Goal: Task Accomplishment & Management: Manage account settings

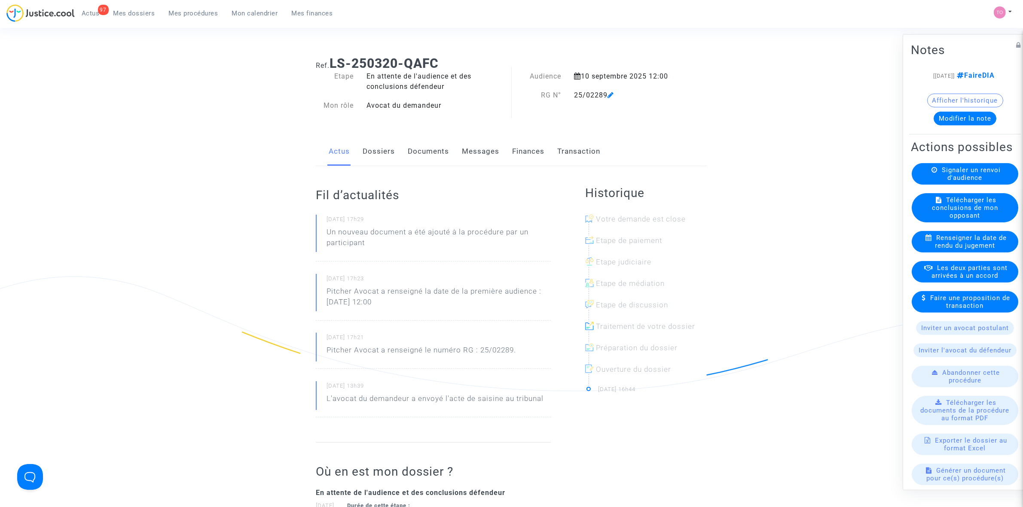
click at [277, 17] on link "Mon calendrier" at bounding box center [255, 13] width 60 height 13
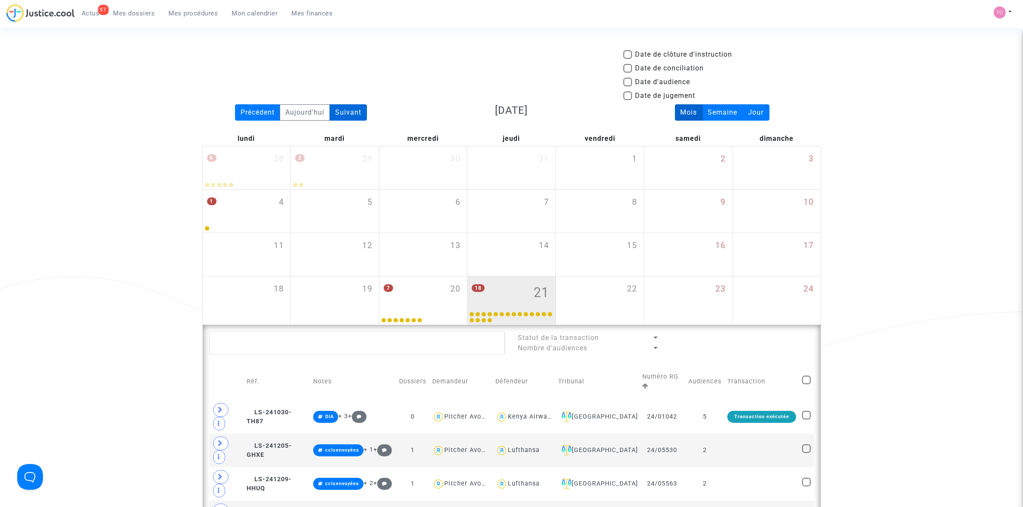
click at [346, 115] on div "Suivant" at bounding box center [348, 112] width 37 height 16
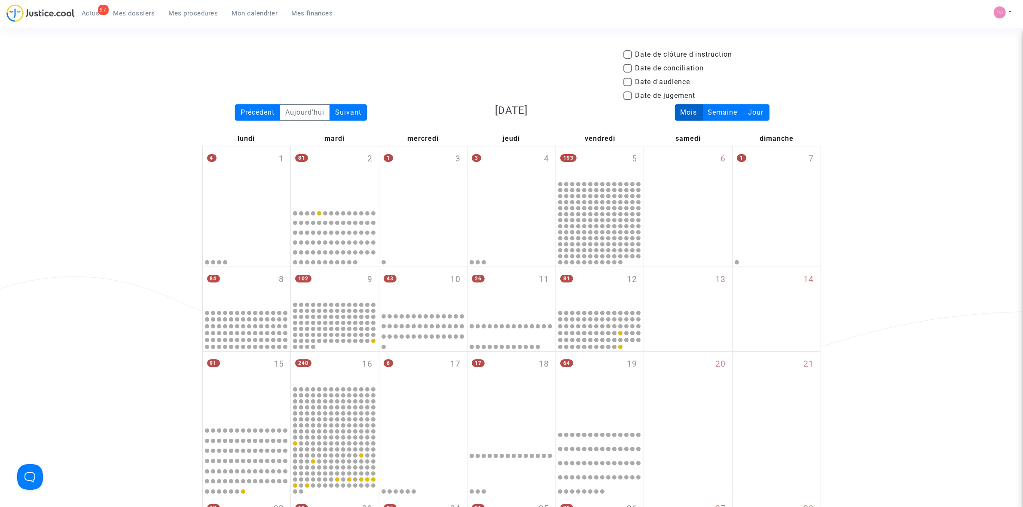
click at [626, 81] on span at bounding box center [627, 82] width 9 height 9
click at [627, 86] on input "Date d'audience" at bounding box center [627, 86] width 0 height 0
checkbox input "true"
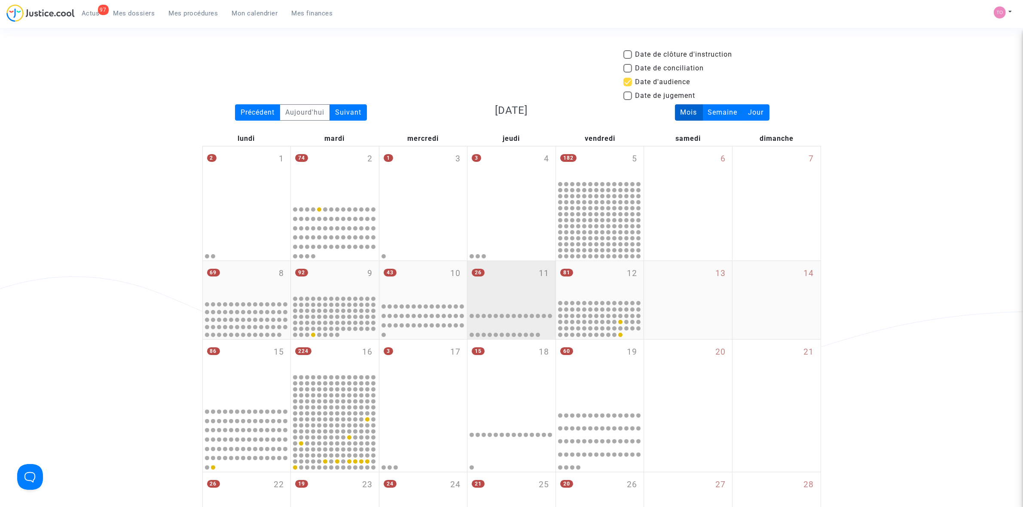
click at [492, 292] on div "26 11" at bounding box center [511, 280] width 88 height 38
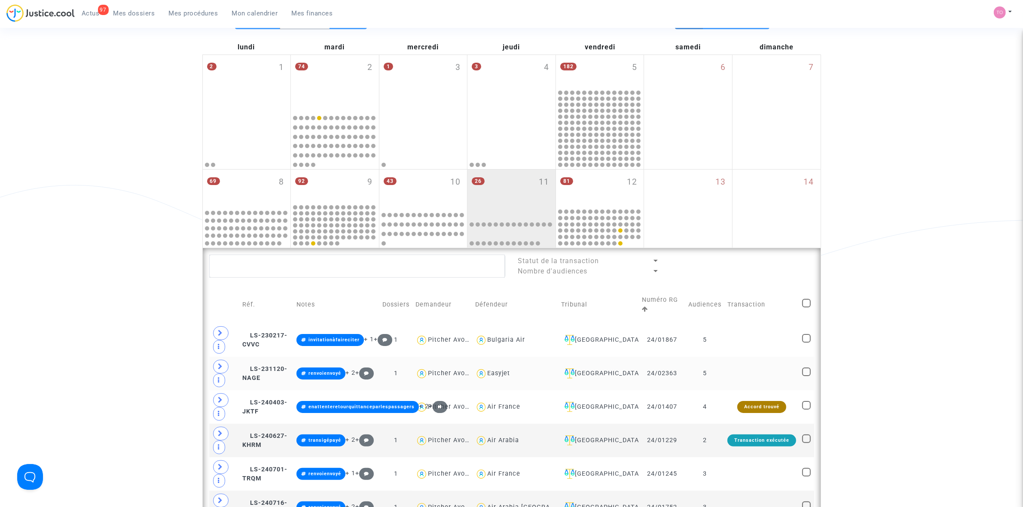
scroll to position [107, 0]
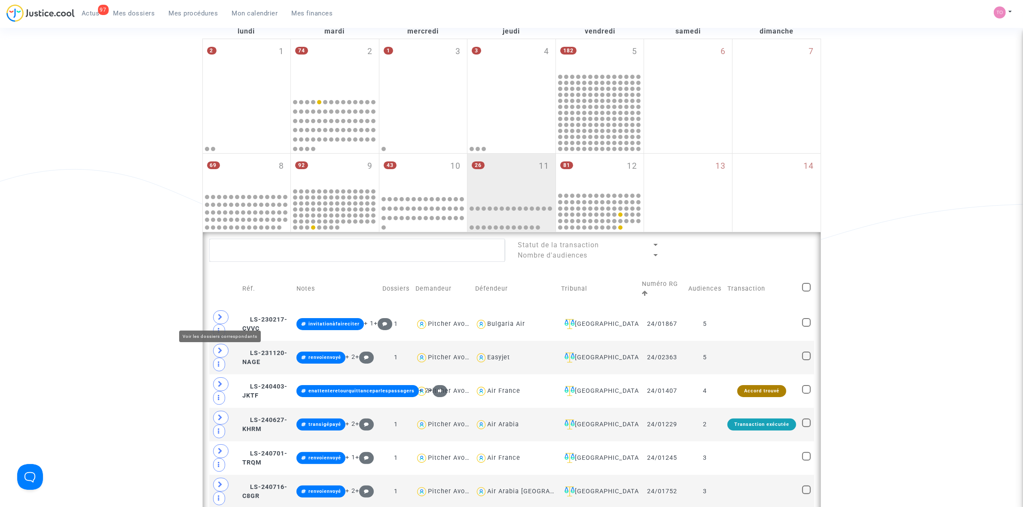
drag, startPoint x: 226, startPoint y: 316, endPoint x: 3, endPoint y: 438, distance: 254.4
click at [503, 326] on div "Bulgaria Air" at bounding box center [506, 323] width 38 height 7
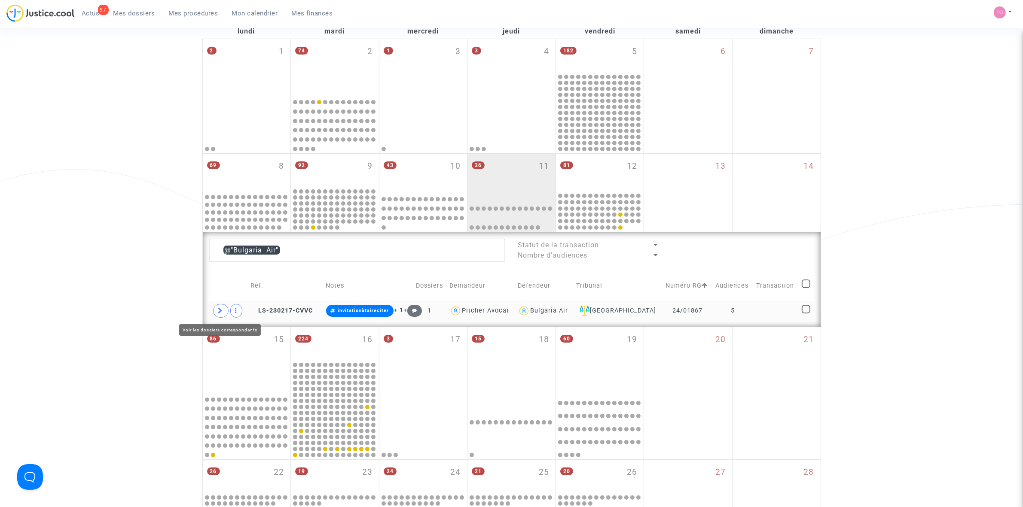
click at [220, 309] on icon at bounding box center [220, 311] width 5 height 6
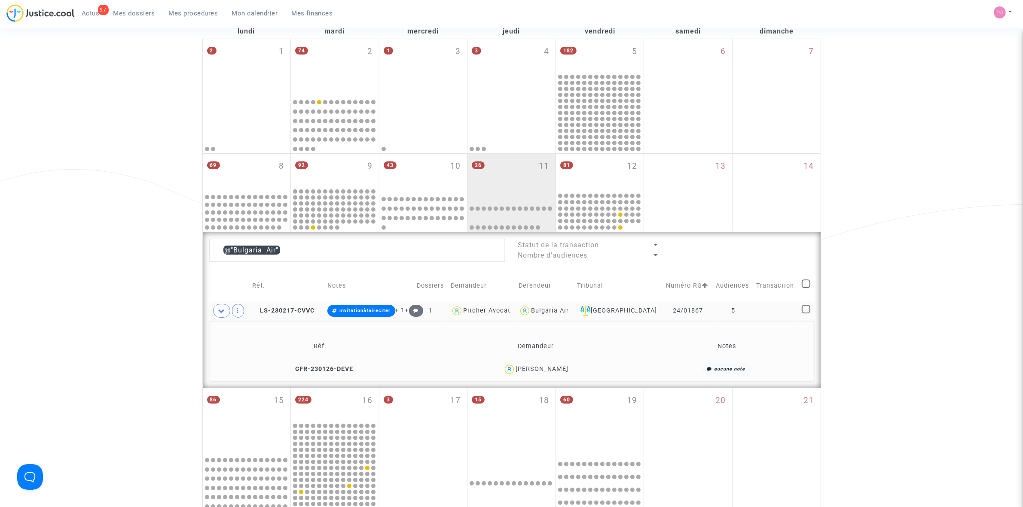
click at [555, 368] on div "[PERSON_NAME]" at bounding box center [542, 369] width 53 height 7
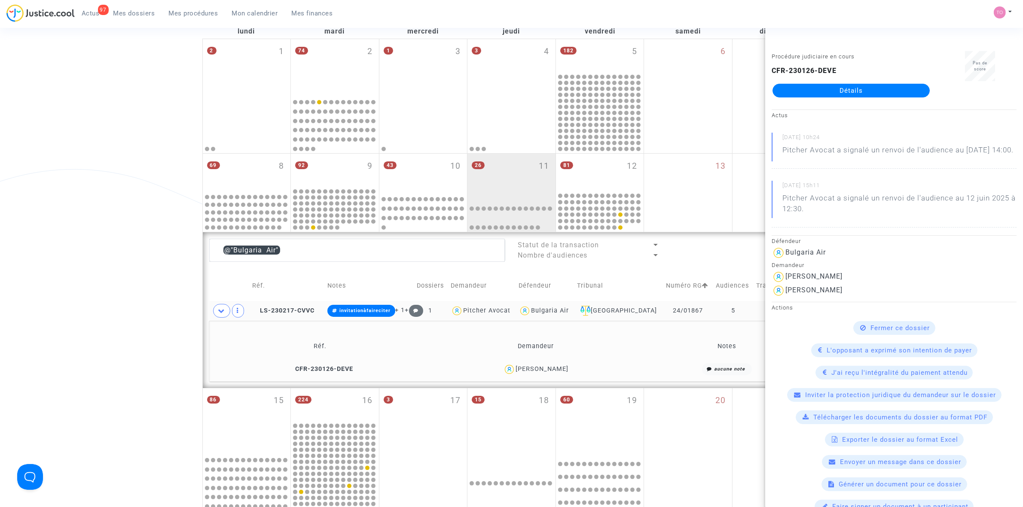
click at [559, 369] on div "[PERSON_NAME]" at bounding box center [542, 369] width 53 height 7
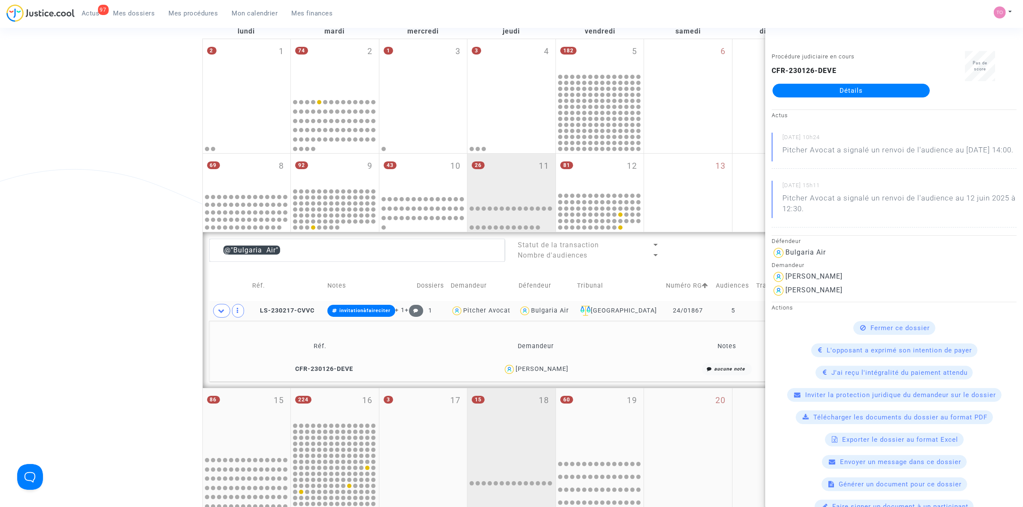
copy div "CERISEL"
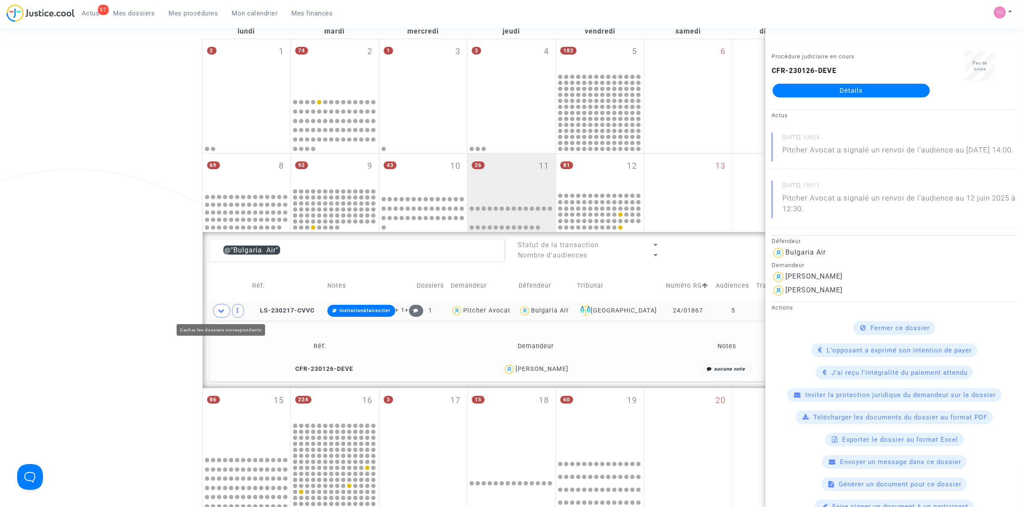
click at [118, 278] on div "Date de clôture d'instruction Date de conciliation Date d'audience Date de juge…" at bounding box center [511, 307] width 1023 height 730
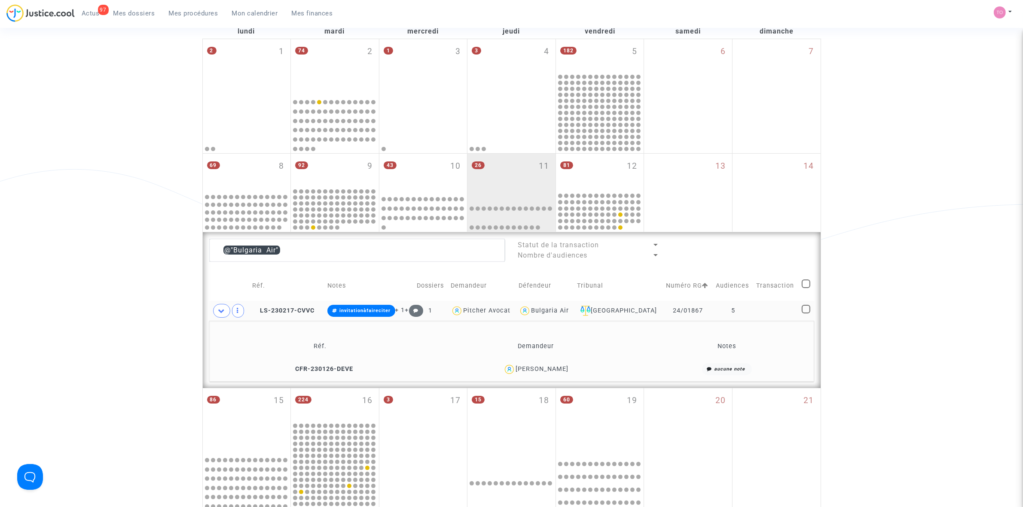
drag, startPoint x: 561, startPoint y: 369, endPoint x: 517, endPoint y: 371, distance: 43.8
click at [517, 371] on div "[PERSON_NAME]" at bounding box center [535, 369] width 209 height 12
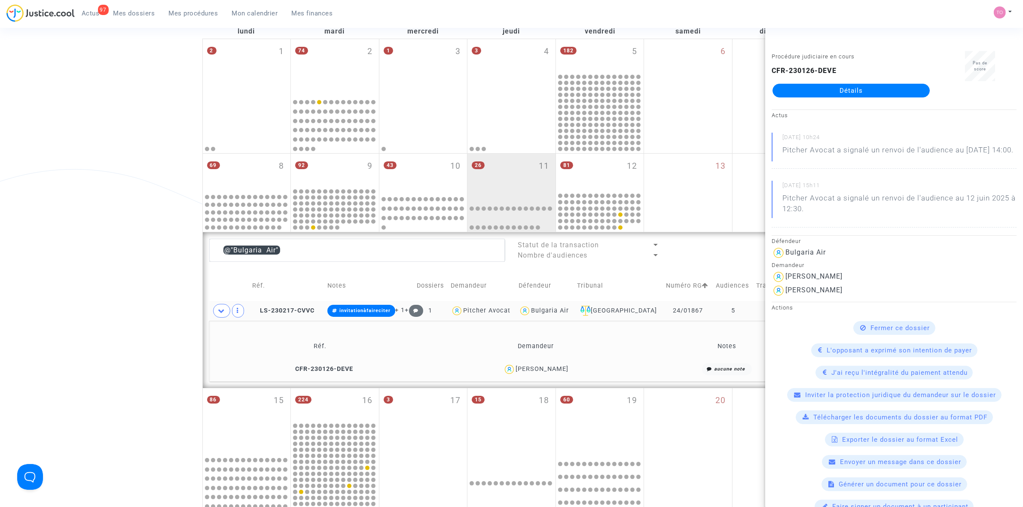
copy div "[PERSON_NAME]"
click at [80, 278] on div "Date de clôture d'instruction Date de conciliation Date d'audience Date de juge…" at bounding box center [511, 307] width 1023 height 730
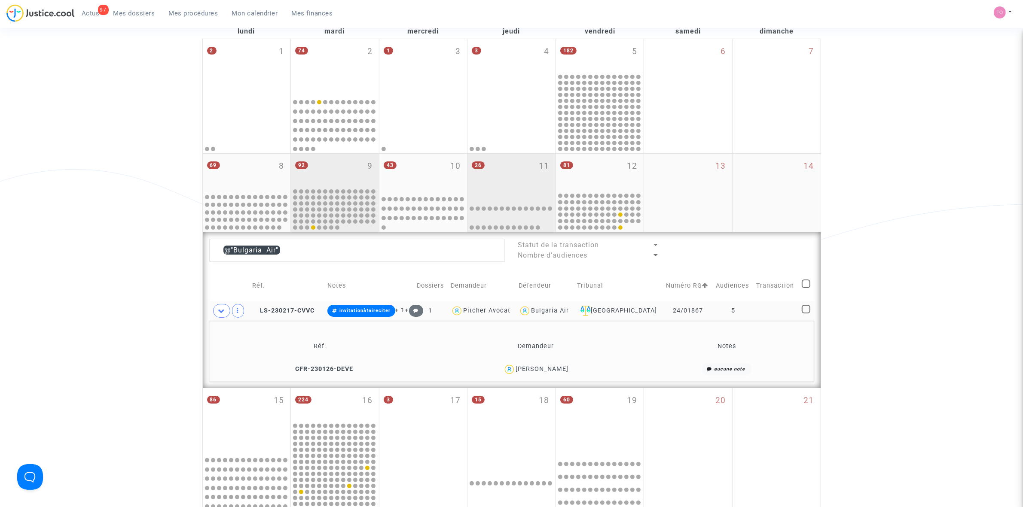
click at [321, 229] on div at bounding box center [334, 210] width 85 height 42
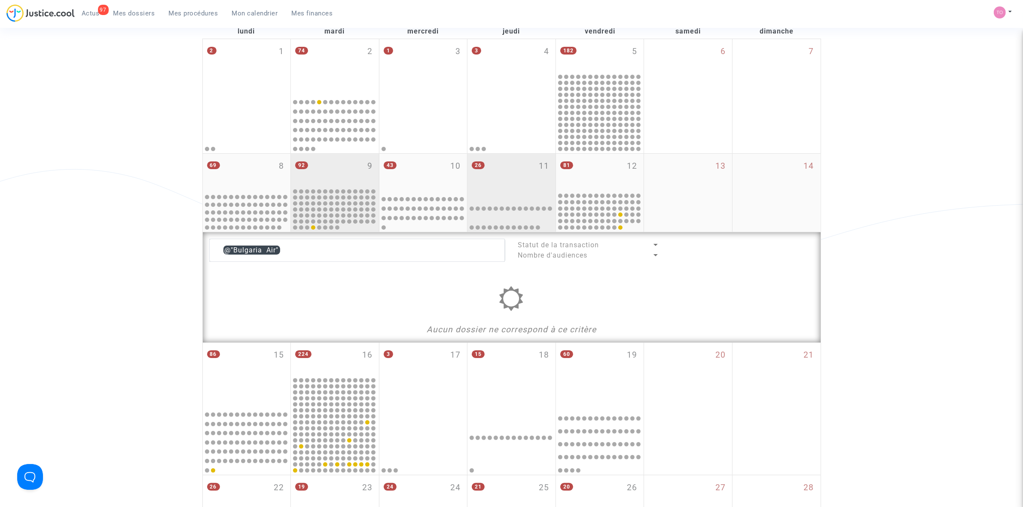
click at [523, 184] on div "26 11" at bounding box center [511, 173] width 88 height 38
type textarea "@"Bulgaria Air""
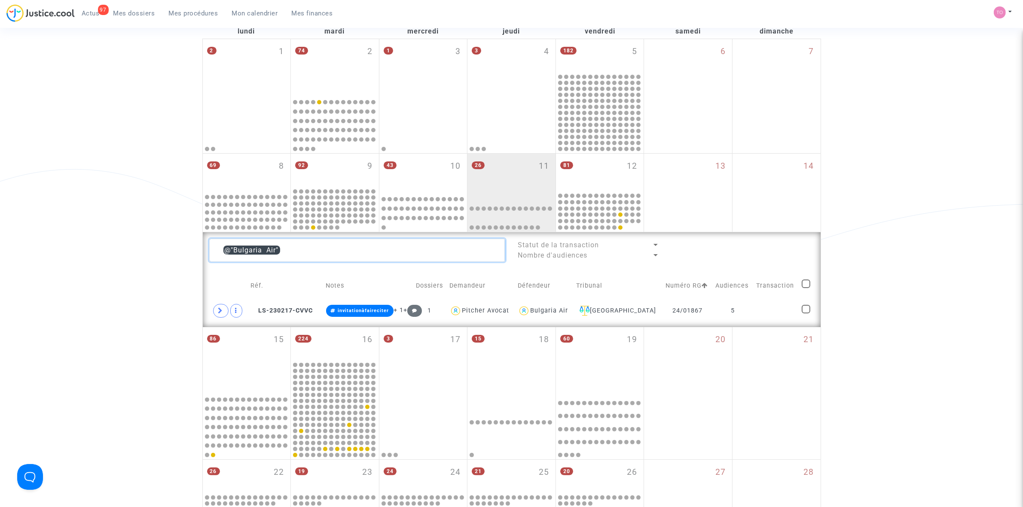
drag, startPoint x: 278, startPoint y: 250, endPoint x: 144, endPoint y: 247, distance: 134.5
click at [145, 247] on div "Date de clôture d'instruction Date de conciliation Date d'audience Date de juge…" at bounding box center [511, 276] width 1023 height 669
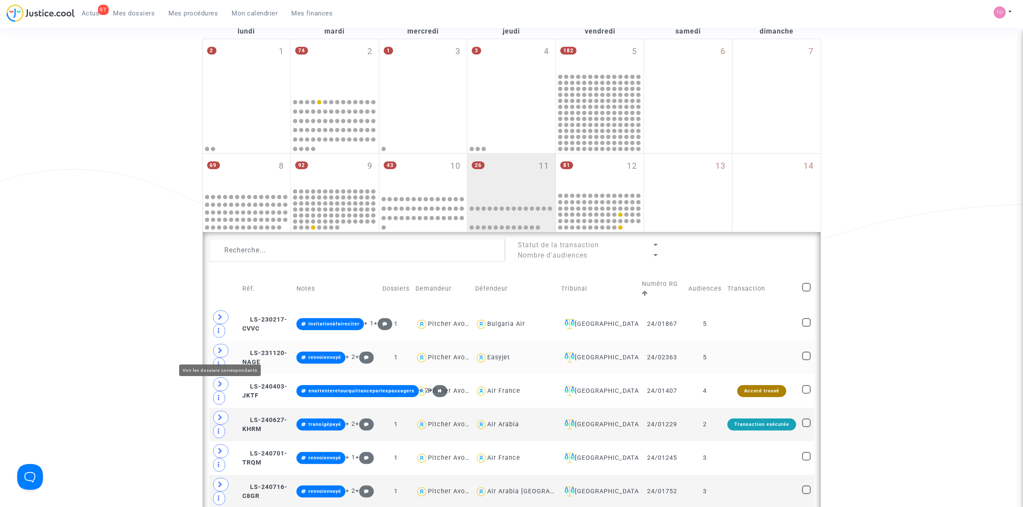
click at [223, 350] on icon at bounding box center [220, 351] width 5 height 6
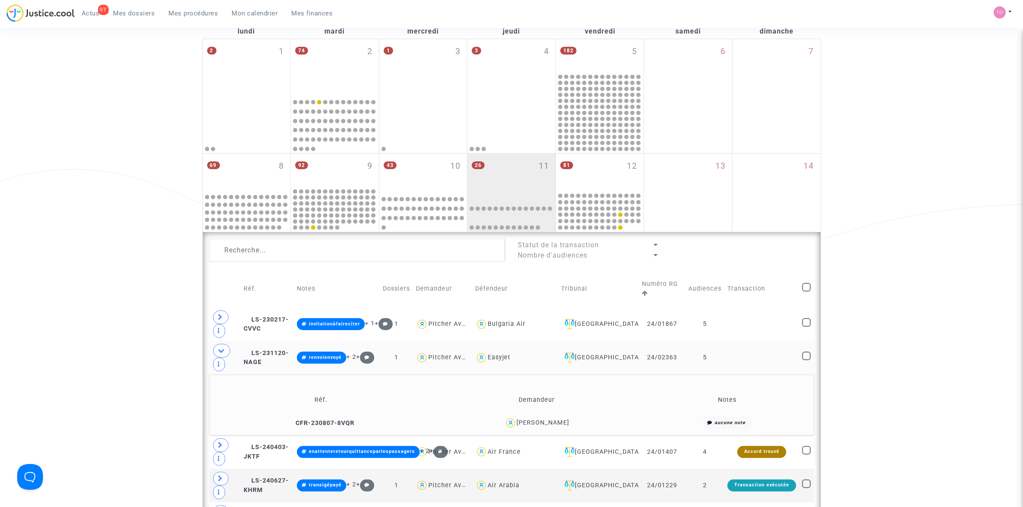
click at [562, 424] on div "Benjamin Audoux" at bounding box center [543, 422] width 53 height 7
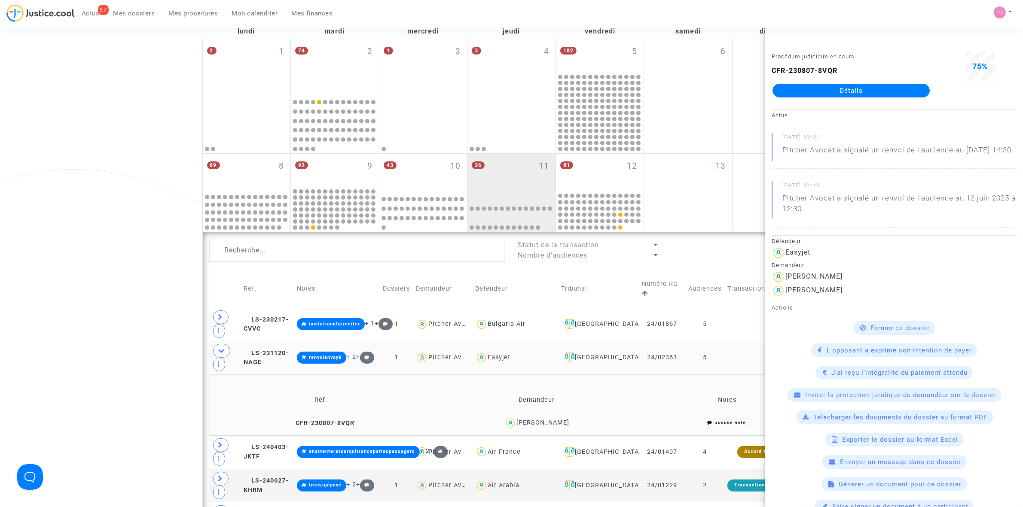
click at [555, 419] on span "Benjamin Audoux" at bounding box center [543, 398] width 53 height 57
copy div "Audoux"
click at [494, 358] on div "Easyjet" at bounding box center [499, 357] width 23 height 7
type textarea "@Easyjet"
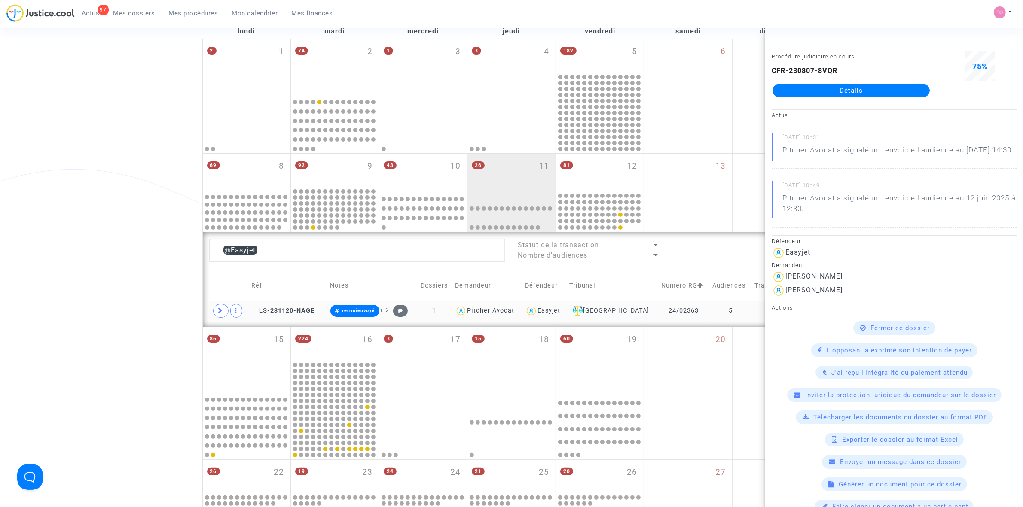
click at [537, 314] on img at bounding box center [531, 311] width 12 height 12
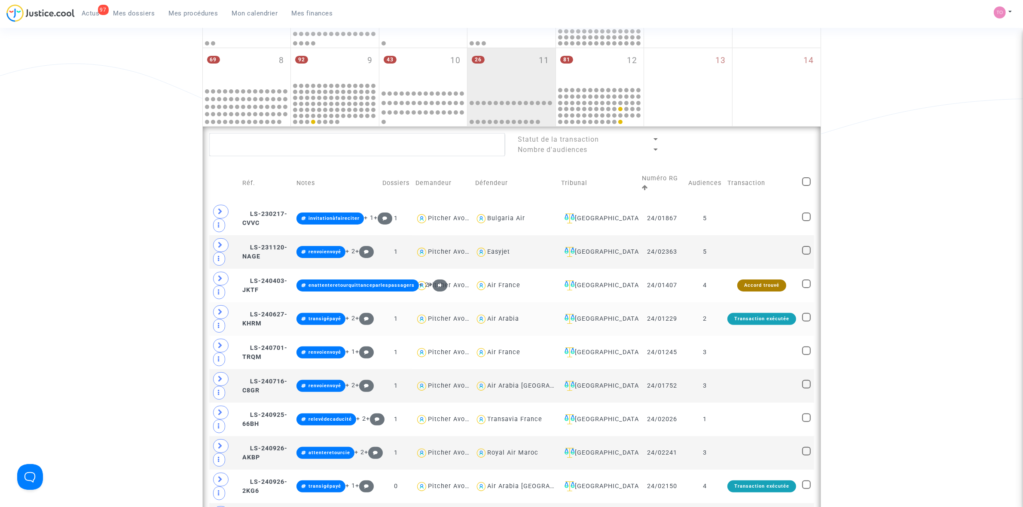
scroll to position [215, 0]
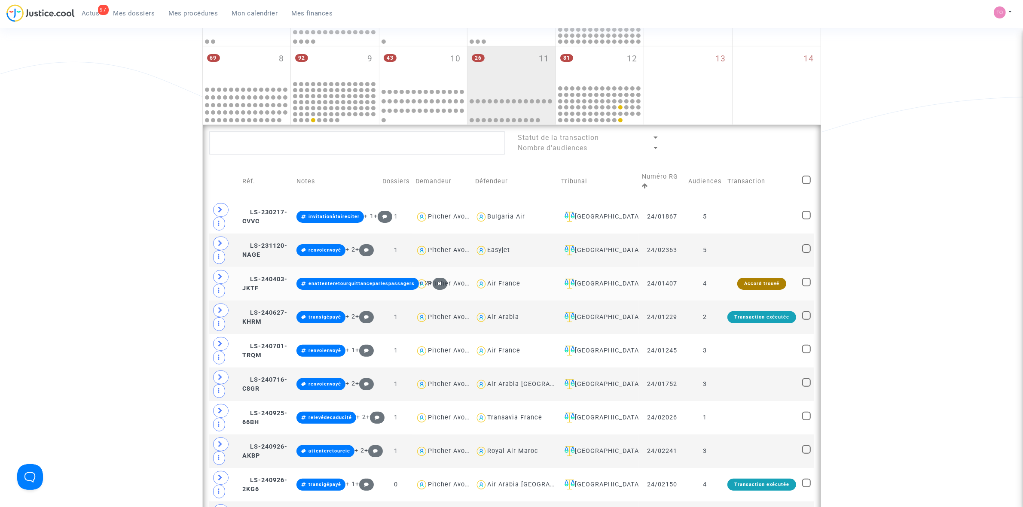
click at [492, 283] on div "Air France" at bounding box center [503, 283] width 33 height 7
type textarea "@"Air France""
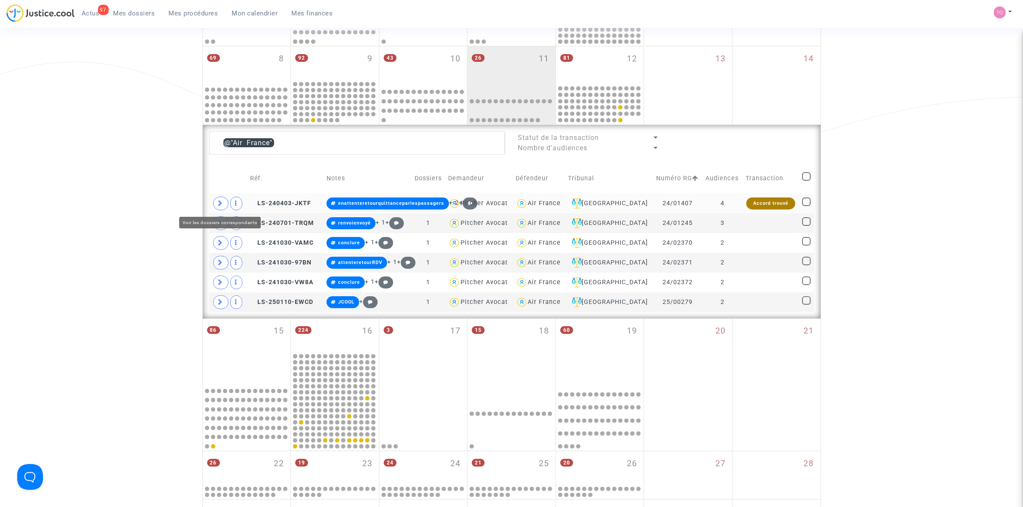
click at [218, 200] on span at bounding box center [220, 204] width 15 height 14
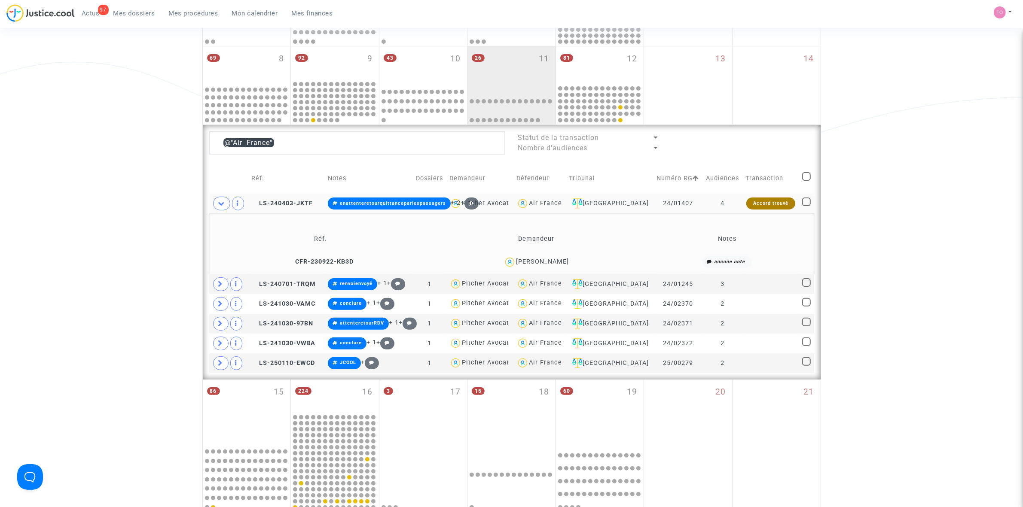
click at [558, 258] on div "Gérard Bonneau" at bounding box center [542, 261] width 53 height 7
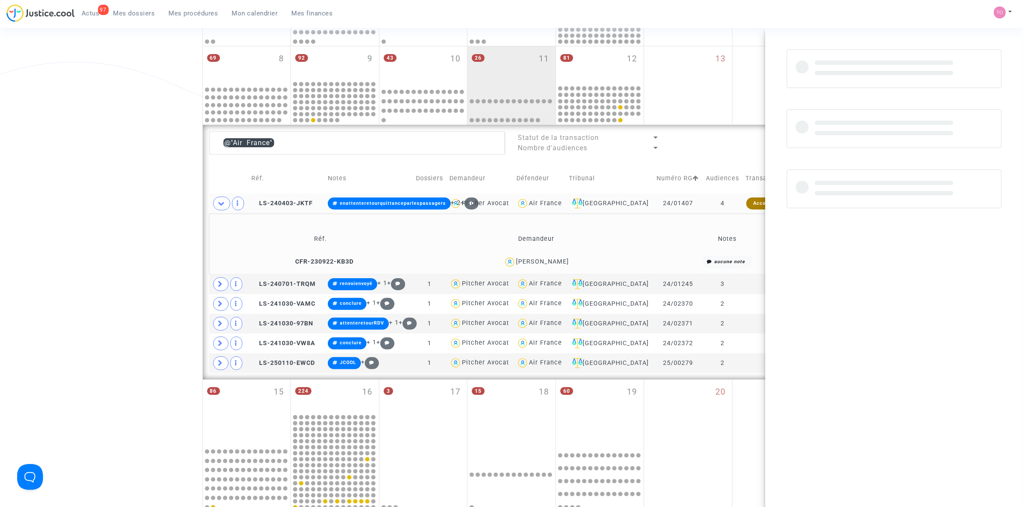
click at [558, 258] on div "Gérard Bonneau" at bounding box center [542, 261] width 53 height 7
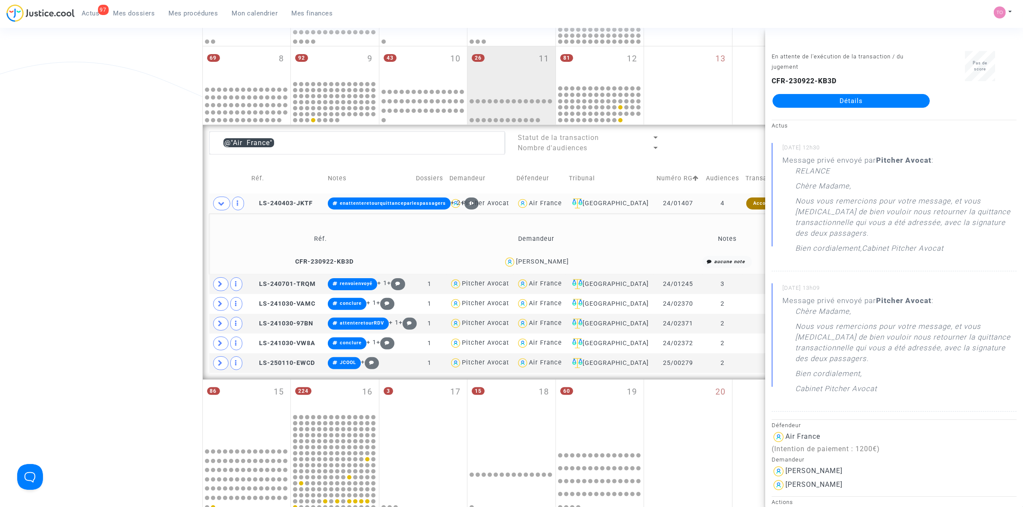
copy div "Bonneau"
click at [220, 286] on icon at bounding box center [220, 284] width 5 height 6
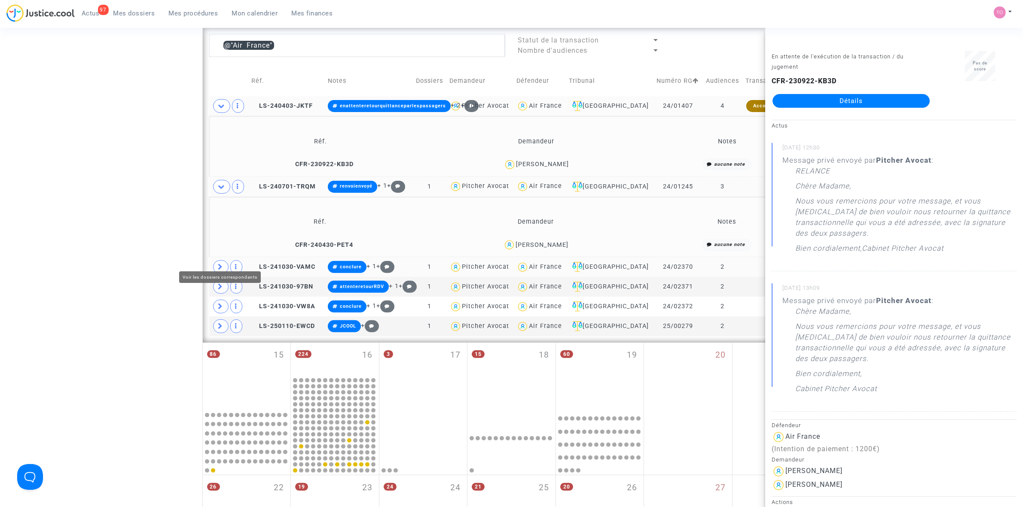
scroll to position [322, 0]
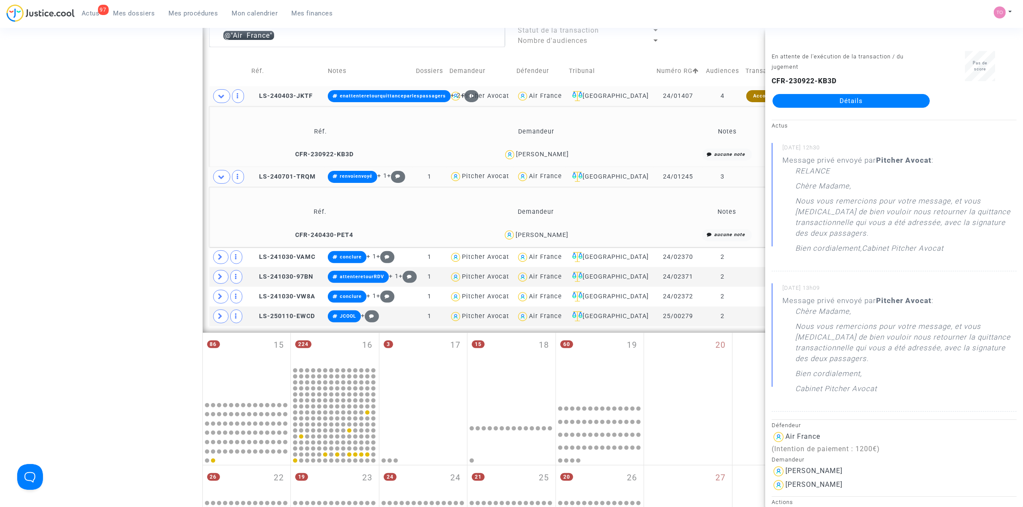
click at [550, 235] on div "William Condamine" at bounding box center [542, 235] width 53 height 7
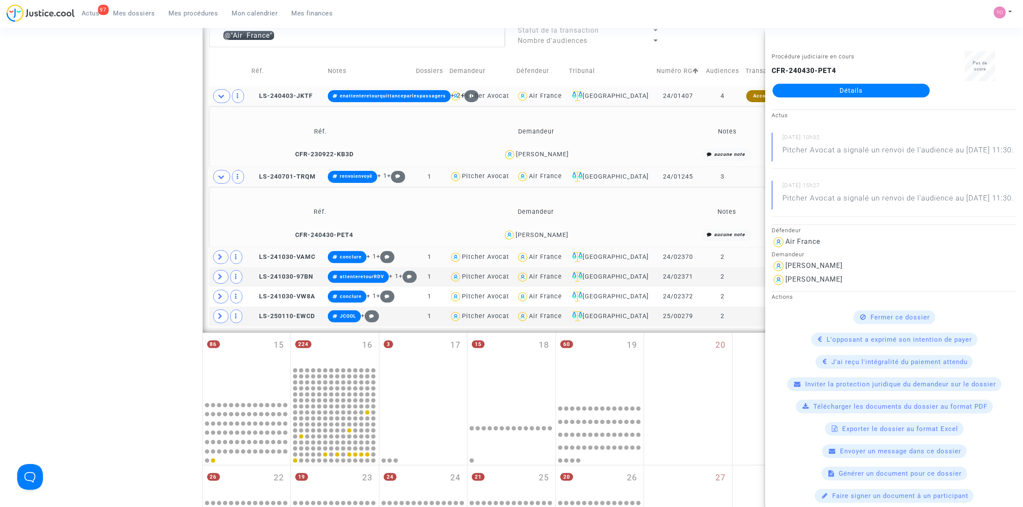
copy div "Condamine"
click at [224, 181] on span at bounding box center [221, 177] width 17 height 14
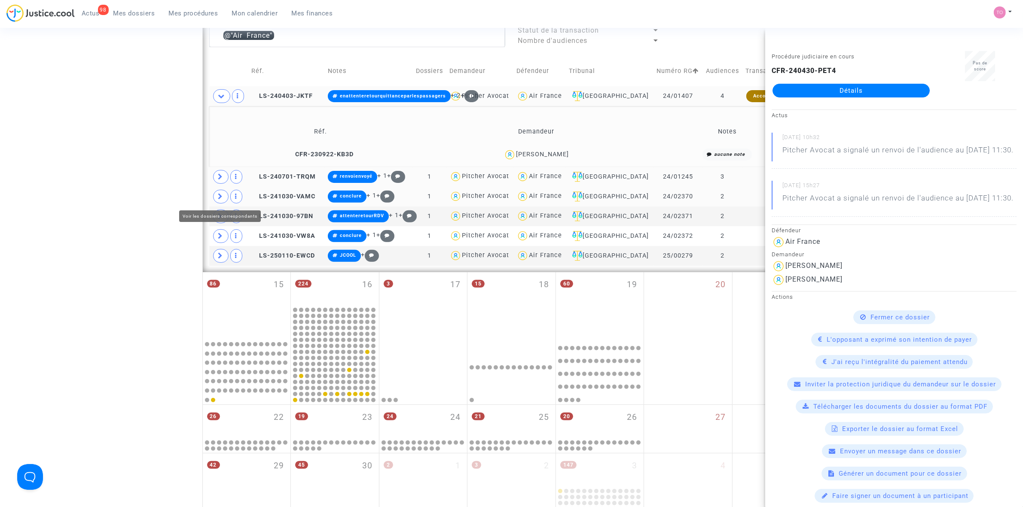
click at [224, 196] on span at bounding box center [220, 197] width 15 height 14
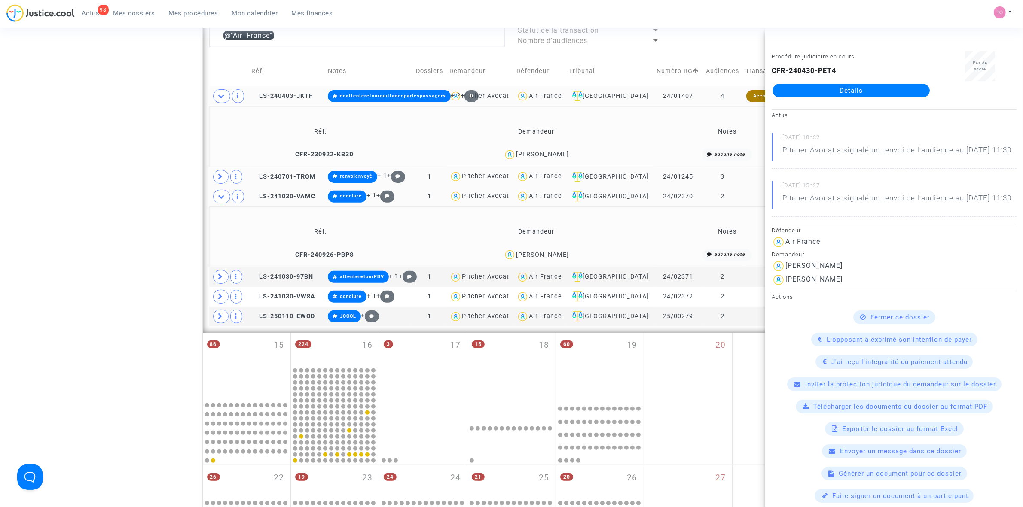
click at [553, 257] on div "Guy Litis" at bounding box center [542, 254] width 53 height 7
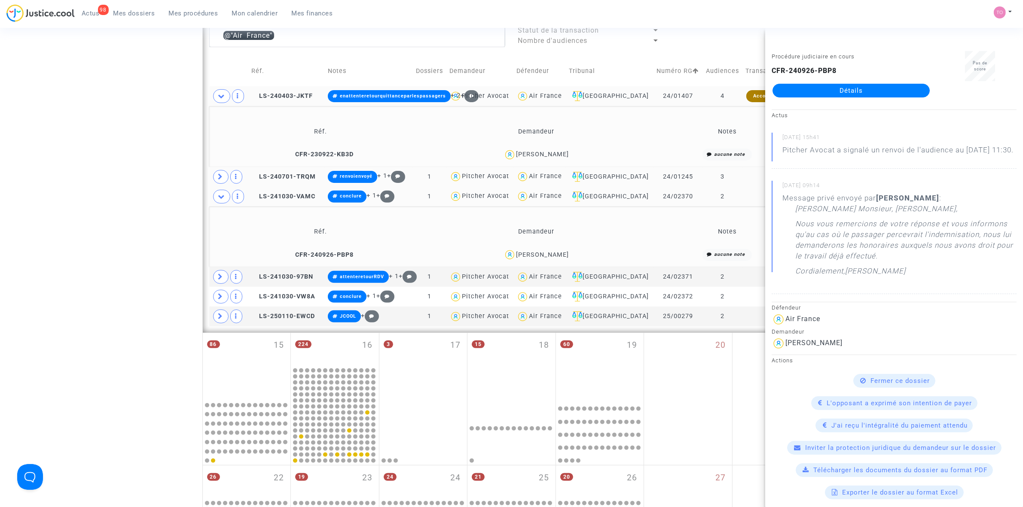
copy div "Litis"
click at [214, 273] on td at bounding box center [229, 277] width 40 height 20
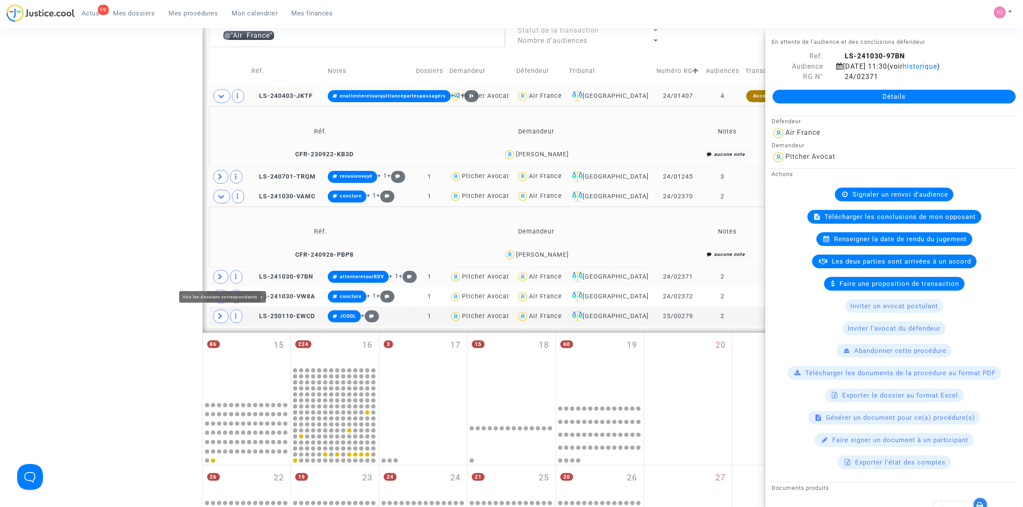
click at [217, 280] on span at bounding box center [220, 277] width 15 height 14
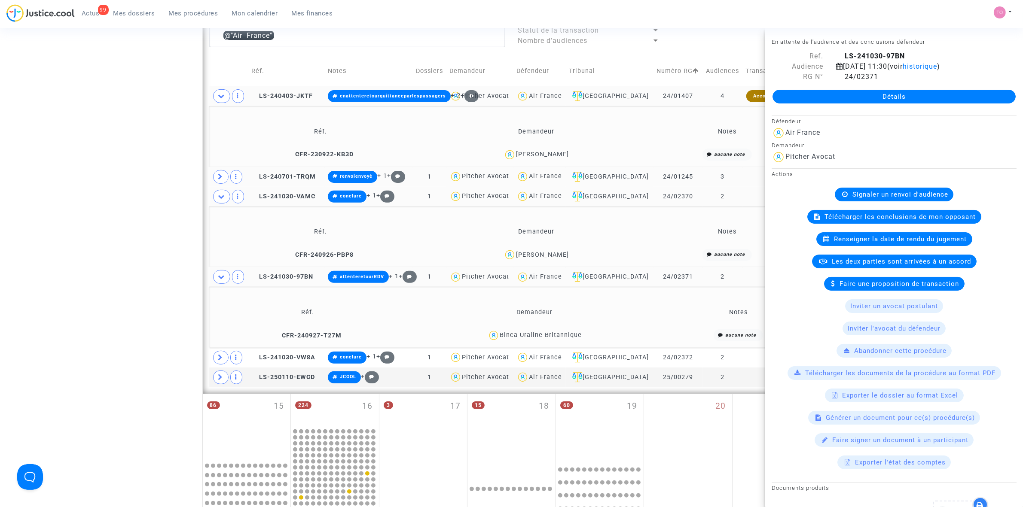
click at [577, 334] on div "Binca Uraline Britannique" at bounding box center [541, 335] width 82 height 7
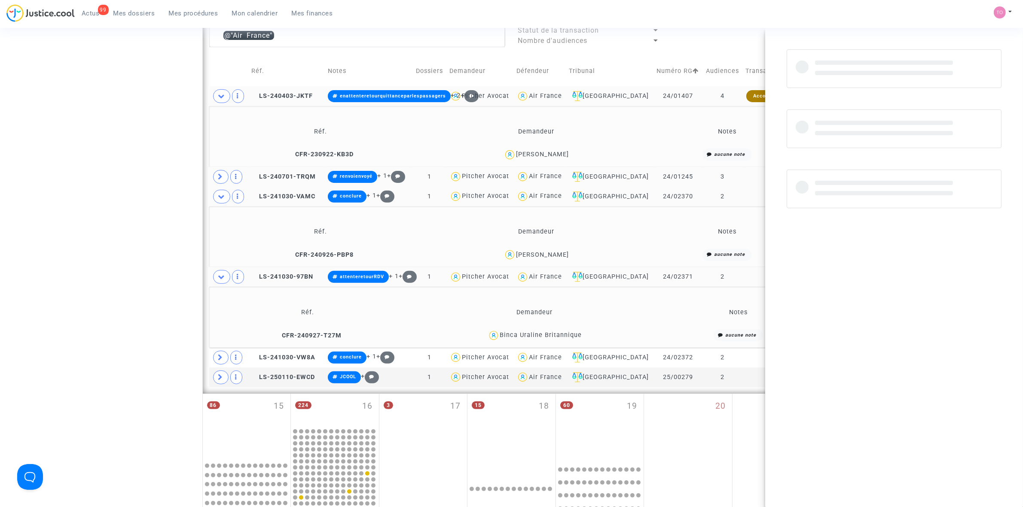
click at [577, 334] on div "Binca Uraline Britannique" at bounding box center [541, 335] width 82 height 7
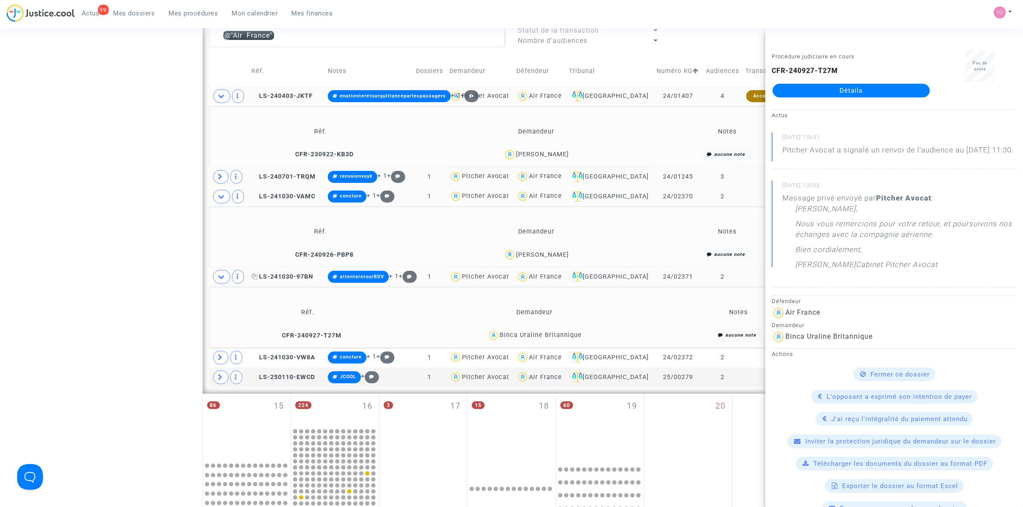
copy div "Britannique"
click at [534, 337] on div "Binca Uraline Britannique" at bounding box center [541, 335] width 82 height 7
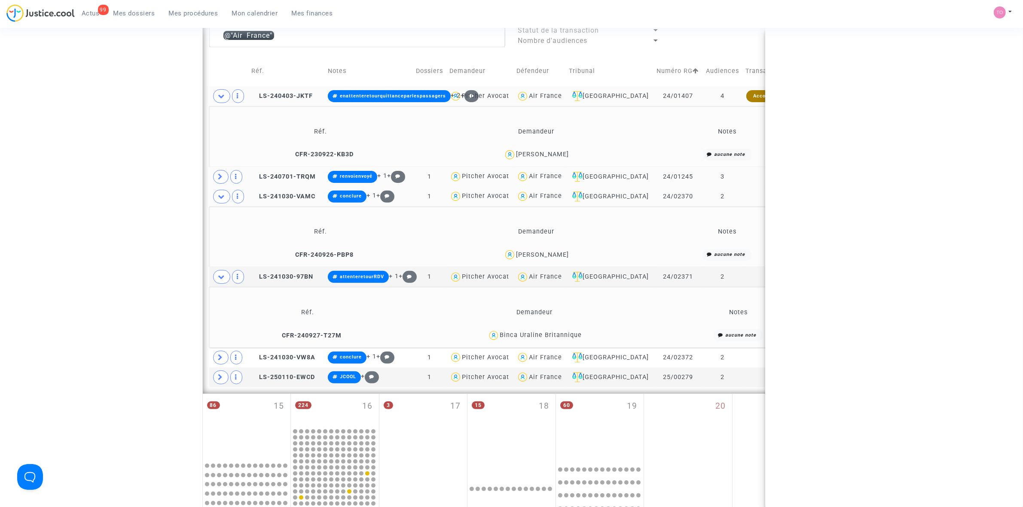
copy div "Uraline"
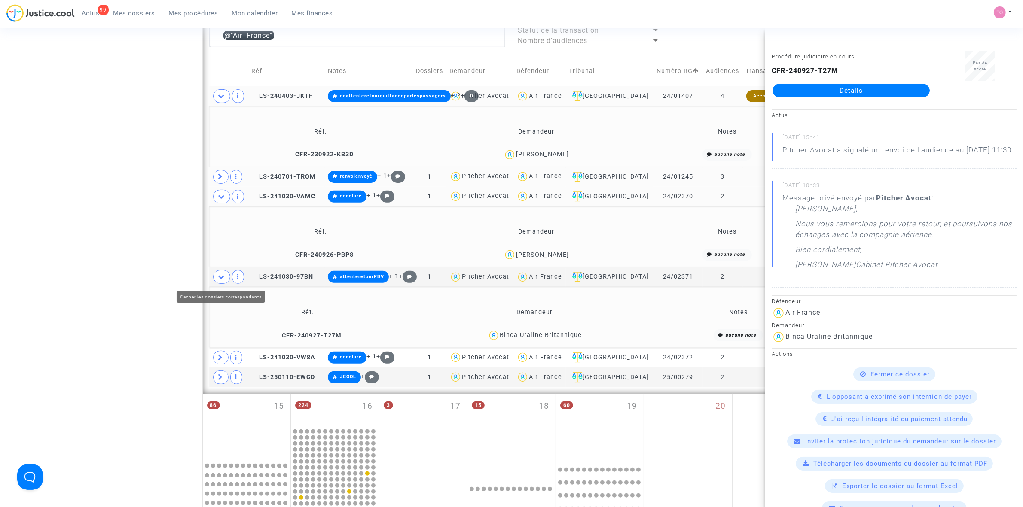
click at [225, 278] on icon at bounding box center [221, 277] width 7 height 6
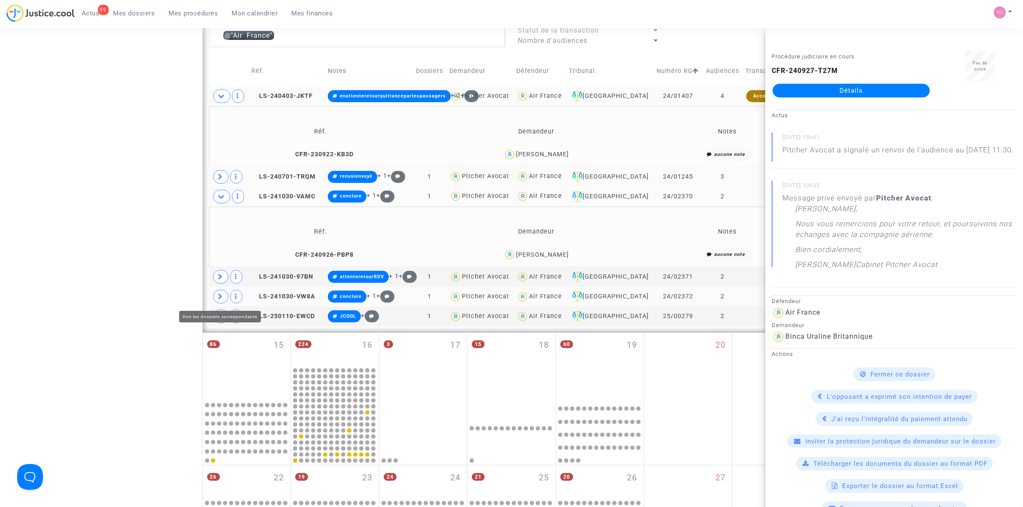
click at [223, 300] on icon at bounding box center [220, 296] width 5 height 6
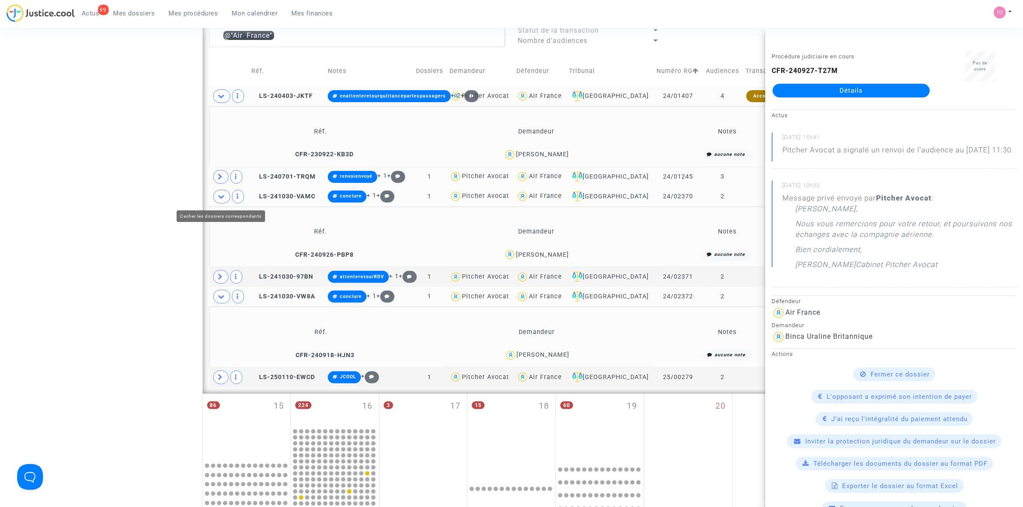
click at [222, 195] on icon at bounding box center [221, 196] width 7 height 6
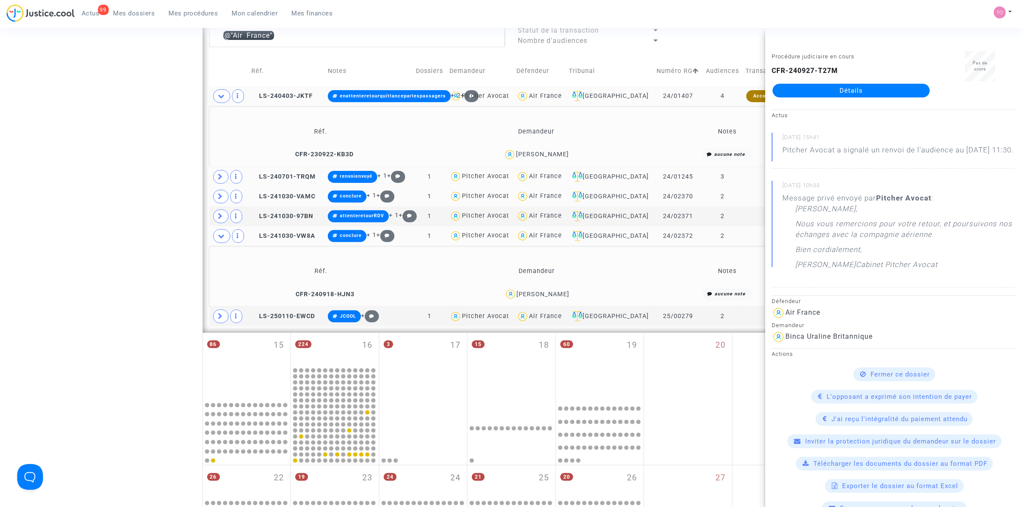
click at [218, 104] on td at bounding box center [229, 96] width 40 height 20
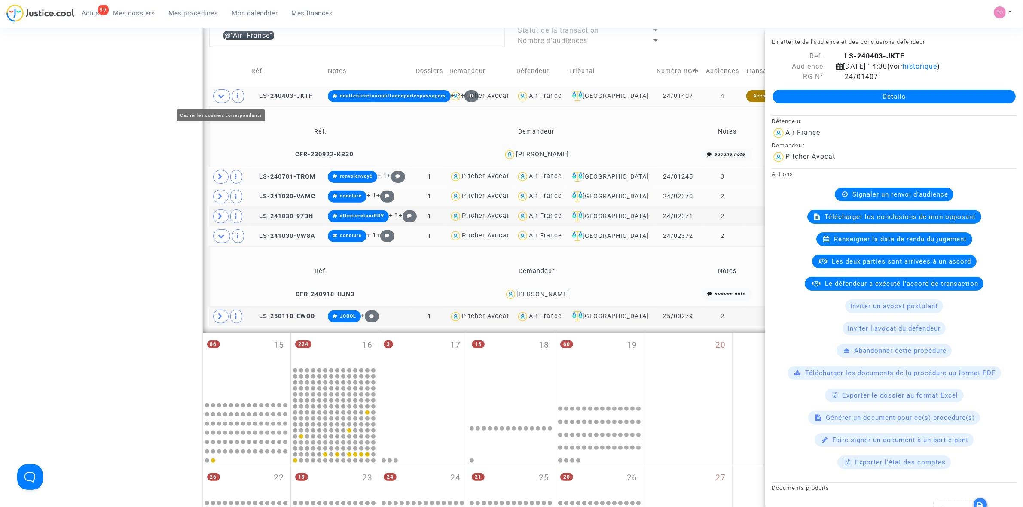
click at [220, 98] on icon at bounding box center [221, 96] width 7 height 6
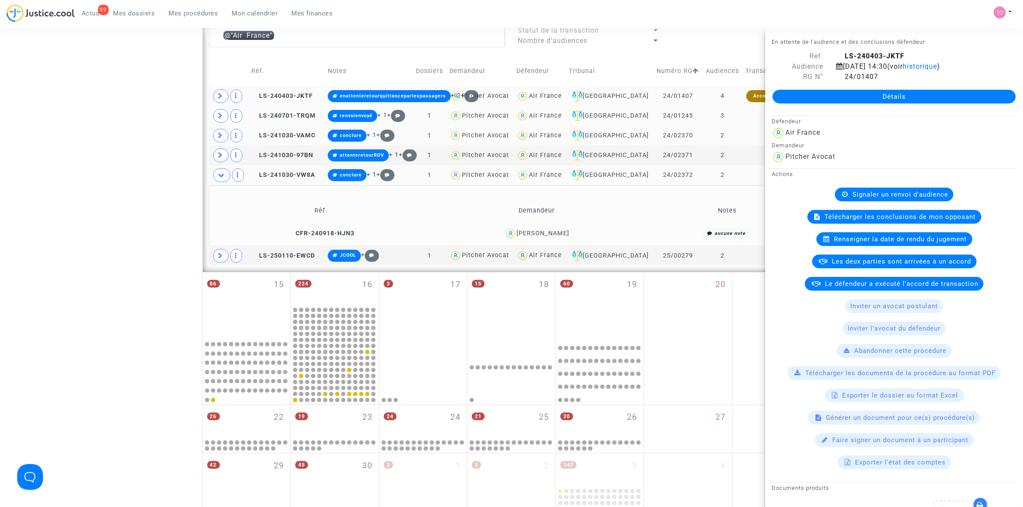
click at [557, 236] on div "Julien Ichama" at bounding box center [543, 233] width 53 height 7
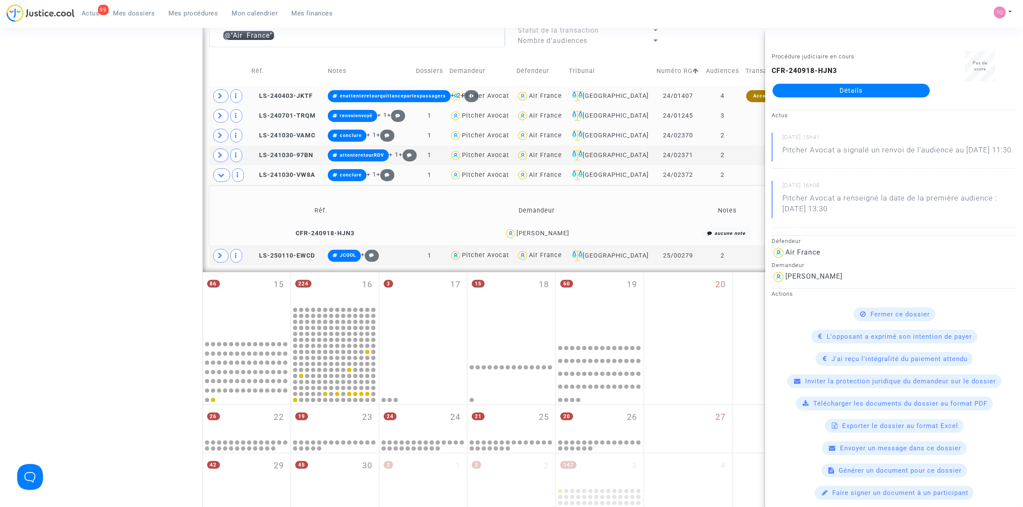
click at [563, 231] on div "Julien Ichama" at bounding box center [543, 233] width 53 height 7
copy div "Ichama"
drag, startPoint x: 220, startPoint y: 258, endPoint x: 235, endPoint y: 258, distance: 14.6
click at [222, 258] on icon at bounding box center [220, 256] width 5 height 6
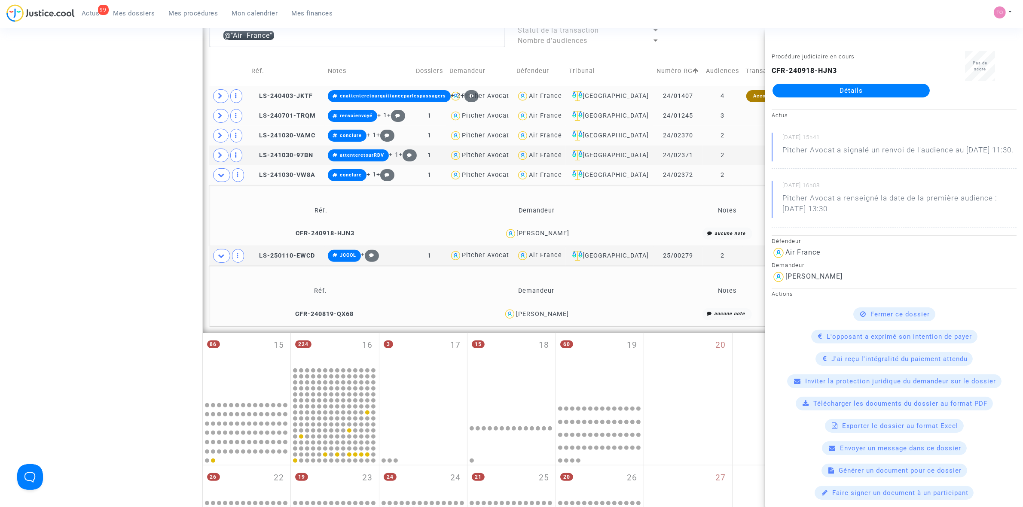
click at [565, 315] on div "Tony Barthelot-Viard" at bounding box center [542, 314] width 53 height 7
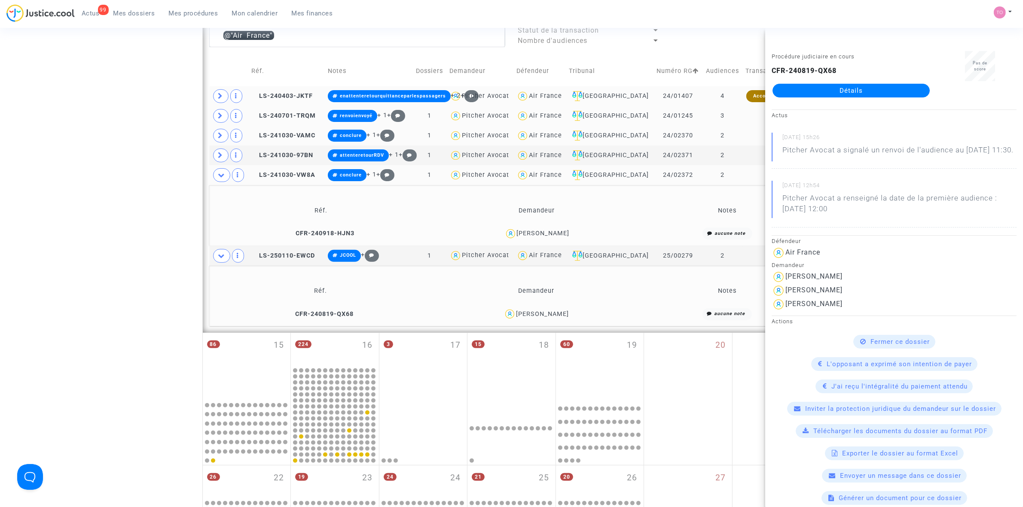
drag, startPoint x: 528, startPoint y: 315, endPoint x: 572, endPoint y: 314, distance: 44.7
click at [569, 314] on div "Tony Barthelot-Viard" at bounding box center [542, 314] width 53 height 7
click at [551, 318] on div "Tony Barthelot-Viard" at bounding box center [542, 314] width 53 height 7
drag, startPoint x: 529, startPoint y: 316, endPoint x: 558, endPoint y: 316, distance: 29.6
click at [558, 316] on div "Tony Barthelot-Viard" at bounding box center [542, 314] width 53 height 7
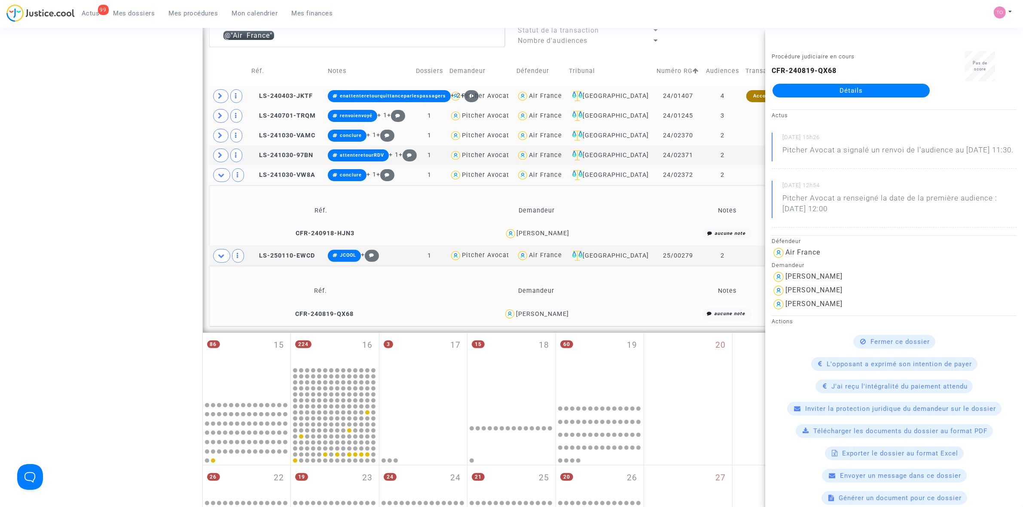
click at [515, 299] on td "Demandeur" at bounding box center [536, 292] width 214 height 28
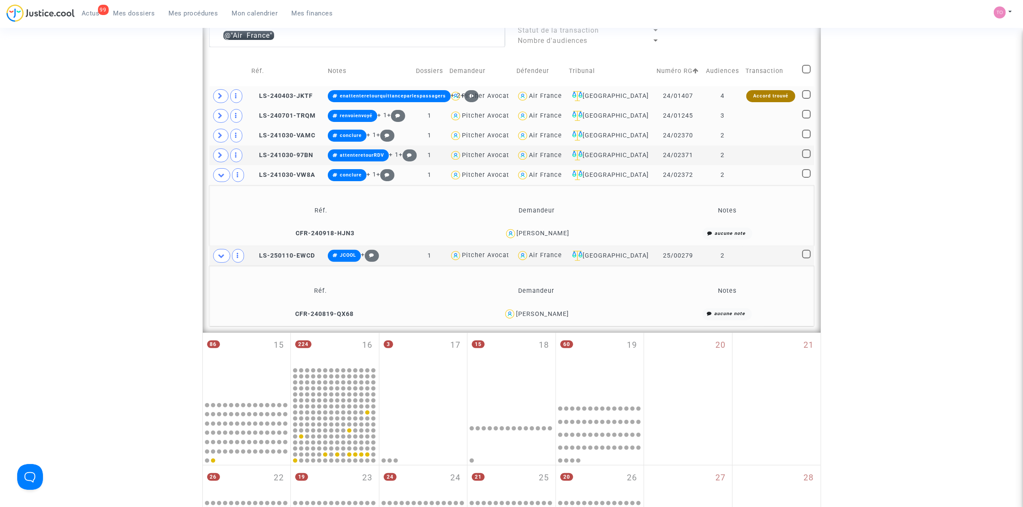
drag, startPoint x: 528, startPoint y: 317, endPoint x: 548, endPoint y: 317, distance: 19.8
click at [557, 317] on div "Tony Barthelot-Viard" at bounding box center [542, 314] width 53 height 7
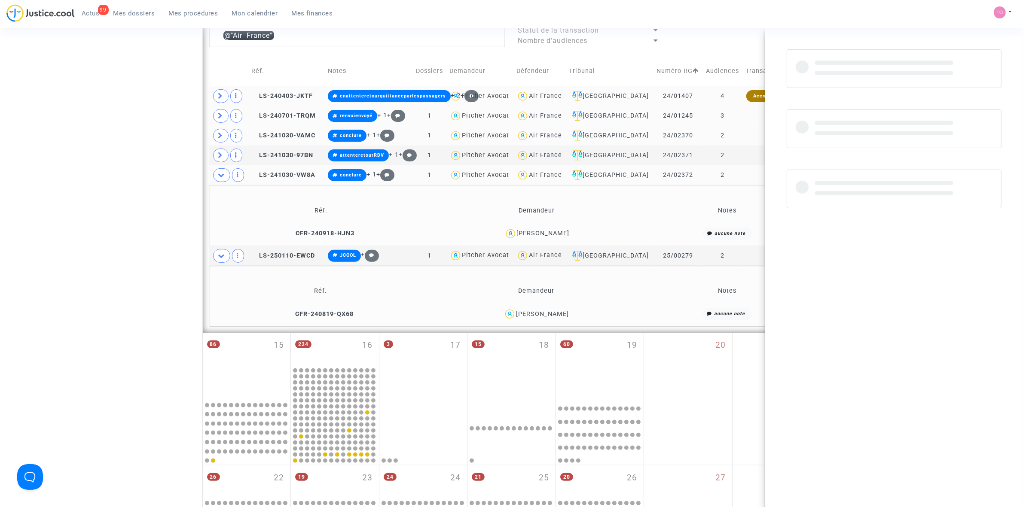
click at [522, 318] on div "Tony Barthelot-Viard" at bounding box center [542, 314] width 53 height 7
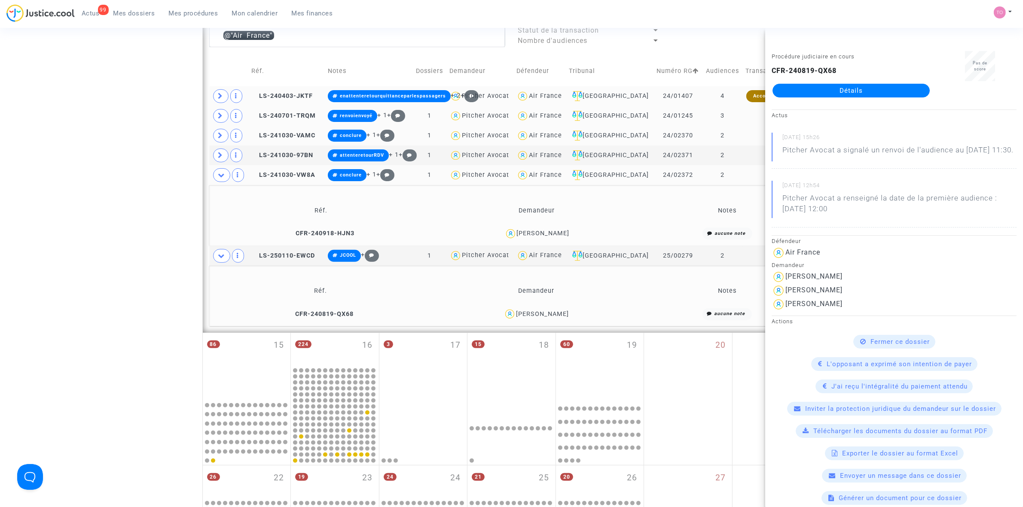
drag, startPoint x: 527, startPoint y: 318, endPoint x: 573, endPoint y: 317, distance: 45.6
click at [569, 317] on div "Tony Barthelot-Viard" at bounding box center [542, 314] width 53 height 7
copy div "Barthelot-Viard"
click at [223, 131] on span at bounding box center [220, 136] width 15 height 14
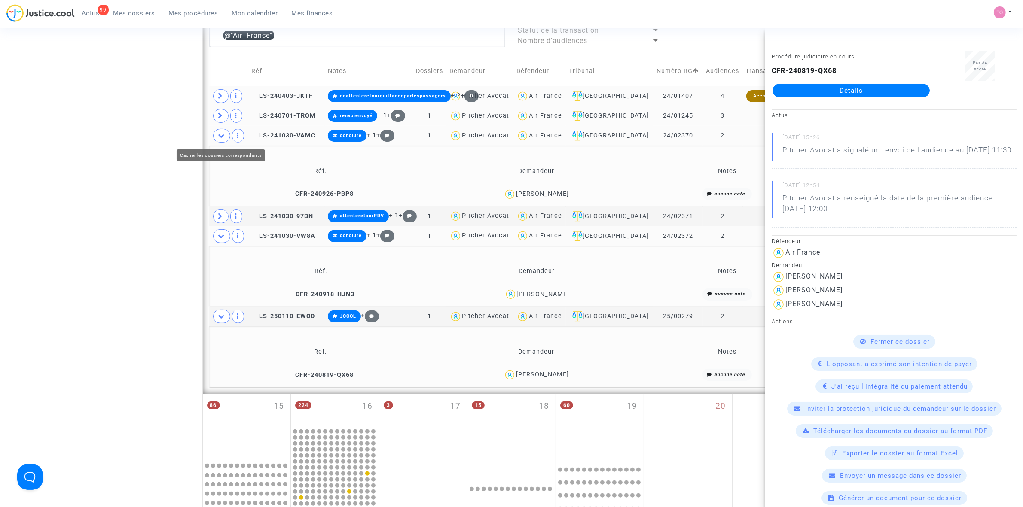
click at [223, 131] on span at bounding box center [221, 136] width 17 height 14
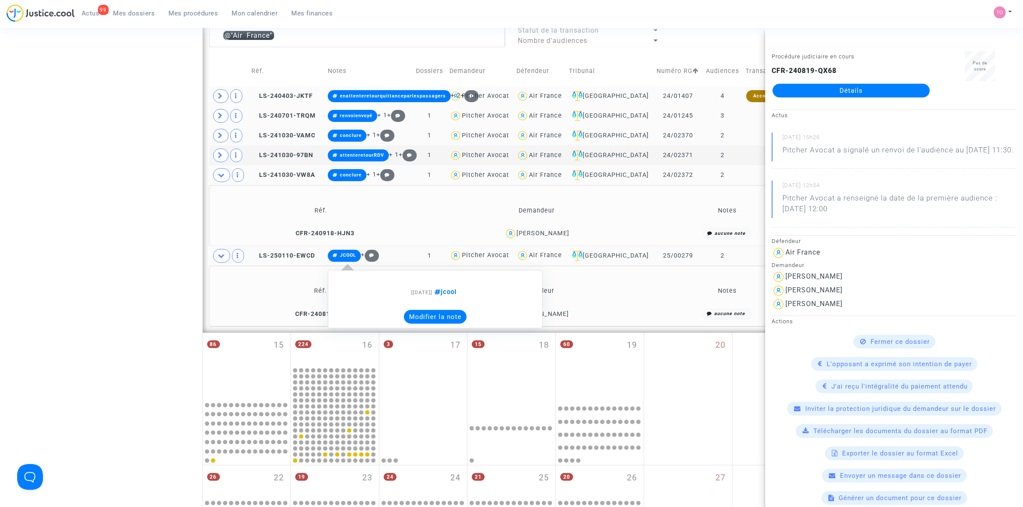
click at [429, 313] on button "Modifier la note" at bounding box center [435, 317] width 63 height 14
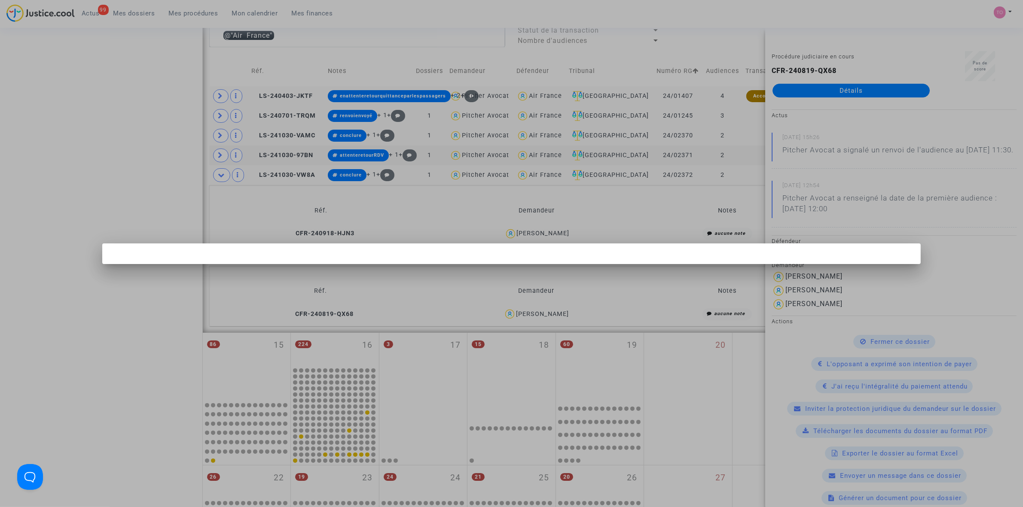
scroll to position [0, 0]
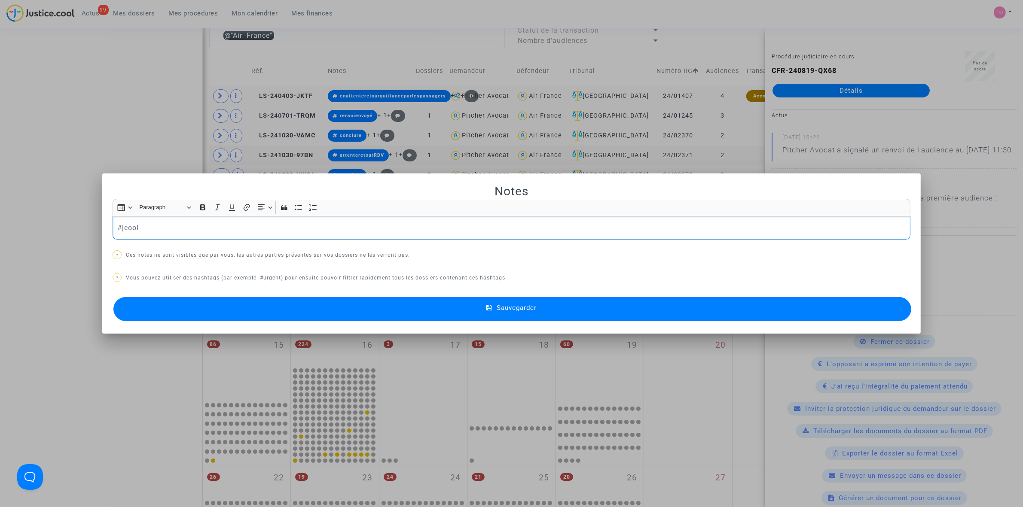
drag, startPoint x: 153, startPoint y: 234, endPoint x: 60, endPoint y: 231, distance: 93.3
click at [60, 231] on div "Notes Rich Text Editor Insert table Insert table Heading Paragraph Paragraph He…" at bounding box center [511, 253] width 1023 height 507
click at [277, 308] on button "Sauvegarder" at bounding box center [512, 309] width 798 height 24
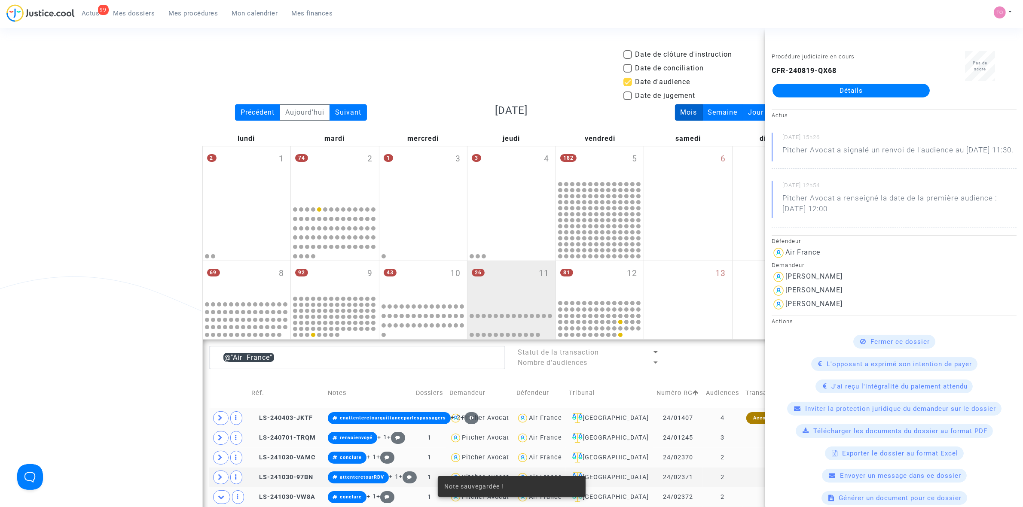
scroll to position [322, 0]
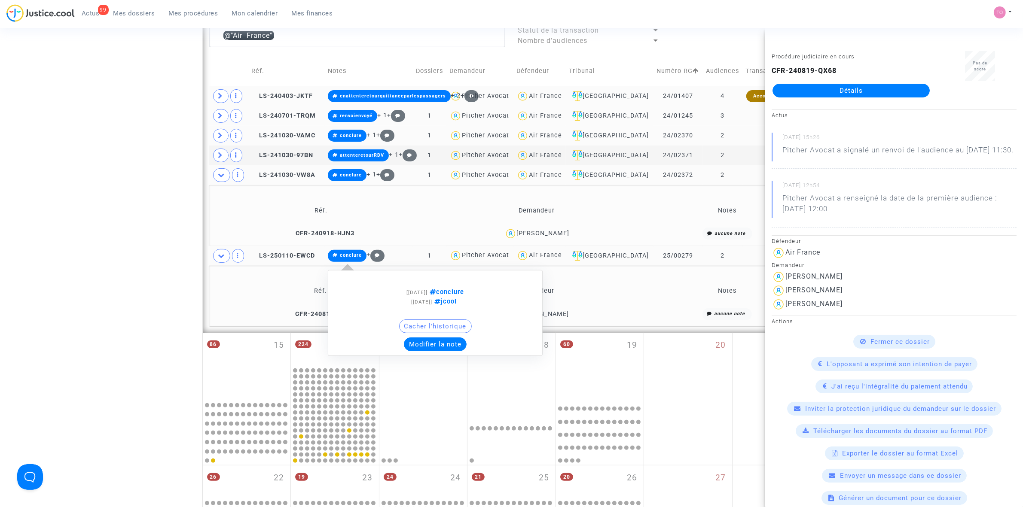
click at [431, 344] on button "Modifier la note" at bounding box center [435, 345] width 63 height 14
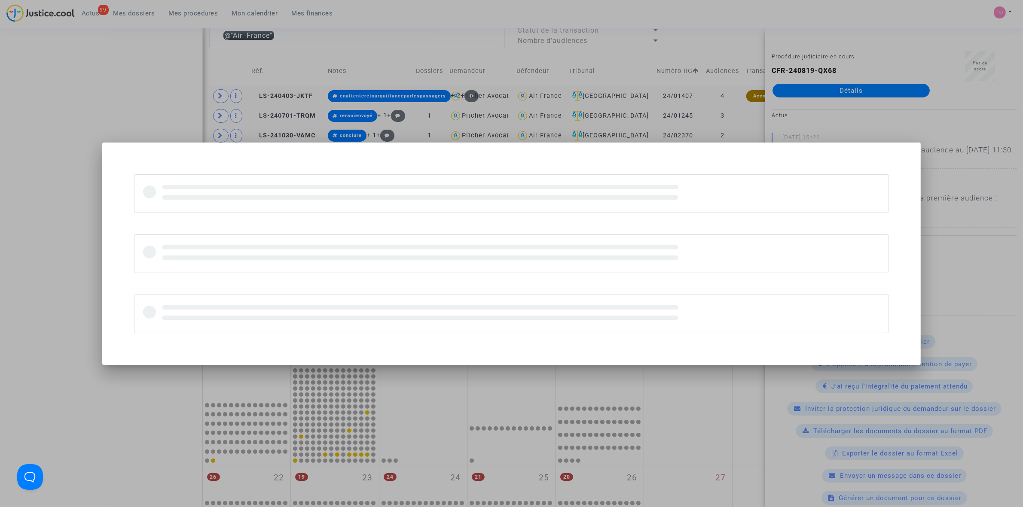
scroll to position [0, 0]
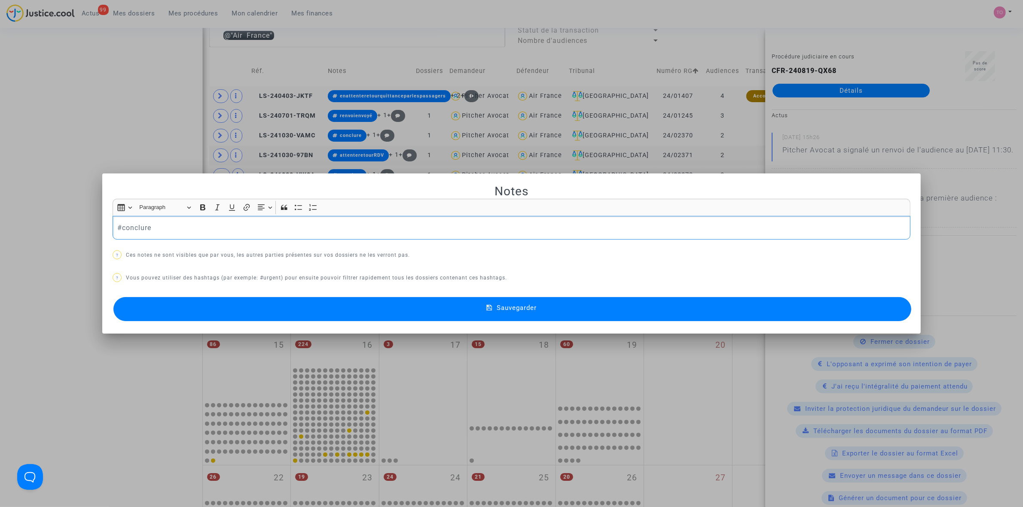
click at [213, 236] on div "#conclure" at bounding box center [512, 228] width 798 height 24
click at [366, 310] on button "Sauvegarder" at bounding box center [512, 309] width 798 height 24
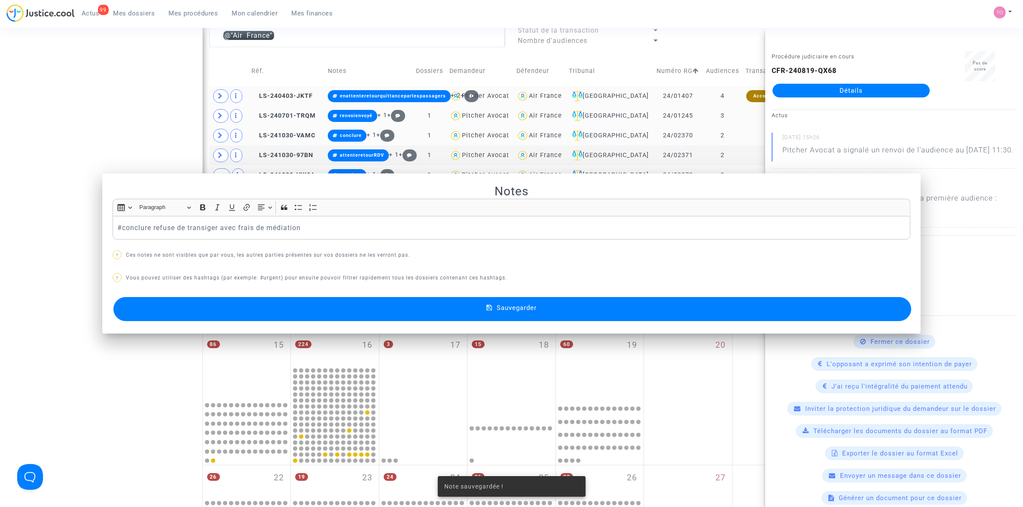
scroll to position [322, 0]
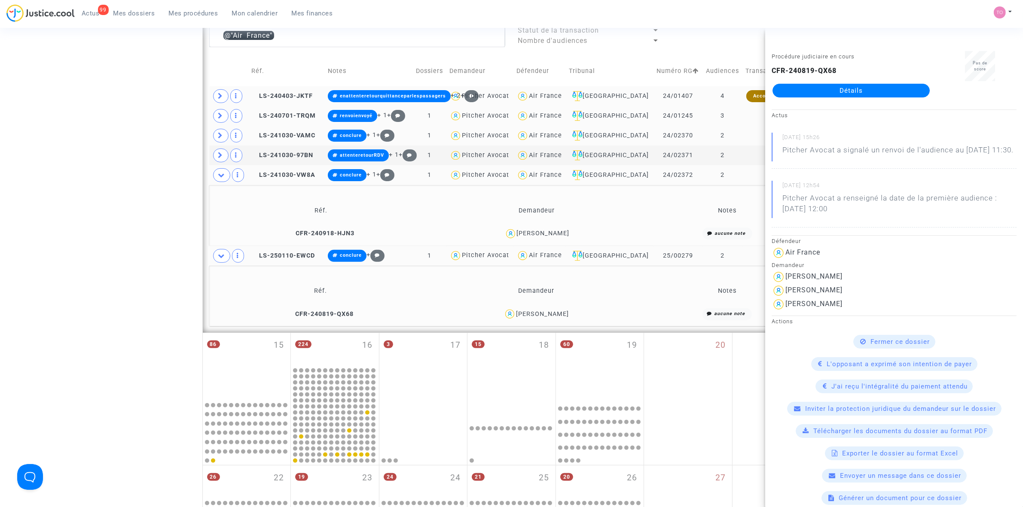
click at [128, 121] on div "Date de clôture d'instruction Date de conciliation Date d'audience Date de juge…" at bounding box center [511, 172] width 1023 height 890
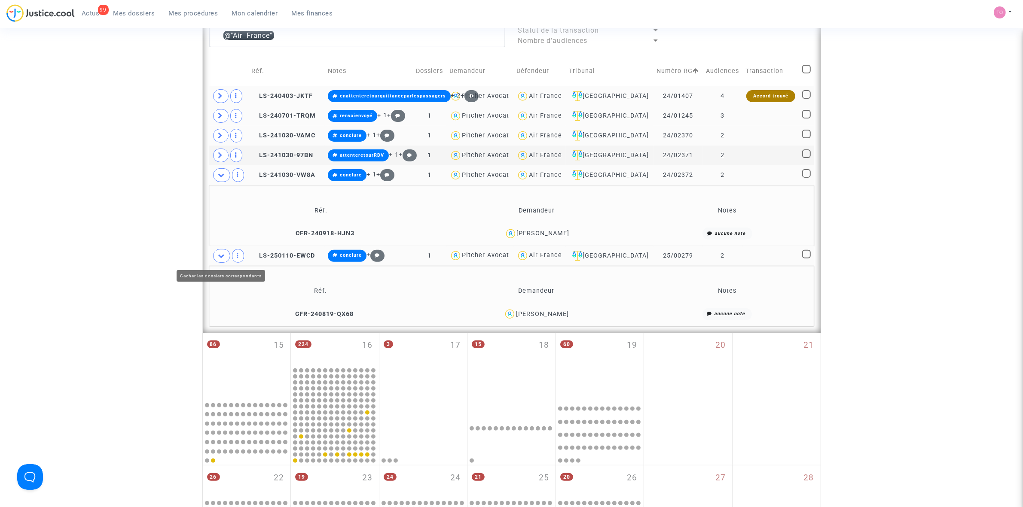
click at [224, 256] on icon at bounding box center [221, 256] width 7 height 6
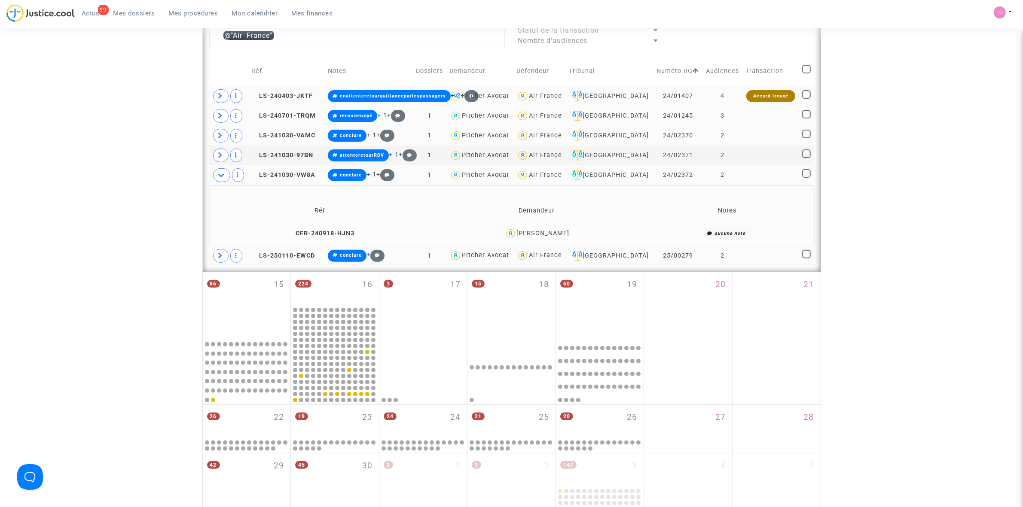
click at [560, 256] on div "Air France" at bounding box center [545, 255] width 33 height 7
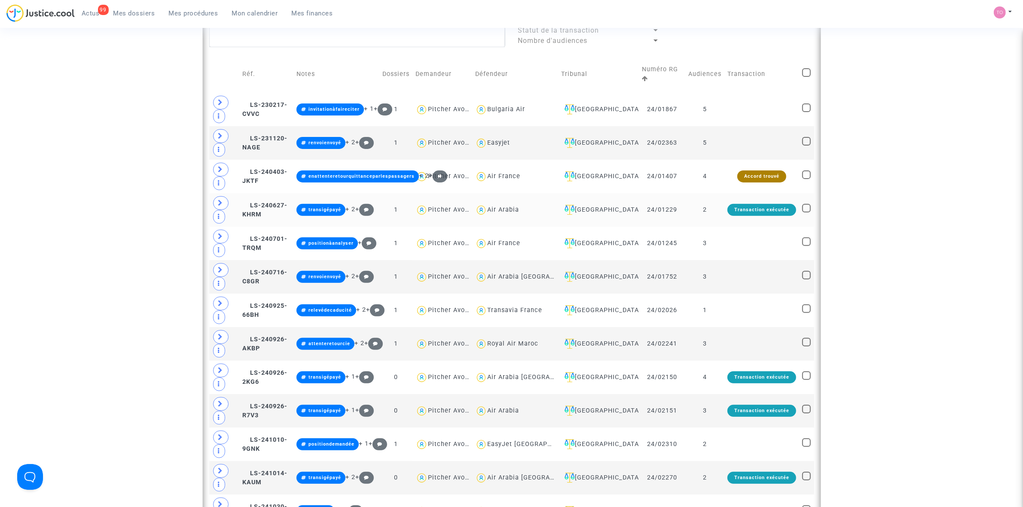
click at [488, 211] on div "Air Arabia" at bounding box center [503, 209] width 32 height 7
type textarea "@"Air Arabia""
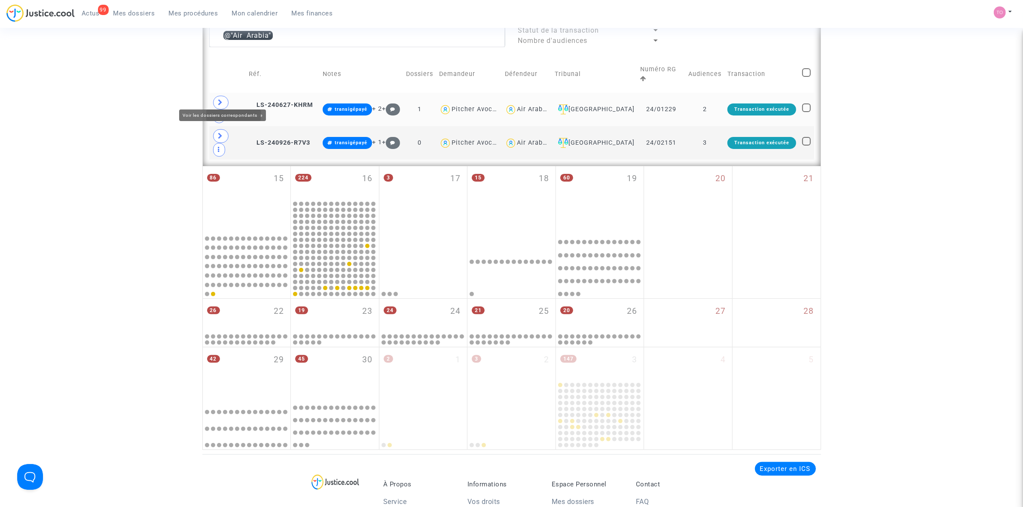
drag, startPoint x: 218, startPoint y: 99, endPoint x: 234, endPoint y: 101, distance: 16.0
click at [218, 99] on icon at bounding box center [220, 102] width 5 height 6
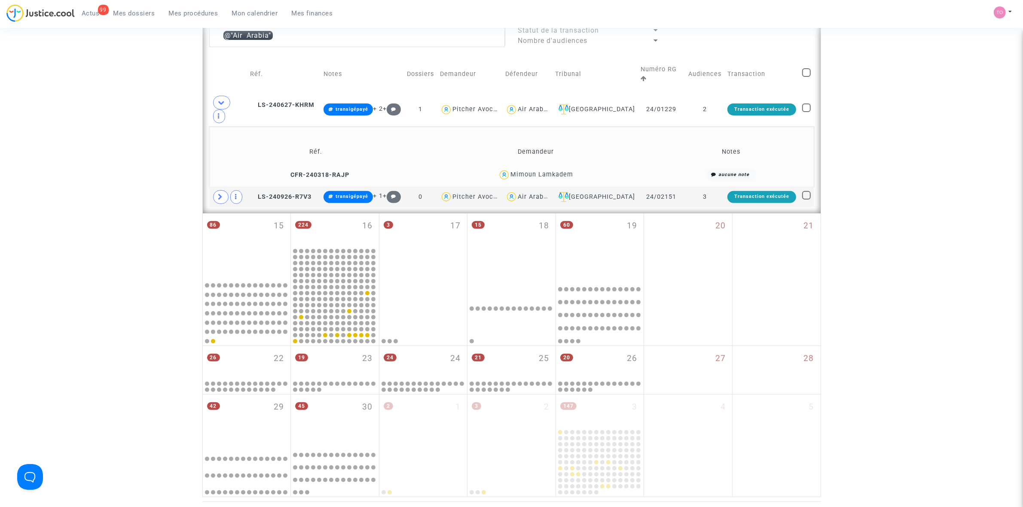
click at [558, 171] on div "Mimoun Lamkadem" at bounding box center [541, 174] width 63 height 7
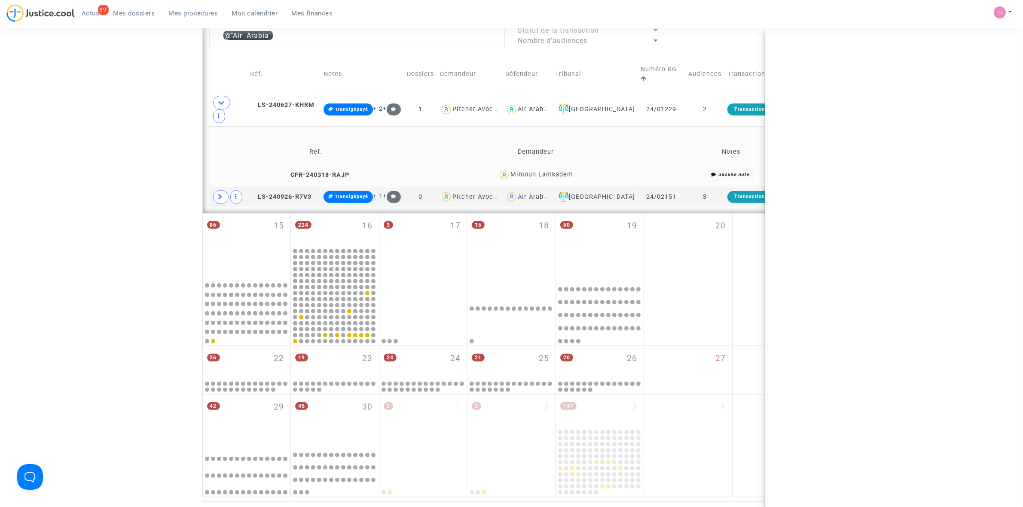
click at [558, 171] on div "Mimoun Lamkadem" at bounding box center [541, 174] width 63 height 7
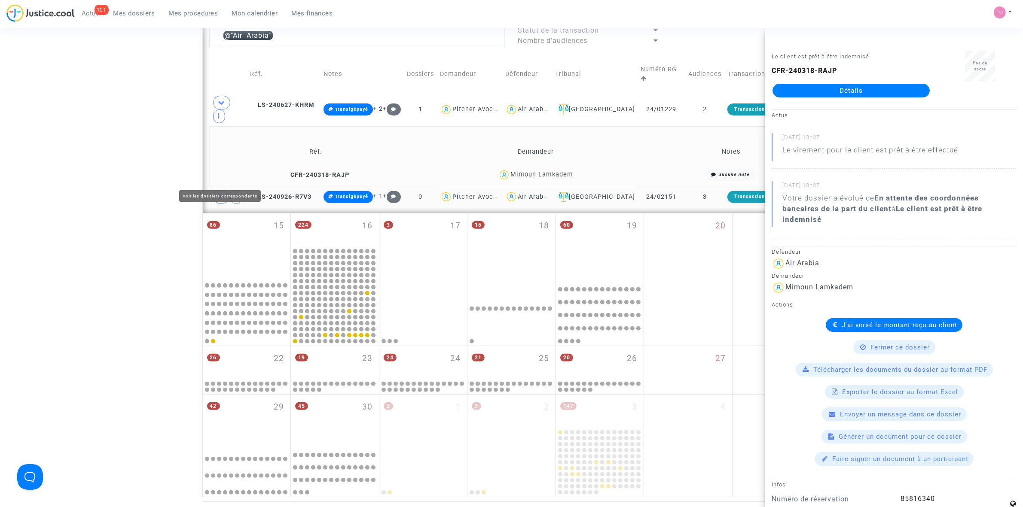
click at [220, 190] on span at bounding box center [220, 197] width 15 height 14
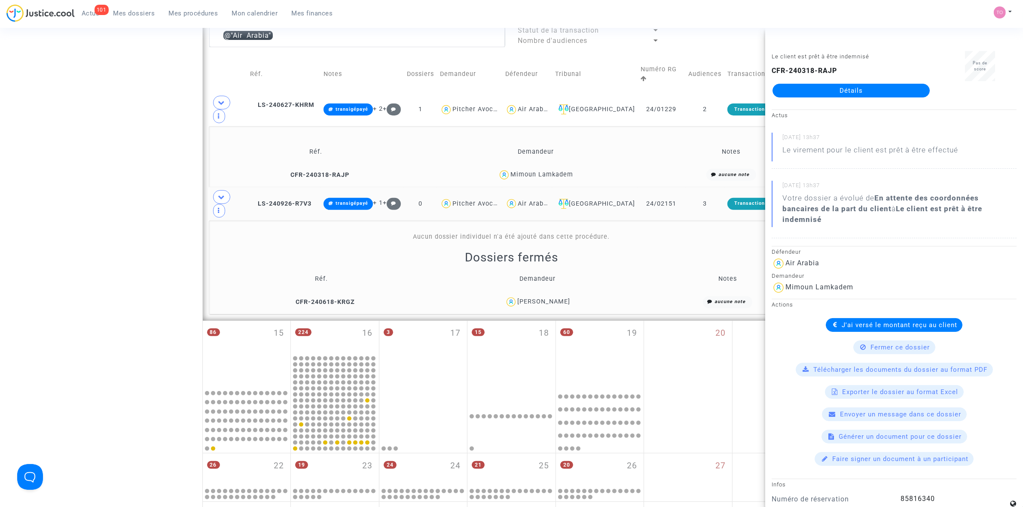
click at [558, 298] on div "Afaf Tahali" at bounding box center [543, 301] width 53 height 7
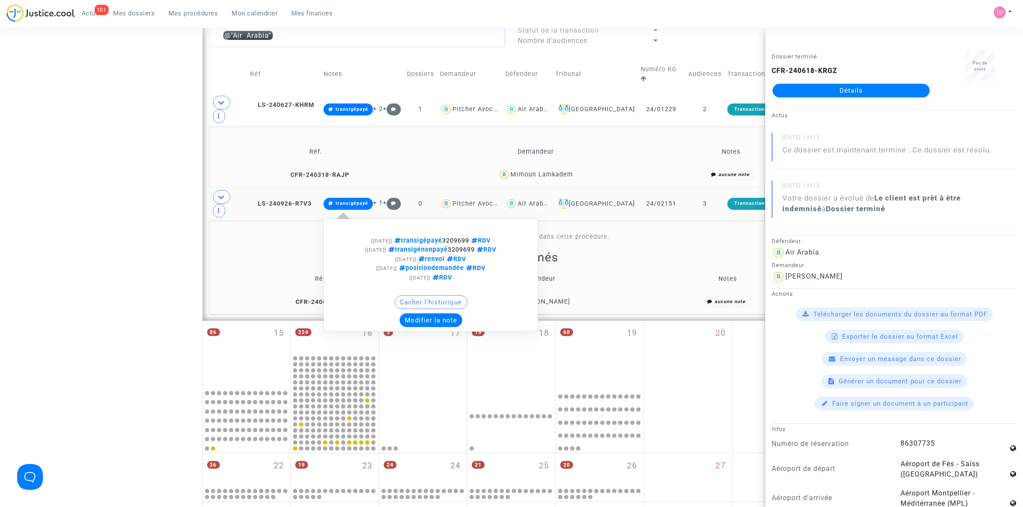
click at [421, 314] on button "Modifier la note" at bounding box center [431, 321] width 63 height 14
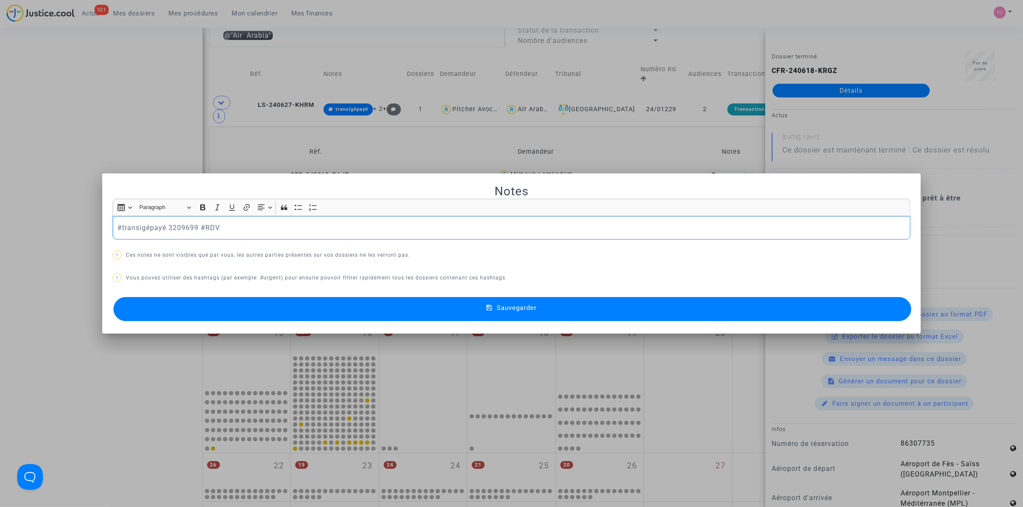
click at [87, 138] on div at bounding box center [511, 253] width 1023 height 507
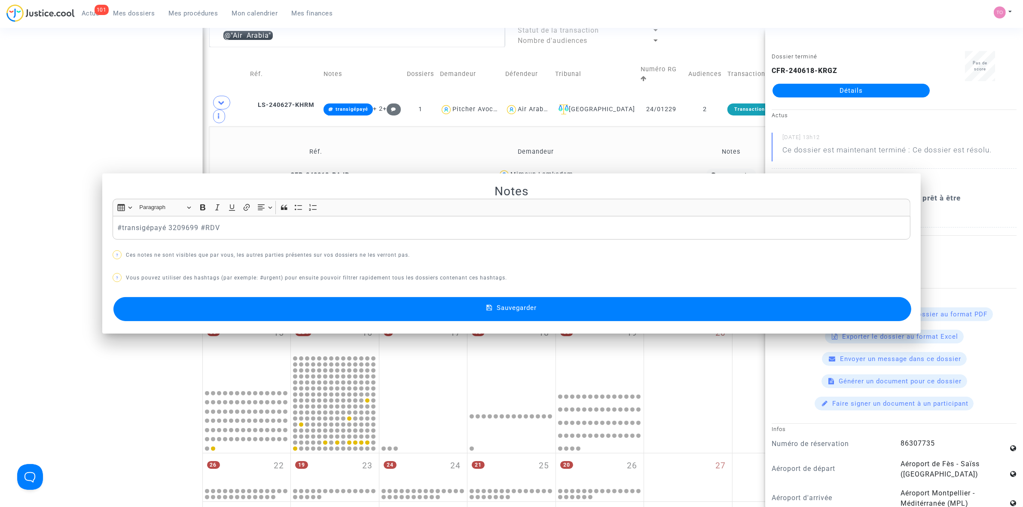
scroll to position [322, 0]
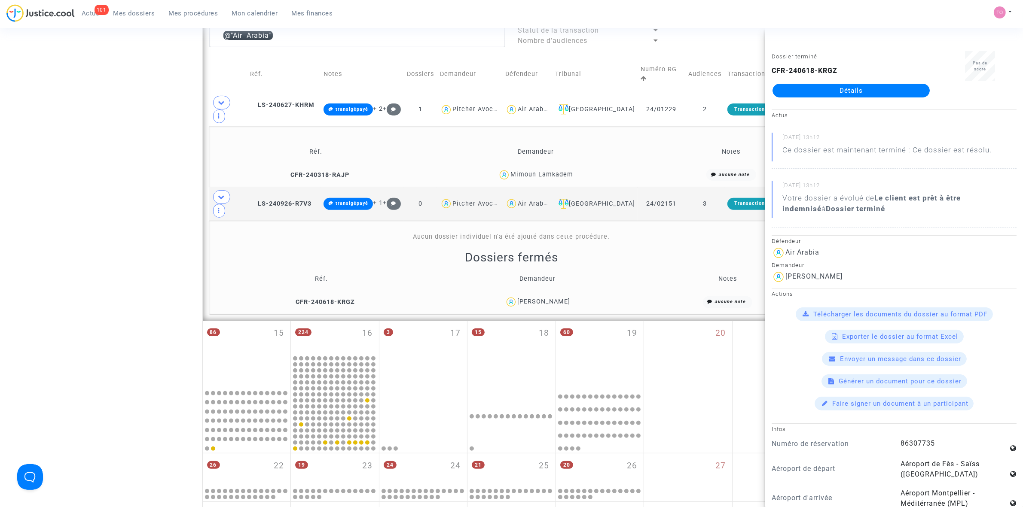
click at [561, 298] on div "Afaf Tahali" at bounding box center [543, 301] width 53 height 7
drag, startPoint x: 54, startPoint y: 203, endPoint x: 71, endPoint y: 202, distance: 17.2
click at [59, 203] on div "Date de clôture d'instruction Date de conciliation Date d'audience Date de juge…" at bounding box center [511, 166] width 1023 height 878
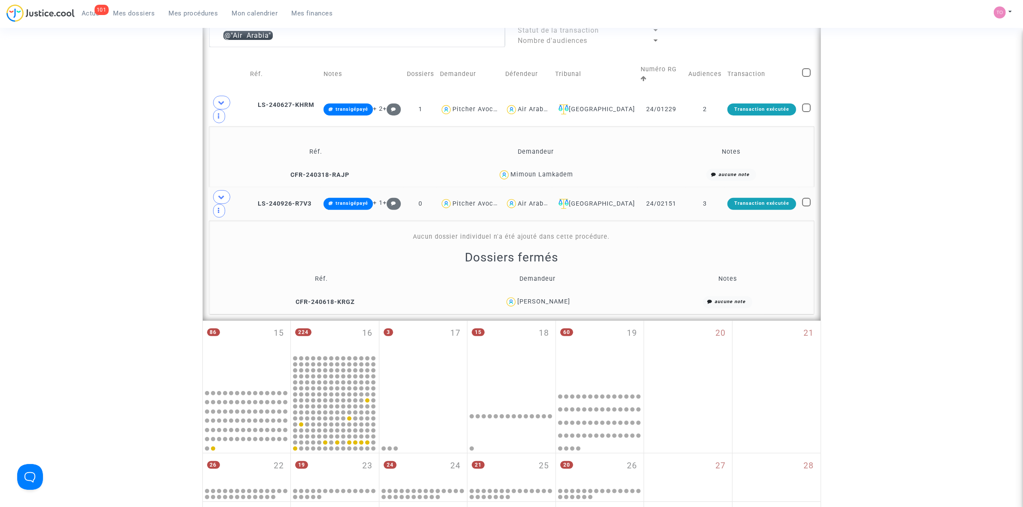
click at [548, 200] on div "Air Arabia" at bounding box center [534, 203] width 32 height 7
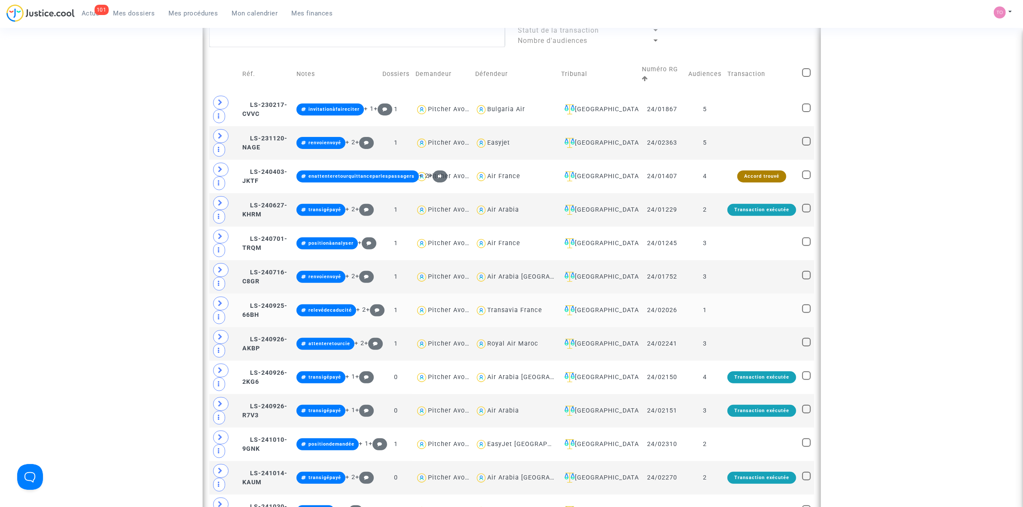
click at [505, 314] on div "Transavia France" at bounding box center [514, 310] width 55 height 7
type textarea "@"Transavia France""
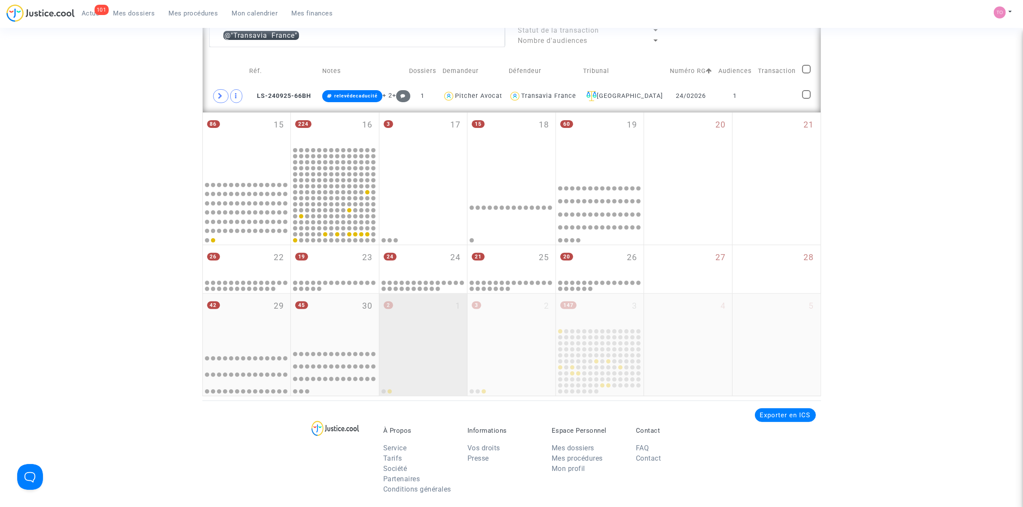
scroll to position [269, 0]
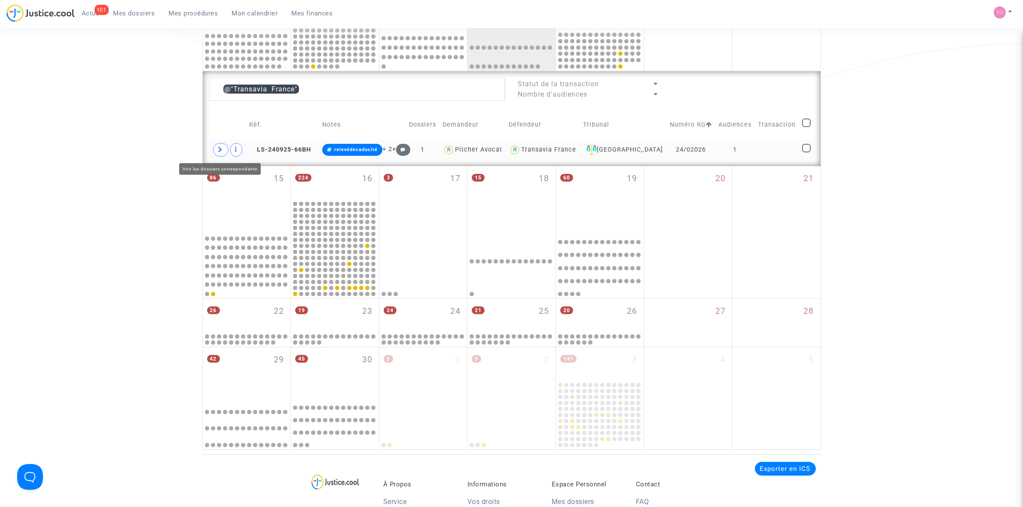
click at [220, 150] on icon at bounding box center [220, 149] width 5 height 6
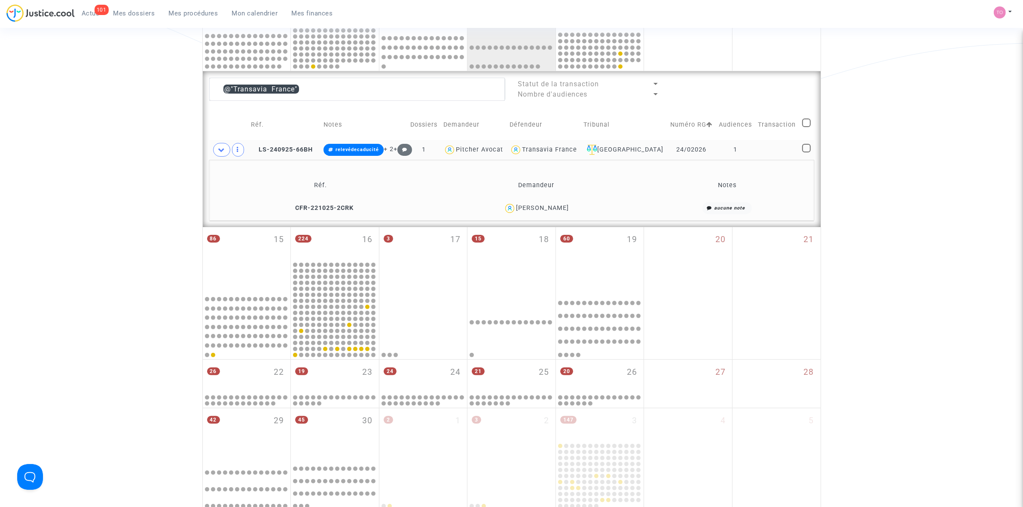
click at [547, 209] on div "François-André Duboin" at bounding box center [542, 207] width 53 height 7
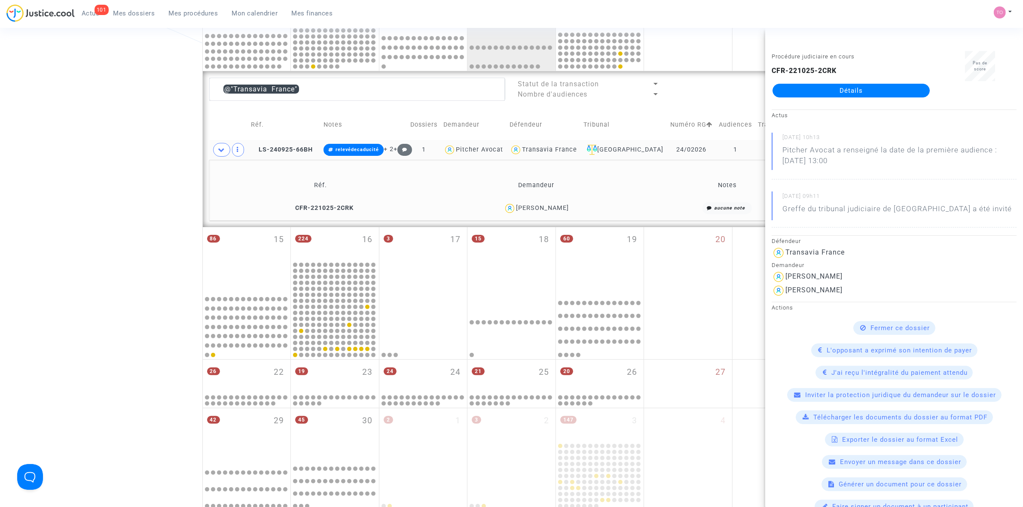
drag, startPoint x: 577, startPoint y: 207, endPoint x: 555, endPoint y: 211, distance: 22.3
click at [555, 211] on div "François-André Duboin" at bounding box center [536, 208] width 208 height 12
click at [556, 149] on div "Transavia France" at bounding box center [549, 149] width 55 height 7
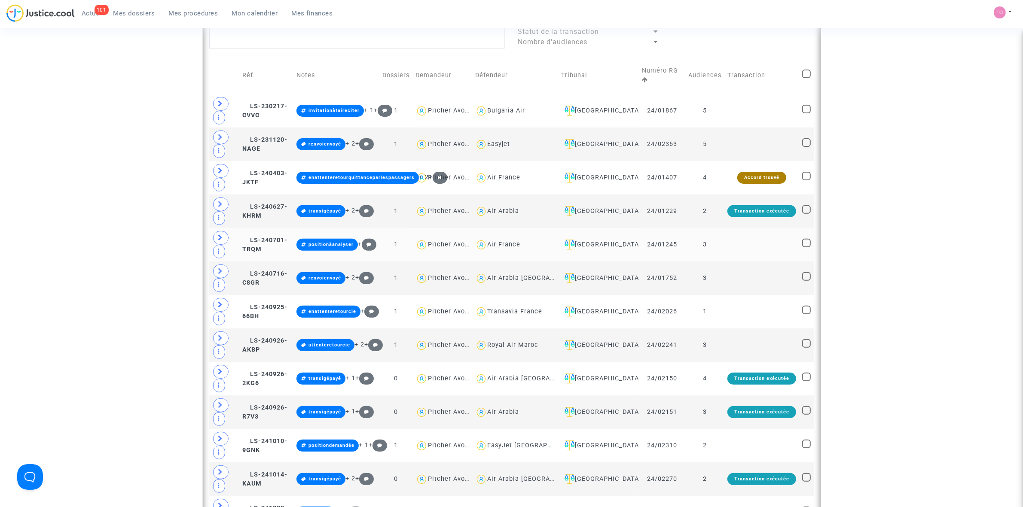
scroll to position [322, 0]
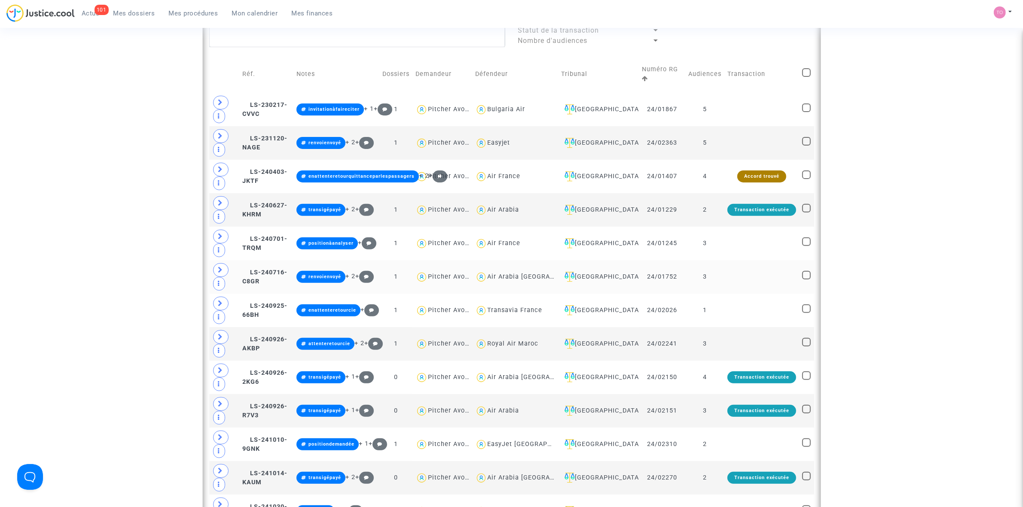
click at [505, 279] on div "Air Arabia Maroc" at bounding box center [537, 276] width 100 height 7
type textarea "@"Air Arabia Maroc""
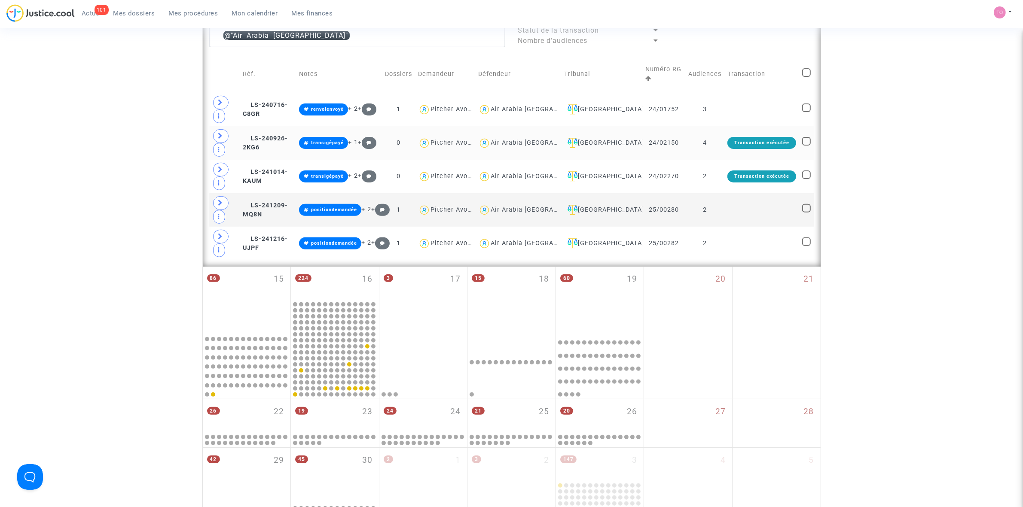
click at [551, 143] on div "Air Arabia Maroc" at bounding box center [541, 142] width 100 height 7
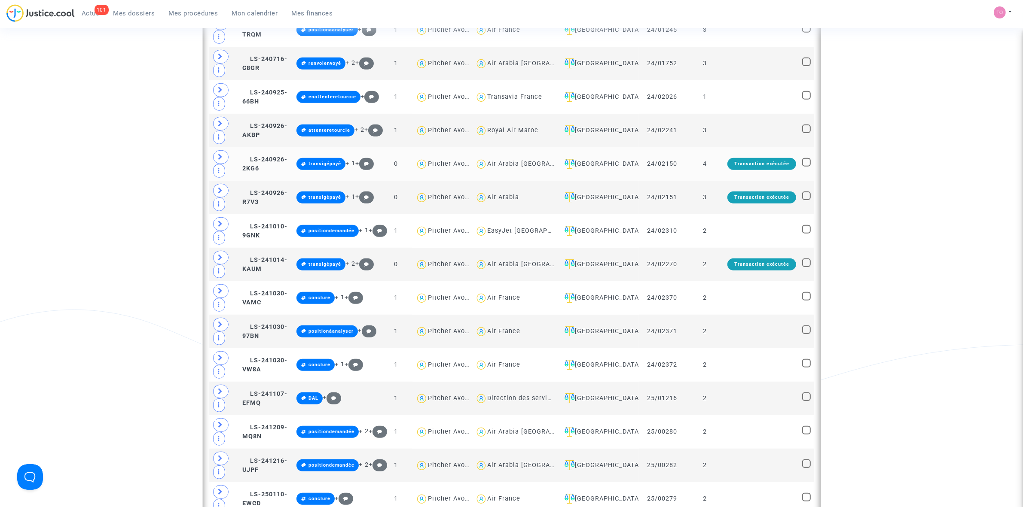
scroll to position [537, 0]
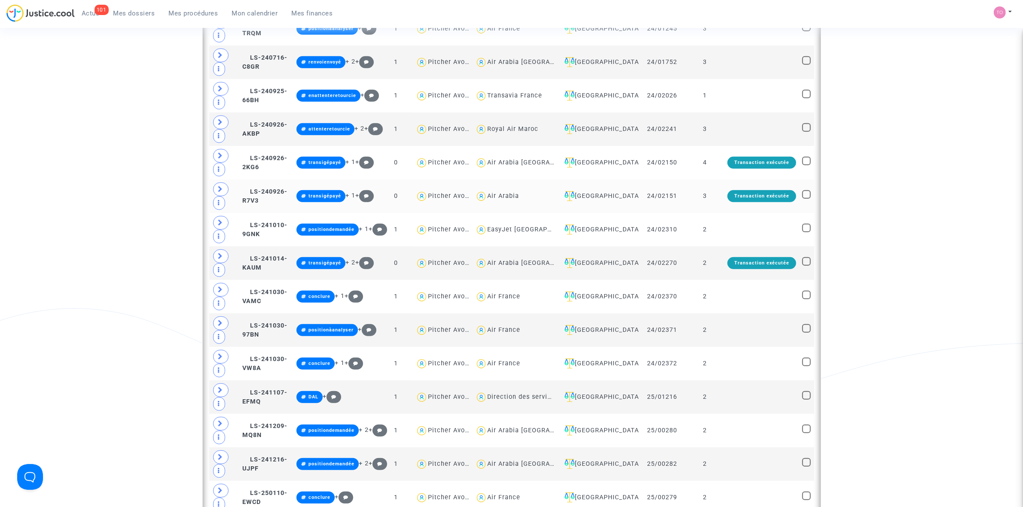
click at [492, 200] on div "Air Arabia" at bounding box center [503, 195] width 32 height 7
type textarea "@"Air Arabia""
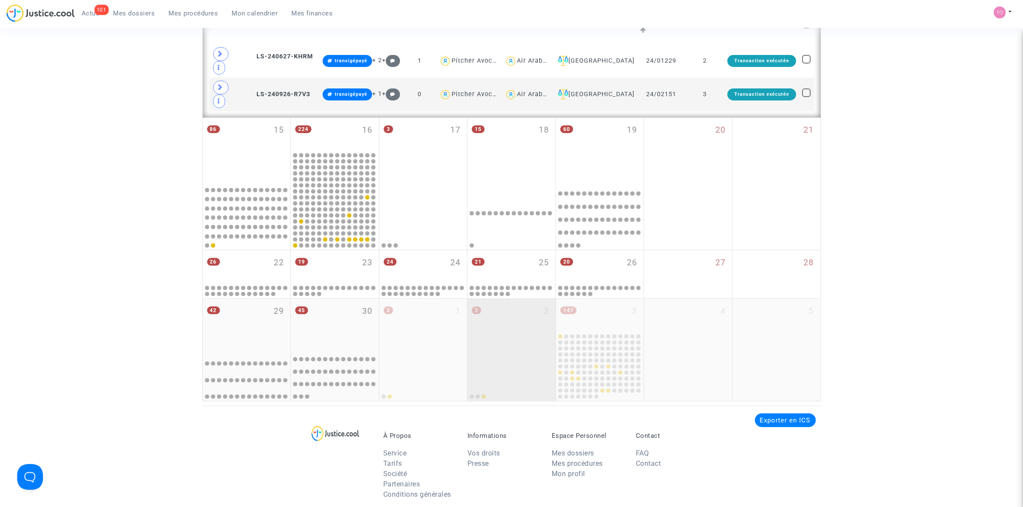
scroll to position [322, 0]
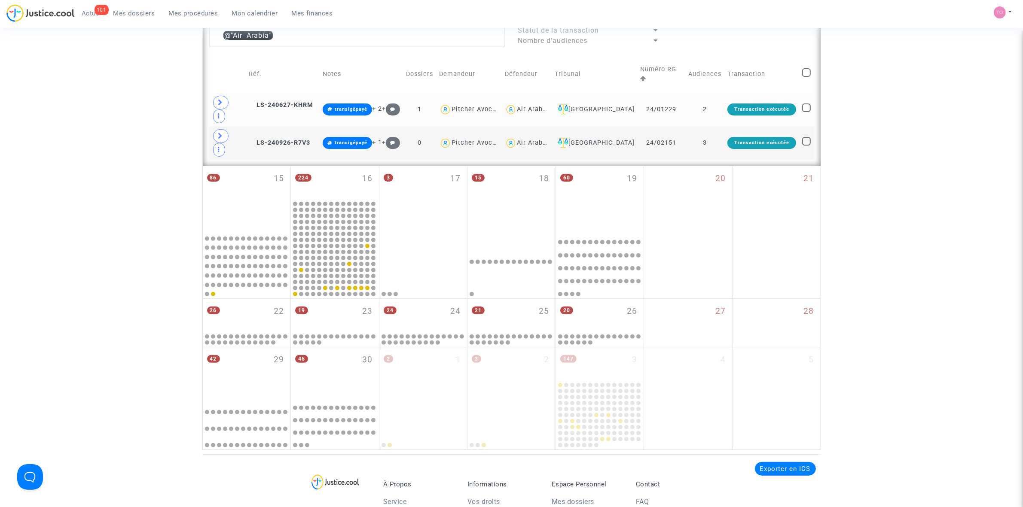
click at [549, 104] on div "Air Arabia" at bounding box center [527, 110] width 44 height 12
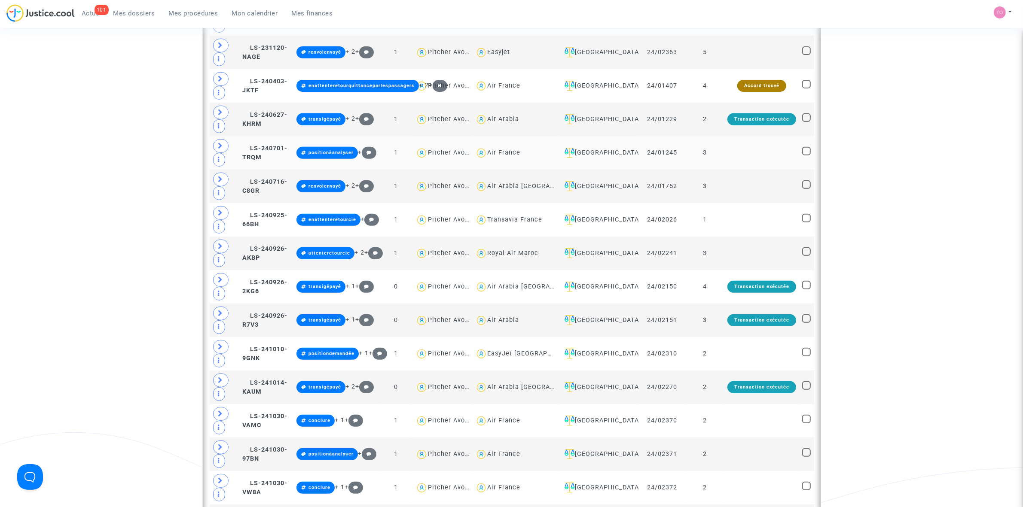
scroll to position [430, 0]
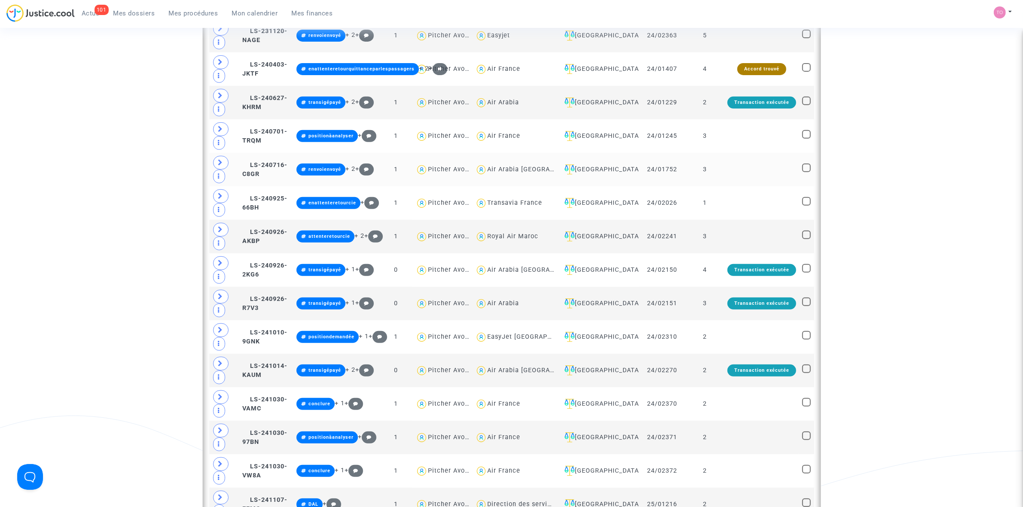
click at [510, 173] on div "Air Arabia Maroc" at bounding box center [537, 169] width 100 height 7
type textarea "@"Air Arabia Maroc""
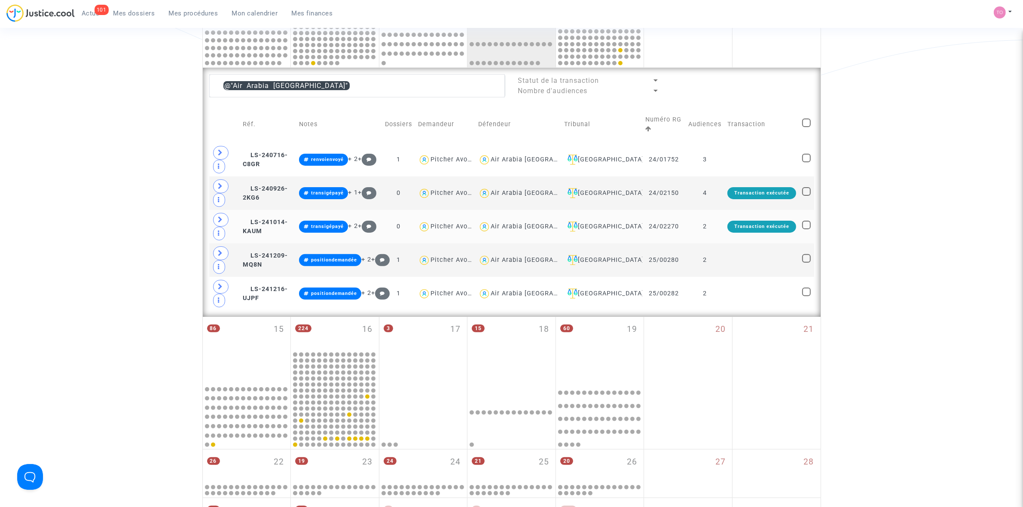
scroll to position [269, 0]
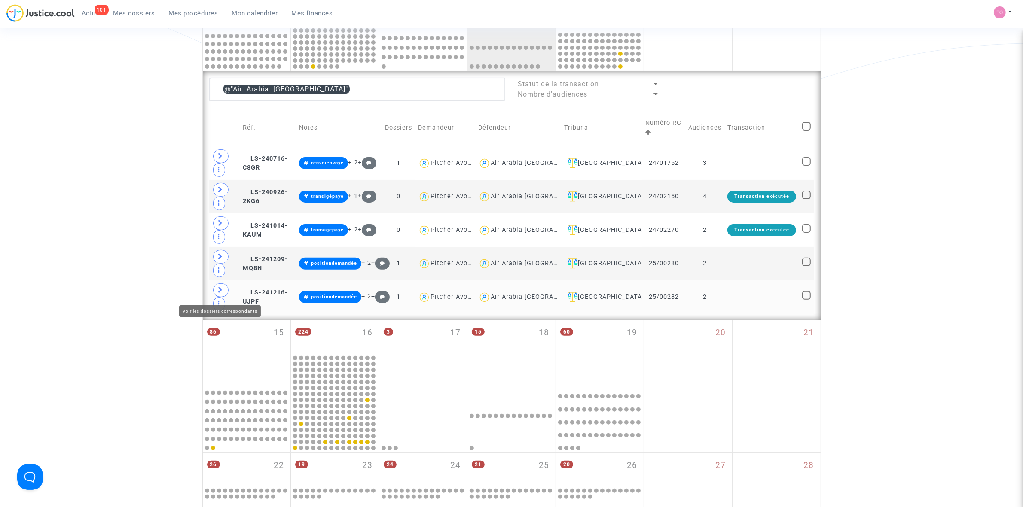
click at [226, 295] on span at bounding box center [220, 291] width 15 height 14
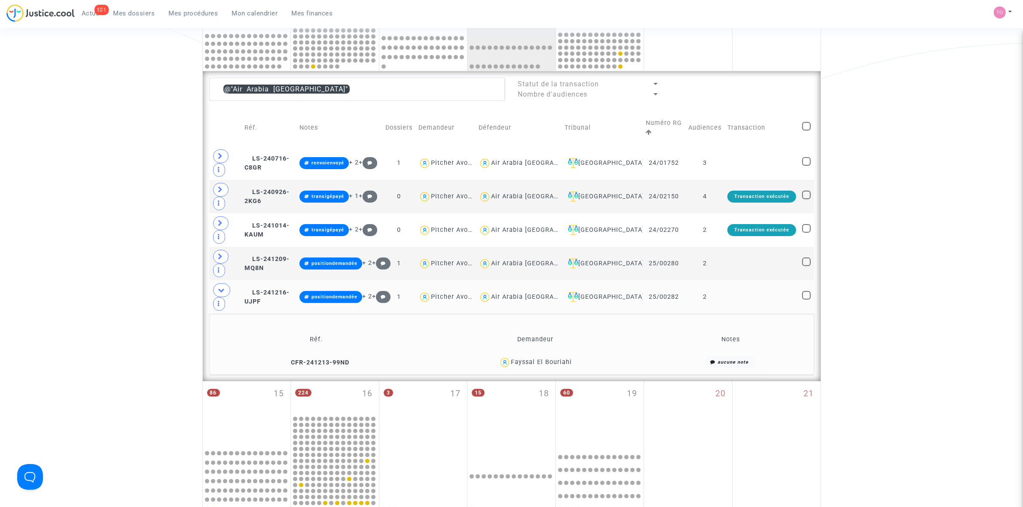
click at [568, 359] on div "Fayssal El Bouriahi" at bounding box center [541, 362] width 61 height 7
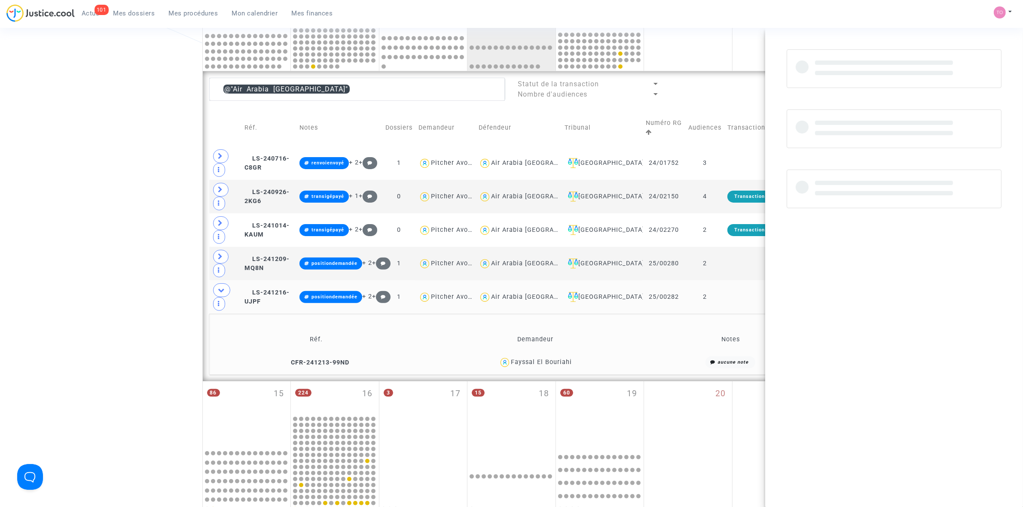
click at [568, 359] on div "Fayssal El Bouriahi" at bounding box center [541, 362] width 61 height 7
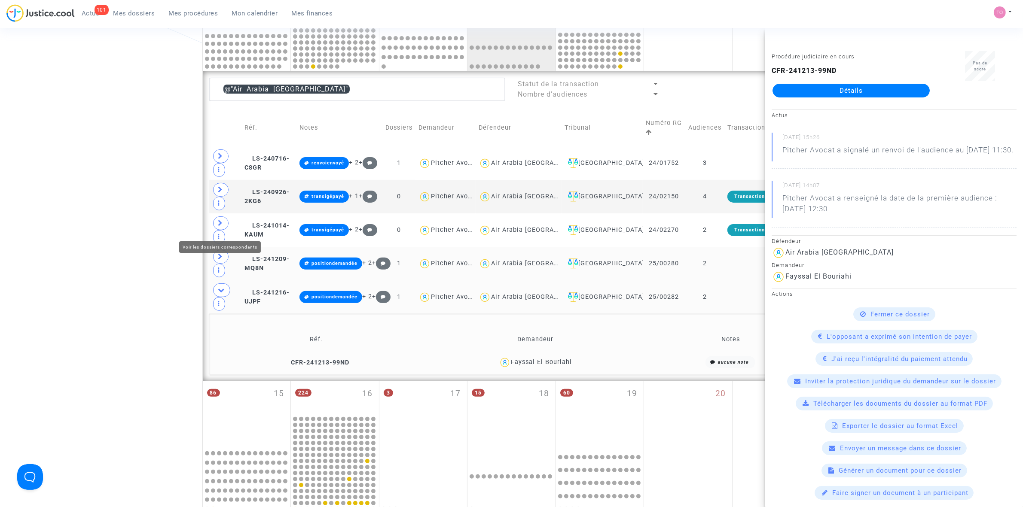
click at [220, 253] on icon at bounding box center [220, 256] width 5 height 6
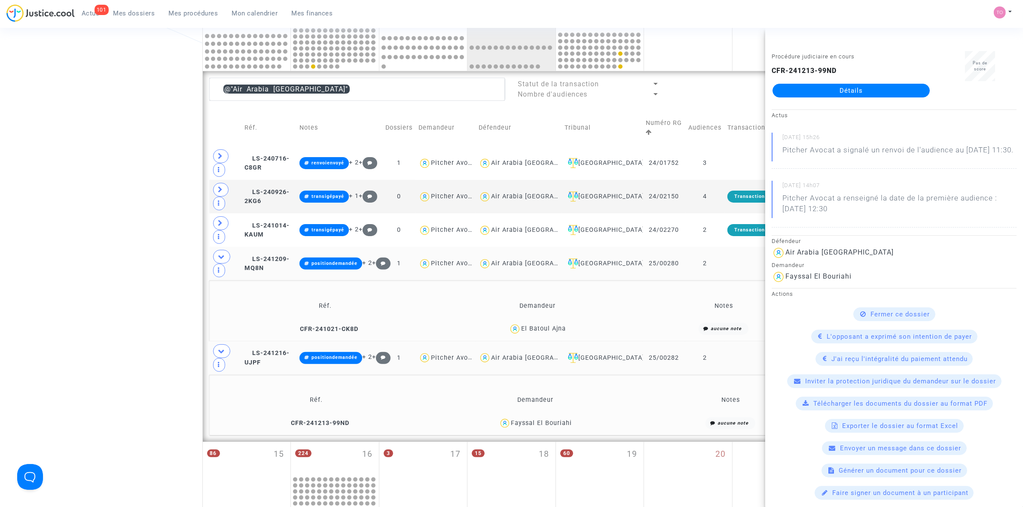
click at [564, 325] on div "El Batoul Ajna" at bounding box center [543, 328] width 45 height 7
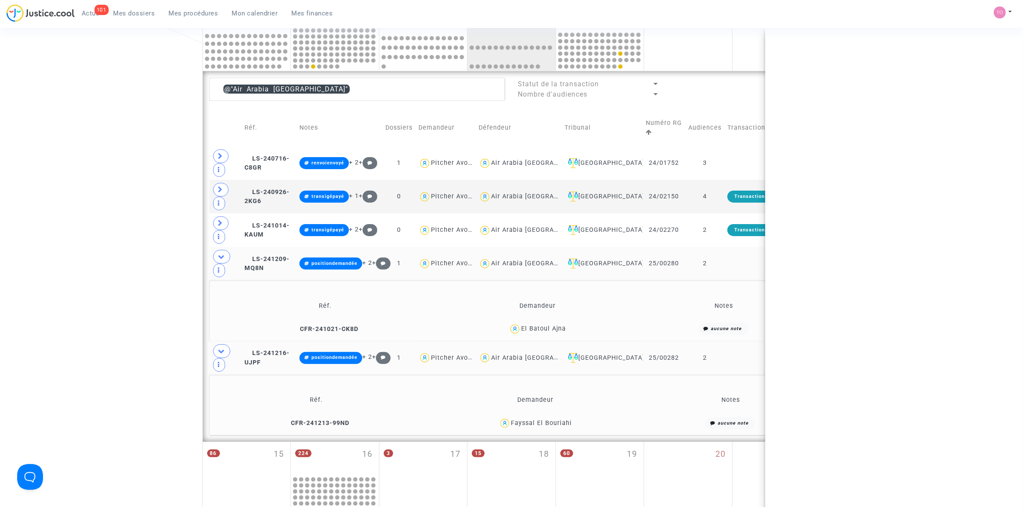
click at [564, 325] on div "El Batoul Ajna" at bounding box center [543, 328] width 45 height 7
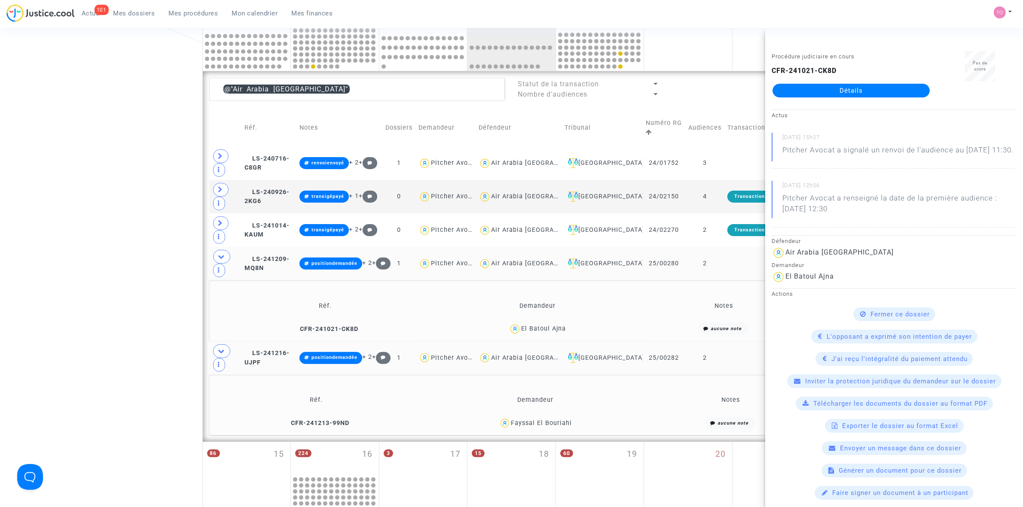
click at [115, 177] on div "Date de clôture d'instruction Date de conciliation Date d'audience Date de juge…" at bounding box center [511, 253] width 1023 height 945
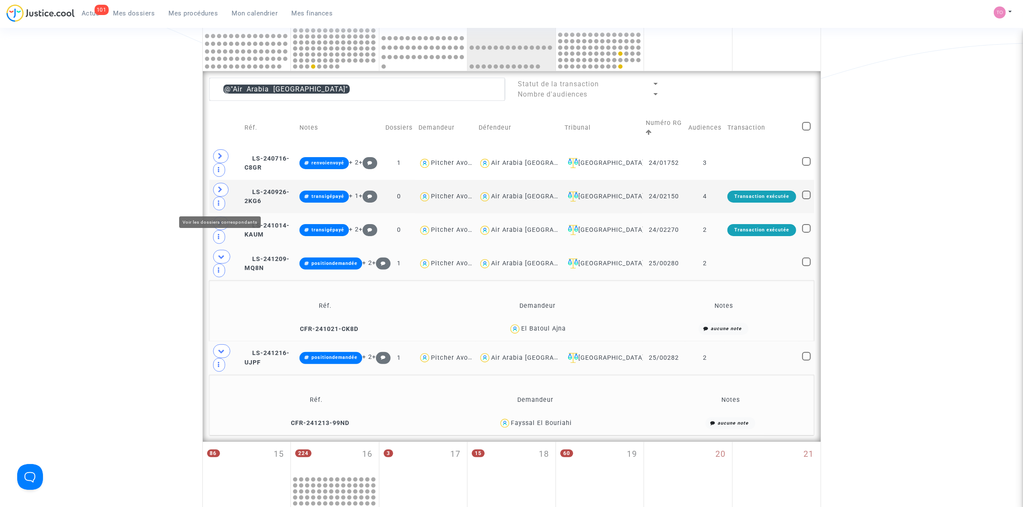
click at [217, 217] on span at bounding box center [220, 224] width 15 height 14
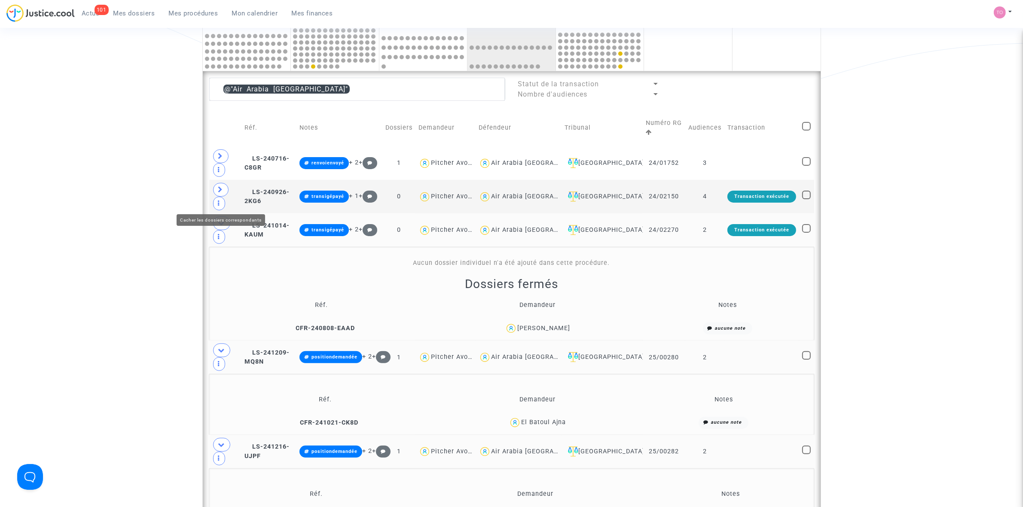
click at [217, 217] on span at bounding box center [221, 224] width 17 height 14
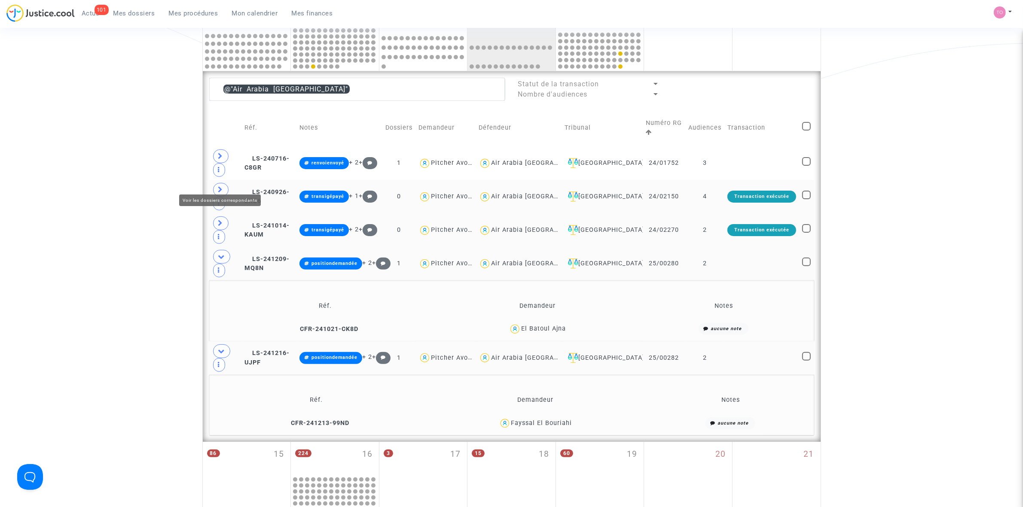
click at [226, 183] on span at bounding box center [220, 190] width 15 height 14
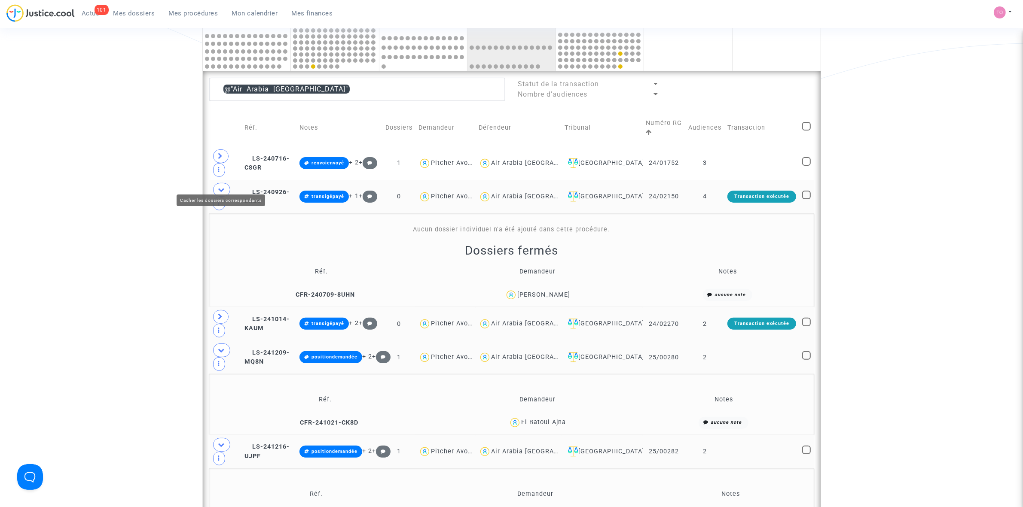
click at [225, 186] on icon at bounding box center [221, 189] width 7 height 6
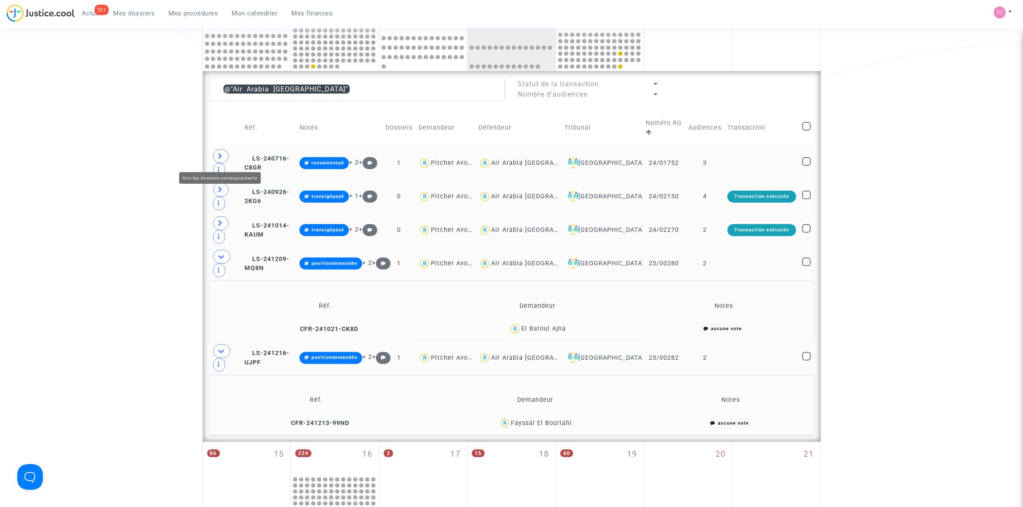
click at [225, 157] on span at bounding box center [220, 157] width 15 height 14
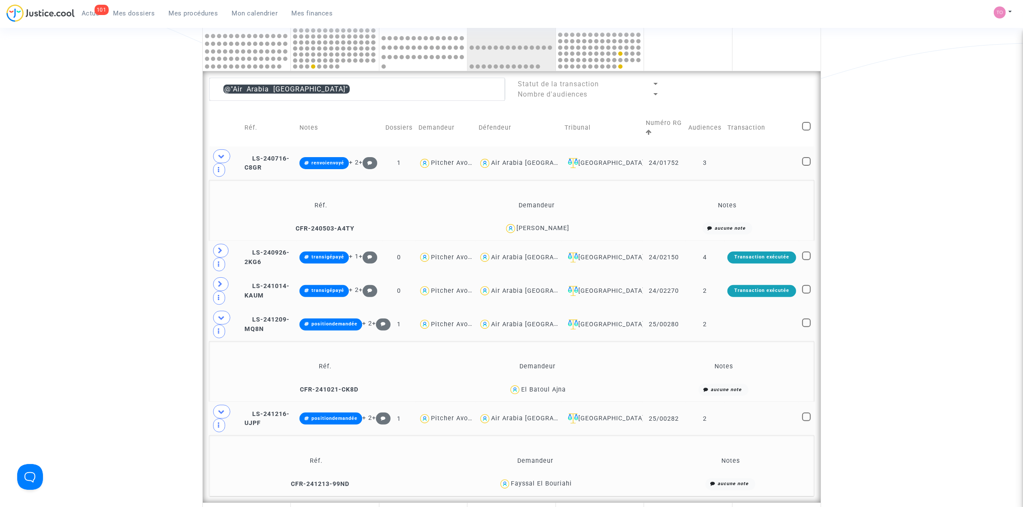
click at [562, 227] on div "Aymane Bouhbouh" at bounding box center [543, 228] width 53 height 7
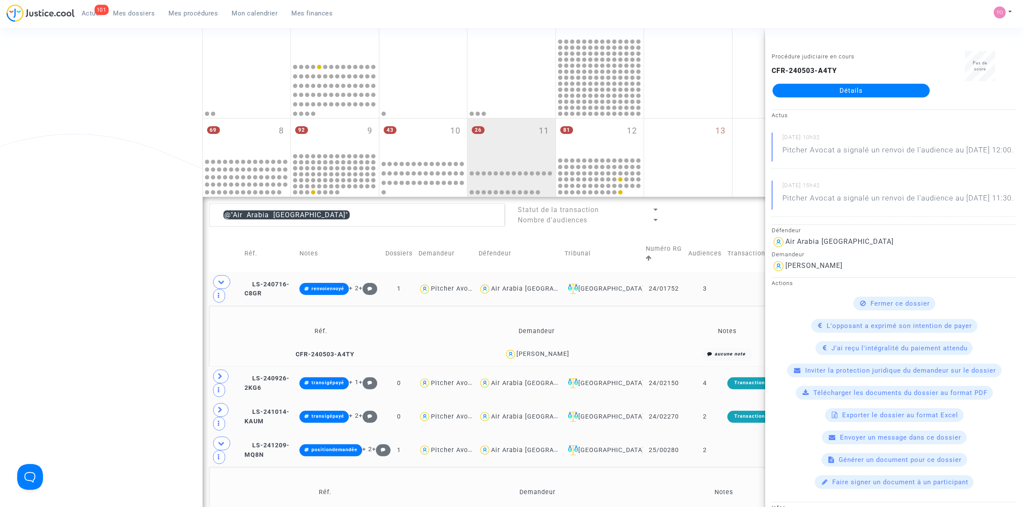
scroll to position [107, 0]
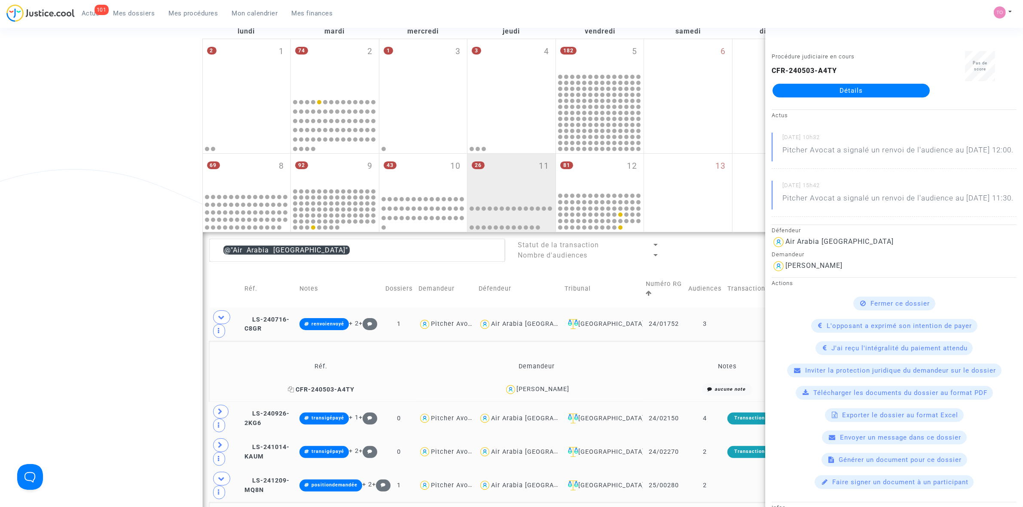
click at [289, 390] on icon at bounding box center [291, 390] width 6 height 6
click at [129, 273] on div "Date de clôture d'instruction Date de conciliation Date d'audience Date de juge…" at bounding box center [511, 445] width 1023 height 1006
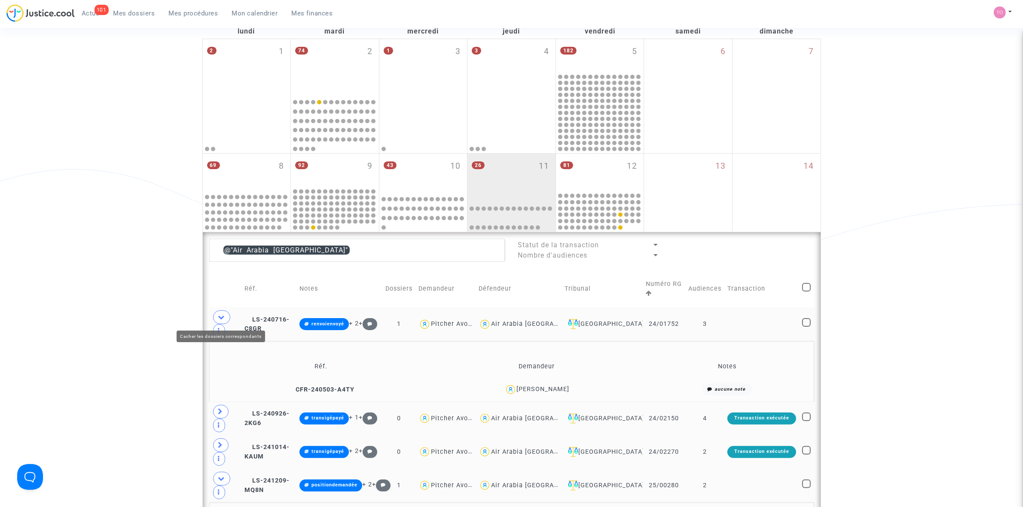
click at [227, 316] on span at bounding box center [221, 318] width 17 height 14
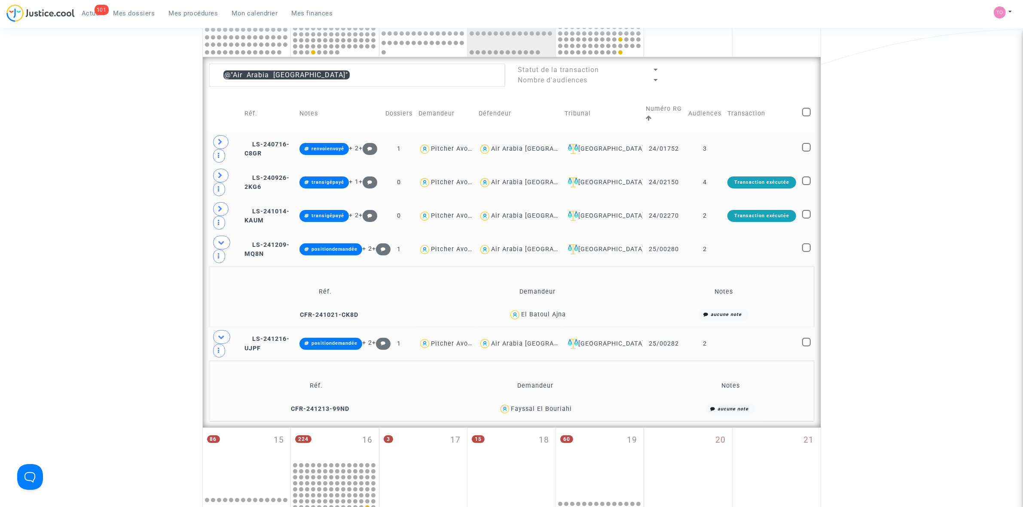
scroll to position [322, 0]
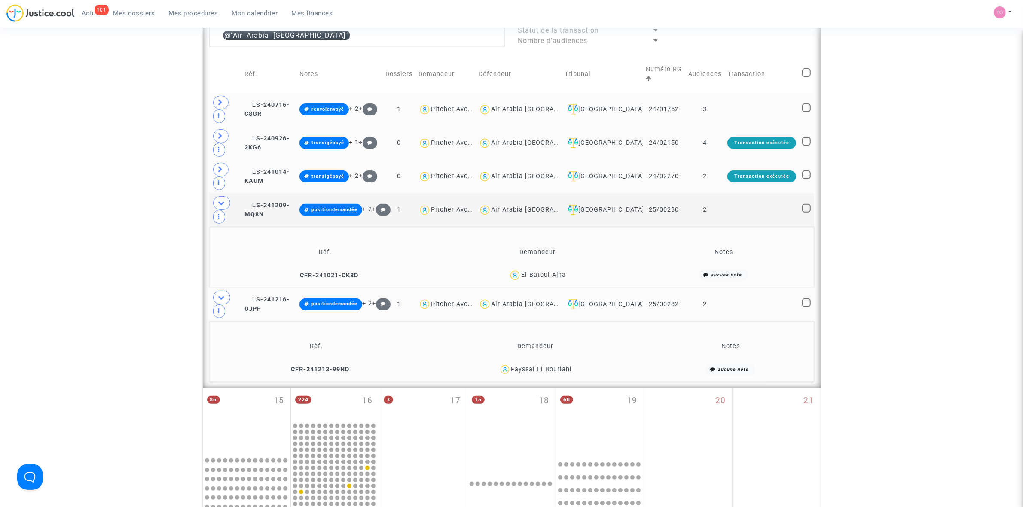
drag, startPoint x: 571, startPoint y: 244, endPoint x: 552, endPoint y: 246, distance: 18.2
click at [552, 269] on div "El Batoul Ajna" at bounding box center [537, 275] width 192 height 12
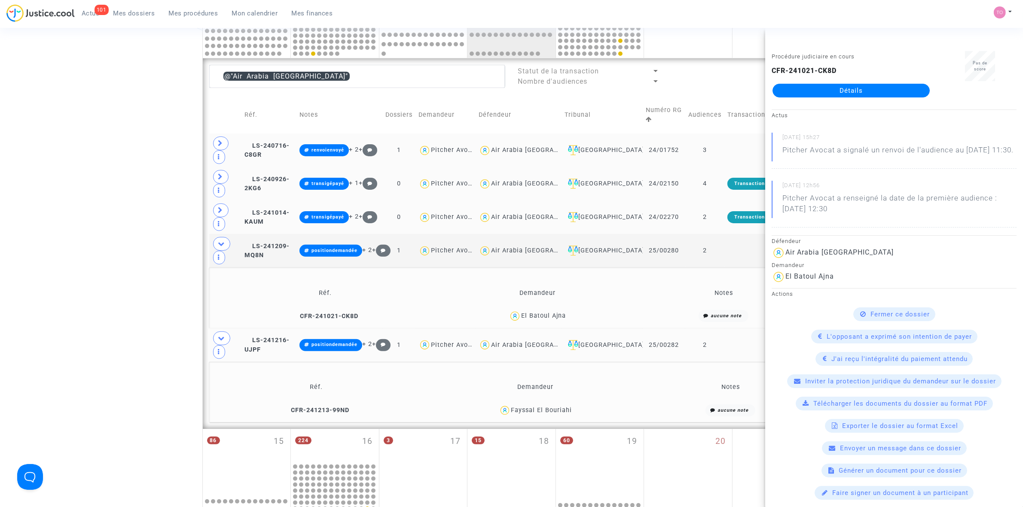
scroll to position [376, 0]
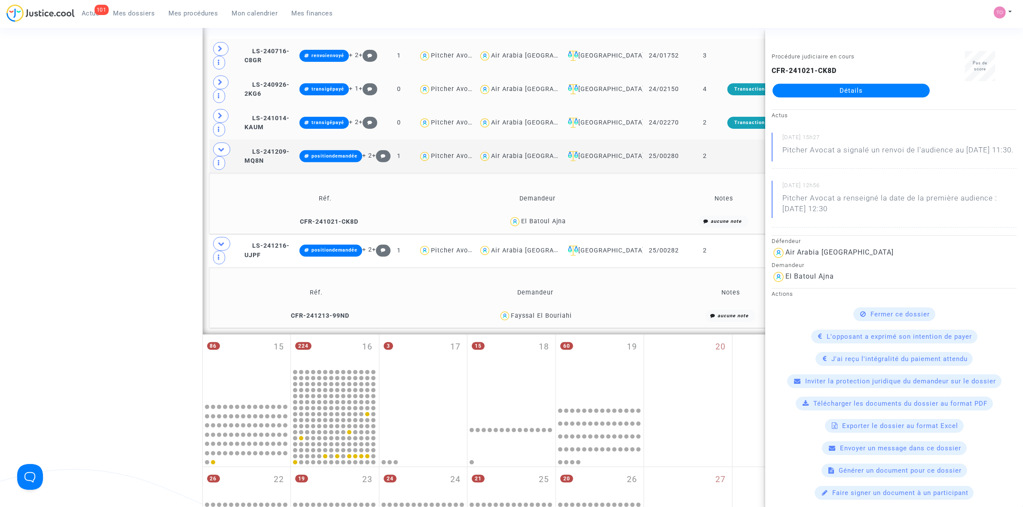
drag, startPoint x: 574, startPoint y: 287, endPoint x: 539, endPoint y: 288, distance: 34.8
click at [539, 310] on div "Fayssal El Bouriahi" at bounding box center [535, 316] width 223 height 12
click at [604, 279] on td "Demandeur" at bounding box center [535, 293] width 229 height 28
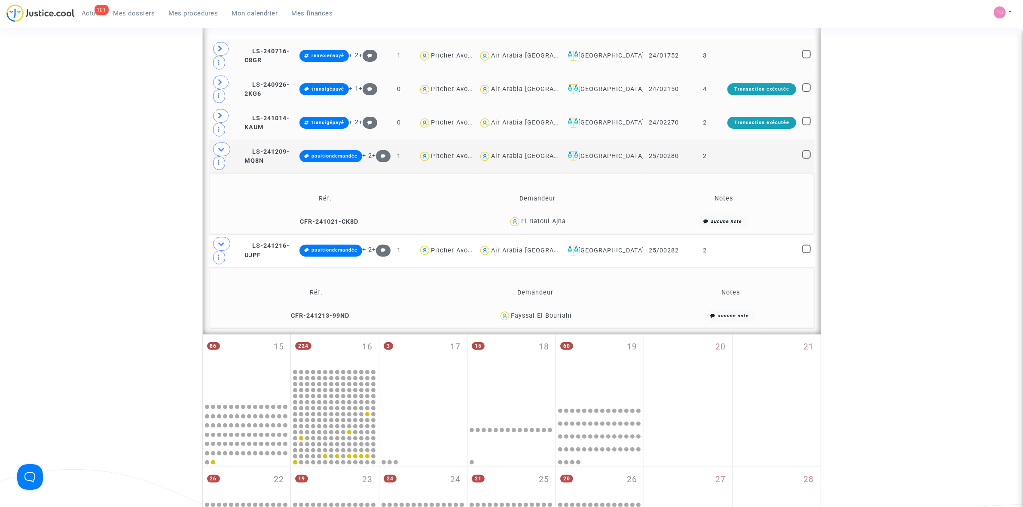
drag, startPoint x: 550, startPoint y: 191, endPoint x: 522, endPoint y: 190, distance: 28.4
click at [522, 218] on div "El Batoul Ajna" at bounding box center [543, 221] width 45 height 7
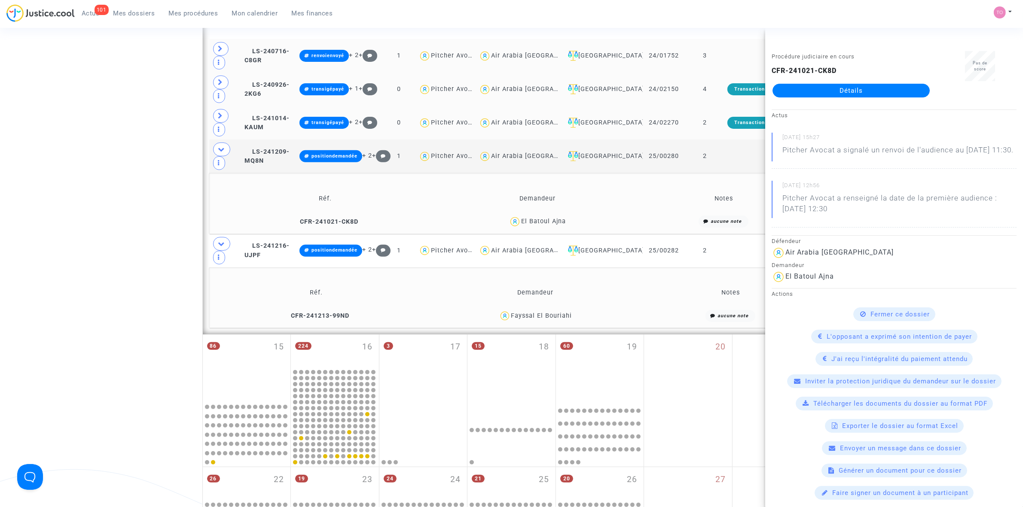
drag, startPoint x: 574, startPoint y: 282, endPoint x: 513, endPoint y: 279, distance: 61.1
click at [513, 310] on div "Fayssal El Bouriahi" at bounding box center [535, 316] width 223 height 12
click at [85, 224] on div "Date de clôture d'instruction Date de conciliation Date d'audience Date de juge…" at bounding box center [511, 145] width 1023 height 945
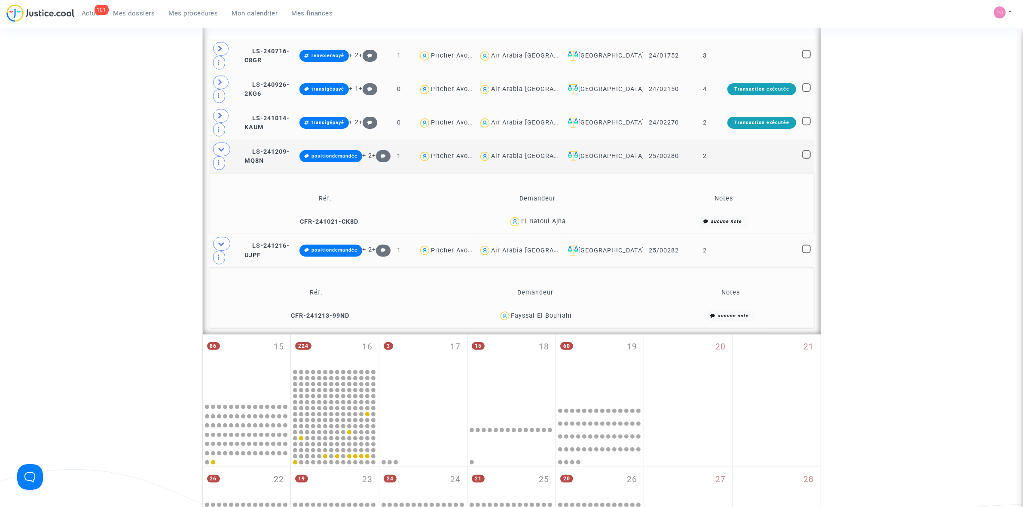
drag, startPoint x: 684, startPoint y: 218, endPoint x: 646, endPoint y: 222, distance: 38.4
click at [646, 234] on td "25/00282" at bounding box center [664, 251] width 43 height 34
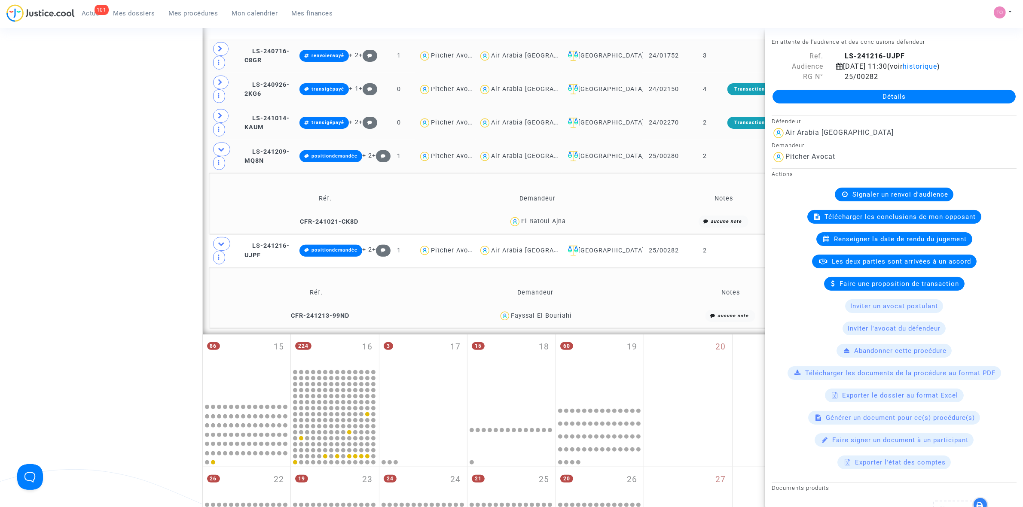
drag, startPoint x: 684, startPoint y: 127, endPoint x: 647, endPoint y: 127, distance: 36.9
click at [647, 140] on td "25/00280" at bounding box center [664, 157] width 43 height 34
click at [142, 222] on div "Date de clôture d'instruction Date de conciliation Date d'audience Date de juge…" at bounding box center [511, 145] width 1023 height 945
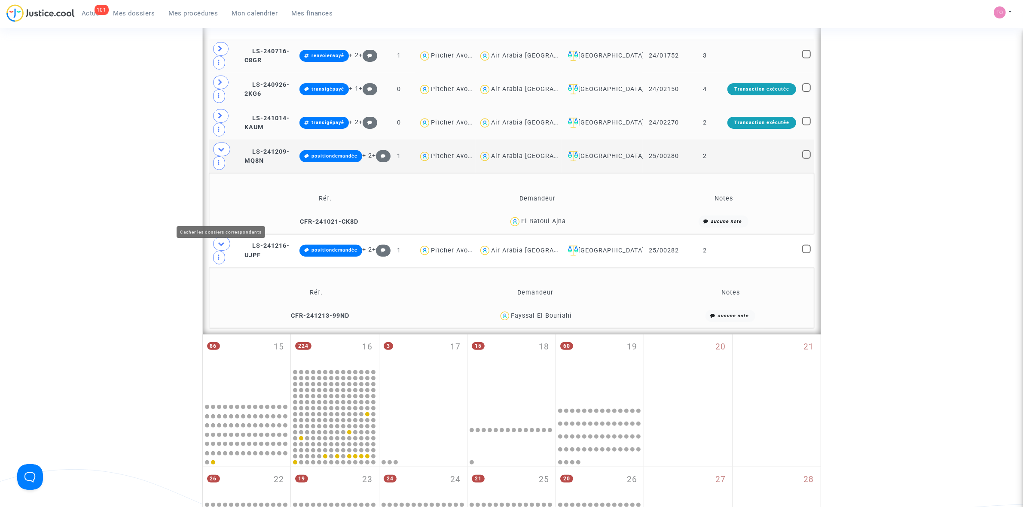
click at [216, 237] on span at bounding box center [221, 244] width 17 height 14
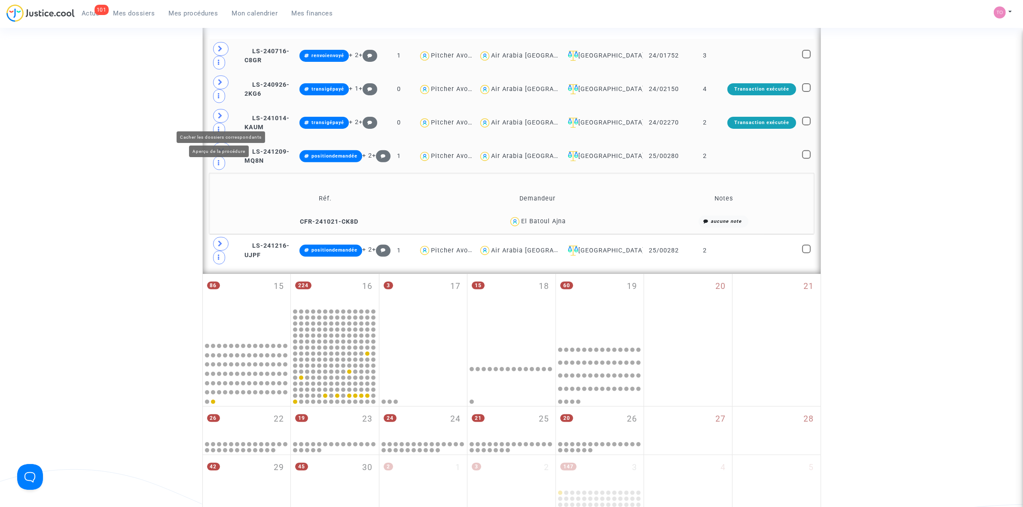
click at [224, 143] on span at bounding box center [221, 150] width 17 height 14
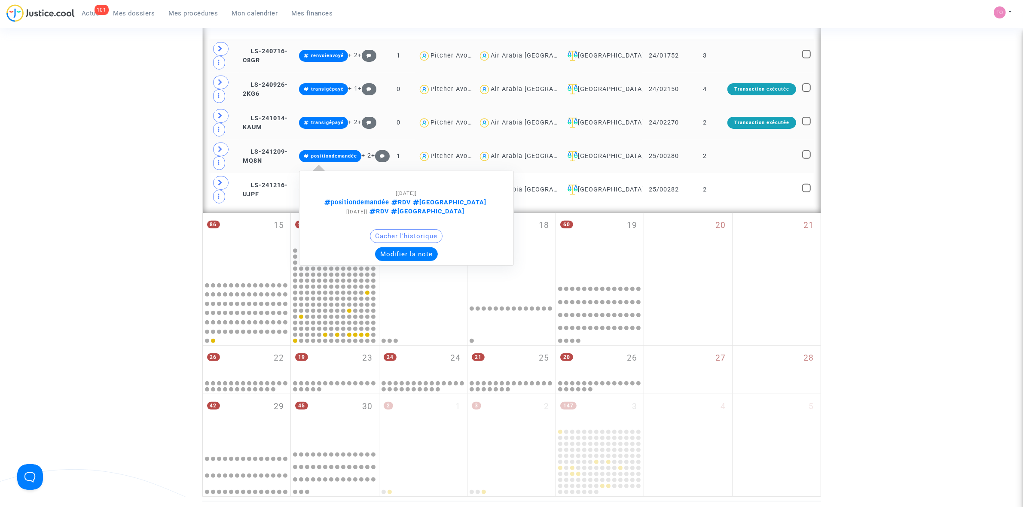
click at [358, 153] on span "positiondemandée" at bounding box center [330, 156] width 63 height 12
click at [421, 247] on button "Modifier la note" at bounding box center [406, 254] width 63 height 14
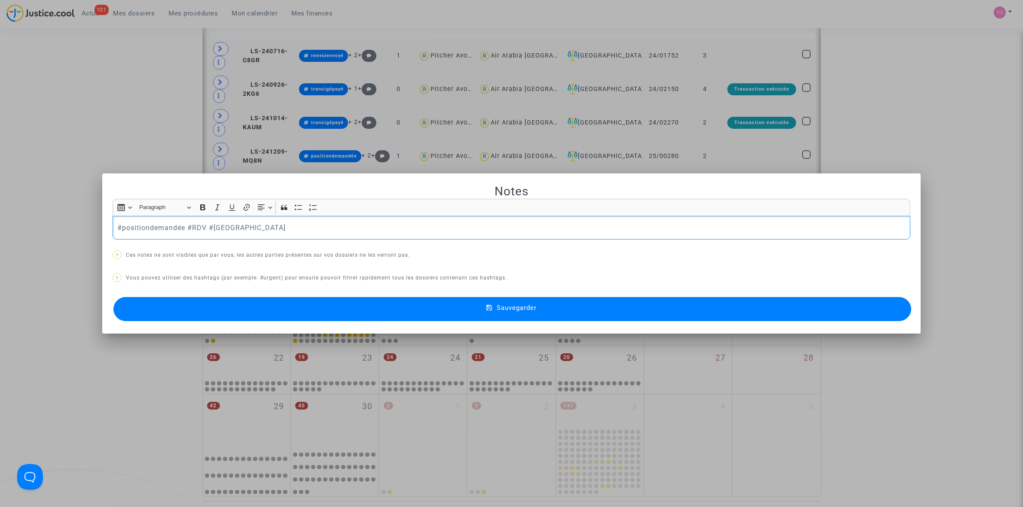
scroll to position [0, 0]
drag, startPoint x: 266, startPoint y: 229, endPoint x: 183, endPoint y: 231, distance: 83.4
click at [183, 231] on p "#positiondemandée #RDV #Montreal" at bounding box center [511, 228] width 789 height 11
click at [290, 308] on button "Sauvegarder" at bounding box center [512, 309] width 798 height 24
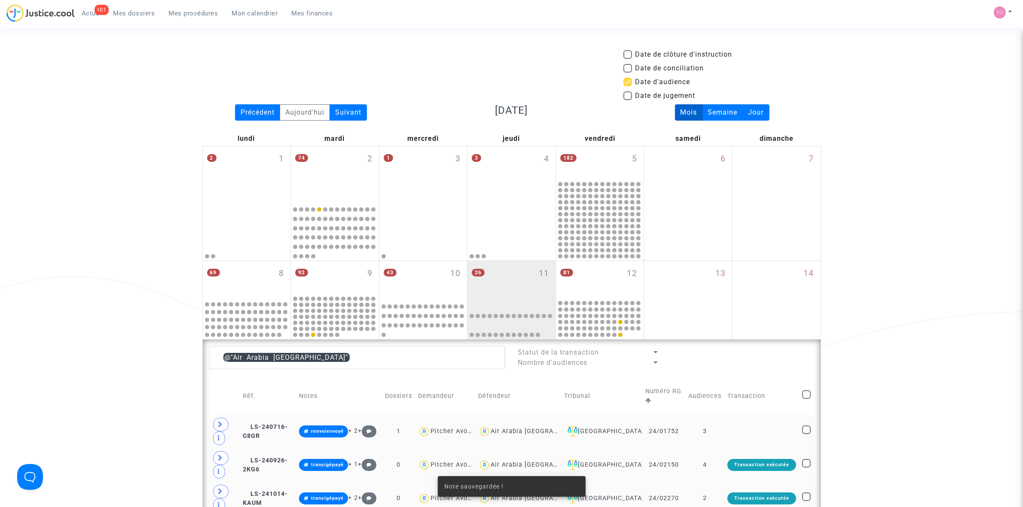
scroll to position [376, 0]
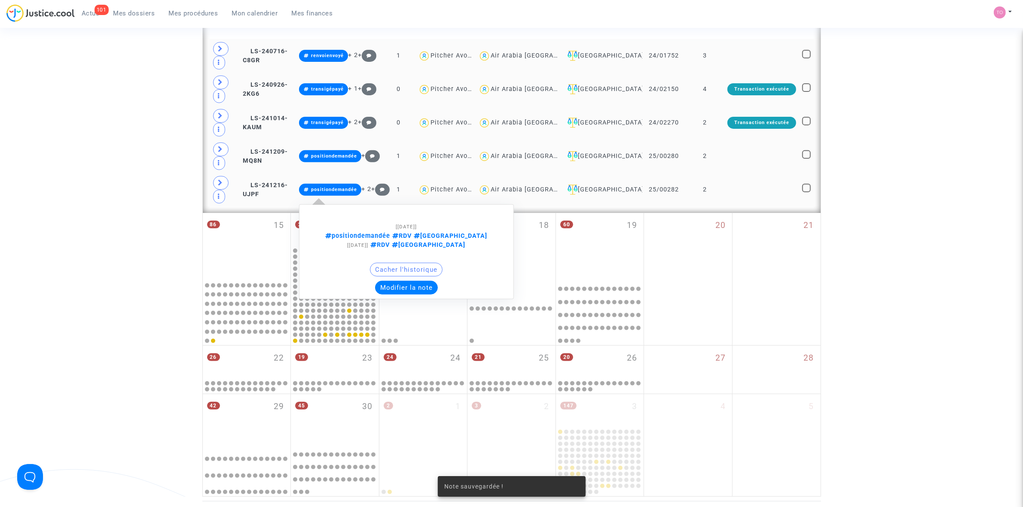
click at [421, 281] on button "Modifier la note" at bounding box center [406, 288] width 63 height 14
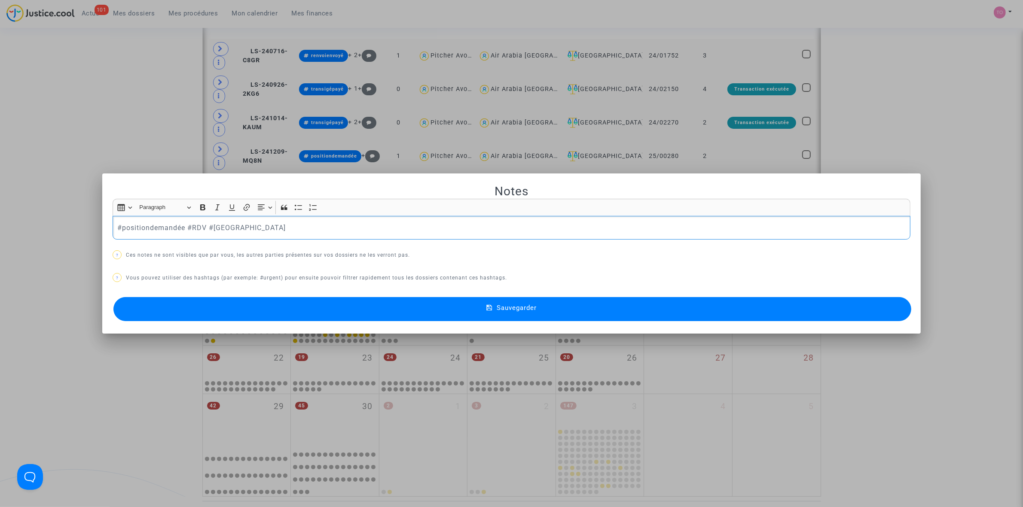
drag, startPoint x: 293, startPoint y: 230, endPoint x: 184, endPoint y: 226, distance: 109.2
click at [184, 226] on p "#positiondemandée #RDV #MONTREAL" at bounding box center [511, 228] width 789 height 11
drag, startPoint x: 379, startPoint y: 316, endPoint x: 389, endPoint y: 316, distance: 10.3
click at [384, 317] on button "Sauvegarder" at bounding box center [512, 309] width 798 height 24
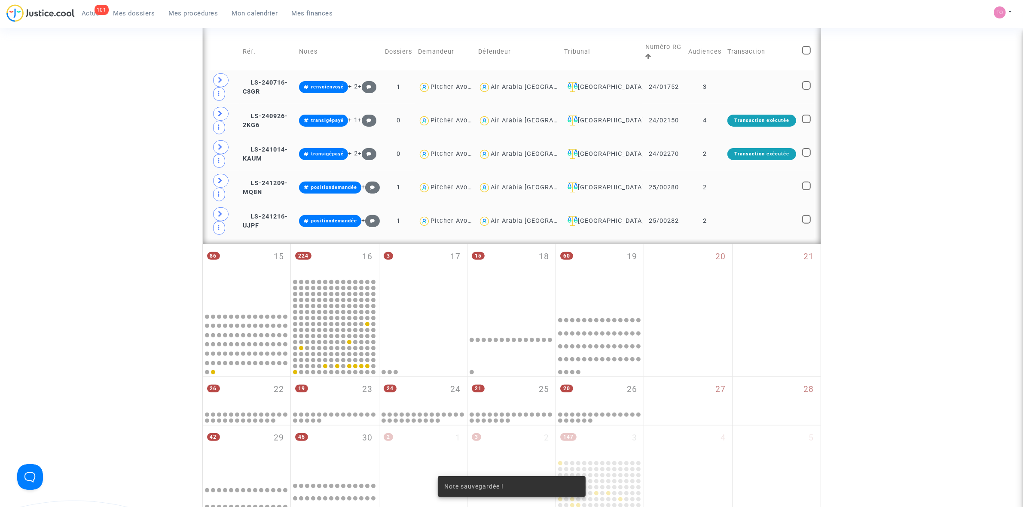
scroll to position [269, 0]
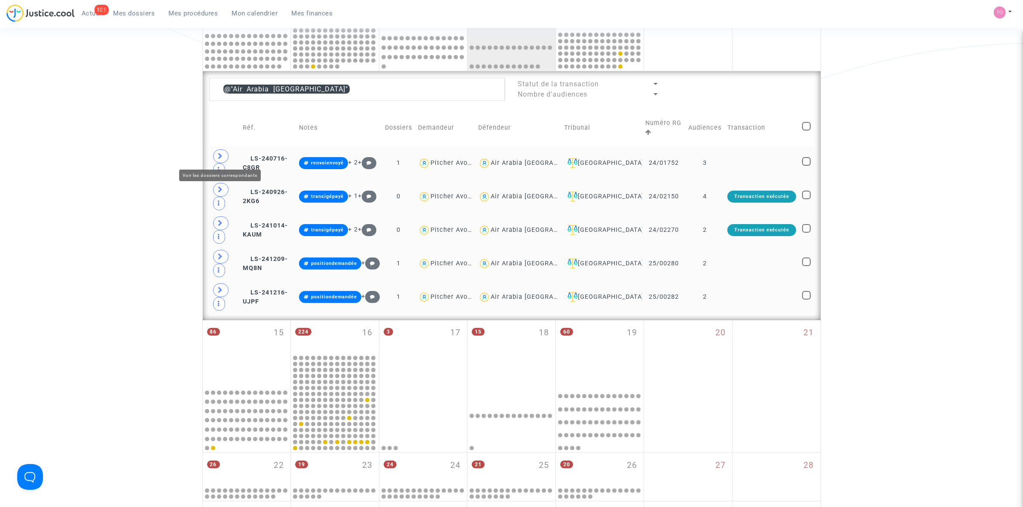
click at [216, 153] on span at bounding box center [220, 157] width 15 height 14
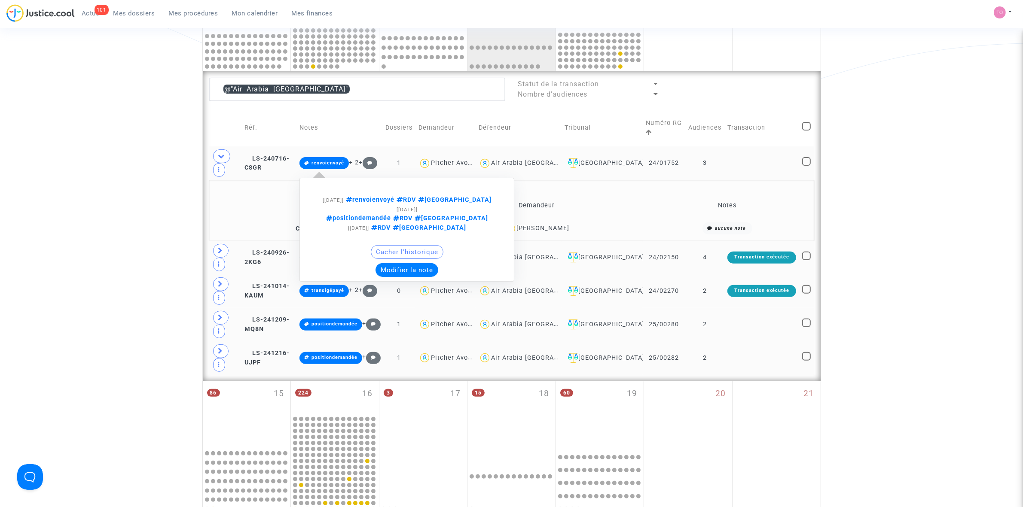
click at [427, 255] on div "Cacher l'historique Modifier la note" at bounding box center [406, 261] width 205 height 32
click at [427, 263] on button "Modifier la note" at bounding box center [406, 270] width 63 height 14
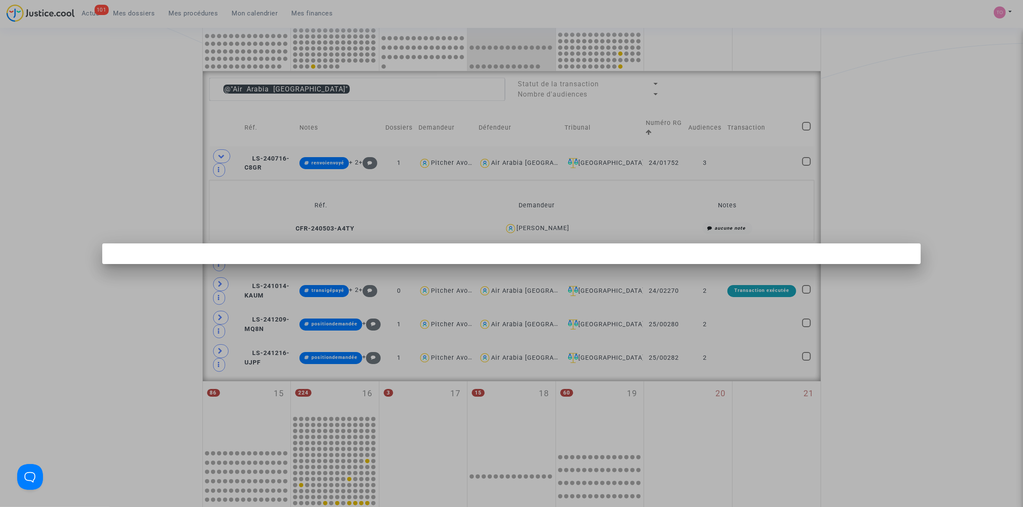
scroll to position [0, 0]
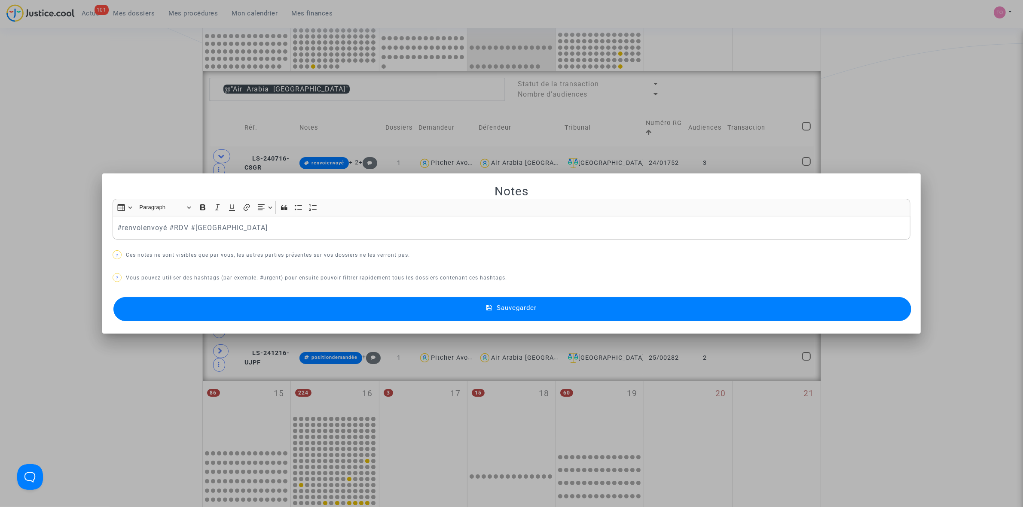
click at [95, 140] on div at bounding box center [511, 253] width 1023 height 507
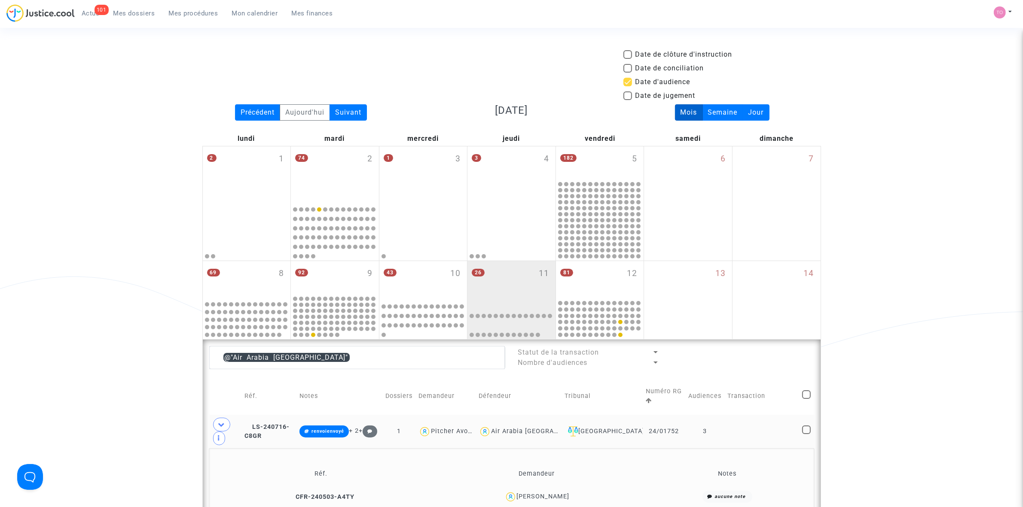
scroll to position [269, 0]
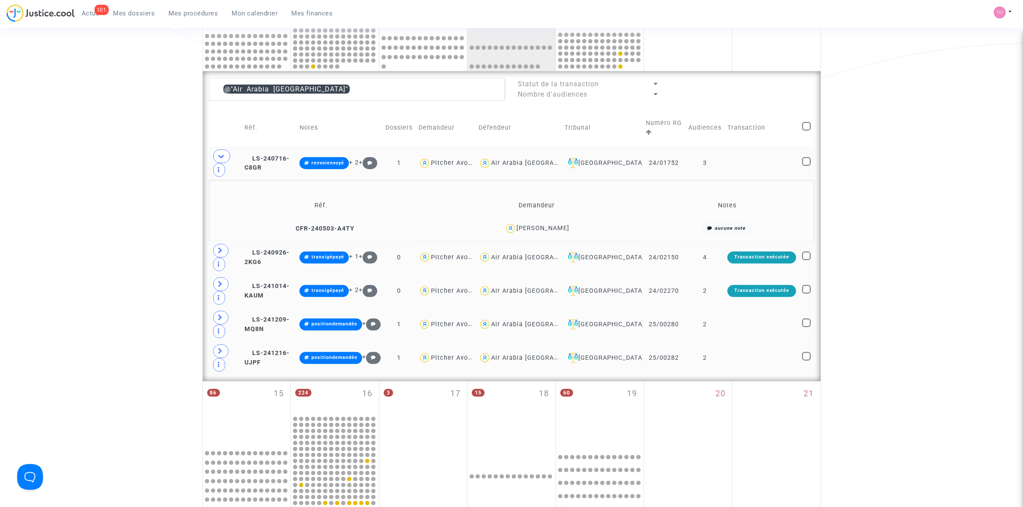
click at [544, 225] on div "Aymane Bouhbouh" at bounding box center [543, 228] width 53 height 7
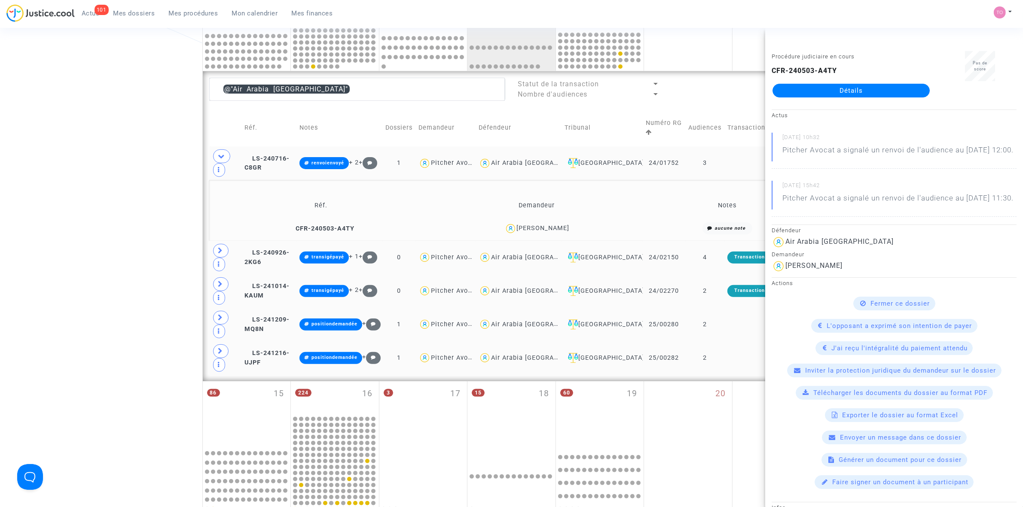
click at [92, 214] on div "Date de clôture d'instruction Date de conciliation Date d'audience Date de juge…" at bounding box center [511, 223] width 1023 height 885
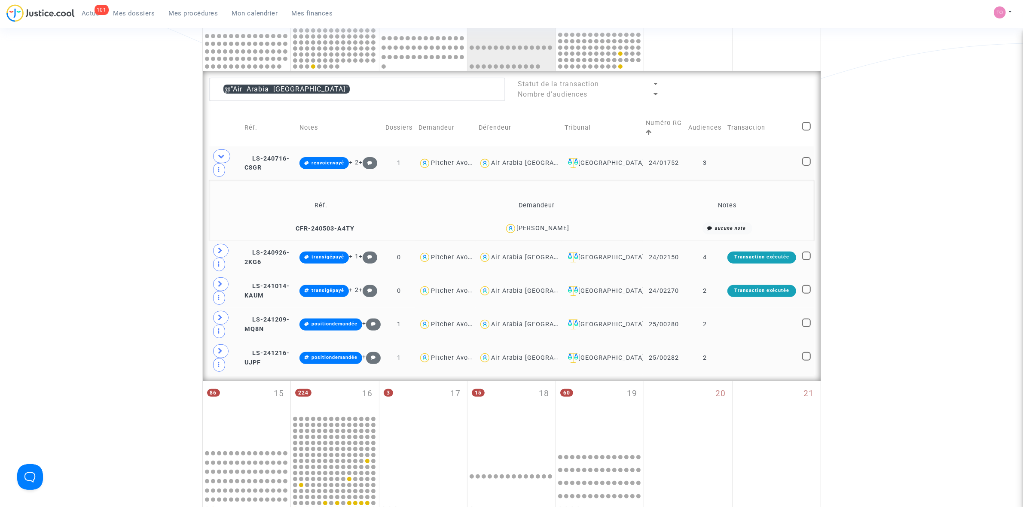
click at [157, 204] on div "Date de clôture d'instruction Date de conciliation Date d'audience Date de juge…" at bounding box center [511, 223] width 1023 height 885
click at [228, 158] on span at bounding box center [221, 157] width 17 height 14
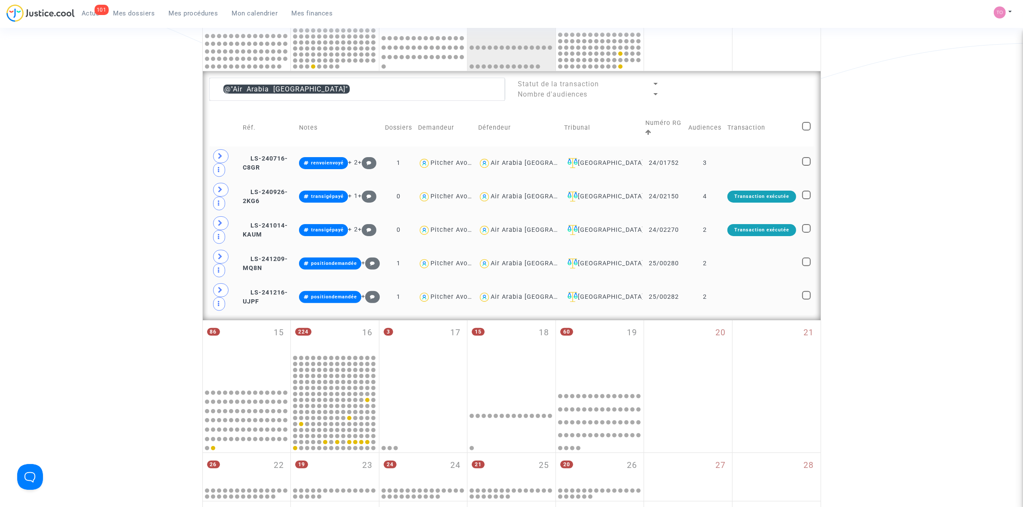
click at [527, 161] on div "Air Arabia Maroc" at bounding box center [541, 162] width 100 height 7
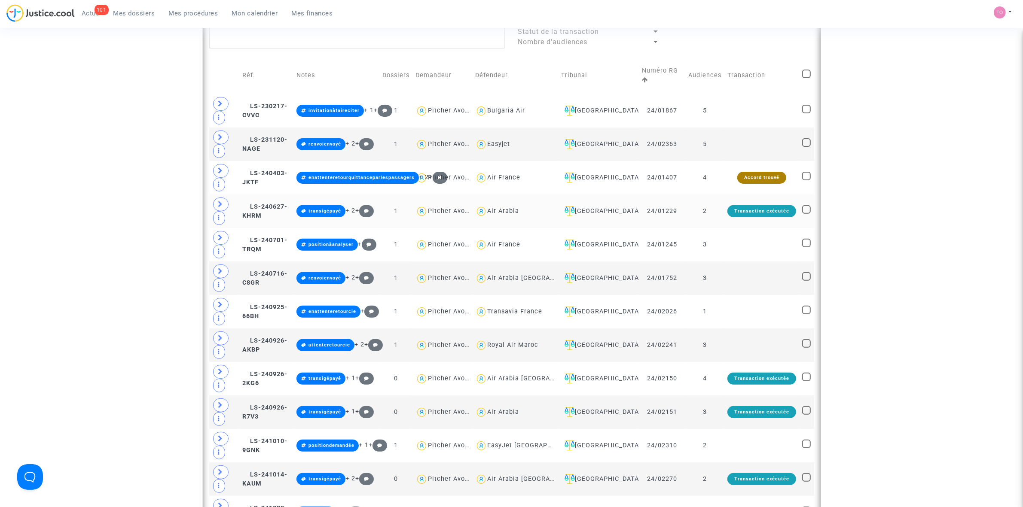
scroll to position [322, 0]
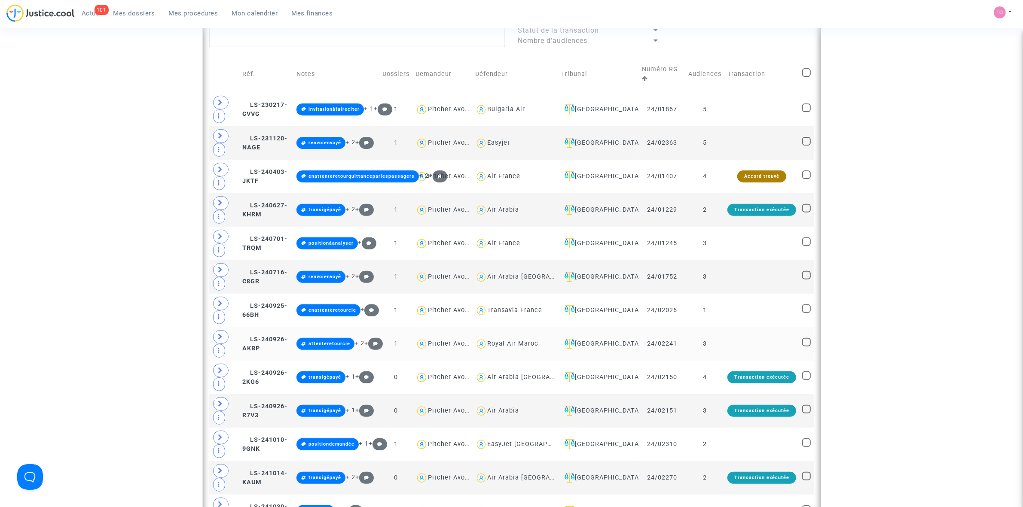
click at [494, 348] on div "Royal Air Maroc" at bounding box center [512, 343] width 51 height 7
type textarea "@"Royal Air Maroc""
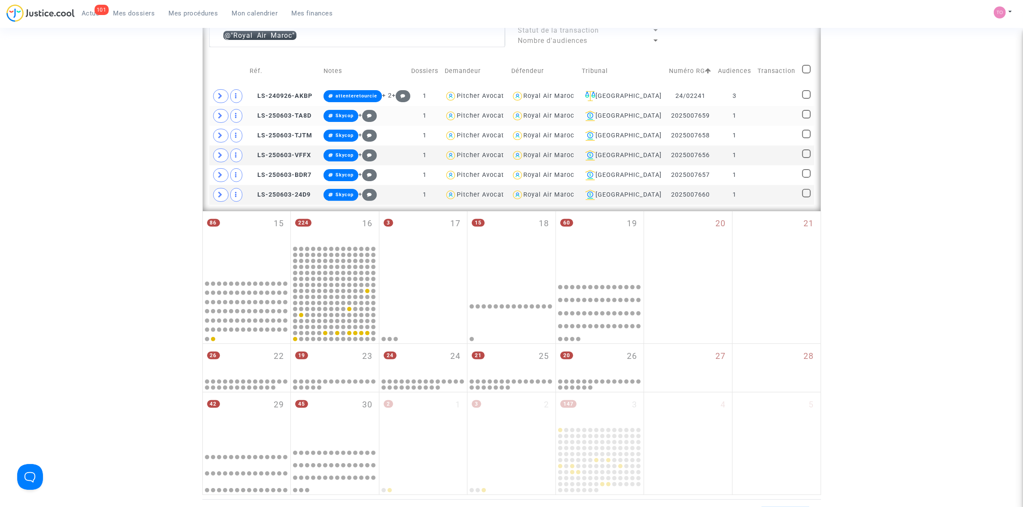
drag, startPoint x: 586, startPoint y: 119, endPoint x: 536, endPoint y: 121, distance: 50.3
click at [536, 121] on div "Royal Air Maroc" at bounding box center [543, 116] width 64 height 12
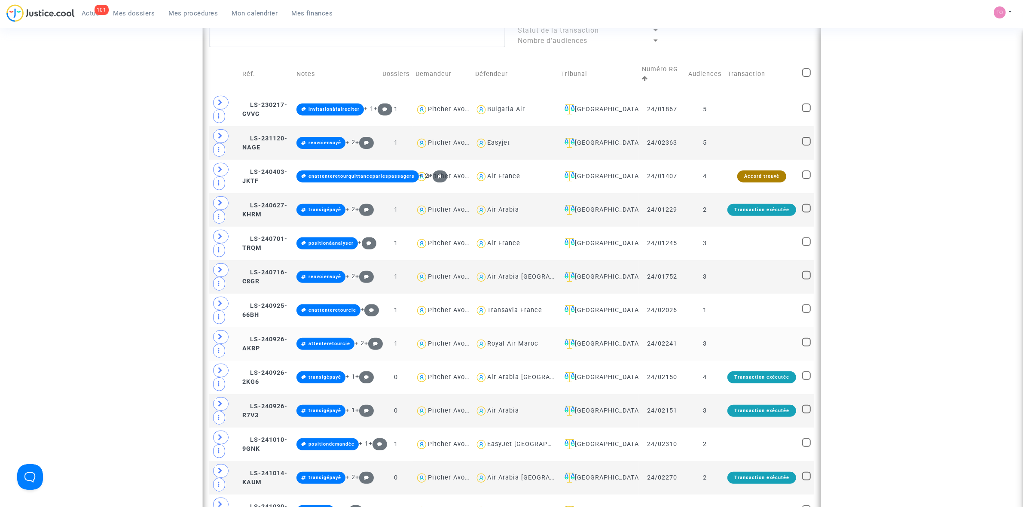
click at [502, 348] on div "Royal Air Maroc" at bounding box center [512, 343] width 51 height 7
type textarea "@"Royal Air Maroc""
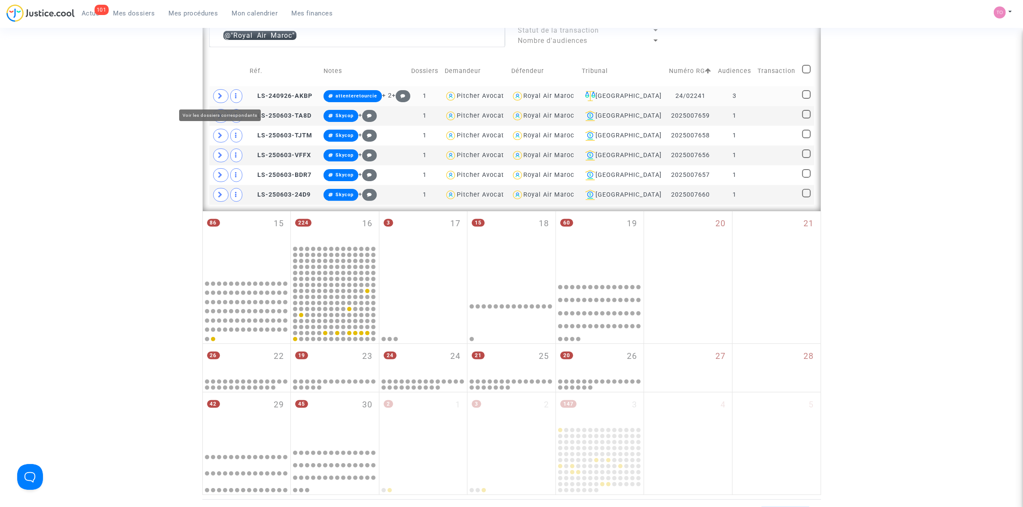
click at [226, 93] on span at bounding box center [220, 96] width 15 height 14
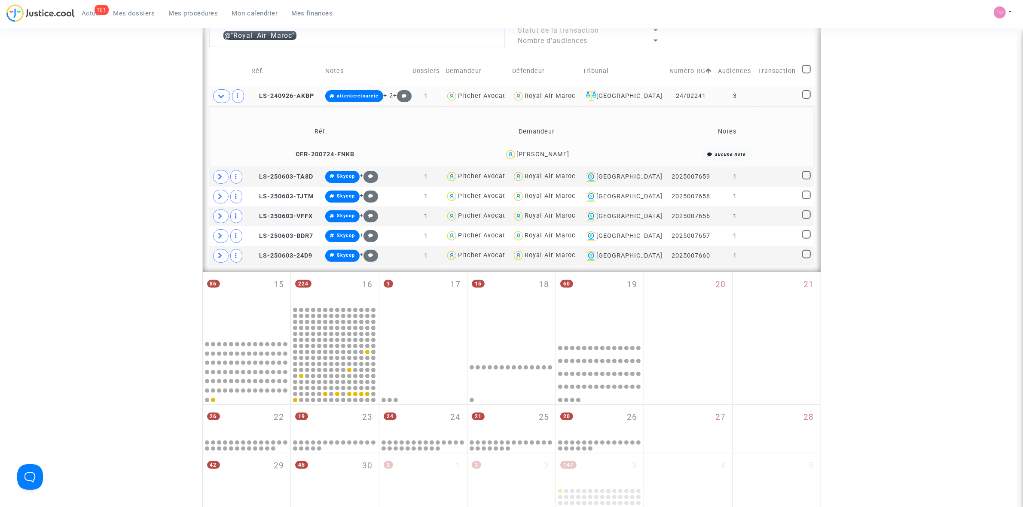
click at [550, 153] on div "SYLVIE MONTANARI" at bounding box center [543, 154] width 53 height 7
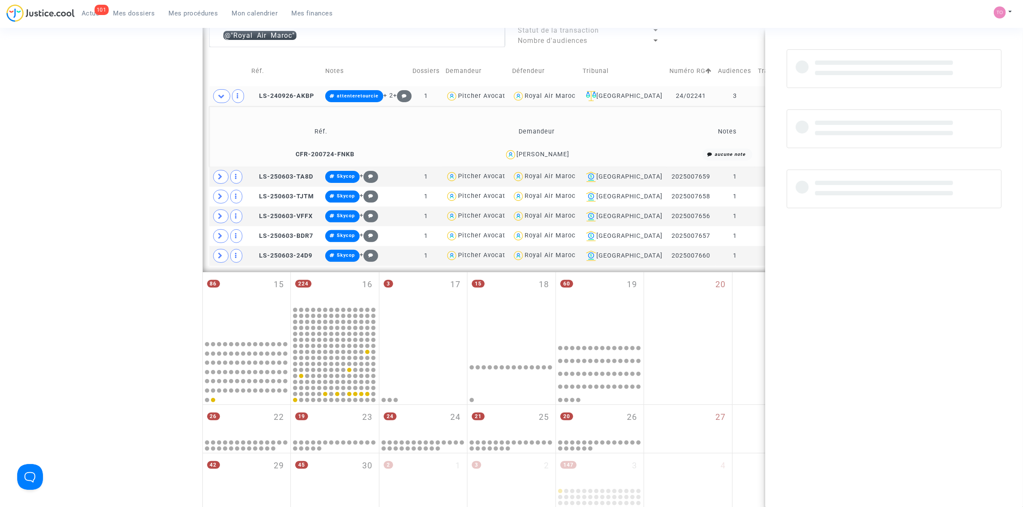
click at [550, 153] on div "SYLVIE MONTANARI" at bounding box center [543, 154] width 53 height 7
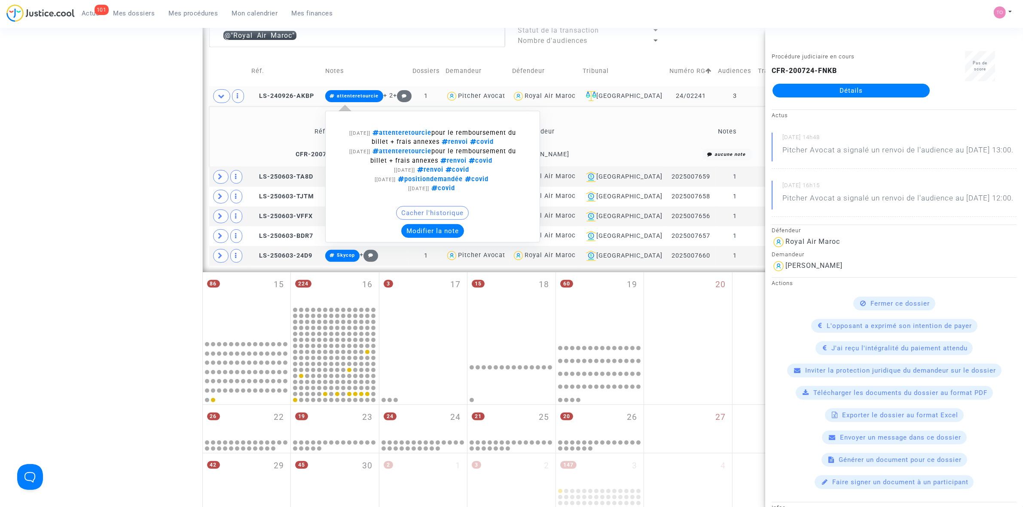
click at [458, 226] on button "Modifier la note" at bounding box center [432, 231] width 63 height 14
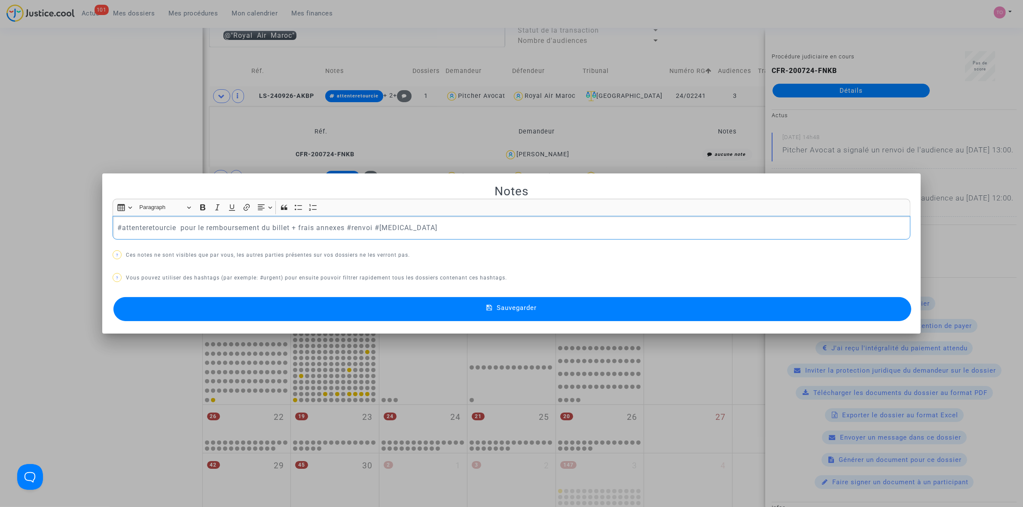
drag, startPoint x: 409, startPoint y: 227, endPoint x: 18, endPoint y: 222, distance: 390.1
click at [18, 222] on div "Notes Rich Text Editor Insert table Insert table Heading Paragraph Paragraph He…" at bounding box center [511, 253] width 1023 height 507
click at [336, 304] on button "Sauvegarder" at bounding box center [512, 309] width 798 height 24
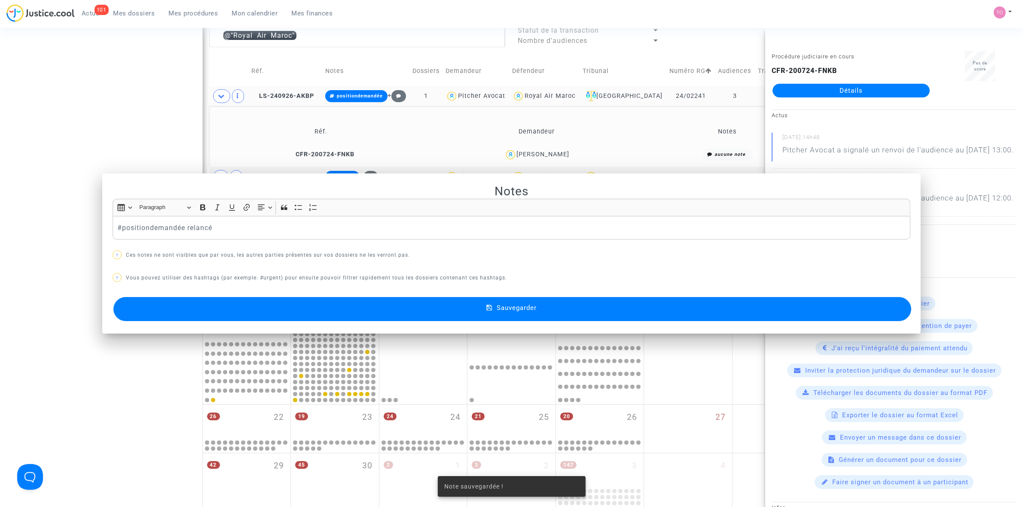
scroll to position [322, 0]
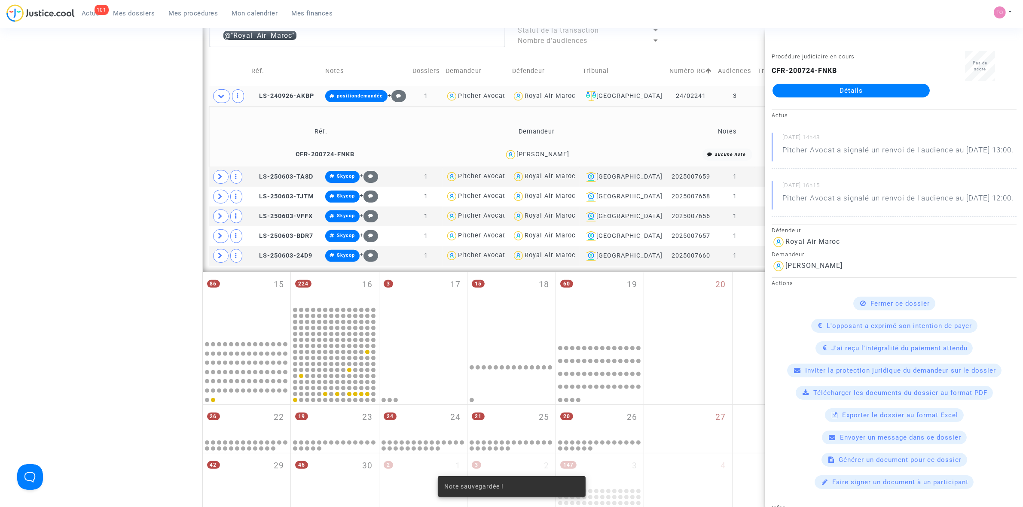
click at [93, 157] on div "Date de clôture d'instruction Date de conciliation Date d'audience Date de juge…" at bounding box center [511, 141] width 1023 height 829
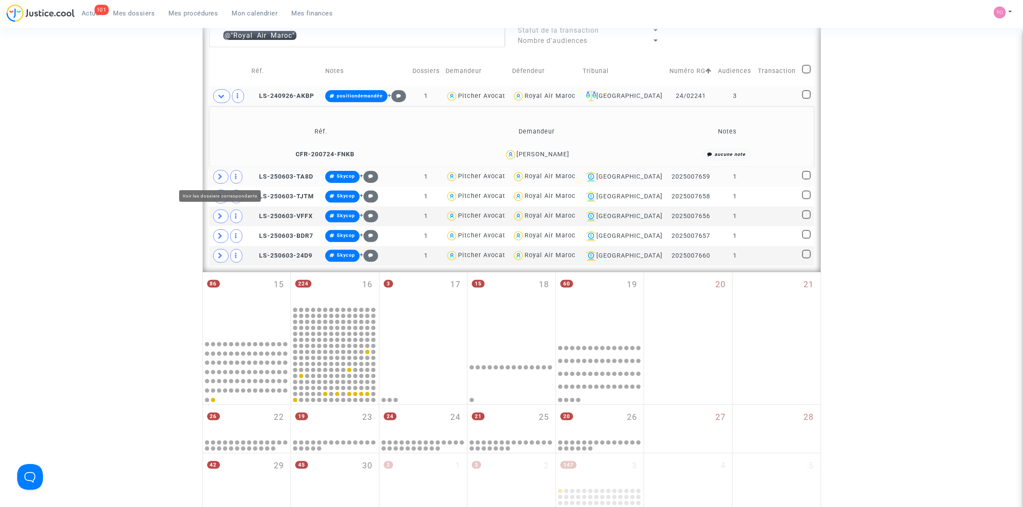
click at [215, 175] on span at bounding box center [220, 177] width 15 height 14
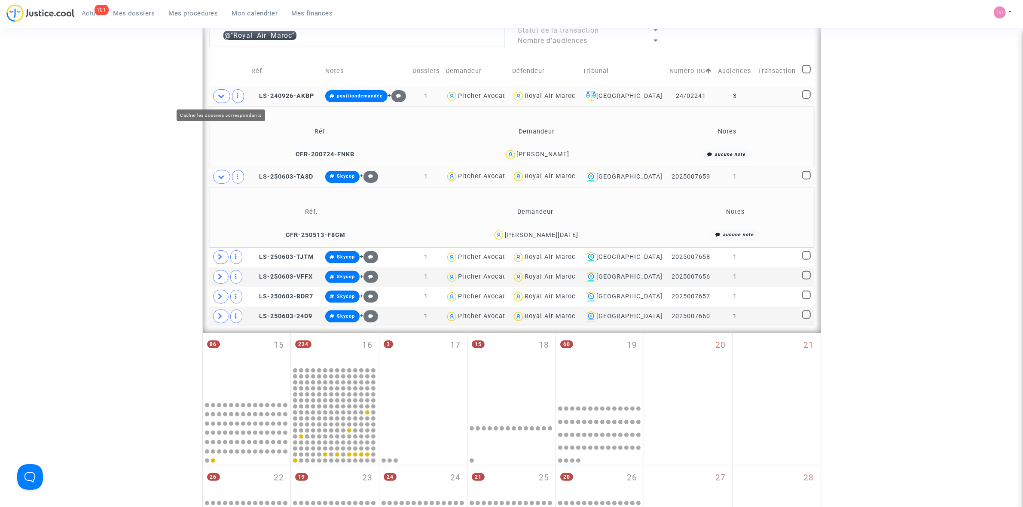
click at [219, 99] on icon at bounding box center [221, 96] width 7 height 6
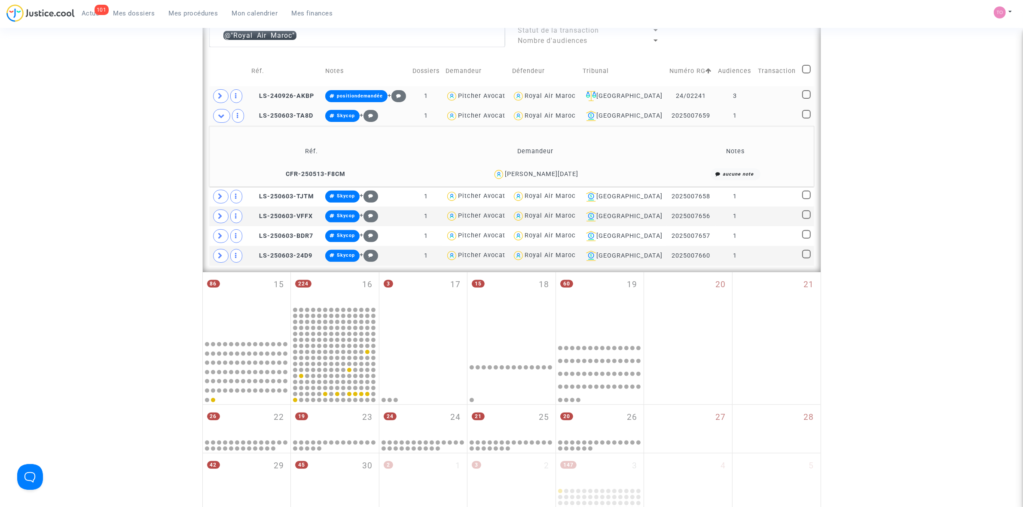
click at [559, 175] on div "Jean Noel Quesson" at bounding box center [541, 174] width 73 height 7
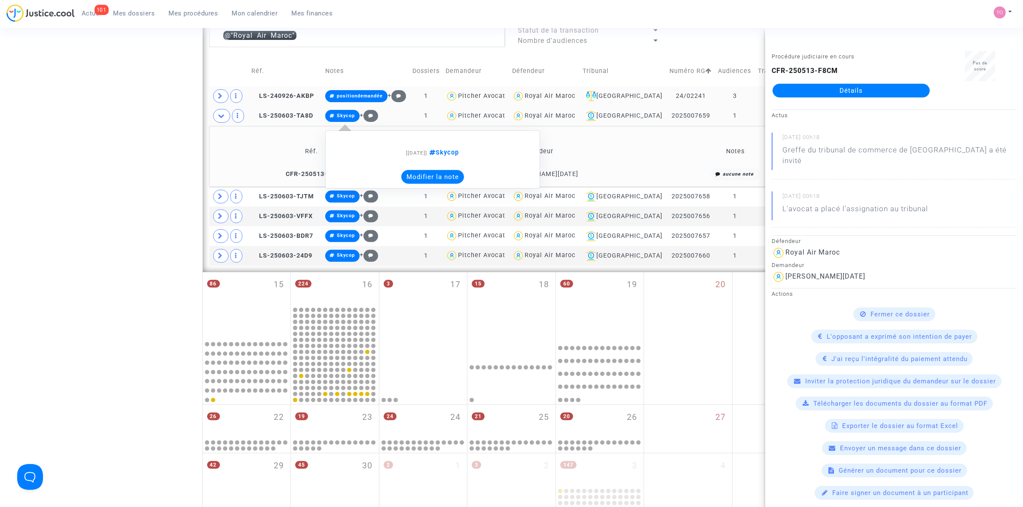
click at [425, 180] on button "Modifier la note" at bounding box center [432, 177] width 63 height 14
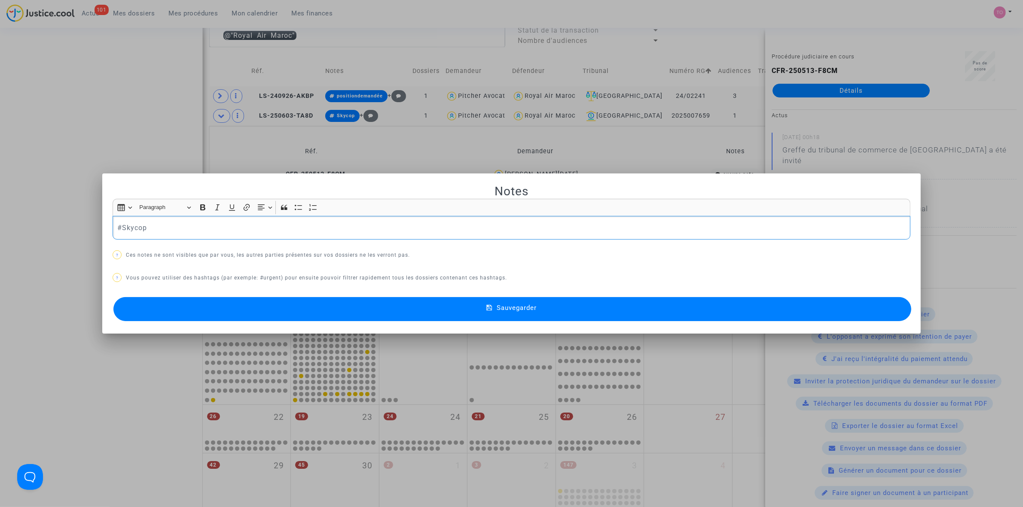
scroll to position [0, 0]
drag, startPoint x: 155, startPoint y: 230, endPoint x: 77, endPoint y: 222, distance: 77.8
click at [77, 222] on div "Notes Rich Text Editor Insert table Insert table Heading Paragraph Paragraph He…" at bounding box center [511, 253] width 1023 height 507
click at [241, 316] on button "Sauvegarder" at bounding box center [512, 309] width 798 height 24
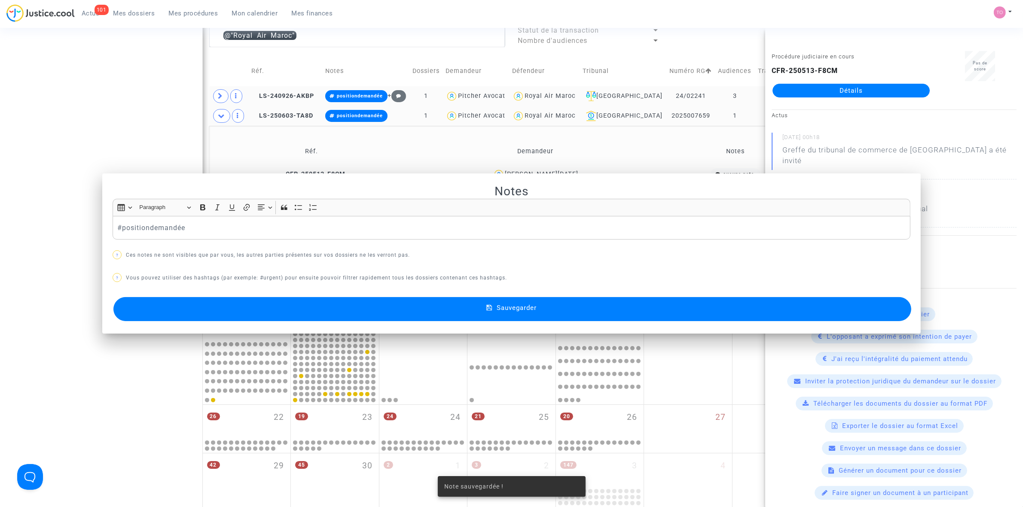
scroll to position [322, 0]
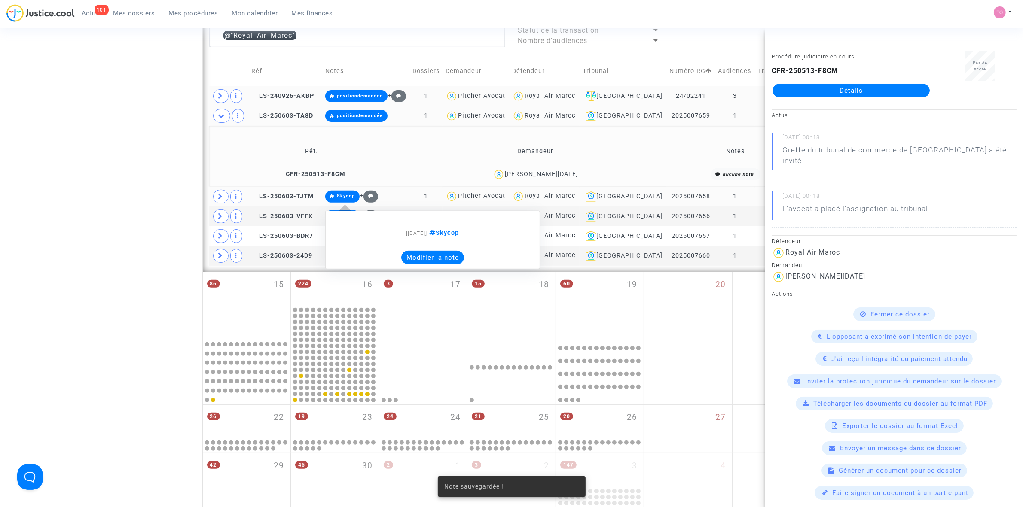
click at [424, 258] on button "Modifier la note" at bounding box center [432, 258] width 63 height 14
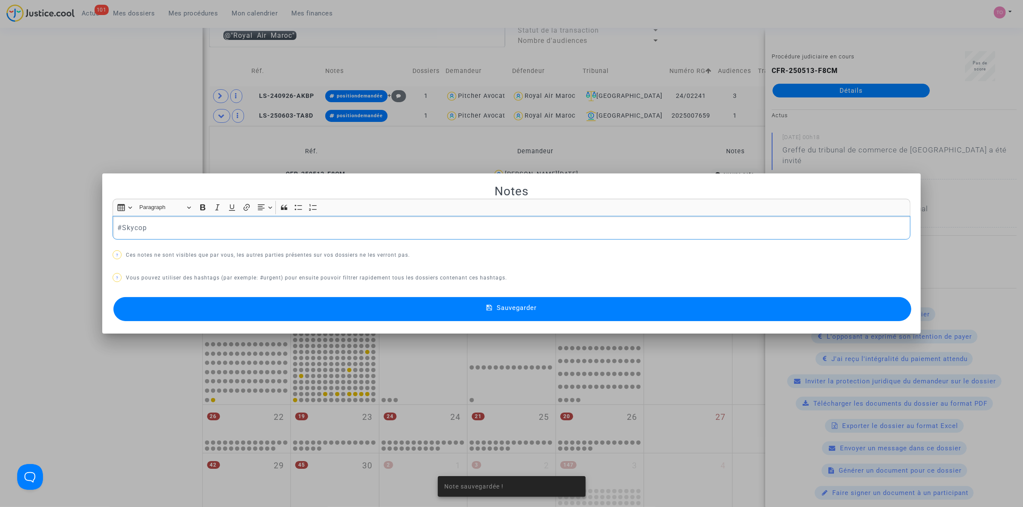
scroll to position [0, 0]
drag, startPoint x: 142, startPoint y: 223, endPoint x: 44, endPoint y: 224, distance: 98.4
click at [44, 224] on div "Notes Rich Text Editor Insert table Insert table Heading Paragraph Paragraph He…" at bounding box center [511, 253] width 1023 height 507
click at [314, 318] on button "Sauvegarder" at bounding box center [512, 309] width 798 height 24
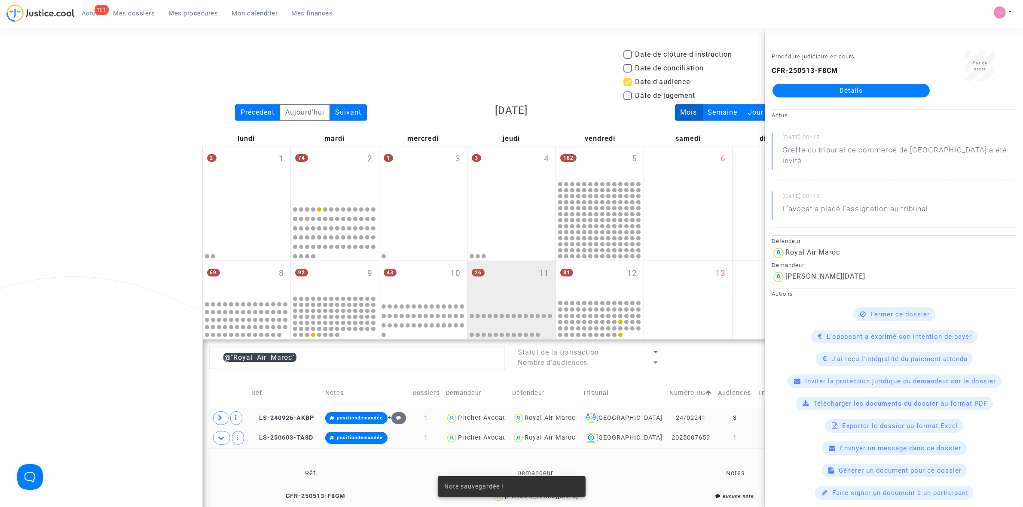
scroll to position [322, 0]
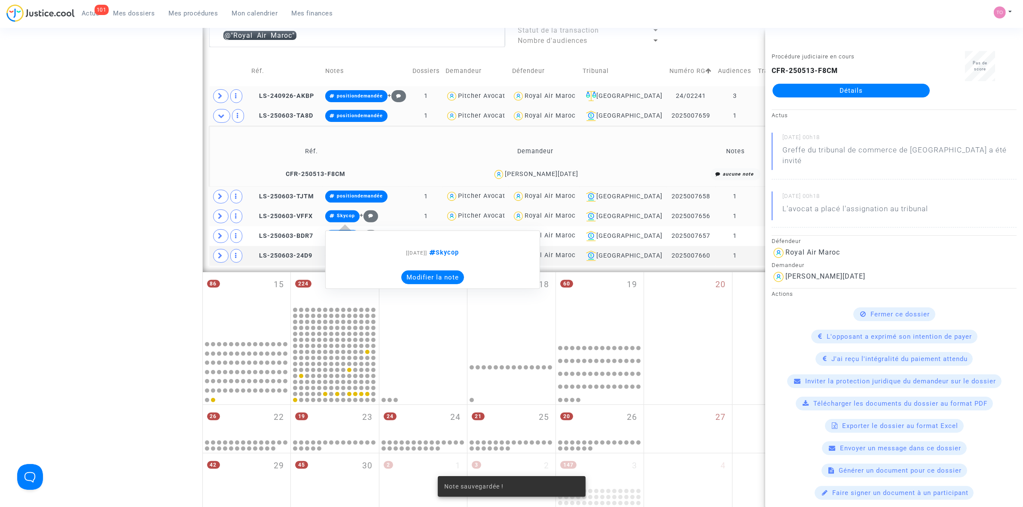
click at [421, 278] on button "Modifier la note" at bounding box center [432, 278] width 63 height 14
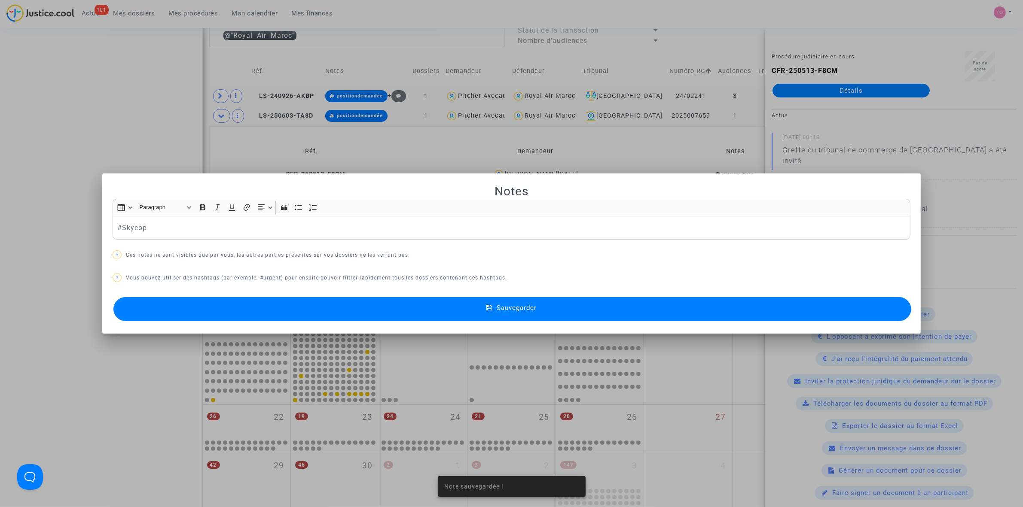
scroll to position [0, 0]
drag, startPoint x: 174, startPoint y: 230, endPoint x: 48, endPoint y: 231, distance: 126.3
click at [48, 231] on div "Note sauvegardée ! Notes Rich Text Editor Insert table Insert table Heading Par…" at bounding box center [511, 253] width 1023 height 507
click at [318, 323] on div "Sauvegarder" at bounding box center [512, 309] width 798 height 28
click at [341, 314] on button "Sauvegarder" at bounding box center [512, 309] width 798 height 24
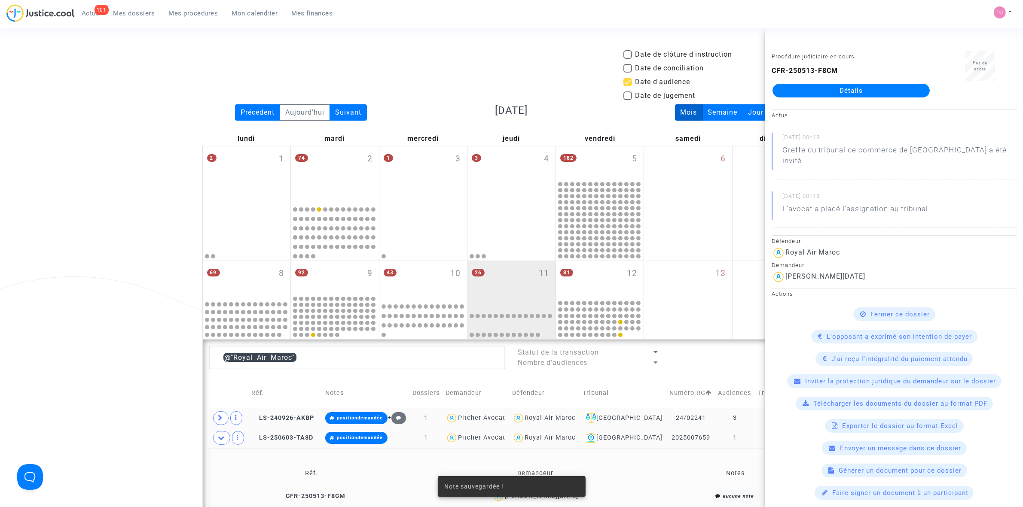
scroll to position [322, 0]
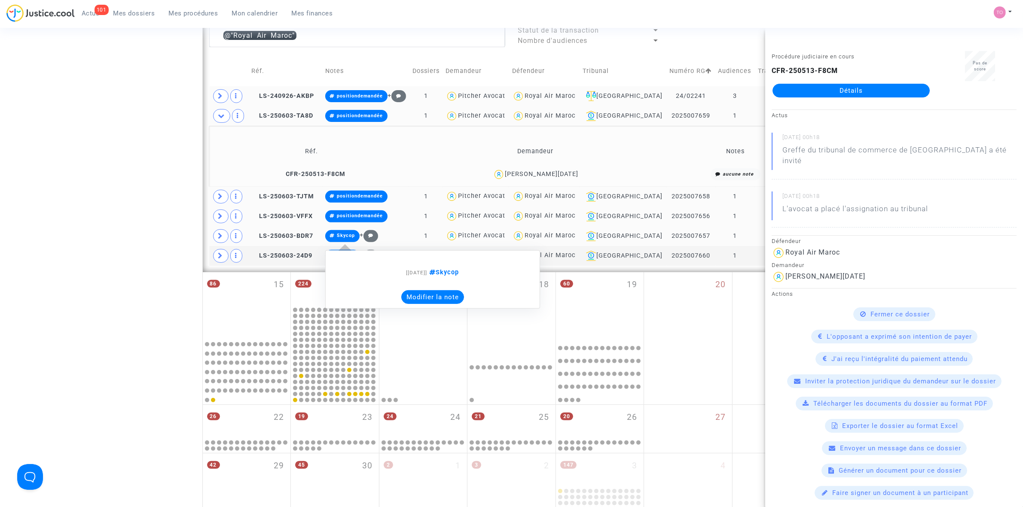
click at [431, 302] on button "Modifier la note" at bounding box center [432, 297] width 63 height 14
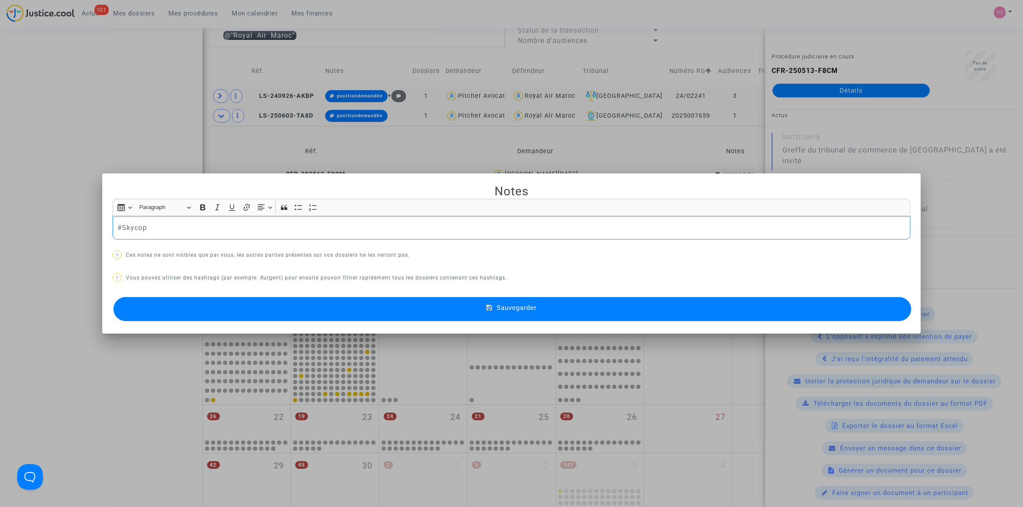
scroll to position [0, 0]
drag, startPoint x: 93, startPoint y: 229, endPoint x: 80, endPoint y: 229, distance: 13.3
click at [80, 229] on div "Notes Rich Text Editor Insert table Insert table Heading Paragraph Paragraph He…" at bounding box center [511, 253] width 1023 height 507
click at [359, 308] on button "Sauvegarder" at bounding box center [512, 309] width 798 height 24
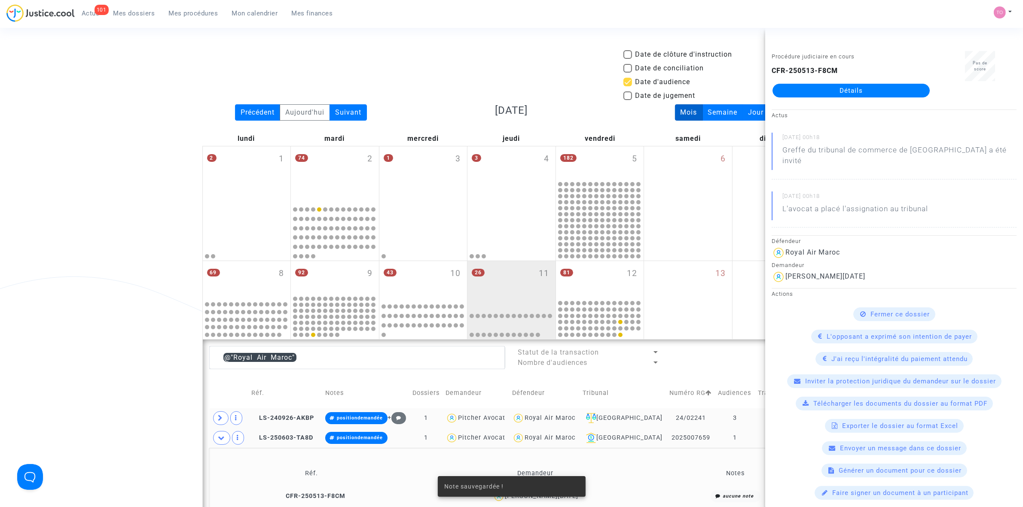
scroll to position [322, 0]
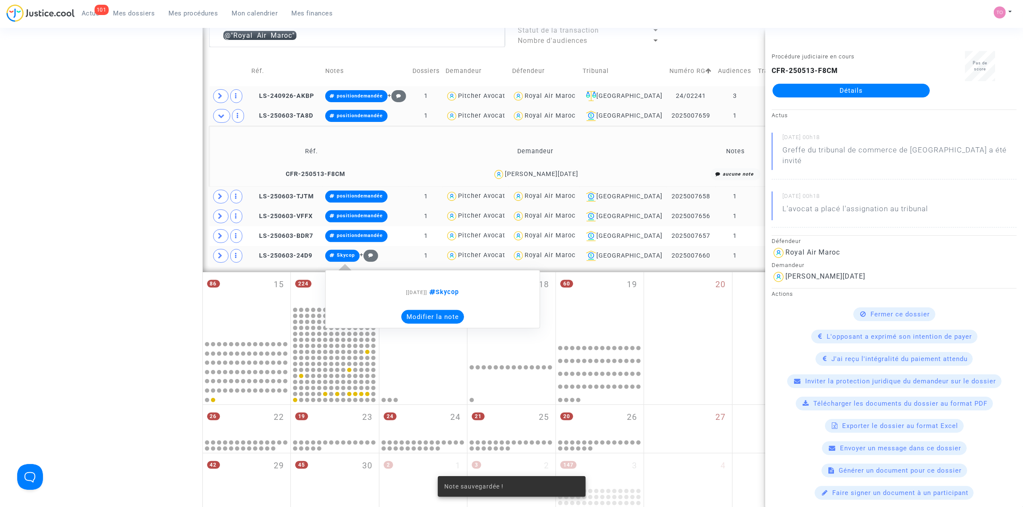
click at [428, 312] on button "Modifier la note" at bounding box center [432, 317] width 63 height 14
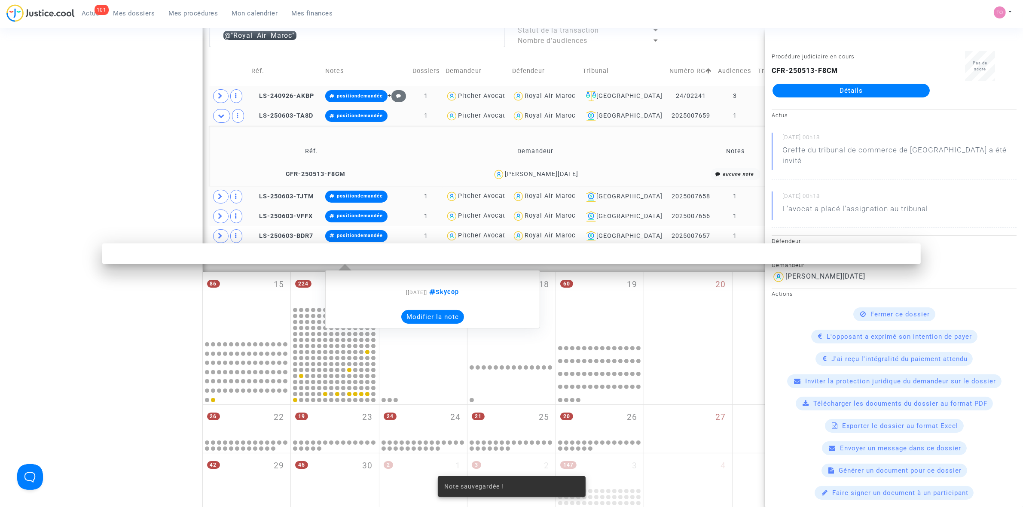
scroll to position [0, 0]
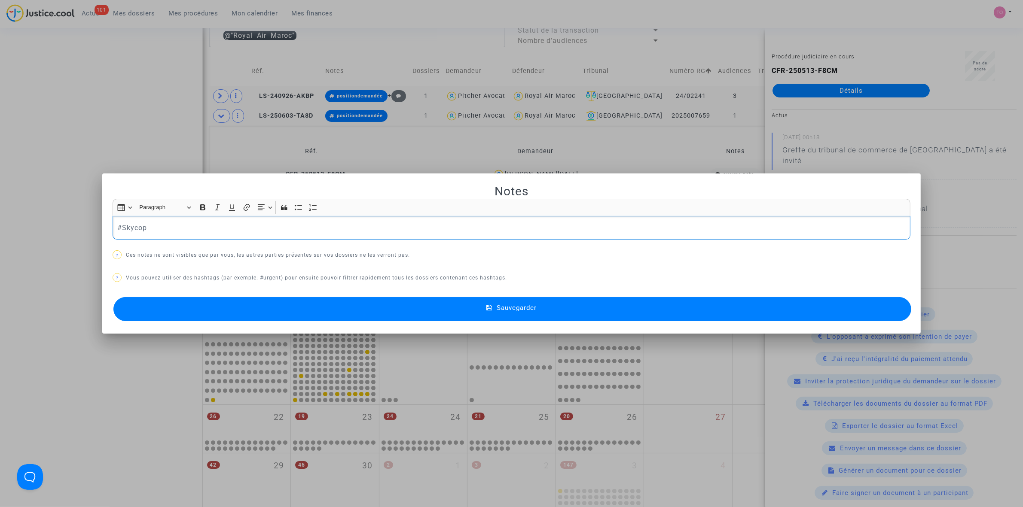
drag, startPoint x: 165, startPoint y: 230, endPoint x: 42, endPoint y: 227, distance: 122.5
click at [42, 227] on div "Notes Rich Text Editor Insert table Insert table Heading Paragraph Paragraph He…" at bounding box center [511, 253] width 1023 height 507
click at [113, 297] on button "Sauvegarder" at bounding box center [512, 309] width 798 height 24
click at [236, 308] on button "Sauvegarder" at bounding box center [512, 309] width 798 height 24
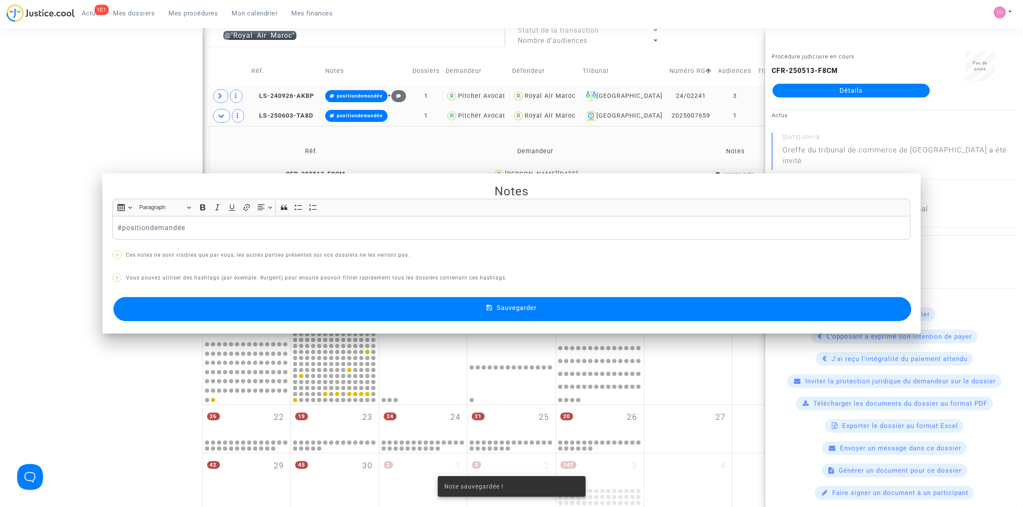
scroll to position [322, 0]
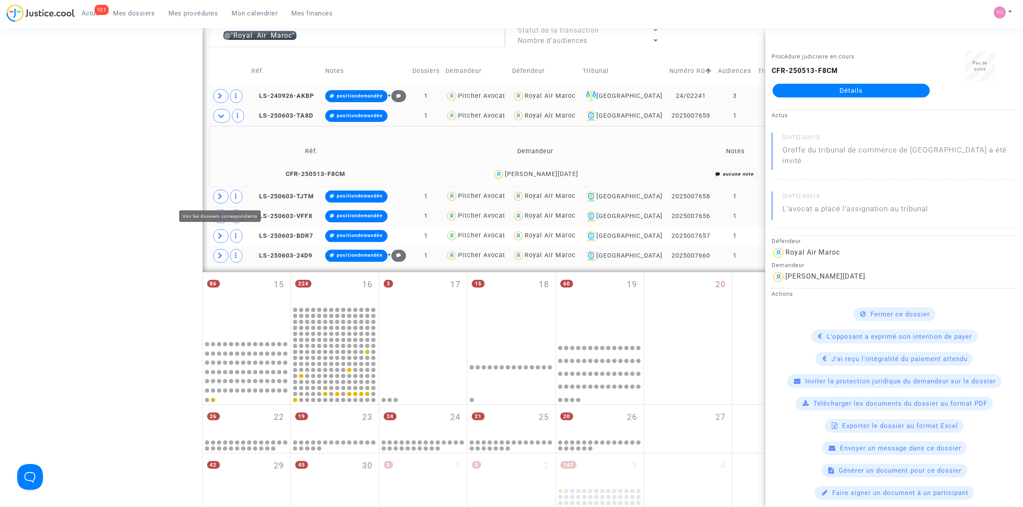
click at [220, 199] on icon at bounding box center [220, 196] width 5 height 6
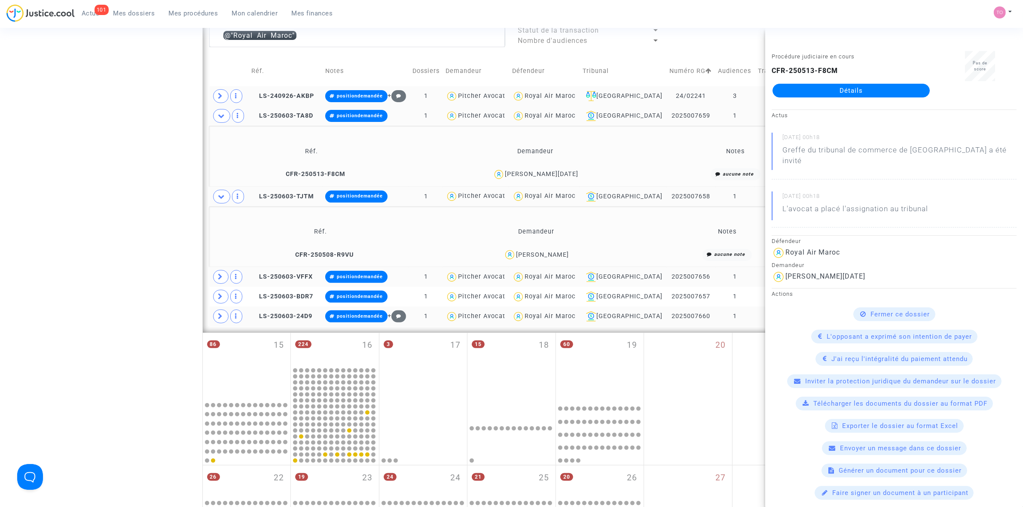
click at [563, 252] on div "MAMDOUH RACHID" at bounding box center [542, 254] width 53 height 7
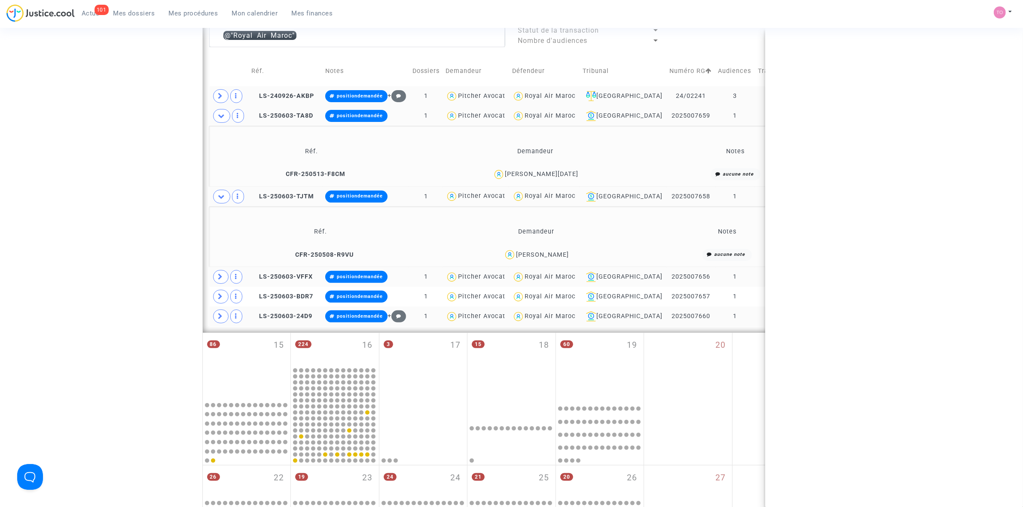
click at [563, 252] on div "MAMDOUH RACHID" at bounding box center [542, 254] width 53 height 7
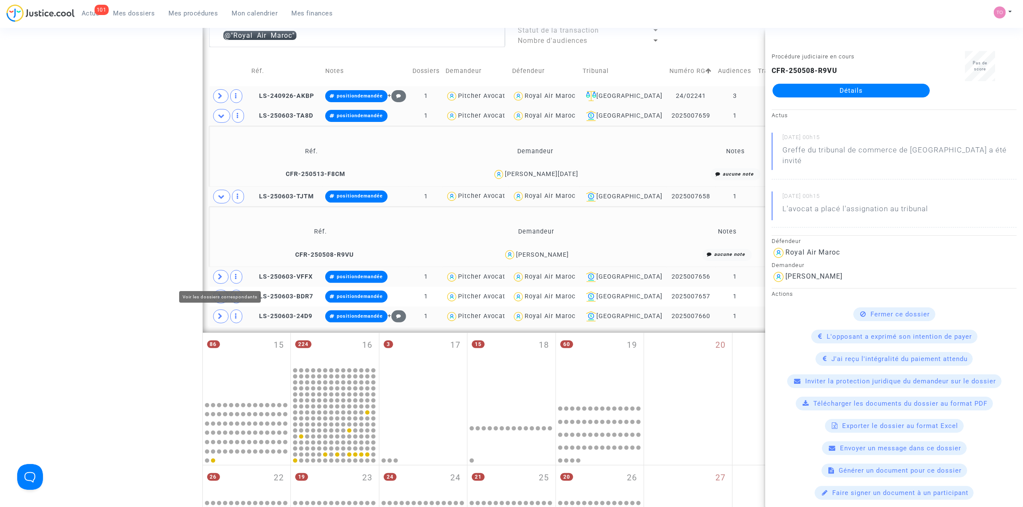
click at [218, 273] on span at bounding box center [220, 277] width 15 height 14
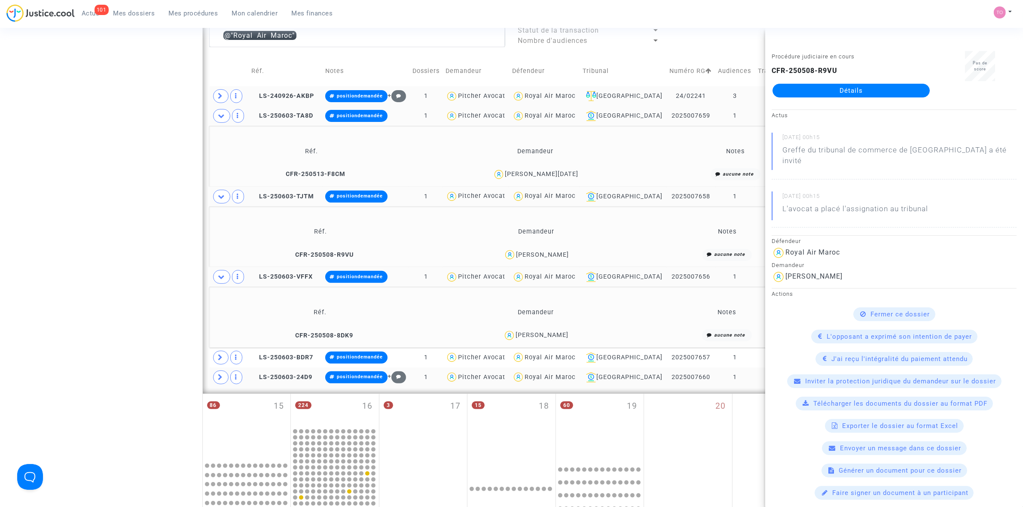
click at [557, 334] on div "Mouad Zahir" at bounding box center [542, 335] width 53 height 7
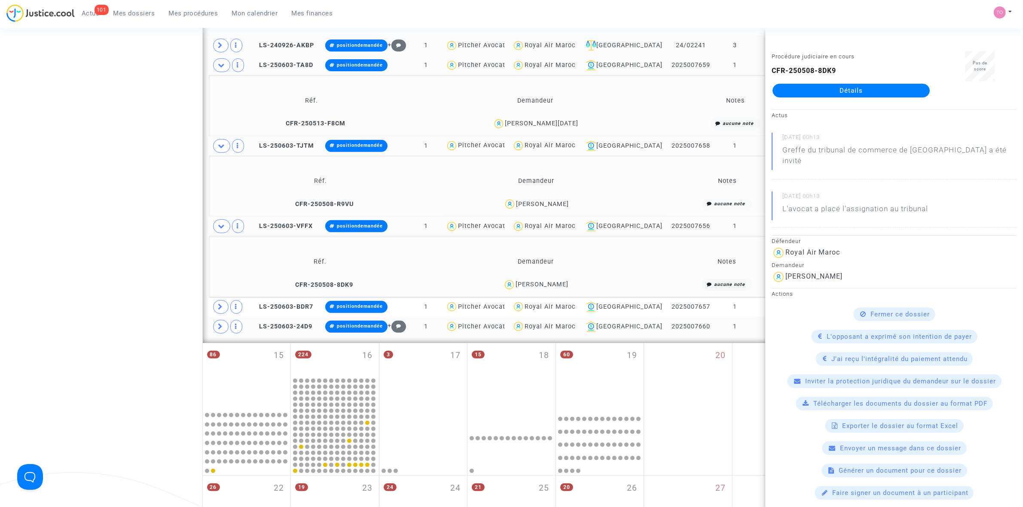
scroll to position [376, 0]
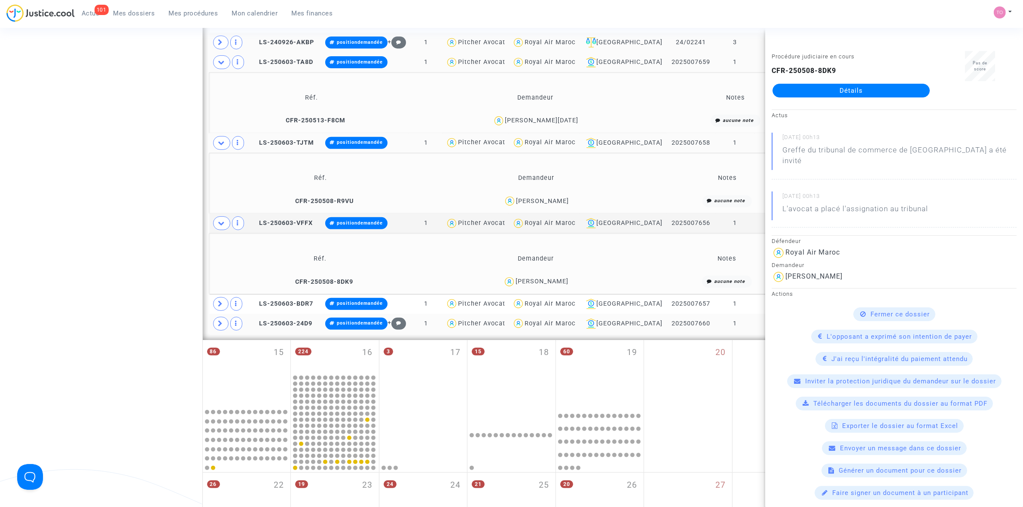
click at [540, 281] on div "Mouad Zahir" at bounding box center [542, 281] width 53 height 7
click at [224, 303] on span at bounding box center [220, 304] width 15 height 14
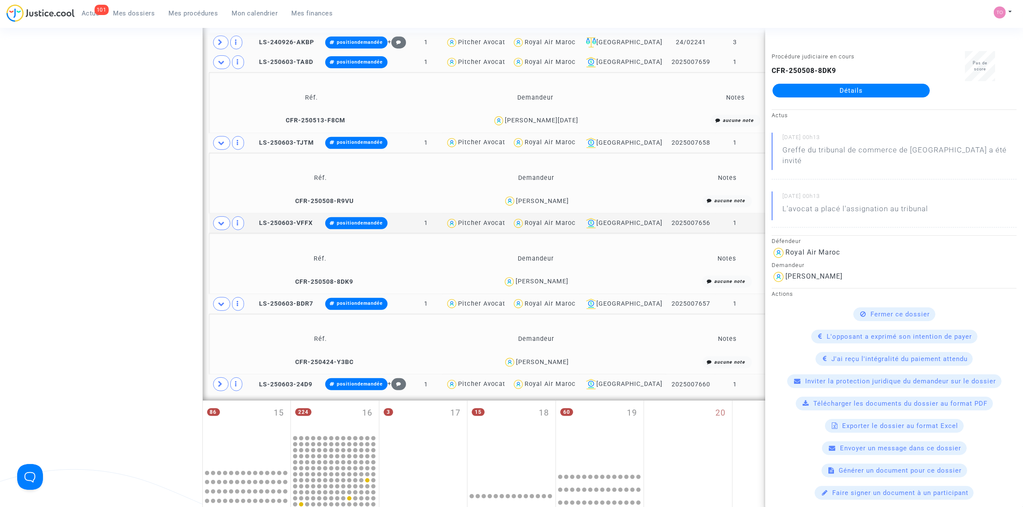
click at [551, 361] on div "Hami Nadia" at bounding box center [542, 362] width 53 height 7
drag, startPoint x: 222, startPoint y: 386, endPoint x: 235, endPoint y: 385, distance: 13.0
click at [222, 386] on icon at bounding box center [220, 384] width 5 height 6
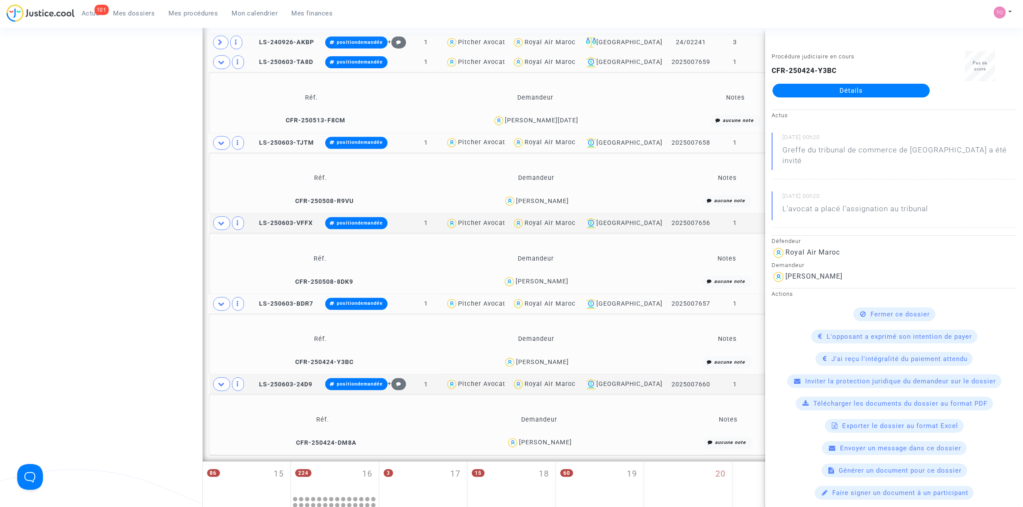
click at [560, 439] on span "Nassira Derkaoui" at bounding box center [545, 418] width 53 height 57
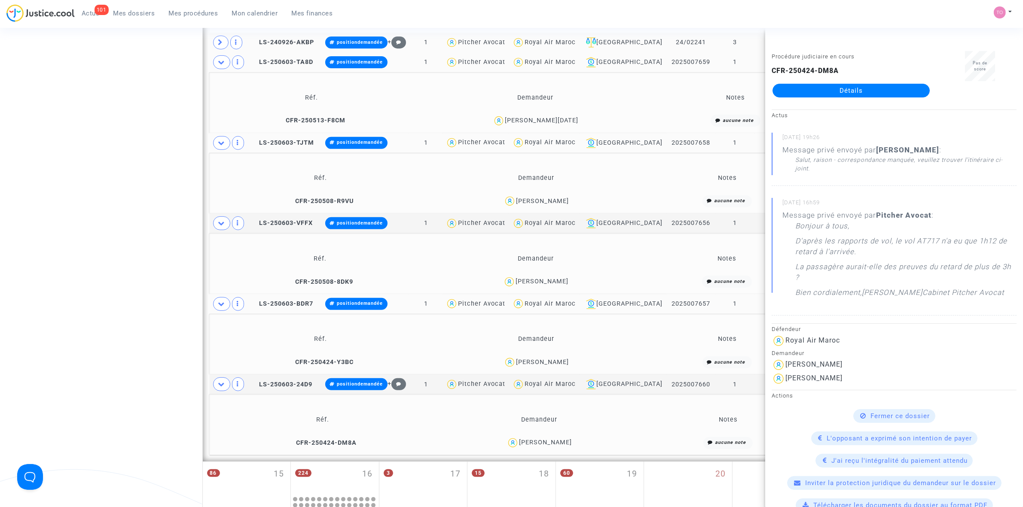
click at [557, 443] on div "Nassira Derkaoui" at bounding box center [545, 442] width 53 height 7
click at [223, 387] on icon at bounding box center [221, 384] width 7 height 6
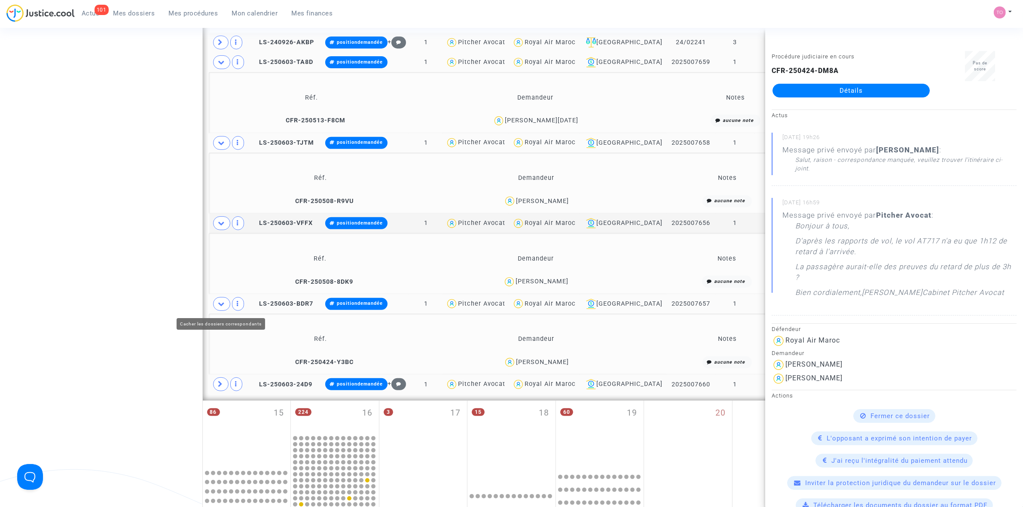
click at [219, 302] on icon at bounding box center [221, 304] width 7 height 6
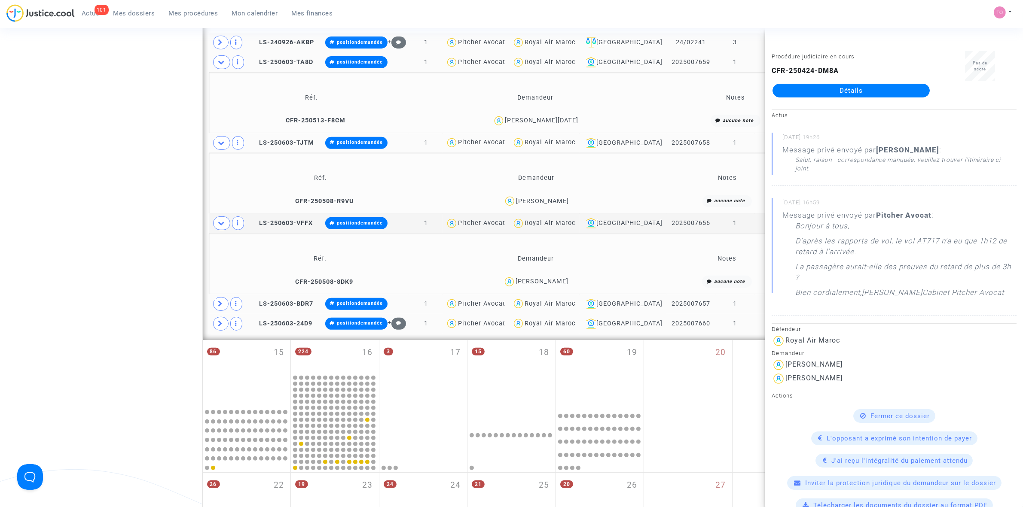
click at [563, 301] on div "Royal Air Maroc" at bounding box center [550, 303] width 51 height 7
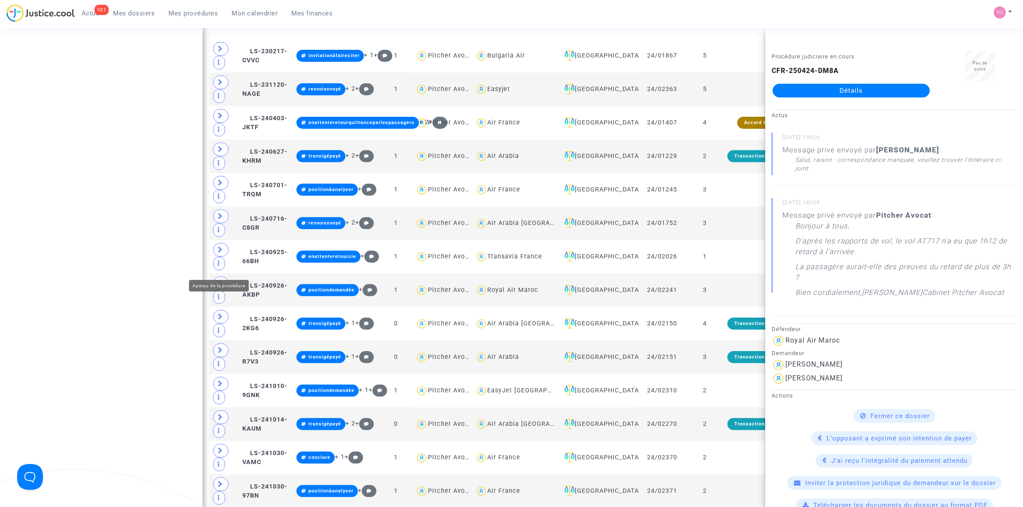
click at [148, 218] on div "Date de clôture d'instruction Date de conciliation Date d'audience Date de juge…" at bounding box center [511, 420] width 1023 height 1494
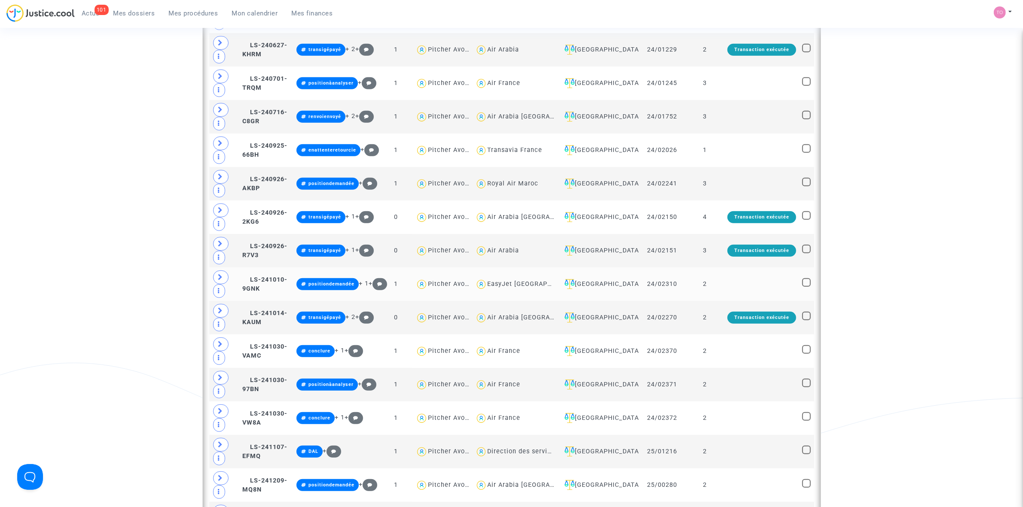
scroll to position [483, 0]
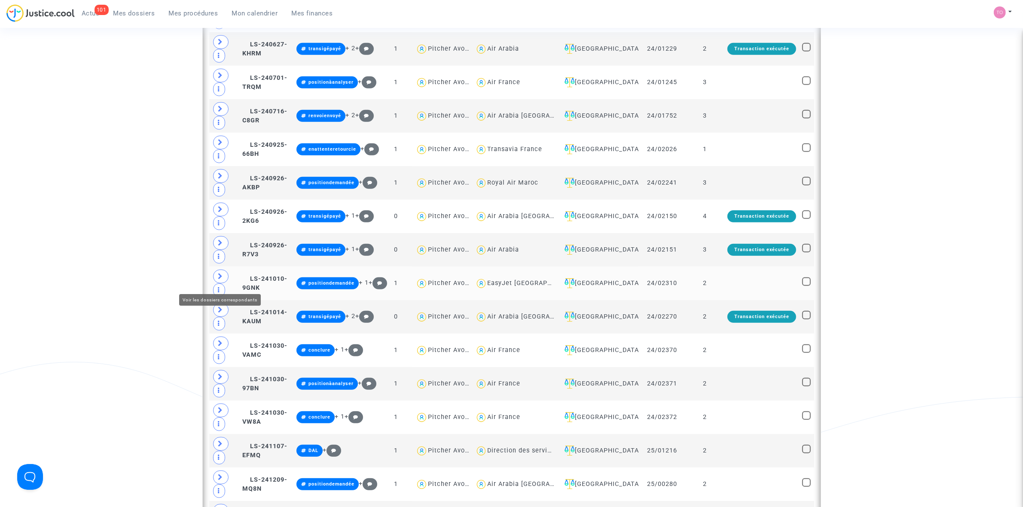
click at [218, 280] on icon at bounding box center [220, 276] width 5 height 6
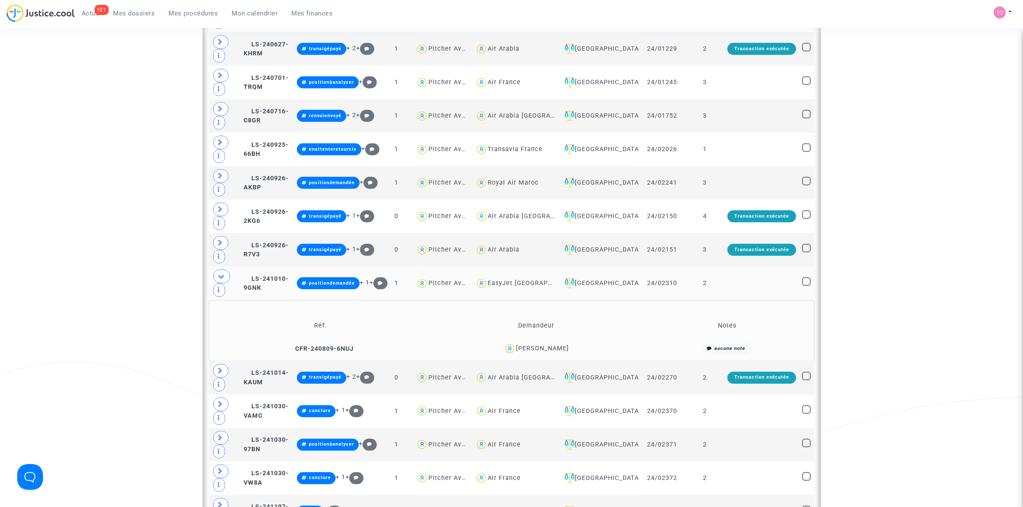
click at [561, 352] on div "Martine Ventelot" at bounding box center [542, 348] width 53 height 7
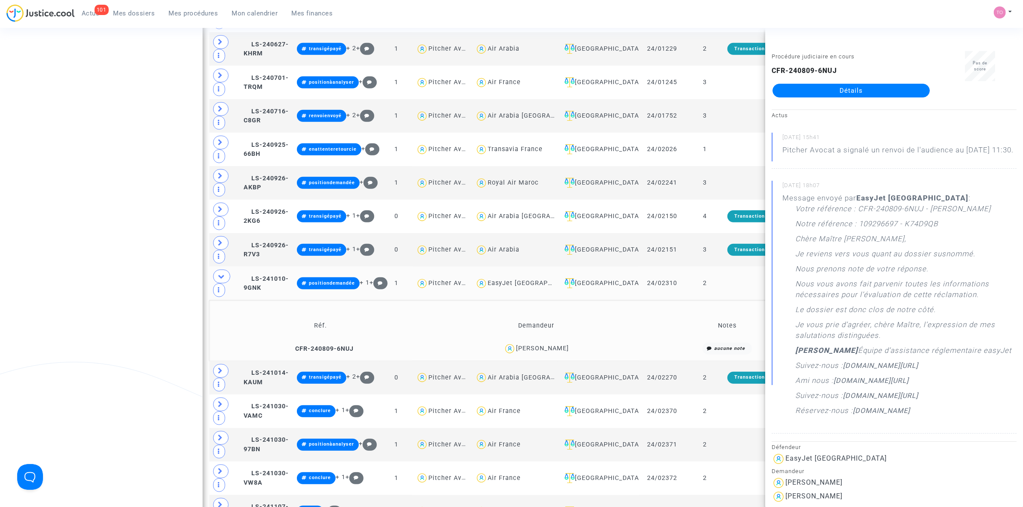
click at [555, 352] on div "Martine Ventelot" at bounding box center [542, 348] width 53 height 7
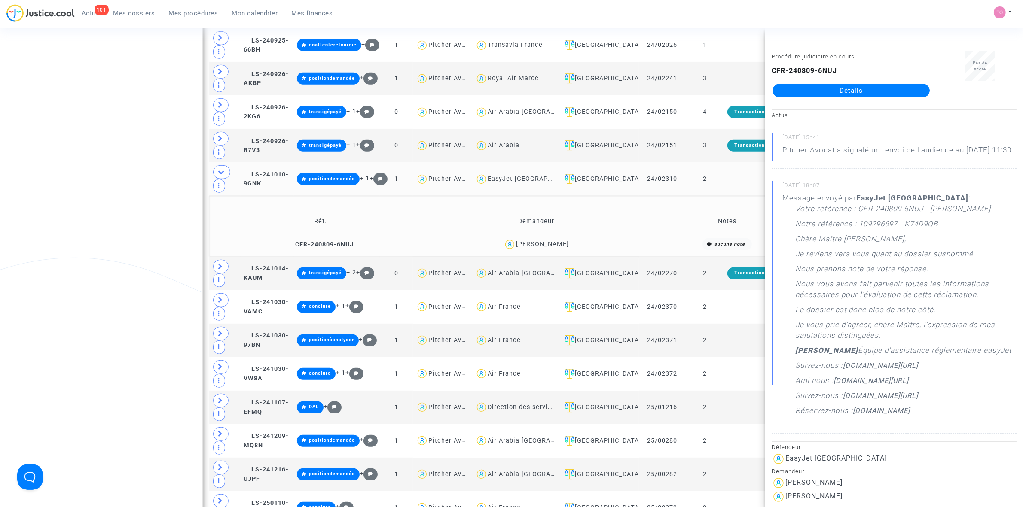
scroll to position [591, 0]
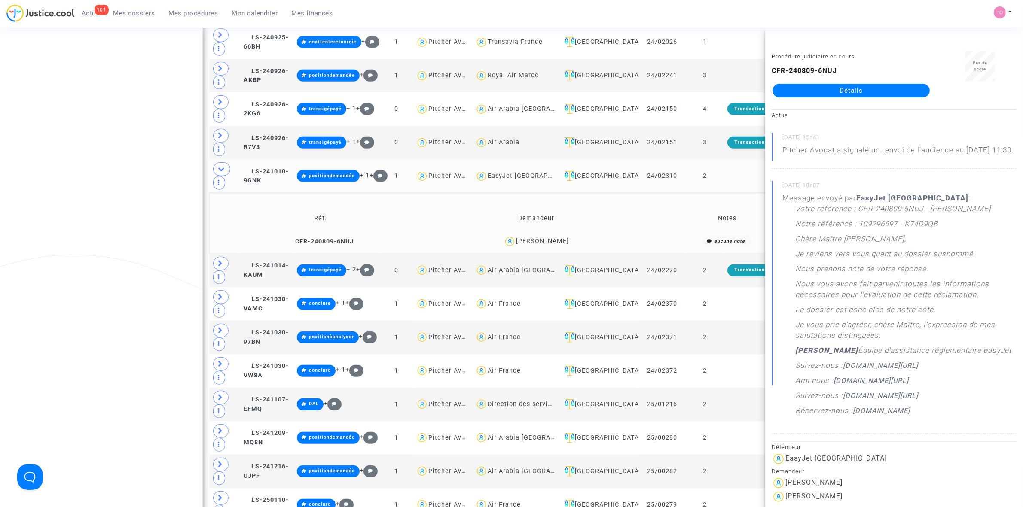
drag, startPoint x: 832, startPoint y: 101, endPoint x: 833, endPoint y: 91, distance: 10.3
click at [218, 170] on span at bounding box center [221, 169] width 17 height 14
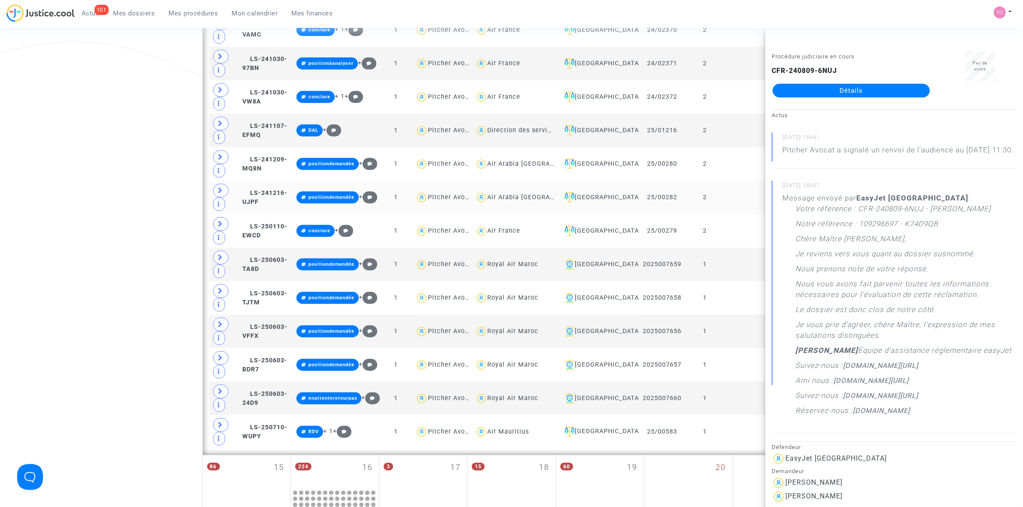
scroll to position [806, 0]
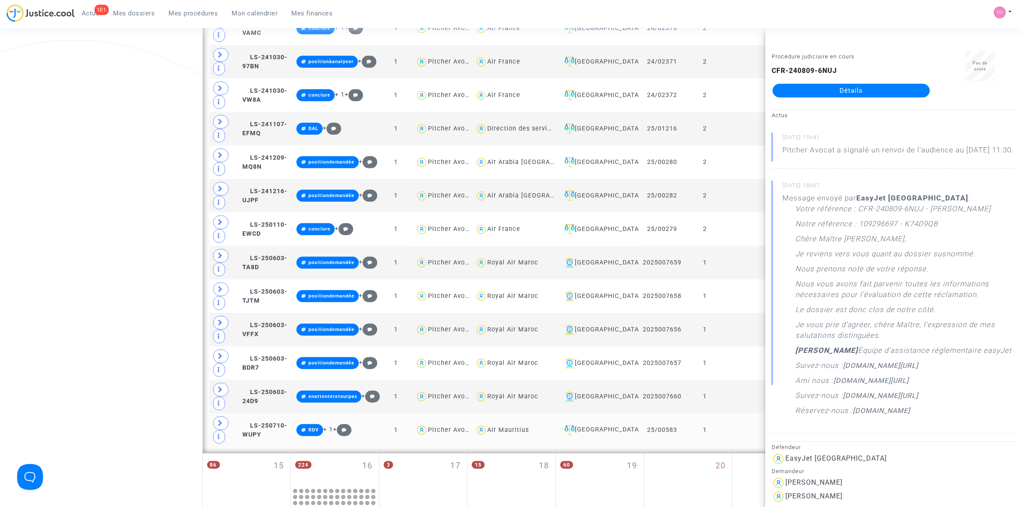
click at [503, 434] on div "Air Mauritius" at bounding box center [508, 430] width 42 height 7
type textarea "@"Air Mauritius""
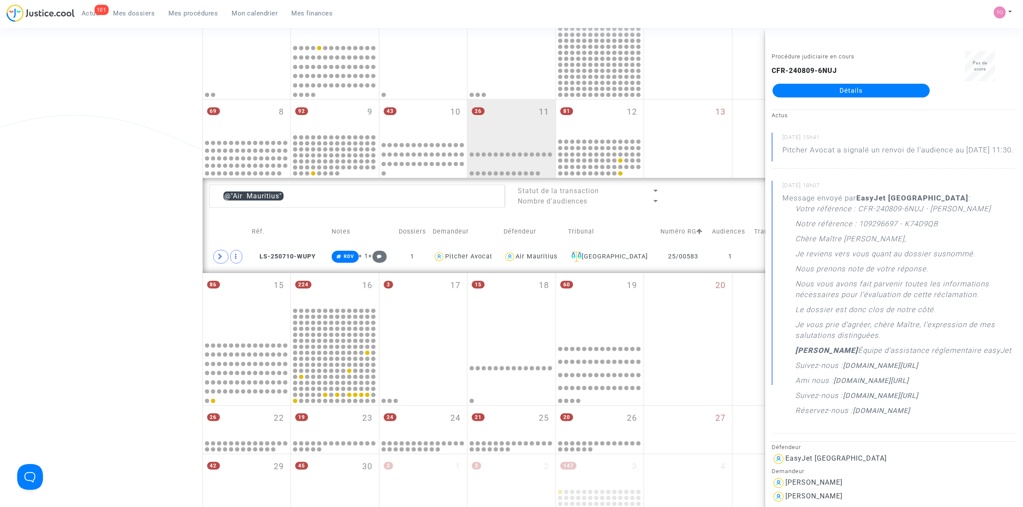
scroll to position [106, 0]
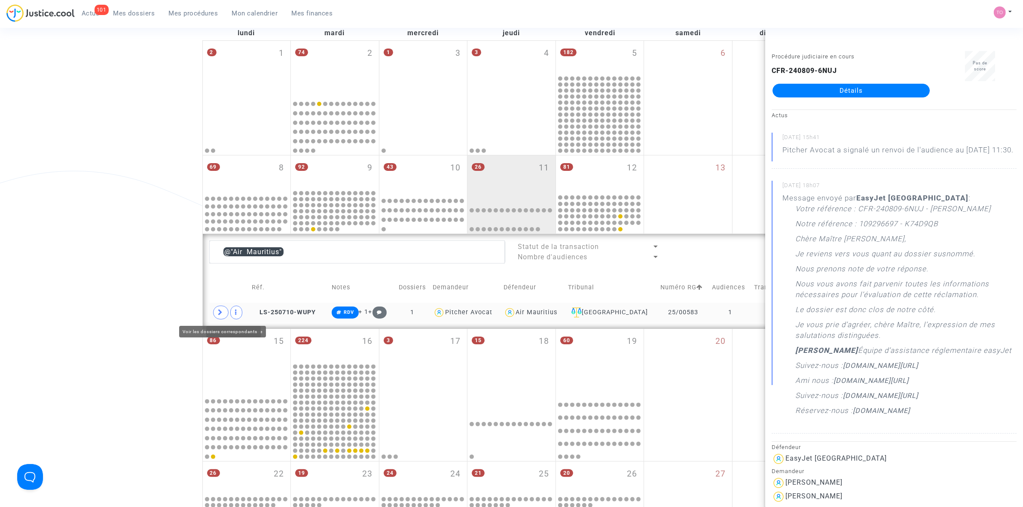
click at [224, 316] on span at bounding box center [220, 313] width 15 height 14
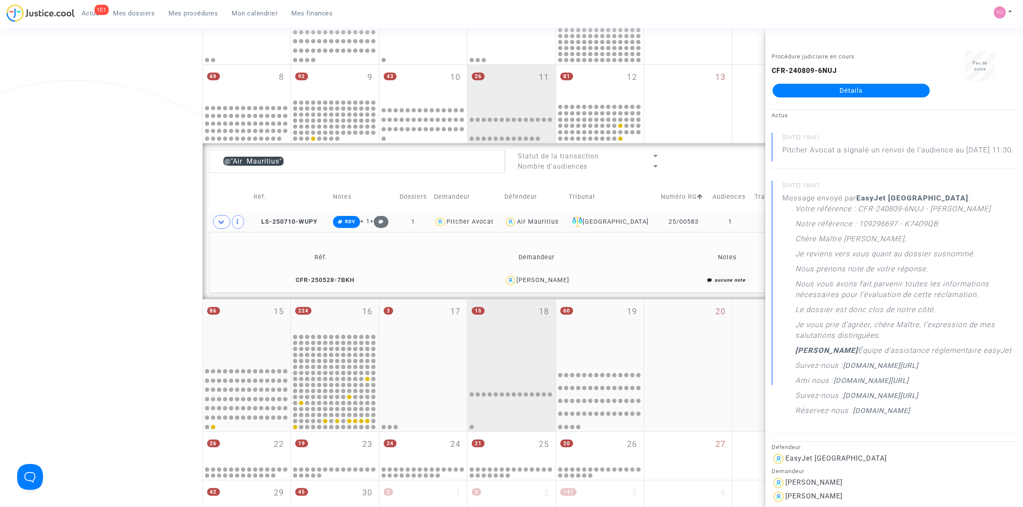
scroll to position [213, 0]
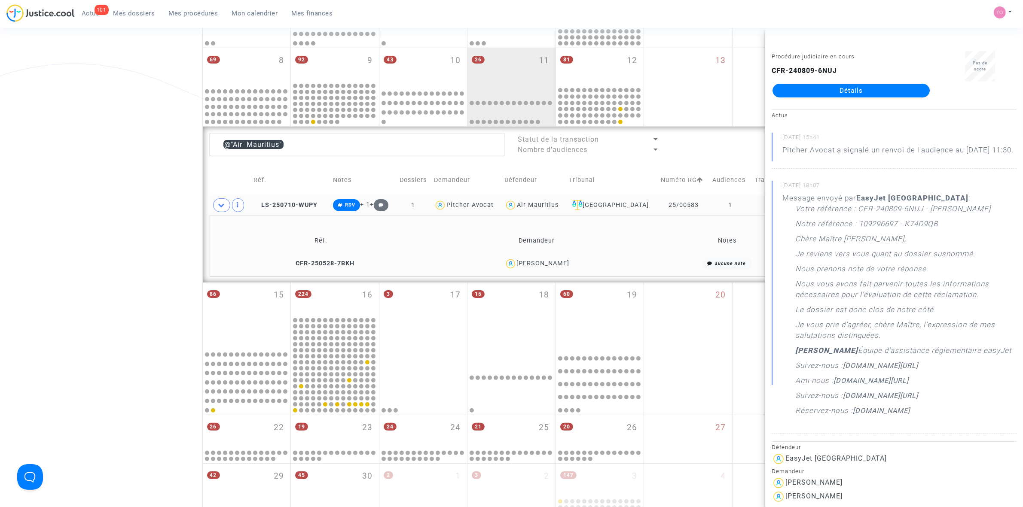
click at [547, 260] on div "Julie Clamens" at bounding box center [543, 263] width 53 height 7
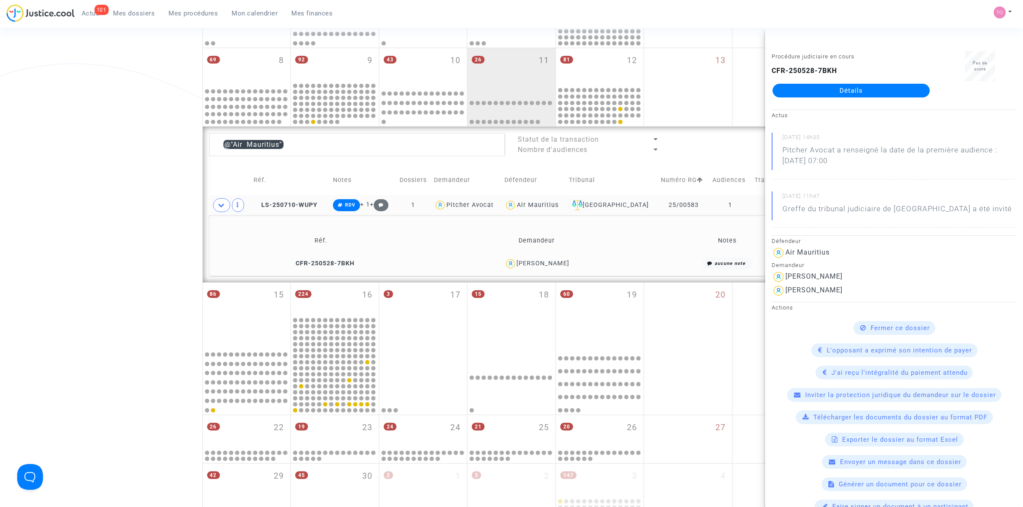
click at [547, 260] on div "Julie Clamens" at bounding box center [543, 263] width 53 height 7
click at [555, 258] on span "Julie Clamens" at bounding box center [543, 239] width 53 height 57
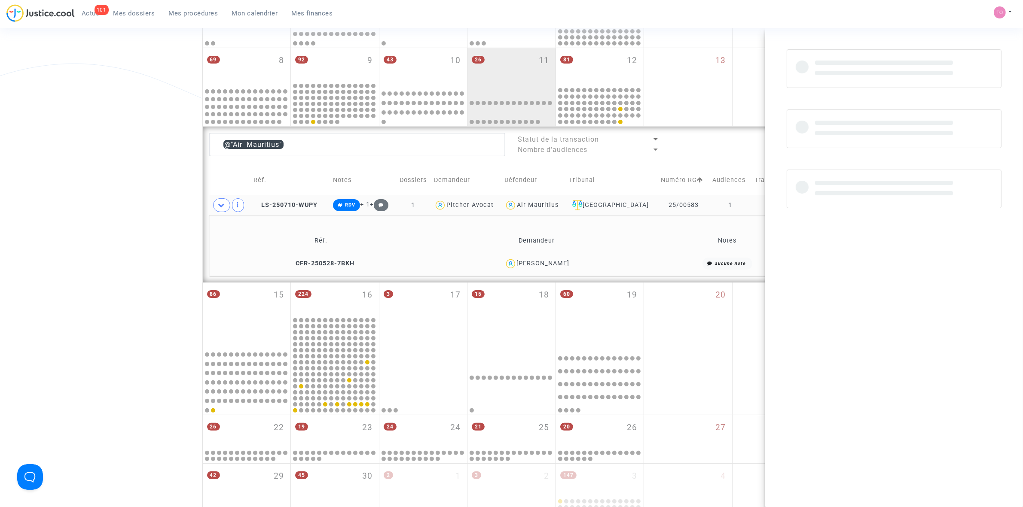
click at [555, 258] on span "Julie Clamens" at bounding box center [543, 239] width 53 height 57
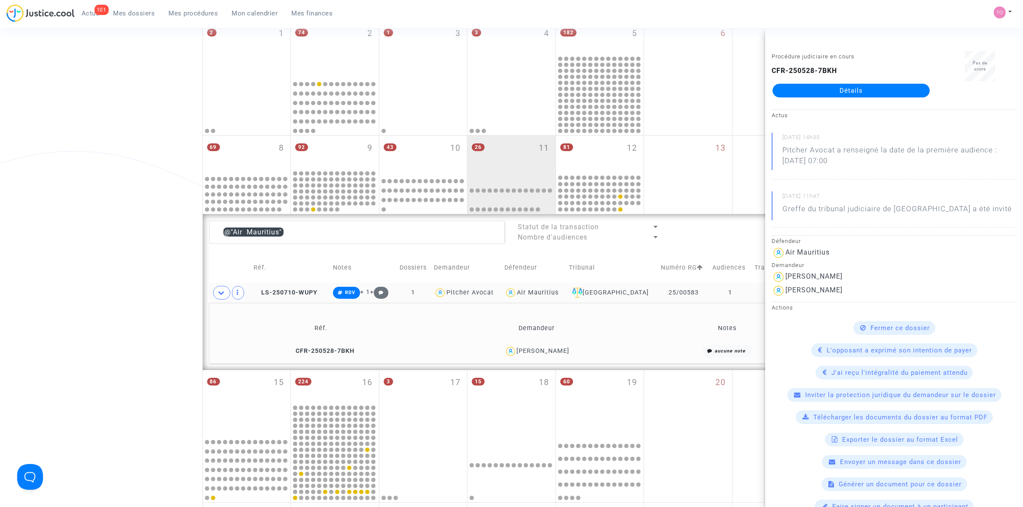
scroll to position [106, 0]
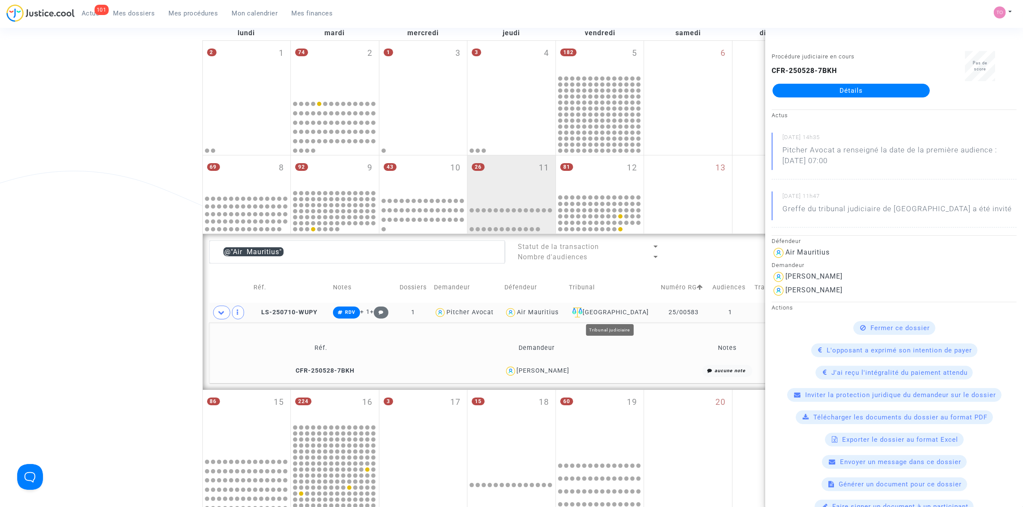
click at [520, 310] on div "Air Mauritius" at bounding box center [538, 312] width 42 height 7
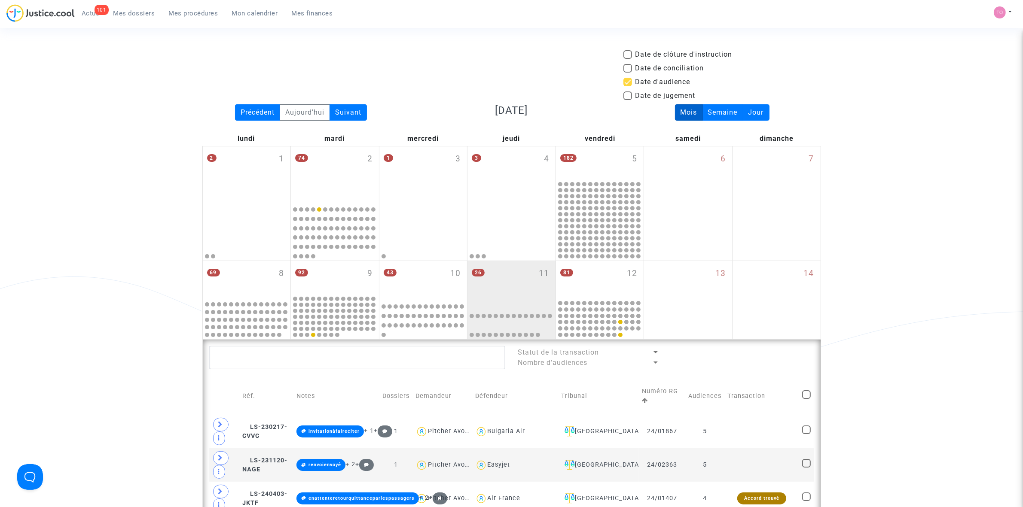
click at [146, 12] on span "Mes dossiers" at bounding box center [134, 13] width 42 height 8
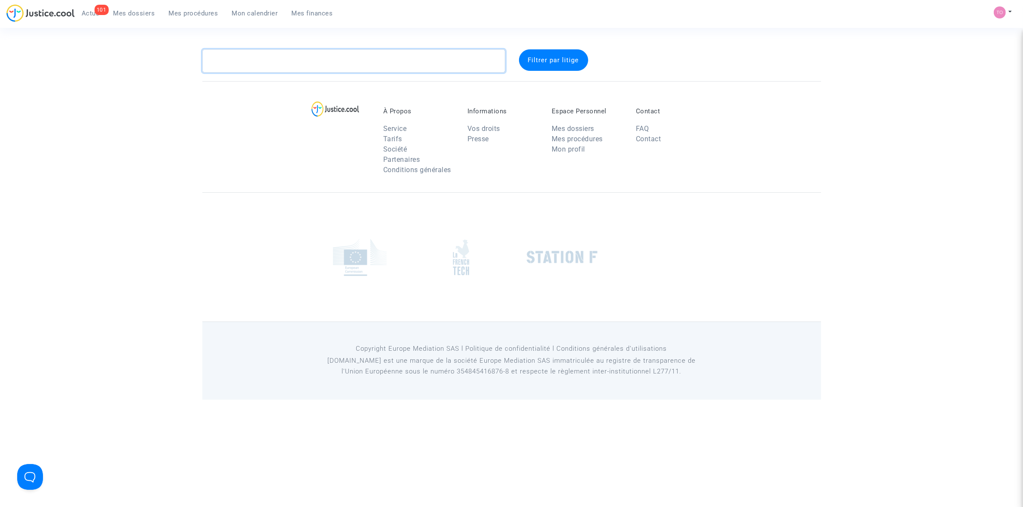
click at [245, 56] on textarea at bounding box center [353, 60] width 303 height 23
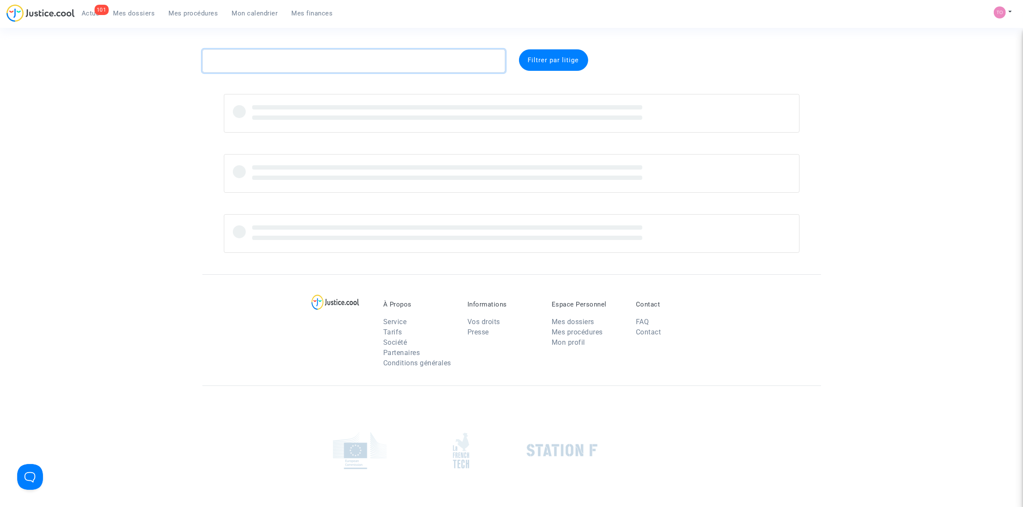
paste textarea "CFR-250707-JWBN"
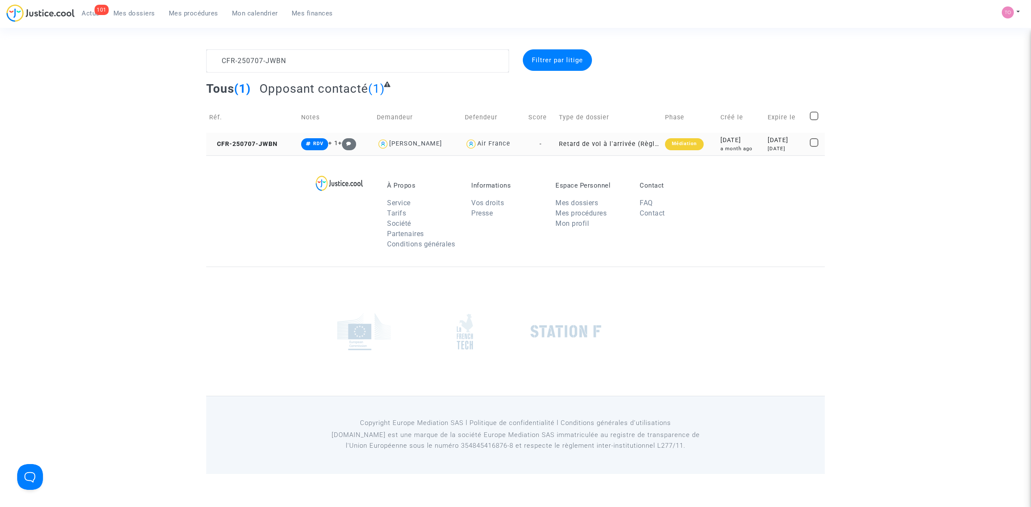
click at [723, 144] on div "2025-07-07" at bounding box center [740, 140] width 41 height 9
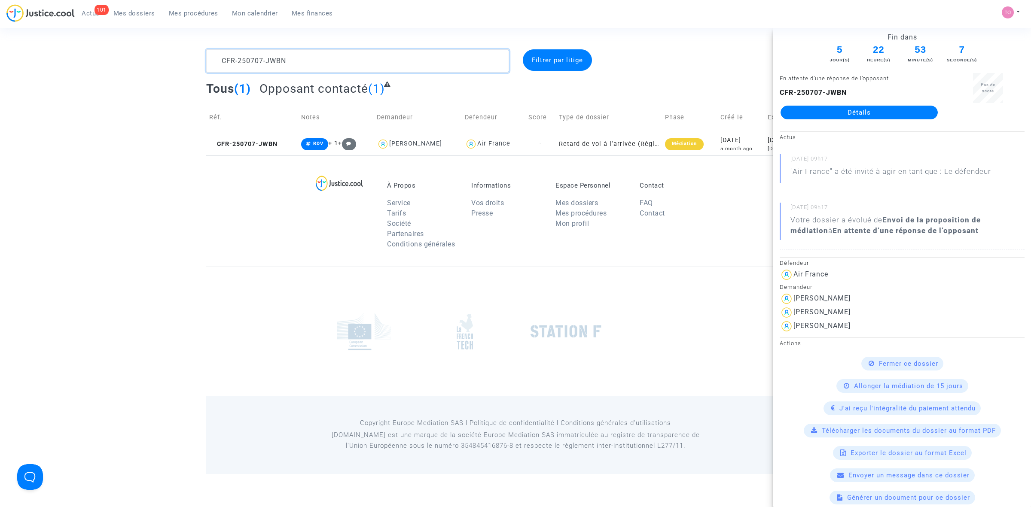
drag, startPoint x: 308, startPoint y: 65, endPoint x: 147, endPoint y: 67, distance: 161.1
click at [142, 68] on div "CFR-250707-JWBN Filtrer par litige Tous (1) Opposant contacté (1) Réf. Notes De…" at bounding box center [515, 102] width 1031 height 106
paste textarea "FOURCHAUD"
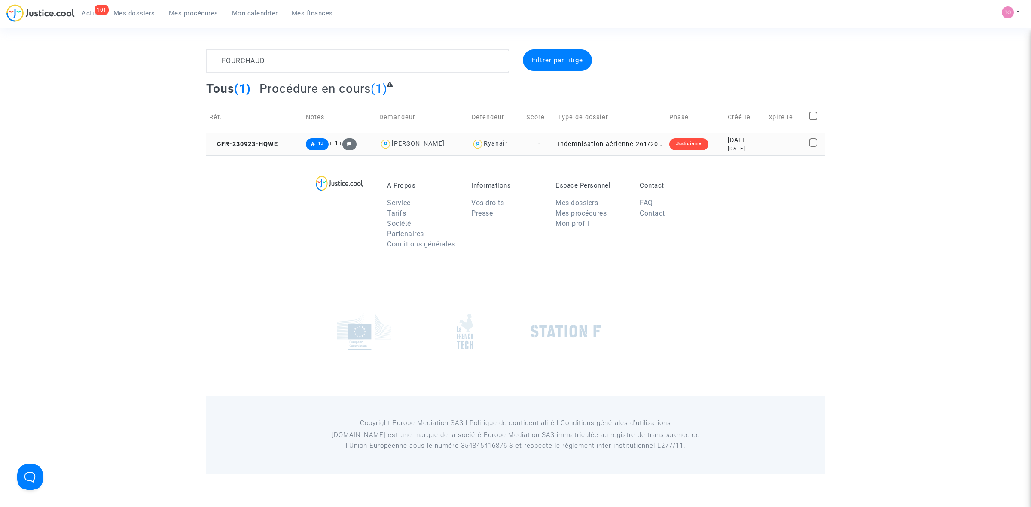
click at [728, 142] on div "2023-09-23" at bounding box center [743, 140] width 31 height 9
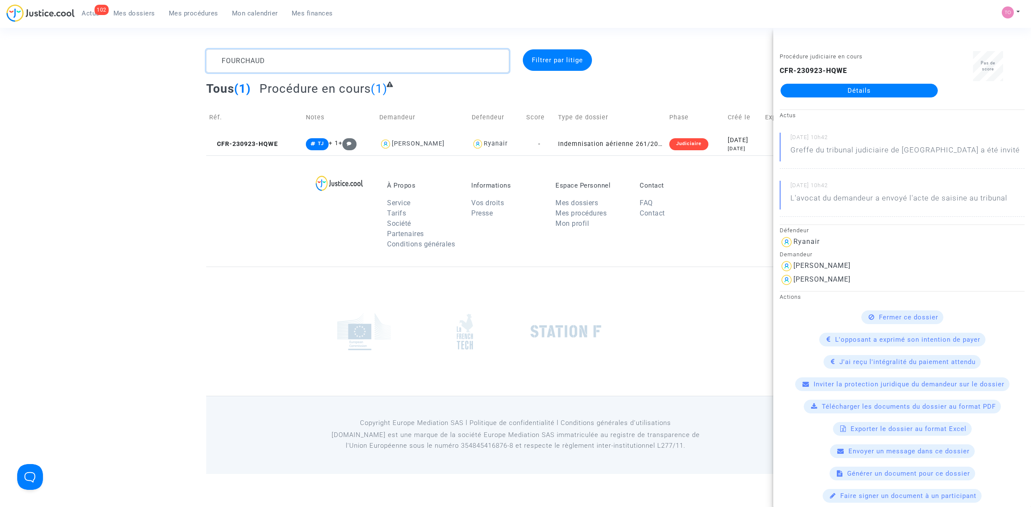
drag, startPoint x: 157, startPoint y: 46, endPoint x: 130, endPoint y: 47, distance: 27.1
click at [132, 47] on section "FOURCHAUD Filtrer par litige Tous (1) Procédure en cours (1) Réf. Notes Demande…" at bounding box center [515, 237] width 1031 height 474
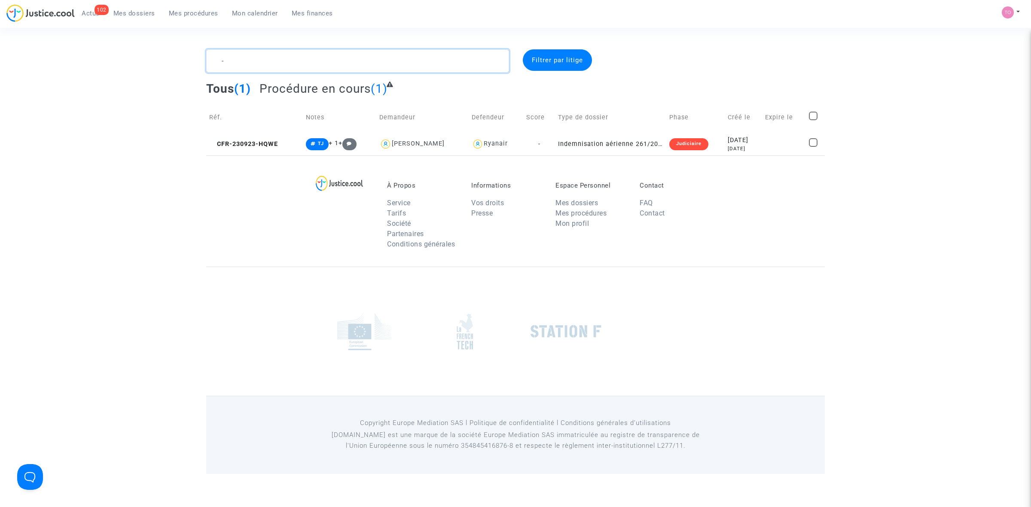
paste textarea "Assignation 3 novembre | ALI Bakar"
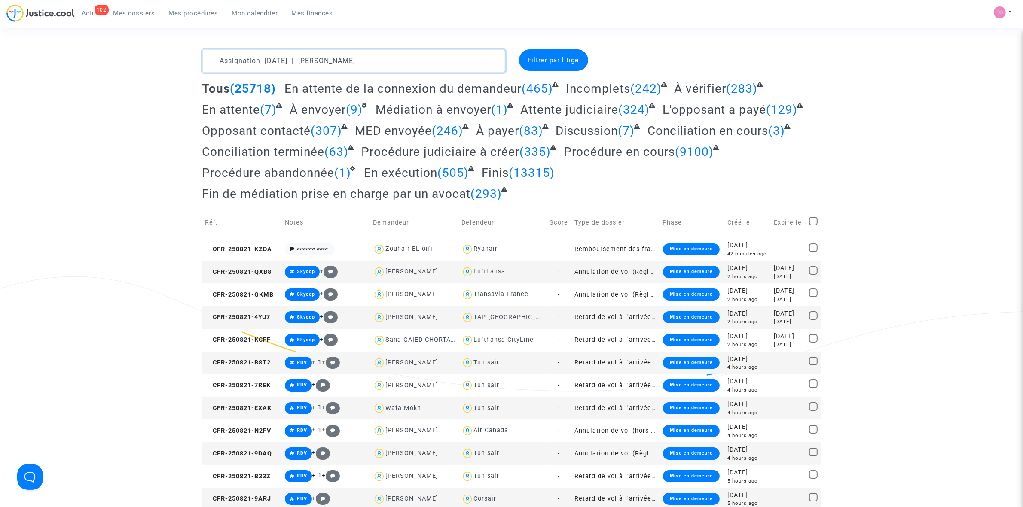
drag, startPoint x: 265, startPoint y: 61, endPoint x: 125, endPoint y: 61, distance: 140.1
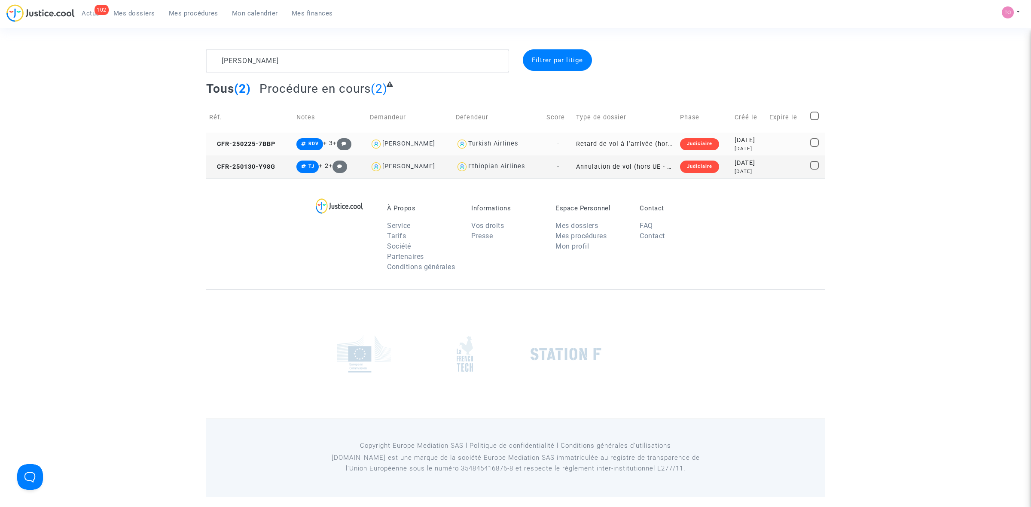
click at [735, 142] on div "2025-02-25" at bounding box center [749, 140] width 29 height 9
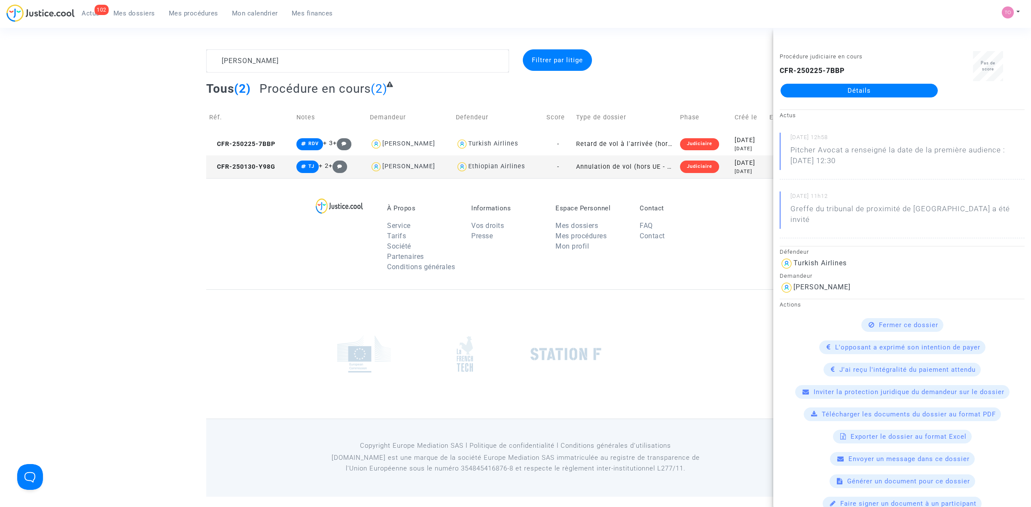
click at [191, 329] on footerbar "À Propos Service Tarifs Société Partenaires Conditions générales Informations V…" at bounding box center [515, 337] width 1031 height 319
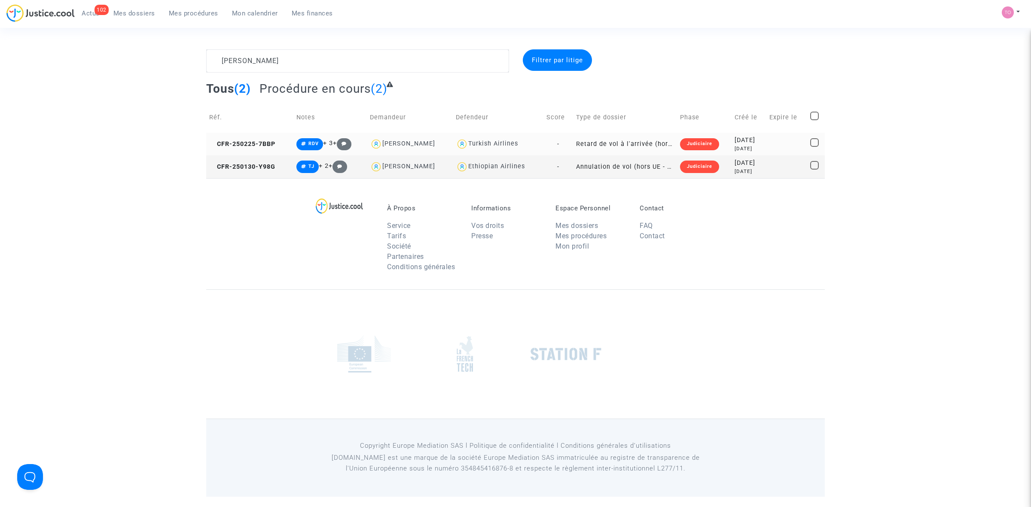
click at [732, 143] on td "2025-02-25 6 months ago" at bounding box center [749, 144] width 35 height 23
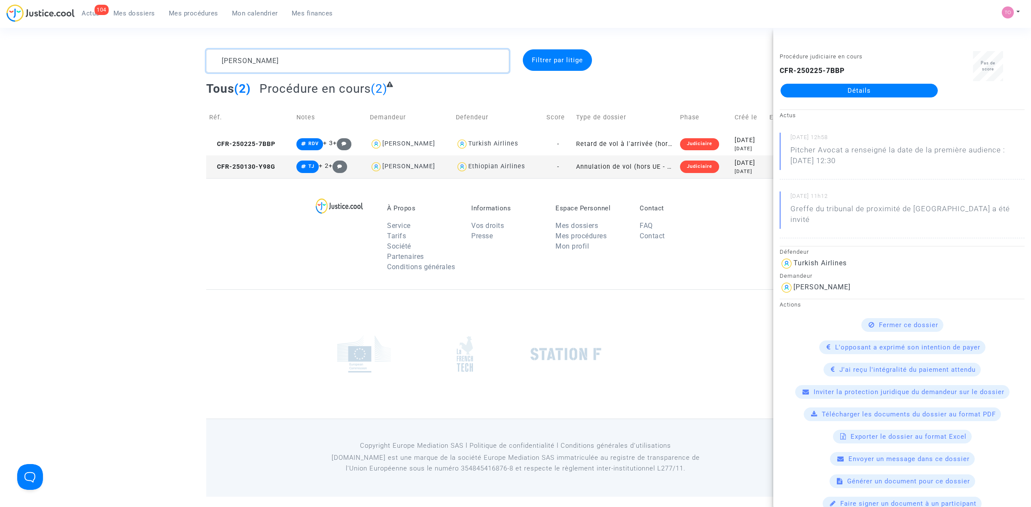
drag, startPoint x: 205, startPoint y: 55, endPoint x: 198, endPoint y: 55, distance: 7.7
click at [198, 55] on div "ALI Bakar Filtrer par litige Tous (2) Procédure en cours (2) Réf. Notes Demande…" at bounding box center [515, 113] width 1031 height 129
paste textarea "LARAKI"
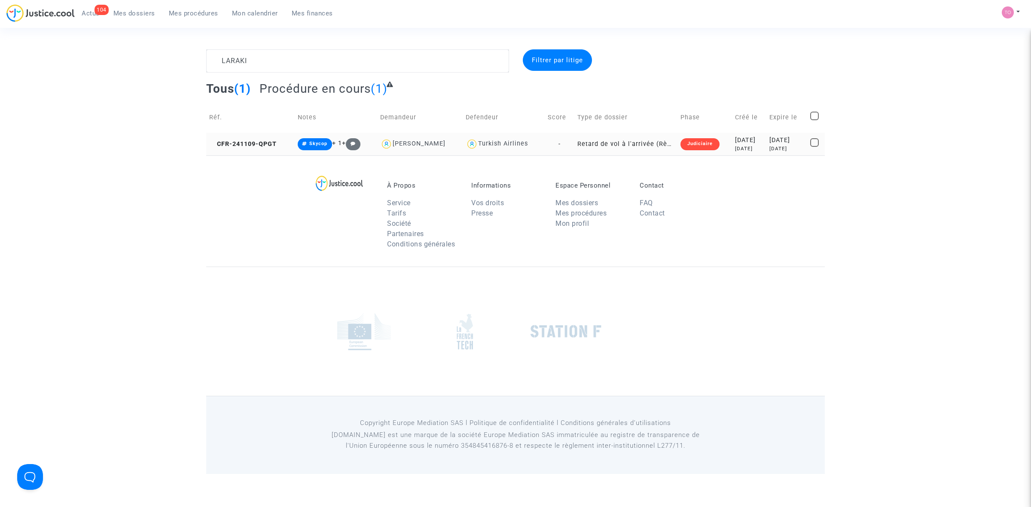
click at [409, 144] on div "Fatine Laraki" at bounding box center [419, 143] width 53 height 7
type textarea "LARAKI @"Fatine Laraki" @"Pitcher Avocat""
click at [741, 140] on div "2024-11-09" at bounding box center [749, 140] width 29 height 9
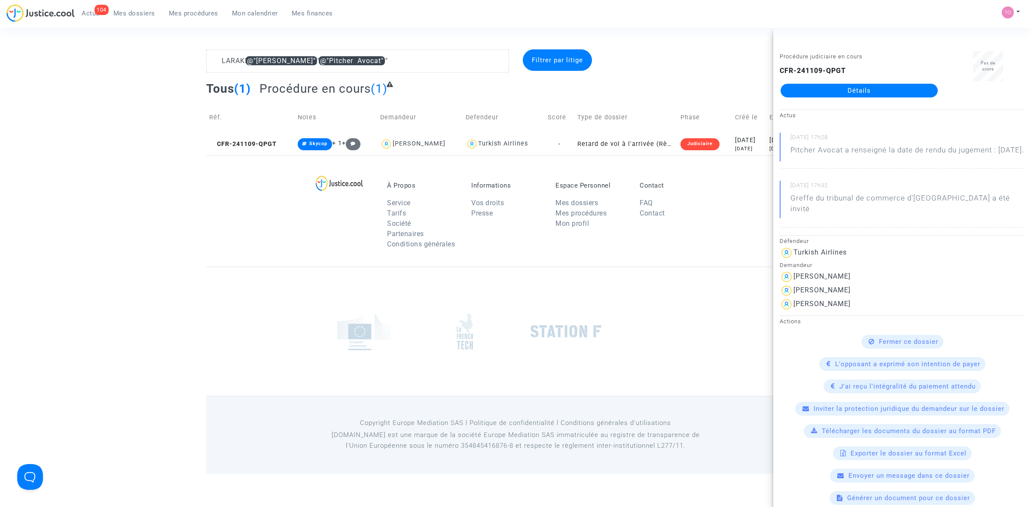
click at [838, 84] on link "Détails" at bounding box center [859, 91] width 157 height 14
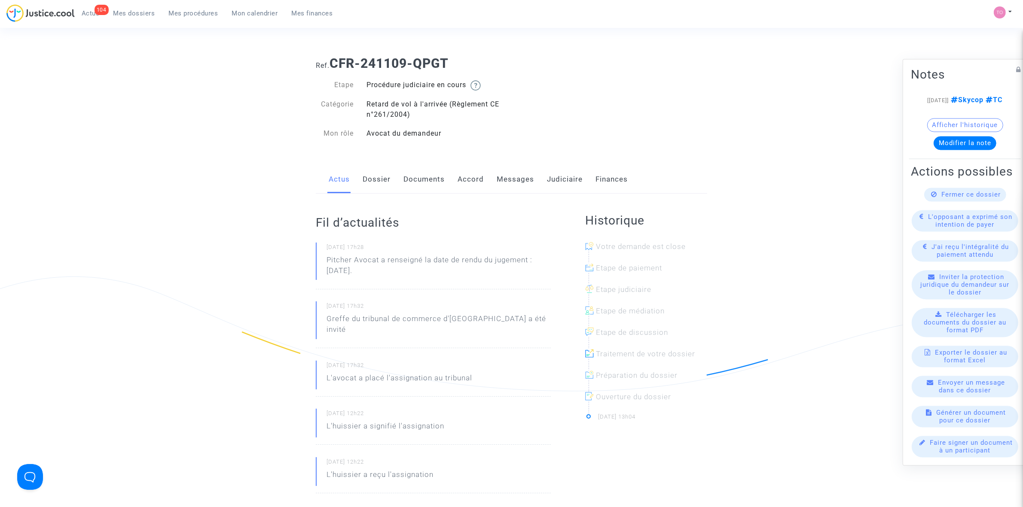
click at [473, 180] on link "Accord" at bounding box center [471, 179] width 26 height 28
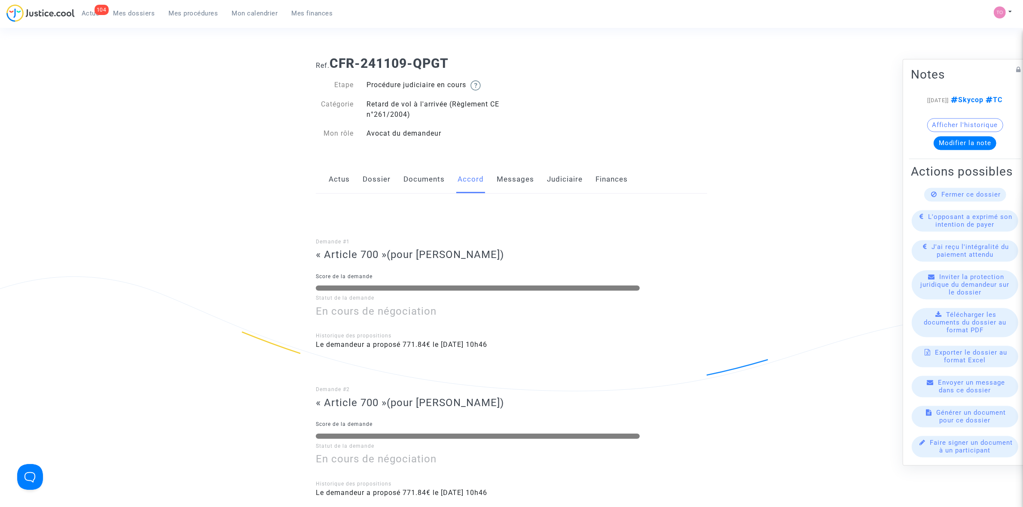
click at [563, 177] on link "Judiciaire" at bounding box center [565, 179] width 36 height 28
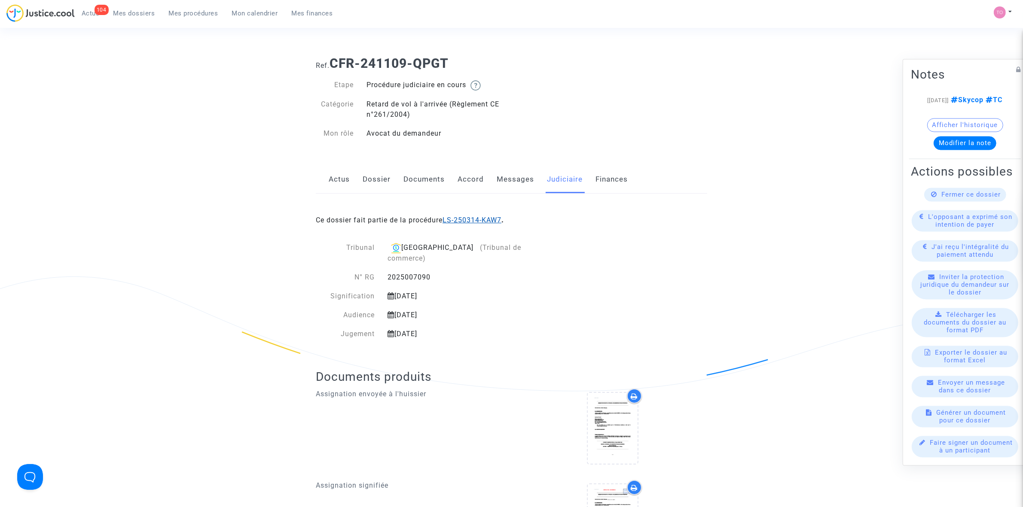
click at [492, 222] on link "LS-250314-KAW7" at bounding box center [472, 220] width 59 height 8
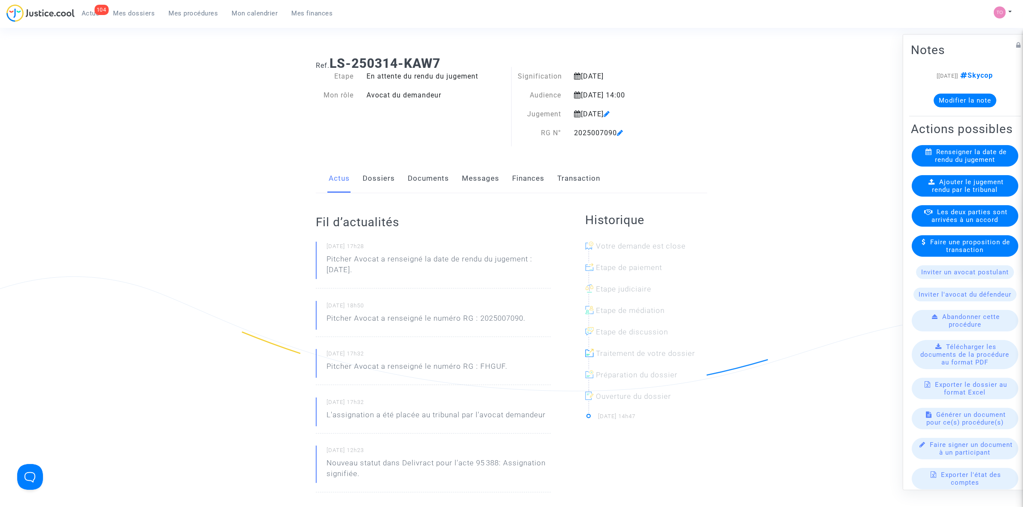
drag, startPoint x: 583, startPoint y: 74, endPoint x: 641, endPoint y: 78, distance: 57.7
click at [641, 78] on div "28 mars 2025" at bounding box center [624, 76] width 112 height 10
drag, startPoint x: 581, startPoint y: 95, endPoint x: 621, endPoint y: 93, distance: 40.4
click at [621, 93] on div "Signification 28 mars 2025 Audience 23 juin 2025 14:00 Jugement 8 septembre 202…" at bounding box center [596, 109] width 168 height 76
click at [760, 139] on ng-component "Ref. LS-250314-KAW7 Etape En attente du rendu du jugement Mon rôle Avocat du de…" at bounding box center [511, 379] width 619 height 660
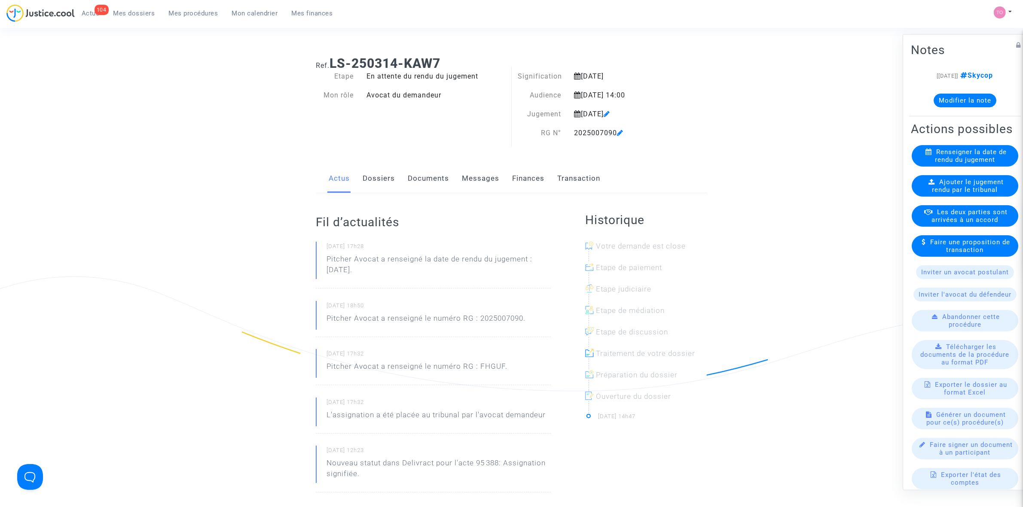
click at [940, 100] on button "Modifier la note" at bounding box center [965, 100] width 63 height 14
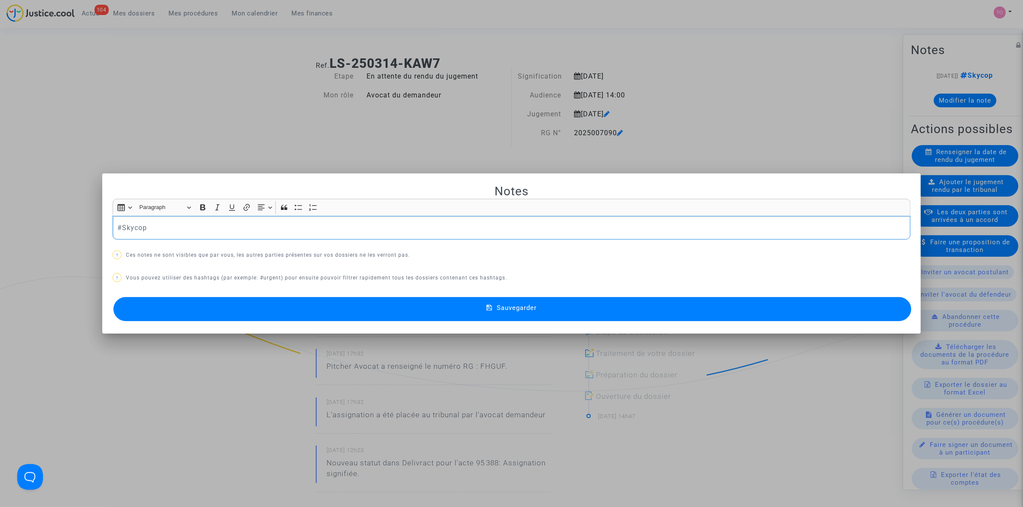
click at [696, 118] on div at bounding box center [511, 253] width 1023 height 507
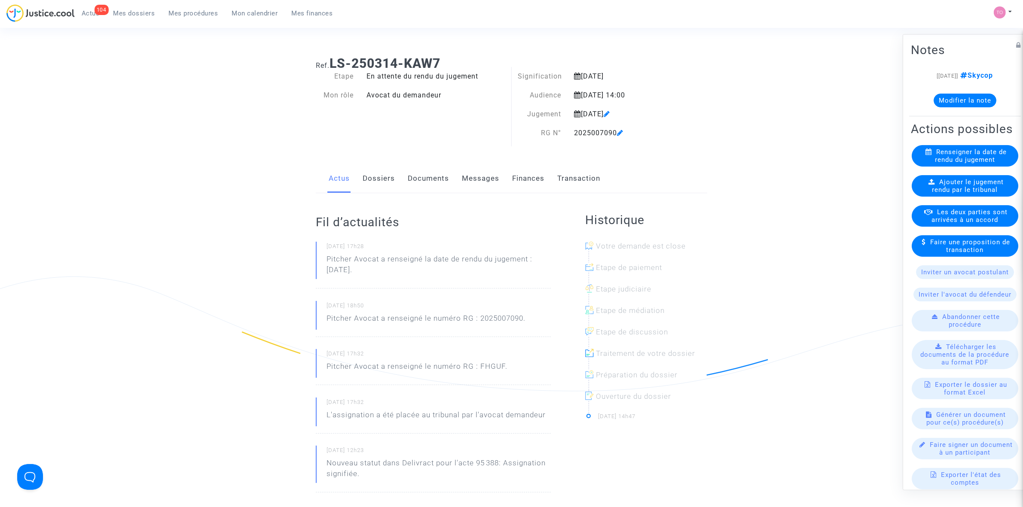
click at [382, 174] on link "Dossiers" at bounding box center [379, 179] width 32 height 28
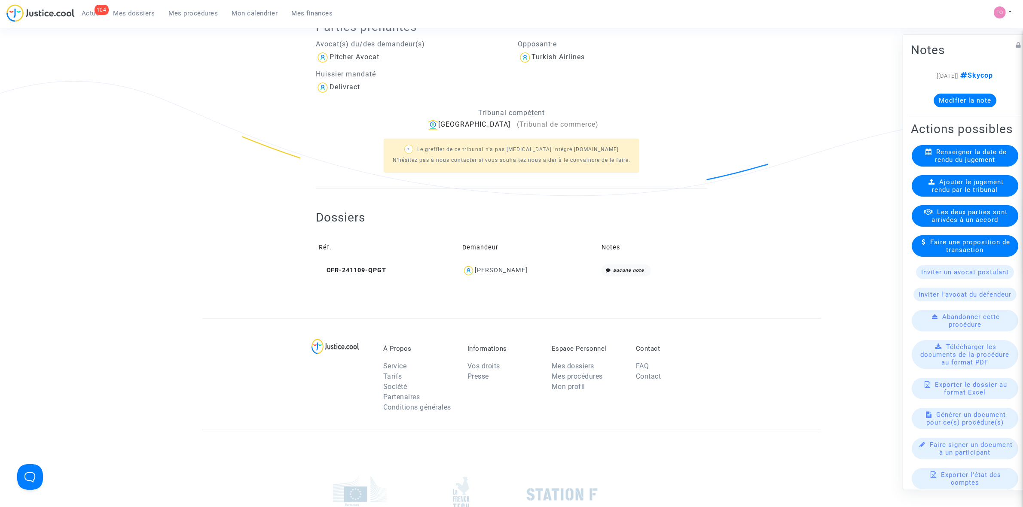
scroll to position [215, 0]
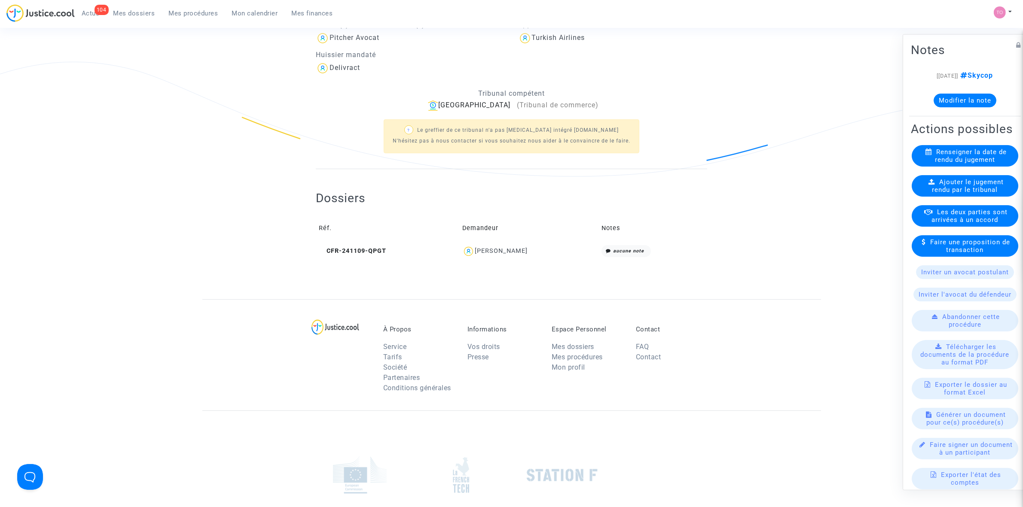
click at [506, 245] on span "Fatine Laraki" at bounding box center [501, 226] width 53 height 57
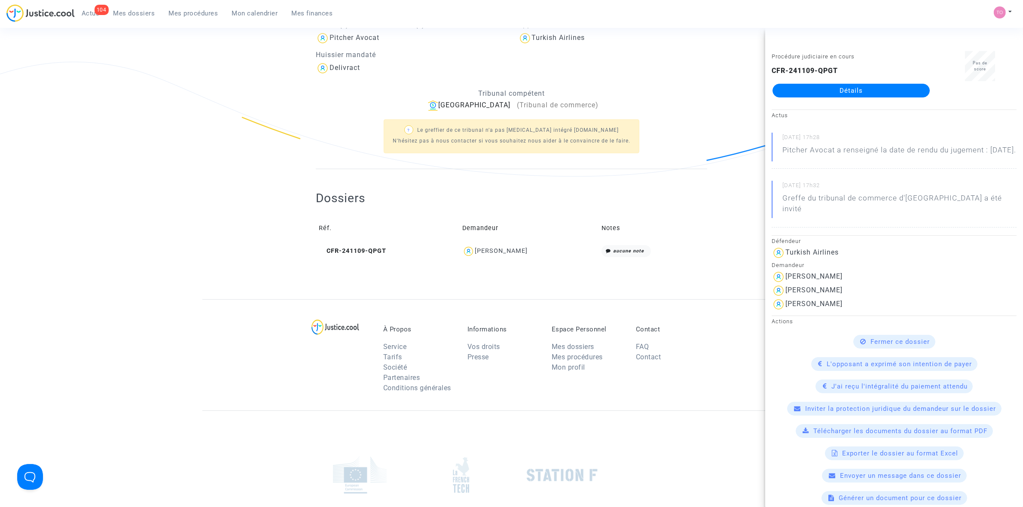
click at [851, 91] on link "Détails" at bounding box center [850, 91] width 157 height 14
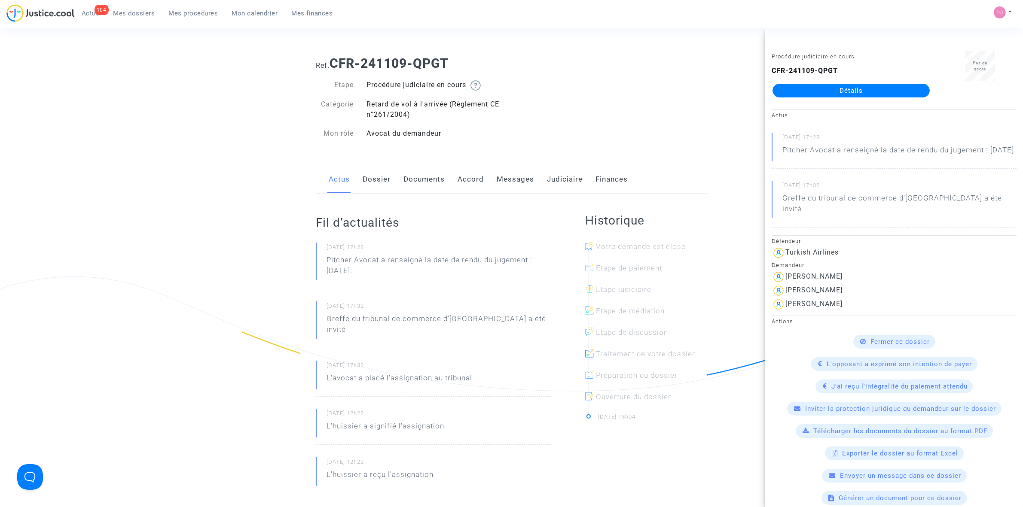
click at [637, 106] on div "Ref. CFR-241109-QPGT Etape Procédure judiciaire en cours Catégorie Retard de vo…" at bounding box center [511, 98] width 404 height 98
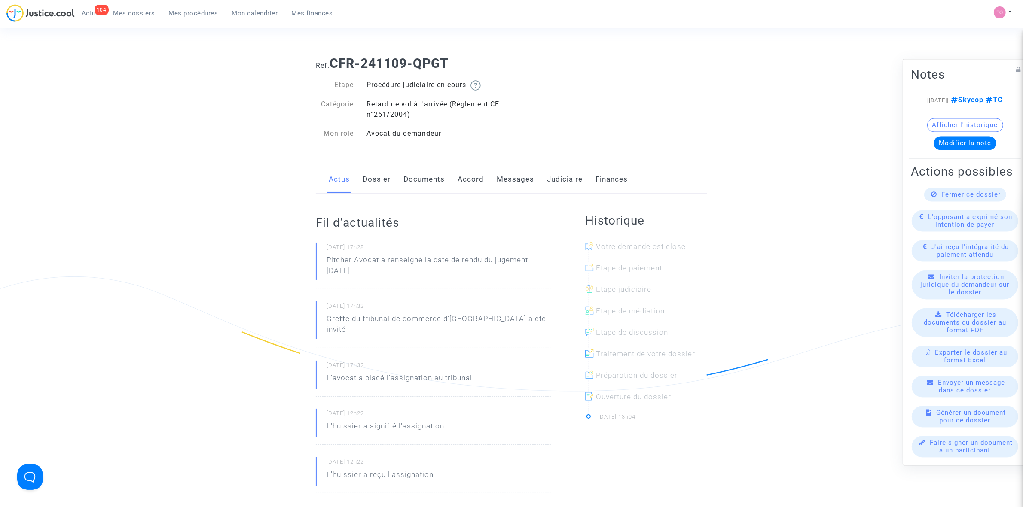
click at [965, 123] on button "Afficher l'historique" at bounding box center [965, 125] width 76 height 14
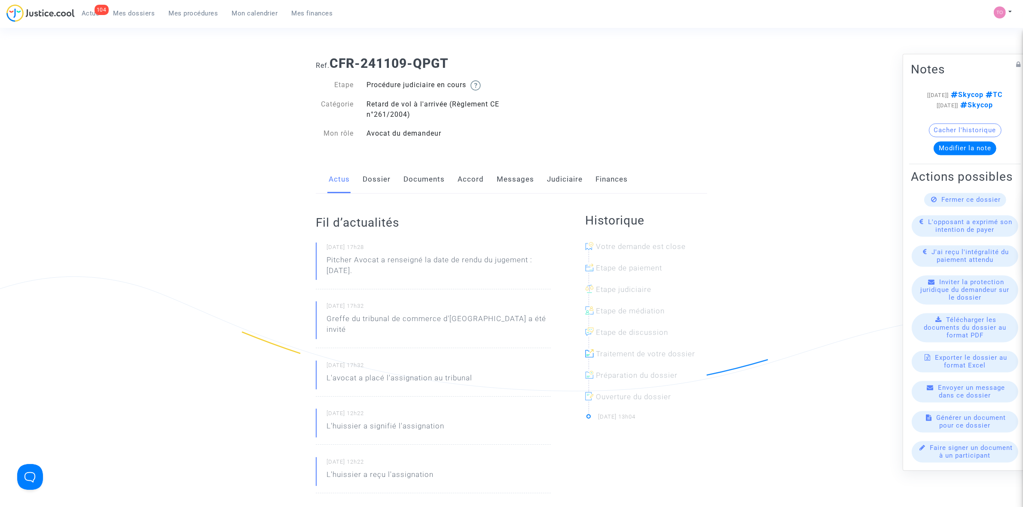
click at [747, 99] on ng-component "Ref. CFR-241109-QPGT Etape Procédure judiciaire en cours Catégorie Retard de vo…" at bounding box center [511, 462] width 619 height 827
click at [515, 177] on link "Messages" at bounding box center [515, 179] width 37 height 28
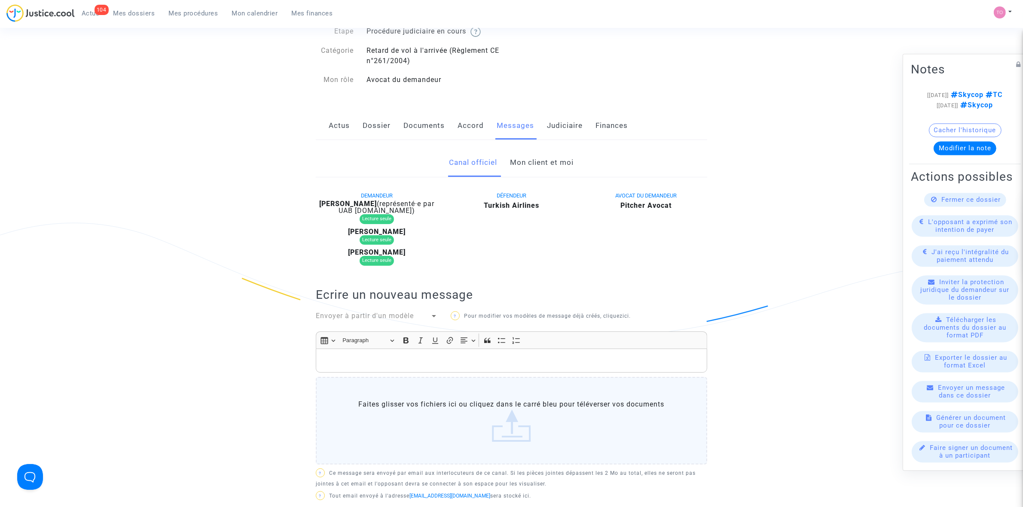
click at [537, 160] on link "Mon client et moi" at bounding box center [542, 163] width 64 height 28
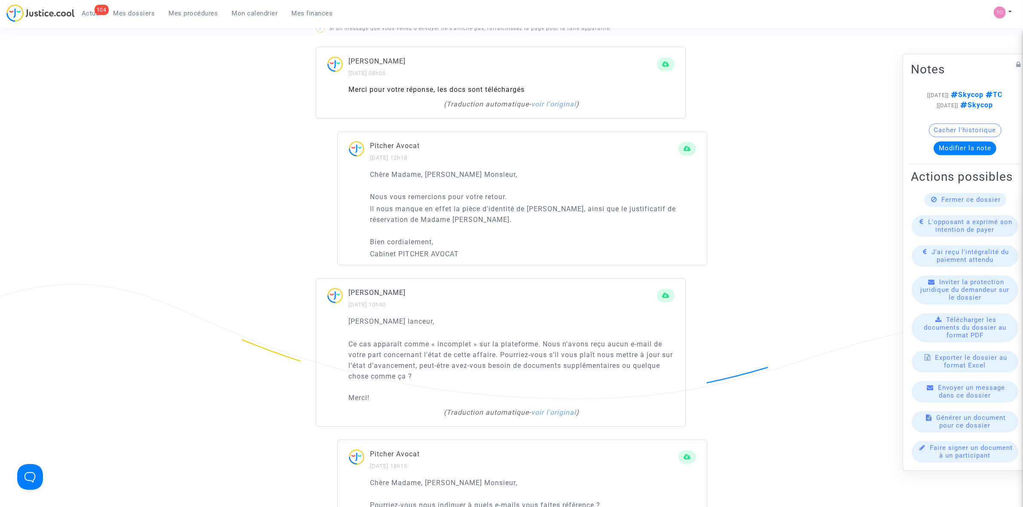
scroll to position [430, 0]
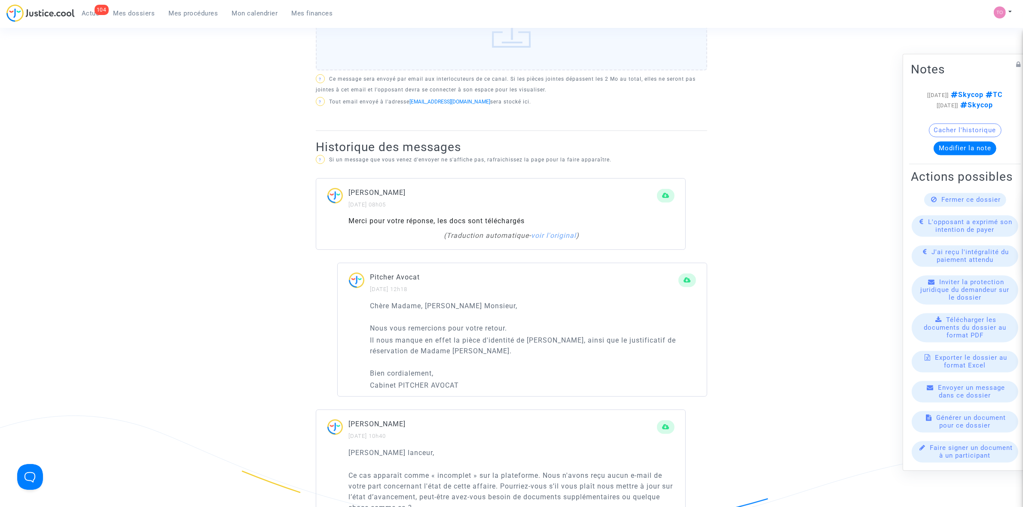
drag, startPoint x: 393, startPoint y: 223, endPoint x: 467, endPoint y: 224, distance: 74.3
click at [467, 224] on div "Merci pour votre réponse, les docs sont téléchargés" at bounding box center [511, 221] width 326 height 10
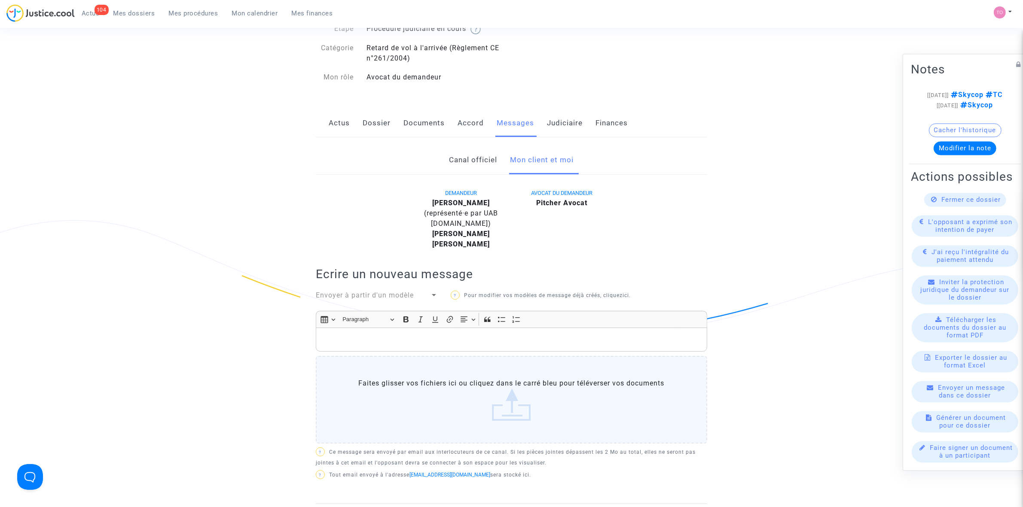
scroll to position [0, 0]
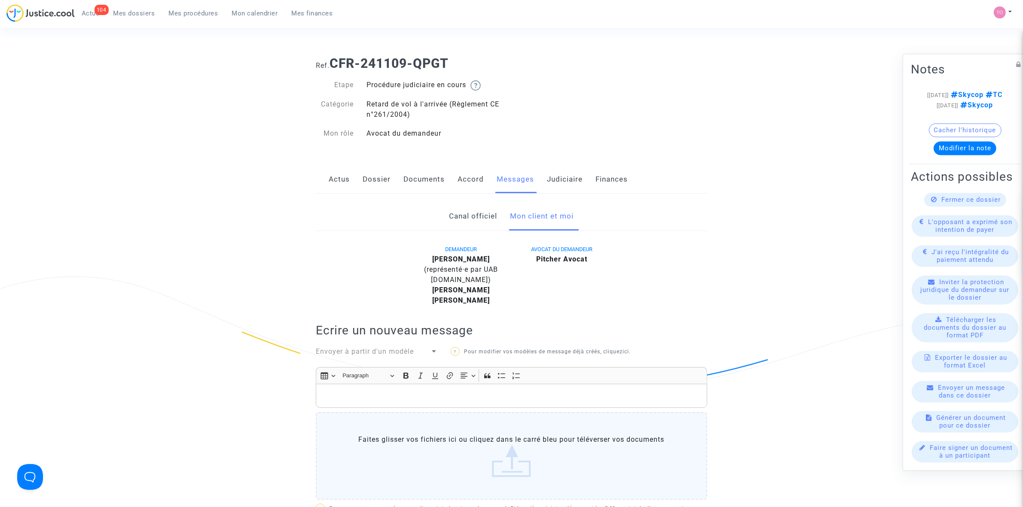
drag, startPoint x: 558, startPoint y: 177, endPoint x: 558, endPoint y: 185, distance: 7.8
click at [558, 177] on link "Judiciaire" at bounding box center [565, 179] width 36 height 28
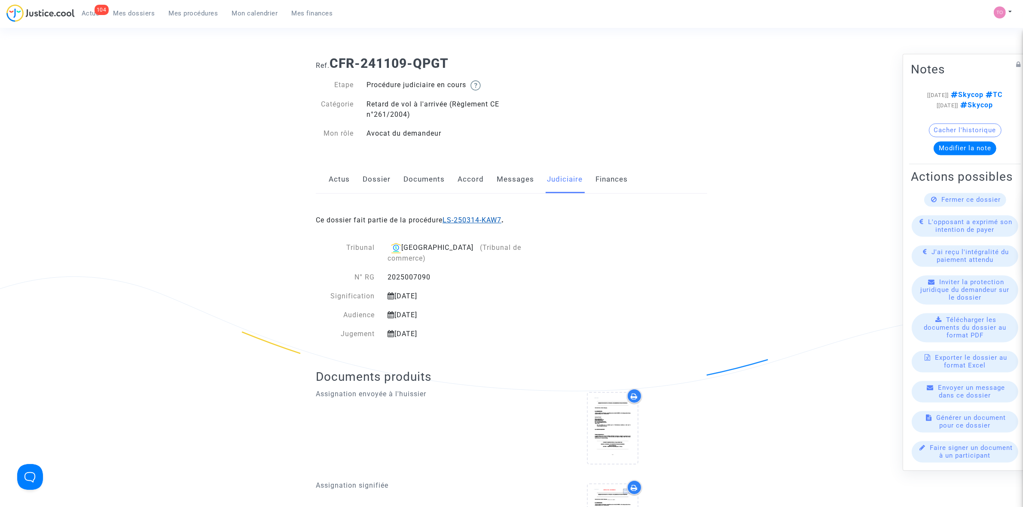
click at [479, 222] on link "LS-250314-KAW7" at bounding box center [472, 220] width 59 height 8
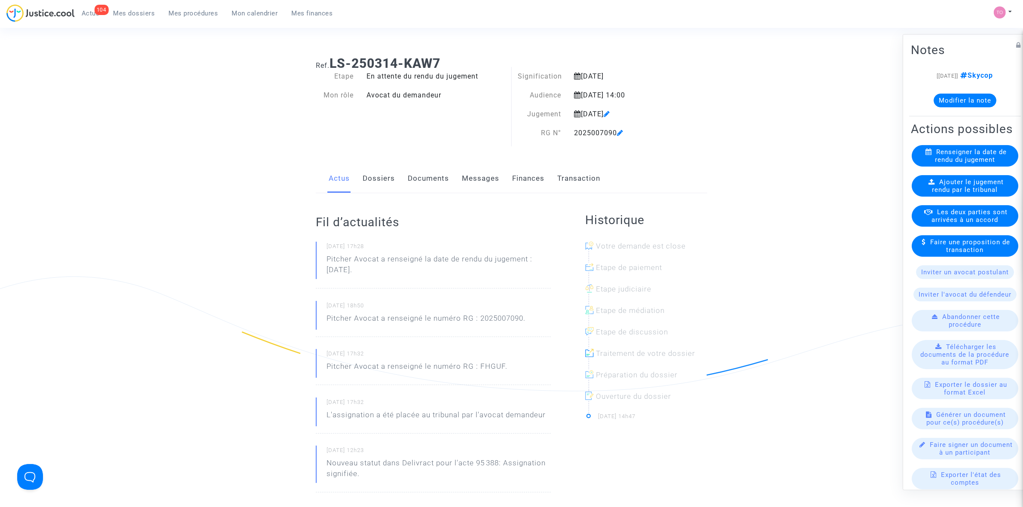
click at [134, 8] on link "Mes dossiers" at bounding box center [134, 13] width 55 height 13
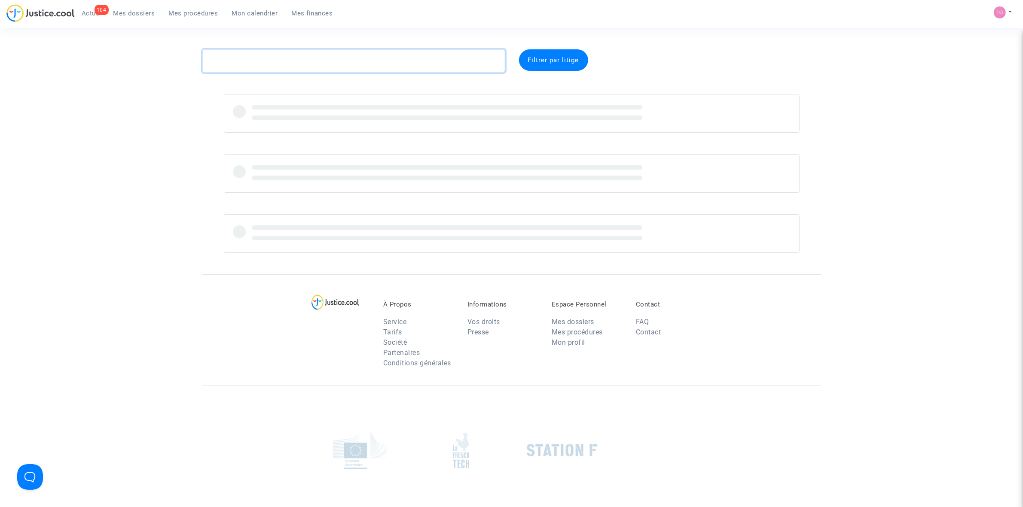
drag, startPoint x: 247, startPoint y: 54, endPoint x: 179, endPoint y: 56, distance: 67.9
click at [179, 56] on div "Filtrer par litige" at bounding box center [511, 151] width 1023 height 204
paste textarea "GIROD"
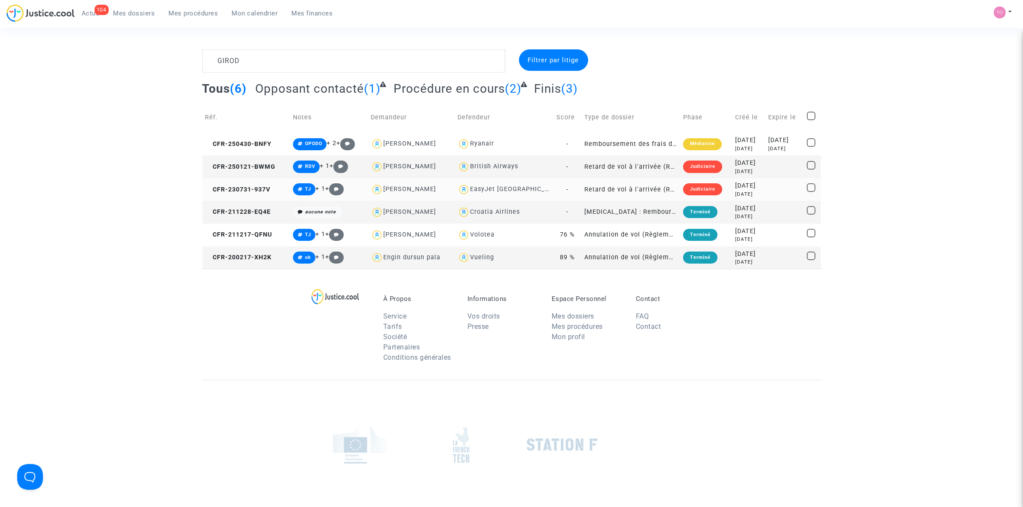
click at [735, 186] on div "2023-07-31" at bounding box center [748, 185] width 27 height 9
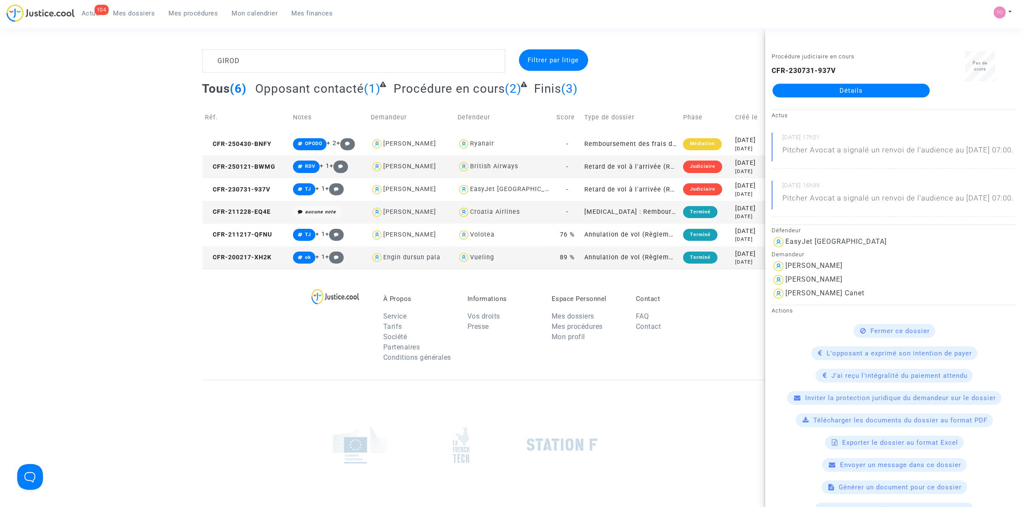
drag, startPoint x: 873, startPoint y: 86, endPoint x: 684, endPoint y: 27, distance: 198.5
click at [684, 27] on div "104 Actus Mes dossiers Mes procédures Mon calendrier Mes finances Mon profil Pa…" at bounding box center [511, 16] width 1023 height 24
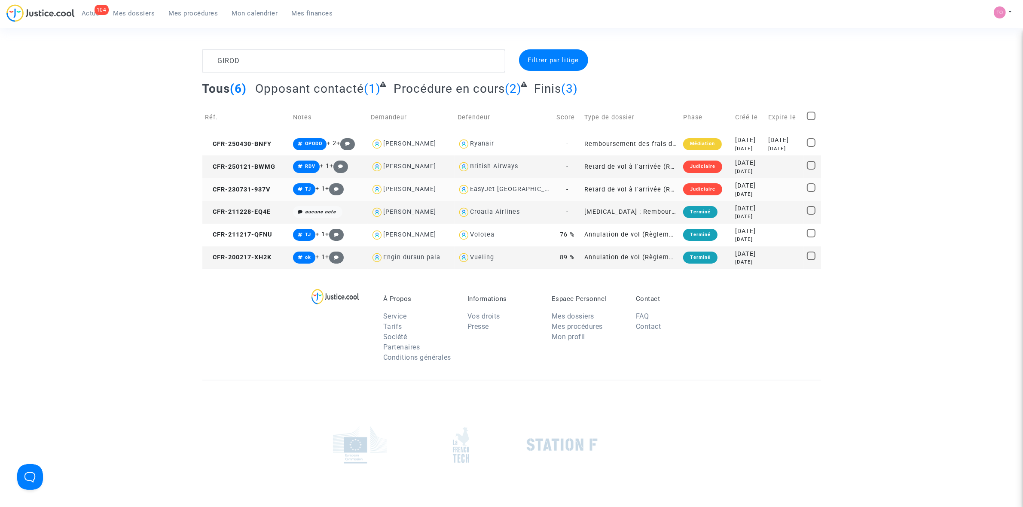
click at [735, 188] on div "2023-07-31" at bounding box center [748, 185] width 27 height 9
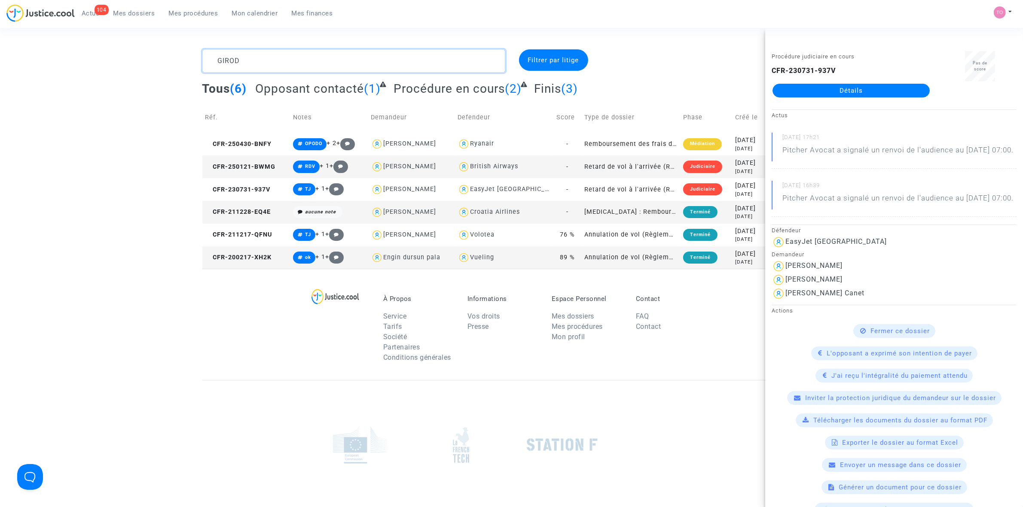
drag, startPoint x: 251, startPoint y: 55, endPoint x: 177, endPoint y: 53, distance: 74.8
click at [183, 53] on div "GIROD Filtrer par litige Tous (6) Opposant contacté (1) Procédure en cours (2) …" at bounding box center [511, 159] width 1023 height 220
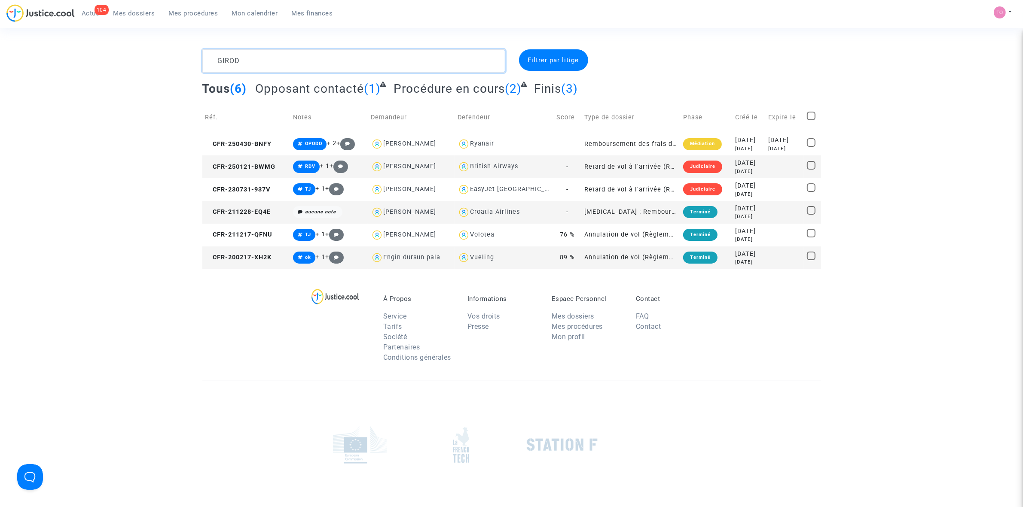
paste textarea "KLINGELSCHMITT"
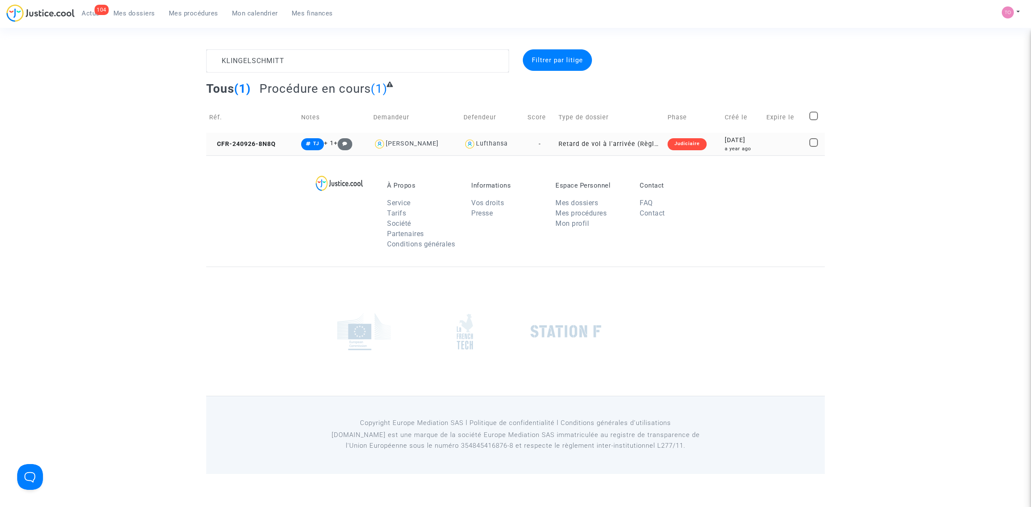
click at [725, 145] on div "a year ago" at bounding box center [742, 148] width 35 height 7
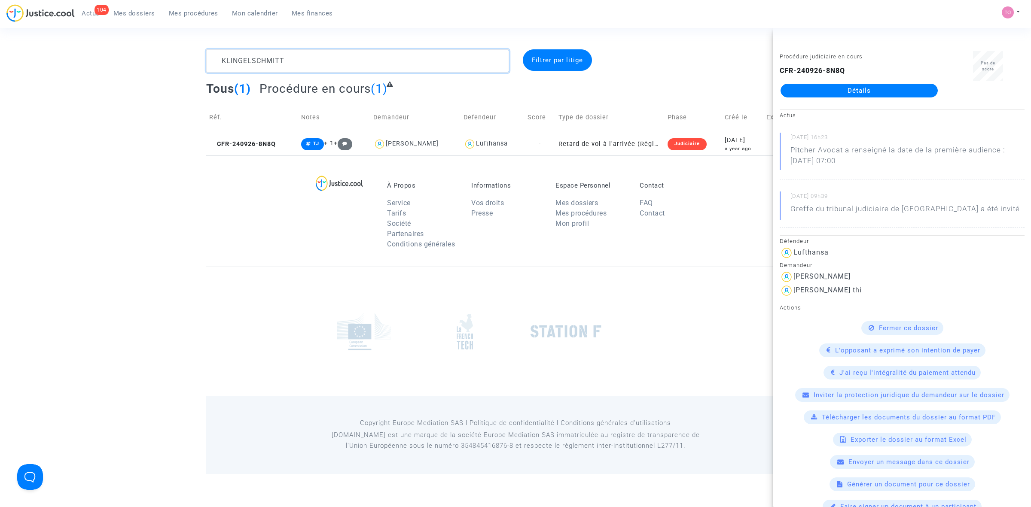
drag, startPoint x: 171, startPoint y: 53, endPoint x: 158, endPoint y: 52, distance: 13.3
click at [158, 52] on div "KLINGELSCHMITT Filtrer par litige Tous (1) Procédure en cours (1) Réf. Notes De…" at bounding box center [515, 102] width 1031 height 106
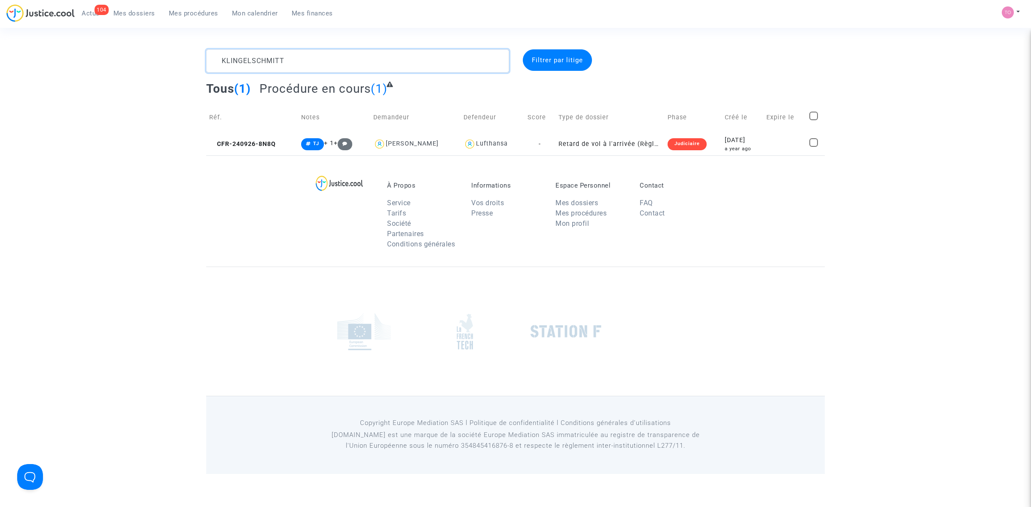
paste textarea "[PERSON_NAME]"
click at [711, 148] on td "Judiciaire" at bounding box center [693, 144] width 58 height 23
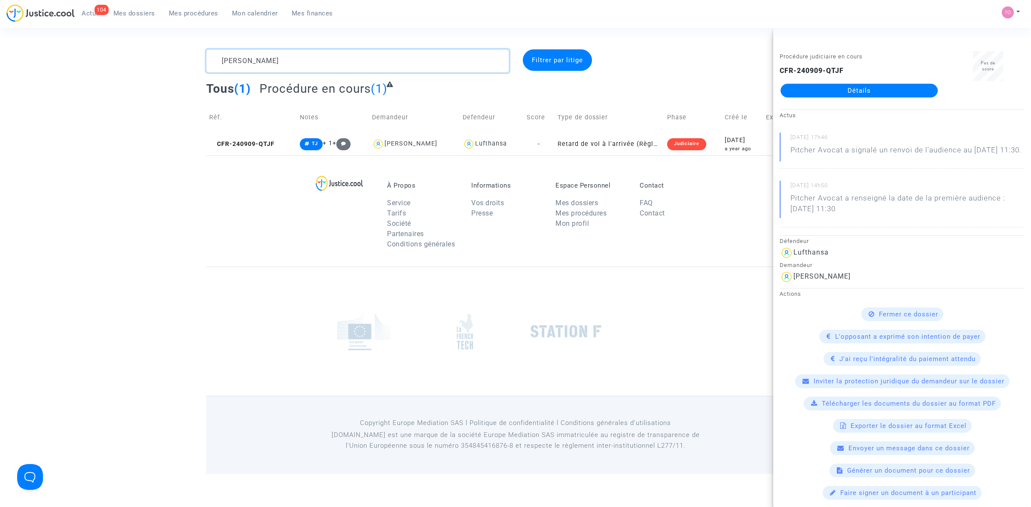
drag, startPoint x: 266, startPoint y: 55, endPoint x: 200, endPoint y: 59, distance: 66.7
click at [200, 59] on div "[PERSON_NAME]" at bounding box center [358, 60] width 316 height 23
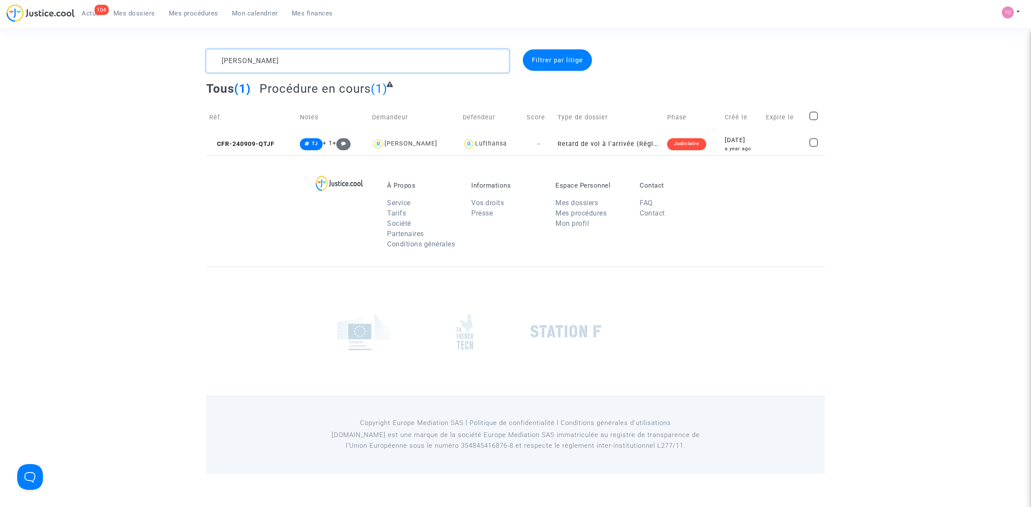
paste textarea "GRADKOWSKA"
click at [757, 142] on div "2024-09-03" at bounding box center [744, 140] width 34 height 9
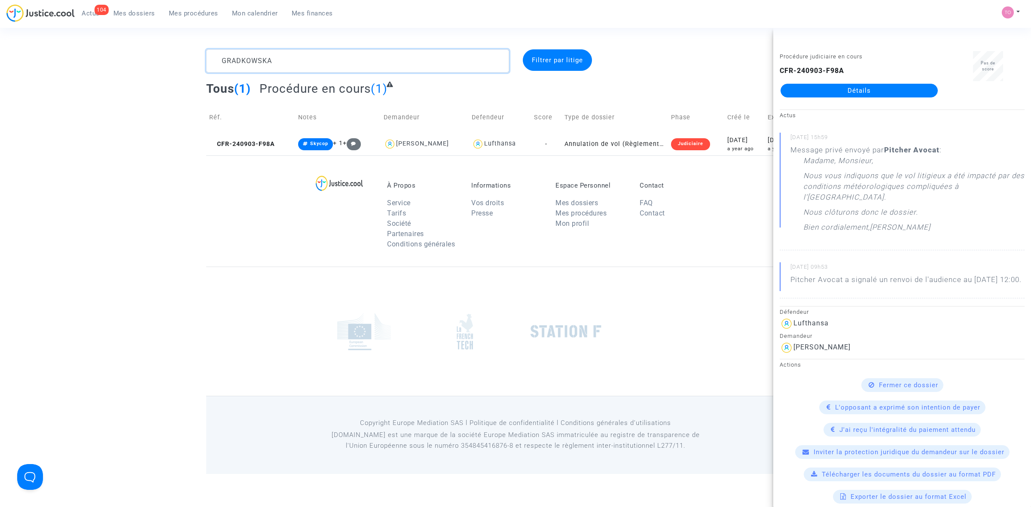
drag, startPoint x: 283, startPoint y: 62, endPoint x: 163, endPoint y: 65, distance: 119.5
click at [163, 65] on div "GRADKOWSKA Filtrer par litige Tous (1) Procédure en cours (1) Réf. Notes Demand…" at bounding box center [515, 102] width 1031 height 106
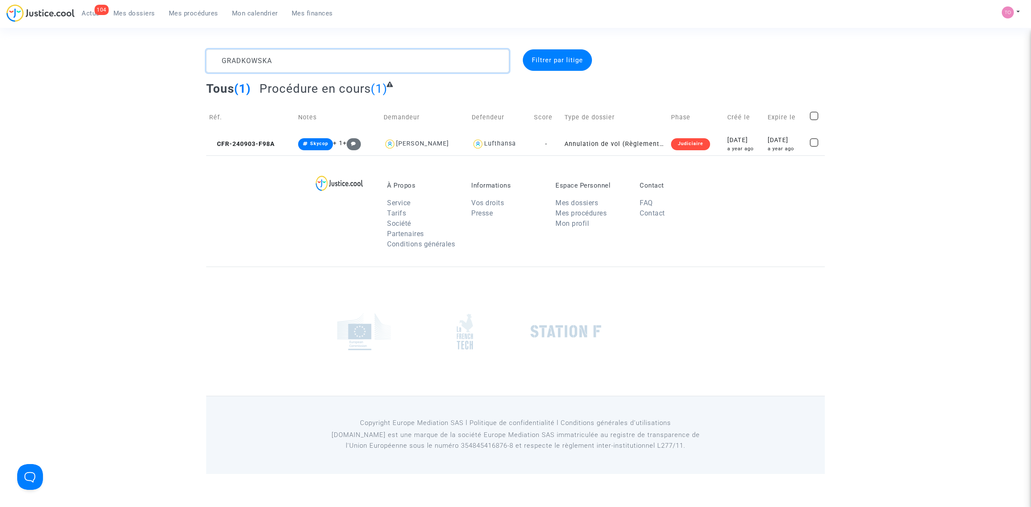
paste textarea "ENGLEDER"
click at [677, 147] on div "Judiciaire" at bounding box center [696, 144] width 39 height 12
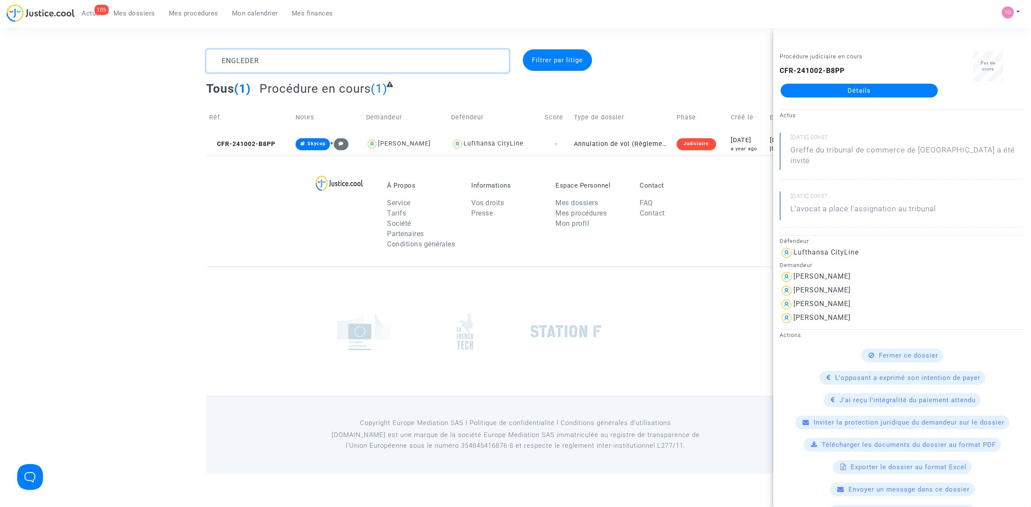
drag, startPoint x: 267, startPoint y: 62, endPoint x: 164, endPoint y: 59, distance: 103.2
click at [164, 59] on div "ENGLEDER Filtrer par litige Tous (1) Procédure en cours (1) Réf. Notes Demandeu…" at bounding box center [515, 102] width 1031 height 106
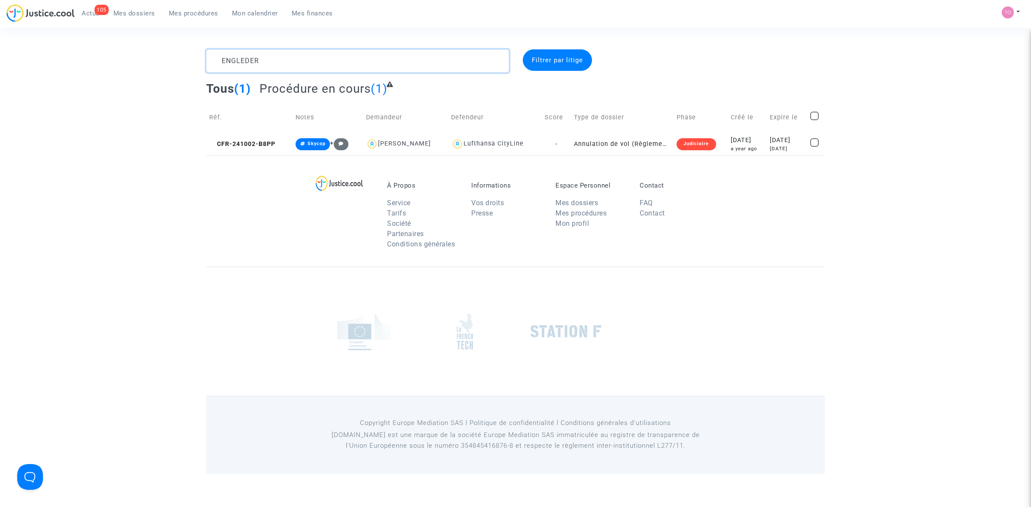
paste textarea "Lefevre"
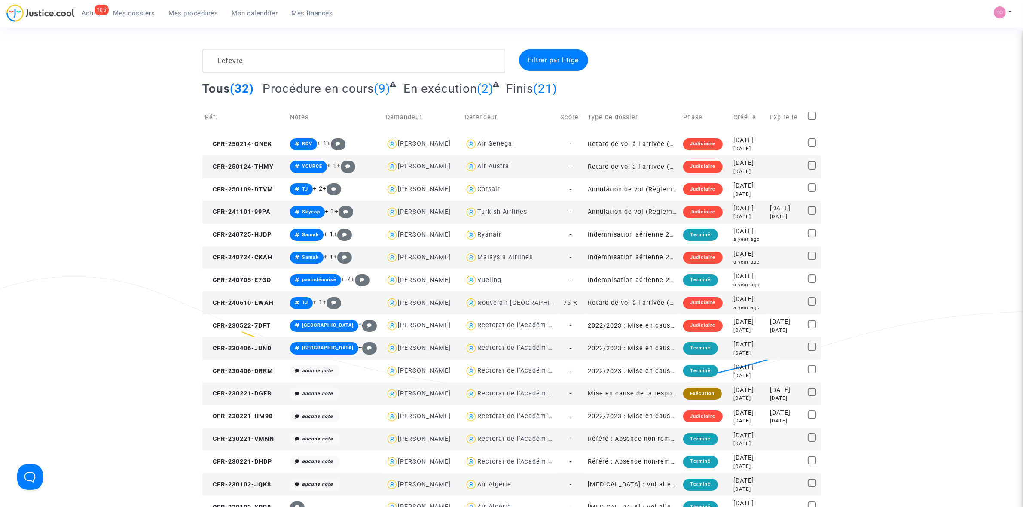
click at [495, 167] on div "Air Austral" at bounding box center [494, 166] width 34 height 7
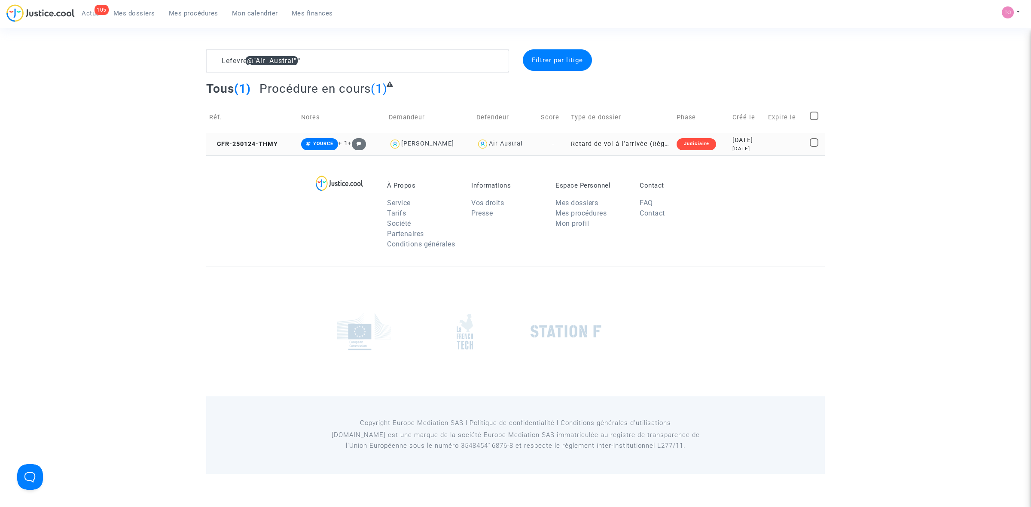
click at [739, 144] on div "2025-01-24" at bounding box center [747, 140] width 30 height 9
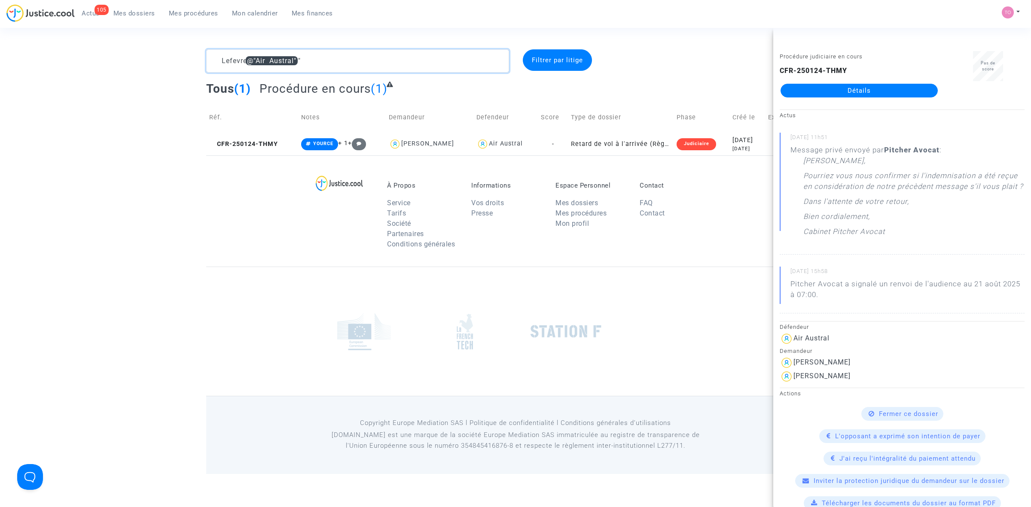
drag, startPoint x: 332, startPoint y: 61, endPoint x: 142, endPoint y: 52, distance: 189.7
click at [142, 52] on div "Lefevre @"Air Austral" Filtrer par litige Tous (1) Procédure en cours (1) Réf. …" at bounding box center [515, 102] width 1031 height 106
paste textarea "HYSA"
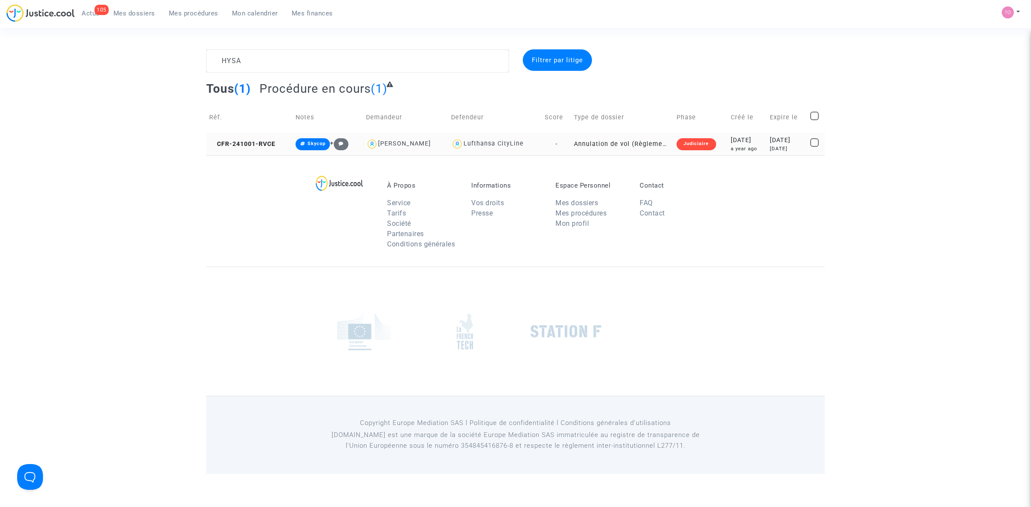
click at [733, 140] on div "2024-10-01" at bounding box center [747, 140] width 33 height 9
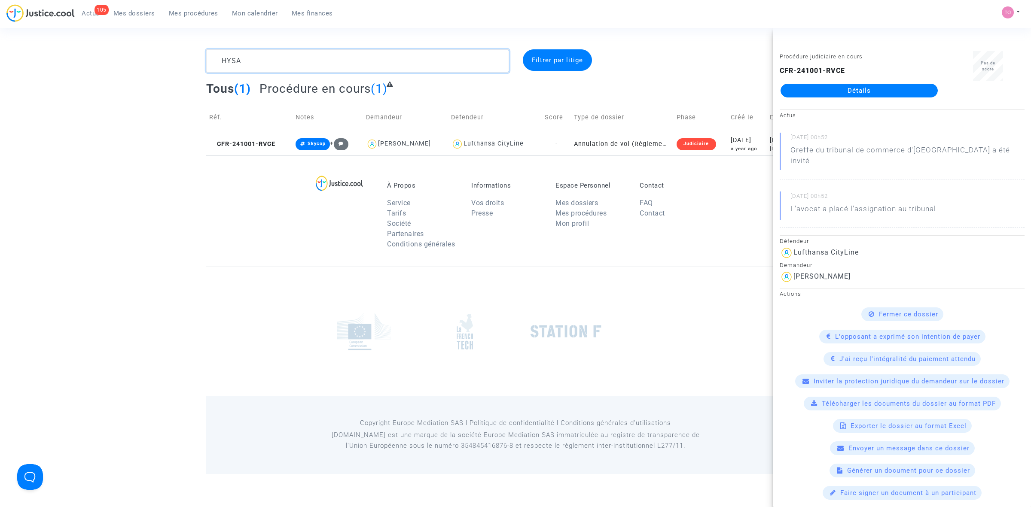
drag, startPoint x: 262, startPoint y: 54, endPoint x: 182, endPoint y: 51, distance: 80.4
click at [182, 51] on div "HYSA Filtrer par litige Tous (1) Procédure en cours (1) Réf. Notes Demandeur De…" at bounding box center [515, 102] width 1031 height 106
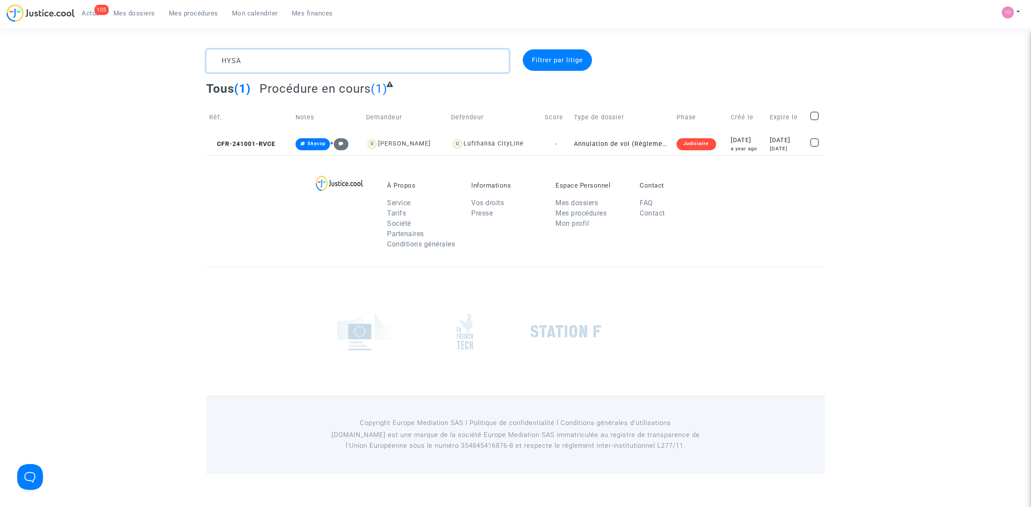
paste textarea "NAMER"
type textarea "NAMER"
click at [735, 144] on div "2024-09-26" at bounding box center [742, 140] width 35 height 9
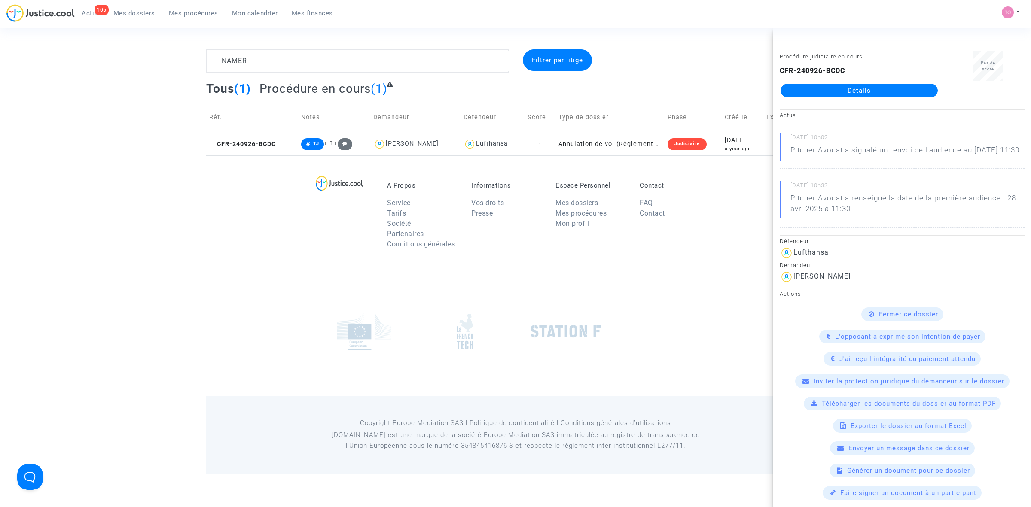
click at [841, 91] on link "Détails" at bounding box center [859, 91] width 157 height 14
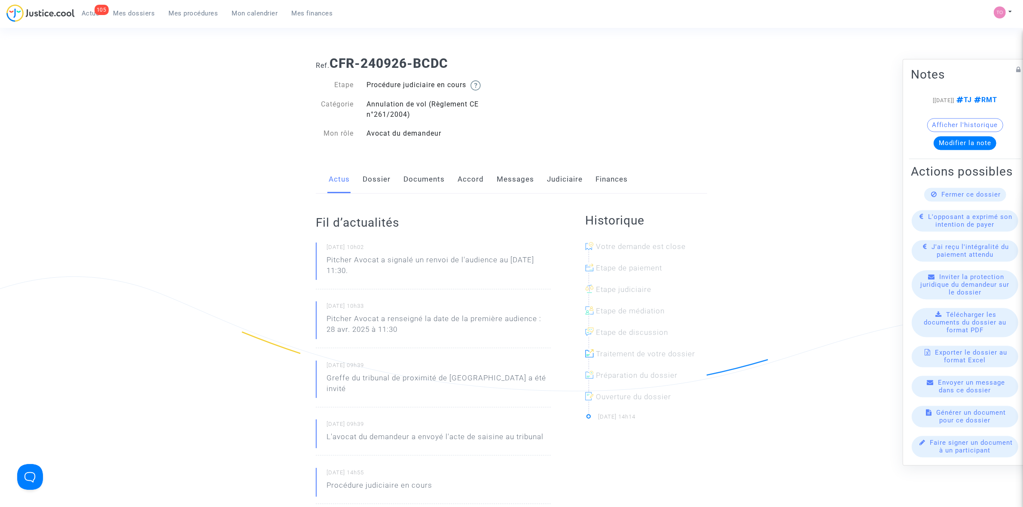
click at [531, 183] on link "Messages" at bounding box center [515, 179] width 37 height 28
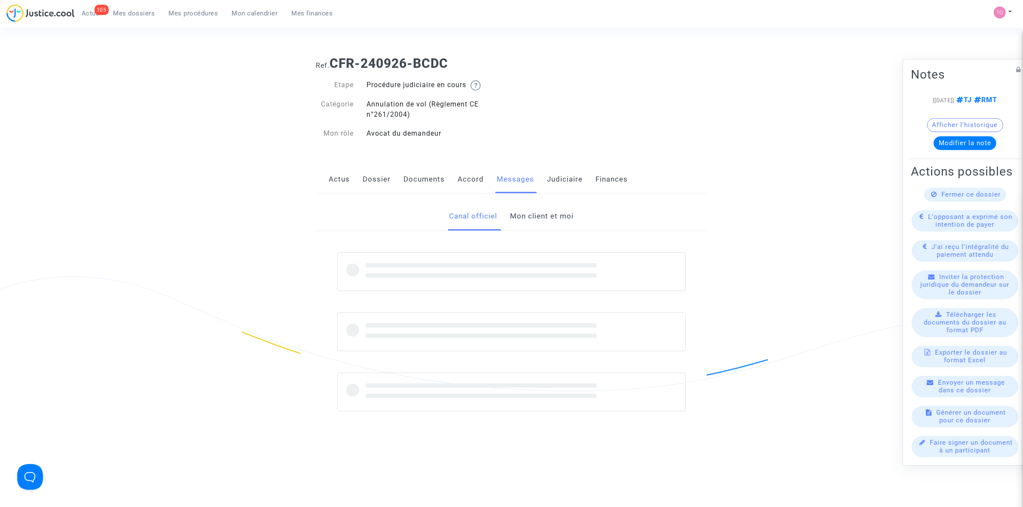
click at [550, 213] on link "Mon client et moi" at bounding box center [542, 216] width 64 height 28
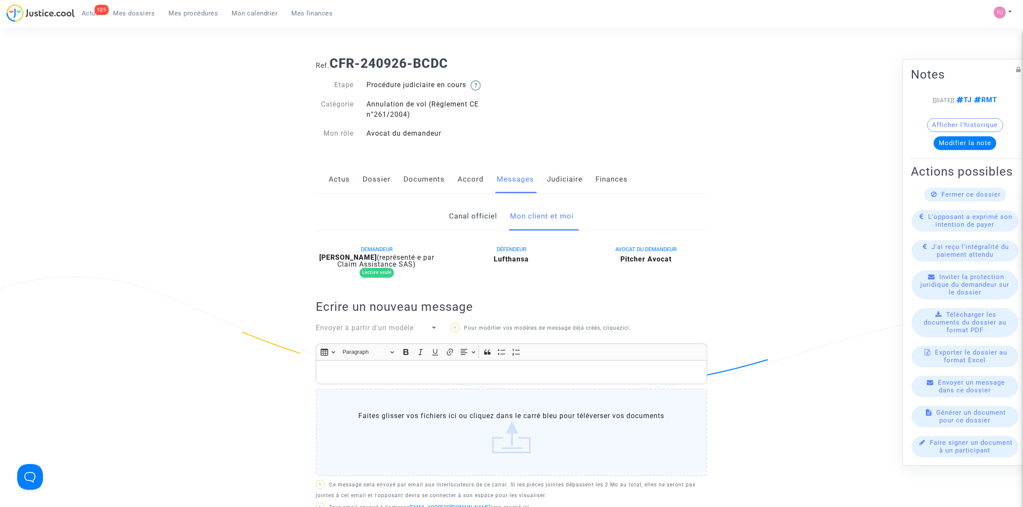
click at [350, 368] on p "Rich Text Editor, main" at bounding box center [511, 372] width 382 height 11
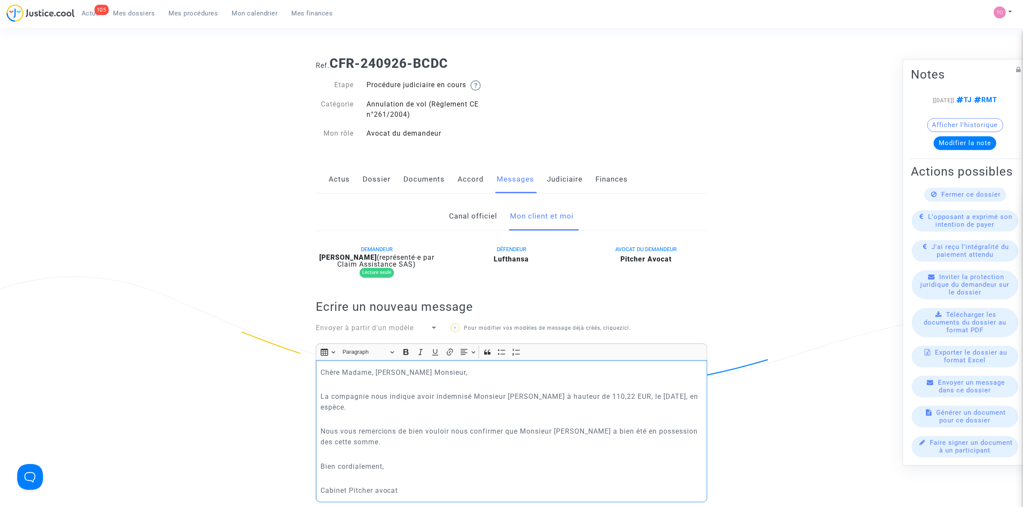
drag, startPoint x: 350, startPoint y: 368, endPoint x: 221, endPoint y: 314, distance: 139.8
click at [217, 308] on ng-component "Ref. CFR-240926-BCDC Etape Procédure judiciaire en cours Catégorie Annulation d…" at bounding box center [511, 441] width 619 height 784
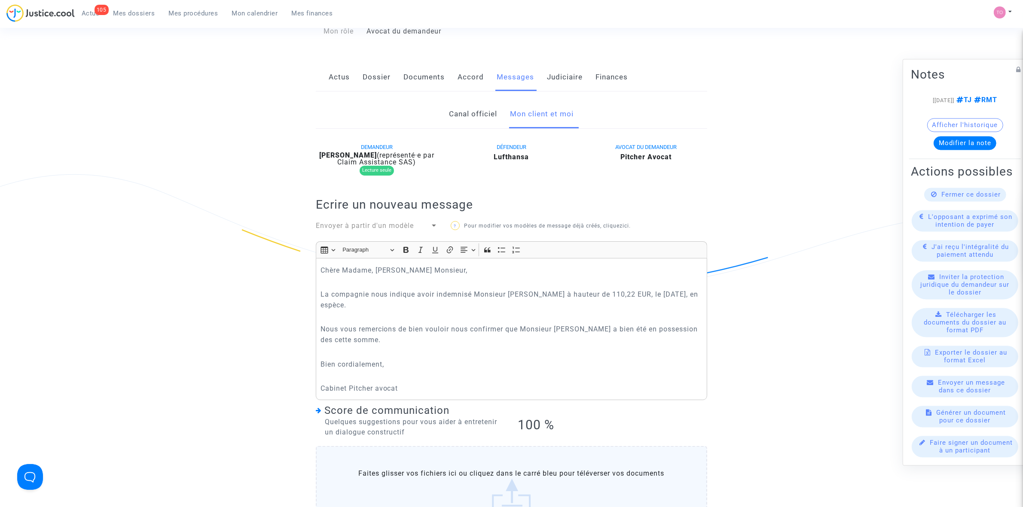
scroll to position [107, 0]
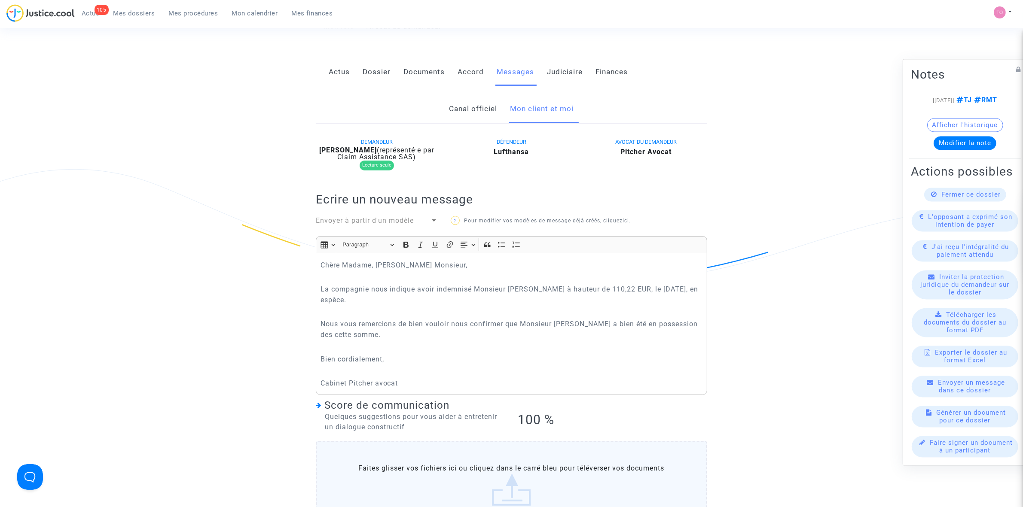
click at [421, 388] on p "Cabinet Pitcher avocat" at bounding box center [511, 383] width 382 height 11
click at [964, 119] on button "Afficher l'historique" at bounding box center [965, 125] width 76 height 14
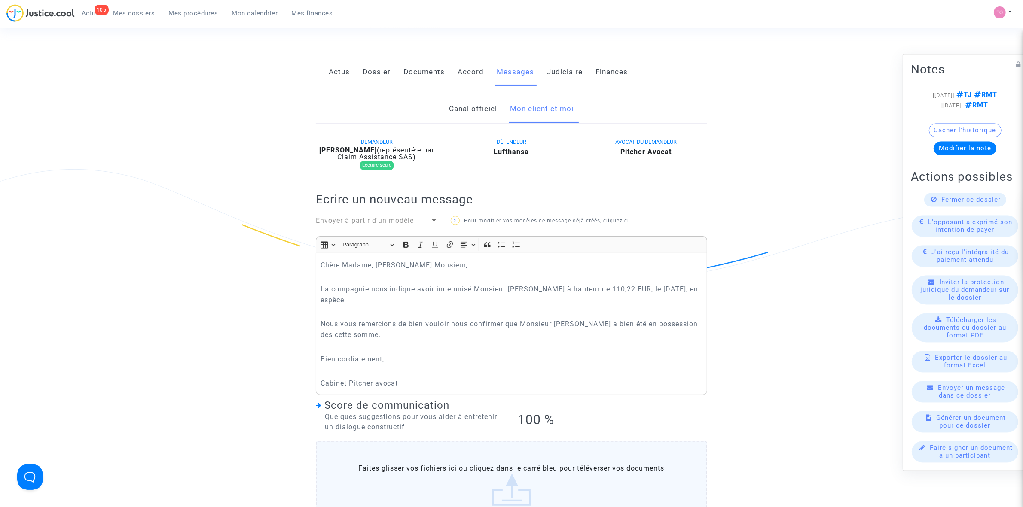
click at [965, 145] on button "Modifier la note" at bounding box center [965, 148] width 63 height 14
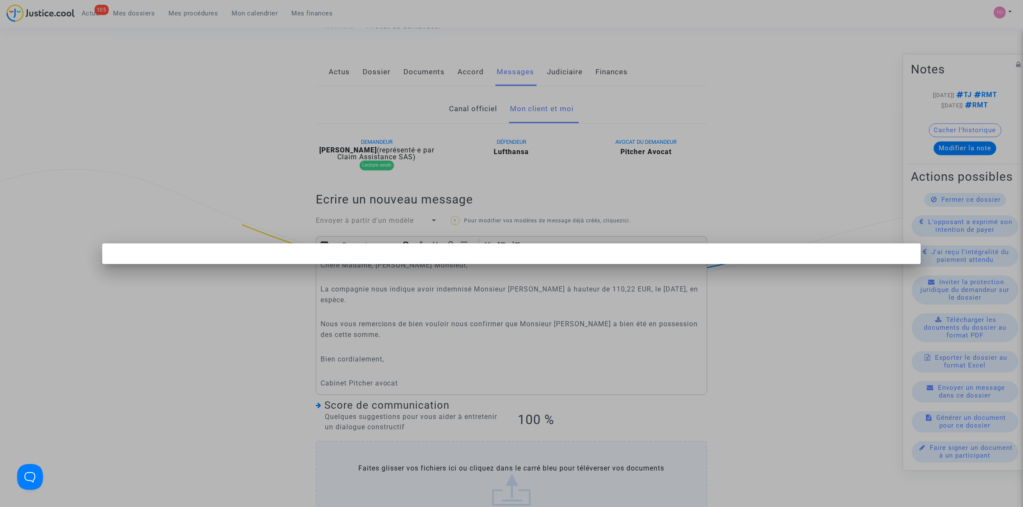
scroll to position [0, 0]
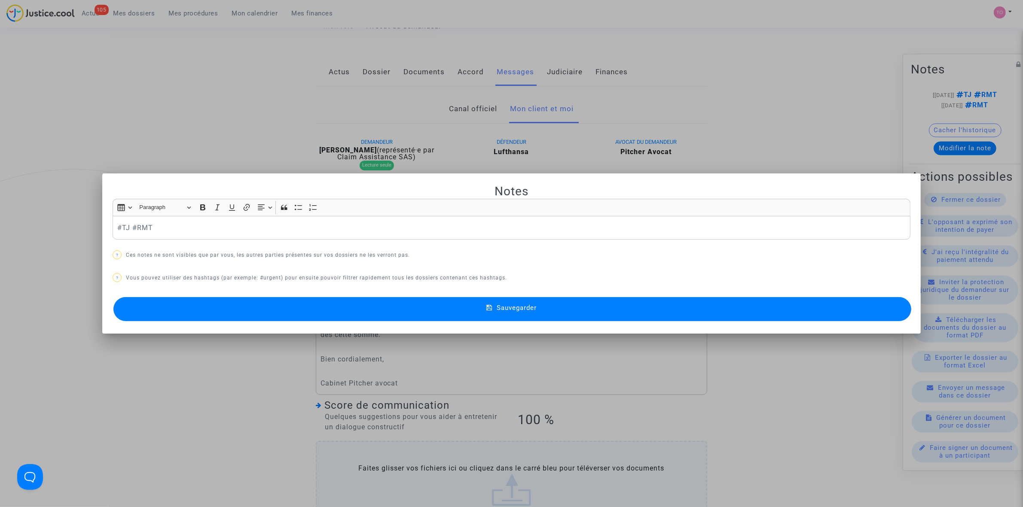
click at [839, 129] on div at bounding box center [511, 253] width 1023 height 507
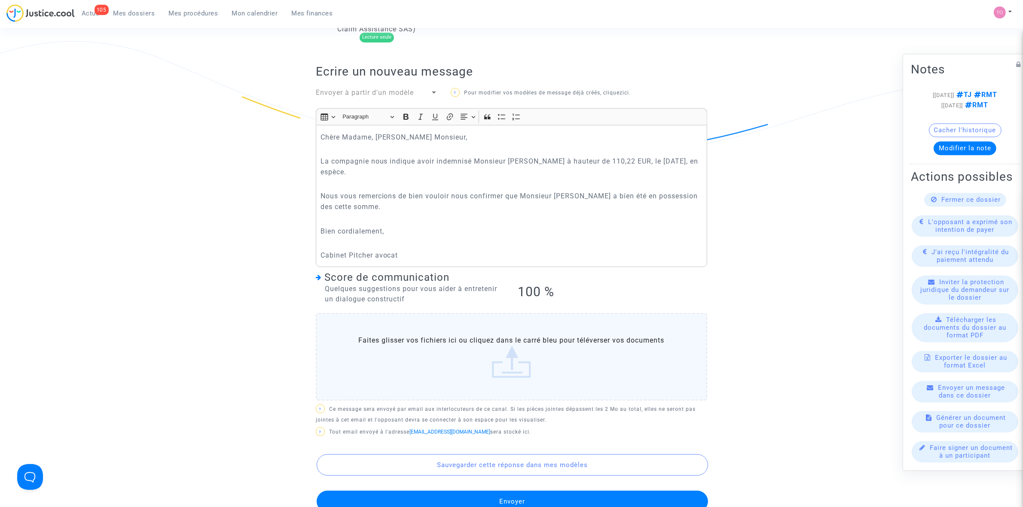
scroll to position [269, 0]
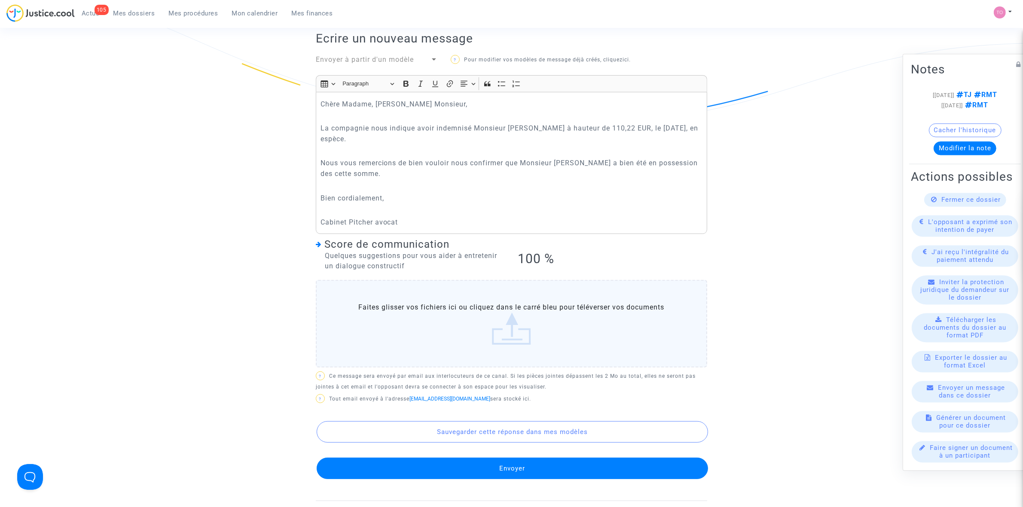
click at [699, 162] on p "Nous vous remercions de bien vouloir nous confirmer que Monsieur Paul NAMER a b…" at bounding box center [511, 168] width 382 height 21
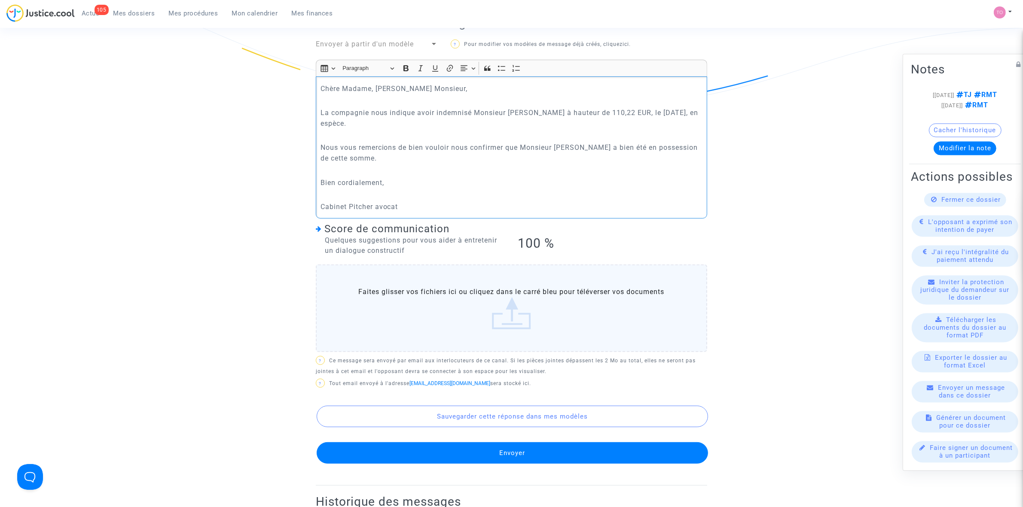
scroll to position [322, 0]
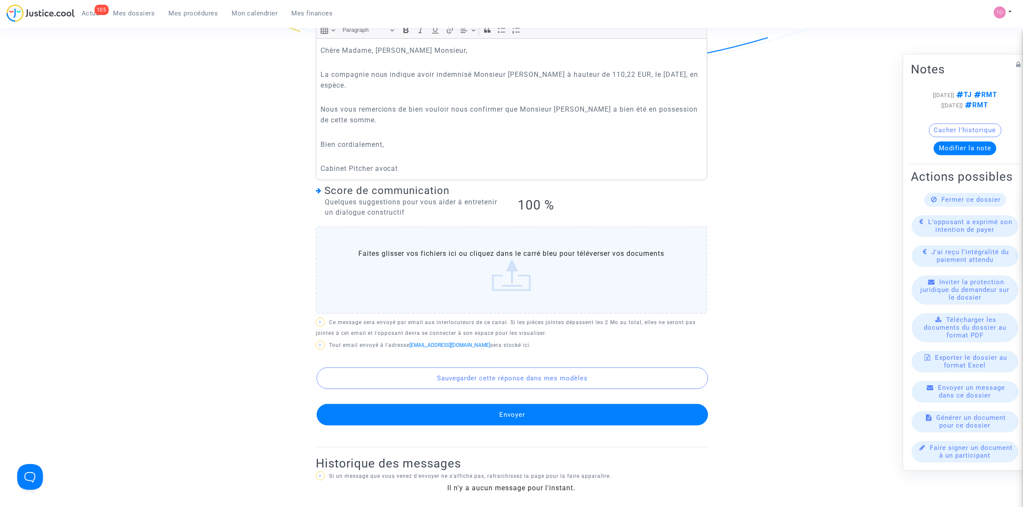
click at [519, 412] on button "Envoyer" at bounding box center [512, 414] width 391 height 21
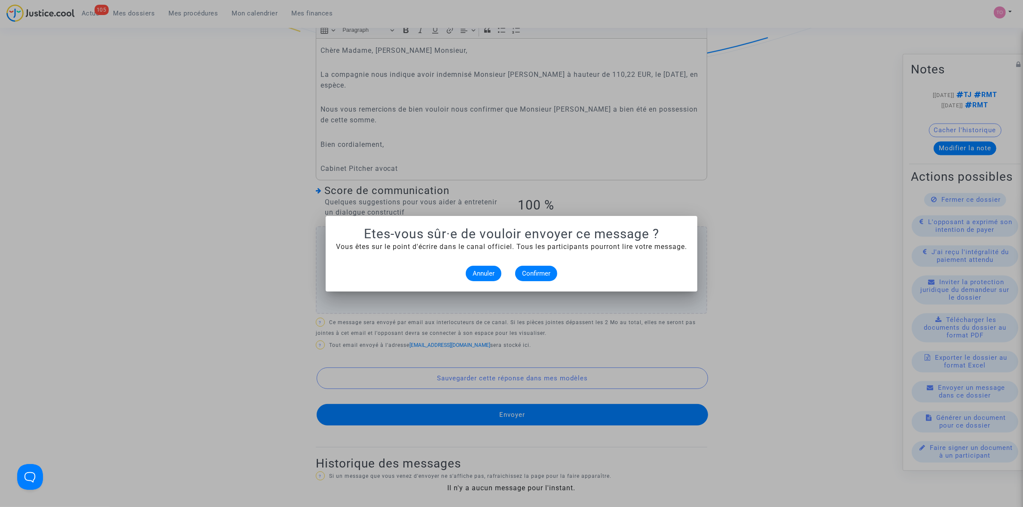
click at [531, 143] on div at bounding box center [511, 253] width 1023 height 507
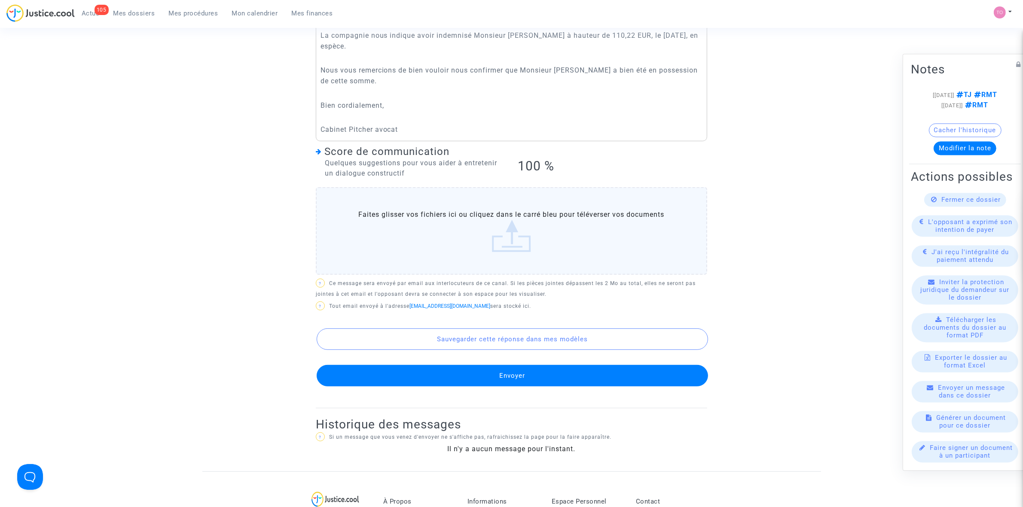
scroll to position [483, 0]
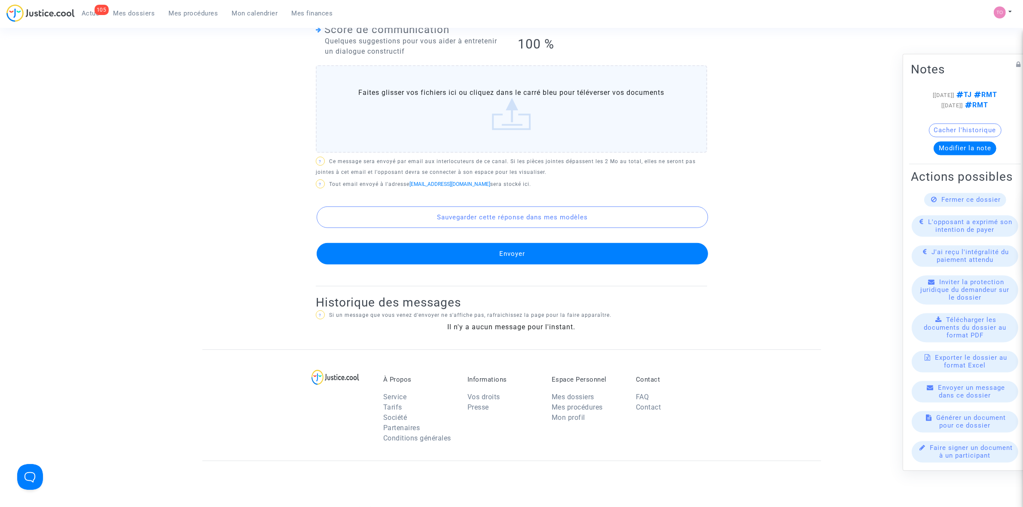
click at [538, 266] on div "DEMANDEUR Paul Namer (représenté·e par Claim Assistance SAS) Lecture seule DÉFE…" at bounding box center [511, 24] width 391 height 526
click at [538, 254] on button "Envoyer" at bounding box center [512, 253] width 391 height 21
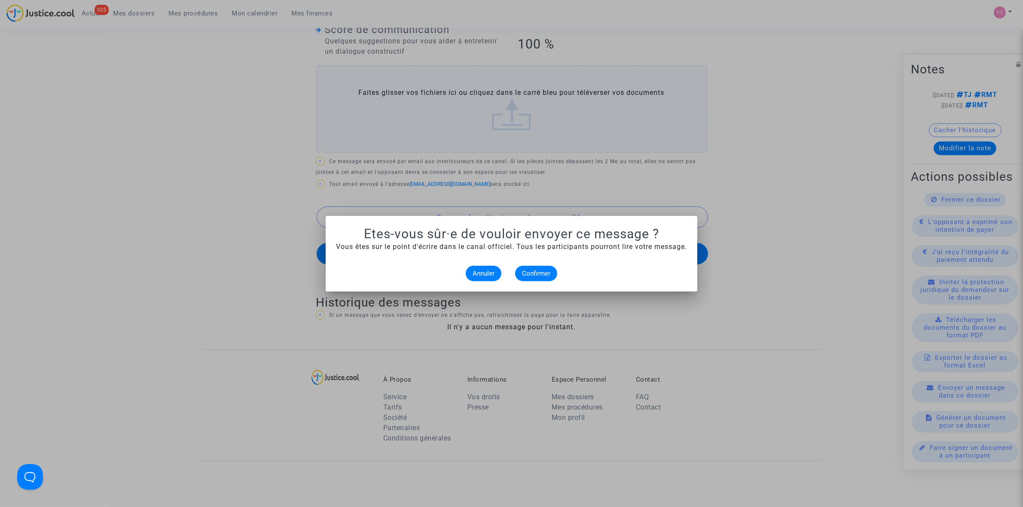
scroll to position [0, 0]
click at [533, 273] on span "Confirmer" at bounding box center [536, 274] width 28 height 8
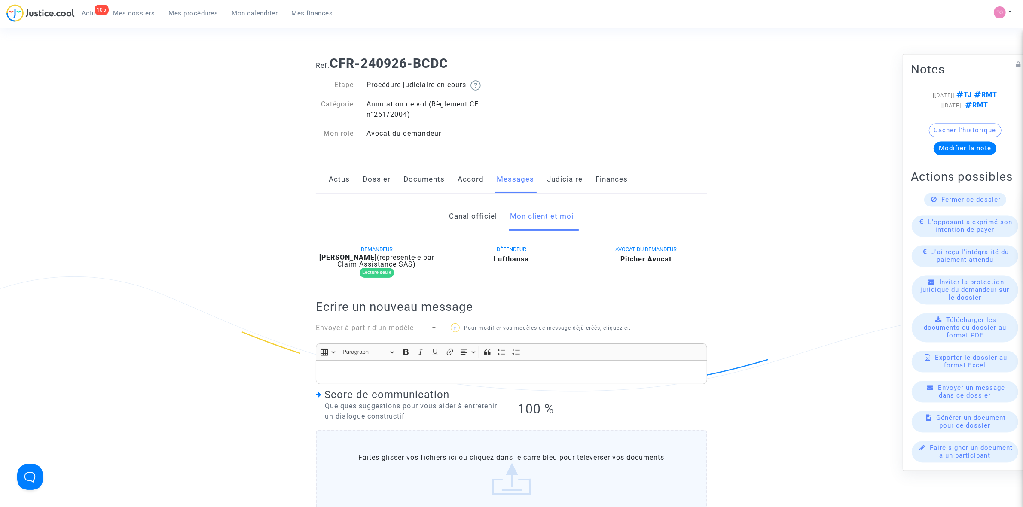
click at [552, 178] on link "Judiciaire" at bounding box center [565, 179] width 36 height 28
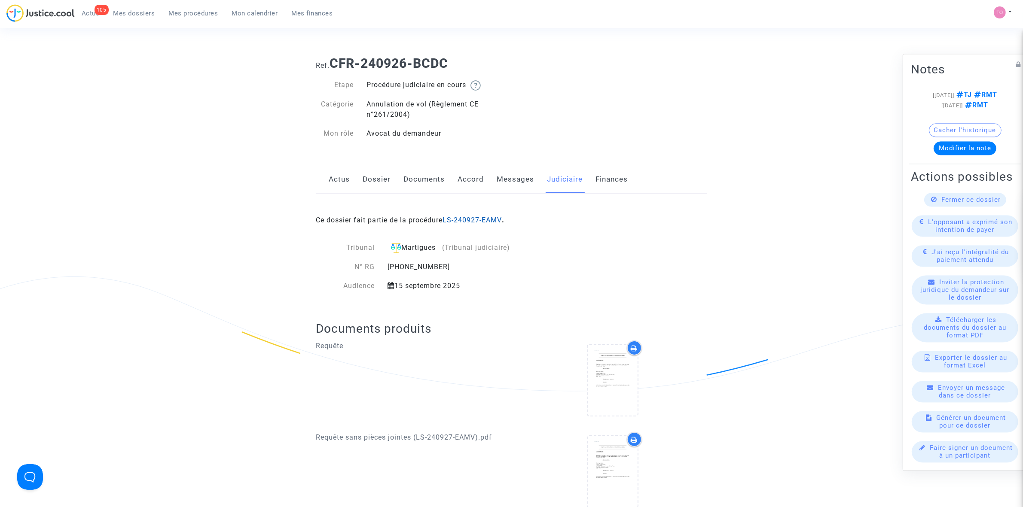
click at [492, 218] on link "LS-240927-EAMV" at bounding box center [472, 220] width 59 height 8
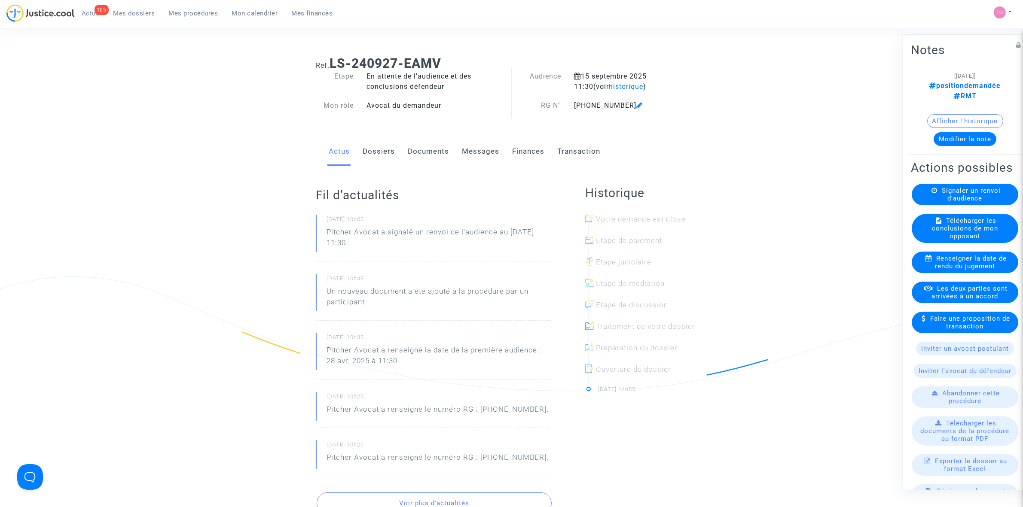
click at [963, 132] on button "Modifier la note" at bounding box center [965, 139] width 63 height 14
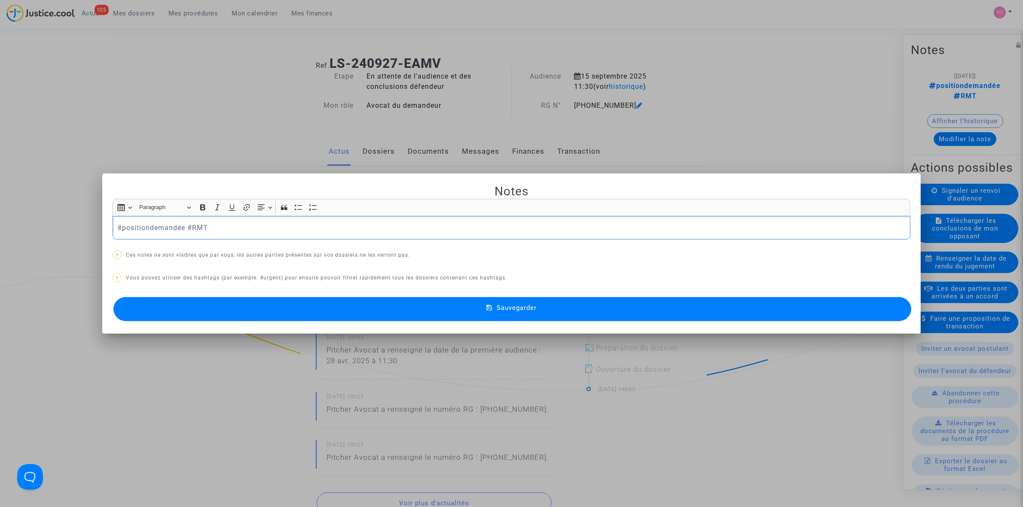
drag, startPoint x: 224, startPoint y: 228, endPoint x: -40, endPoint y: 232, distance: 263.4
click at [0, 232] on html "105 Actus Mes dossiers Mes procédures Mon calendrier Mes finances Mon profil Pa…" at bounding box center [511, 506] width 1023 height 1012
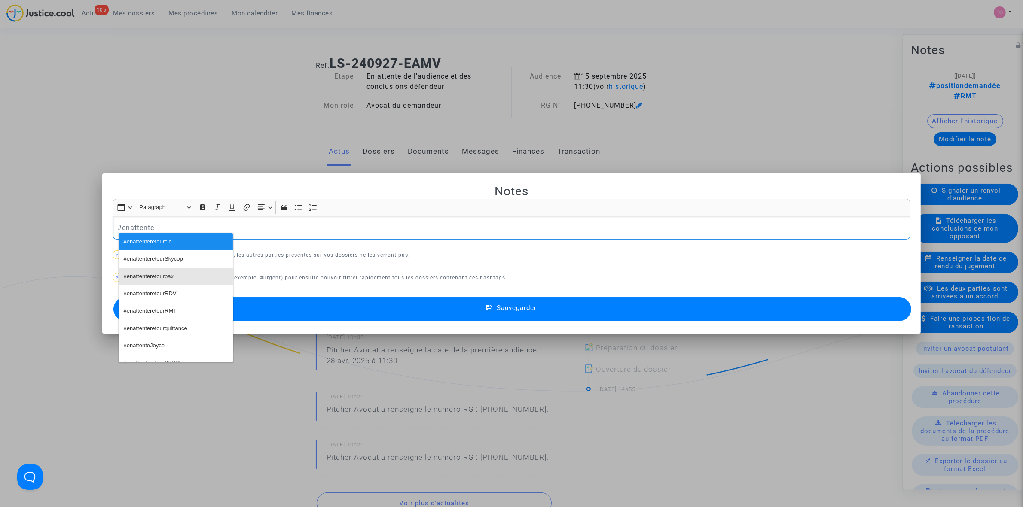
click at [156, 271] on span "#enattenteretourpax" at bounding box center [149, 277] width 50 height 12
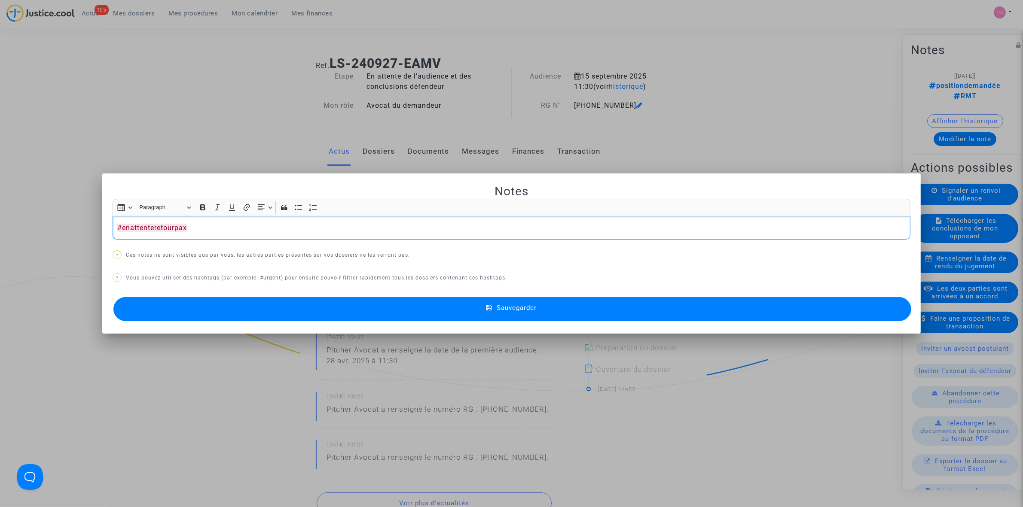
click at [338, 314] on button "Sauvegarder" at bounding box center [512, 309] width 798 height 24
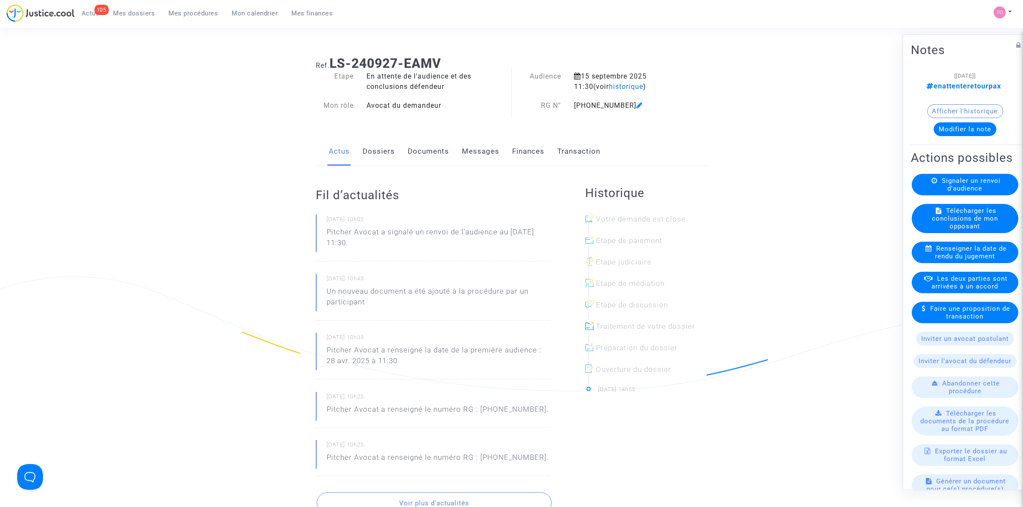
drag, startPoint x: 121, startPoint y: 14, endPoint x: 125, endPoint y: 17, distance: 4.9
click at [121, 14] on span "Mes dossiers" at bounding box center [134, 13] width 42 height 8
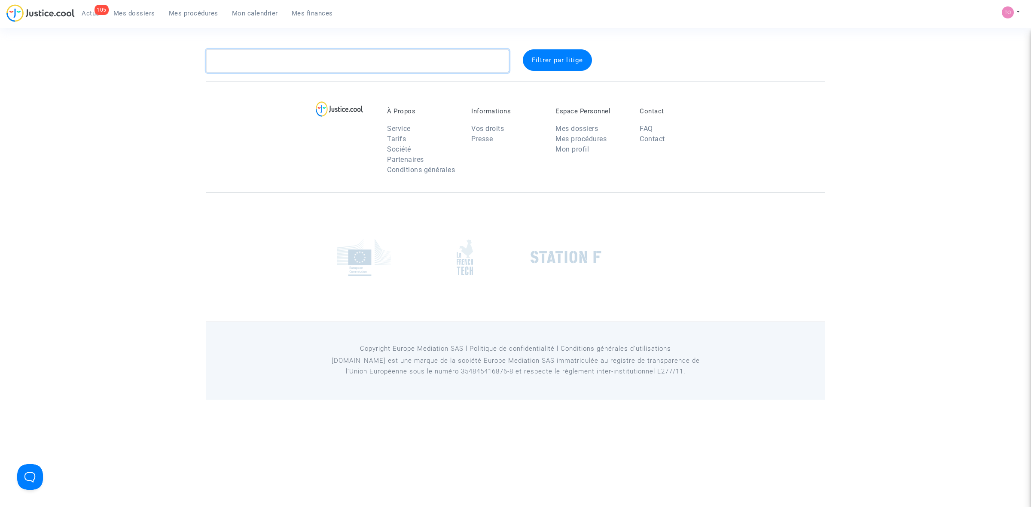
click at [249, 60] on textarea at bounding box center [357, 60] width 303 height 23
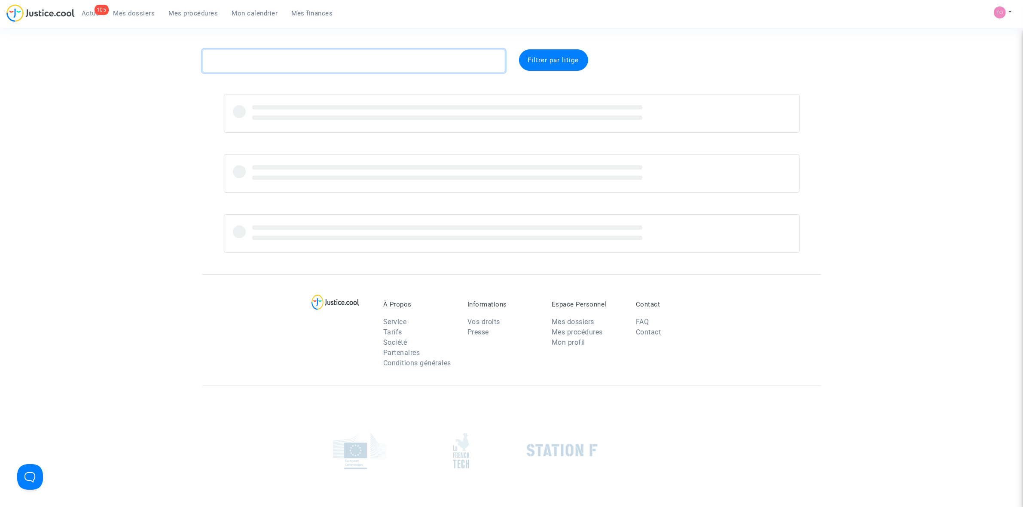
paste textarea "RIGNAULT"
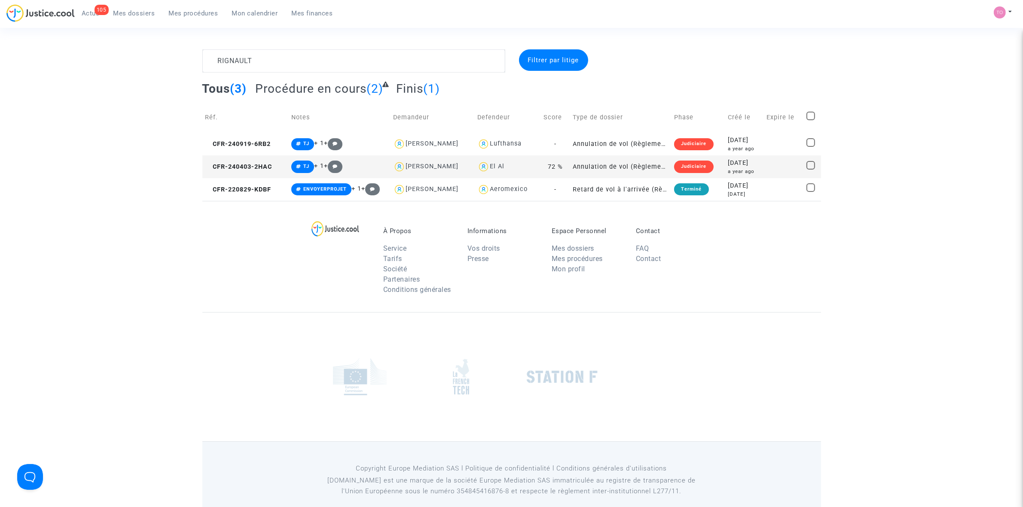
click at [735, 166] on div "2024-04-03" at bounding box center [744, 163] width 33 height 9
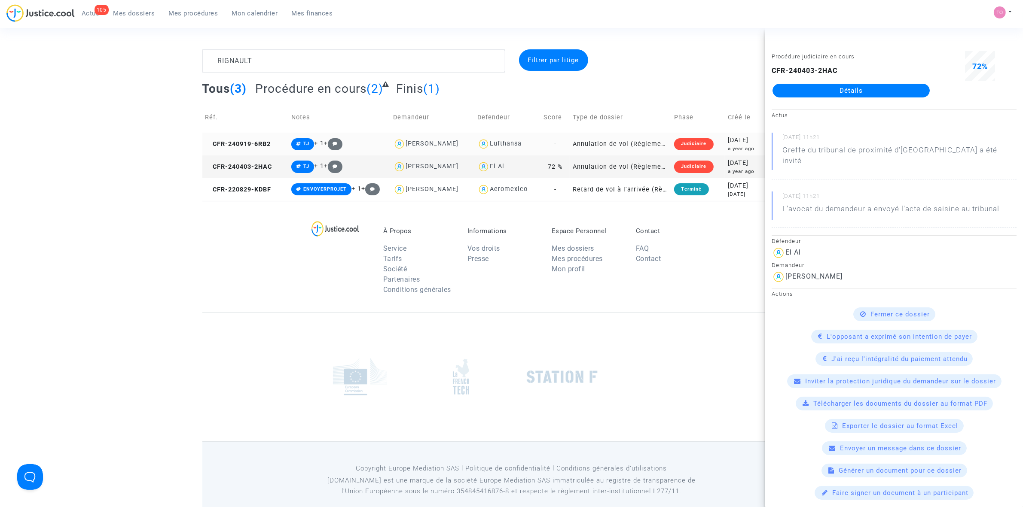
click at [506, 145] on div "Lufthansa" at bounding box center [506, 143] width 32 height 7
type textarea "RIGNAULT @Lufthansa"
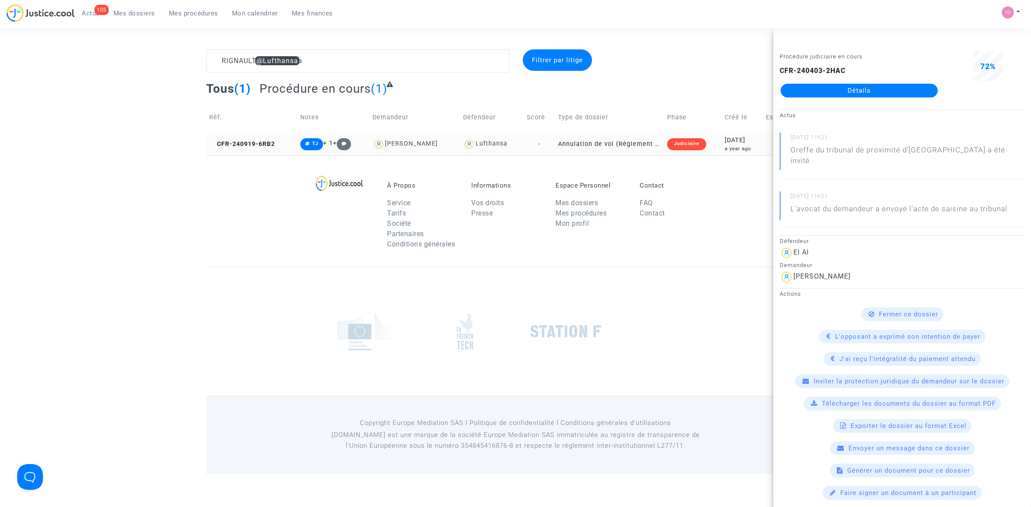
click at [725, 142] on div "2024-09-19" at bounding box center [743, 140] width 36 height 9
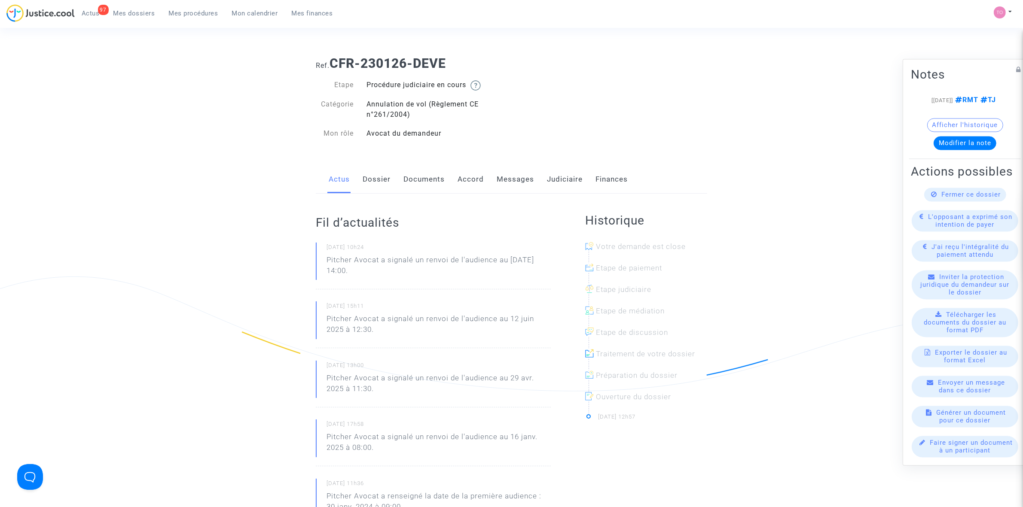
click at [505, 180] on link "Messages" at bounding box center [515, 179] width 37 height 28
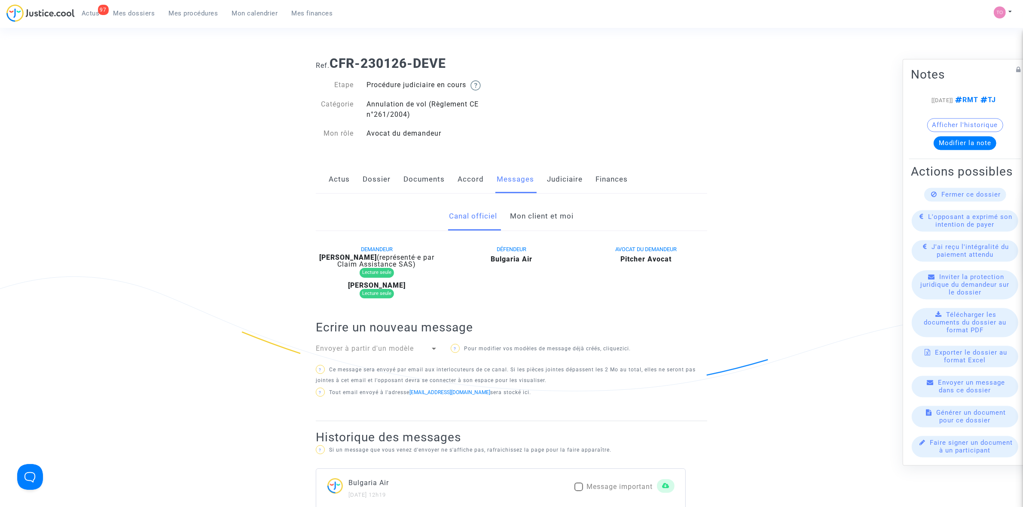
click at [536, 219] on link "Mon client et moi" at bounding box center [542, 216] width 64 height 28
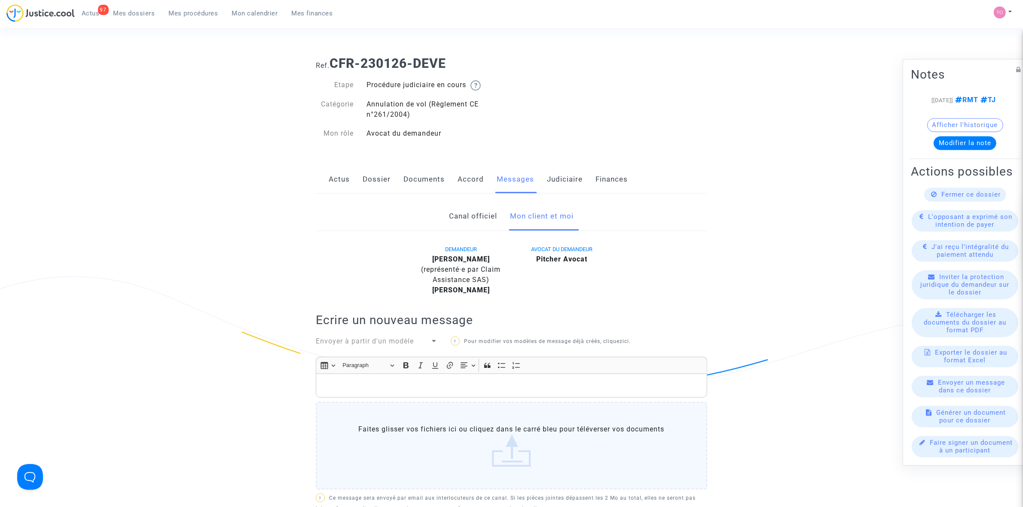
click at [131, 13] on span "Mes dossiers" at bounding box center [134, 13] width 42 height 8
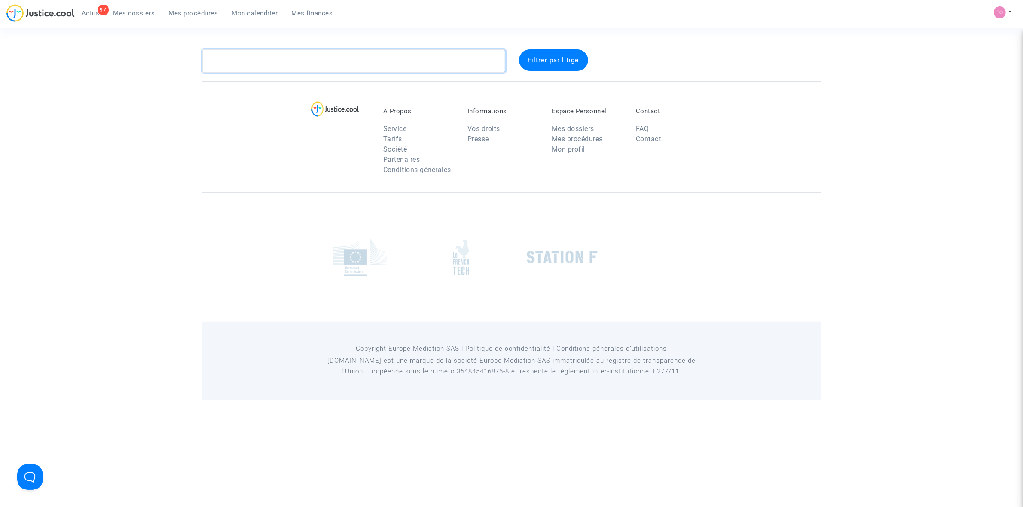
click at [238, 60] on textarea at bounding box center [353, 60] width 303 height 23
paste textarea "RAMOKOPELWA"
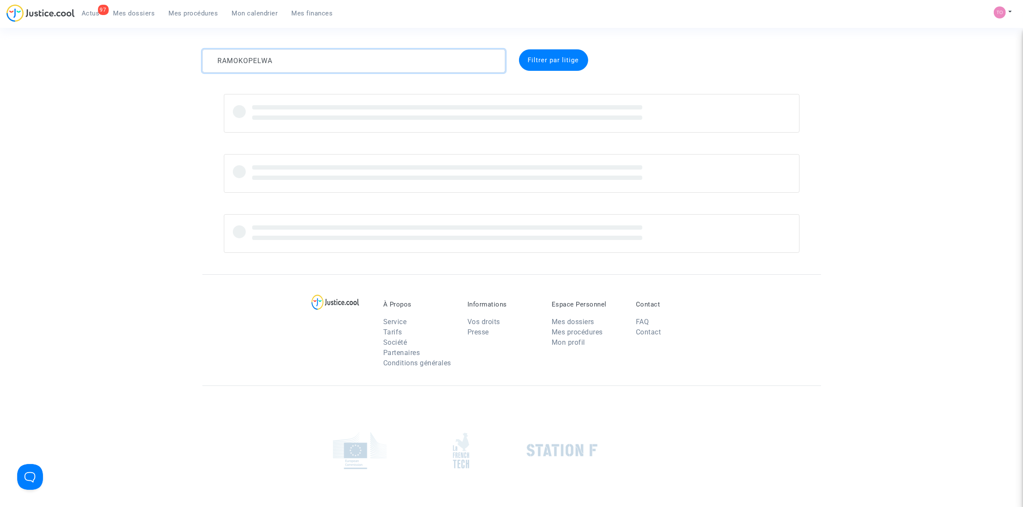
type textarea "RAMOKOPELWA"
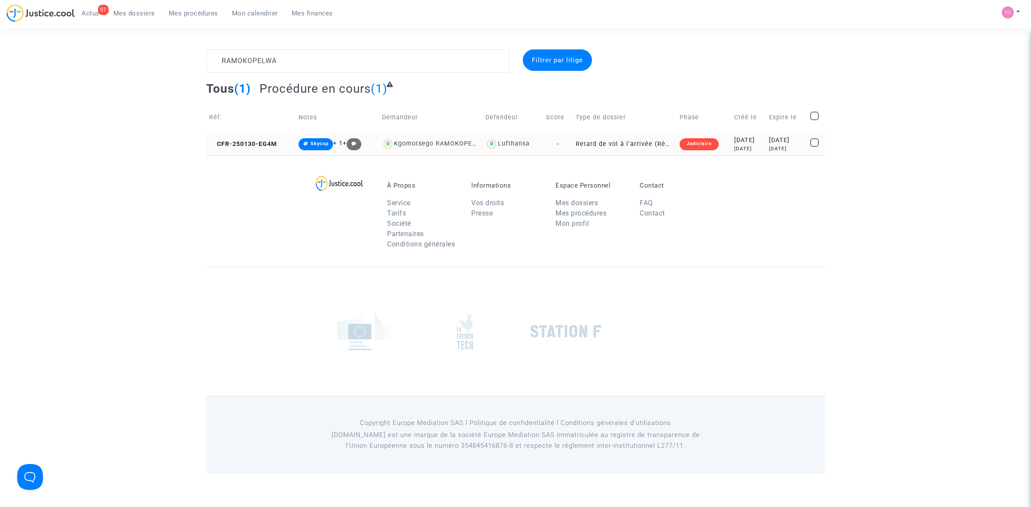
click at [702, 143] on div "Judiciaire" at bounding box center [699, 144] width 39 height 12
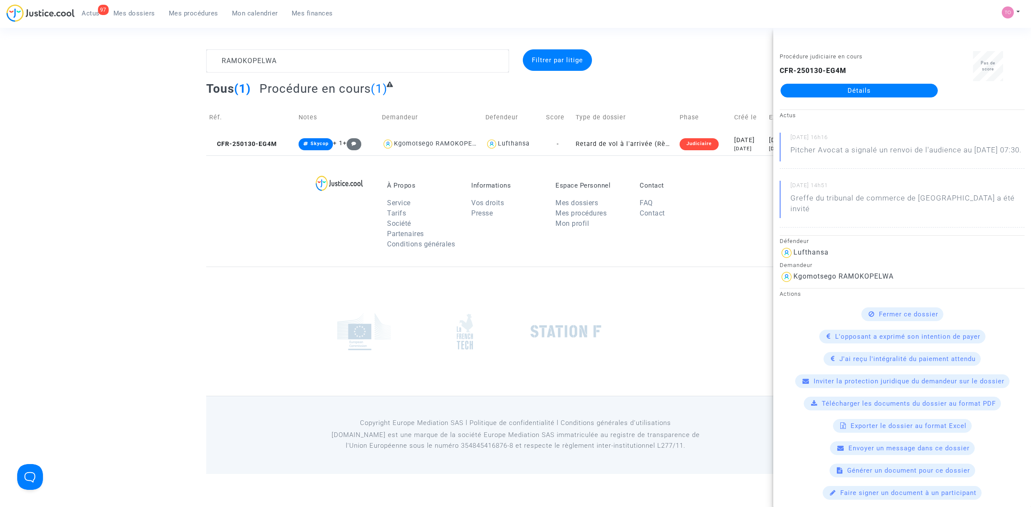
click at [827, 93] on link "Détails" at bounding box center [859, 91] width 157 height 14
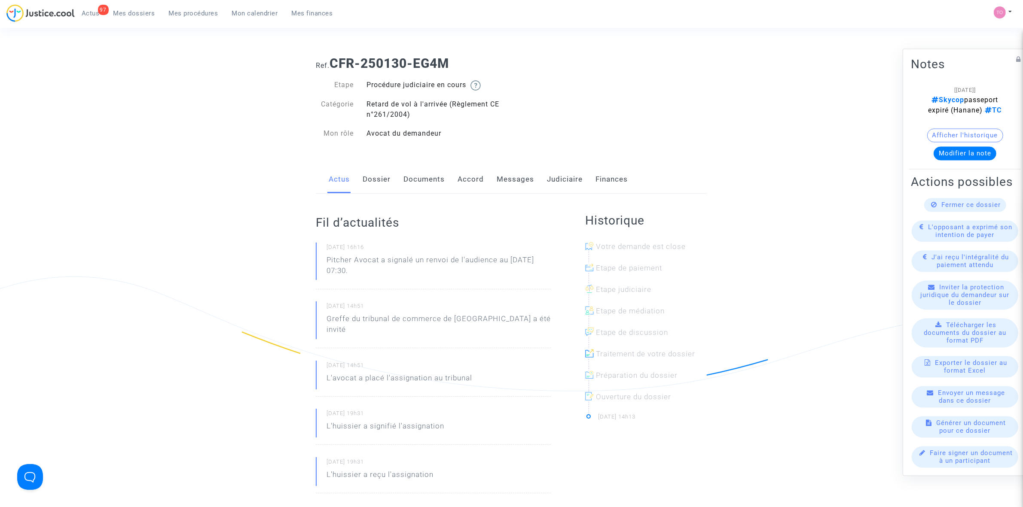
click at [566, 177] on link "Judiciaire" at bounding box center [565, 179] width 36 height 28
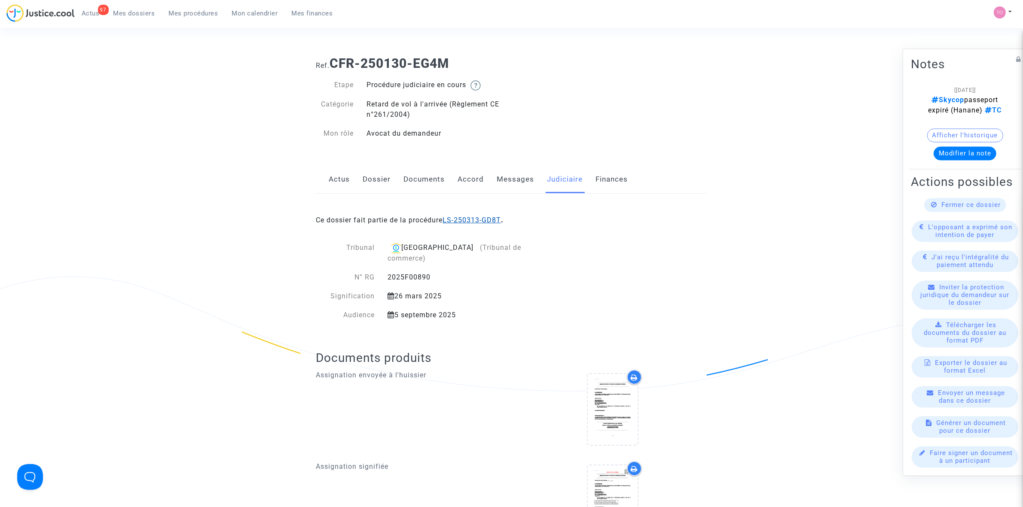
click at [482, 218] on link "LS-250313-GD8T" at bounding box center [472, 220] width 58 height 8
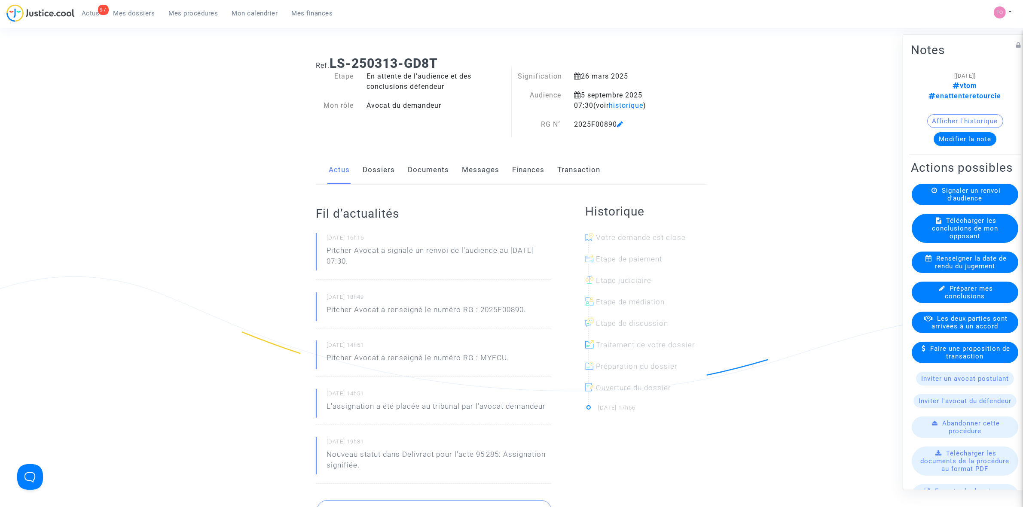
click at [964, 132] on button "Modifier la note" at bounding box center [965, 139] width 63 height 14
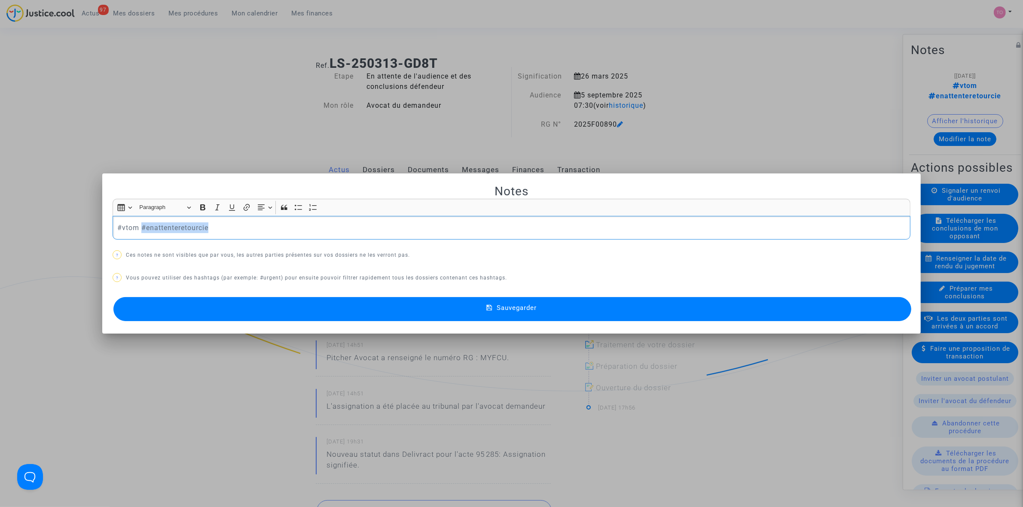
drag, startPoint x: 213, startPoint y: 228, endPoint x: 139, endPoint y: 228, distance: 73.9
click at [139, 228] on p "#vtom #enattenteretourcie" at bounding box center [511, 228] width 789 height 11
copy p "#enattenteretourcie"
drag, startPoint x: 135, startPoint y: 228, endPoint x: 95, endPoint y: 227, distance: 40.8
click at [95, 227] on div "Notes Rich Text Editor Insert table Insert table Heading Paragraph Paragraph He…" at bounding box center [511, 253] width 1023 height 507
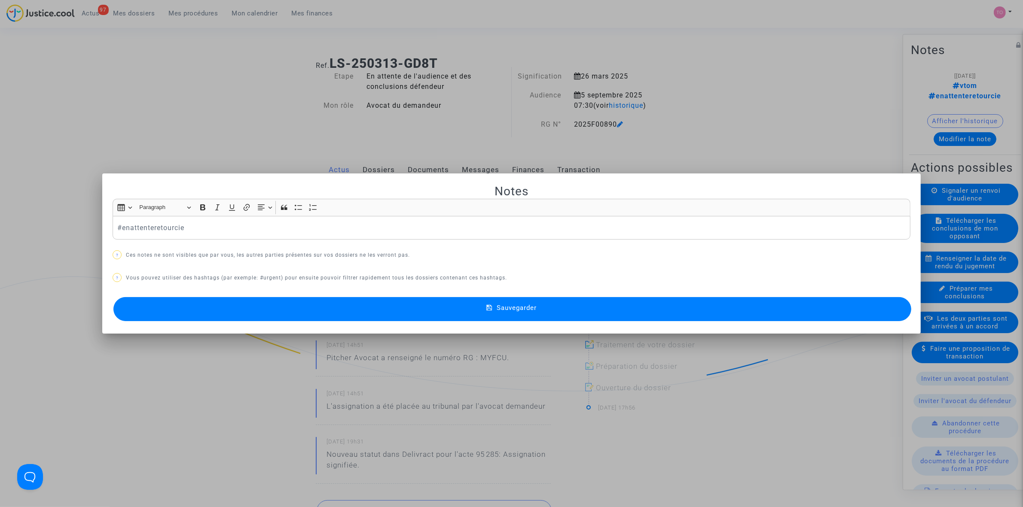
click at [310, 310] on button "Sauvegarder" at bounding box center [512, 309] width 798 height 24
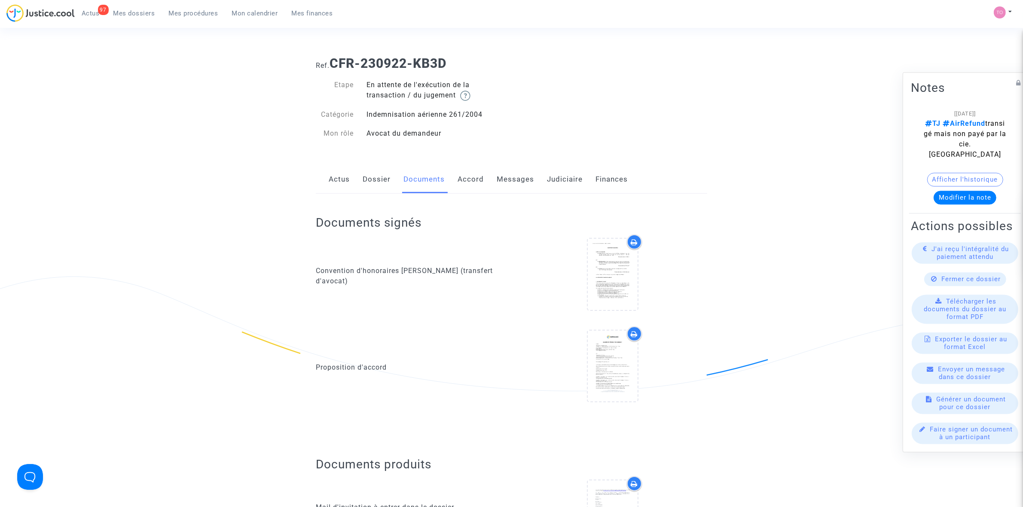
click at [522, 177] on link "Messages" at bounding box center [515, 179] width 37 height 28
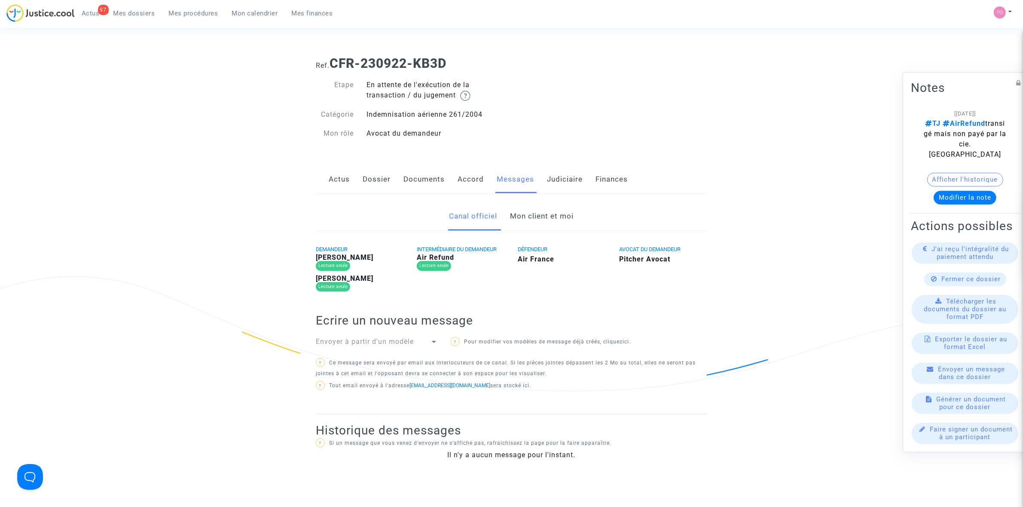
click at [506, 218] on div "Canal officiel Mon client et moi" at bounding box center [511, 216] width 391 height 29
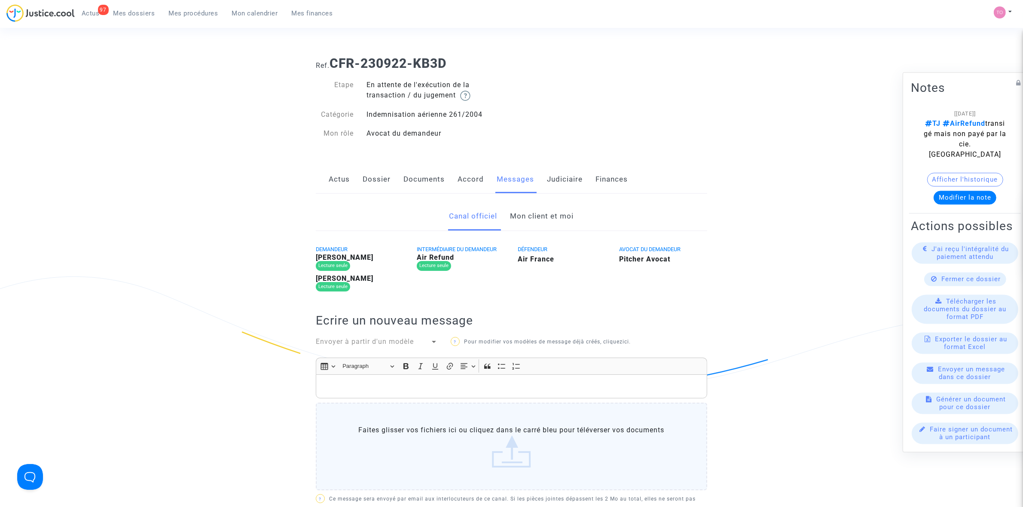
click at [558, 220] on link "Mon client et moi" at bounding box center [542, 216] width 64 height 28
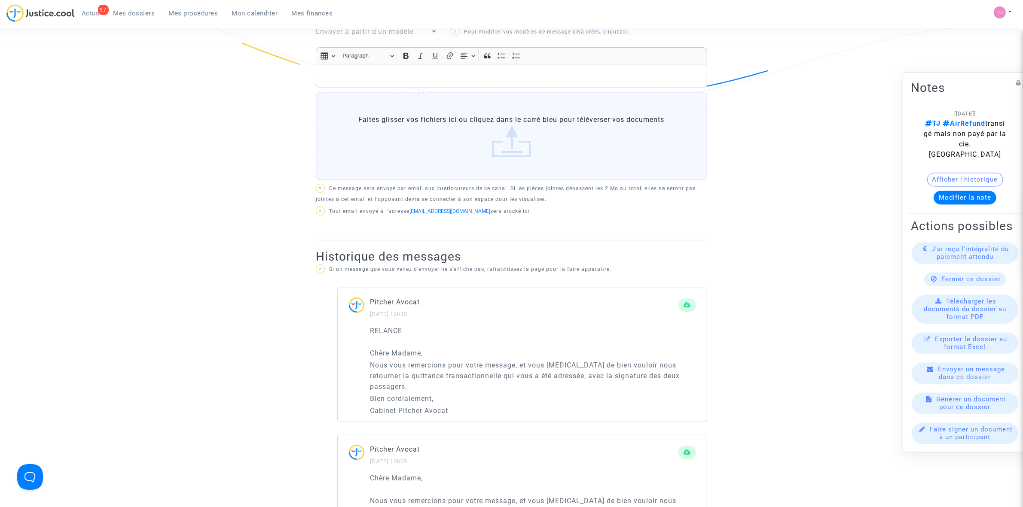
scroll to position [322, 0]
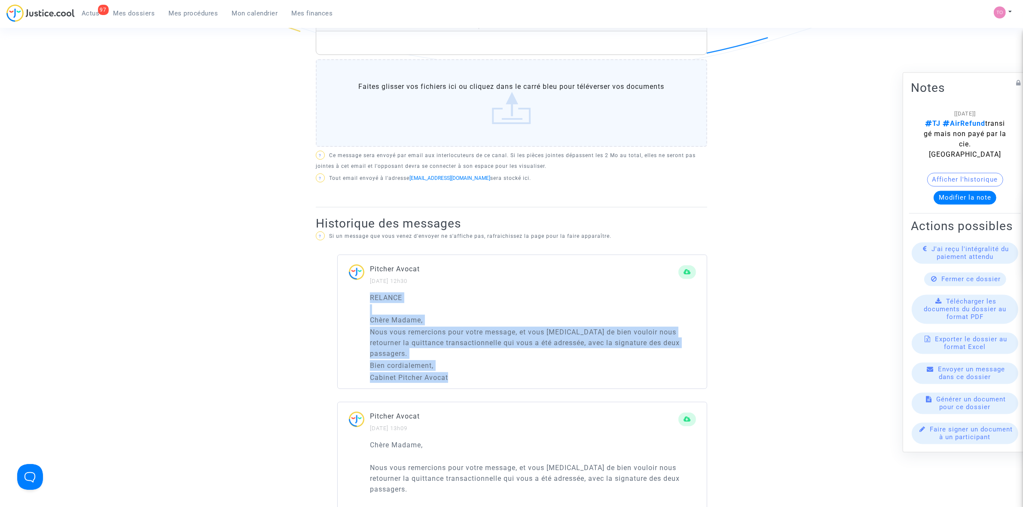
drag, startPoint x: 374, startPoint y: 298, endPoint x: 451, endPoint y: 361, distance: 99.8
click at [451, 361] on div "RELANCE Chère Madame, Nous vous remercions pour votre message, et vous prions d…" at bounding box center [522, 341] width 369 height 97
copy div "RELANCE Chère Madame, Nous vous remercions pour votre message, et vous prions d…"
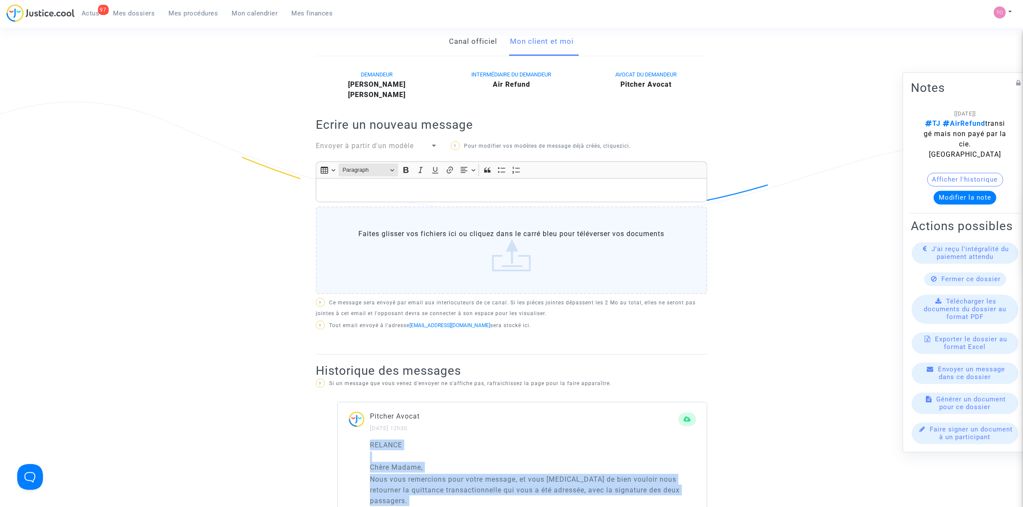
scroll to position [107, 0]
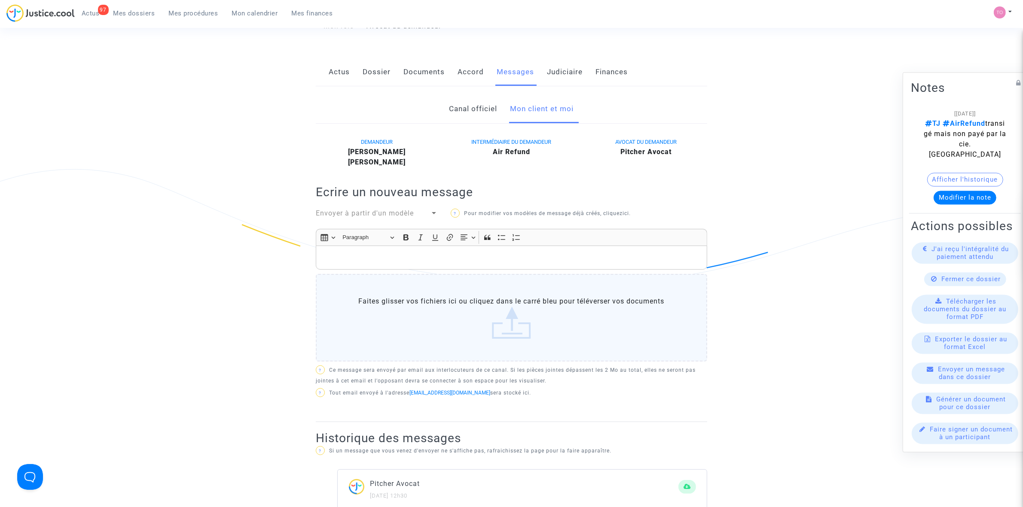
click at [353, 250] on div "Rich Text Editor, main" at bounding box center [511, 258] width 391 height 24
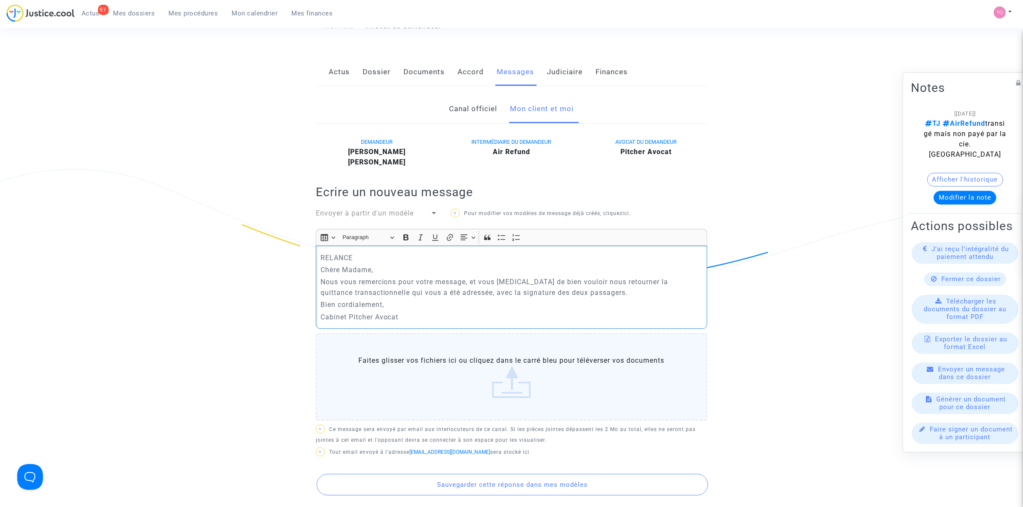
click at [363, 258] on p "RELANCE" at bounding box center [511, 258] width 382 height 11
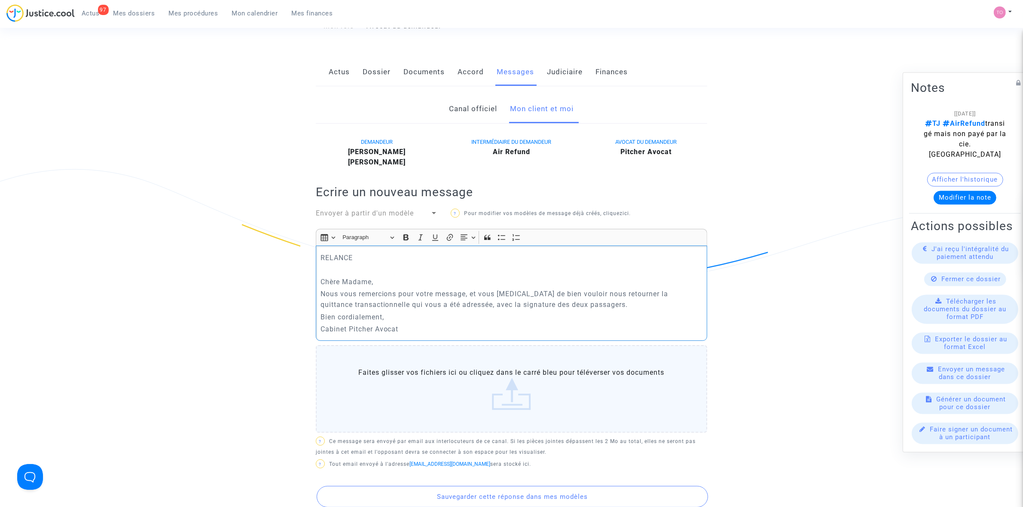
click at [406, 317] on p "Bien cordialement," at bounding box center [511, 317] width 382 height 11
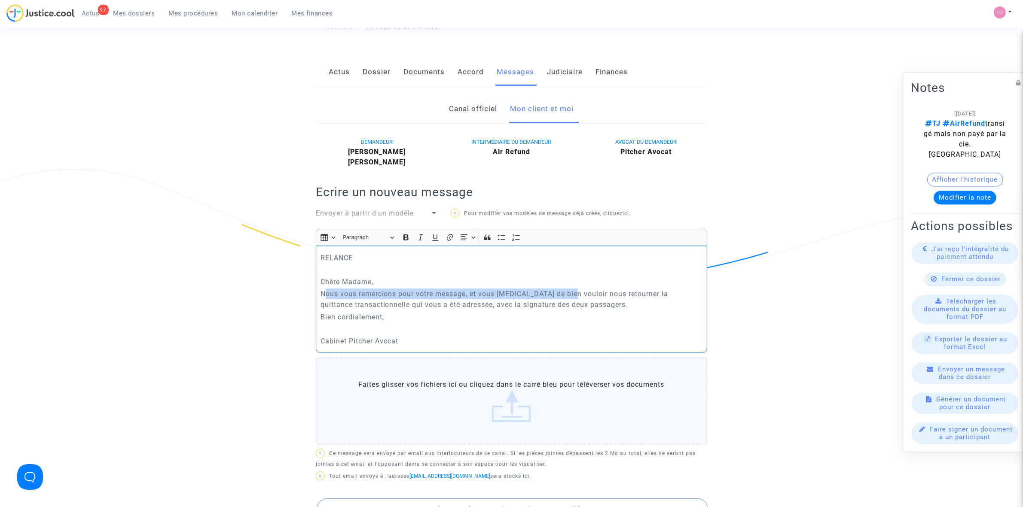
drag, startPoint x: 327, startPoint y: 295, endPoint x: 572, endPoint y: 291, distance: 245.3
click at [572, 291] on p "Nous vous remercions pour votre message, et vous prions de bien vouloir nous re…" at bounding box center [511, 299] width 382 height 21
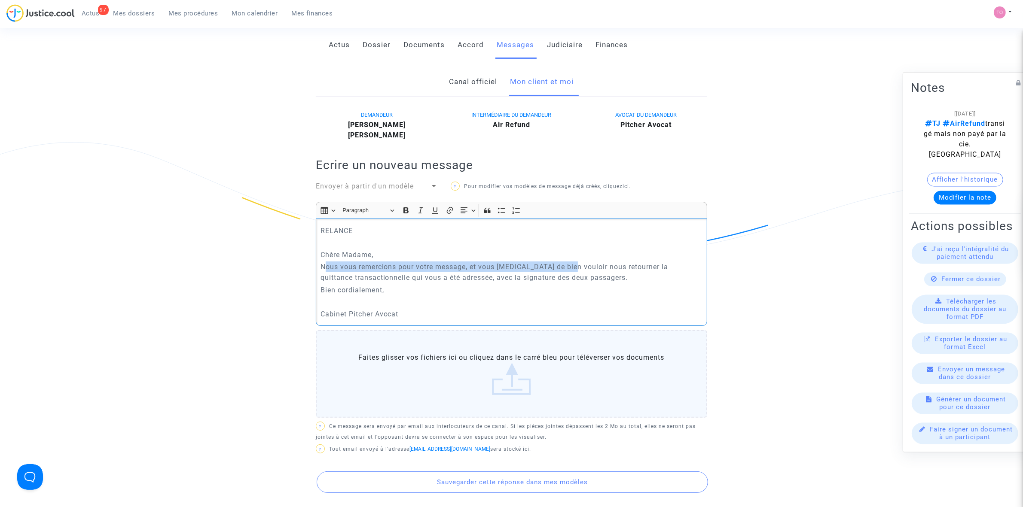
scroll to position [161, 0]
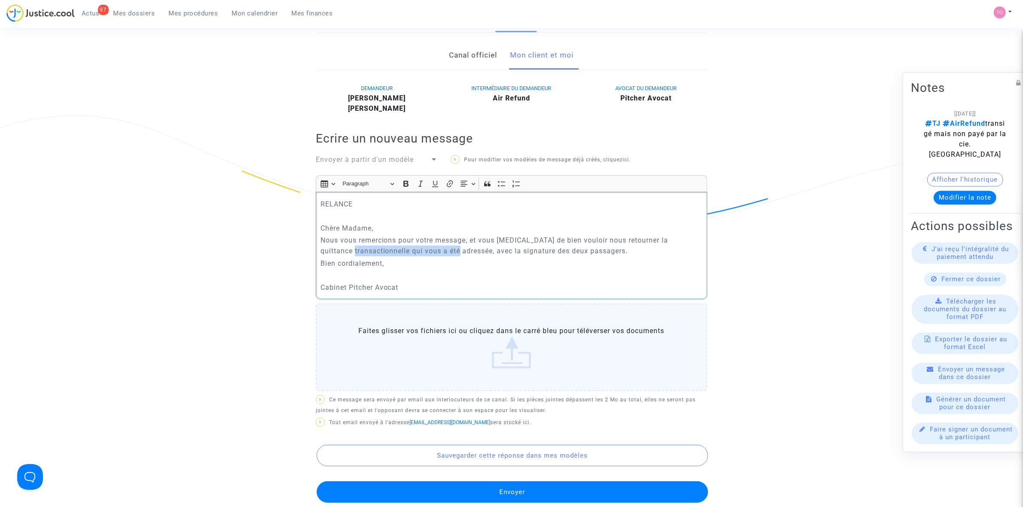
drag, startPoint x: 349, startPoint y: 253, endPoint x: 458, endPoint y: 255, distance: 109.1
click at [457, 255] on p "Nous vous remercions pour votre message, et vous prions de bien vouloir nous re…" at bounding box center [511, 245] width 382 height 21
drag, startPoint x: 518, startPoint y: 250, endPoint x: 570, endPoint y: 250, distance: 52.0
click at [570, 250] on p "Nous vous remercions pour votre message, et vous prions de bien vouloir nous re…" at bounding box center [511, 245] width 382 height 21
drag, startPoint x: 345, startPoint y: 239, endPoint x: 447, endPoint y: 243, distance: 101.9
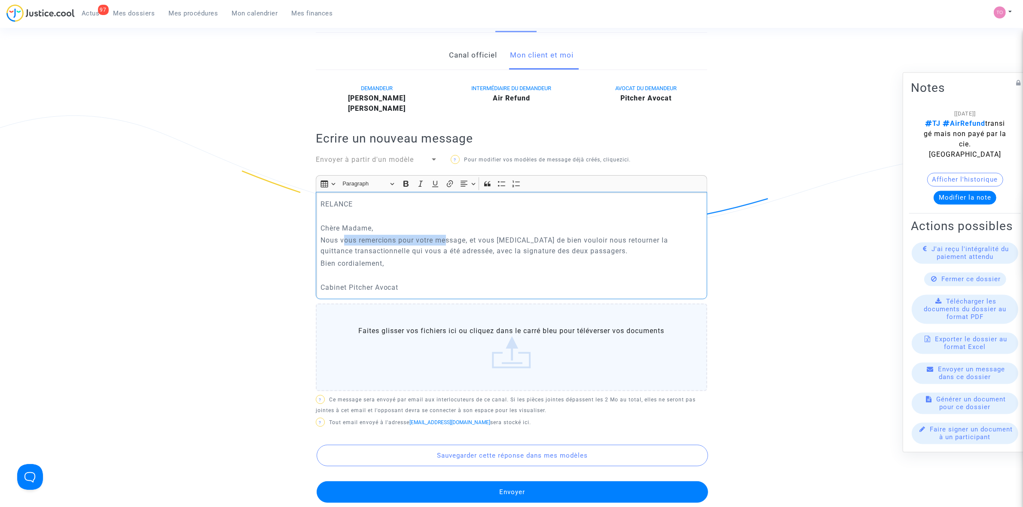
click at [447, 243] on p "Nous vous remercions pour votre message, et vous prions de bien vouloir nous re…" at bounding box center [511, 245] width 382 height 21
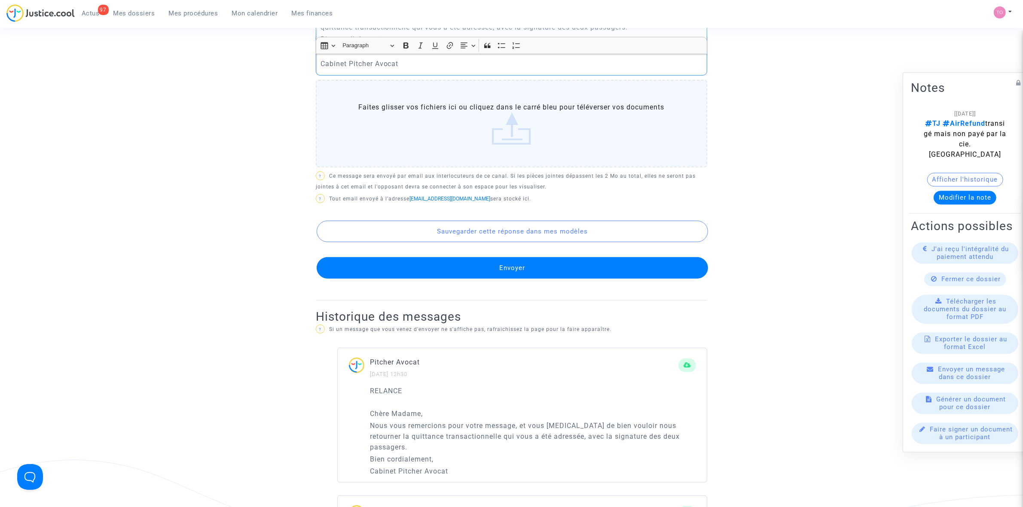
scroll to position [215, 0]
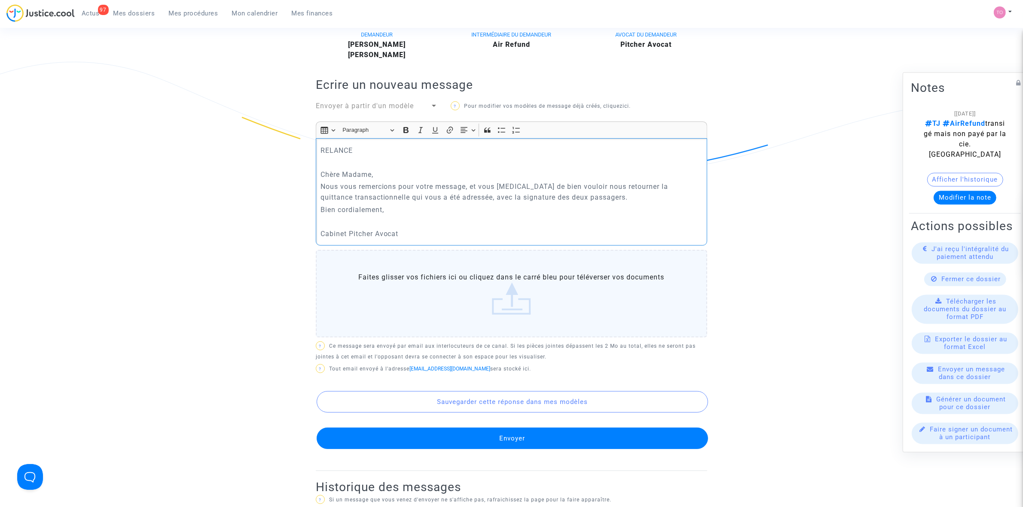
click at [469, 185] on p "Nous vous remercions pour votre message, et vous prions de bien vouloir nous re…" at bounding box center [511, 191] width 382 height 21
click at [322, 214] on p "Bien cordialement," at bounding box center [511, 209] width 382 height 11
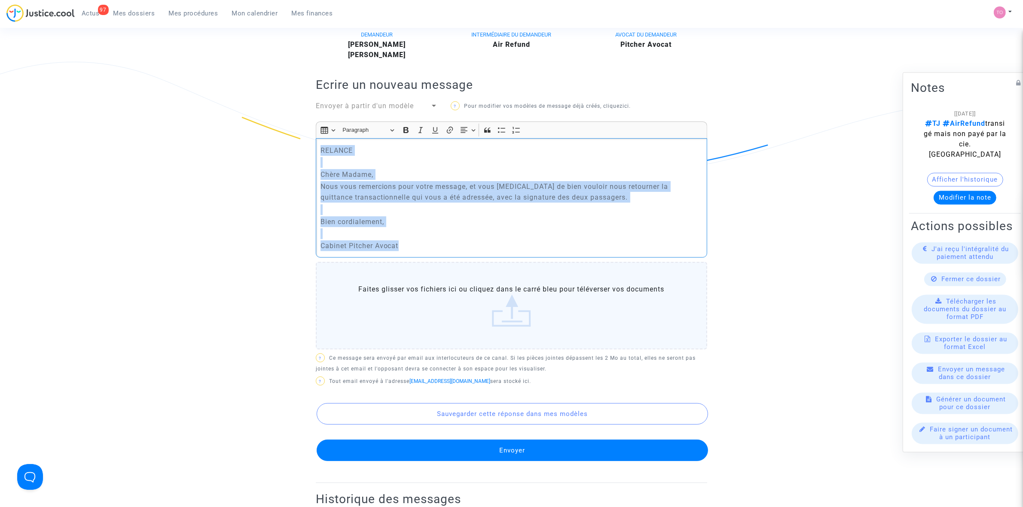
drag, startPoint x: 421, startPoint y: 247, endPoint x: 316, endPoint y: 142, distance: 148.2
click at [316, 142] on div "RELANCE Chère Madame, Nous vous remercions pour votre message, et vous prions d…" at bounding box center [511, 197] width 391 height 119
click at [446, 225] on p "Bien cordialement," at bounding box center [511, 222] width 382 height 11
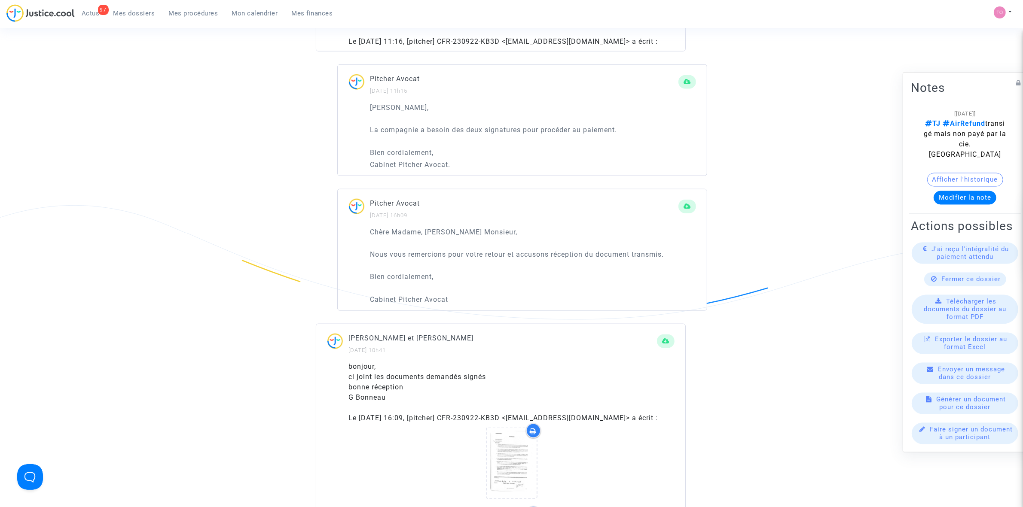
scroll to position [1181, 0]
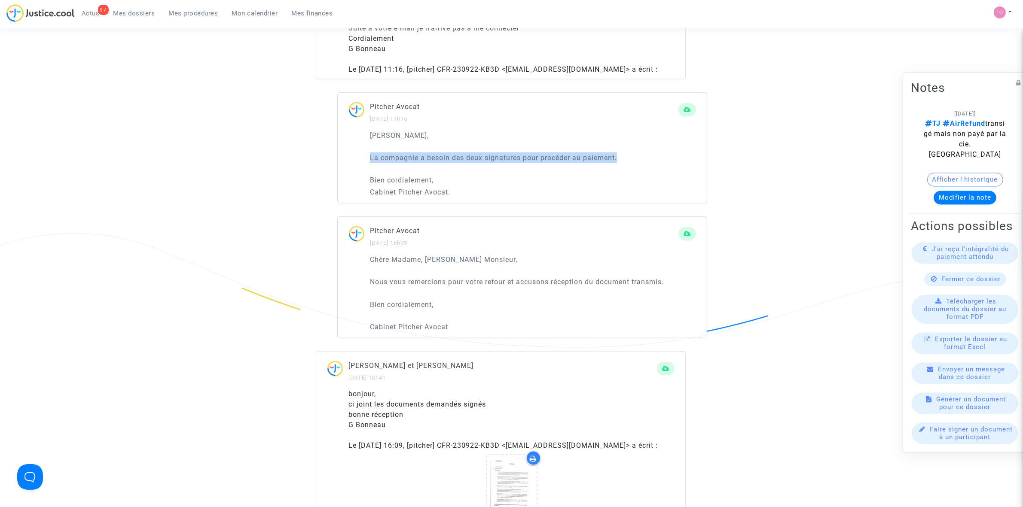
drag, startPoint x: 365, startPoint y: 157, endPoint x: 630, endPoint y: 159, distance: 264.7
click at [630, 159] on div "Cher Monsieur, La compagnie a besoin des deux signatures pour procéder au paiem…" at bounding box center [522, 166] width 369 height 73
copy p "La compagnie a besoin des deux signatures pour procéder au paiement."
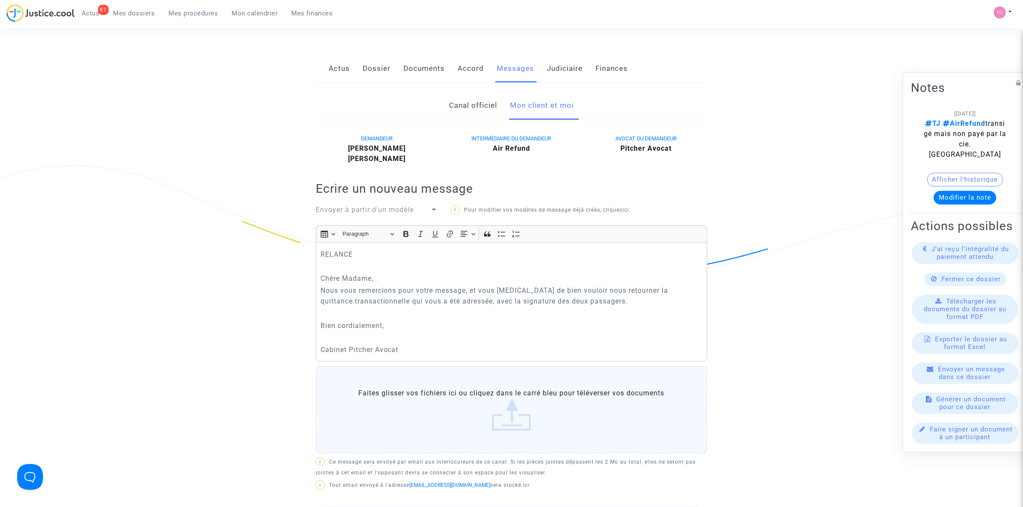
scroll to position [107, 0]
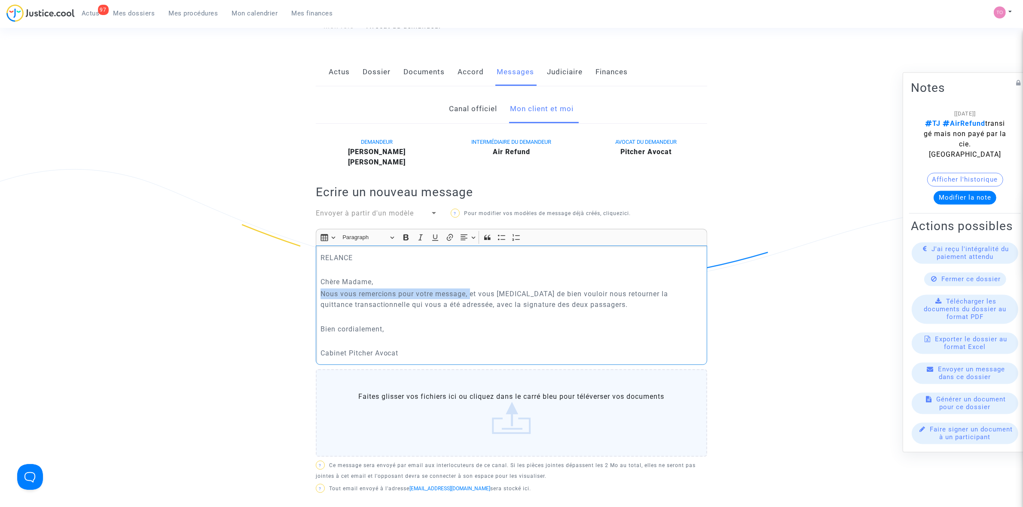
drag, startPoint x: 321, startPoint y: 295, endPoint x: 472, endPoint y: 293, distance: 150.4
click at [472, 293] on p "Nous vous remercions pour votre message, et vous prions de bien vouloir nous re…" at bounding box center [511, 299] width 382 height 21
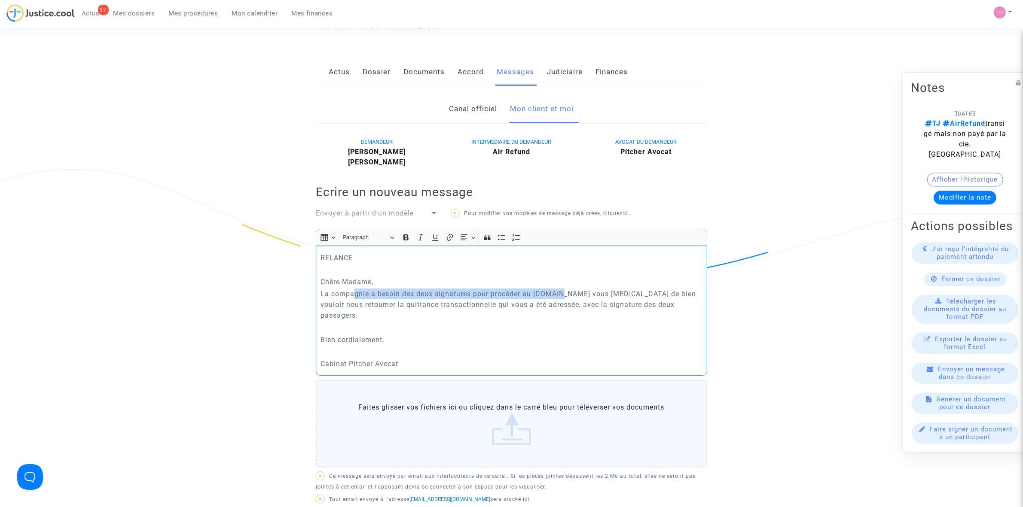
drag, startPoint x: 355, startPoint y: 294, endPoint x: 563, endPoint y: 295, distance: 208.4
click at [563, 295] on p "La compagnie a besoin des deux signatures pour procéder au paiement.et vous pri…" at bounding box center [511, 305] width 382 height 32
drag, startPoint x: 576, startPoint y: 295, endPoint x: 566, endPoint y: 293, distance: 10.5
click at [566, 293] on p "La compagnie a besoin des deux signatures pour procéder au paiement.et vous pri…" at bounding box center [511, 305] width 382 height 32
drag, startPoint x: 347, startPoint y: 303, endPoint x: 588, endPoint y: 304, distance: 240.6
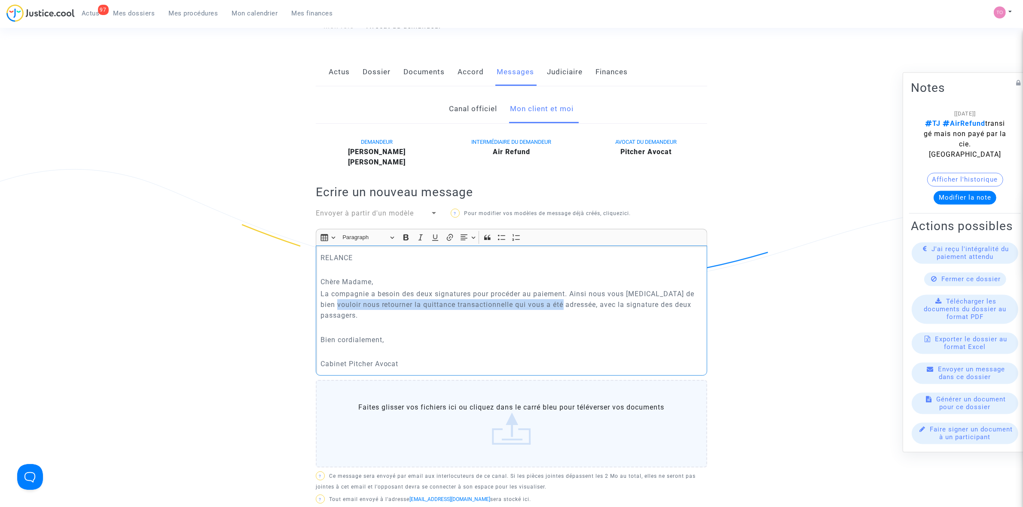
click at [579, 304] on p "La compagnie a besoin des deux signatures pour procéder au paiement. Ainsi nous…" at bounding box center [511, 305] width 382 height 32
drag, startPoint x: 616, startPoint y: 304, endPoint x: 662, endPoint y: 305, distance: 46.0
click at [662, 305] on p "La compagnie a besoin des deux signatures pour procéder au paiement. Ainsi nous…" at bounding box center [511, 305] width 382 height 32
click at [363, 317] on p "La compagnie a besoin des deux signatures pour procéder au paiement. Ainsi nous…" at bounding box center [511, 305] width 382 height 32
click at [381, 278] on p "Chère Madame," at bounding box center [511, 282] width 382 height 11
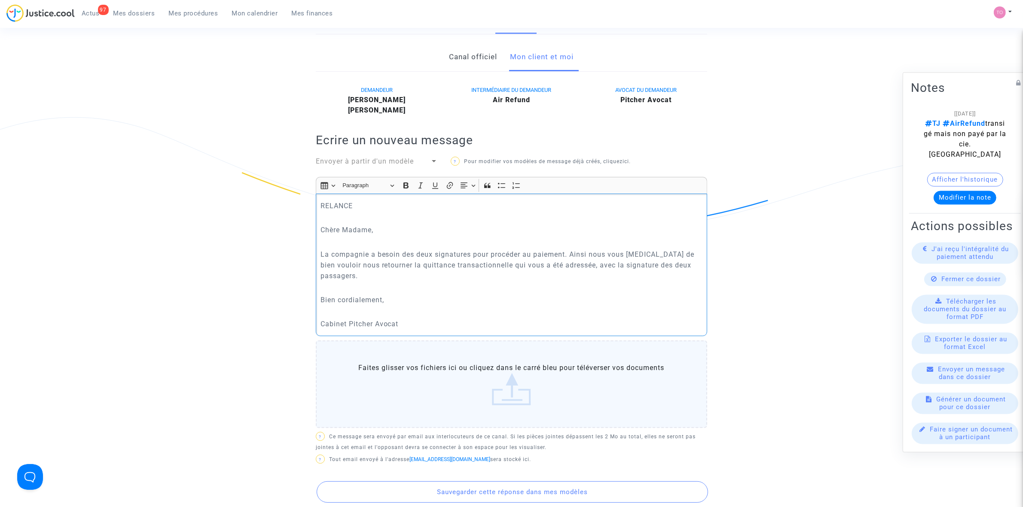
scroll to position [161, 0]
drag, startPoint x: 354, startPoint y: 205, endPoint x: 295, endPoint y: 205, distance: 59.7
click at [325, 215] on p "Rich Text Editor, main" at bounding box center [511, 216] width 382 height 11
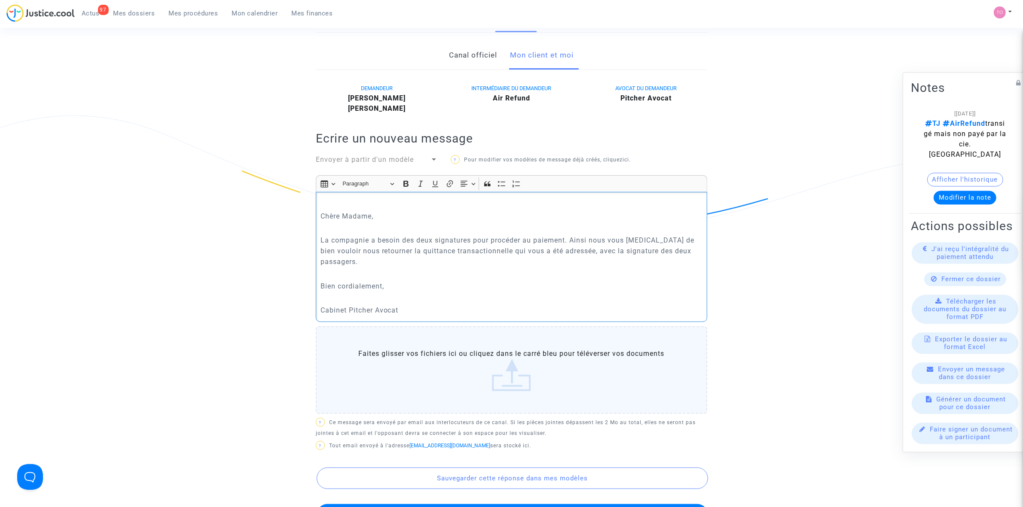
click at [323, 217] on p "Chère Madame," at bounding box center [511, 216] width 382 height 11
click at [320, 217] on p "Chère Madame," at bounding box center [511, 216] width 382 height 11
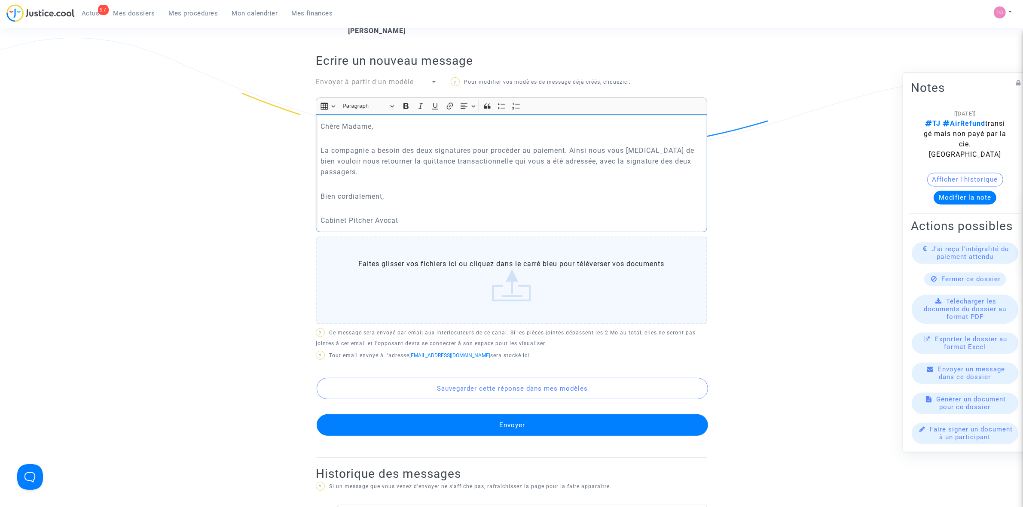
scroll to position [269, 0]
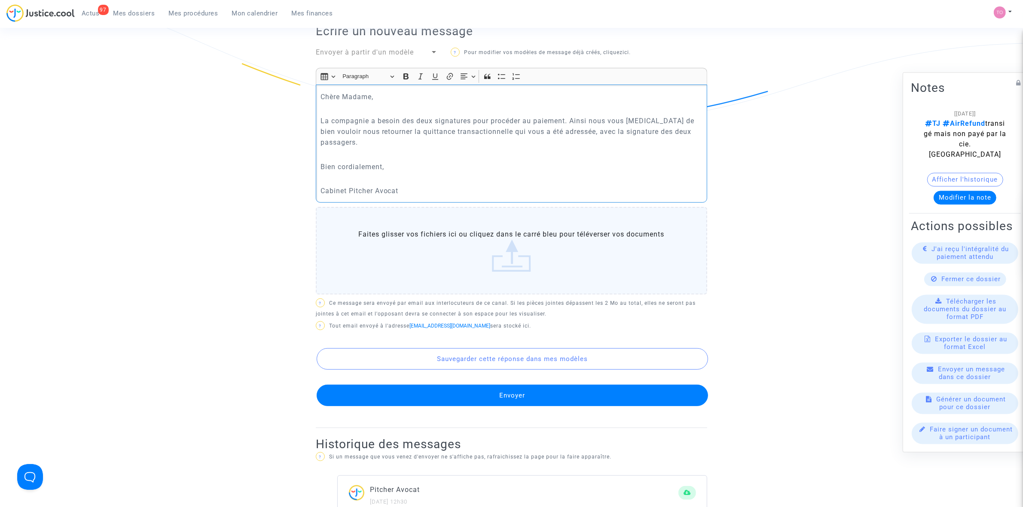
click at [469, 394] on button "Envoyer" at bounding box center [512, 395] width 391 height 21
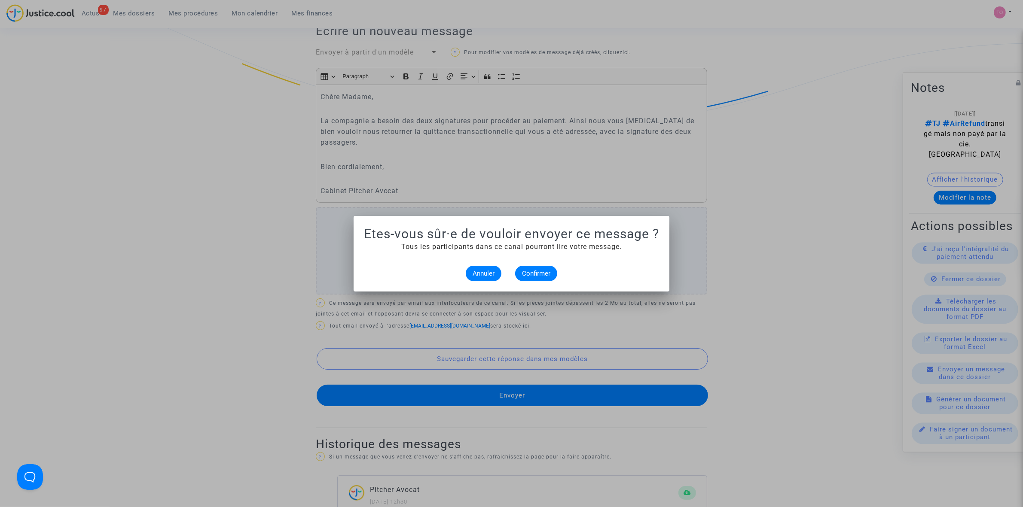
scroll to position [0, 0]
click at [542, 271] on span "Confirmer" at bounding box center [536, 274] width 28 height 8
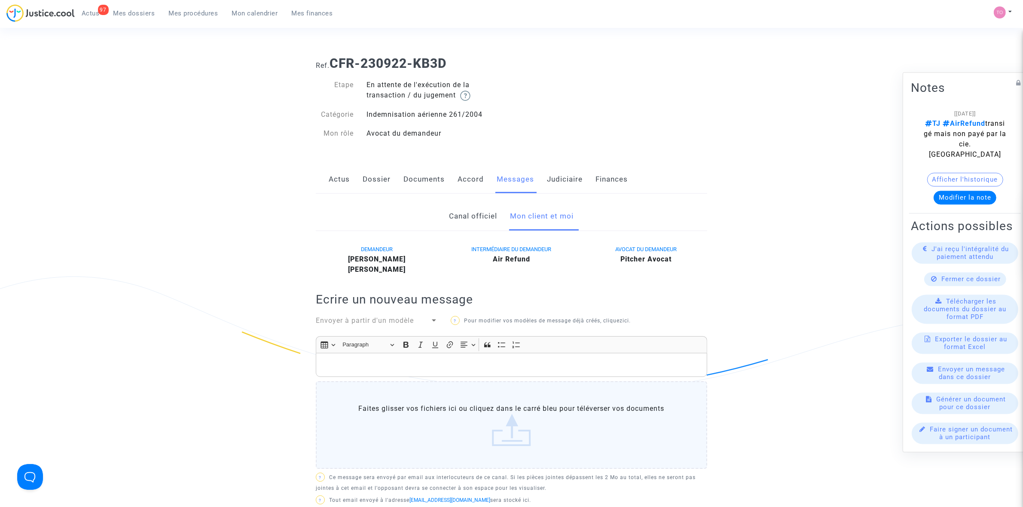
click at [559, 172] on link "Judiciaire" at bounding box center [565, 179] width 36 height 28
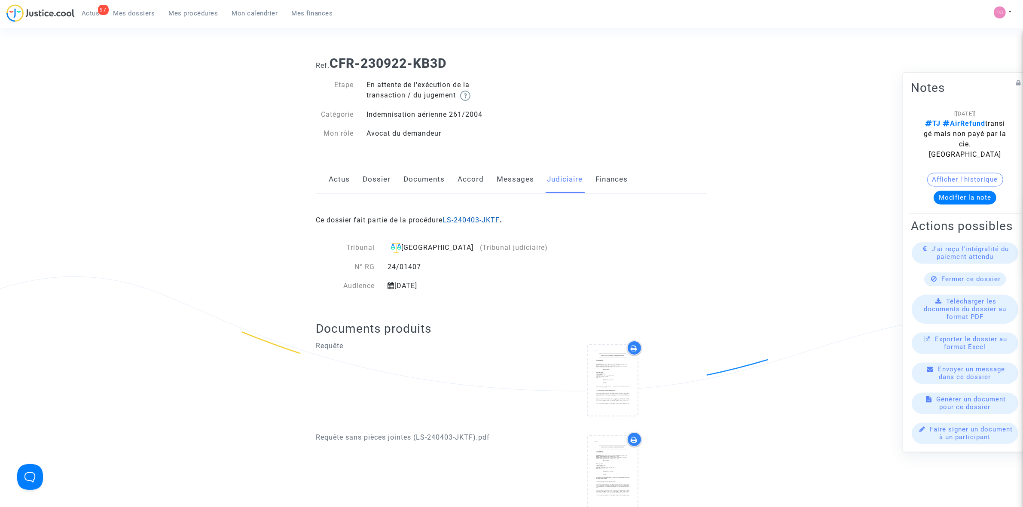
click at [481, 217] on link "LS-240403-JKTF" at bounding box center [471, 220] width 57 height 8
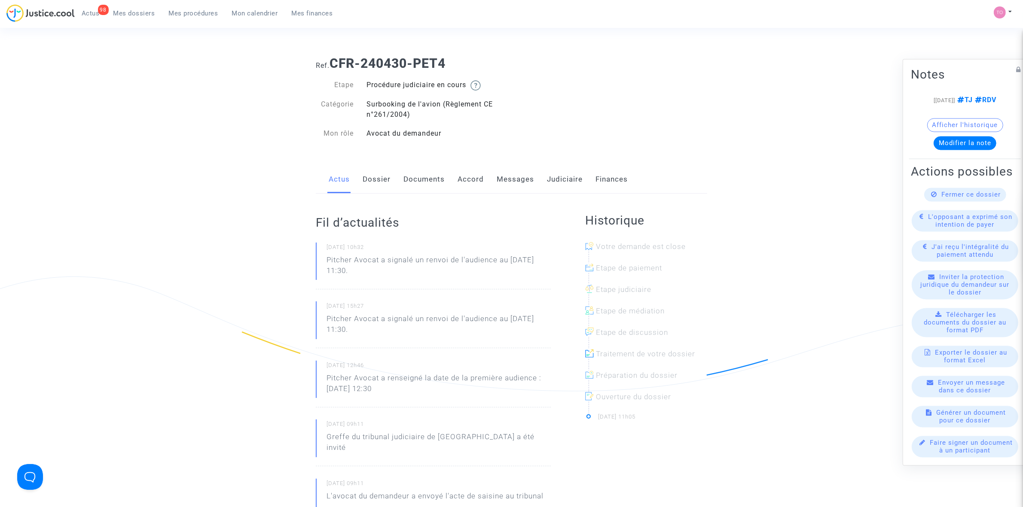
click at [508, 171] on link "Messages" at bounding box center [515, 179] width 37 height 28
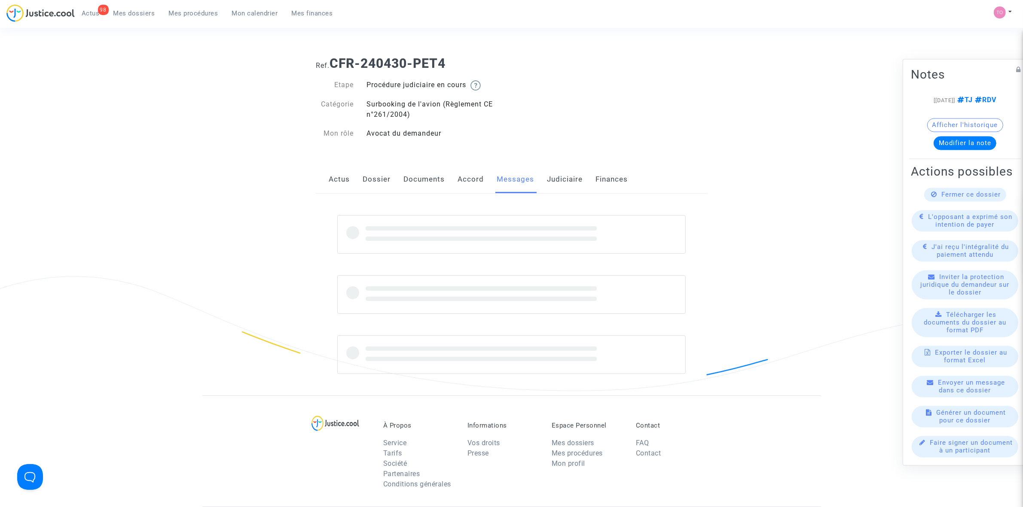
click at [508, 175] on link "Messages" at bounding box center [515, 179] width 37 height 28
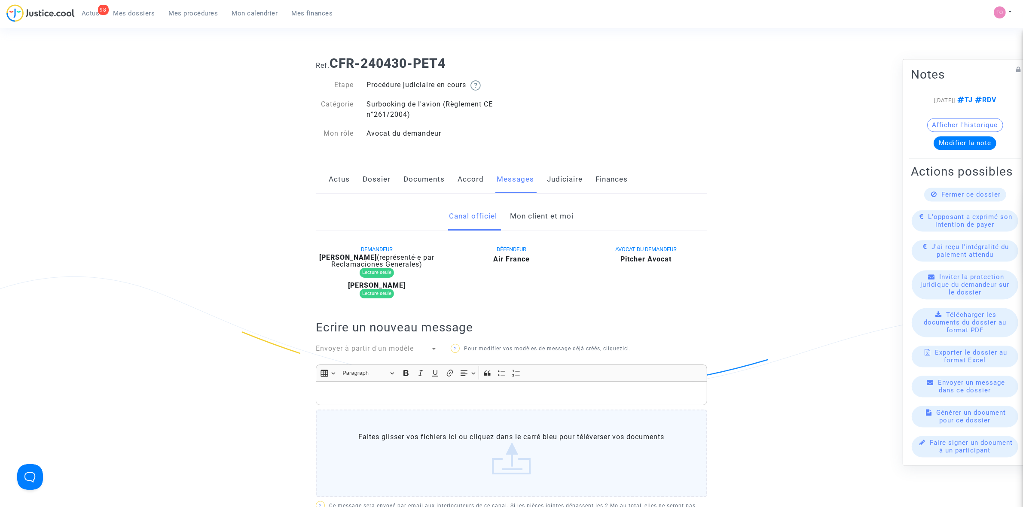
click at [528, 225] on link "Mon client et moi" at bounding box center [542, 216] width 64 height 28
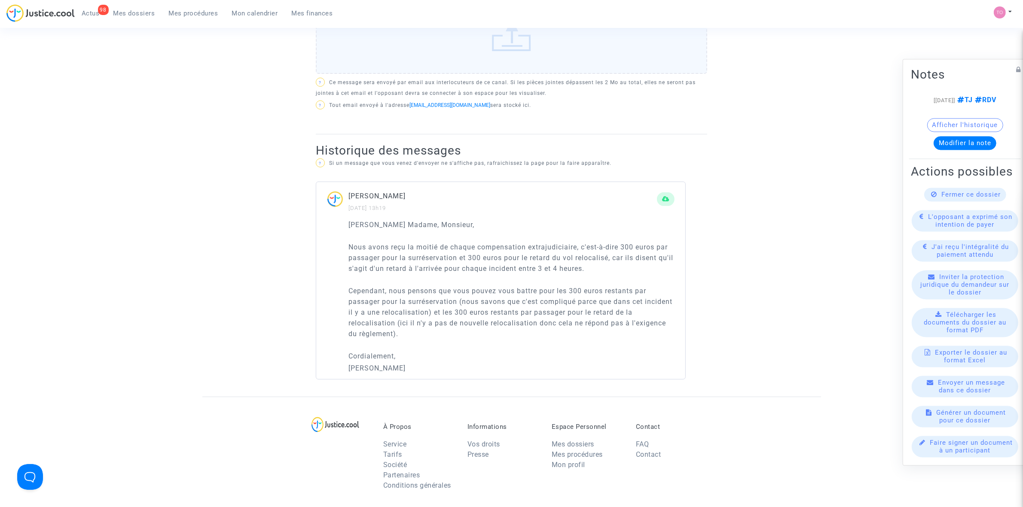
scroll to position [430, 0]
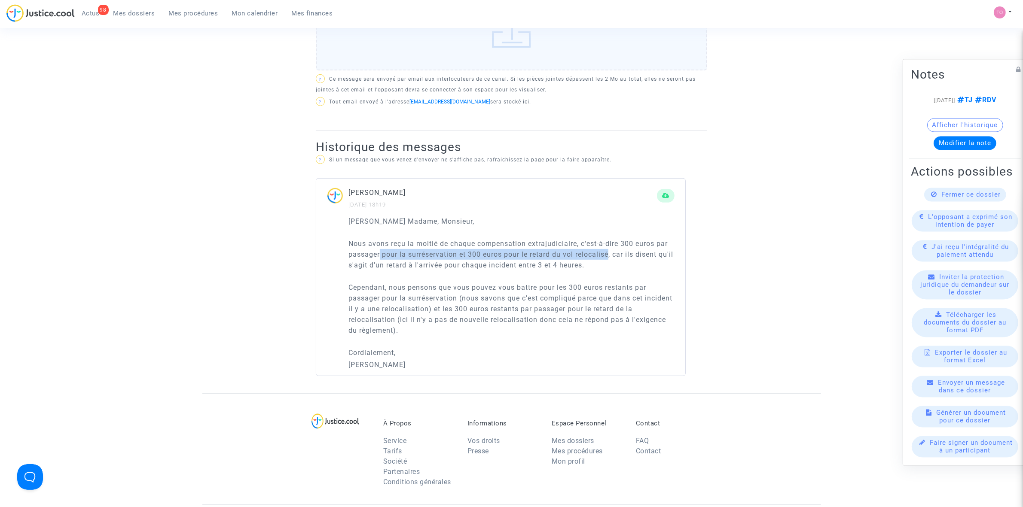
drag, startPoint x: 381, startPoint y: 256, endPoint x: 611, endPoint y: 254, distance: 230.7
click at [611, 254] on p "Nous avons reçu la moitié de chaque compensation extrajudiciaire, c'est-à-dire …" at bounding box center [511, 254] width 326 height 32
drag, startPoint x: 413, startPoint y: 265, endPoint x: 574, endPoint y: 266, distance: 161.1
click at [574, 266] on p "Nous avons reçu la moitié de chaque compensation extrajudiciaire, c'est-à-dire …" at bounding box center [511, 254] width 326 height 32
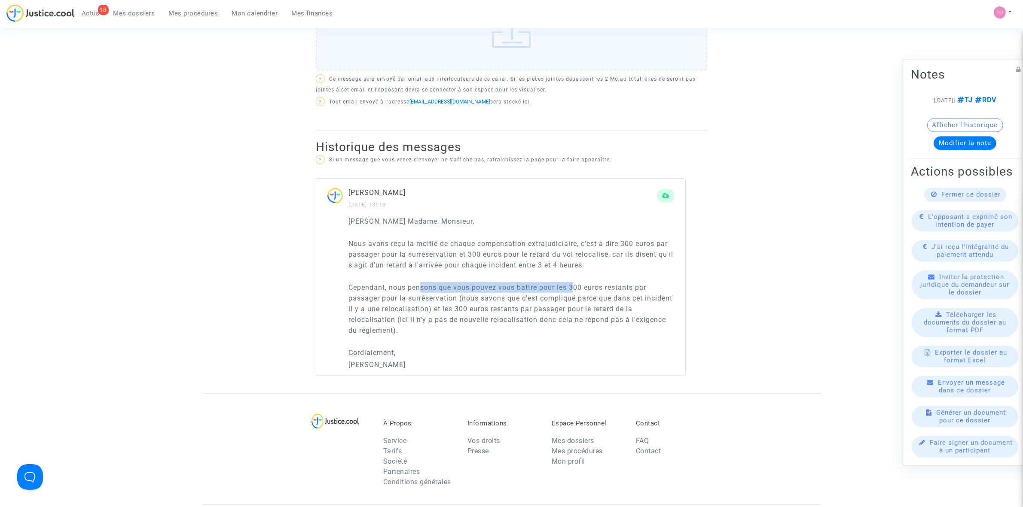
drag, startPoint x: 421, startPoint y: 290, endPoint x: 575, endPoint y: 284, distance: 153.9
click at [575, 284] on p "Cependant, nous pensons que vous pouvez vous battre pour les 300 euros restants…" at bounding box center [511, 309] width 326 height 54
click at [594, 284] on p "Cependant, nous pensons que vous pouvez vous battre pour les 300 euros restants…" at bounding box center [511, 309] width 326 height 54
drag, startPoint x: 470, startPoint y: 288, endPoint x: 628, endPoint y: 287, distance: 157.7
click at [628, 287] on p "Cependant, nous pensons que vous pouvez vous battre pour les 300 euros restants…" at bounding box center [511, 309] width 326 height 54
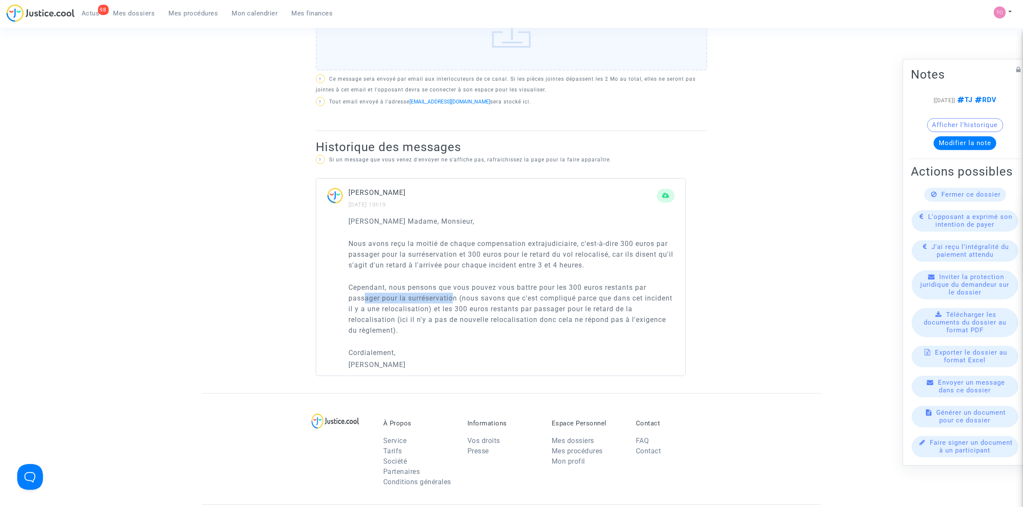
drag, startPoint x: 370, startPoint y: 299, endPoint x: 452, endPoint y: 299, distance: 82.5
click at [452, 299] on p "Cependant, nous pensons que vous pouvez vous battre pour les 300 euros restants…" at bounding box center [511, 309] width 326 height 54
drag, startPoint x: 485, startPoint y: 298, endPoint x: 604, endPoint y: 302, distance: 119.5
click at [604, 302] on p "Cependant, nous pensons que vous pouvez vous battre pour les 300 euros restants…" at bounding box center [511, 309] width 326 height 54
drag, startPoint x: 470, startPoint y: 311, endPoint x: 651, endPoint y: 308, distance: 181.8
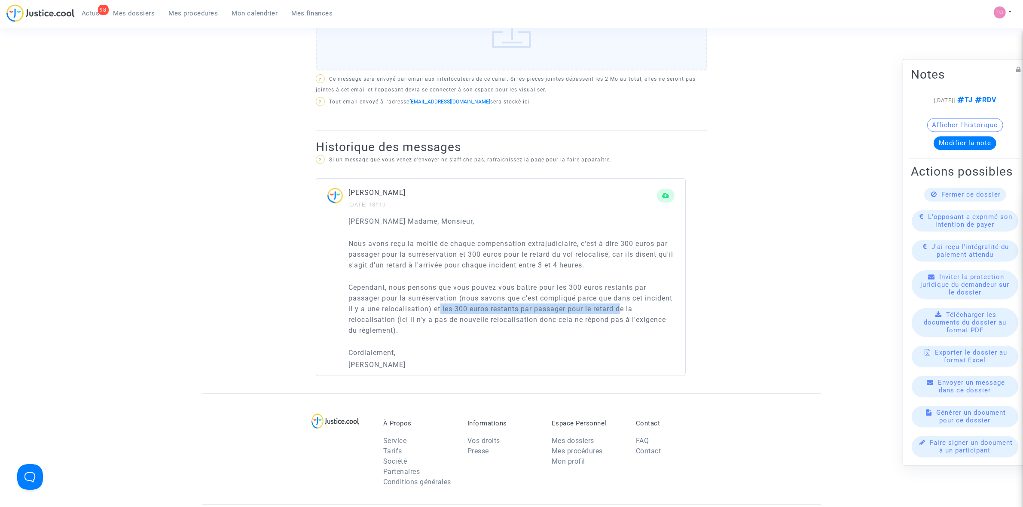
click at [651, 308] on p "Cependant, nous pensons que vous pouvez vous battre pour les 300 euros restants…" at bounding box center [511, 309] width 326 height 54
drag, startPoint x: 373, startPoint y: 320, endPoint x: 637, endPoint y: 316, distance: 263.8
click at [637, 316] on p "Cependant, nous pensons que vous pouvez vous battre pour les 300 euros restants…" at bounding box center [511, 309] width 326 height 54
drag, startPoint x: 352, startPoint y: 332, endPoint x: 378, endPoint y: 331, distance: 26.2
click at [378, 331] on p "Cependant, nous pensons que vous pouvez vous battre pour les 300 euros restants…" at bounding box center [511, 309] width 326 height 54
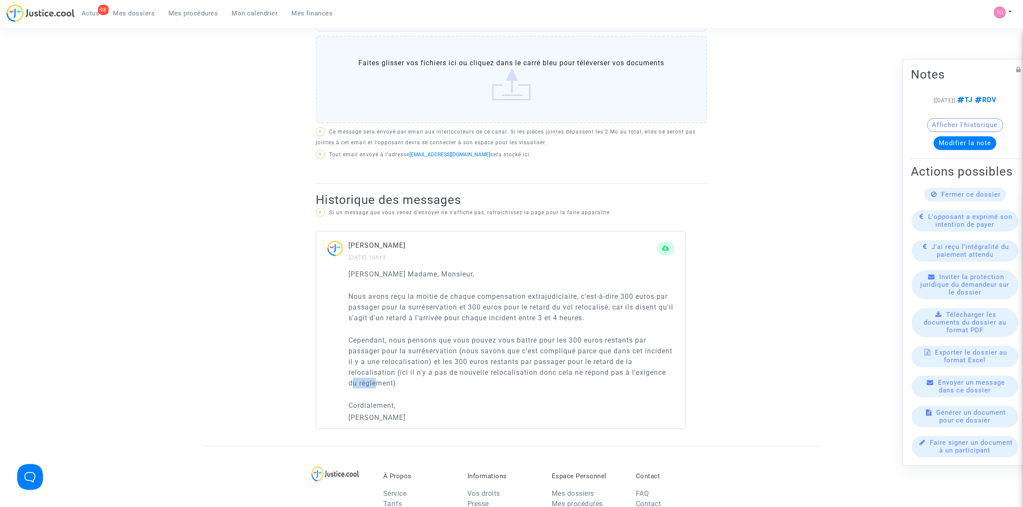
scroll to position [376, 0]
click at [397, 336] on p "Cependant, nous pensons que vous pouvez vous battre pour les 300 euros restants…" at bounding box center [511, 363] width 326 height 54
click at [967, 136] on button "Modifier la note" at bounding box center [965, 143] width 63 height 14
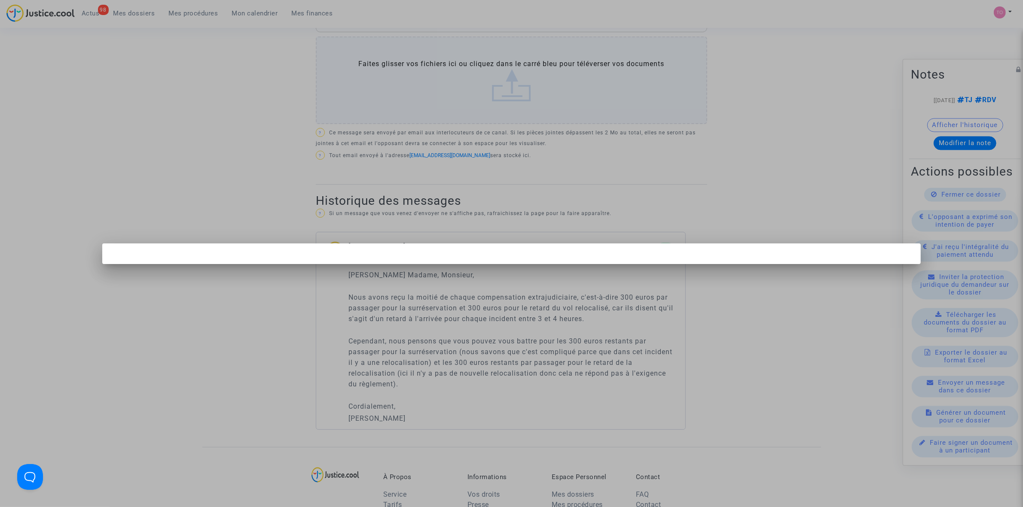
scroll to position [0, 0]
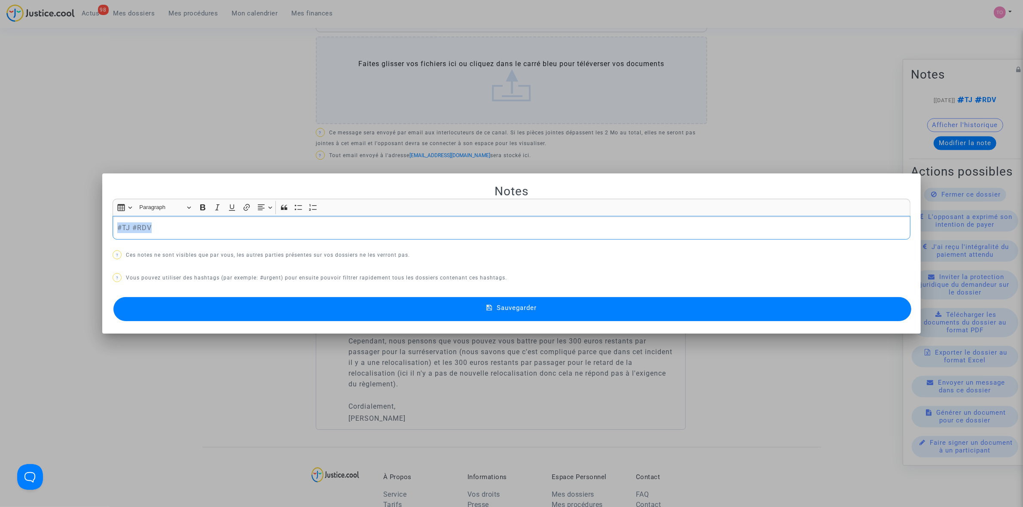
drag, startPoint x: 147, startPoint y: 232, endPoint x: 95, endPoint y: 233, distance: 52.9
click at [95, 233] on div "Notes Rich Text Editor Insert table Insert table Heading Paragraph Paragraph He…" at bounding box center [511, 253] width 1023 height 507
click at [264, 133] on div at bounding box center [511, 253] width 1023 height 507
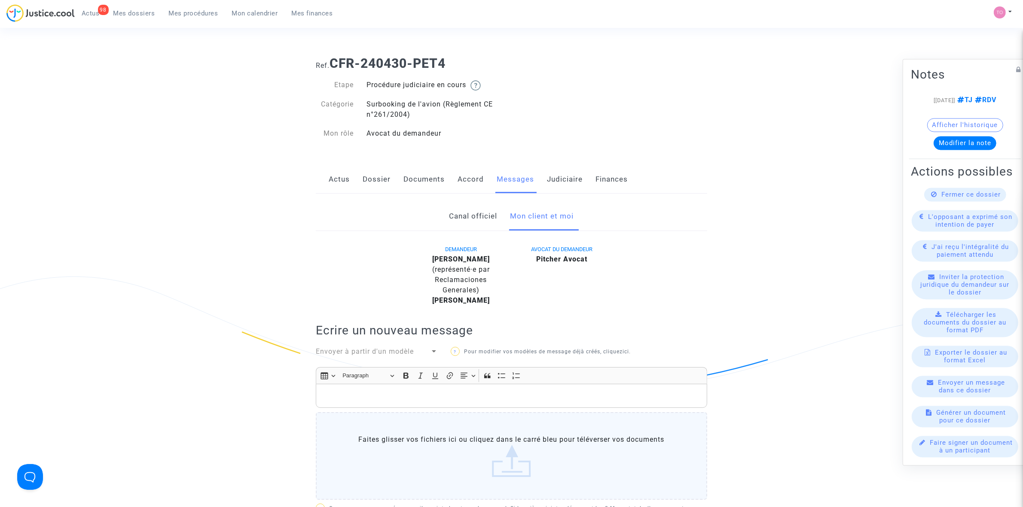
click at [570, 179] on link "Judiciaire" at bounding box center [565, 179] width 36 height 28
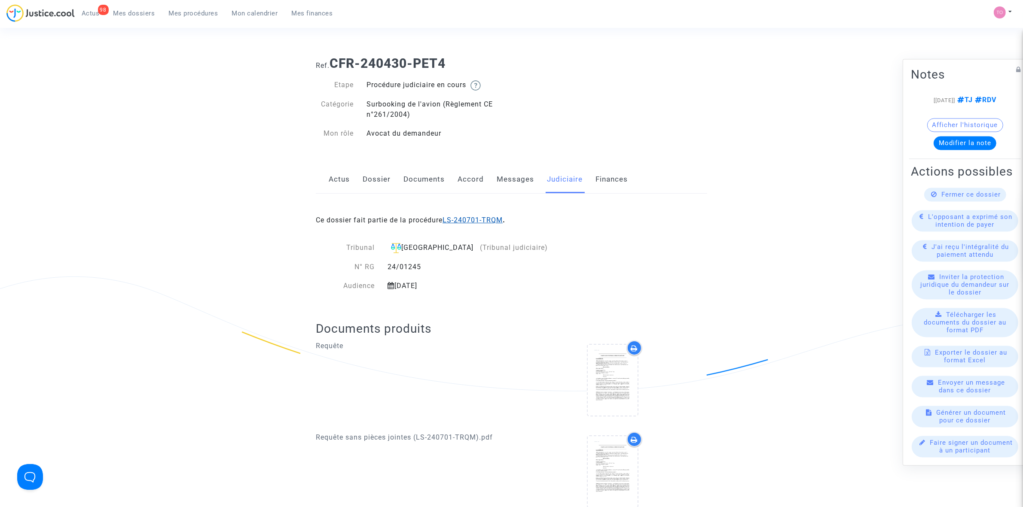
click at [475, 223] on link "LS-240701-TRQM" at bounding box center [473, 220] width 60 height 8
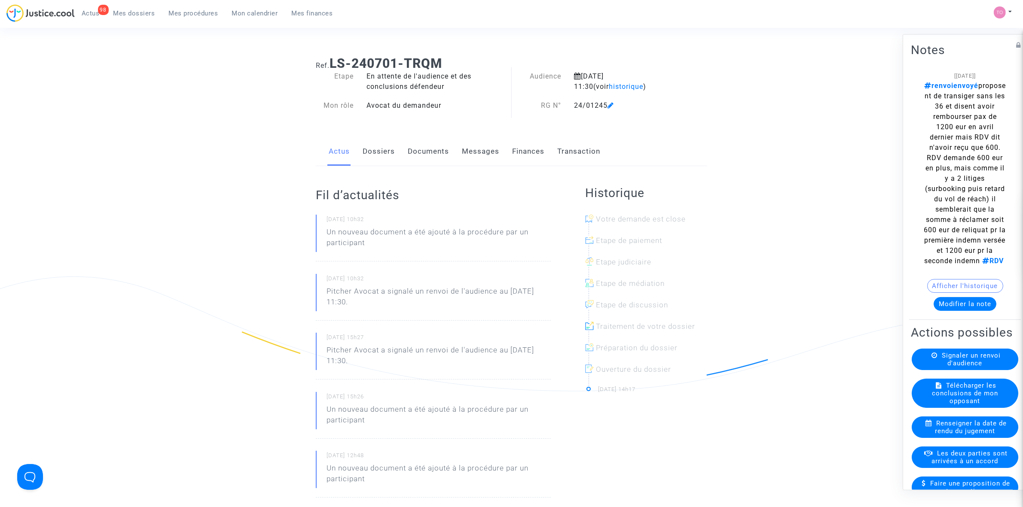
click at [977, 311] on button "Modifier la note" at bounding box center [965, 304] width 63 height 14
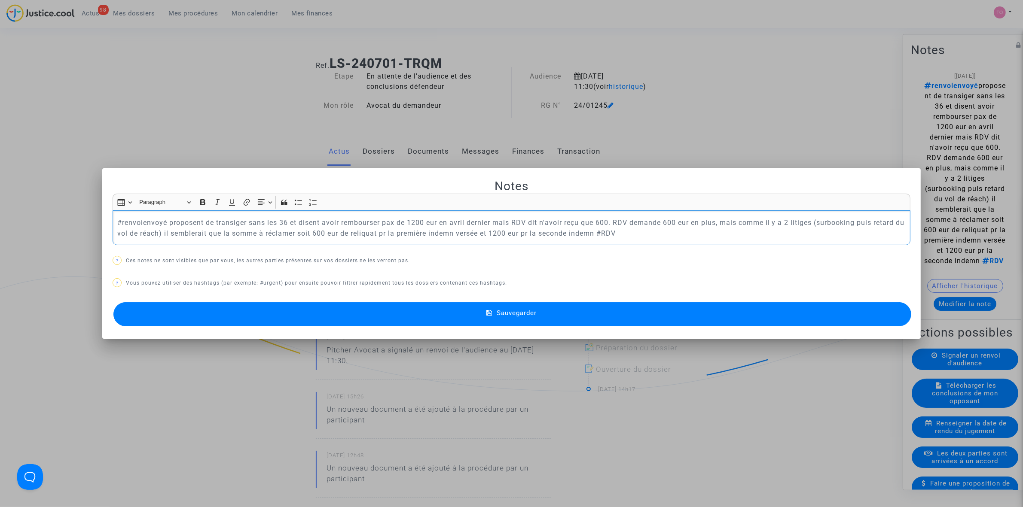
drag, startPoint x: 658, startPoint y: 235, endPoint x: 20, endPoint y: 215, distance: 638.3
click at [20, 215] on div "Notes Rich Text Editor Insert table Insert table Heading Paragraph Paragraph He…" at bounding box center [511, 253] width 1023 height 507
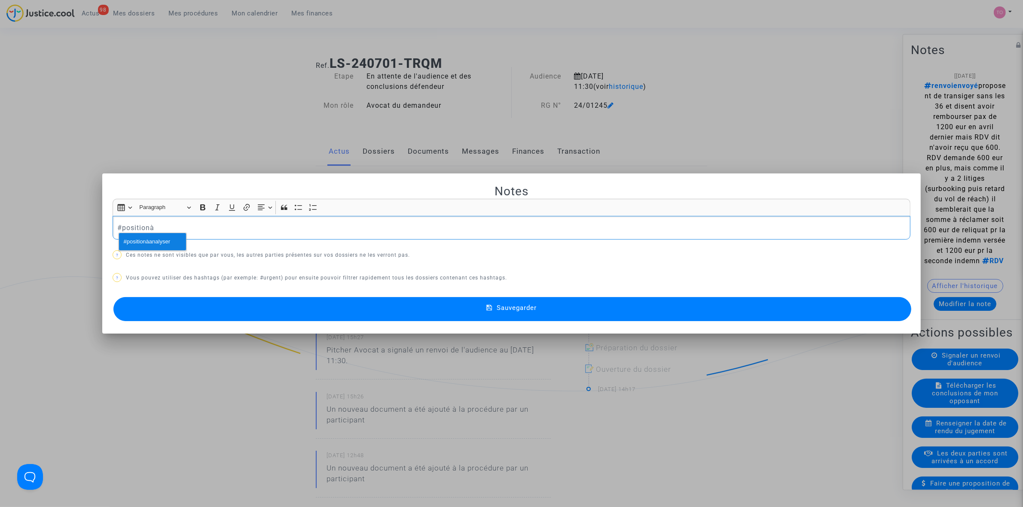
click at [131, 246] on span "#positionàanalyser" at bounding box center [147, 242] width 46 height 12
click at [234, 226] on p "#positionàanalyser" at bounding box center [511, 228] width 789 height 11
click at [482, 301] on button "Sauvegarder" at bounding box center [512, 309] width 798 height 24
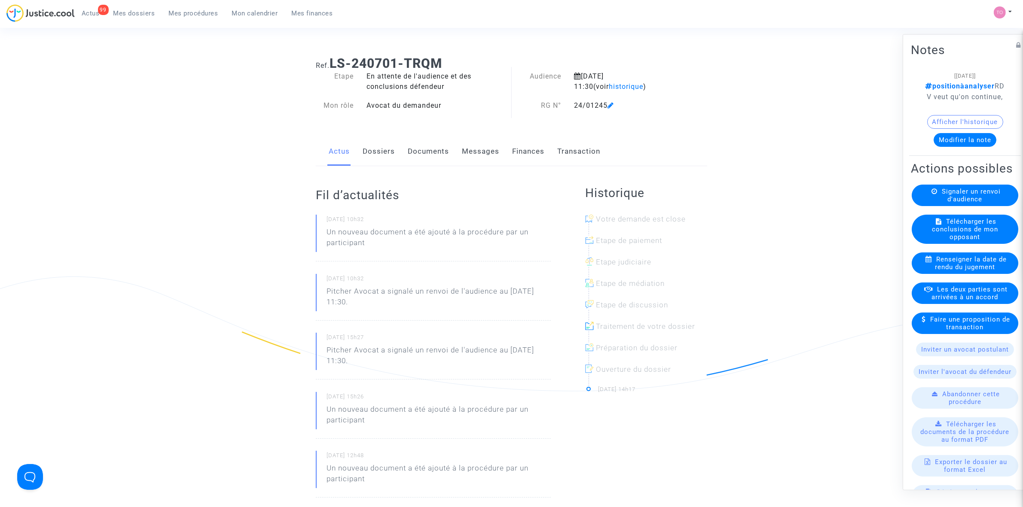
click at [955, 128] on button "Afficher l'historique" at bounding box center [965, 122] width 76 height 14
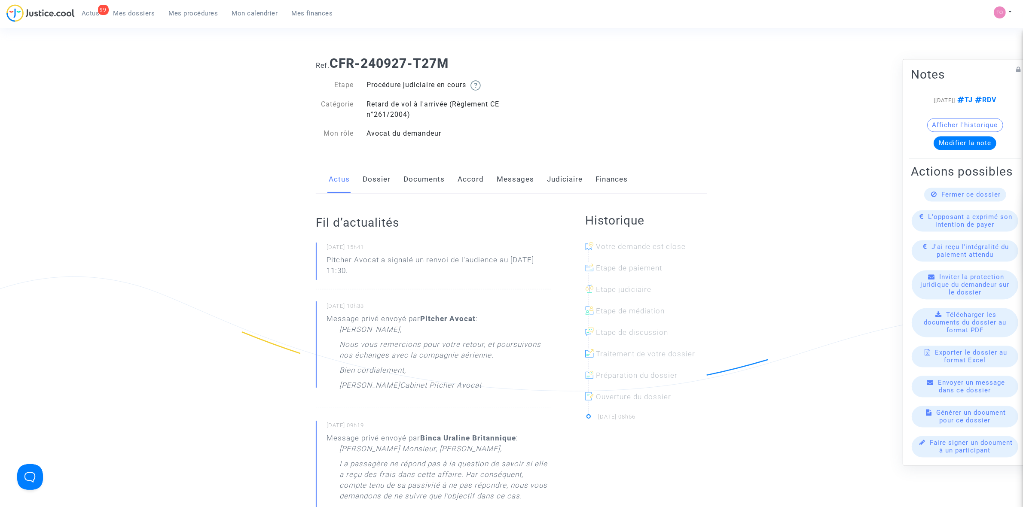
click at [494, 184] on div "Actus Dossier Documents Accord Messages Judiciaire Finances" at bounding box center [511, 179] width 391 height 29
click at [509, 177] on link "Messages" at bounding box center [515, 179] width 37 height 28
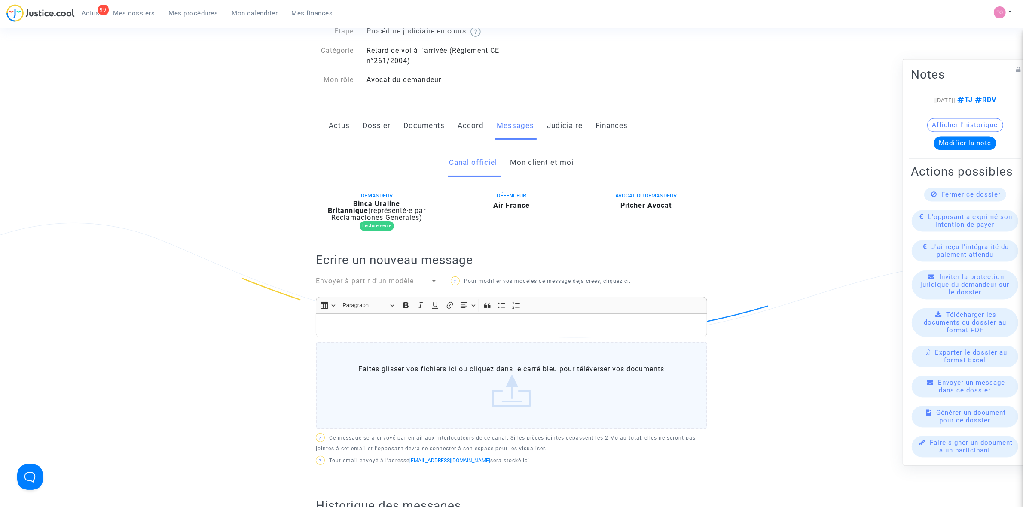
click at [537, 160] on link "Mon client et moi" at bounding box center [542, 163] width 64 height 28
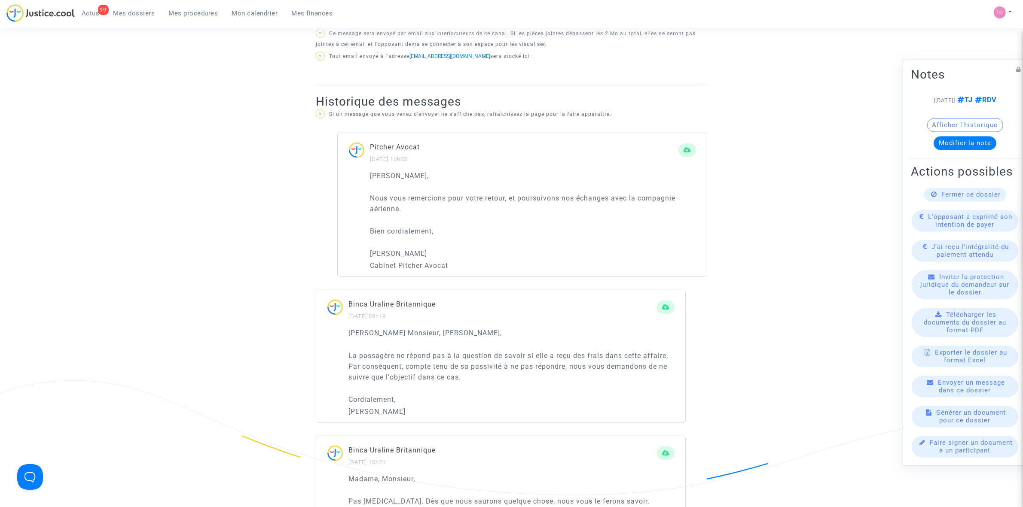
scroll to position [483, 0]
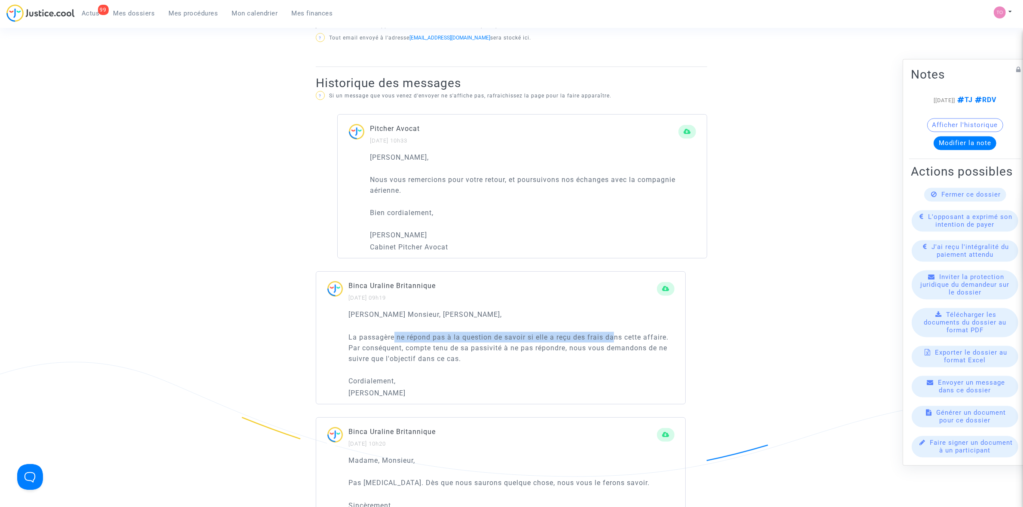
drag, startPoint x: 394, startPoint y: 349, endPoint x: 617, endPoint y: 347, distance: 223.4
click at [617, 347] on p "La passagère ne répond pas à la question de savoir si elle a reçu des frais dan…" at bounding box center [511, 348] width 326 height 32
drag, startPoint x: 374, startPoint y: 354, endPoint x: 641, endPoint y: 361, distance: 266.5
click at [641, 361] on p "La passagère ne répond pas à la question de savoir si elle a reçu des frais dan…" at bounding box center [511, 348] width 326 height 32
drag, startPoint x: 373, startPoint y: 370, endPoint x: 441, endPoint y: 369, distance: 67.9
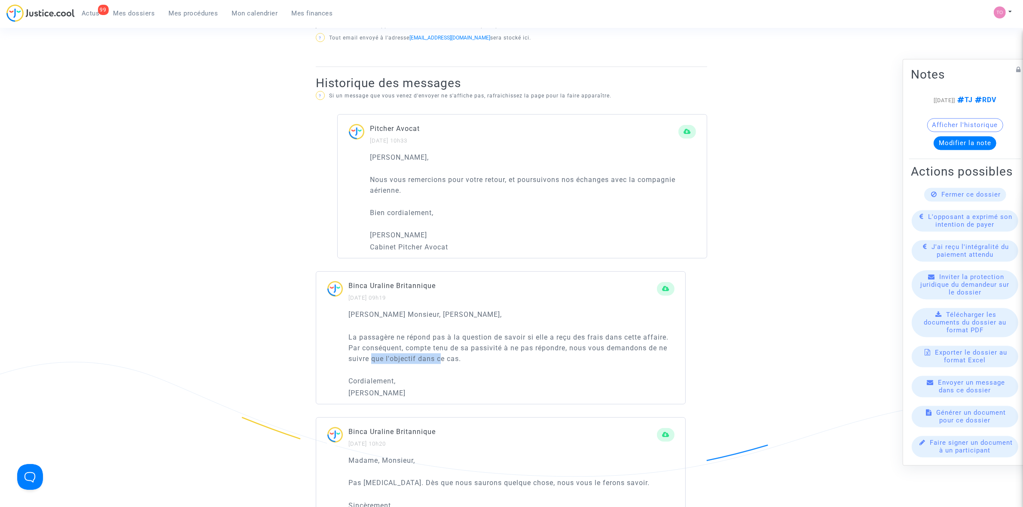
click at [441, 364] on p "La passagère ne répond pas à la question de savoir si elle a reçu des frais dan…" at bounding box center [511, 348] width 326 height 32
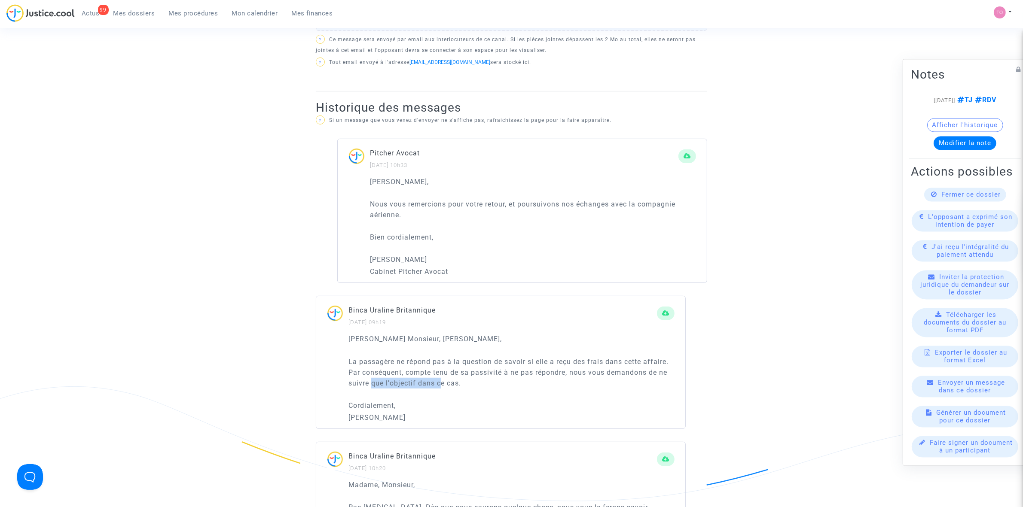
scroll to position [430, 0]
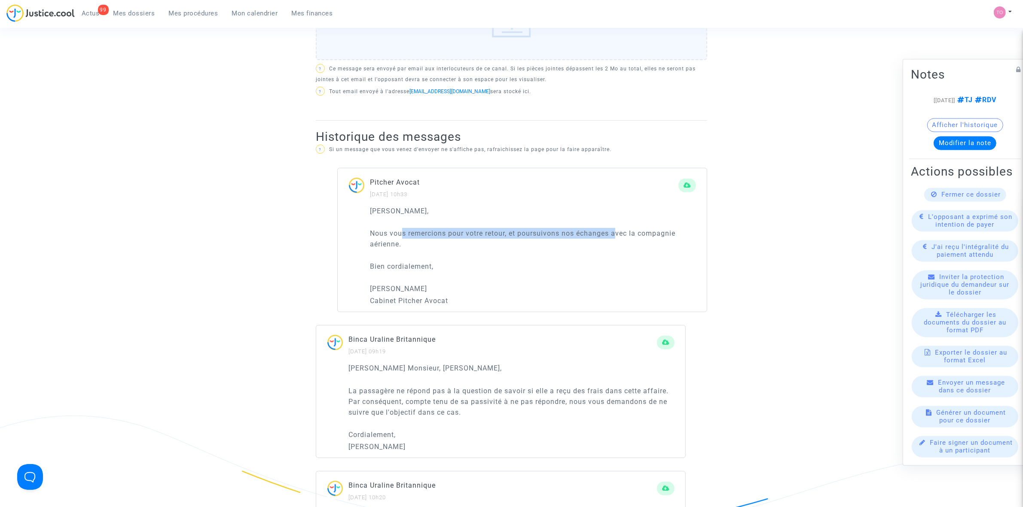
drag, startPoint x: 409, startPoint y: 241, endPoint x: 617, endPoint y: 244, distance: 208.4
click at [617, 244] on p "Nous vous remercions pour votre retour, et poursuivons nos échanges avec la com…" at bounding box center [533, 238] width 326 height 21
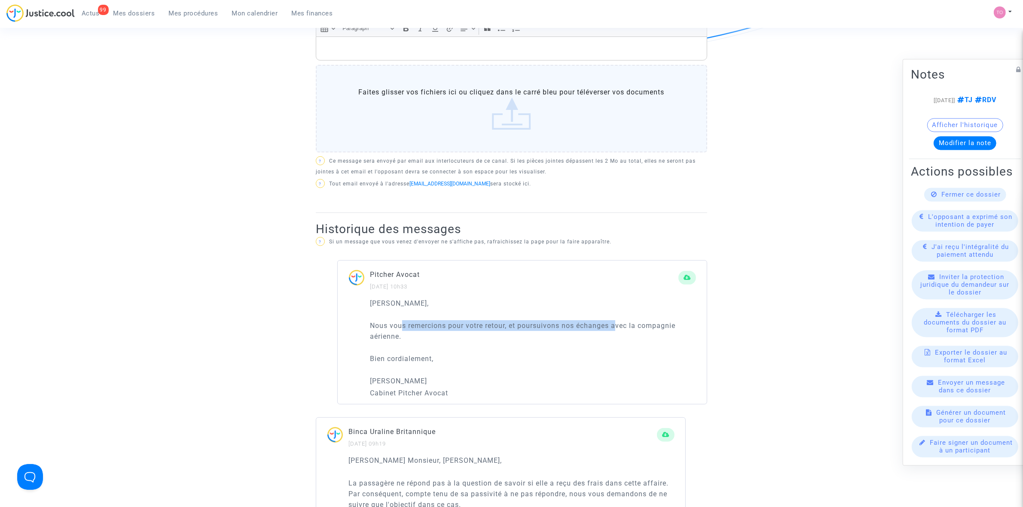
scroll to position [322, 0]
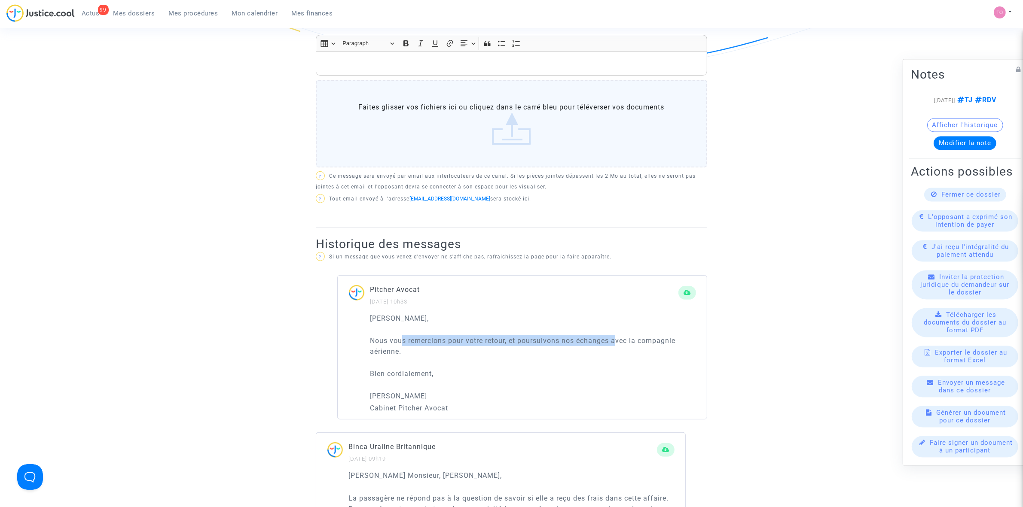
click at [961, 118] on button "Afficher l'historique" at bounding box center [965, 125] width 76 height 14
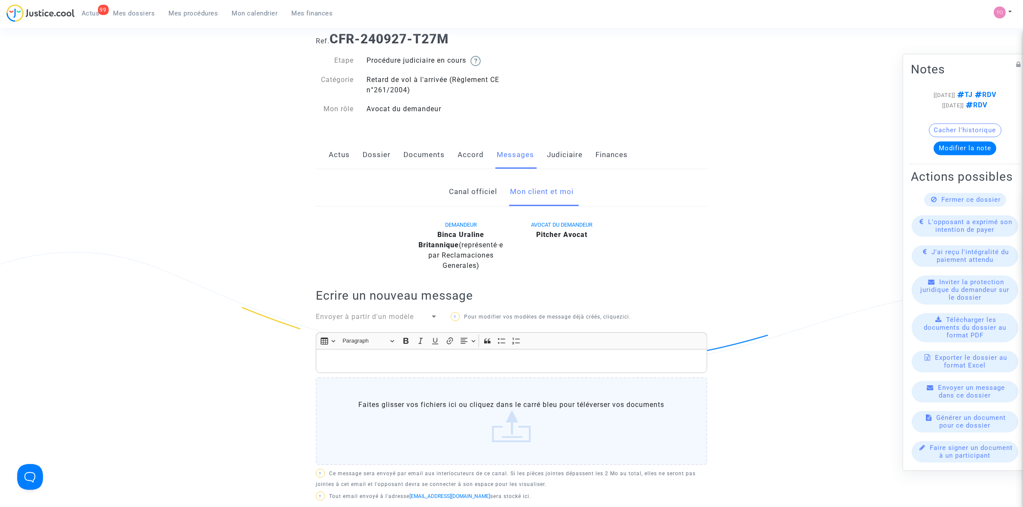
scroll to position [0, 0]
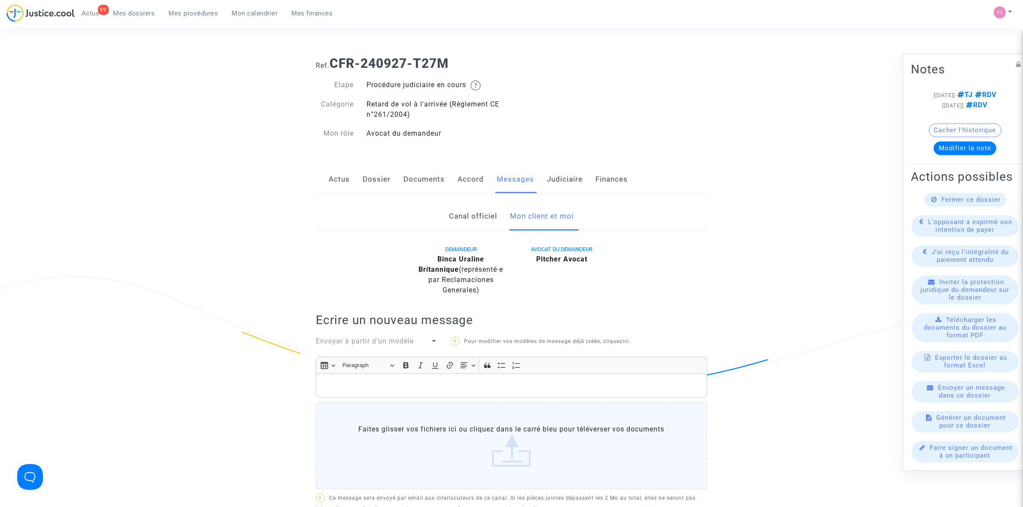
click at [382, 177] on link "Dossier" at bounding box center [377, 179] width 28 height 28
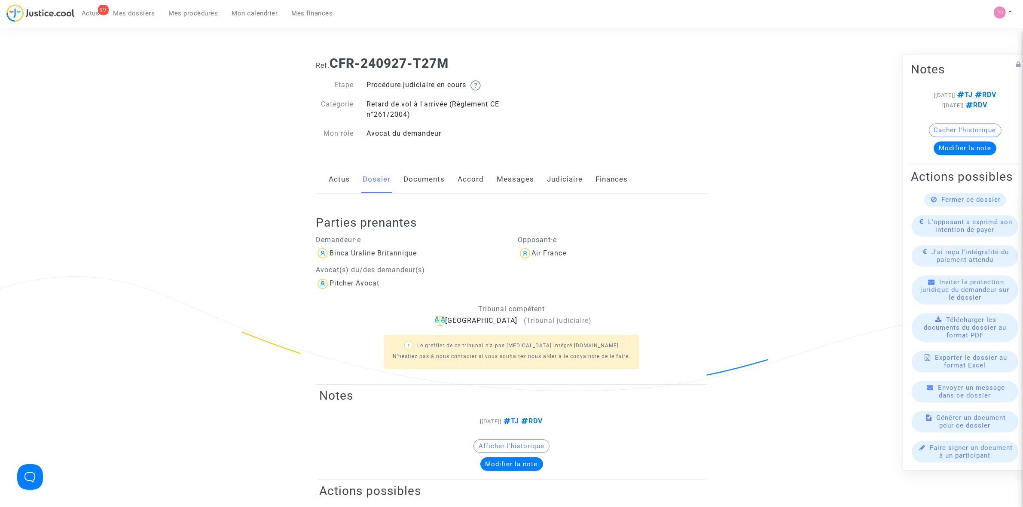
click at [556, 175] on link "Judiciaire" at bounding box center [565, 179] width 36 height 28
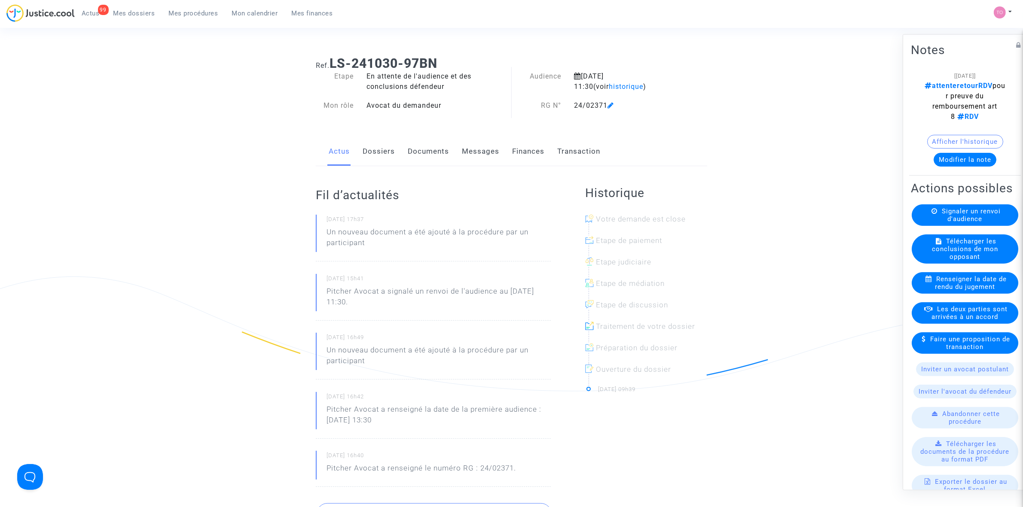
click at [948, 142] on button "Afficher l'historique" at bounding box center [965, 141] width 76 height 14
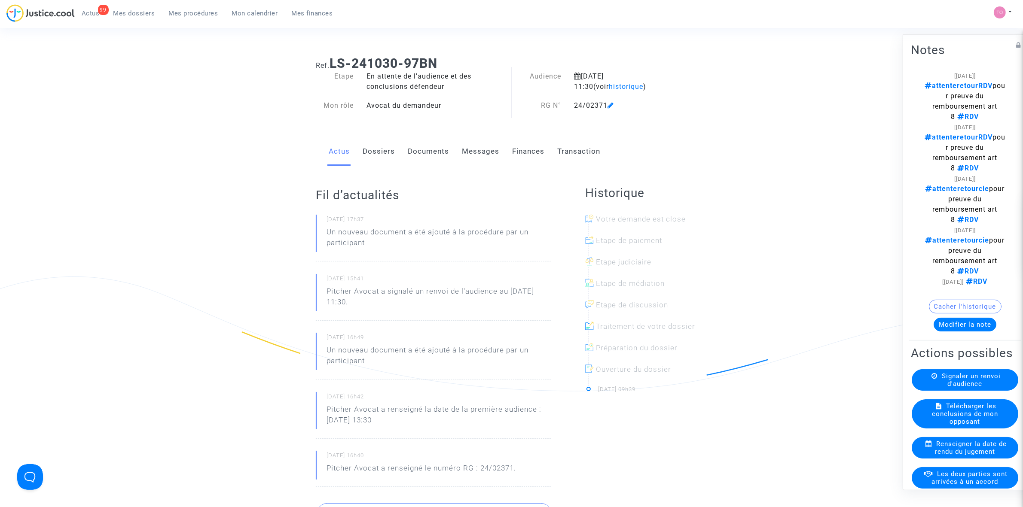
click at [949, 331] on button "Modifier la note" at bounding box center [965, 324] width 63 height 14
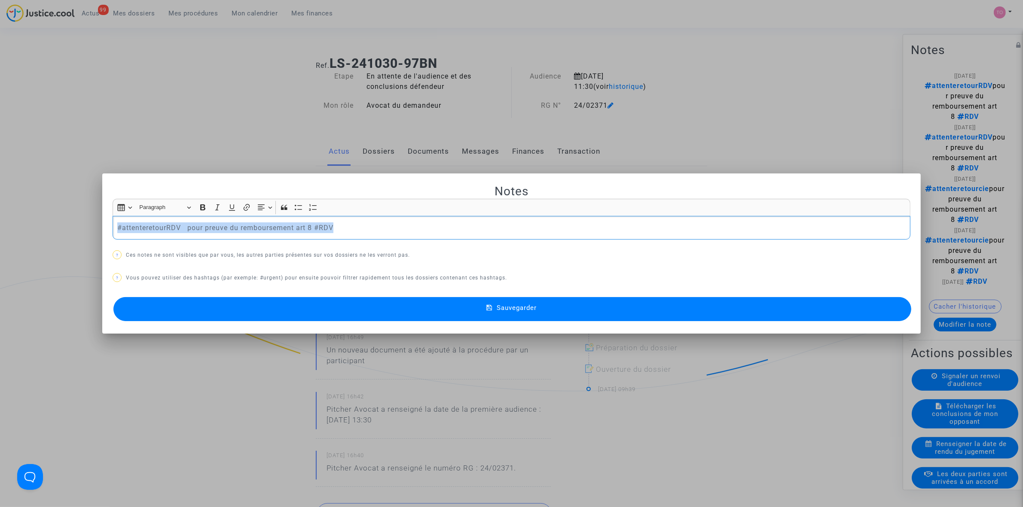
drag, startPoint x: 382, startPoint y: 232, endPoint x: 80, endPoint y: 235, distance: 302.5
click at [80, 235] on div "Notes Rich Text Editor Insert table Insert table Heading Paragraph Paragraph He…" at bounding box center [511, 253] width 1023 height 507
click at [101, 100] on div at bounding box center [511, 253] width 1023 height 507
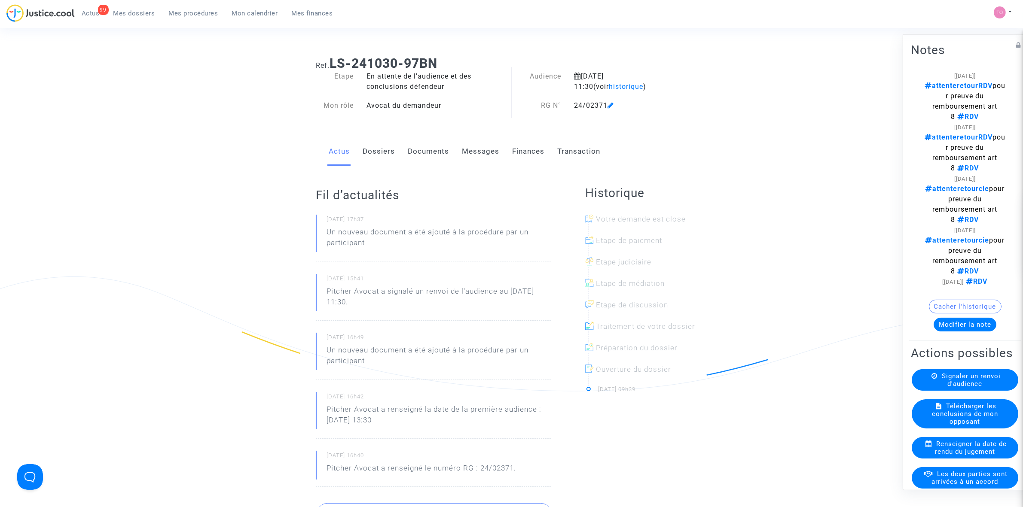
click at [976, 327] on button "Modifier la note" at bounding box center [965, 324] width 63 height 14
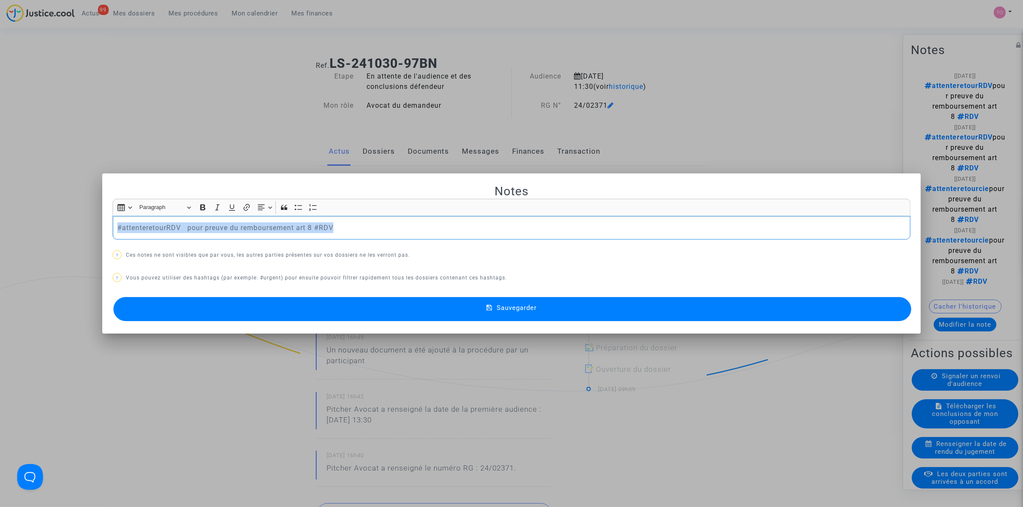
drag, startPoint x: 370, startPoint y: 225, endPoint x: 43, endPoint y: 219, distance: 327.0
click at [43, 219] on div "Notes Rich Text Editor Insert table Insert table Heading Paragraph Paragraph He…" at bounding box center [511, 253] width 1023 height 507
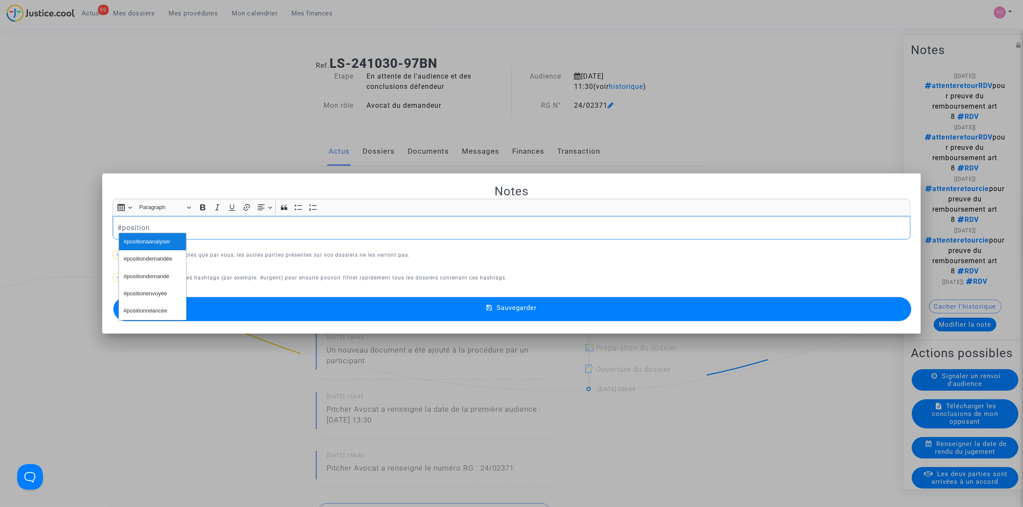
click at [140, 241] on span "#positionàanalyser" at bounding box center [147, 242] width 46 height 12
click at [192, 234] on div "#positionàanalyser" at bounding box center [512, 228] width 798 height 24
click at [202, 229] on p "#positionàanalyser" at bounding box center [511, 228] width 789 height 11
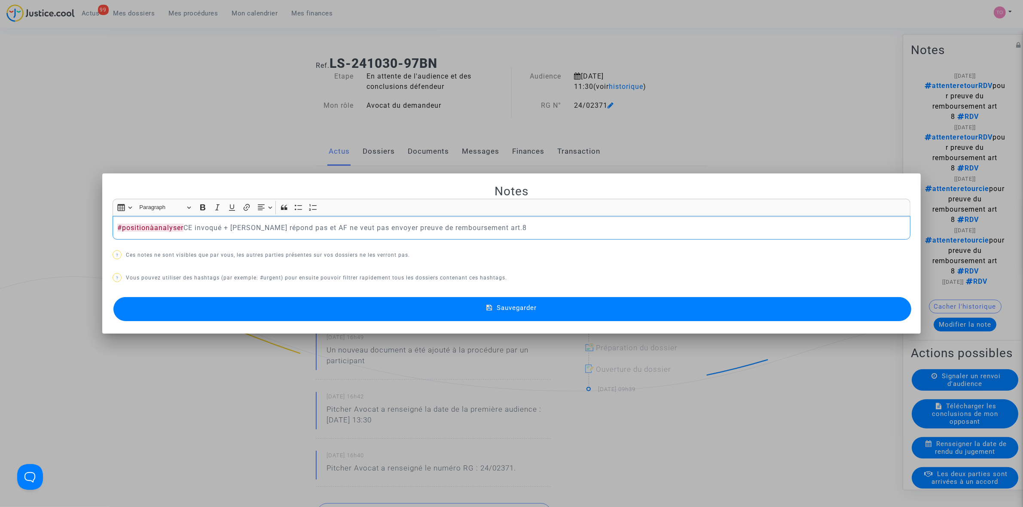
click at [375, 226] on p "#positionàanalyser CE invoqué + [PERSON_NAME] répond pas et AF ne veut pas envo…" at bounding box center [511, 228] width 789 height 11
drag, startPoint x: 244, startPoint y: 227, endPoint x: 287, endPoint y: 224, distance: 42.6
click at [280, 226] on p "#positionàanalyser CE invoqué + [PERSON_NAME] répond pas et AF ne veut pas envo…" at bounding box center [511, 228] width 789 height 11
drag, startPoint x: 297, startPoint y: 224, endPoint x: 485, endPoint y: 220, distance: 187.4
click at [485, 220] on div "#positionàanalyser CE invoqué + [PERSON_NAME] répond pas et AF ne veut pas envo…" at bounding box center [512, 228] width 798 height 24
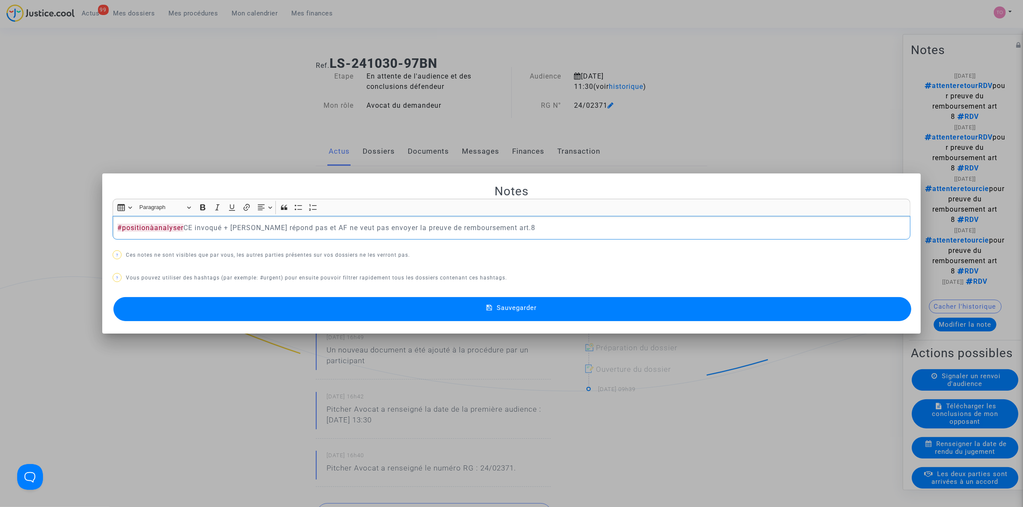
click at [498, 226] on p "#positionàanalyser CE invoqué + [PERSON_NAME] répond pas et AF ne veut pas envo…" at bounding box center [511, 228] width 789 height 11
click at [460, 304] on button "Sauvegarder" at bounding box center [512, 309] width 798 height 24
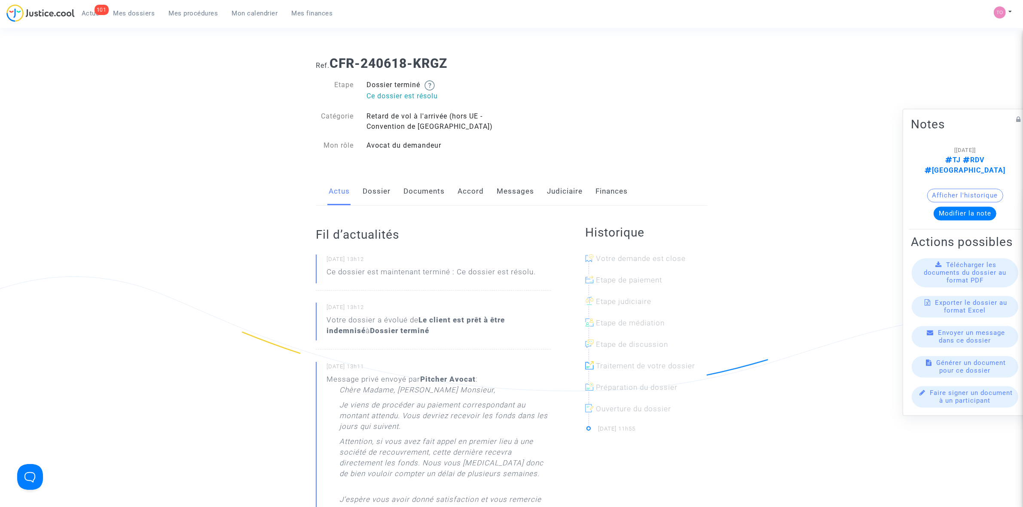
click at [465, 193] on link "Accord" at bounding box center [471, 191] width 26 height 28
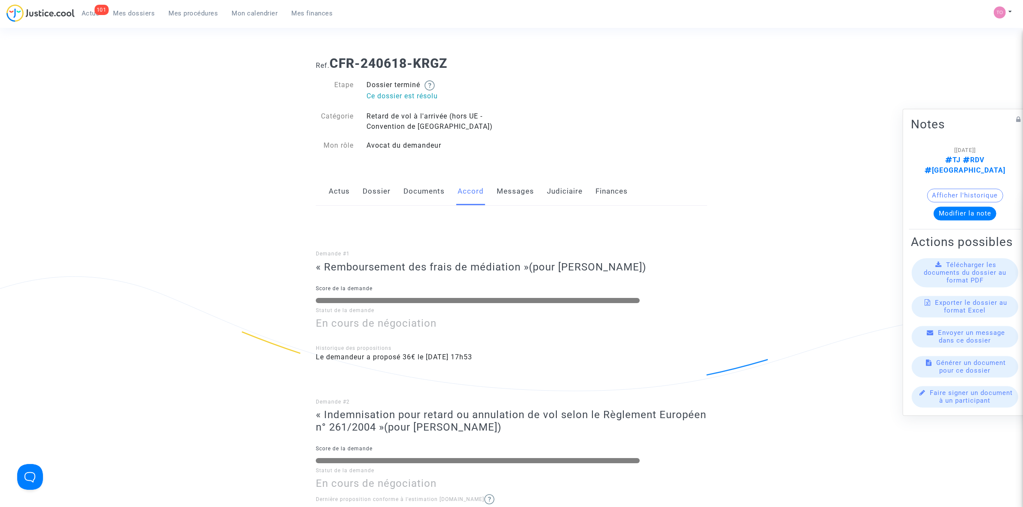
click at [552, 189] on link "Judiciaire" at bounding box center [565, 191] width 36 height 28
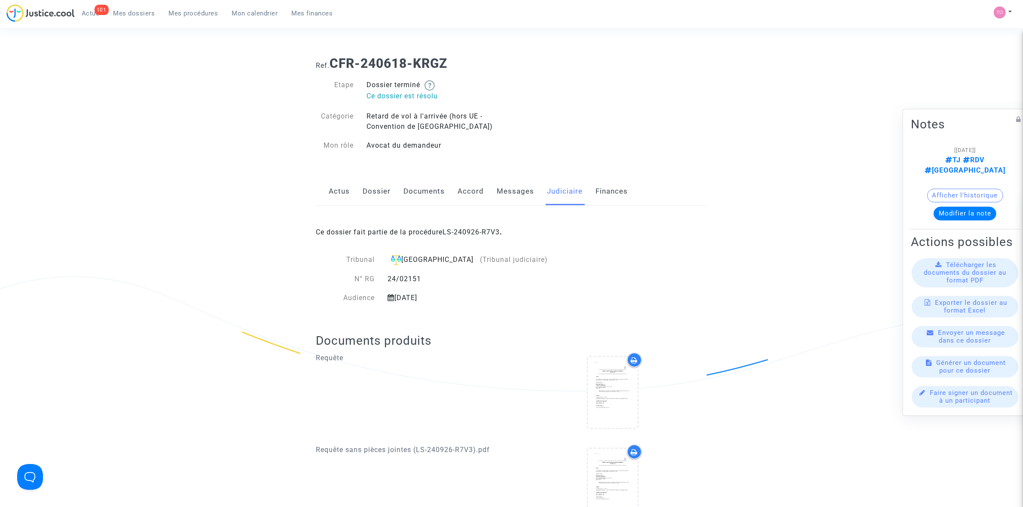
click at [506, 189] on link "Messages" at bounding box center [515, 191] width 37 height 28
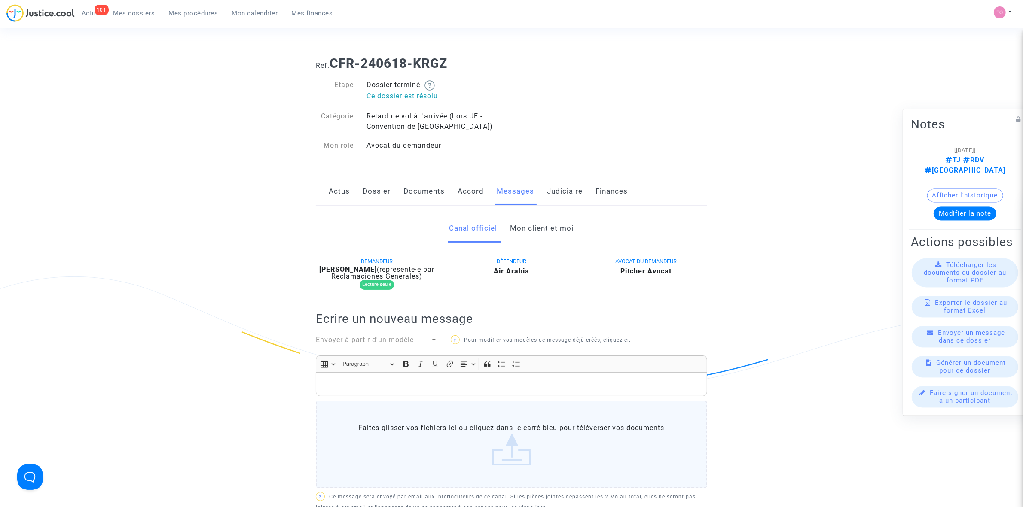
click at [568, 187] on link "Judiciaire" at bounding box center [565, 191] width 36 height 28
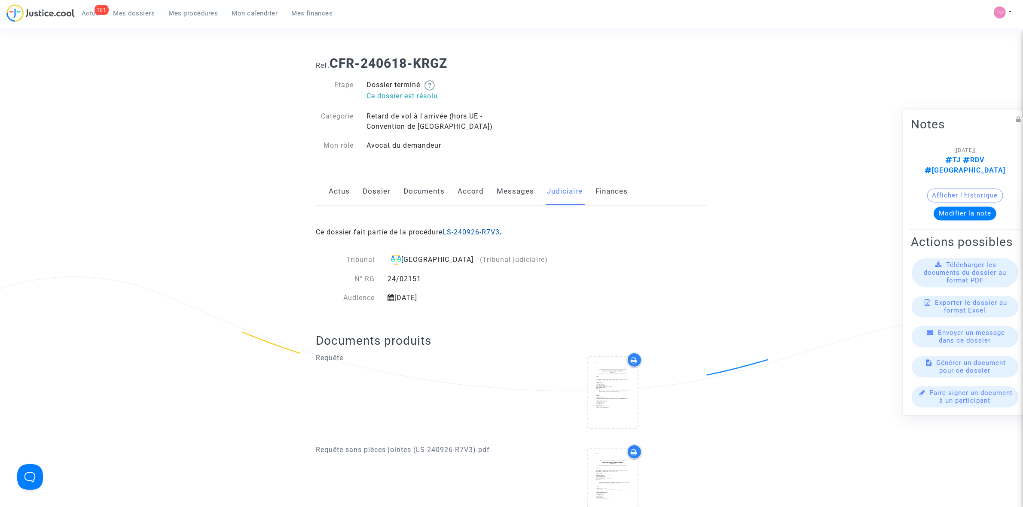
click at [478, 232] on link "LS-240926-R7V3" at bounding box center [471, 232] width 57 height 8
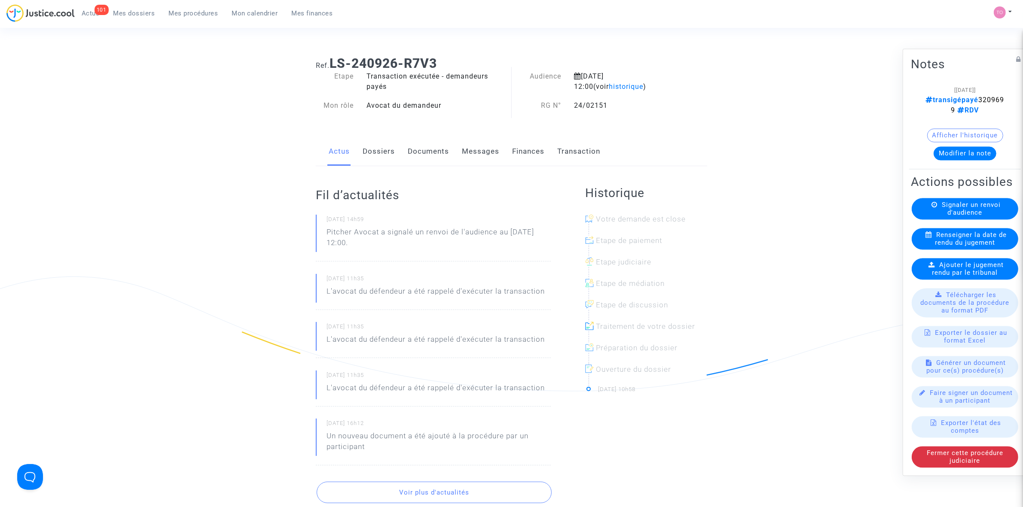
click at [967, 128] on button "Afficher l'historique" at bounding box center [965, 135] width 76 height 14
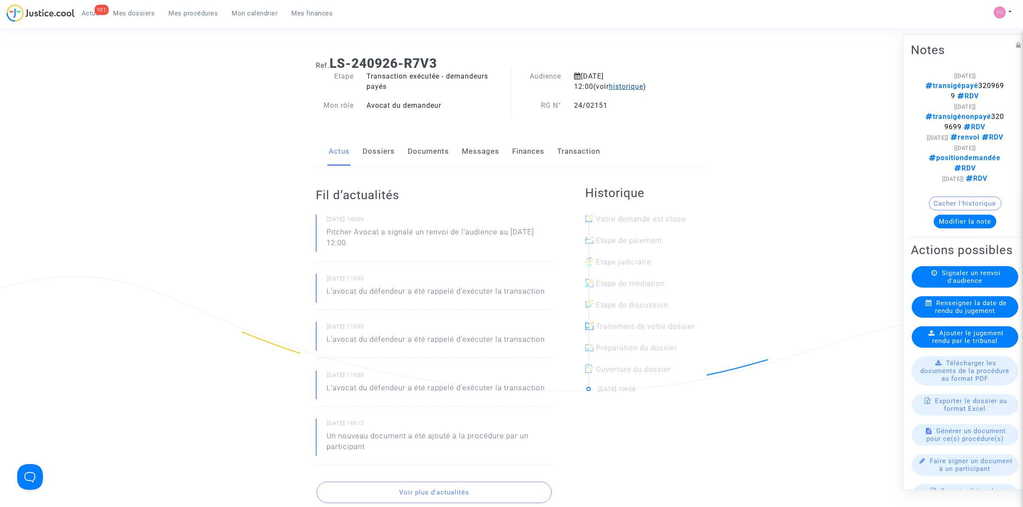
click at [609, 90] on span "historique" at bounding box center [626, 86] width 34 height 8
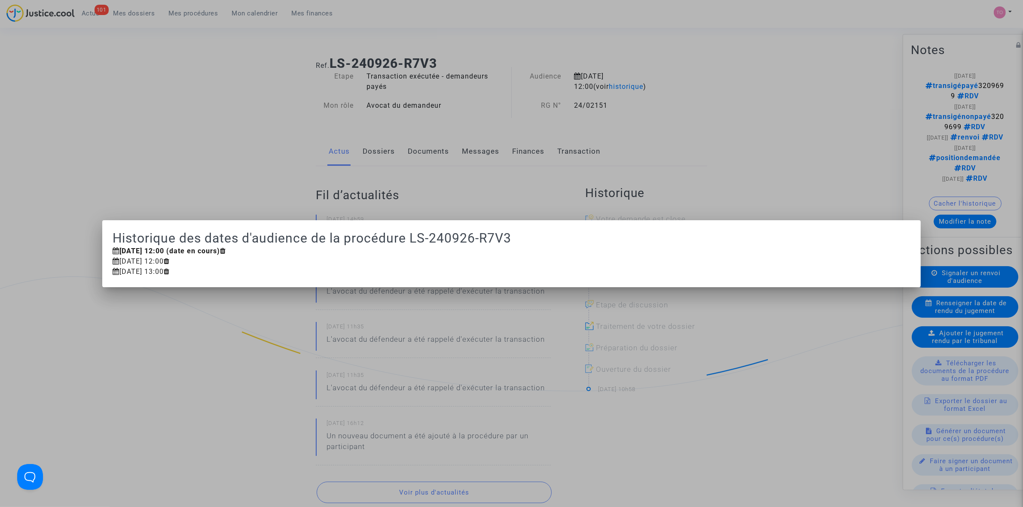
click at [177, 68] on div at bounding box center [511, 253] width 1023 height 507
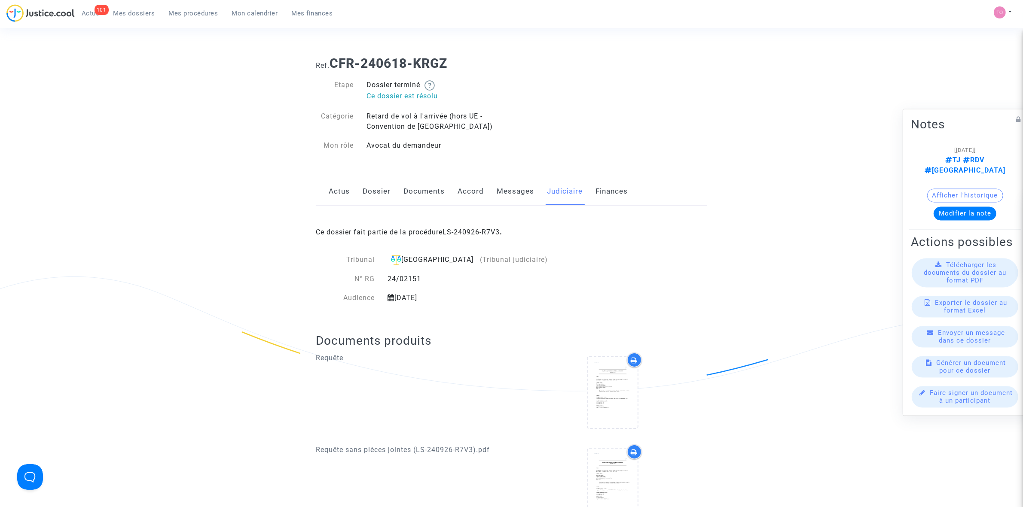
click at [430, 197] on link "Documents" at bounding box center [423, 191] width 41 height 28
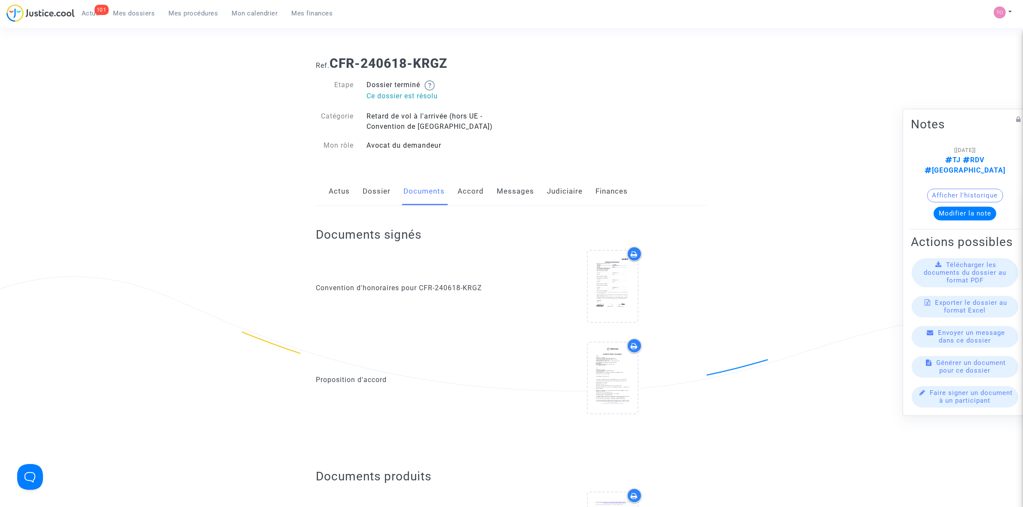
click at [490, 202] on div "Actus Dossier Documents Accord Messages Judiciaire Finances" at bounding box center [511, 191] width 391 height 29
click at [482, 200] on link "Accord" at bounding box center [471, 191] width 26 height 28
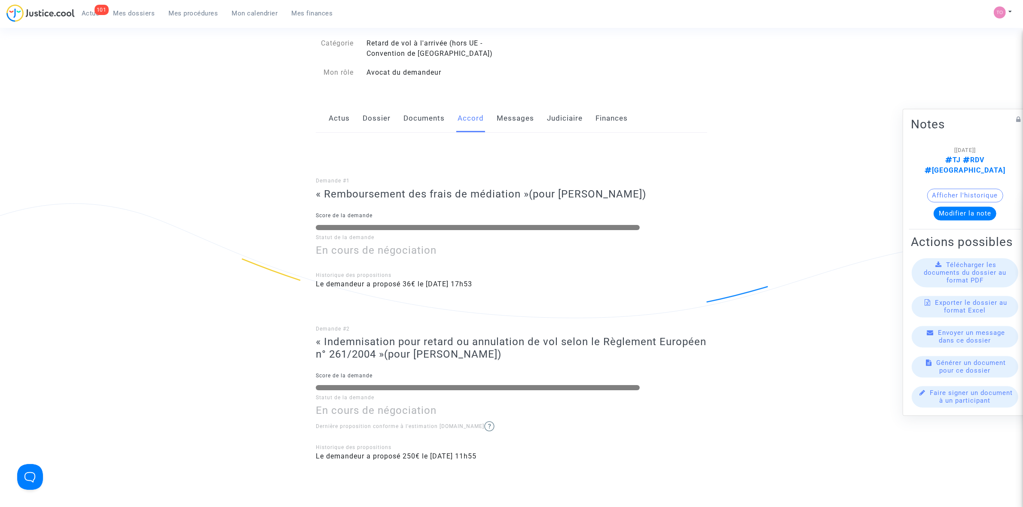
scroll to position [269, 0]
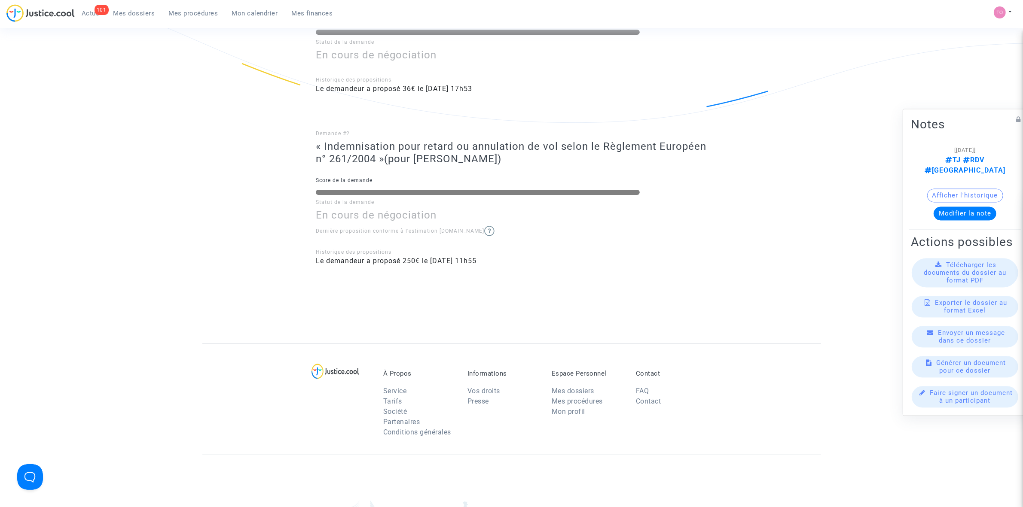
click at [262, 15] on span "Mon calendrier" at bounding box center [255, 13] width 46 height 8
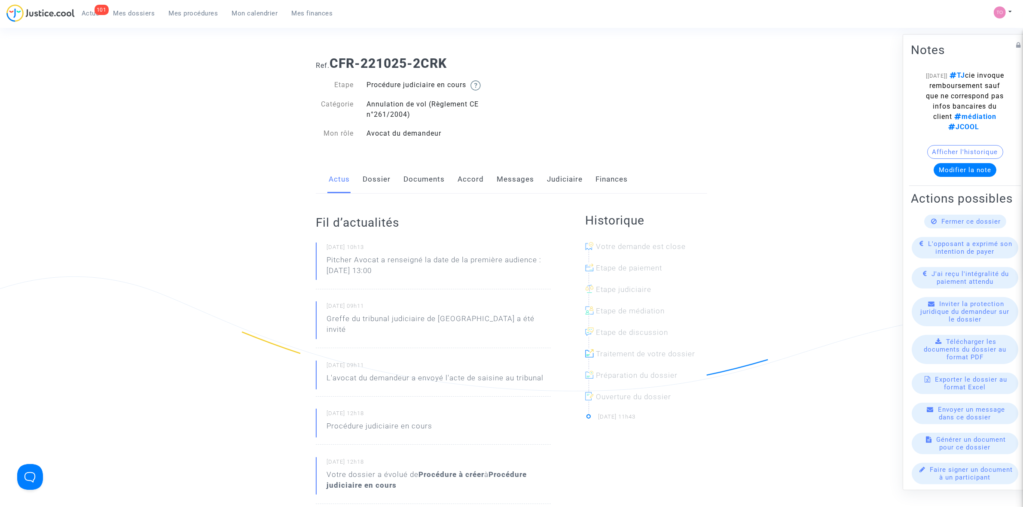
click at [557, 177] on link "Judiciaire" at bounding box center [565, 179] width 36 height 28
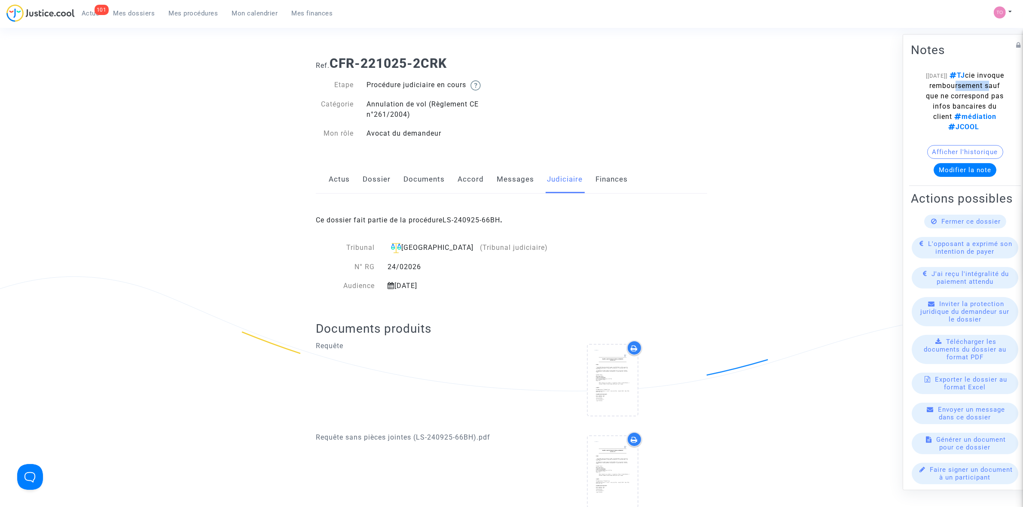
drag, startPoint x: 946, startPoint y: 100, endPoint x: 983, endPoint y: 97, distance: 36.6
click at [983, 97] on span "TJ cie invoque remboursement sauf que ne correspond pas infos bancaires du clie…" at bounding box center [965, 101] width 78 height 60
drag, startPoint x: 952, startPoint y: 108, endPoint x: 988, endPoint y: 110, distance: 36.1
click at [988, 110] on span "TJ cie invoque remboursement sauf que ne correspond pas infos bancaires du clie…" at bounding box center [965, 101] width 78 height 60
drag, startPoint x: 944, startPoint y: 116, endPoint x: 983, endPoint y: 117, distance: 39.1
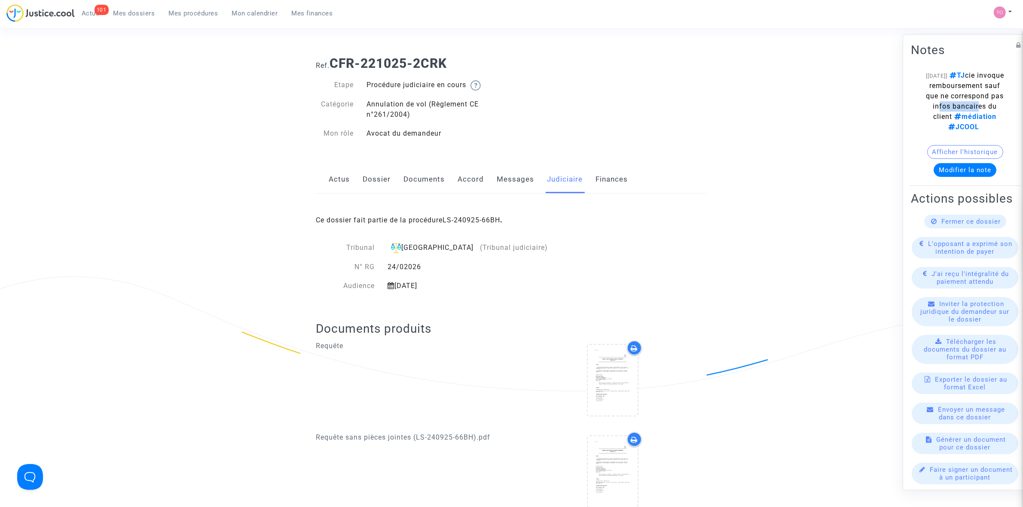
click at [983, 117] on span "TJ cie invoque remboursement sauf que ne correspond pas infos bancaires du clie…" at bounding box center [965, 101] width 78 height 60
drag, startPoint x: 959, startPoint y: 125, endPoint x: 964, endPoint y: 126, distance: 5.2
click at [964, 126] on span "TJ cie invoque remboursement sauf que ne correspond pas infos bancaires du clie…" at bounding box center [965, 101] width 78 height 60
drag, startPoint x: 938, startPoint y: 135, endPoint x: 946, endPoint y: 136, distance: 8.6
click at [946, 131] on span "TJ cie invoque remboursement sauf que ne correspond pas infos bancaires du clie…" at bounding box center [965, 101] width 78 height 60
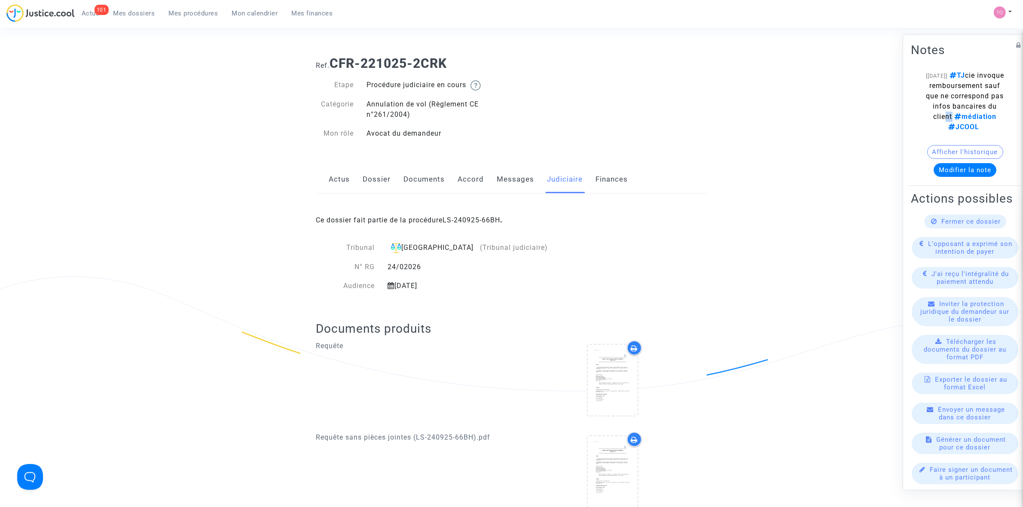
click at [946, 159] on button "Afficher l'historique" at bounding box center [965, 152] width 76 height 14
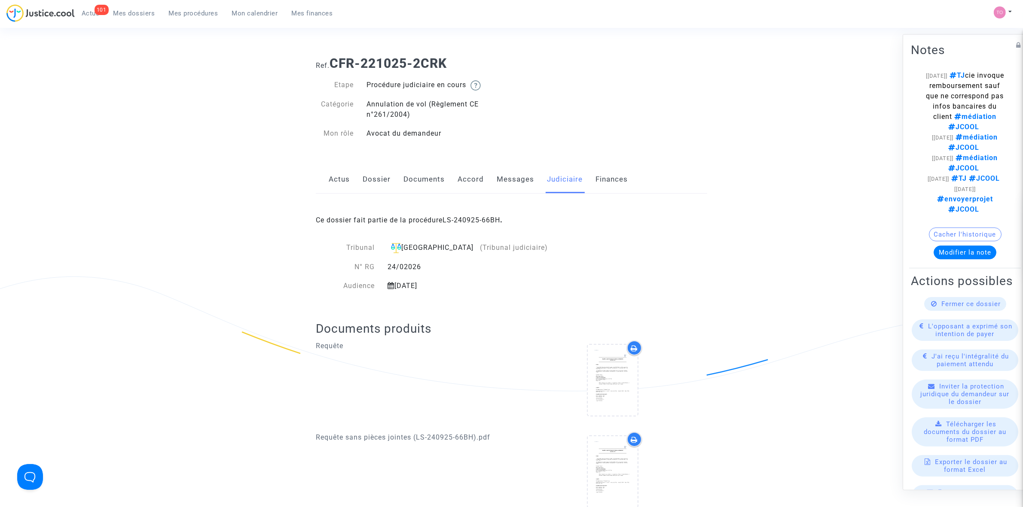
click at [946, 241] on button "Cacher l'historique" at bounding box center [965, 234] width 73 height 14
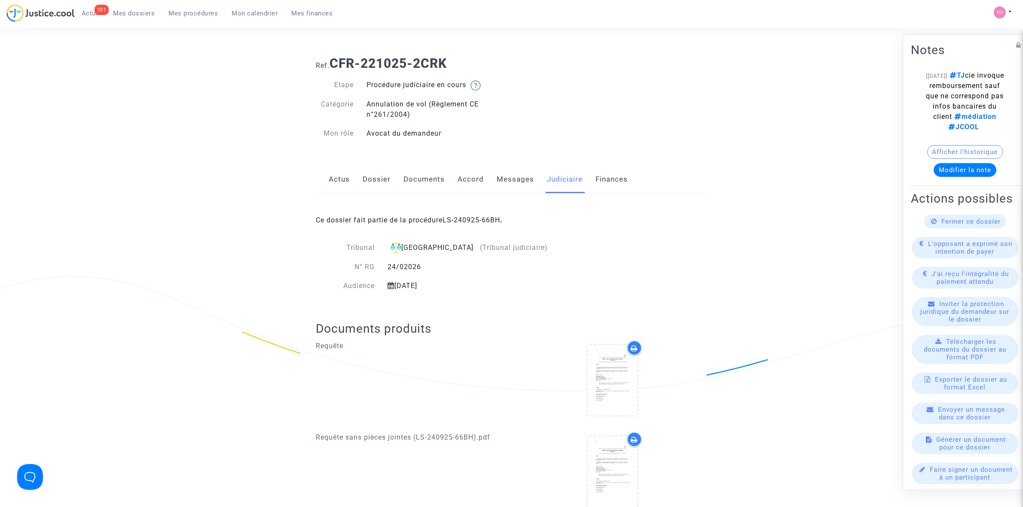
click at [482, 228] on div "Ce dossier fait partie de la procédure LS-240925-66BH ." at bounding box center [511, 214] width 391 height 40
click at [482, 223] on link "LS-240925-66BH" at bounding box center [472, 220] width 58 height 8
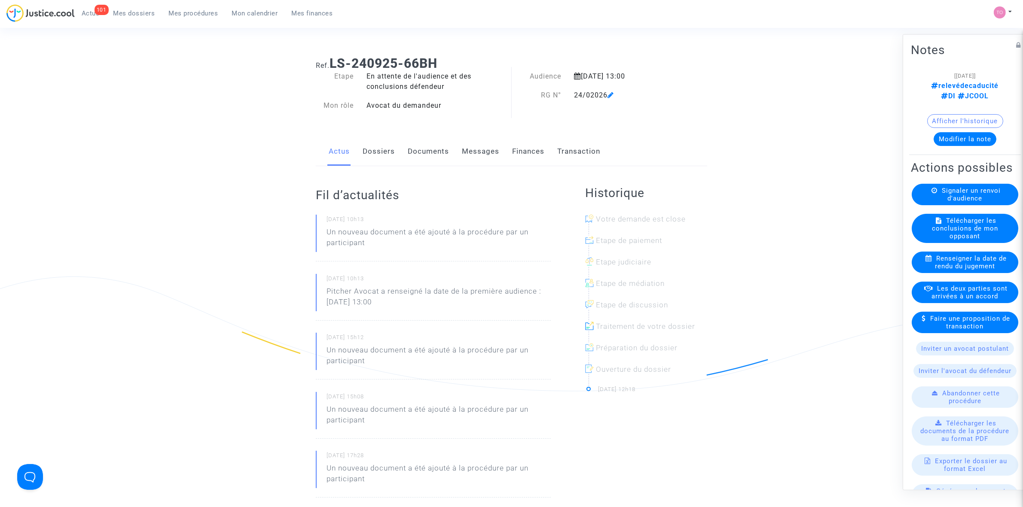
click at [950, 132] on button "Modifier la note" at bounding box center [965, 139] width 63 height 14
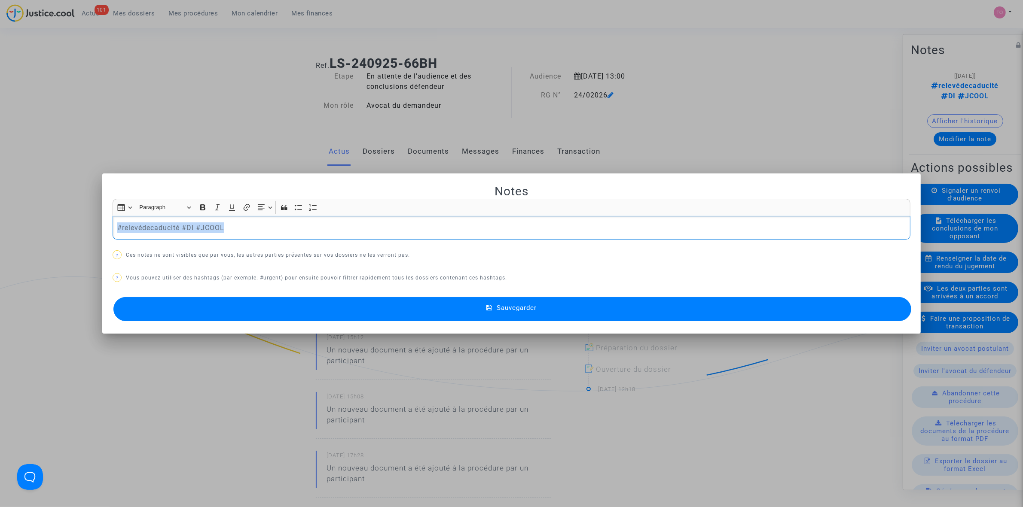
drag, startPoint x: 231, startPoint y: 224, endPoint x: 24, endPoint y: 208, distance: 207.7
click at [24, 208] on div "Notes Rich Text Editor Insert table Insert table Heading Paragraph Paragraph He…" at bounding box center [511, 253] width 1023 height 507
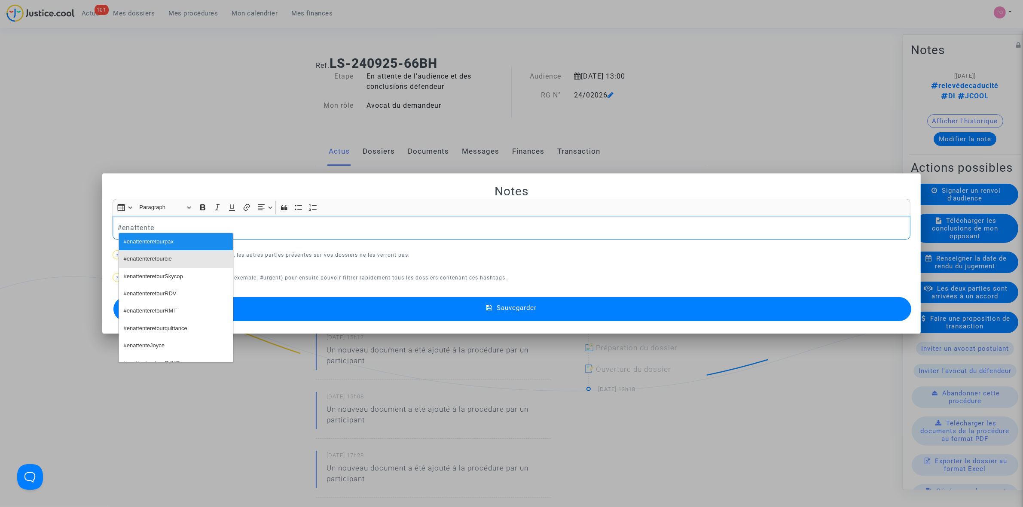
click at [153, 260] on span "#enattenteretourcie" at bounding box center [148, 259] width 48 height 12
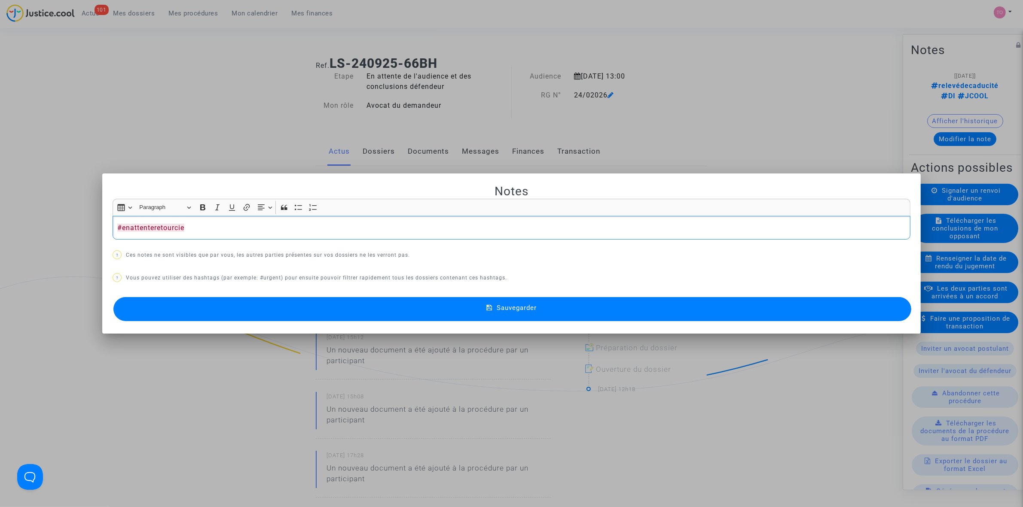
drag, startPoint x: 200, startPoint y: 231, endPoint x: 198, endPoint y: 221, distance: 9.8
click at [200, 230] on p "#enattenteretourcie" at bounding box center [511, 228] width 789 height 11
click at [264, 232] on p "#enattenteretourcie la Cie un réglé mais" at bounding box center [511, 228] width 789 height 11
click at [286, 227] on p "#enattenteretourcie la Cie un réglé mais sur de scoordonnées bancaires ne corre…" at bounding box center [511, 228] width 789 height 11
click at [595, 226] on p "#enattenteretourcie la Cie un réglé mais sur des coordonnées bancaires ne corre…" at bounding box center [511, 228] width 789 height 11
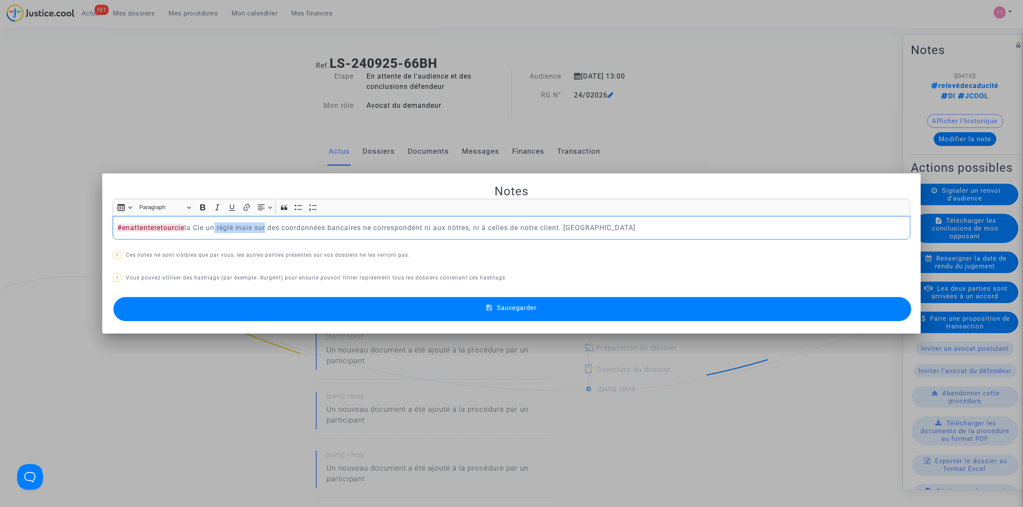
drag, startPoint x: 207, startPoint y: 230, endPoint x: 260, endPoint y: 226, distance: 53.0
click at [260, 226] on p "#enattenteretourcie la Cie un réglé mais sur des coordonnées bancaires ne corre…" at bounding box center [511, 228] width 789 height 11
click at [236, 229] on p "#enattenteretourcie la Cie un réglé mais sur des coordonnées bancaires ne corre…" at bounding box center [511, 228] width 789 height 11
drag, startPoint x: 267, startPoint y: 229, endPoint x: 303, endPoint y: 228, distance: 35.7
click at [303, 228] on p "#enattenteretourcie la Cie un réglé mais sur des coordonnées bancaires ne corre…" at bounding box center [511, 228] width 789 height 11
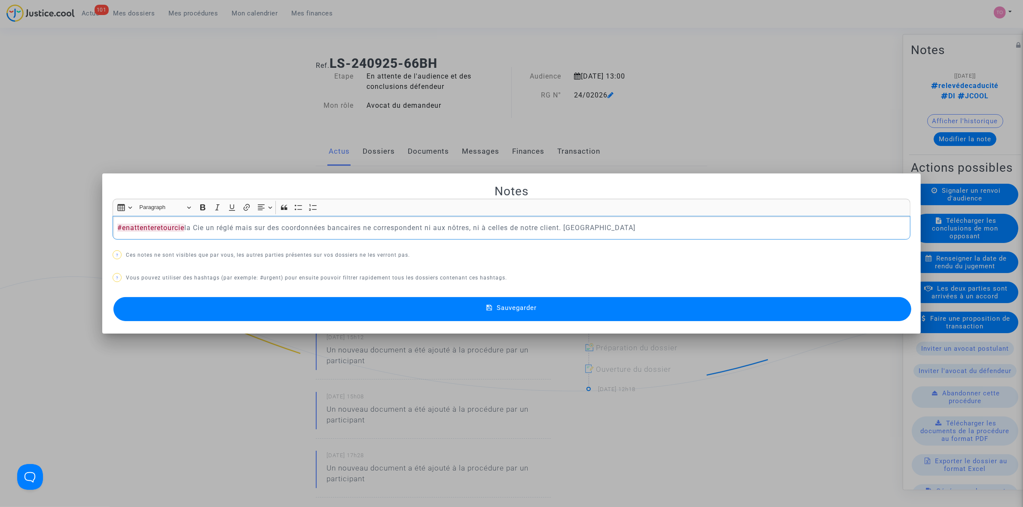
click at [243, 231] on p "#enattenteretourcie la Cie un réglé mais sur des coordonnées bancaires ne corre…" at bounding box center [511, 228] width 789 height 11
click at [235, 229] on p "#enattenteretourcie la Cie un réglé mais sur des coordonnées bancaires ne corre…" at bounding box center [511, 228] width 789 height 11
drag, startPoint x: 259, startPoint y: 224, endPoint x: 561, endPoint y: 226, distance: 301.6
click at [561, 226] on p "#enattenteretourcie la Cie un réglé, mais sur des coordonnées bancaires ne corr…" at bounding box center [511, 228] width 789 height 11
click at [494, 304] on mat-icon at bounding box center [491, 309] width 10 height 10
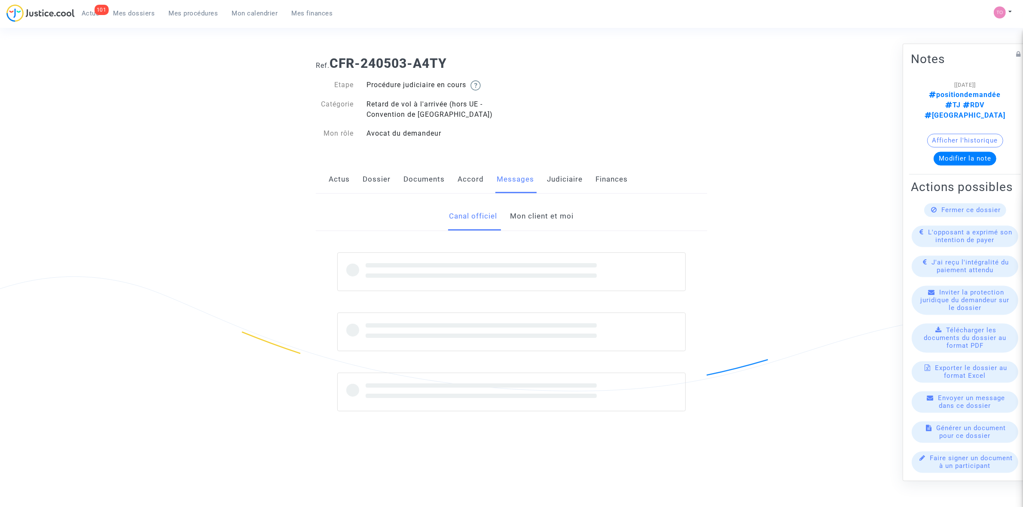
click at [512, 220] on link "Mon client et moi" at bounding box center [542, 216] width 64 height 28
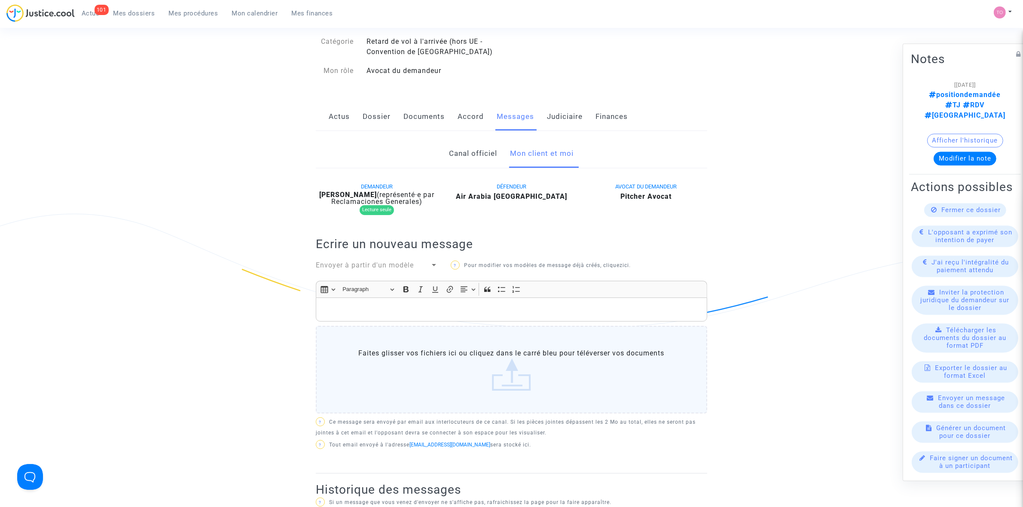
scroll to position [54, 0]
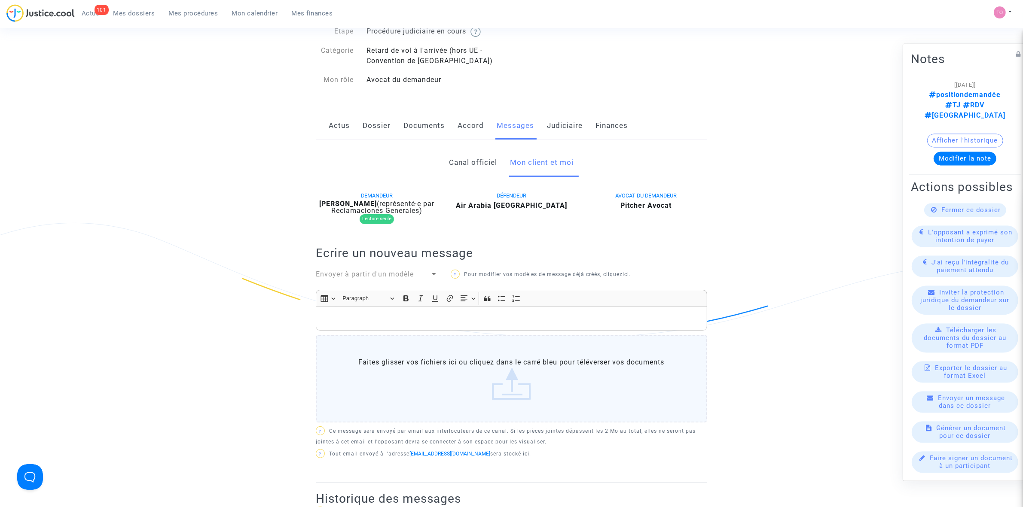
click at [375, 125] on link "Dossier" at bounding box center [377, 126] width 28 height 28
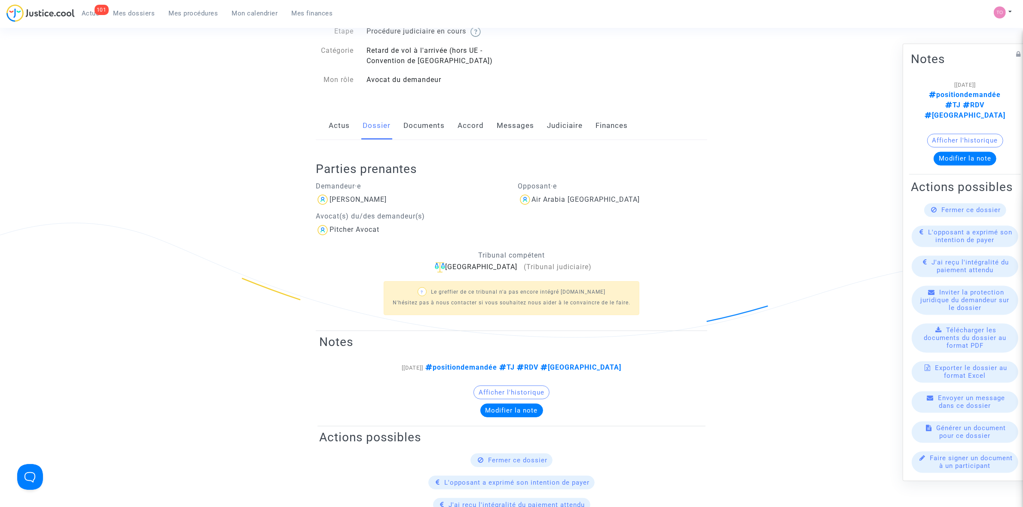
click at [417, 125] on link "Documents" at bounding box center [423, 126] width 41 height 28
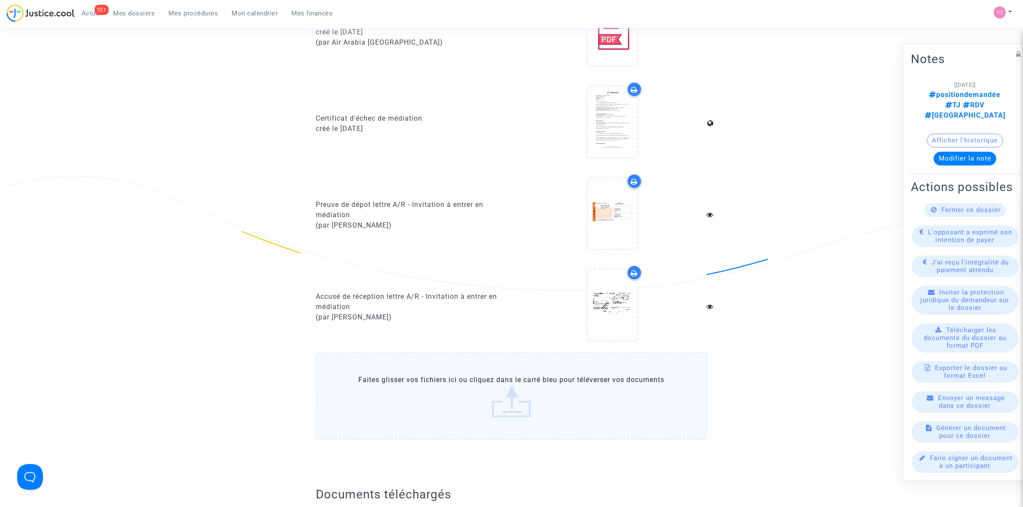
scroll to position [537, 0]
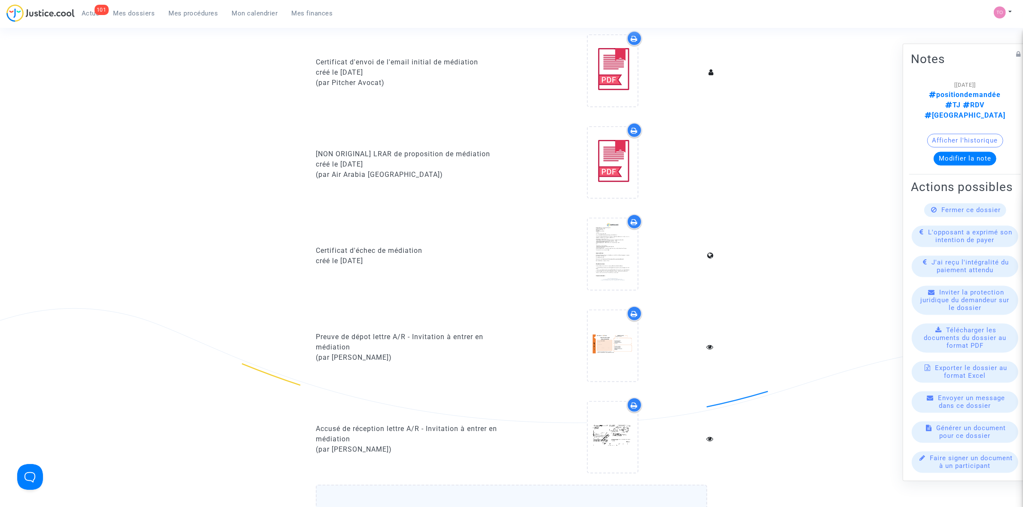
click at [990, 134] on button "Afficher l'historique" at bounding box center [965, 141] width 76 height 14
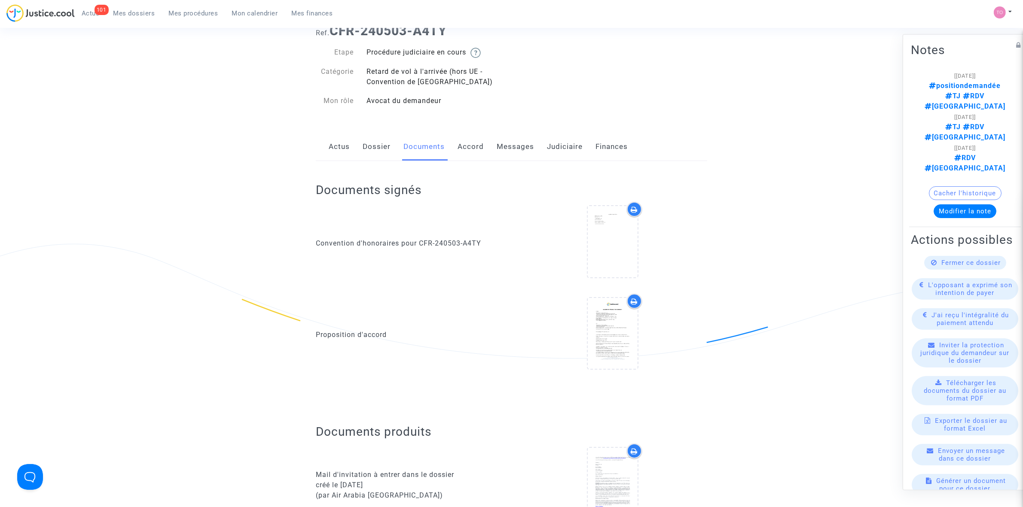
scroll to position [0, 0]
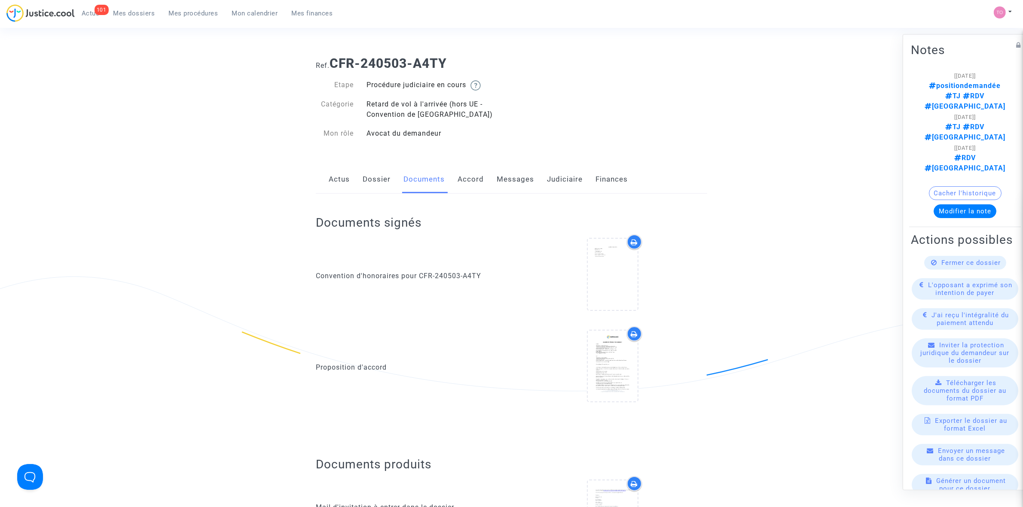
click at [469, 167] on link "Accord" at bounding box center [471, 179] width 26 height 28
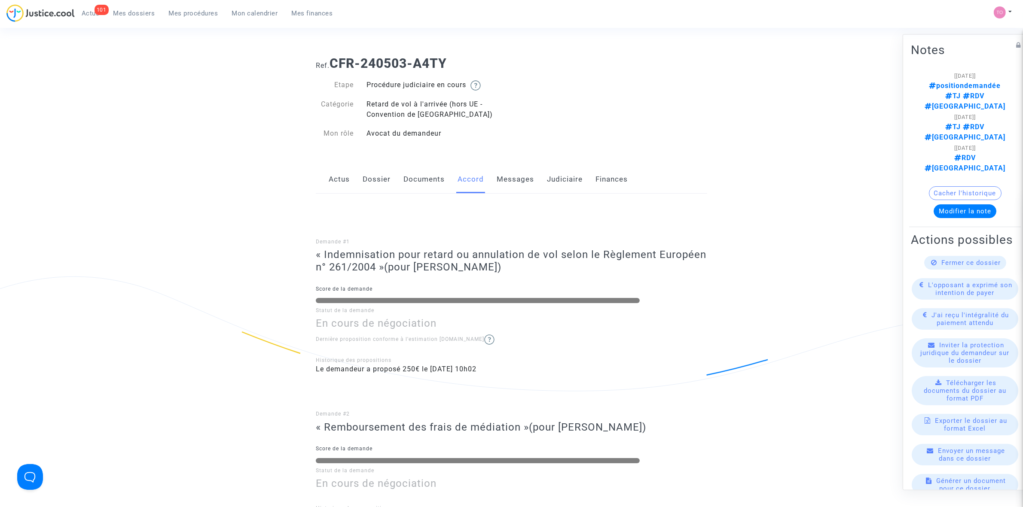
click at [525, 177] on link "Messages" at bounding box center [515, 179] width 37 height 28
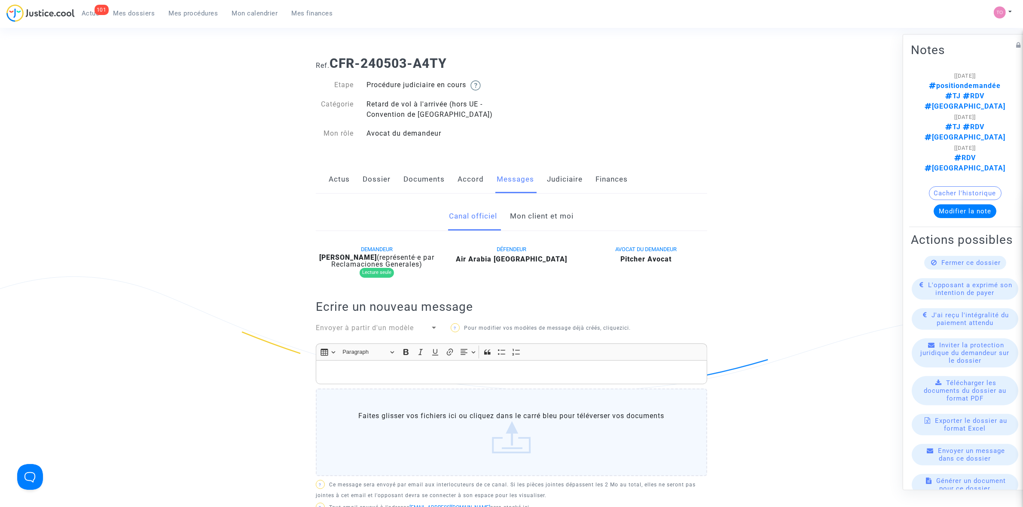
click at [379, 183] on link "Dossier" at bounding box center [377, 179] width 28 height 28
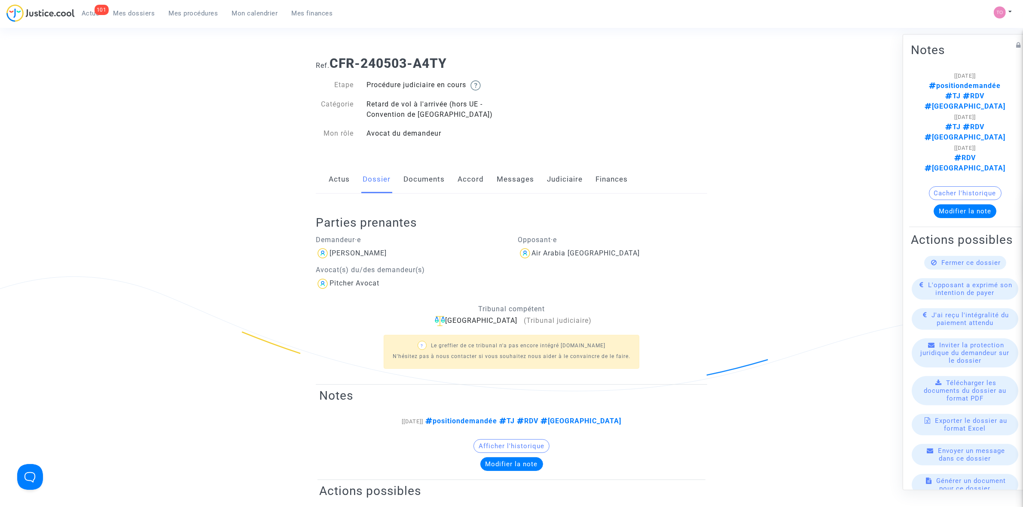
click at [438, 174] on link "Documents" at bounding box center [423, 179] width 41 height 28
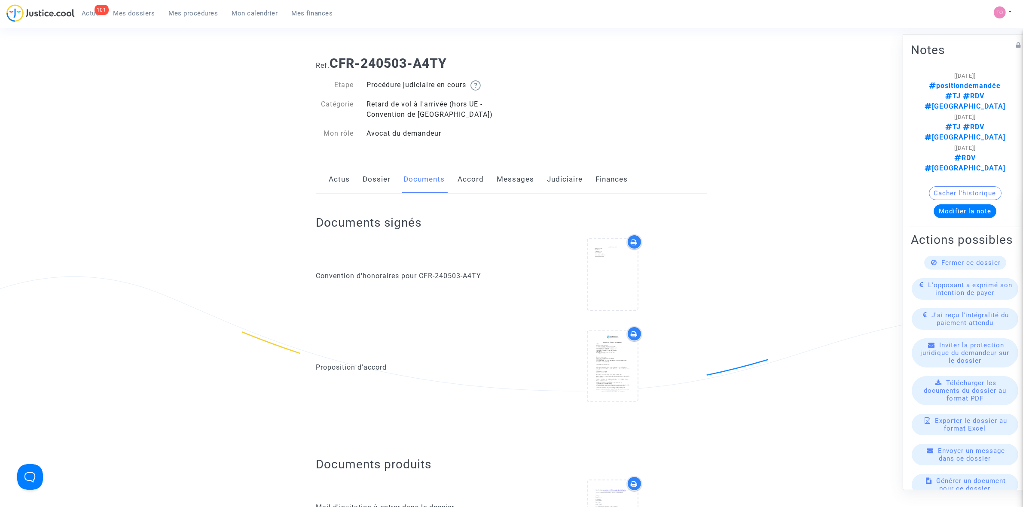
click at [556, 173] on link "Judiciaire" at bounding box center [565, 179] width 36 height 28
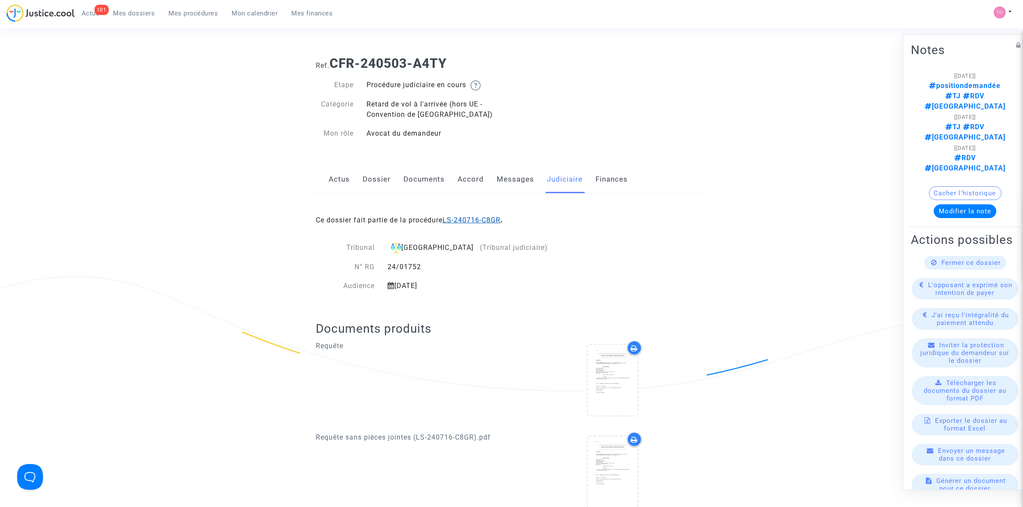
click at [478, 223] on link "LS-240716-C8GR" at bounding box center [472, 220] width 58 height 8
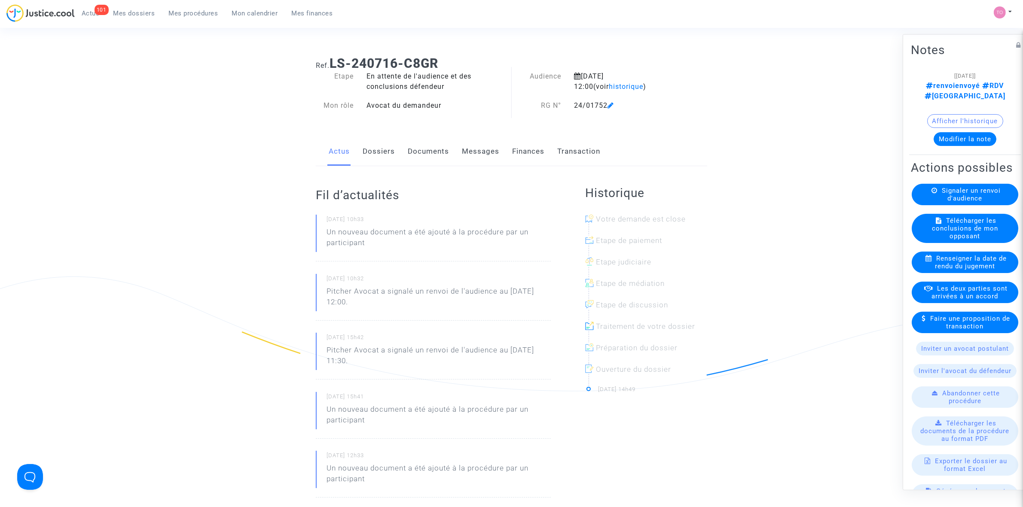
click at [932, 115] on button "Afficher l'historique" at bounding box center [965, 121] width 76 height 14
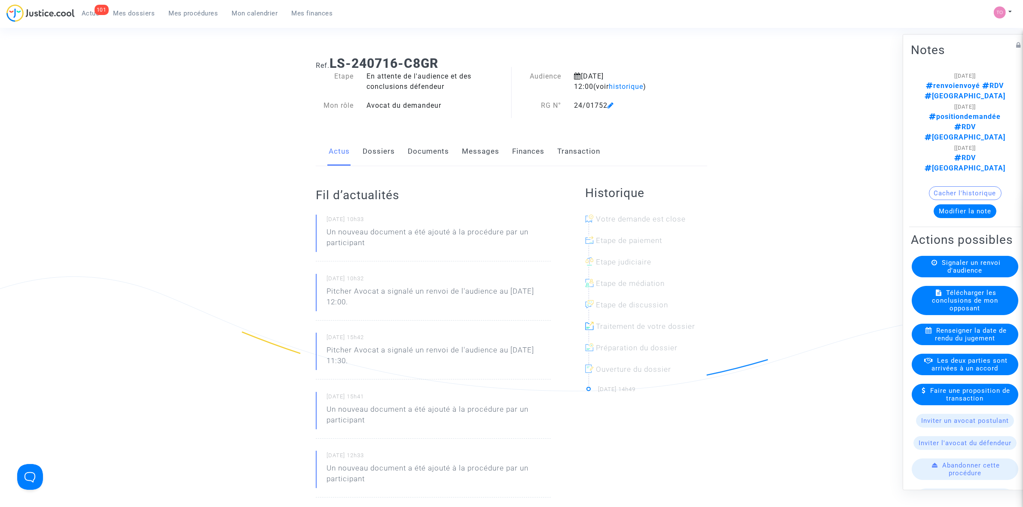
click at [377, 154] on link "Dossiers" at bounding box center [379, 151] width 32 height 28
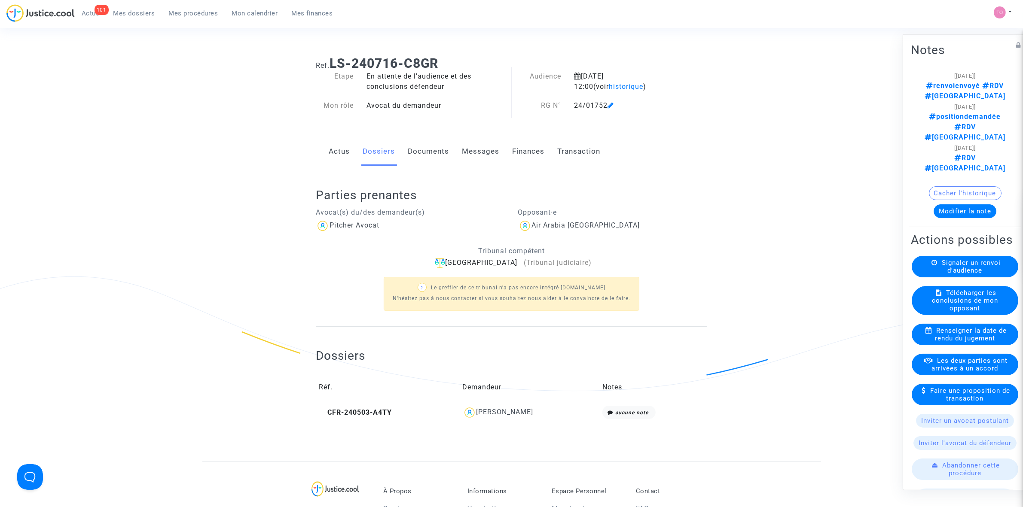
click at [525, 143] on link "Finances" at bounding box center [528, 151] width 32 height 28
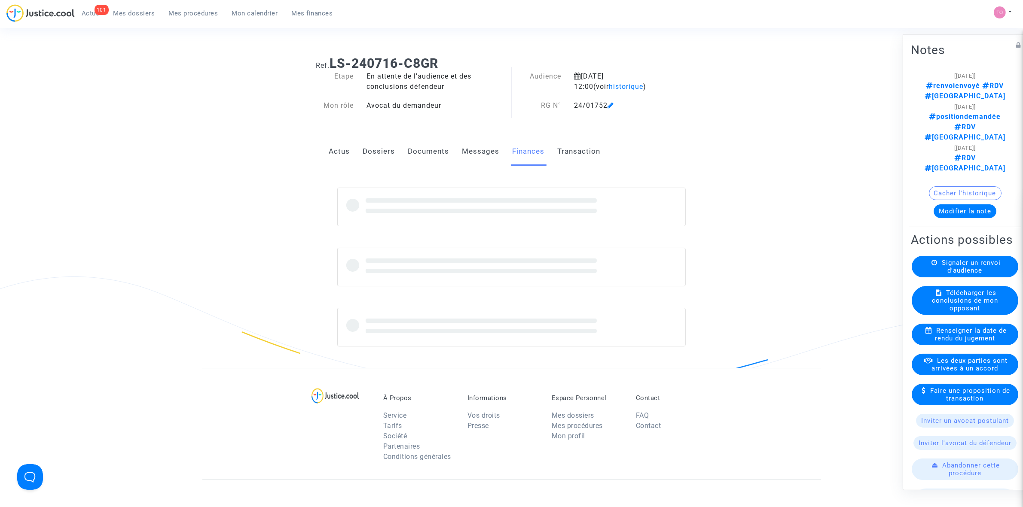
click at [468, 153] on link "Messages" at bounding box center [480, 151] width 37 height 28
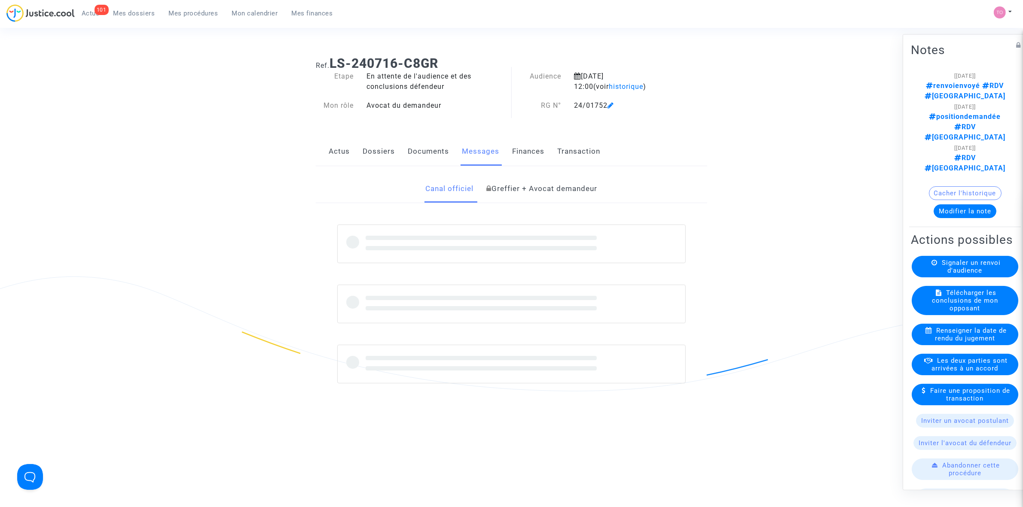
click at [434, 155] on link "Documents" at bounding box center [428, 151] width 41 height 28
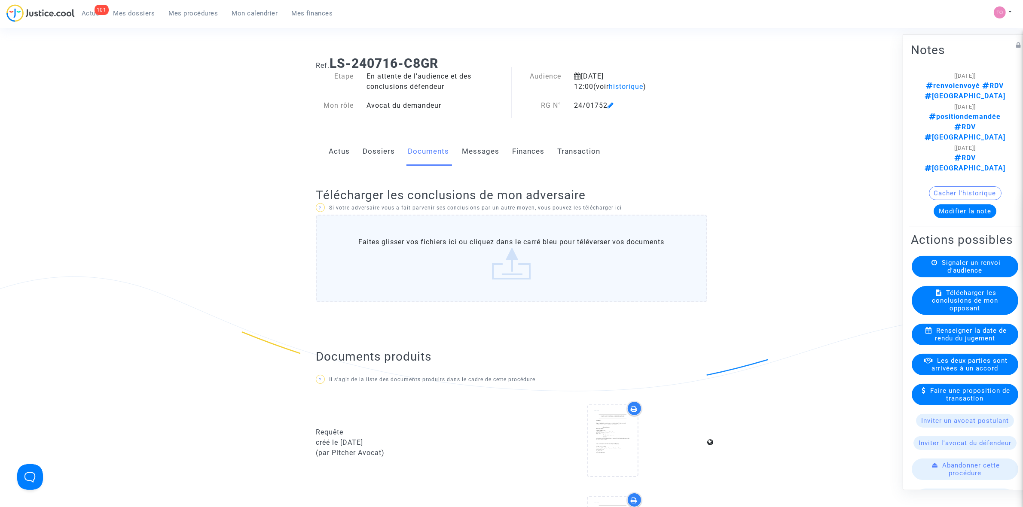
click at [514, 153] on link "Finances" at bounding box center [528, 151] width 32 height 28
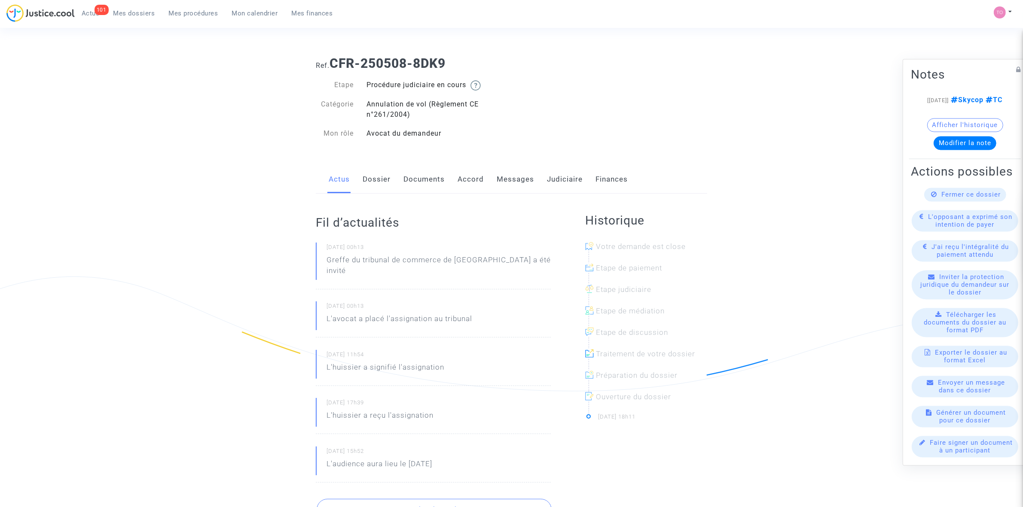
click at [946, 125] on button "Afficher l'historique" at bounding box center [965, 125] width 76 height 14
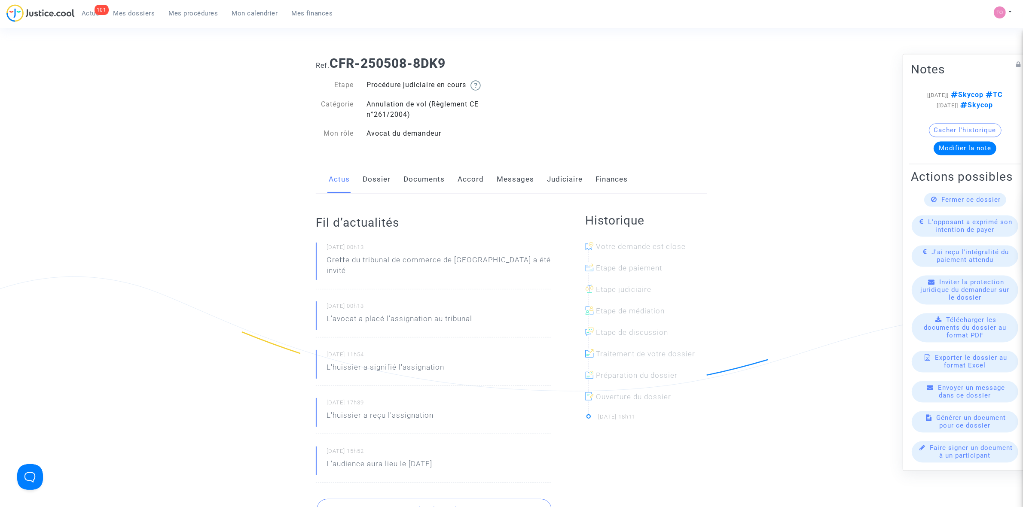
click at [568, 181] on link "Judiciaire" at bounding box center [565, 179] width 36 height 28
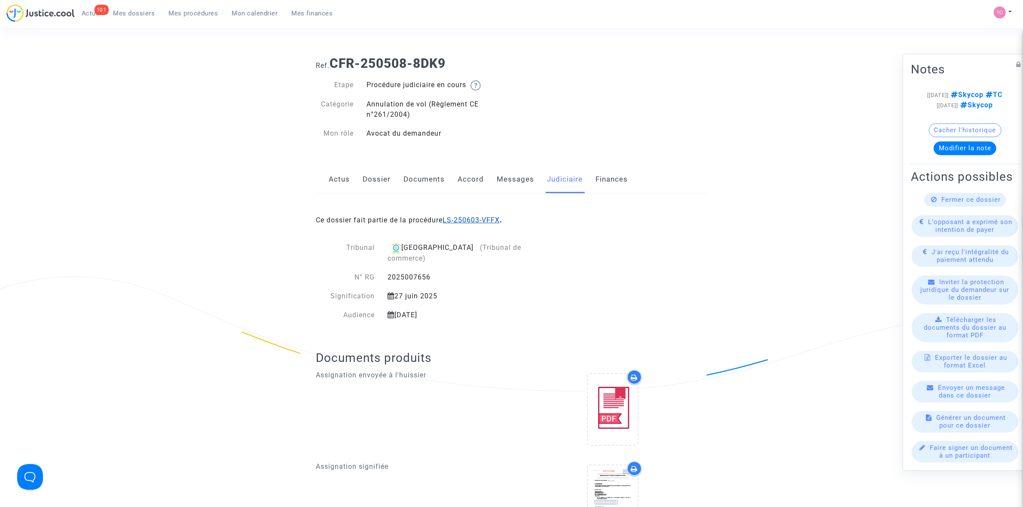
click at [462, 220] on link "LS-250603-VFFX" at bounding box center [471, 220] width 57 height 8
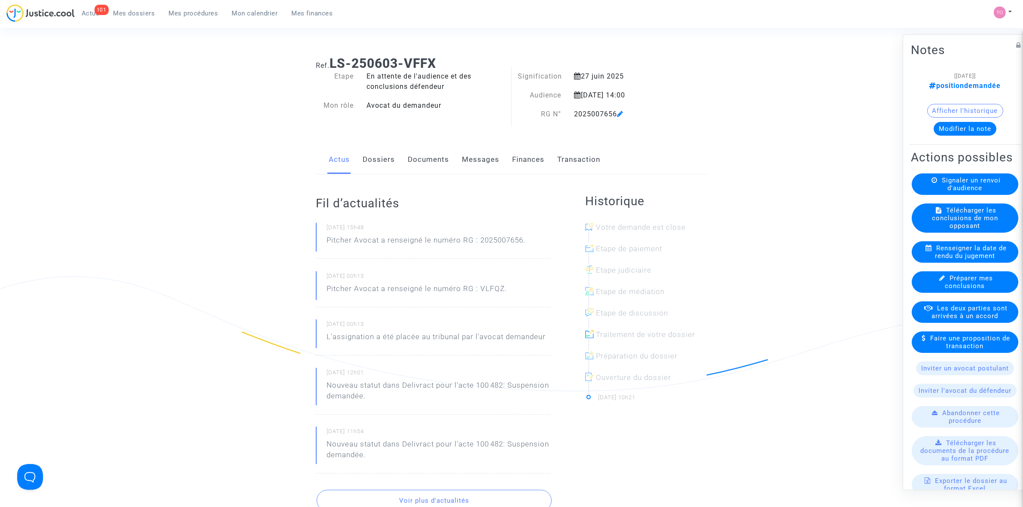
click at [946, 107] on button "Afficher l'historique" at bounding box center [965, 111] width 76 height 14
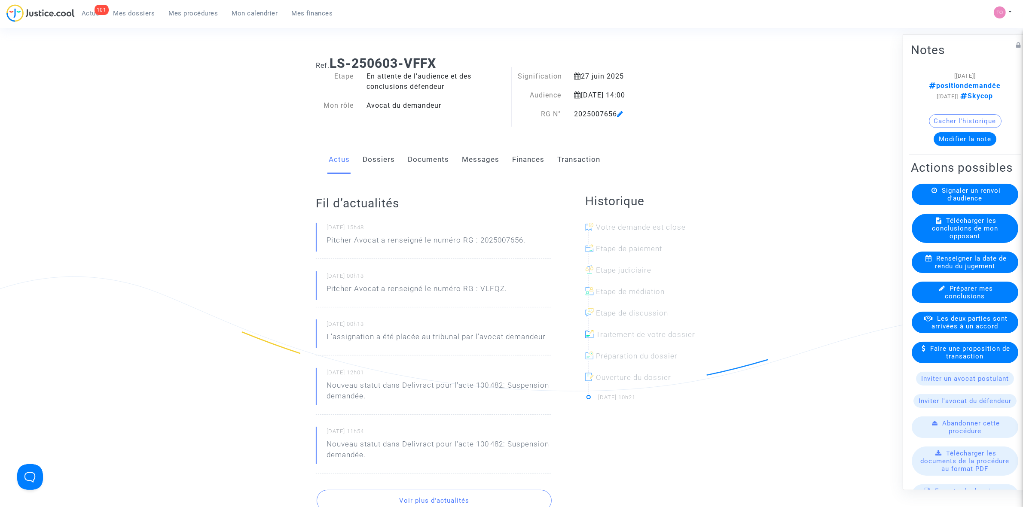
click at [943, 122] on button "Cacher l'historique" at bounding box center [965, 121] width 73 height 14
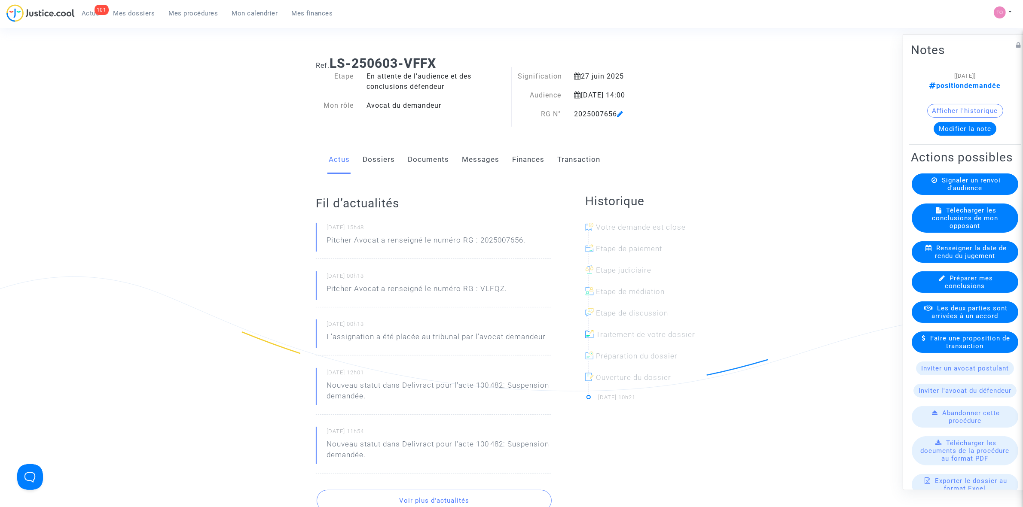
click at [375, 157] on link "Dossiers" at bounding box center [379, 160] width 32 height 28
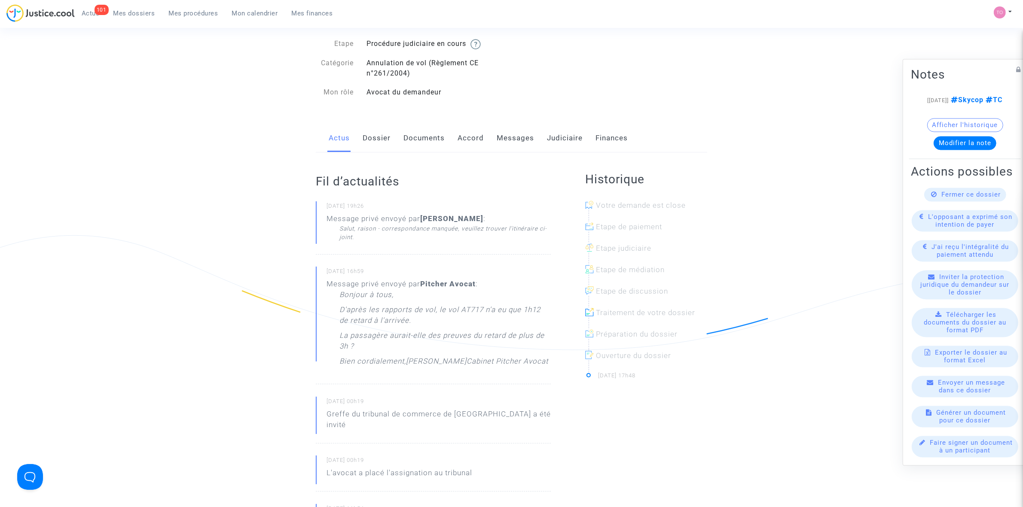
scroll to position [54, 0]
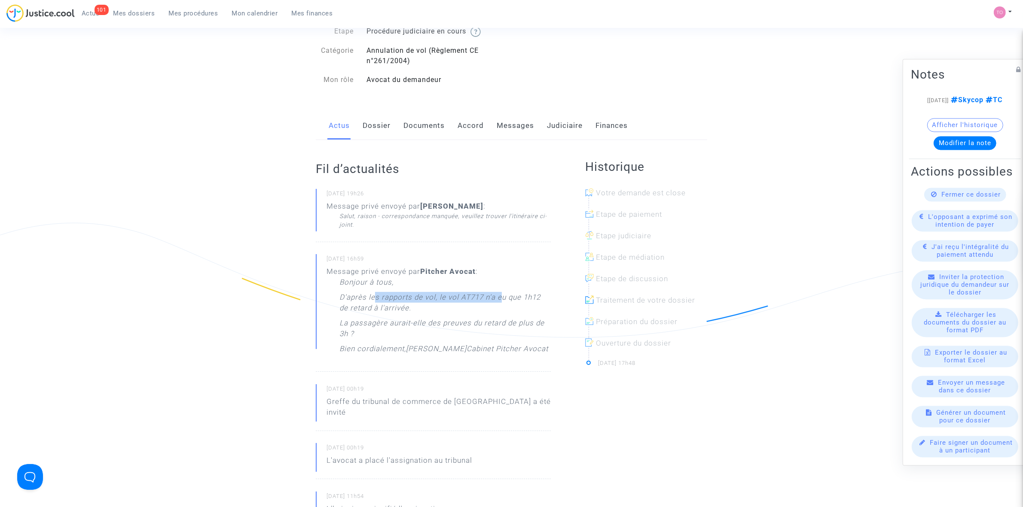
drag, startPoint x: 372, startPoint y: 299, endPoint x: 503, endPoint y: 297, distance: 130.2
click at [503, 297] on p "D'après les rapports de vol, le vol AT717 n'a eu que 1h12 de retard à l'arrivée." at bounding box center [444, 305] width 211 height 26
drag, startPoint x: 352, startPoint y: 309, endPoint x: 381, endPoint y: 308, distance: 28.4
click at [381, 308] on p "D'après les rapports de vol, le vol AT717 n'a eu que 1h12 de retard à l'arrivée." at bounding box center [444, 305] width 211 height 26
drag, startPoint x: 382, startPoint y: 323, endPoint x: 506, endPoint y: 323, distance: 123.7
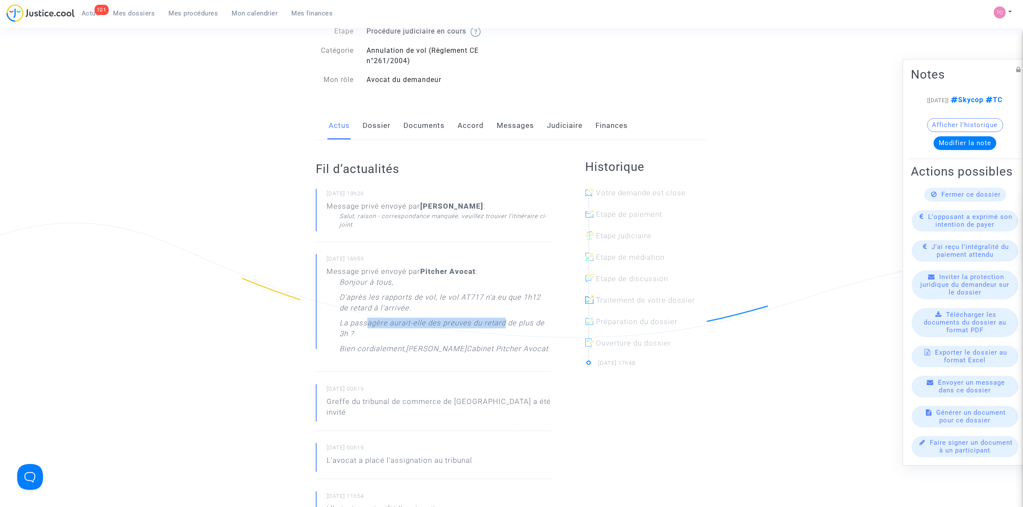
click at [506, 323] on p "La passagère aurait-elle des preuves du retard de plus de 3h ?" at bounding box center [444, 331] width 211 height 26
drag, startPoint x: 412, startPoint y: 345, endPoint x: 428, endPoint y: 345, distance: 16.3
click at [428, 345] on div "Bonjour à tous, D'après les rapports de vol, le vol AT717 n'a eu que 1h12 de re…" at bounding box center [444, 318] width 211 height 82
click at [421, 128] on link "Documents" at bounding box center [423, 126] width 41 height 28
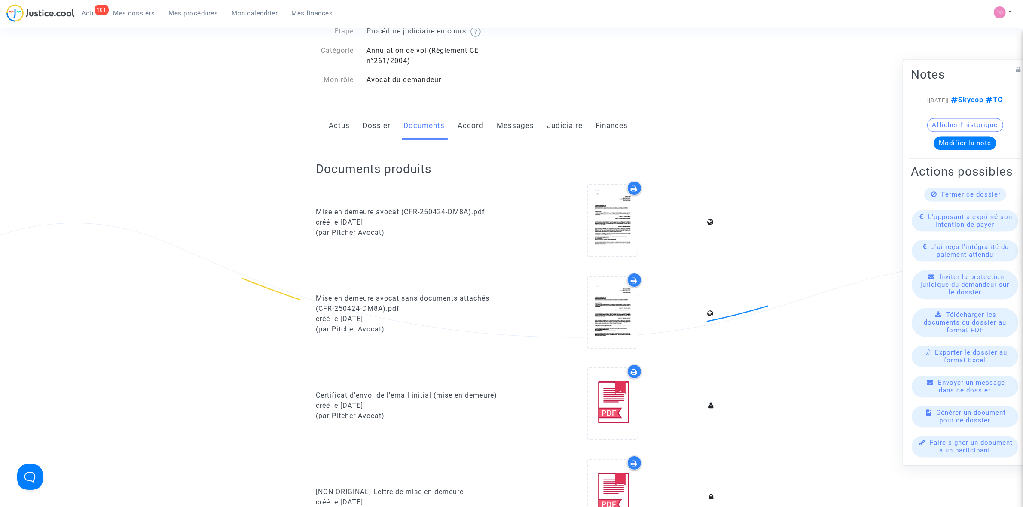
click at [476, 130] on link "Accord" at bounding box center [471, 126] width 26 height 28
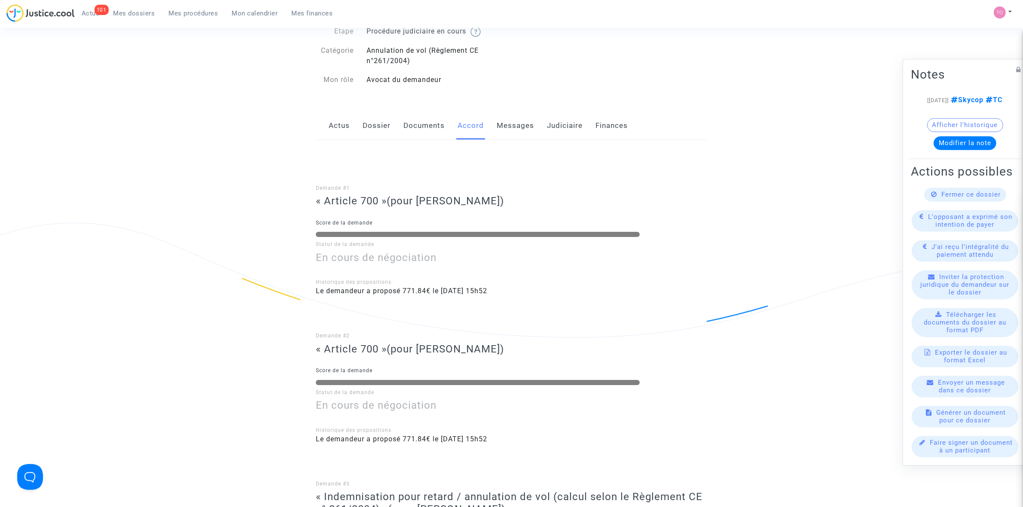
click at [511, 130] on link "Messages" at bounding box center [515, 126] width 37 height 28
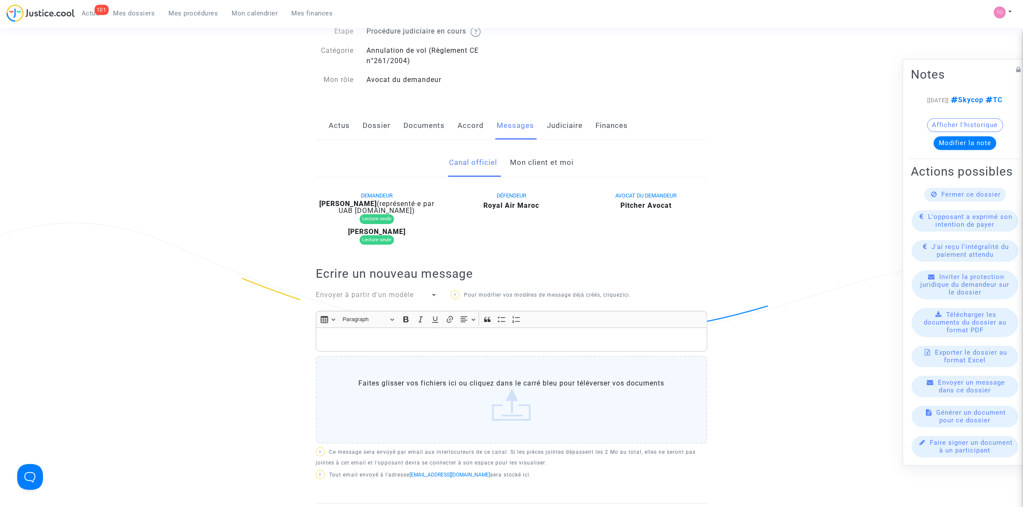
click at [531, 158] on link "Mon client et moi" at bounding box center [542, 163] width 64 height 28
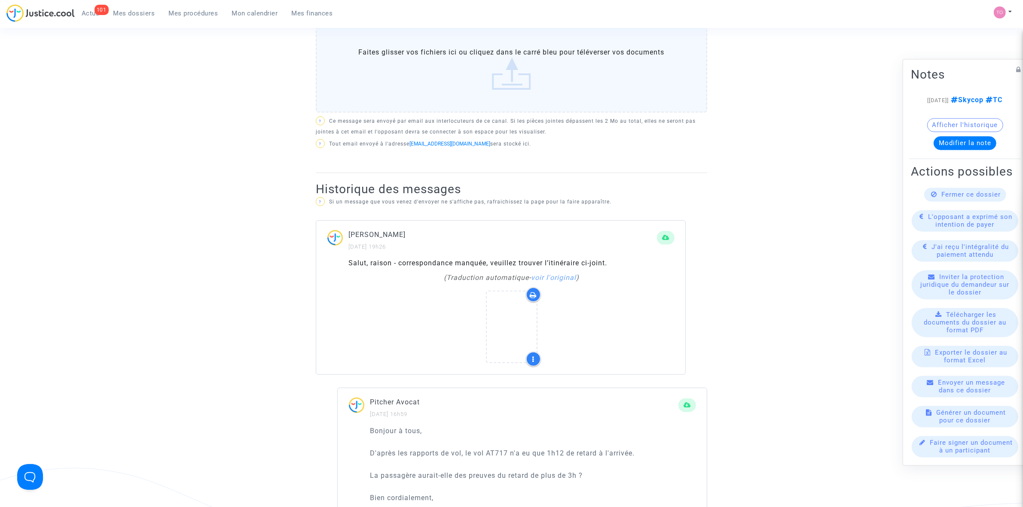
scroll to position [376, 0]
drag, startPoint x: 355, startPoint y: 266, endPoint x: 488, endPoint y: 261, distance: 132.9
click at [486, 261] on div "Salut, raison - correspondance manquée, veuillez trouver l’itinéraire ci-joint." at bounding box center [511, 264] width 326 height 10
drag, startPoint x: 510, startPoint y: 262, endPoint x: 550, endPoint y: 262, distance: 40.4
click at [550, 262] on div "Salut, raison - correspondance manquée, veuillez trouver l’itinéraire ci-joint." at bounding box center [511, 264] width 326 height 10
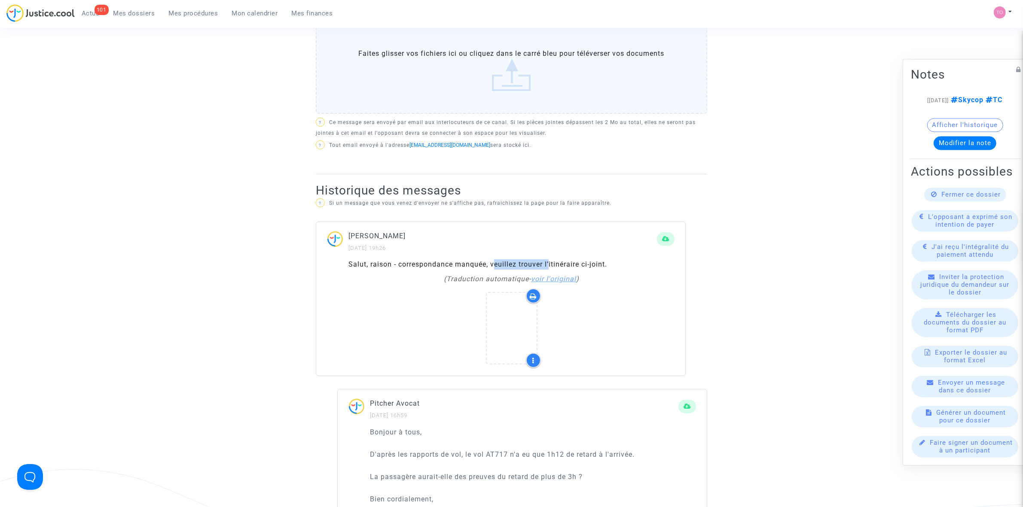
click at [556, 281] on link "voir l'original" at bounding box center [553, 279] width 45 height 8
drag, startPoint x: 357, startPoint y: 263, endPoint x: 391, endPoint y: 265, distance: 34.4
click at [385, 266] on div "Hi, reason - missed connection, please find itinerary attached." at bounding box center [511, 264] width 326 height 10
drag, startPoint x: 422, startPoint y: 262, endPoint x: 473, endPoint y: 261, distance: 50.7
click at [472, 261] on div "Hi, reason - missed connection, please find itinerary attached." at bounding box center [511, 264] width 326 height 10
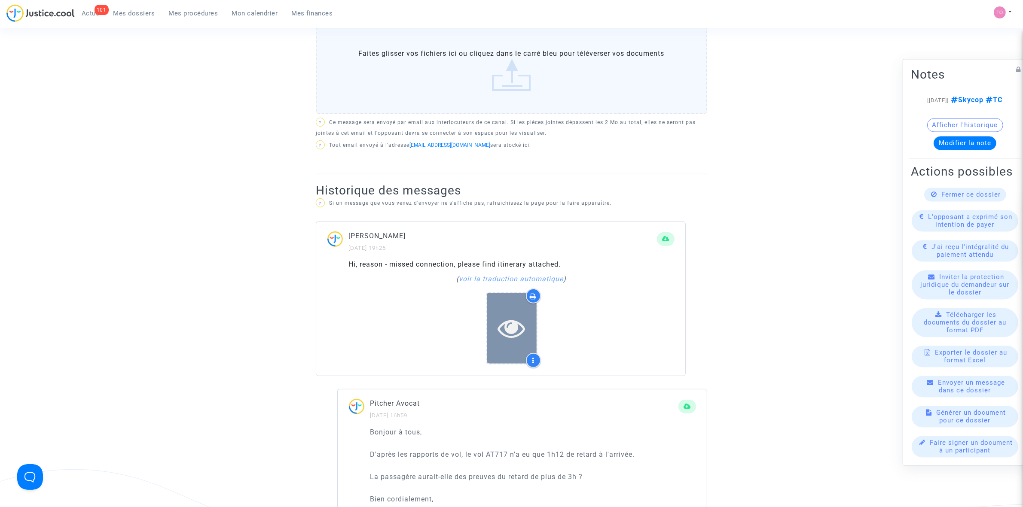
click at [505, 308] on div at bounding box center [512, 328] width 50 height 71
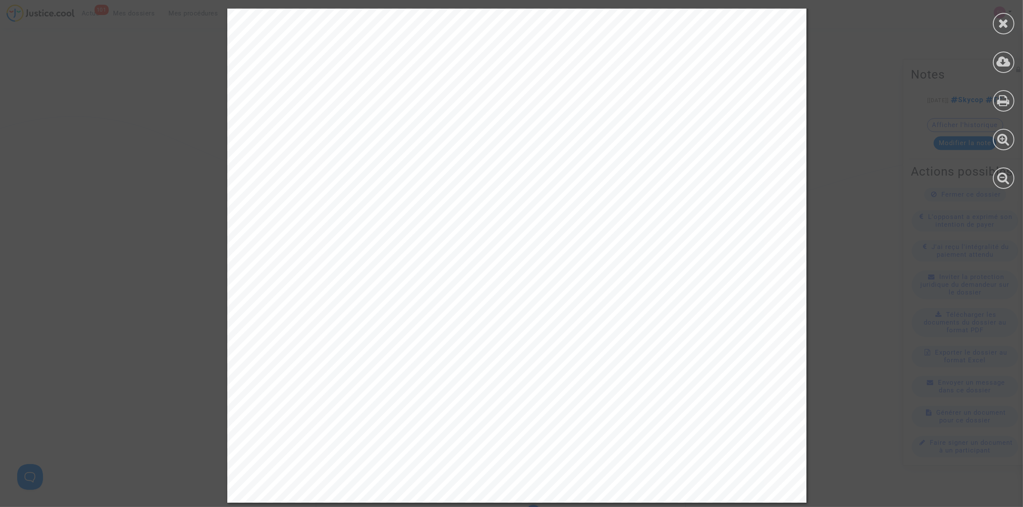
scroll to position [0, 0]
click at [998, 19] on icon at bounding box center [1003, 23] width 11 height 13
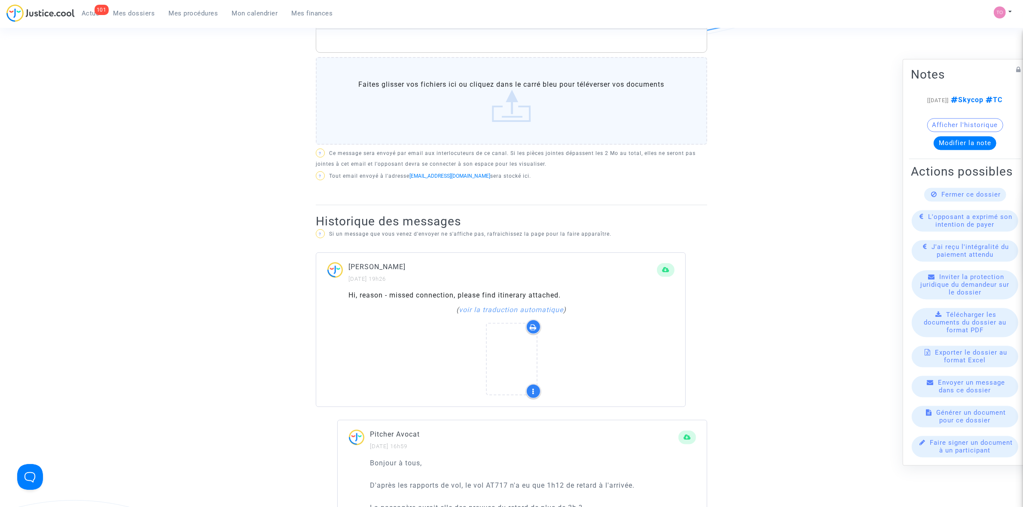
scroll to position [376, 0]
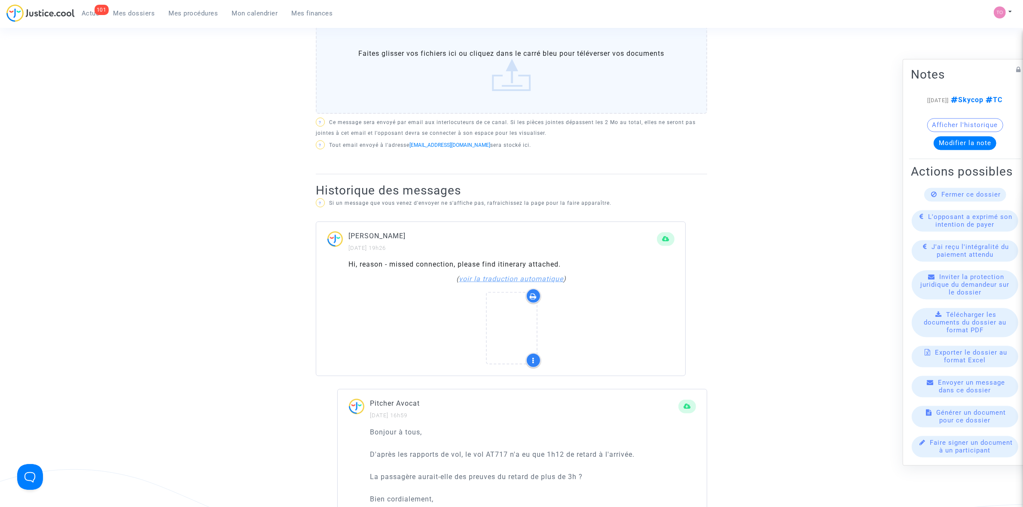
click at [517, 278] on link "voir la traduction automatique" at bounding box center [511, 279] width 104 height 8
click at [503, 319] on icon at bounding box center [511, 327] width 28 height 27
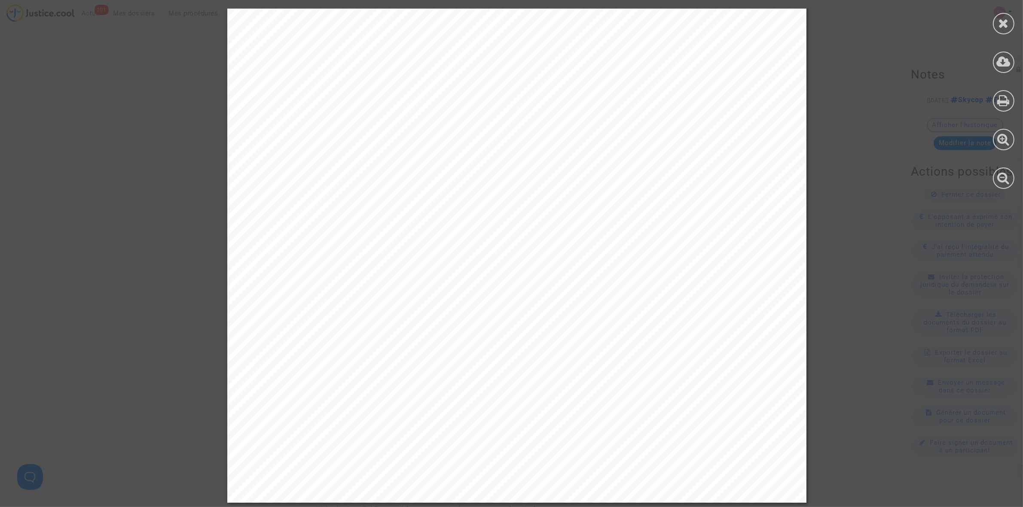
scroll to position [0, 0]
click at [1004, 18] on icon at bounding box center [1003, 23] width 11 height 13
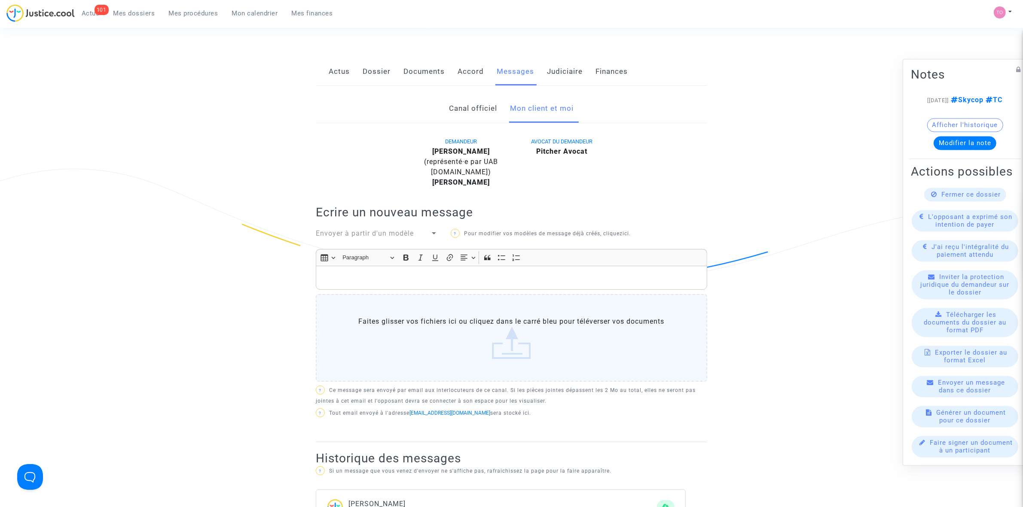
scroll to position [107, 0]
click at [357, 270] on div "Rich Text Editor, main" at bounding box center [511, 278] width 391 height 24
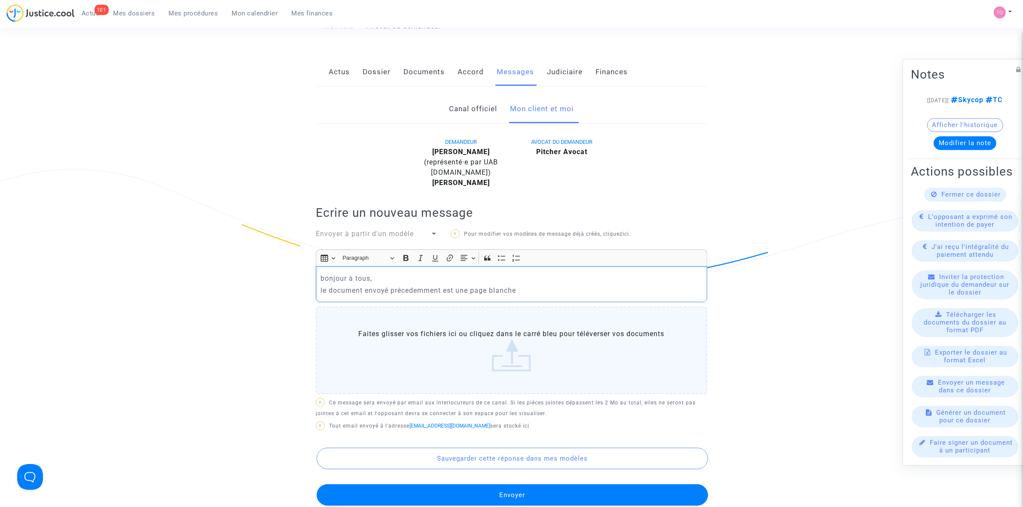
click at [419, 295] on p "le document envoyé précedemment est une page blanche" at bounding box center [511, 290] width 382 height 11
click at [432, 291] on p "le document envoyé précedemment est une page blanche" at bounding box center [511, 290] width 382 height 11
click at [406, 291] on p "le document envoyé précedemment est une page blanche" at bounding box center [511, 290] width 382 height 11
click at [417, 288] on p "le document envoyé précedemment est une page blanche" at bounding box center [511, 290] width 382 height 11
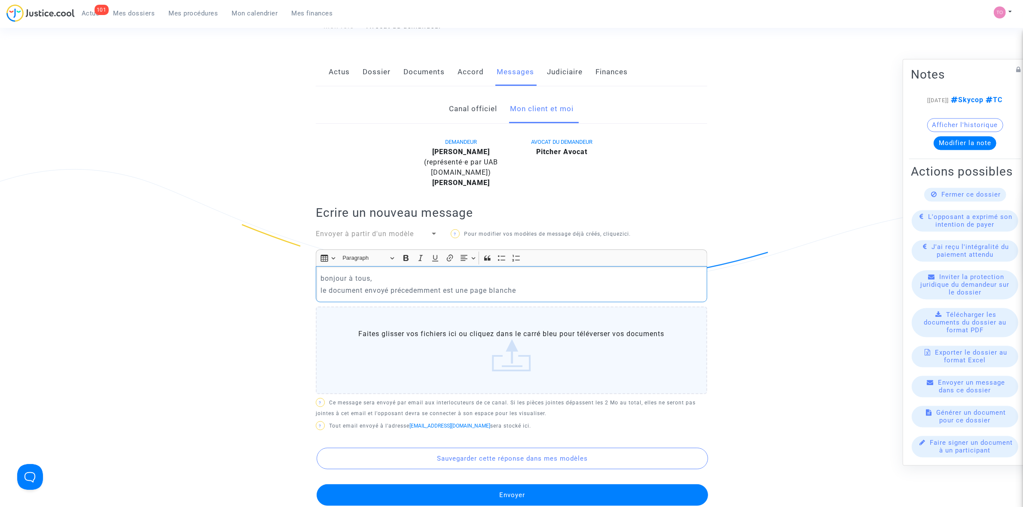
click at [415, 294] on p "le document envoyé précedemment est une page blanche" at bounding box center [511, 290] width 382 height 11
click at [521, 292] on p "le document envoyé précédemmentest une page blanche" at bounding box center [511, 290] width 382 height 11
click at [442, 290] on p "le document envoyé précédemmentest une page blanche" at bounding box center [511, 290] width 382 height 11
click at [525, 290] on p "le document envoyé précédemment est une page blanche" at bounding box center [511, 290] width 382 height 11
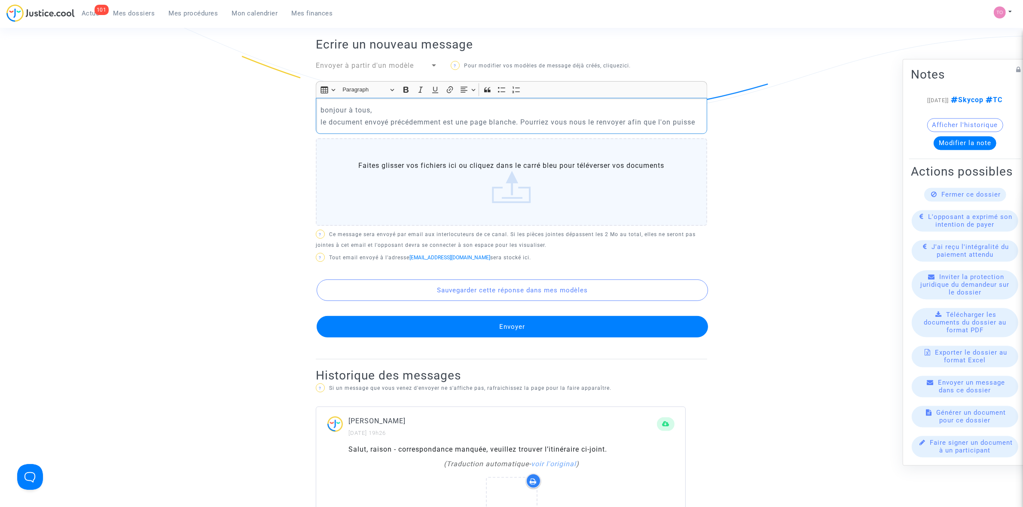
scroll to position [269, 0]
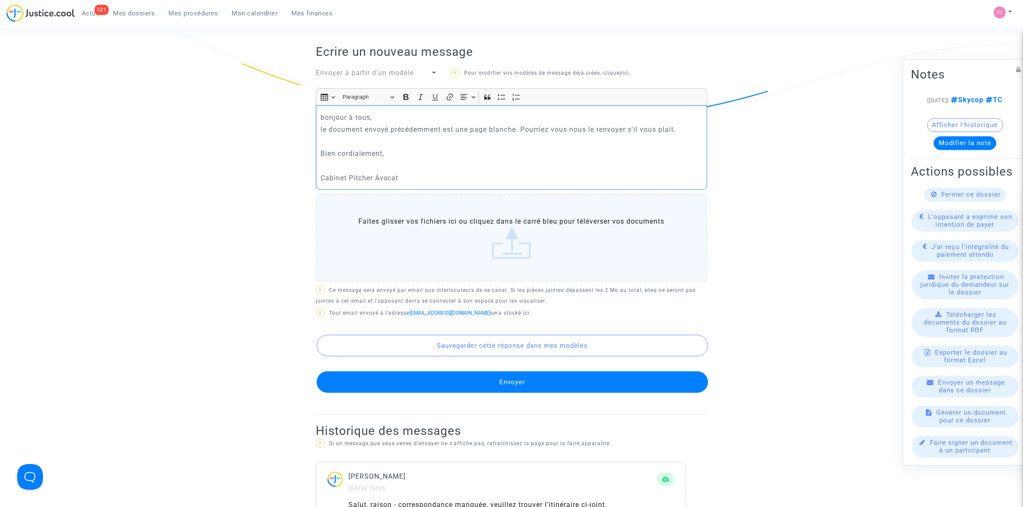
click at [325, 119] on p "bonjour à tous," at bounding box center [511, 117] width 382 height 11
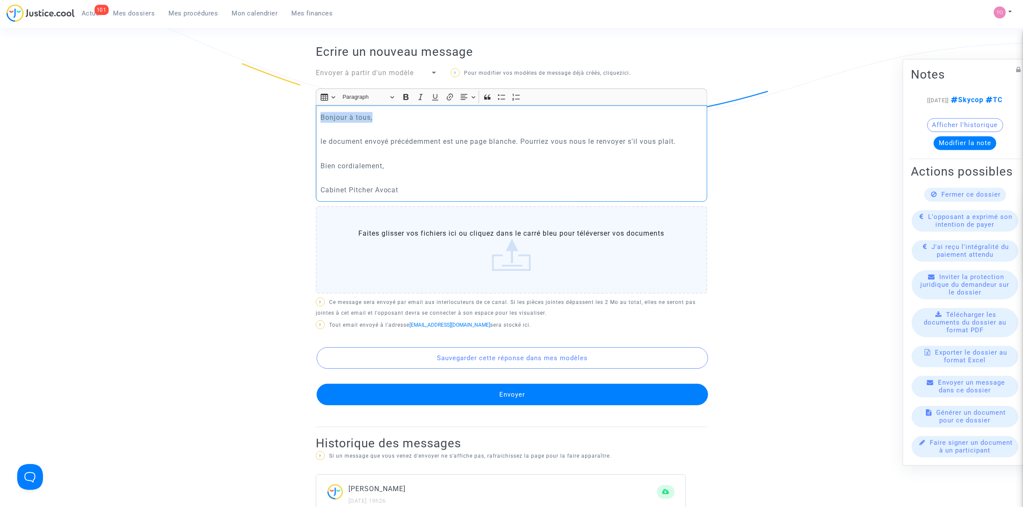
drag, startPoint x: 367, startPoint y: 119, endPoint x: 256, endPoint y: 122, distance: 111.8
click at [256, 122] on ng-component "Ref. CFR-250424-DM8A Etape Procédure judiciaire en cours Catégorie Annulation d…" at bounding box center [511, 293] width 619 height 1025
click at [323, 140] on p "le document envoyé précédemment est une page blanche. Pourriez vous nous le ren…" at bounding box center [511, 141] width 382 height 11
click at [375, 142] on p "Le document envoyé précédemment est une page blanche. Pourriez vous nous le ren…" at bounding box center [511, 141] width 382 height 11
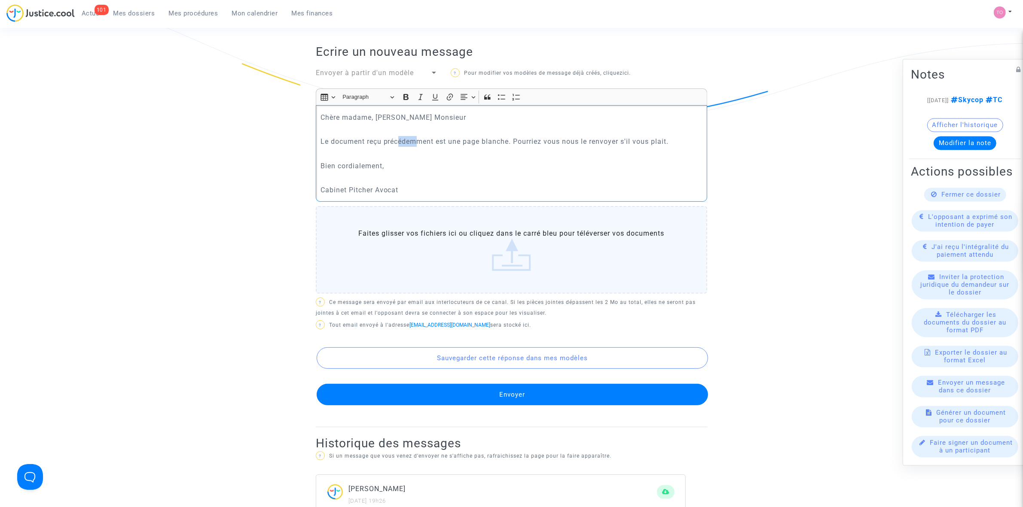
drag, startPoint x: 400, startPoint y: 138, endPoint x: 420, endPoint y: 137, distance: 19.8
click at [420, 137] on p "Le document reçu précédemment est une page blanche. Pourriez vous nous le renvo…" at bounding box center [511, 141] width 382 height 11
drag, startPoint x: 469, startPoint y: 141, endPoint x: 518, endPoint y: 142, distance: 49.0
click at [518, 142] on p "Le document reçu précédemment est une page blanche. Pourriez vous nous le renvo…" at bounding box center [511, 141] width 382 height 11
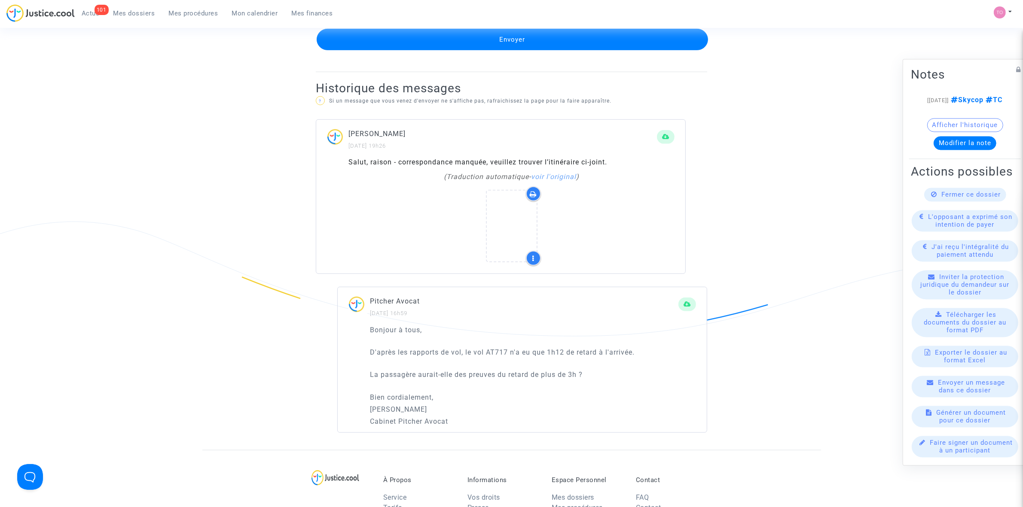
scroll to position [644, 0]
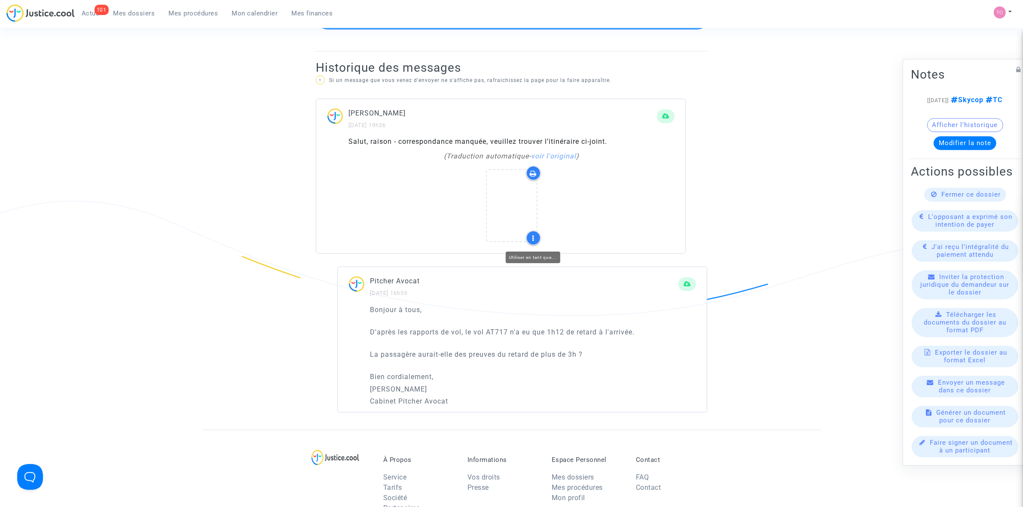
click at [528, 236] on div at bounding box center [533, 238] width 15 height 15
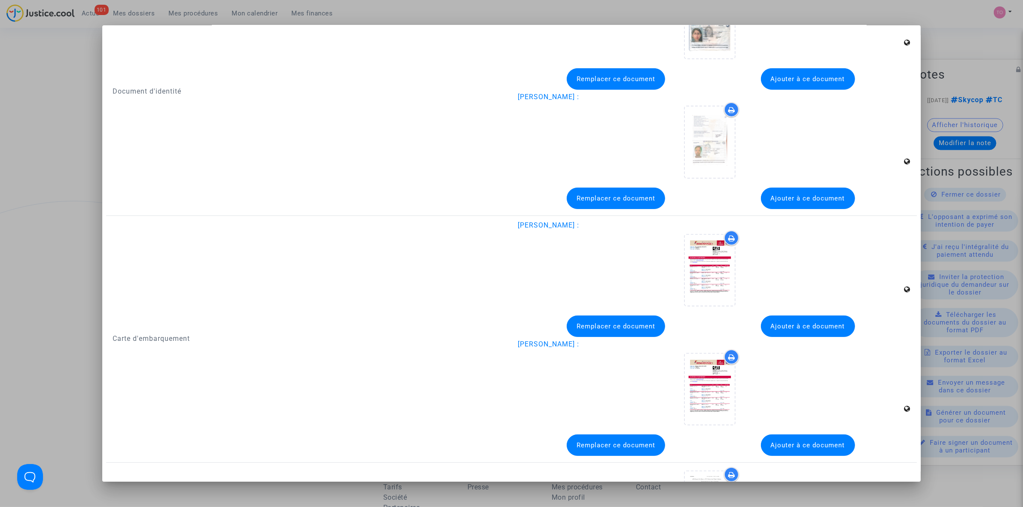
scroll to position [322, 0]
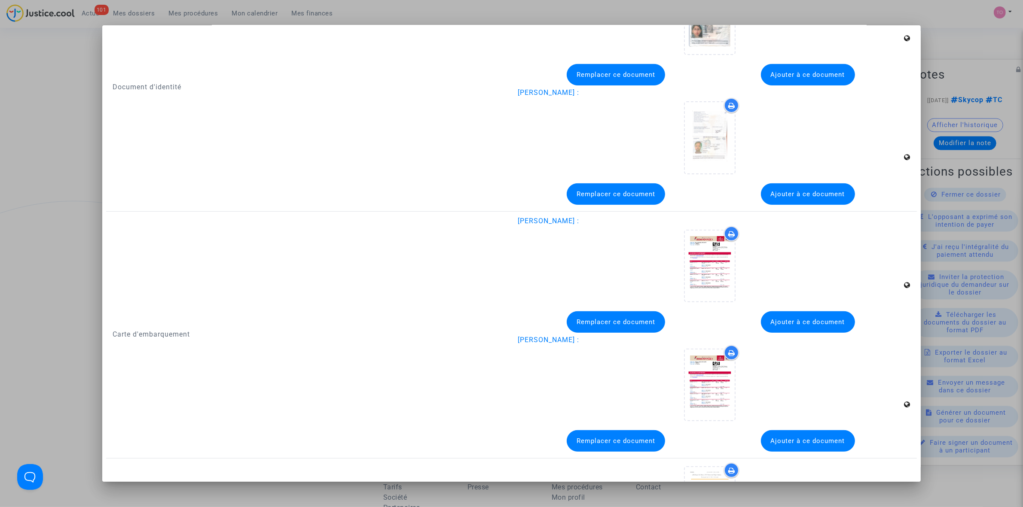
click at [929, 14] on div at bounding box center [511, 253] width 1023 height 507
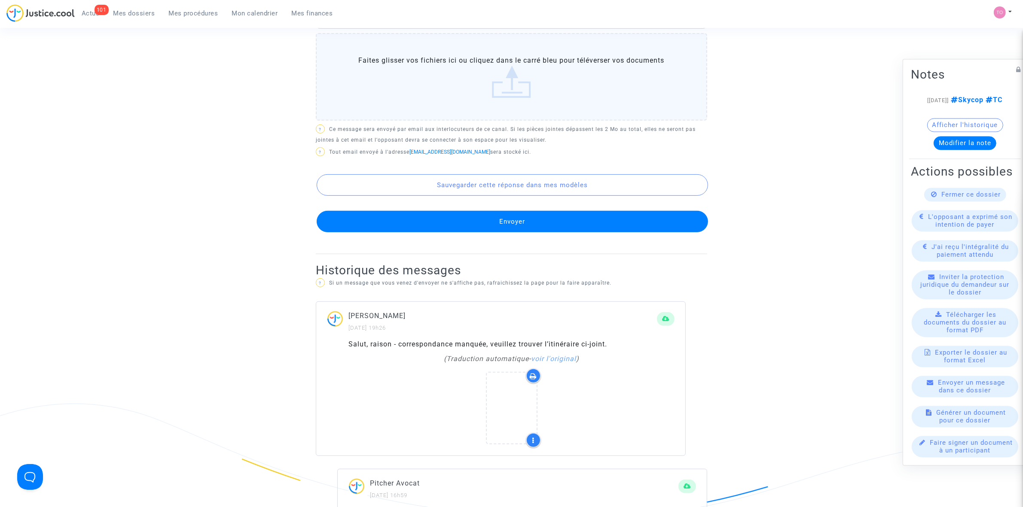
scroll to position [537, 0]
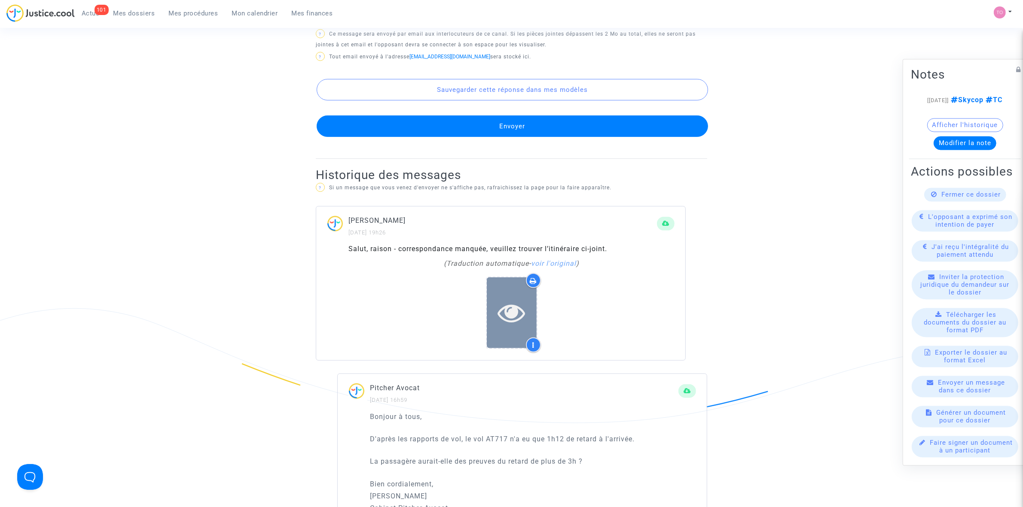
click at [522, 318] on icon at bounding box center [511, 312] width 28 height 27
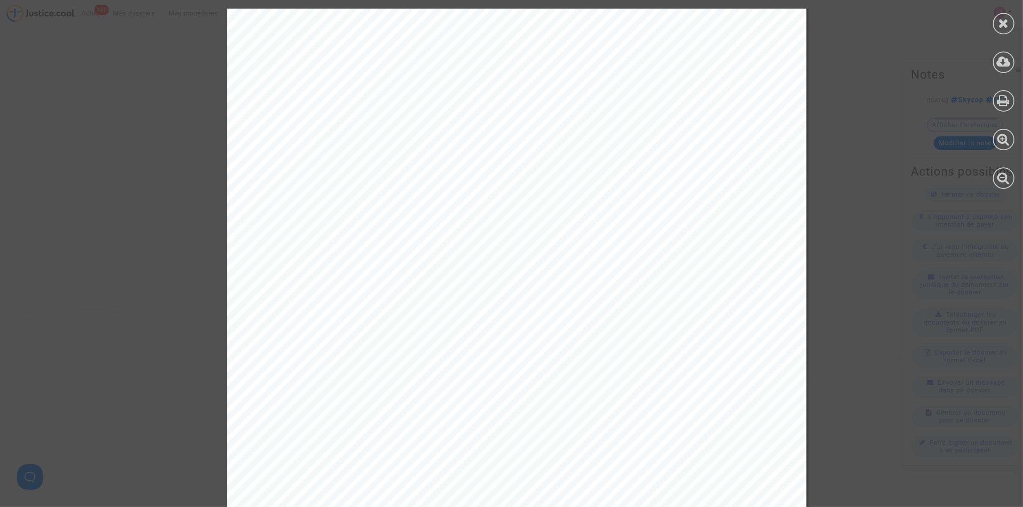
drag, startPoint x: 411, startPoint y: 257, endPoint x: 705, endPoint y: 454, distance: 353.9
click at [705, 454] on div at bounding box center [516, 300] width 579 height 820
drag, startPoint x: 731, startPoint y: 452, endPoint x: 310, endPoint y: 71, distance: 568.2
click at [310, 71] on div at bounding box center [516, 419] width 579 height 820
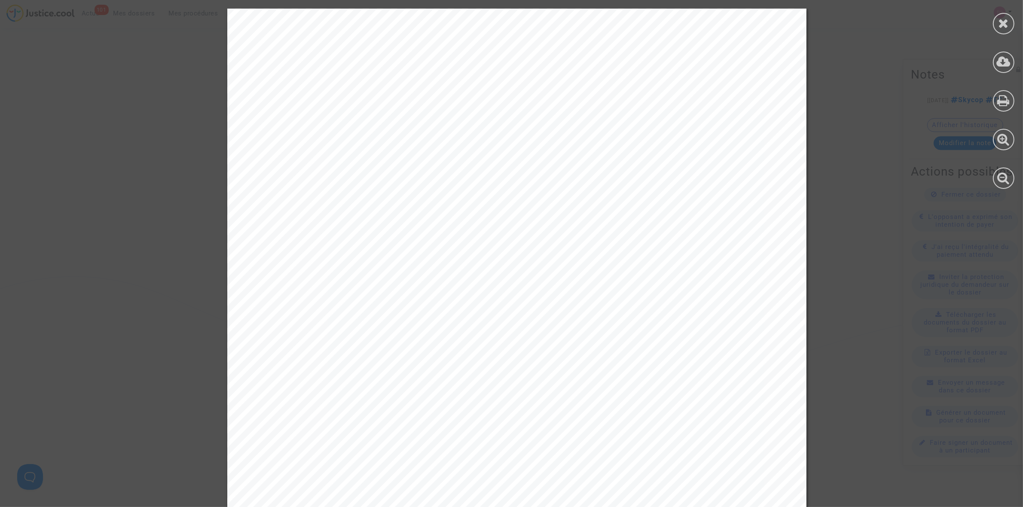
click at [987, 23] on div at bounding box center [1003, 99] width 39 height 198
click at [997, 23] on div at bounding box center [1003, 23] width 21 height 21
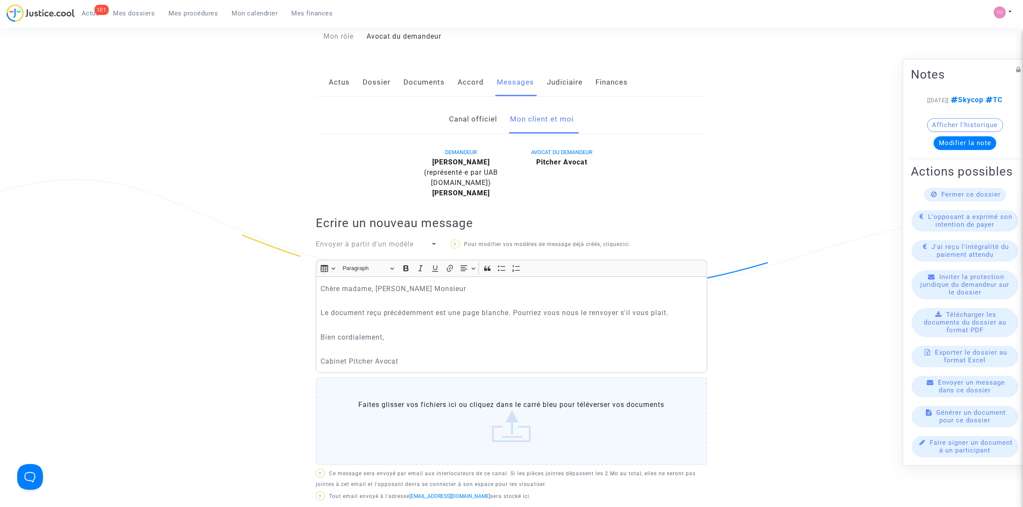
scroll to position [322, 0]
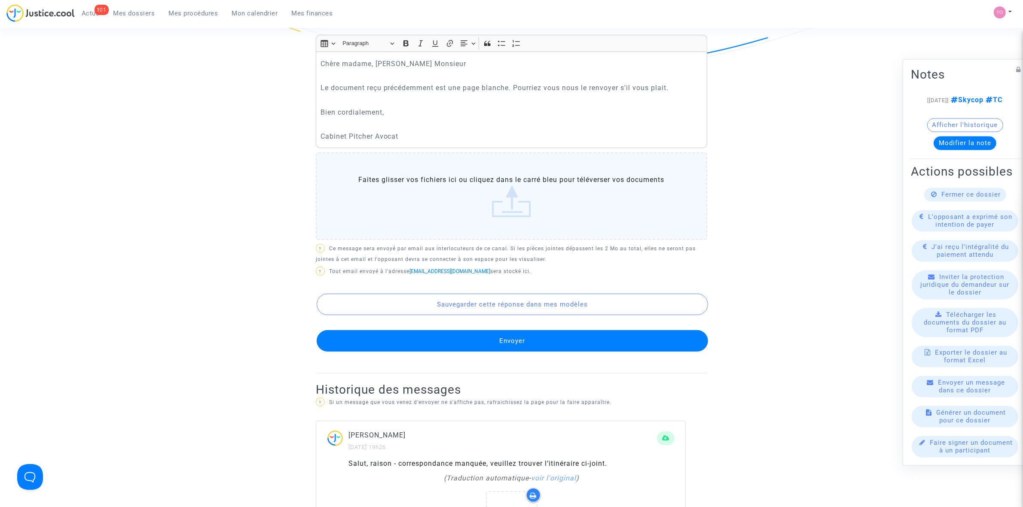
click at [541, 349] on button "Envoyer" at bounding box center [512, 340] width 391 height 21
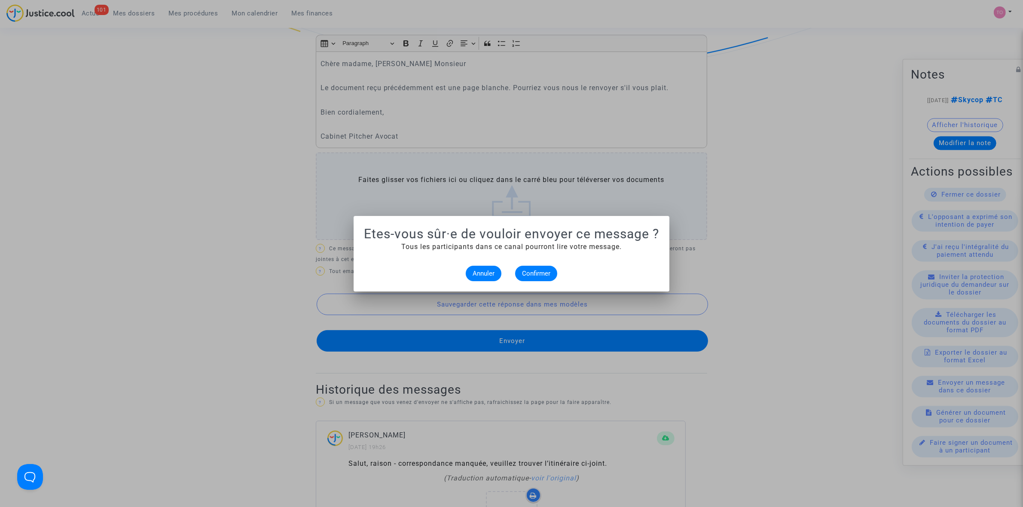
scroll to position [0, 0]
click at [531, 278] on button "Confirmer" at bounding box center [536, 273] width 42 height 15
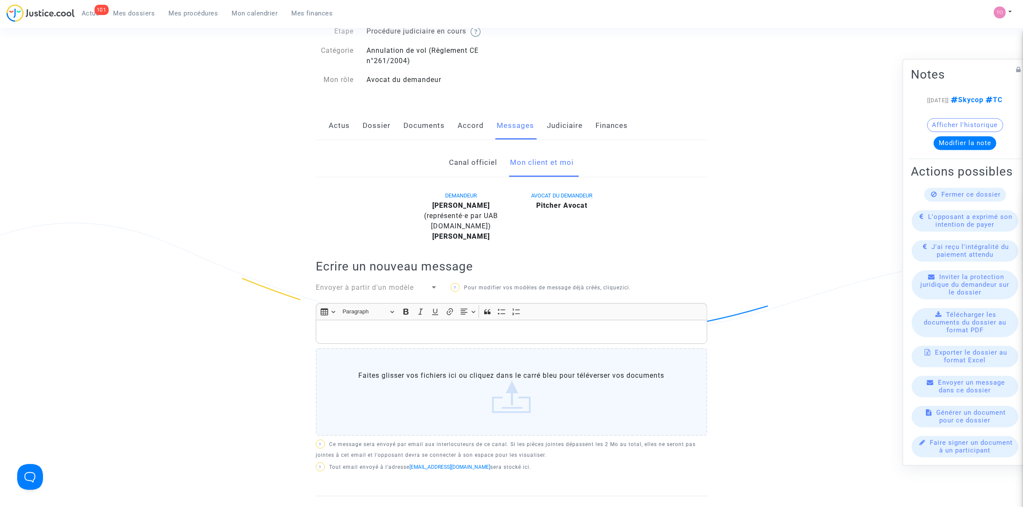
click at [562, 129] on link "Judiciaire" at bounding box center [565, 126] width 36 height 28
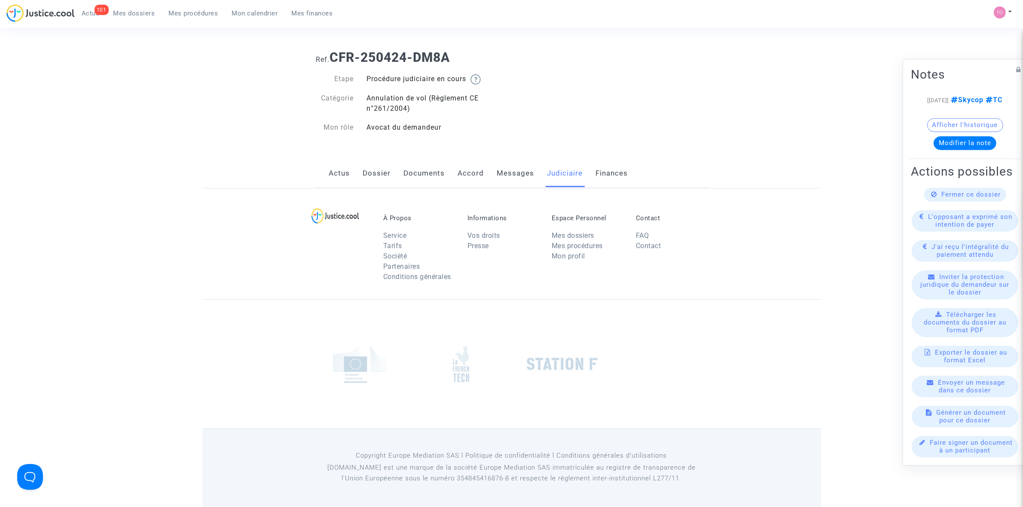
scroll to position [54, 0]
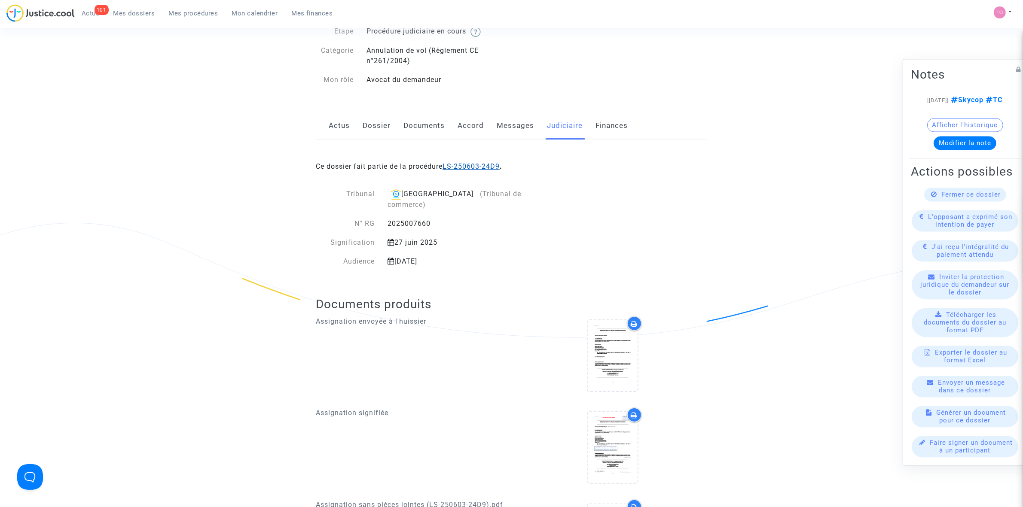
click at [486, 168] on link "LS-250603-24D9" at bounding box center [471, 166] width 57 height 8
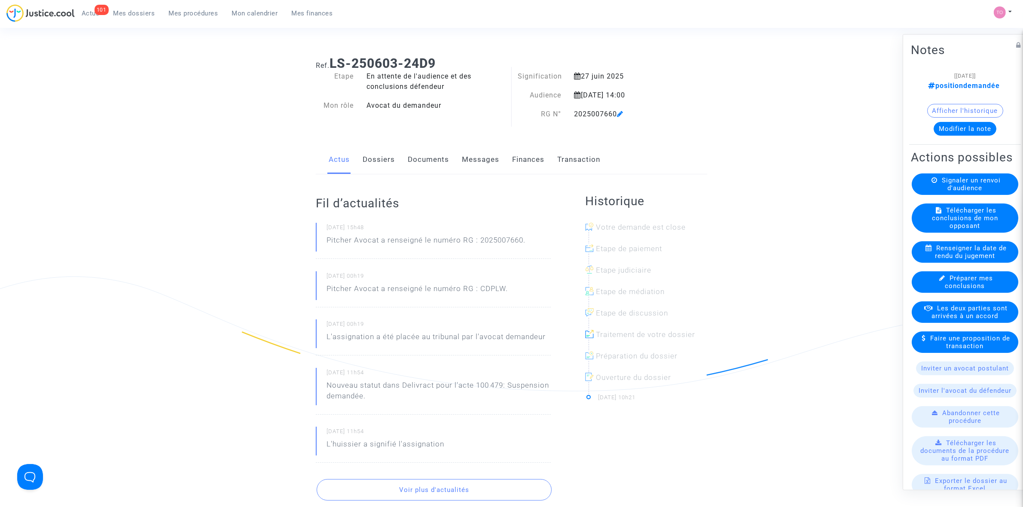
click at [958, 133] on button "Modifier la note" at bounding box center [965, 129] width 63 height 14
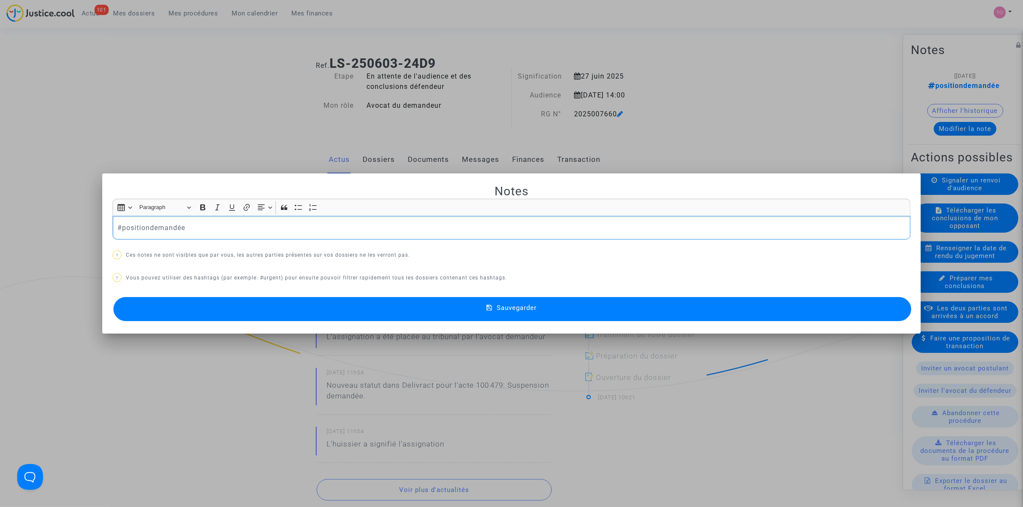
drag, startPoint x: 210, startPoint y: 232, endPoint x: -2, endPoint y: 232, distance: 211.8
click at [0, 232] on html "101 Actus Mes dossiers Mes procédures Mon calendrier Mes finances Mon profil Pa…" at bounding box center [511, 499] width 1023 height 999
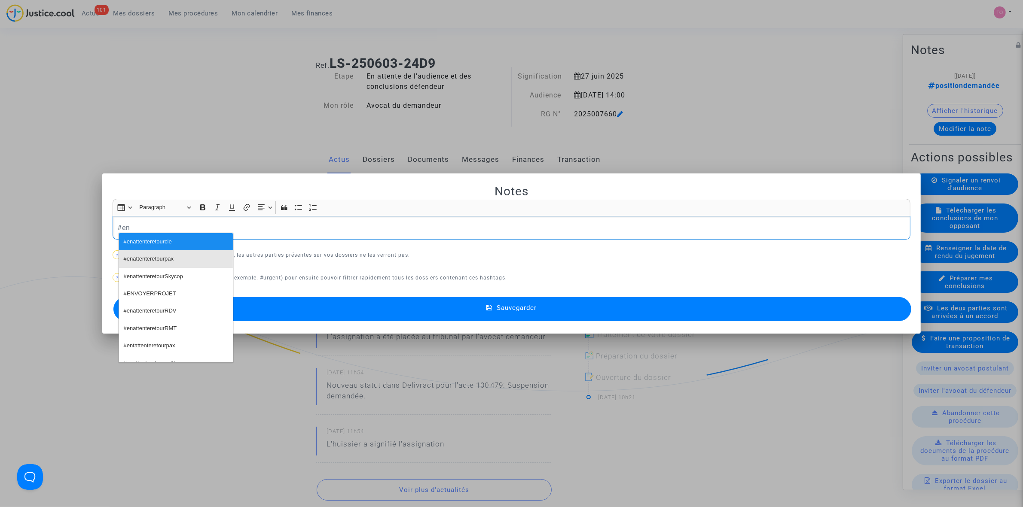
click at [172, 257] on span "#enattenteretourpax" at bounding box center [149, 259] width 50 height 12
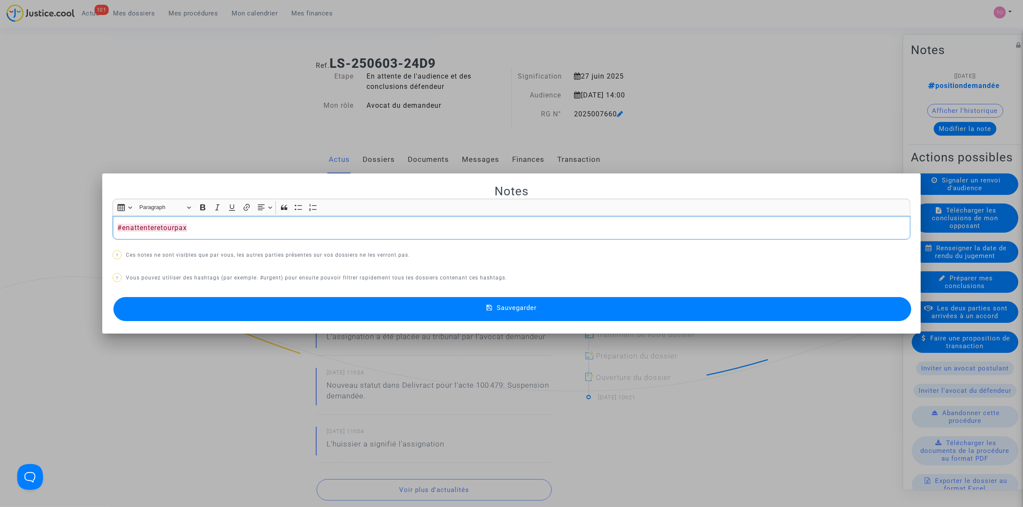
click at [237, 231] on p "#enattenteretourpax" at bounding box center [511, 228] width 789 height 11
click at [523, 304] on span "Sauvegarder" at bounding box center [517, 308] width 40 height 8
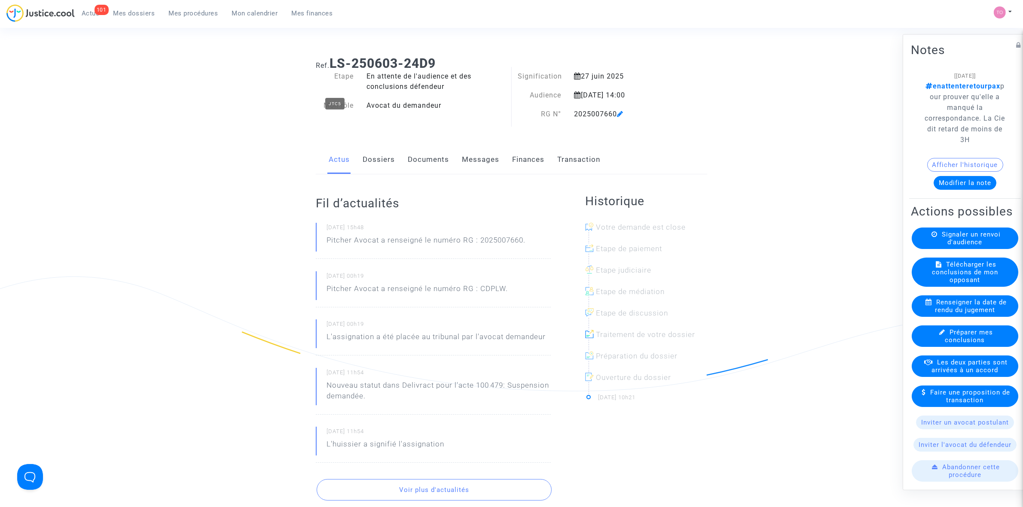
click at [374, 164] on link "Dossiers" at bounding box center [379, 160] width 32 height 28
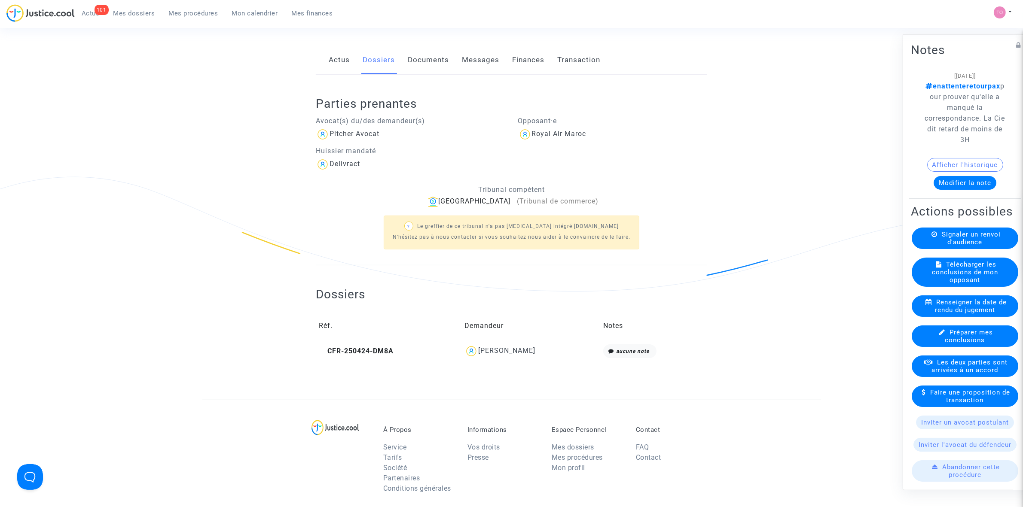
scroll to position [107, 0]
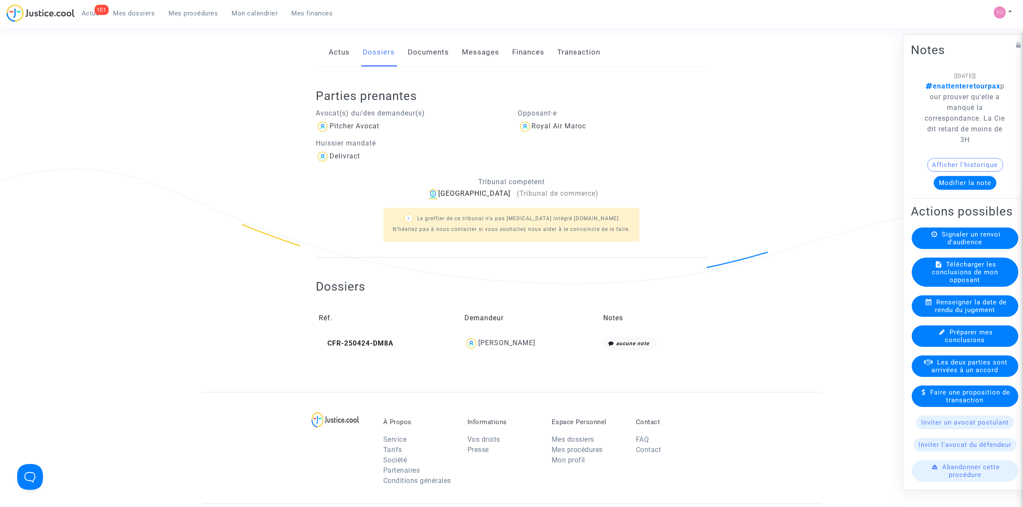
click at [490, 348] on div "Nassira Derkaoui" at bounding box center [530, 344] width 133 height 14
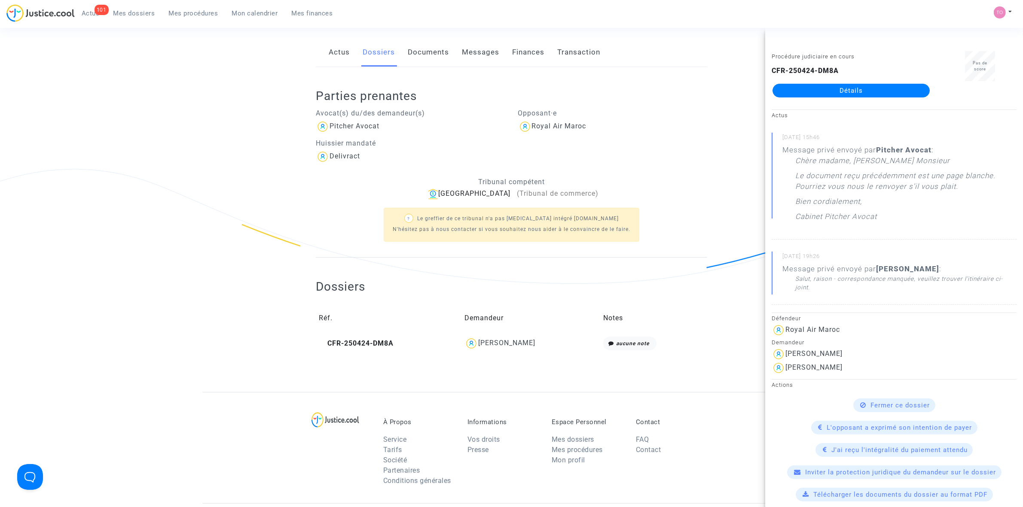
click at [817, 89] on link "Détails" at bounding box center [850, 91] width 157 height 14
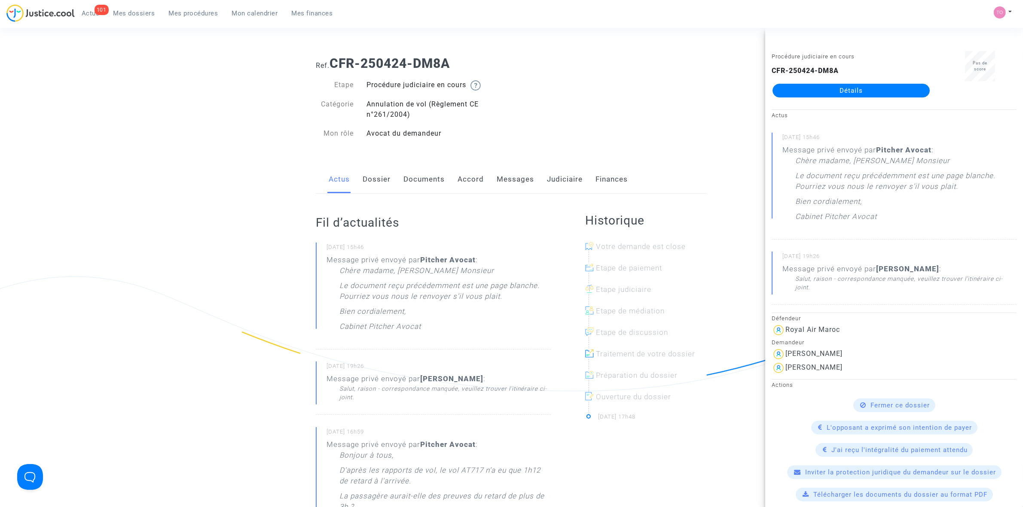
click at [379, 188] on link "Dossier" at bounding box center [377, 179] width 28 height 28
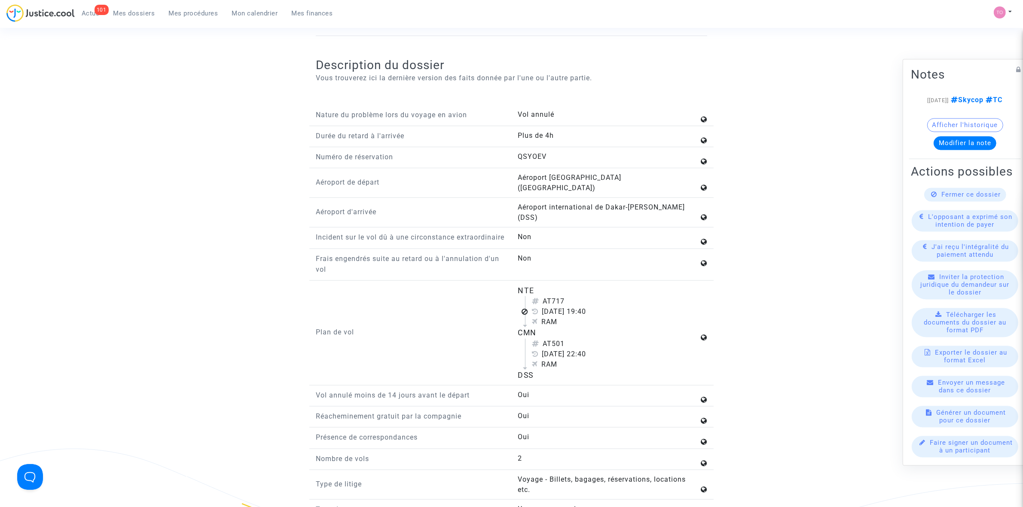
scroll to position [967, 0]
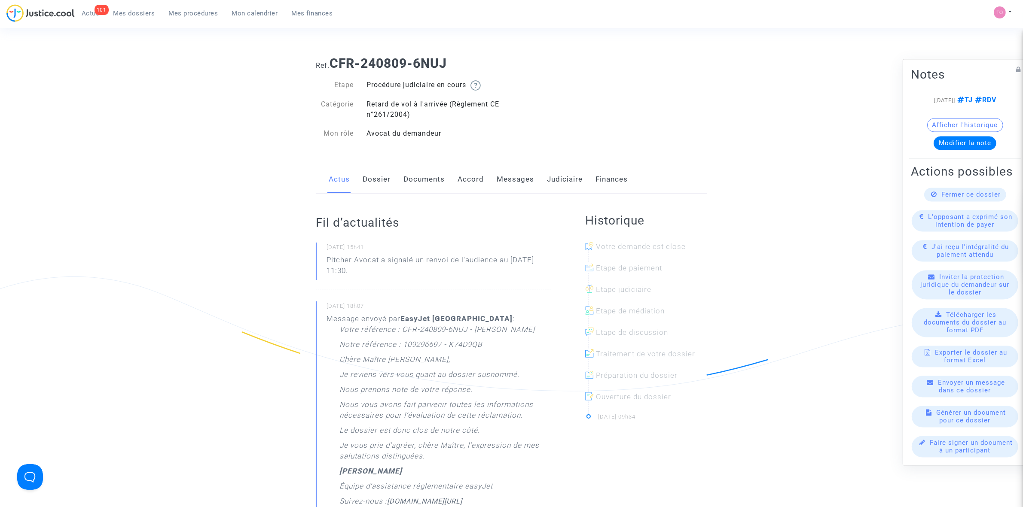
click at [511, 177] on link "Messages" at bounding box center [515, 179] width 37 height 28
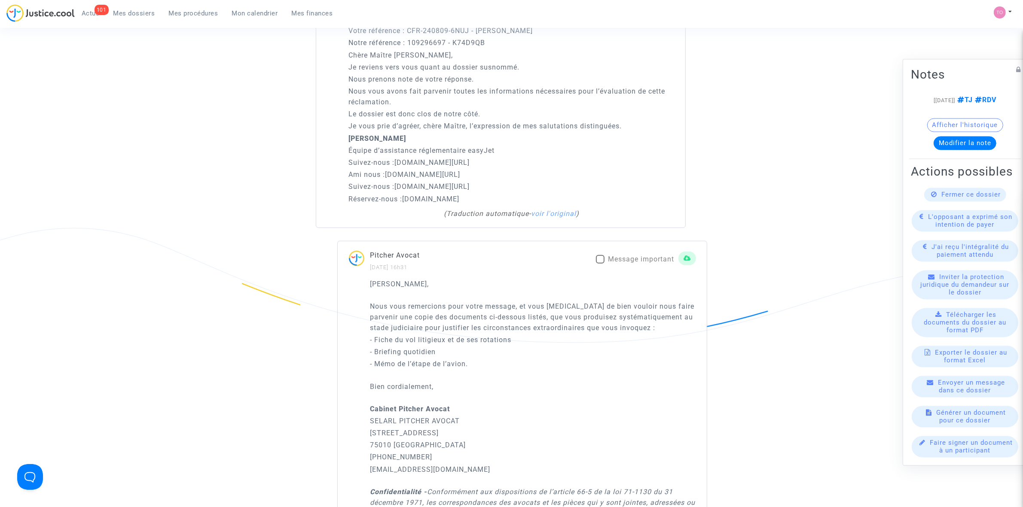
scroll to position [591, 0]
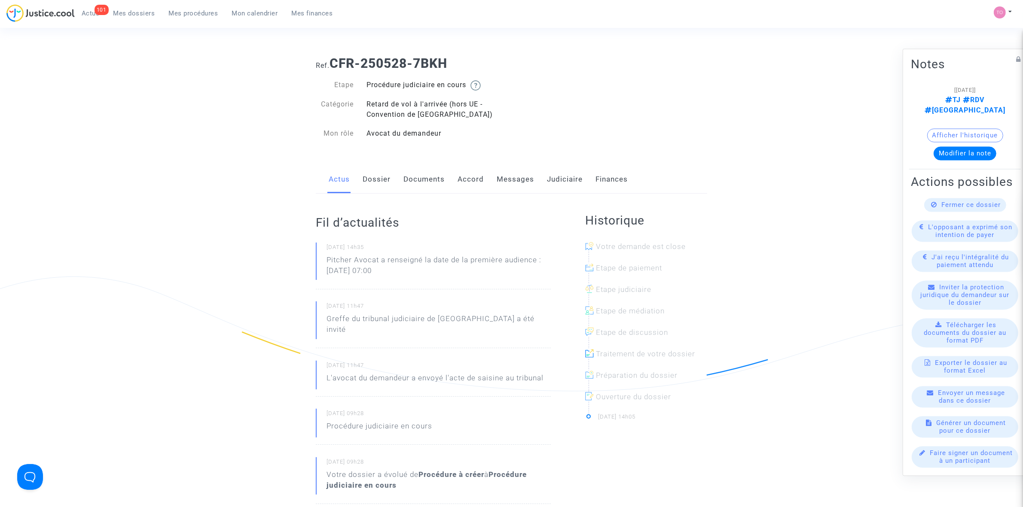
click at [504, 181] on link "Messages" at bounding box center [515, 179] width 37 height 28
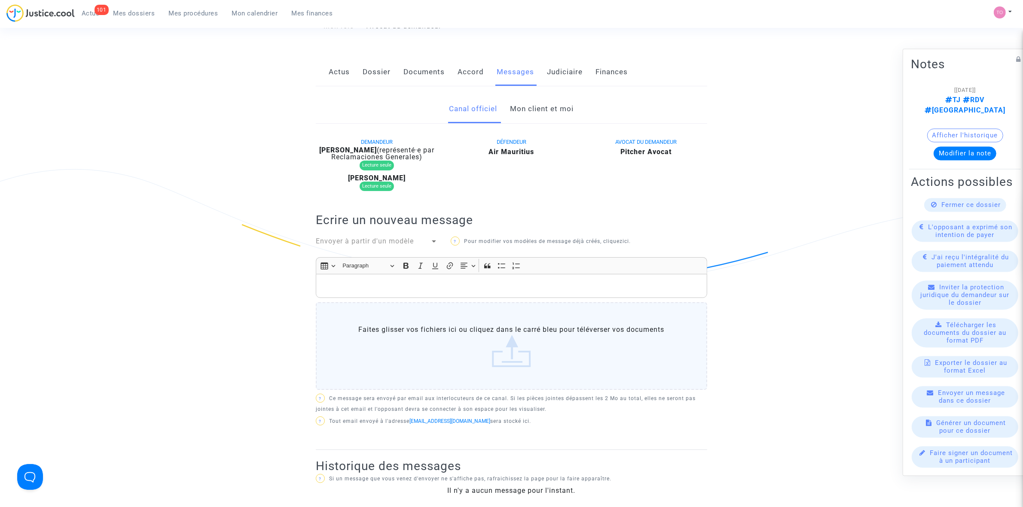
click at [539, 99] on link "Mon client et moi" at bounding box center [542, 109] width 64 height 28
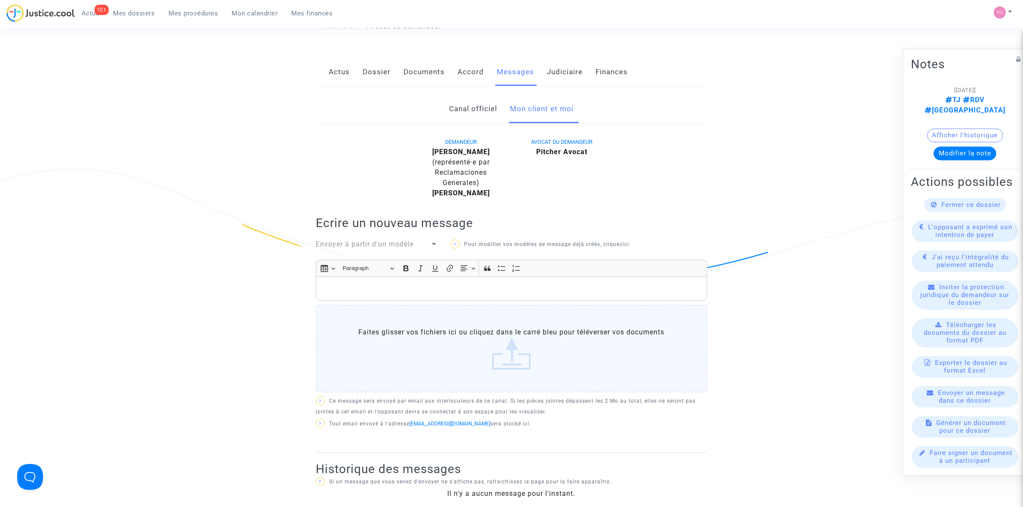
click at [341, 72] on link "Actus" at bounding box center [339, 72] width 21 height 28
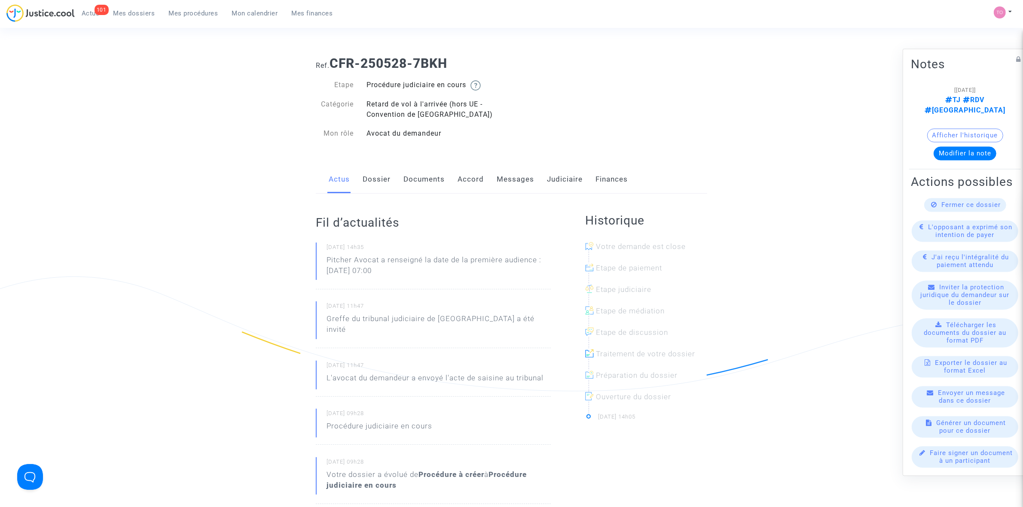
click at [561, 183] on link "Judiciaire" at bounding box center [565, 179] width 36 height 28
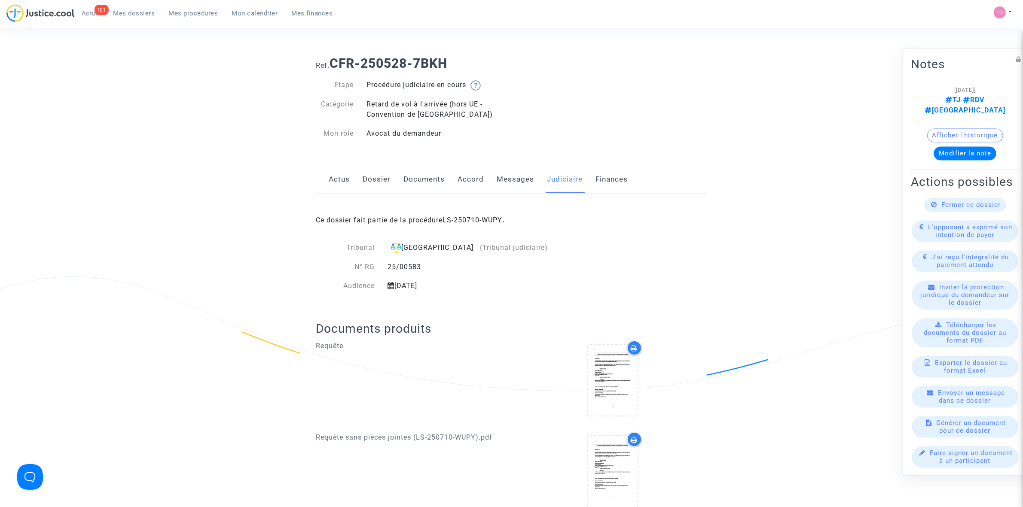
click at [478, 215] on div "Ce dossier fait partie de la procédure LS-250710-WUPY ." at bounding box center [511, 214] width 391 height 40
click at [477, 221] on link "LS-250710-WUPY" at bounding box center [473, 220] width 60 height 8
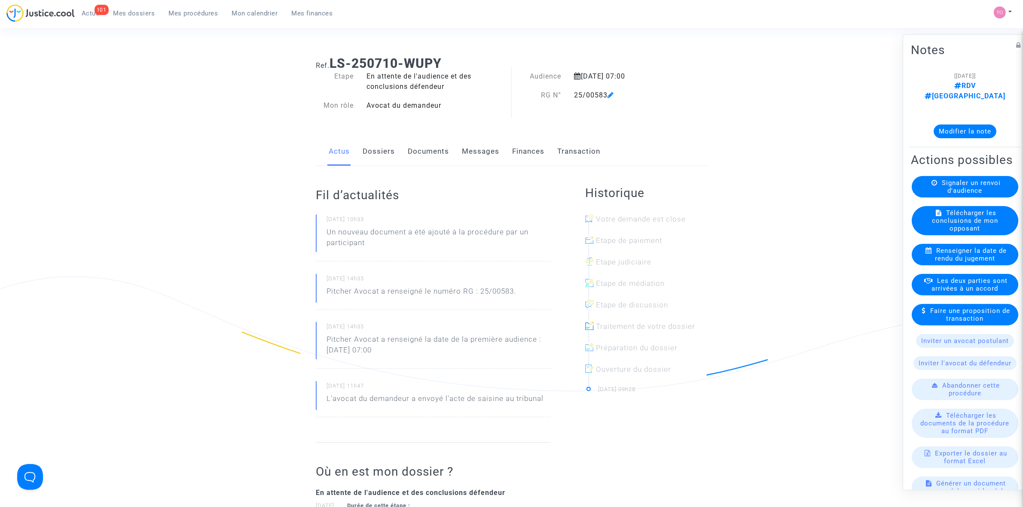
click at [374, 155] on link "Dossiers" at bounding box center [379, 151] width 32 height 28
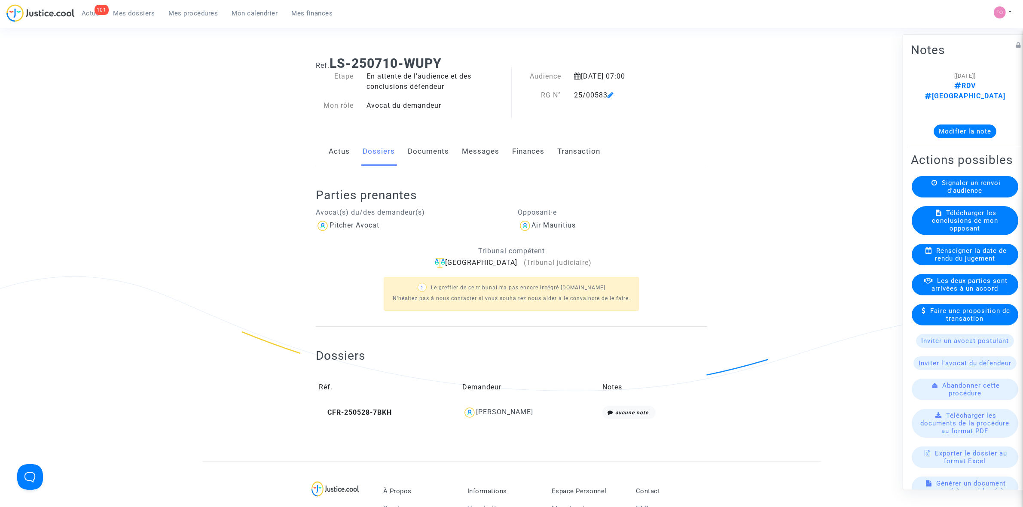
click at [345, 153] on link "Actus" at bounding box center [339, 151] width 21 height 28
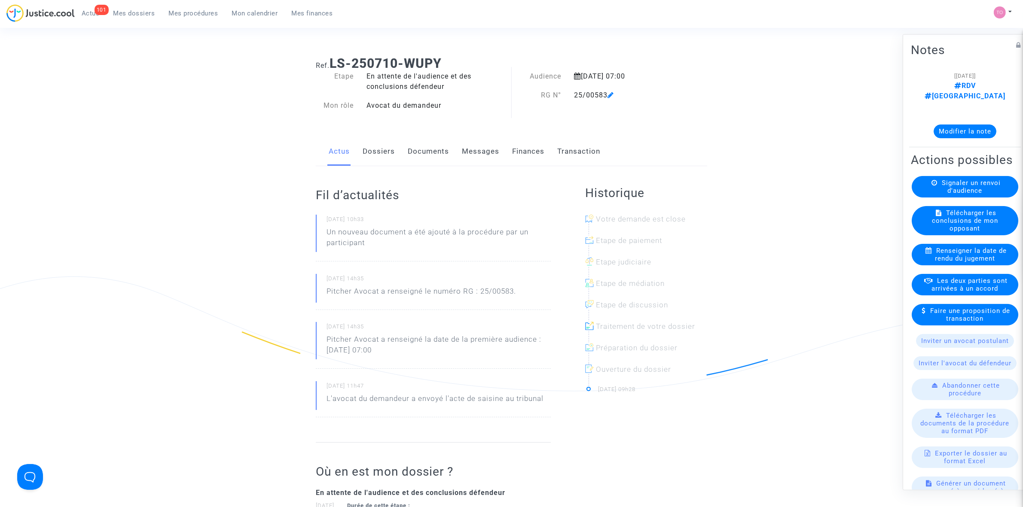
click at [389, 143] on link "Dossiers" at bounding box center [379, 151] width 32 height 28
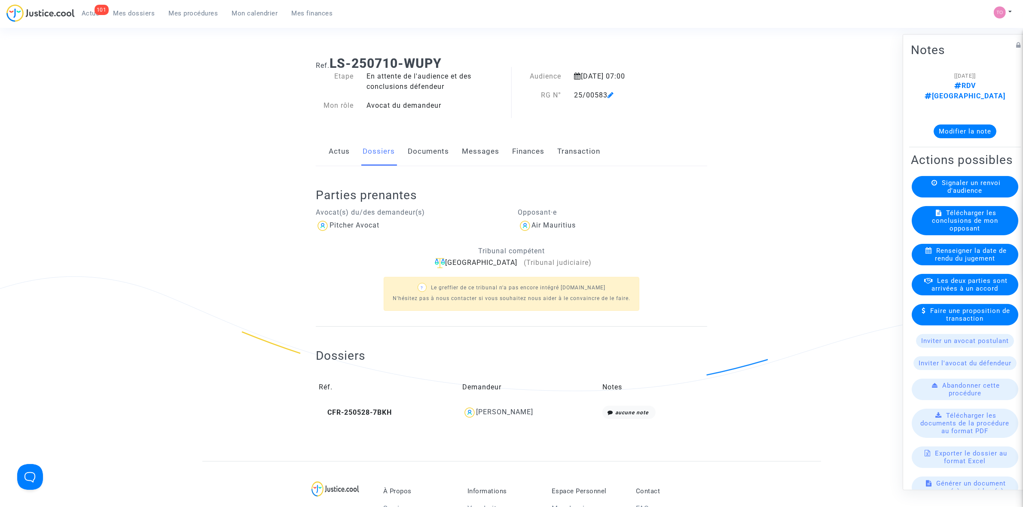
click at [422, 143] on link "Documents" at bounding box center [428, 151] width 41 height 28
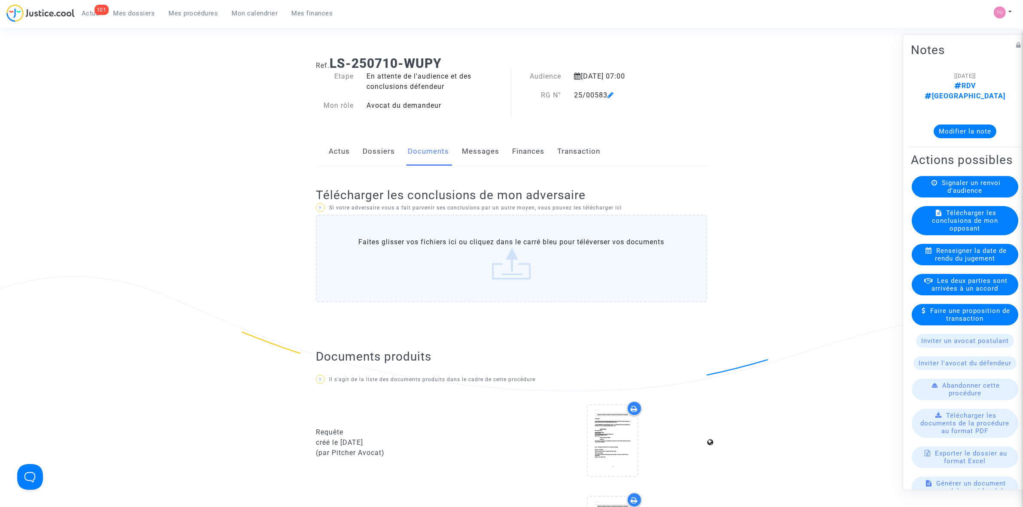
click at [388, 158] on link "Dossiers" at bounding box center [379, 151] width 32 height 28
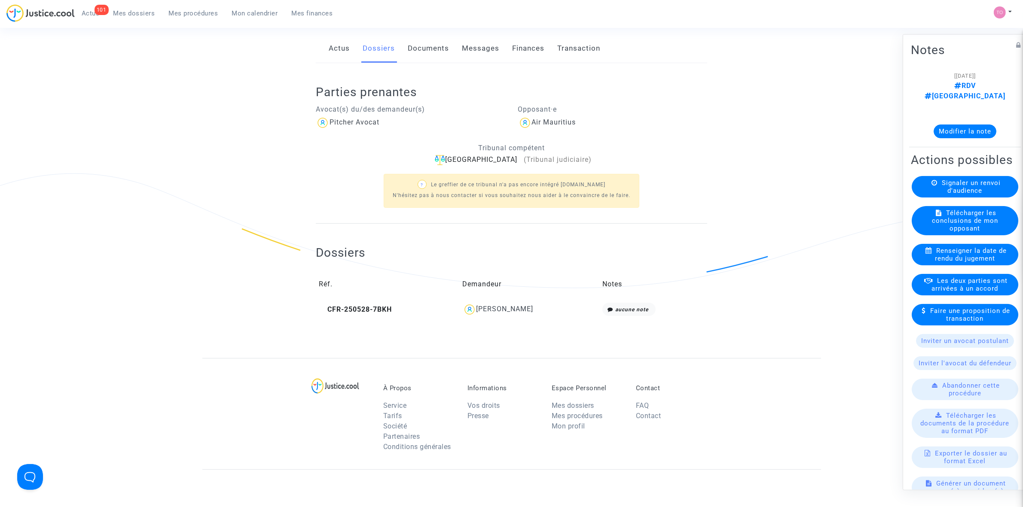
scroll to position [107, 0]
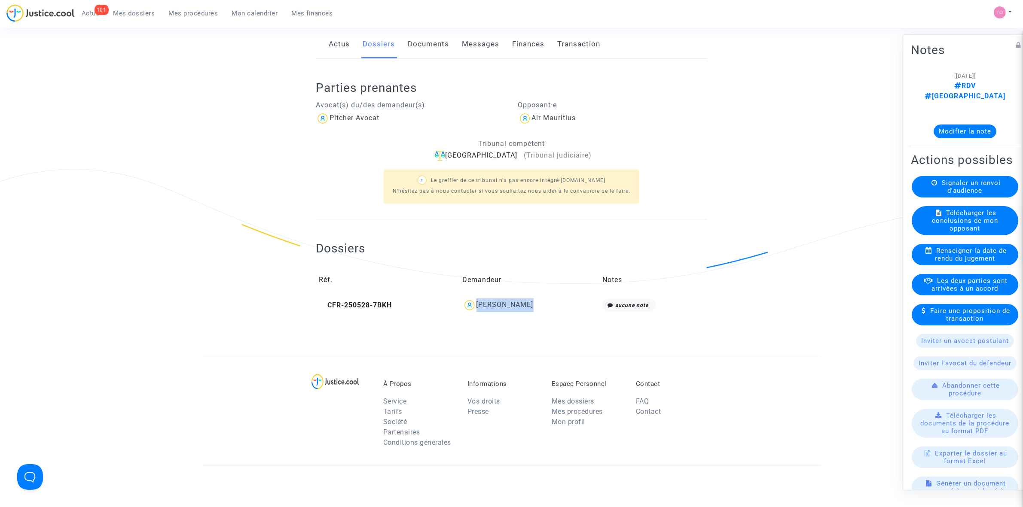
drag, startPoint x: 540, startPoint y: 304, endPoint x: 483, endPoint y: 308, distance: 56.9
click at [483, 308] on div "Julie Clamens" at bounding box center [530, 306] width 134 height 14
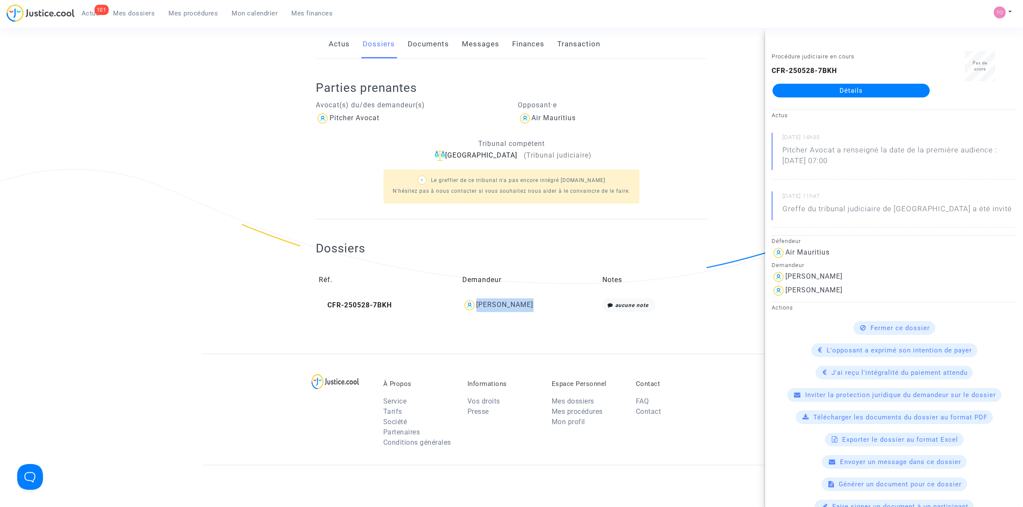
copy div "Julie Clamens"
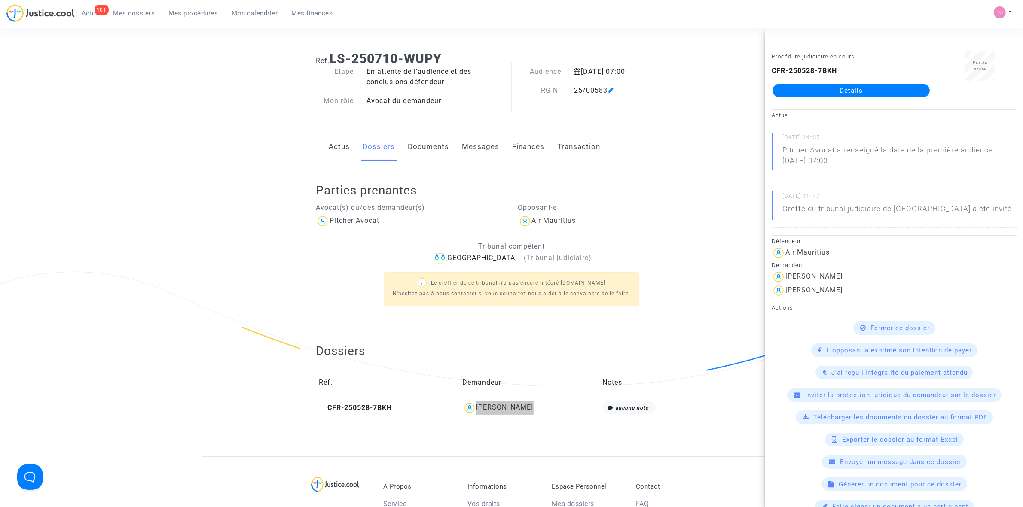
scroll to position [0, 0]
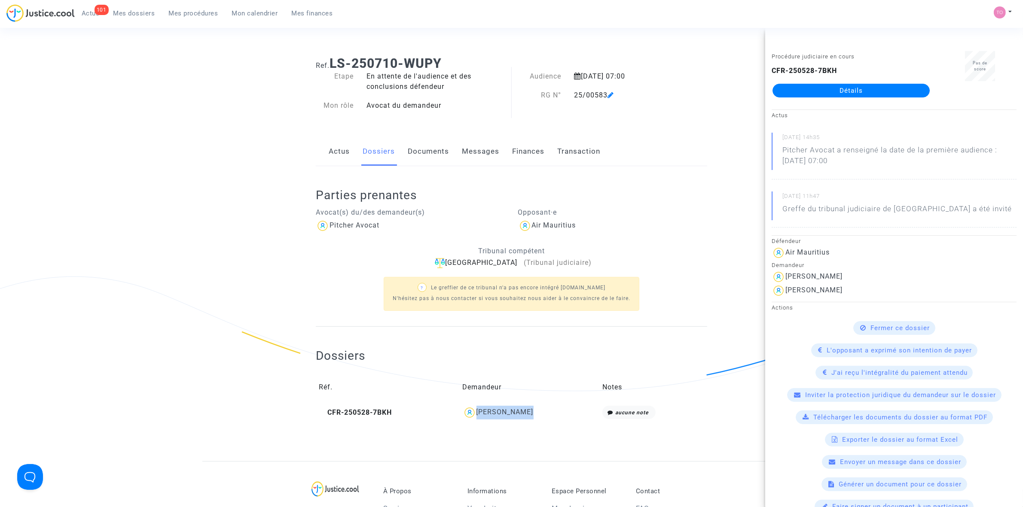
drag, startPoint x: 606, startPoint y: 92, endPoint x: 532, endPoint y: 93, distance: 74.3
click at [532, 93] on div "RG N° 25/00583" at bounding box center [596, 95] width 168 height 10
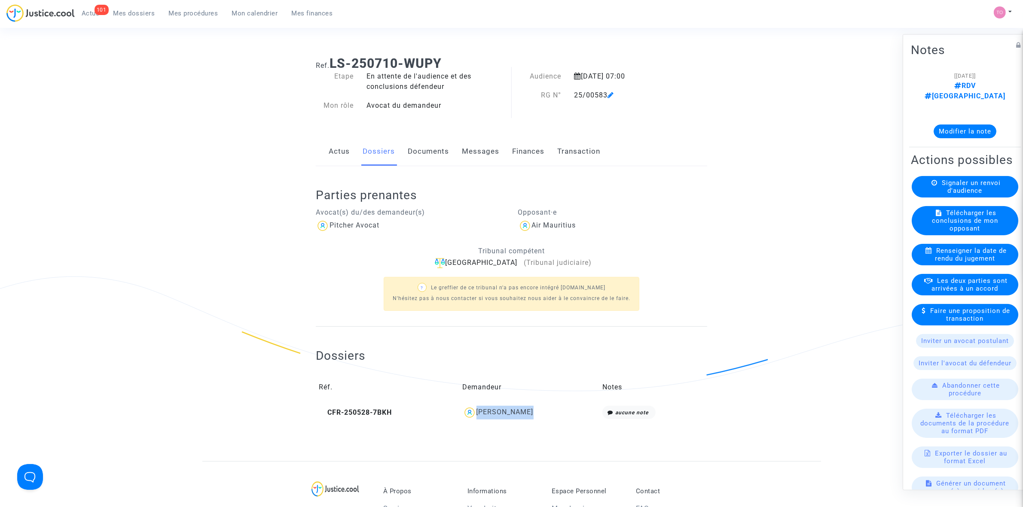
copy div "RG N° 25/00583"
click at [954, 124] on button "Modifier la note" at bounding box center [965, 131] width 63 height 14
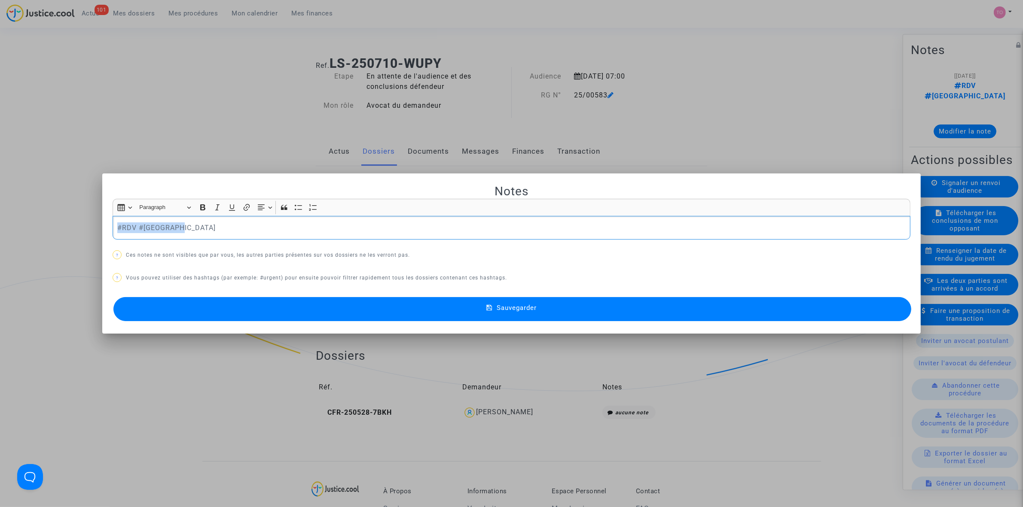
drag, startPoint x: 189, startPoint y: 226, endPoint x: -27, endPoint y: 216, distance: 216.8
click at [0, 216] on html "101 Actus Mes dossiers Mes procédures Mon calendrier Mes finances Mon profil Pa…" at bounding box center [511, 390] width 1023 height 780
click at [158, 243] on span "#positiondemandée" at bounding box center [148, 242] width 49 height 12
click at [351, 317] on button "Sauvegarder" at bounding box center [512, 309] width 798 height 24
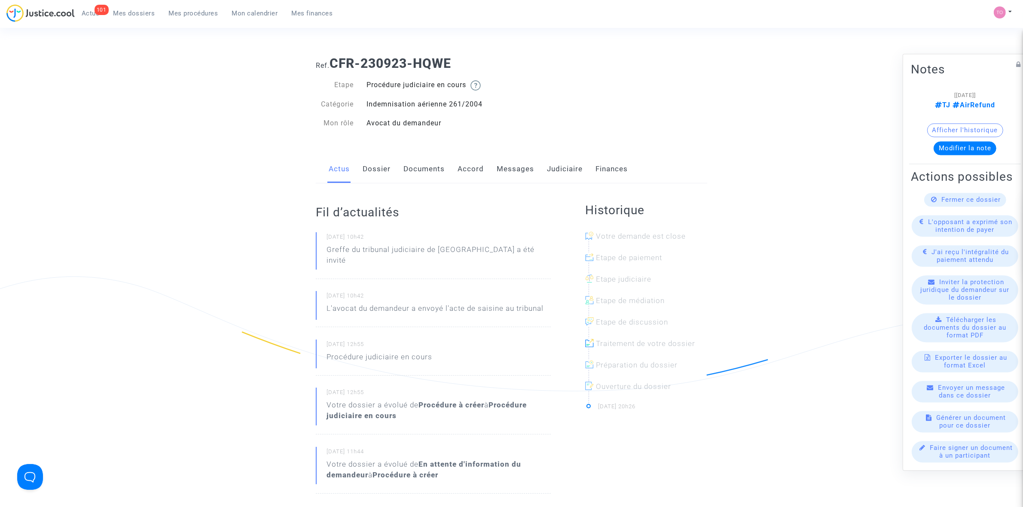
click at [552, 168] on link "Judiciaire" at bounding box center [565, 169] width 36 height 28
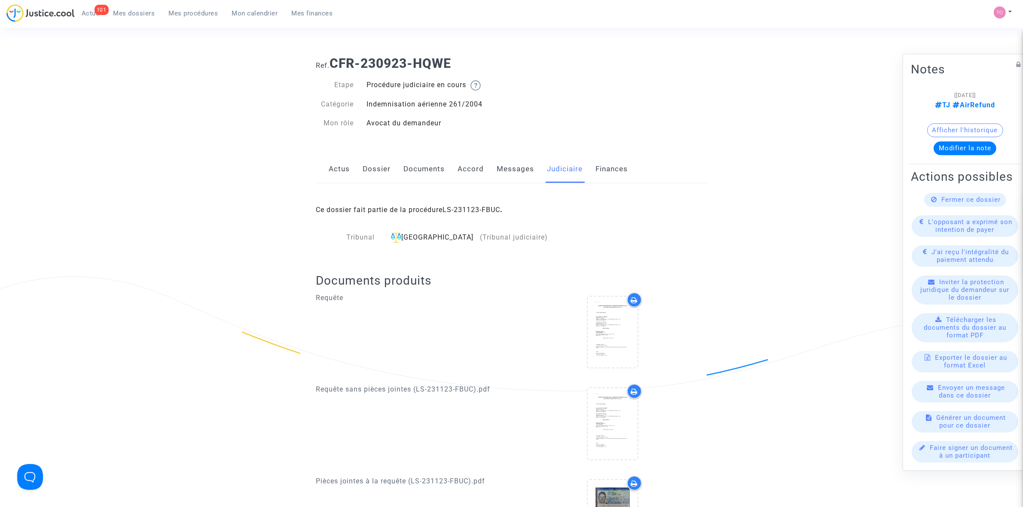
click at [473, 171] on link "Accord" at bounding box center [471, 169] width 26 height 28
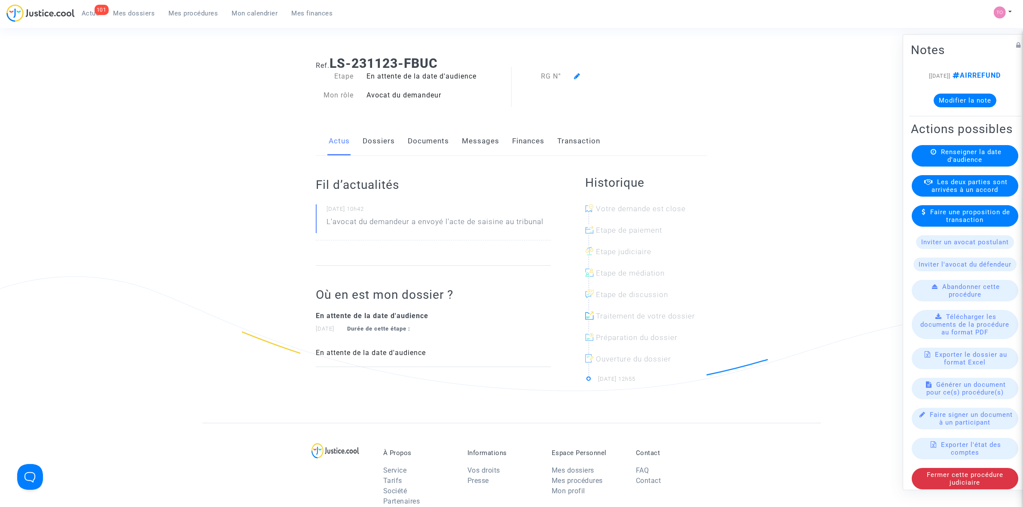
click at [523, 141] on link "Finances" at bounding box center [528, 141] width 32 height 28
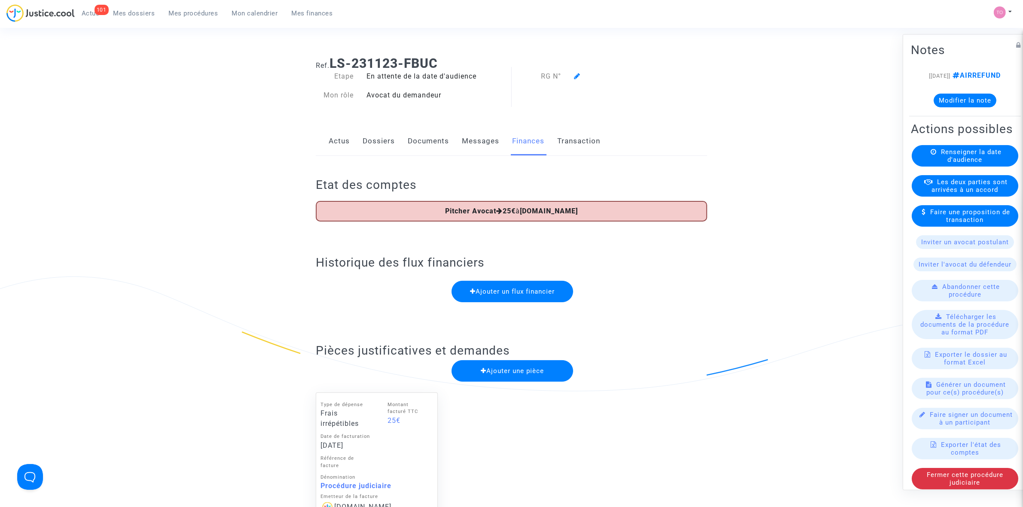
click at [961, 107] on button "Modifier la note" at bounding box center [965, 100] width 63 height 14
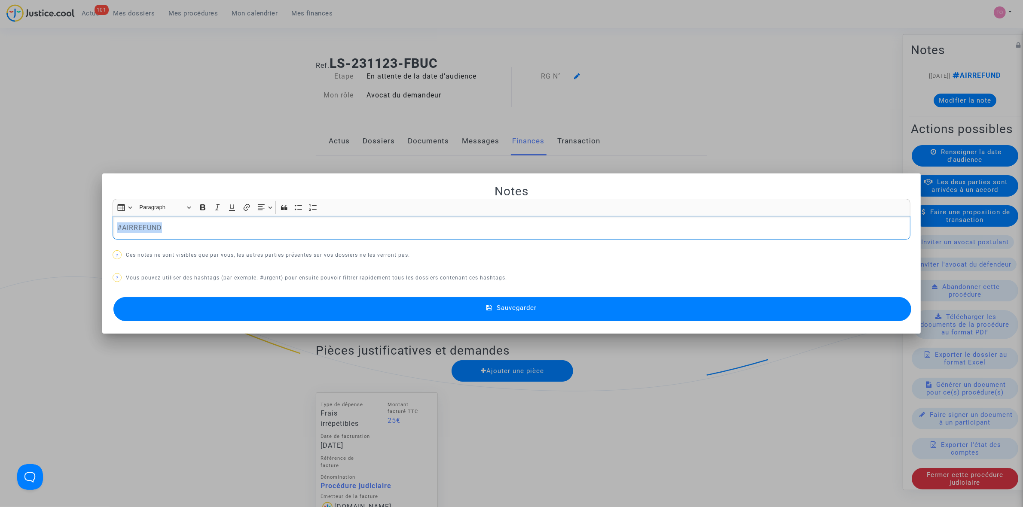
drag, startPoint x: 162, startPoint y: 235, endPoint x: -49, endPoint y: 232, distance: 211.0
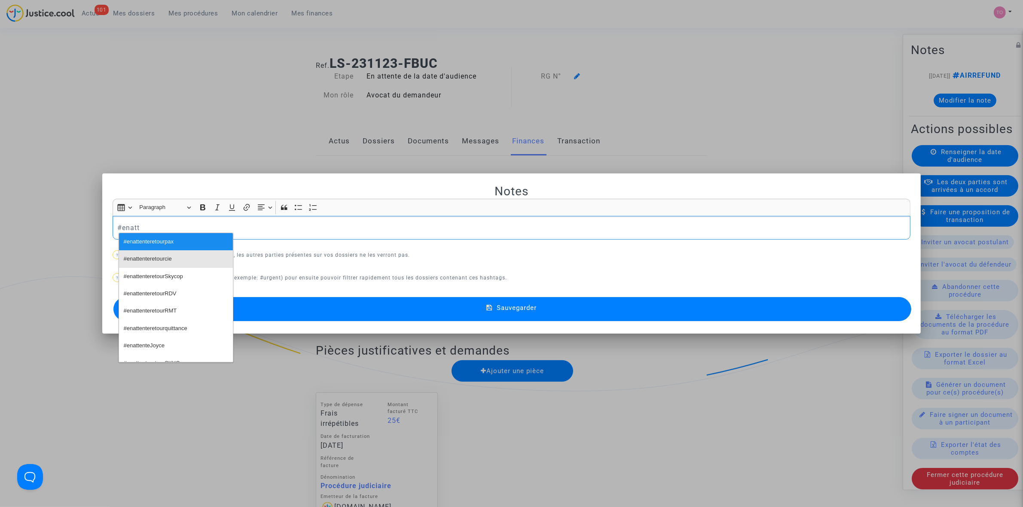
click at [166, 258] on span "#enattenteretourcie" at bounding box center [148, 259] width 48 height 12
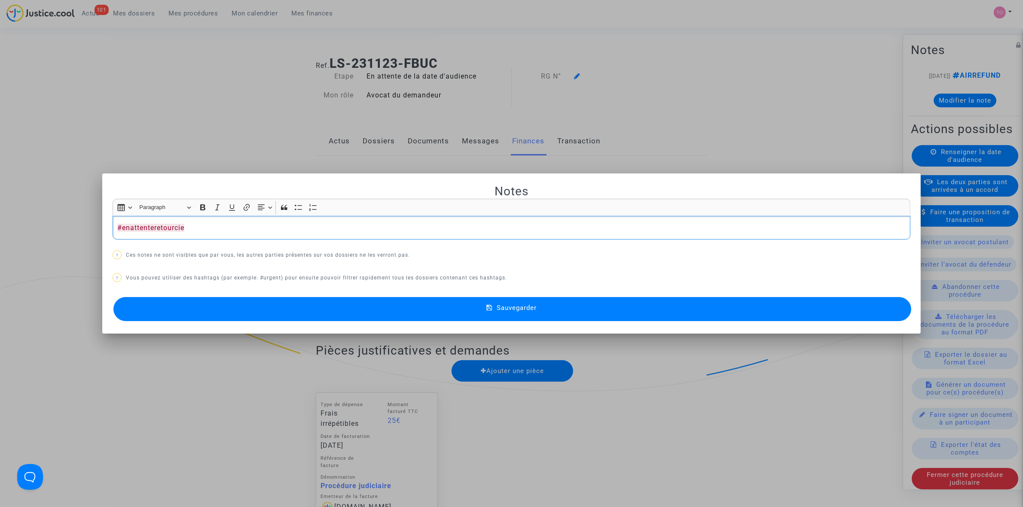
click at [351, 302] on button "Sauvegarder" at bounding box center [512, 309] width 798 height 24
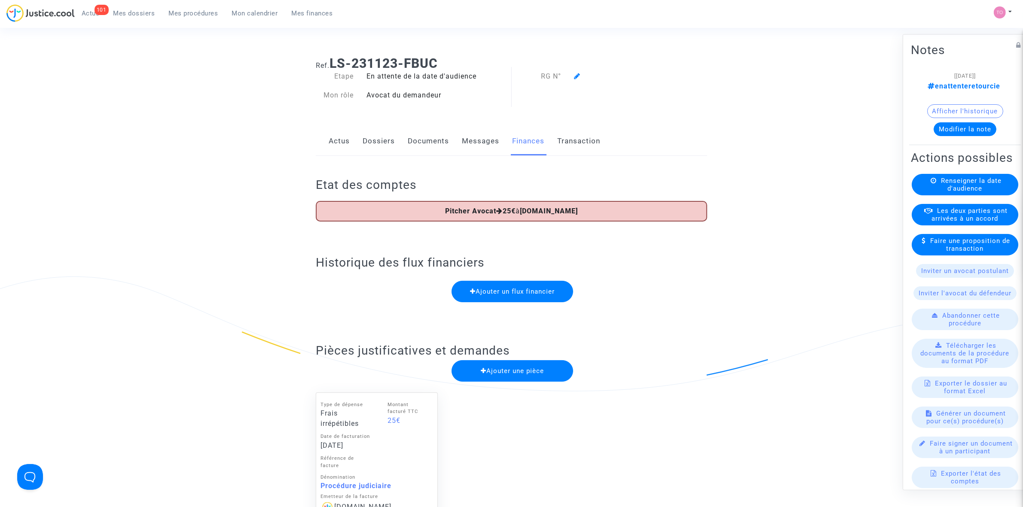
click at [130, 15] on span "Mes dossiers" at bounding box center [134, 13] width 42 height 8
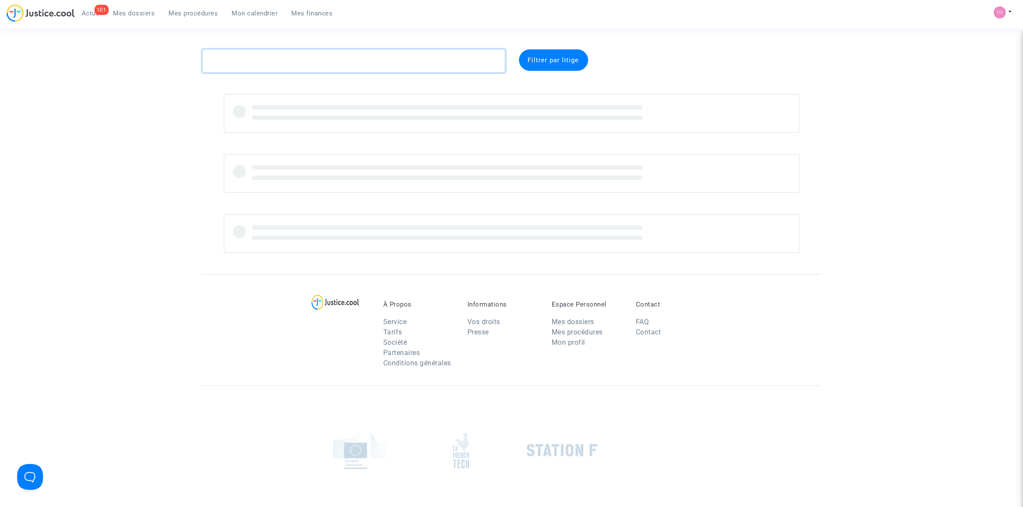
drag, startPoint x: 275, startPoint y: 61, endPoint x: 219, endPoint y: 59, distance: 56.3
click at [219, 59] on textarea at bounding box center [353, 60] width 303 height 23
paste textarea "[PERSON_NAME]"
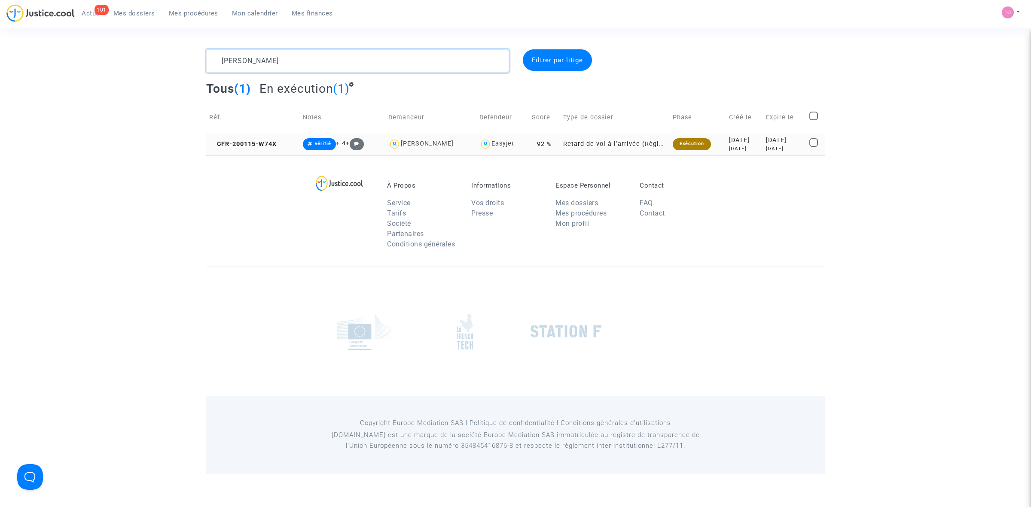
type textarea "[PERSON_NAME]"
click at [736, 140] on div "[DATE]" at bounding box center [744, 140] width 31 height 9
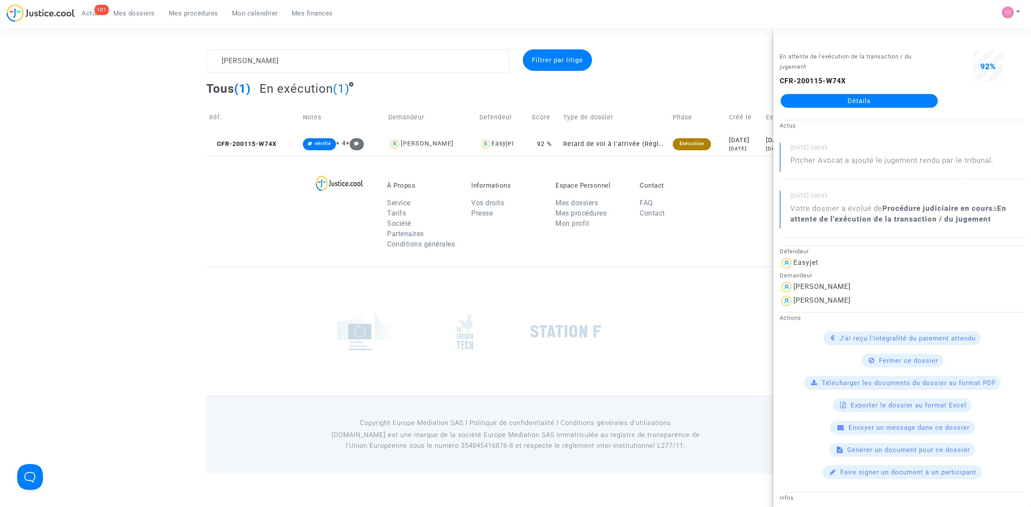
click at [833, 98] on link "Détails" at bounding box center [859, 101] width 157 height 14
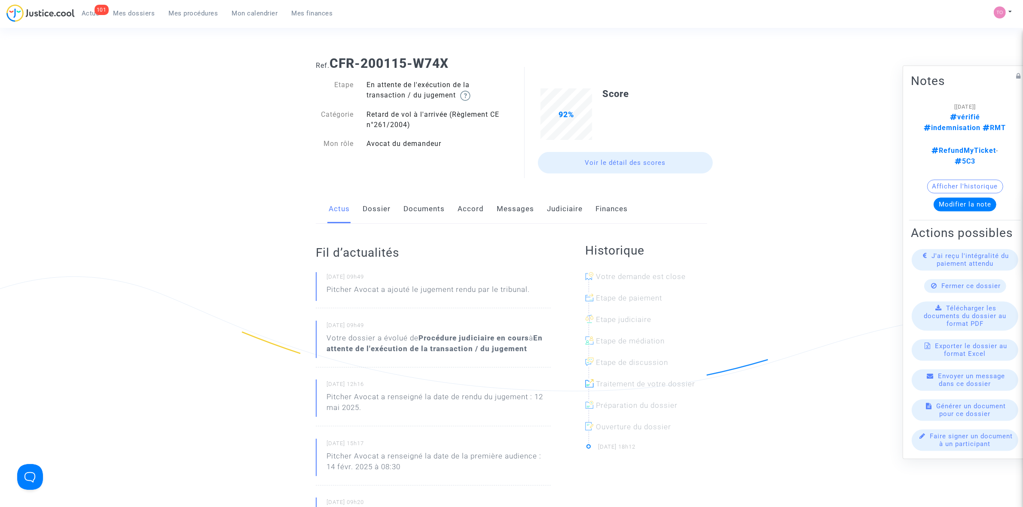
click at [547, 204] on link "Judiciaire" at bounding box center [565, 209] width 36 height 28
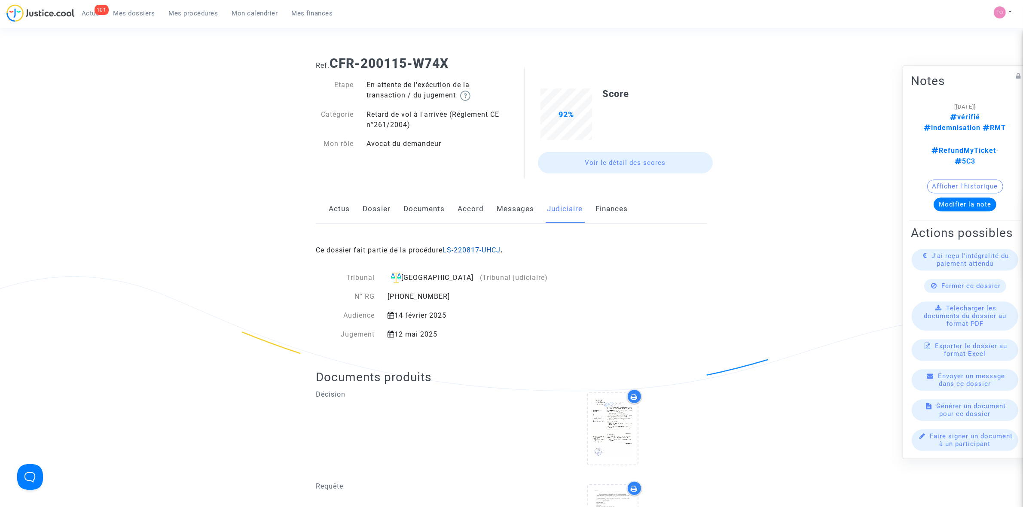
click at [464, 251] on link "LS-220817-UHCJ" at bounding box center [472, 250] width 58 height 8
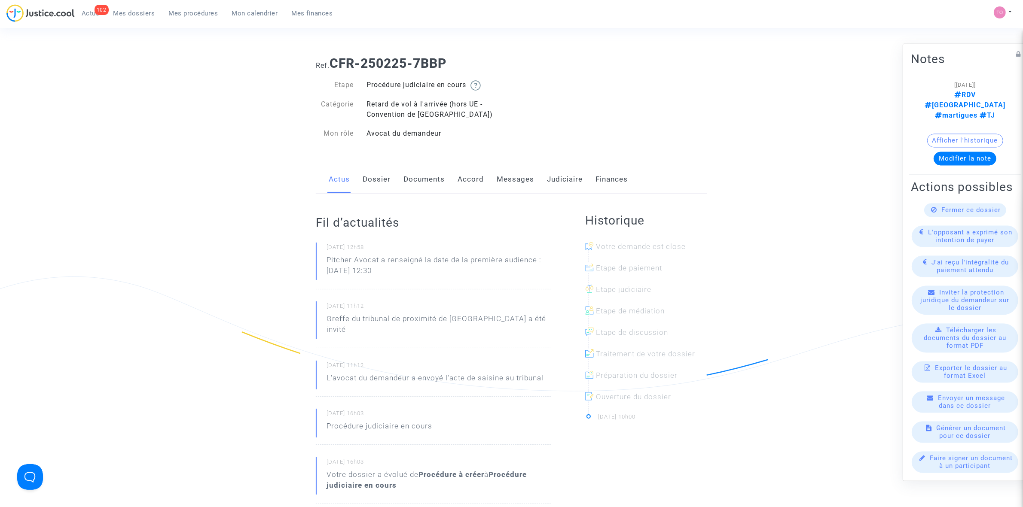
click at [369, 183] on link "Dossier" at bounding box center [377, 179] width 28 height 28
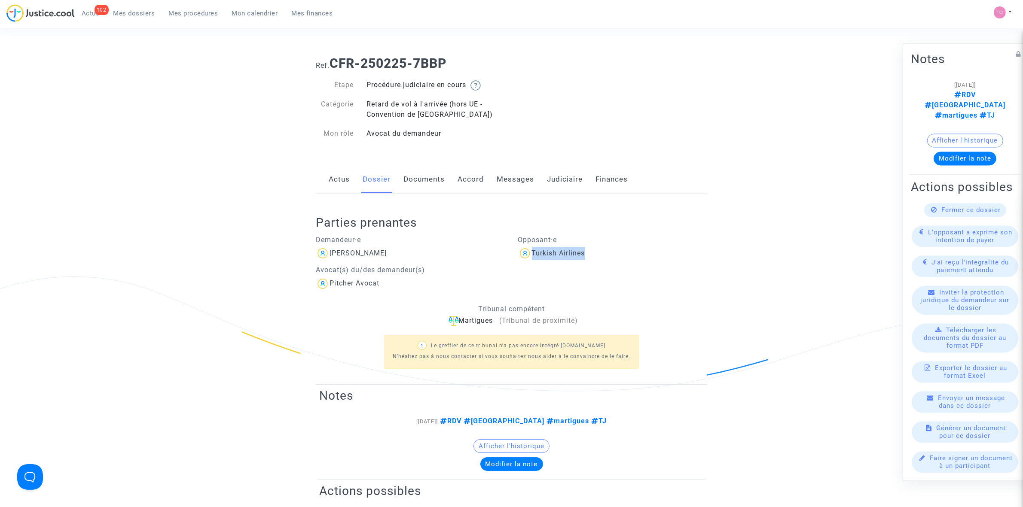
drag, startPoint x: 602, startPoint y: 256, endPoint x: 532, endPoint y: 259, distance: 70.1
click at [532, 259] on div "Turkish Airlines" at bounding box center [612, 254] width 189 height 14
copy div "Turkish Airlines"
drag, startPoint x: 464, startPoint y: 57, endPoint x: 336, endPoint y: 61, distance: 128.5
click at [336, 61] on h1 "Ref. CFR-250225-7BBP" at bounding box center [511, 63] width 391 height 15
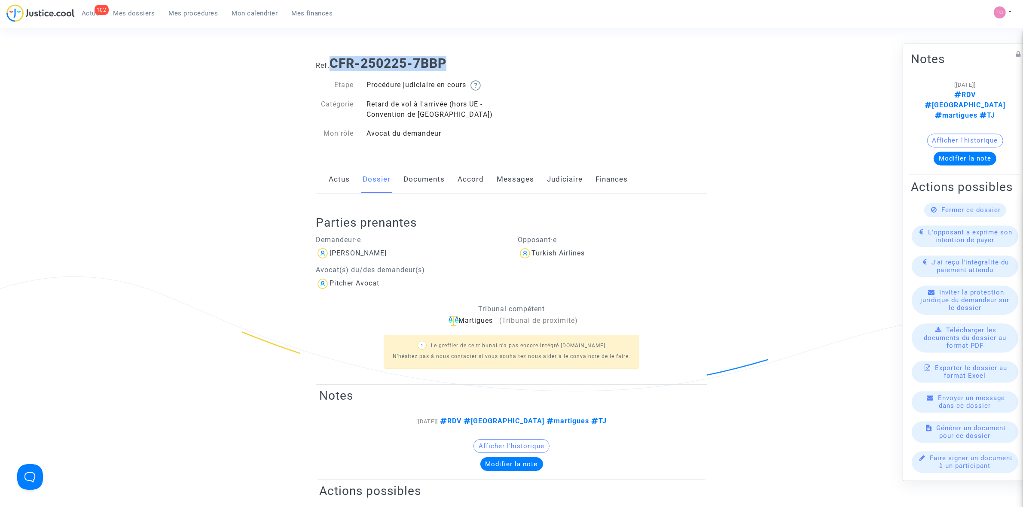
copy b "CFR-250225-7BBP"
click at [961, 134] on button "Afficher l'historique" at bounding box center [965, 141] width 76 height 14
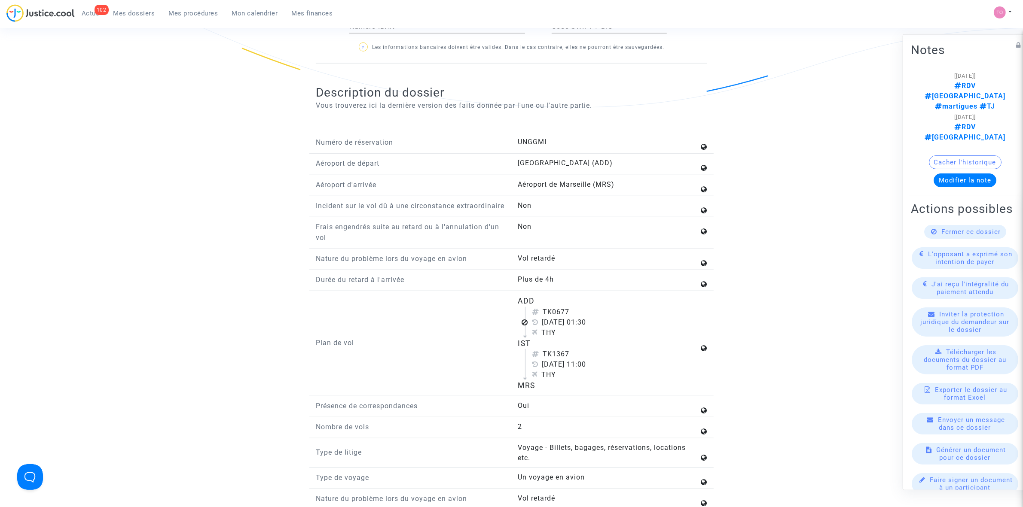
scroll to position [859, 0]
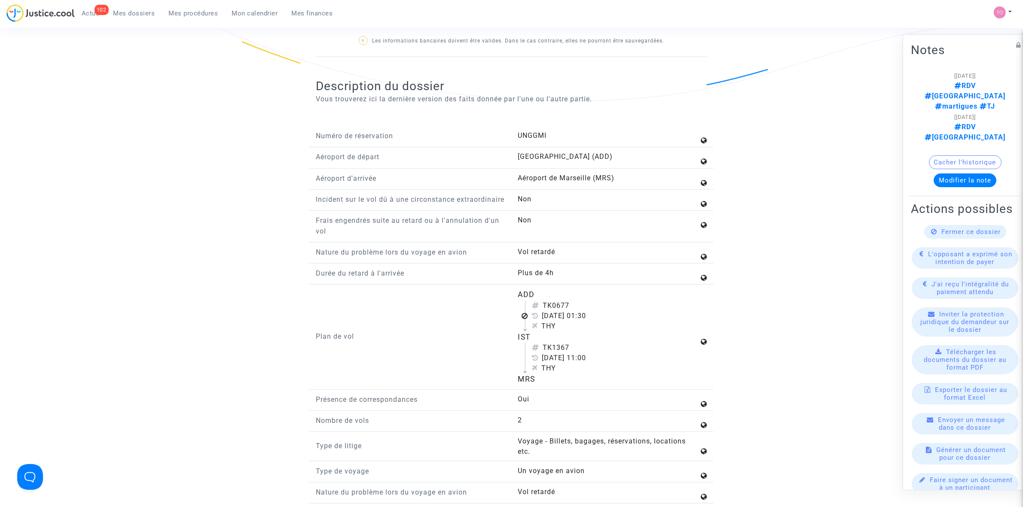
drag, startPoint x: 595, startPoint y: 328, endPoint x: 622, endPoint y: 327, distance: 26.6
click at [622, 321] on div "[DATE] 01:30" at bounding box center [615, 316] width 167 height 10
click at [571, 332] on div "THY" at bounding box center [615, 326] width 167 height 10
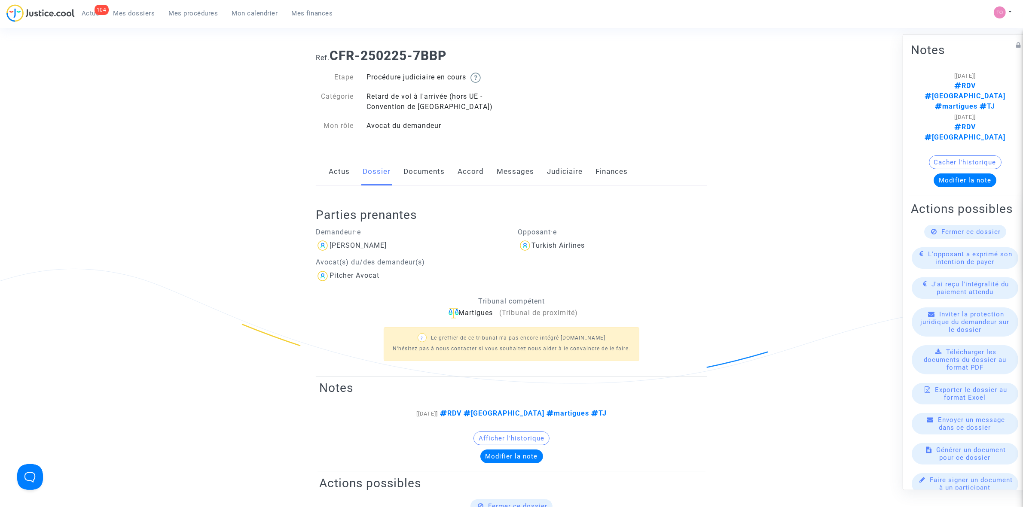
scroll to position [0, 0]
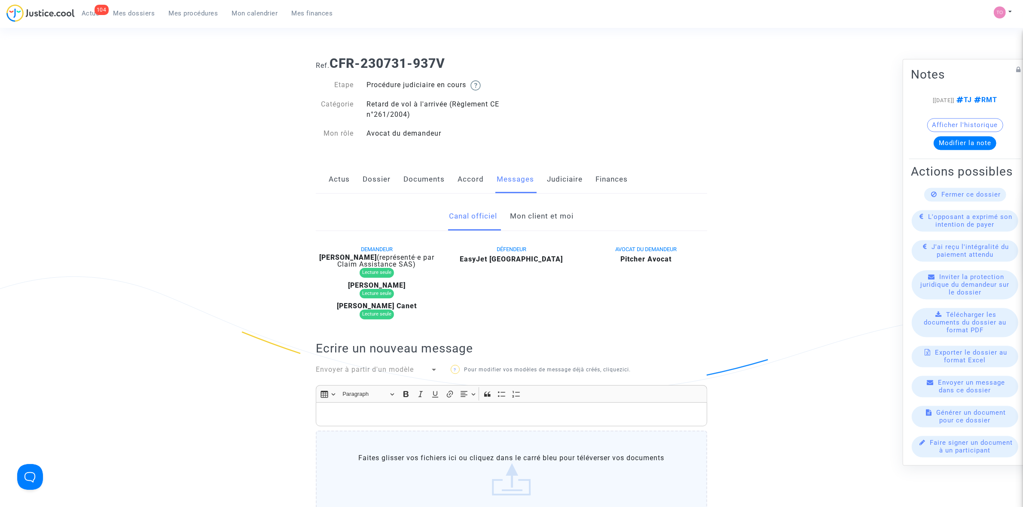
click at [553, 175] on link "Judiciaire" at bounding box center [565, 179] width 36 height 28
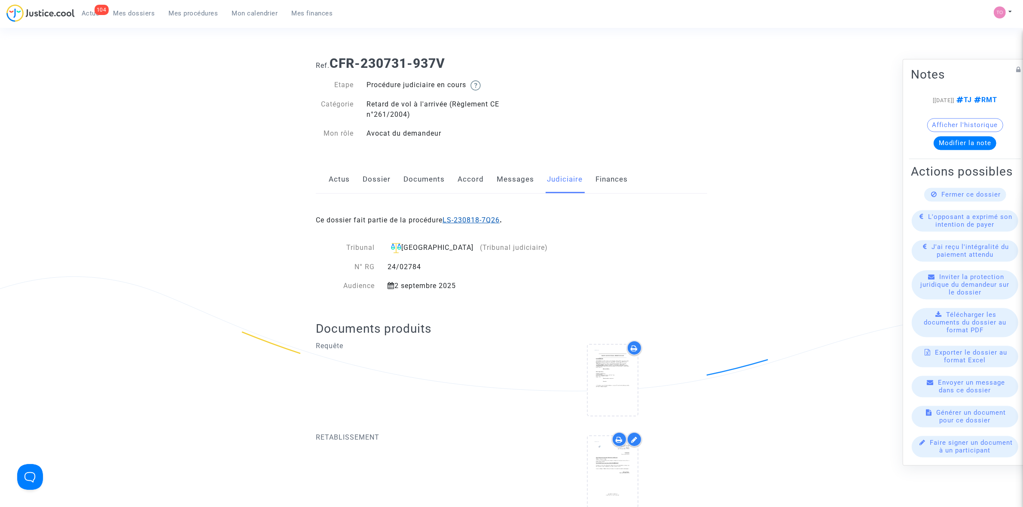
click at [468, 221] on link "LS-230818-7Q26" at bounding box center [471, 220] width 57 height 8
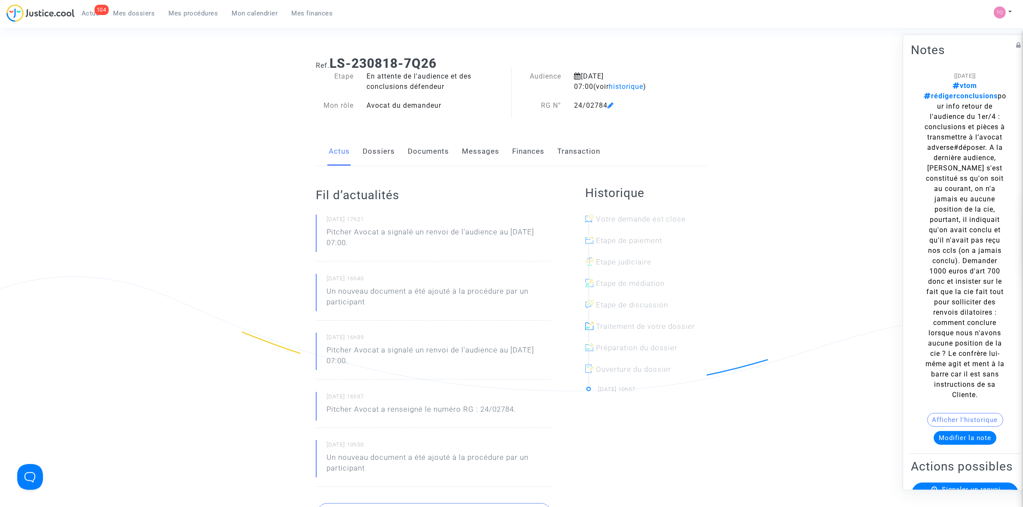
click at [531, 156] on link "Finances" at bounding box center [528, 151] width 32 height 28
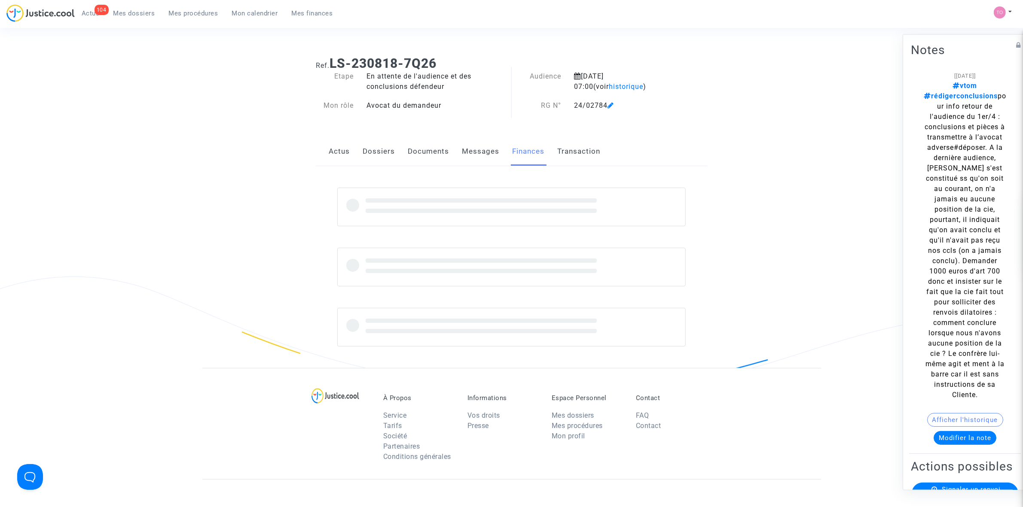
click at [417, 151] on link "Documents" at bounding box center [428, 151] width 41 height 28
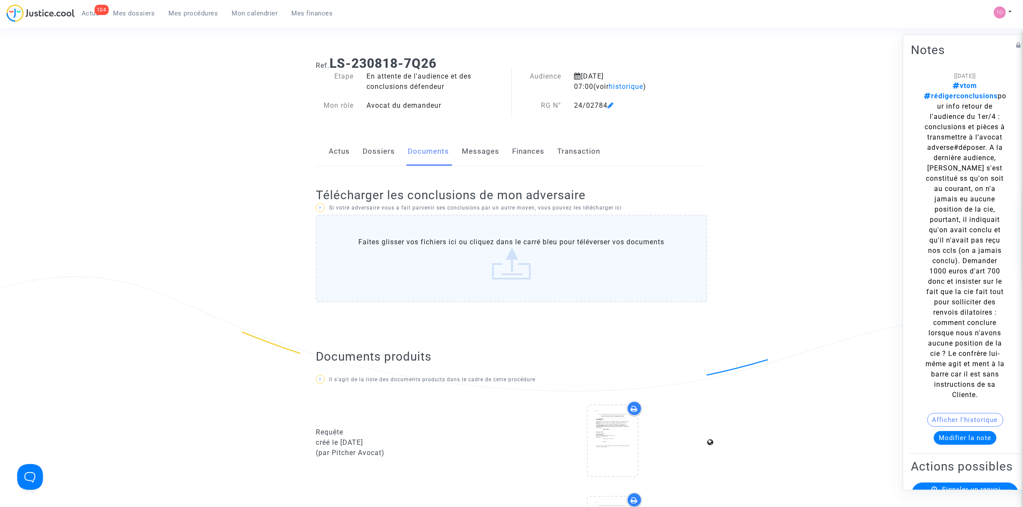
click at [479, 153] on link "Messages" at bounding box center [480, 151] width 37 height 28
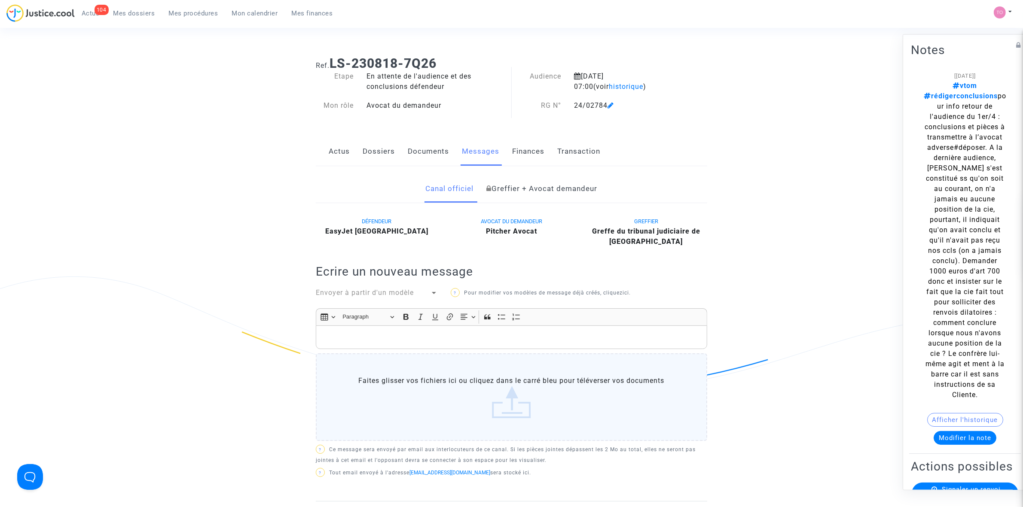
click at [363, 158] on link "Dossiers" at bounding box center [379, 151] width 32 height 28
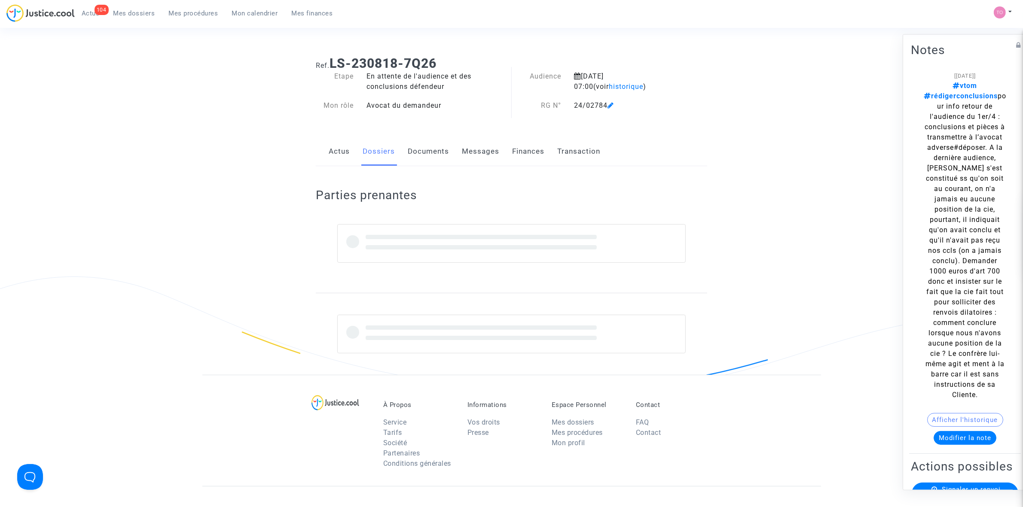
click at [419, 150] on link "Documents" at bounding box center [428, 151] width 41 height 28
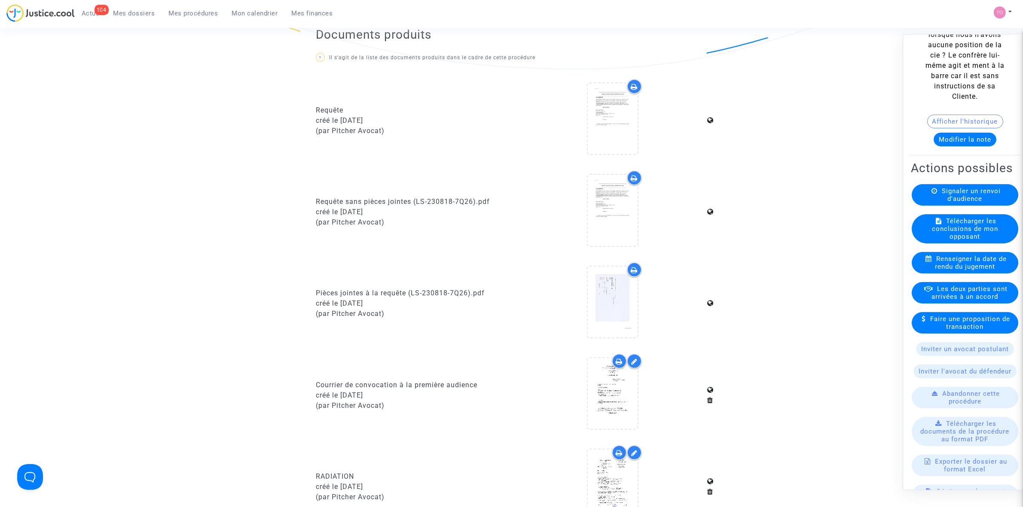
scroll to position [322, 0]
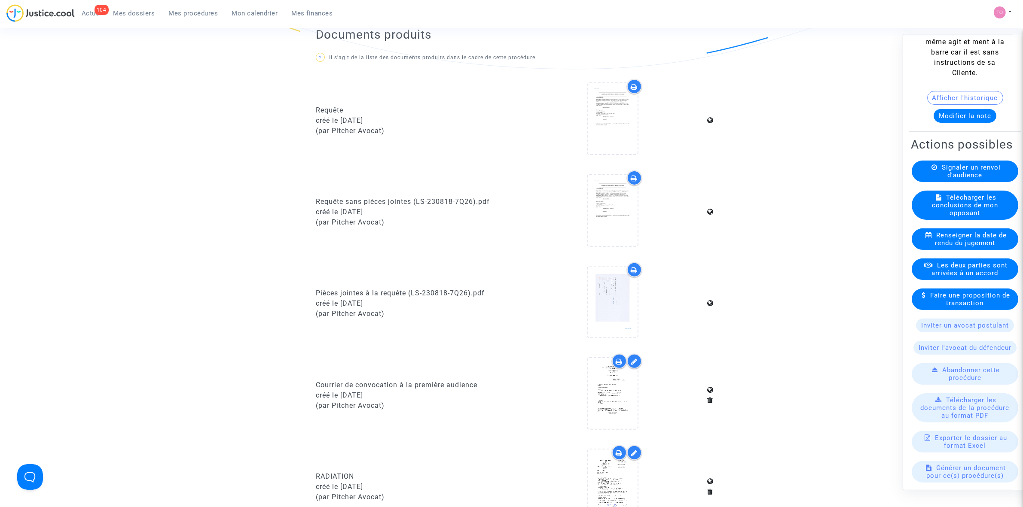
click at [961, 217] on span "Télécharger les conclusions de mon opposant" at bounding box center [965, 204] width 66 height 23
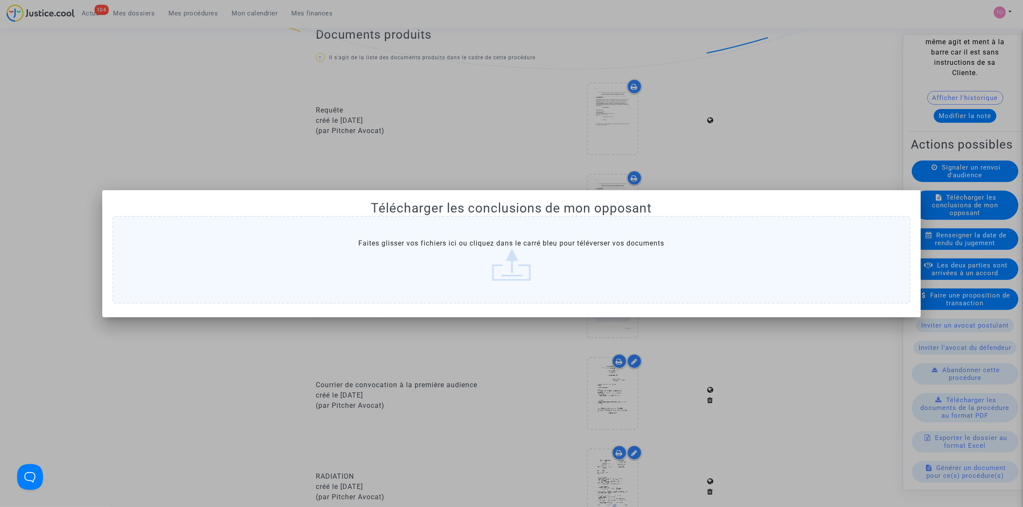
click at [774, 133] on div at bounding box center [511, 253] width 1023 height 507
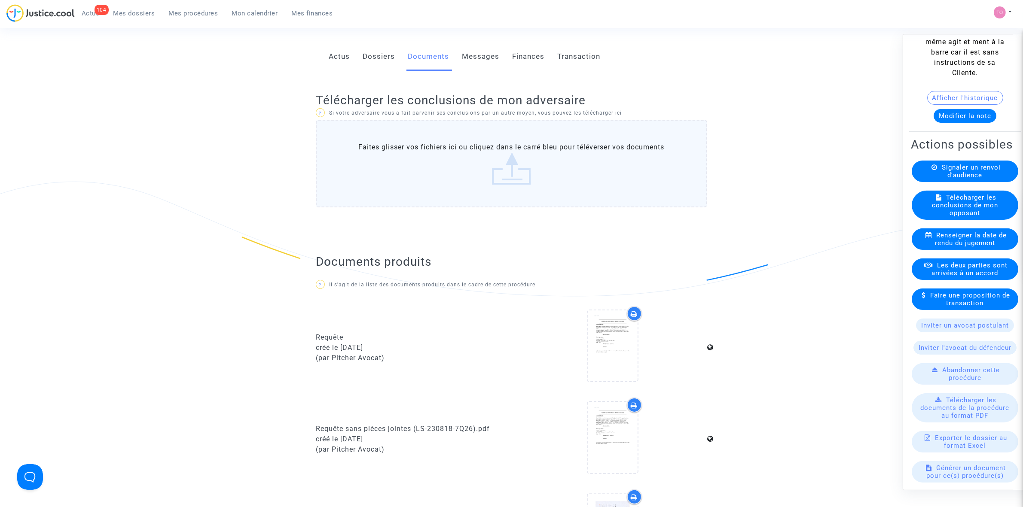
scroll to position [54, 0]
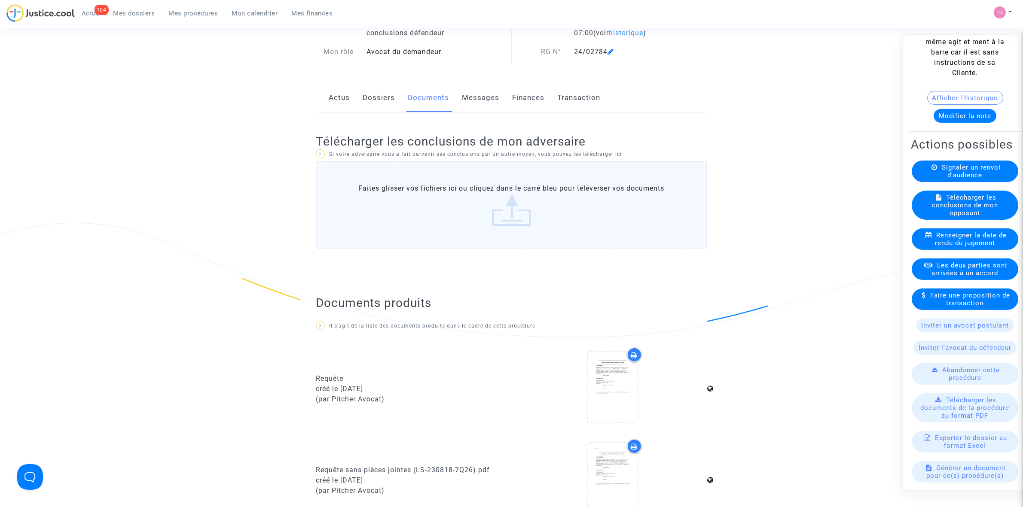
click at [376, 94] on link "Dossiers" at bounding box center [379, 98] width 32 height 28
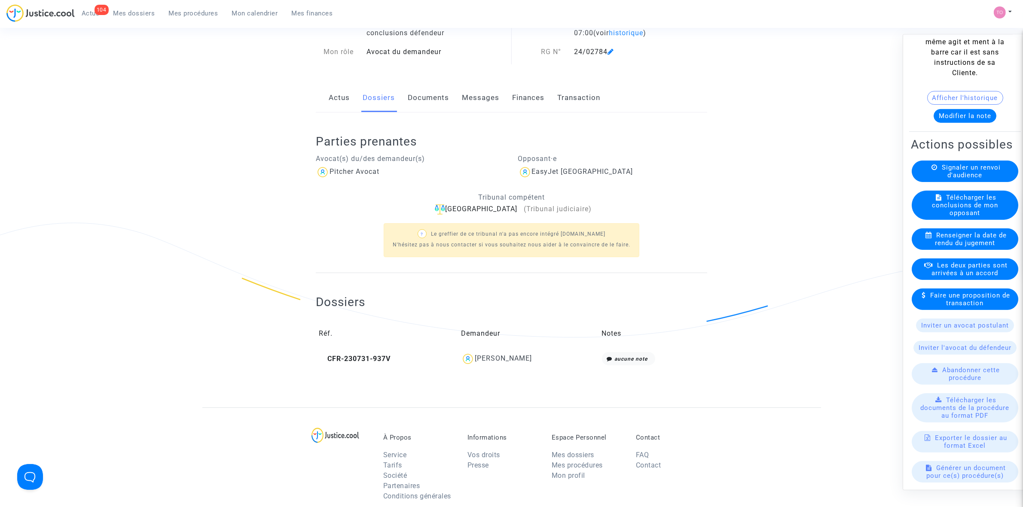
click at [516, 366] on div "Sarah Girod" at bounding box center [528, 359] width 134 height 14
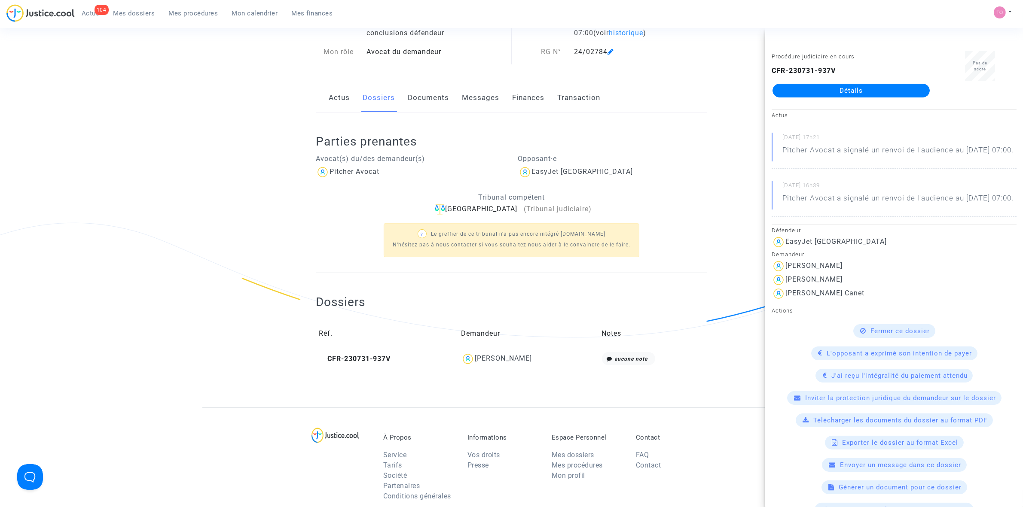
click at [514, 361] on div "Sarah Girod" at bounding box center [503, 358] width 57 height 8
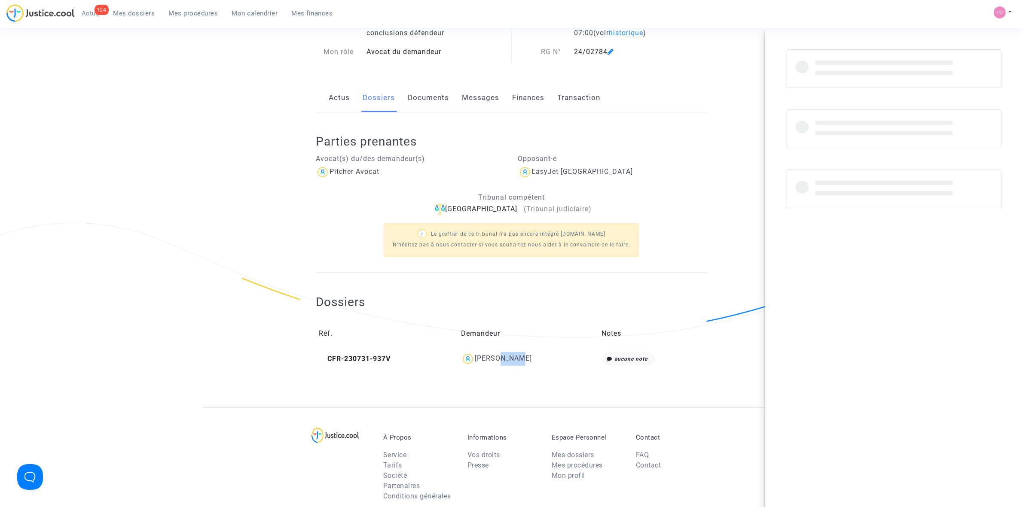
click at [514, 361] on div "Sarah Girod" at bounding box center [503, 358] width 57 height 8
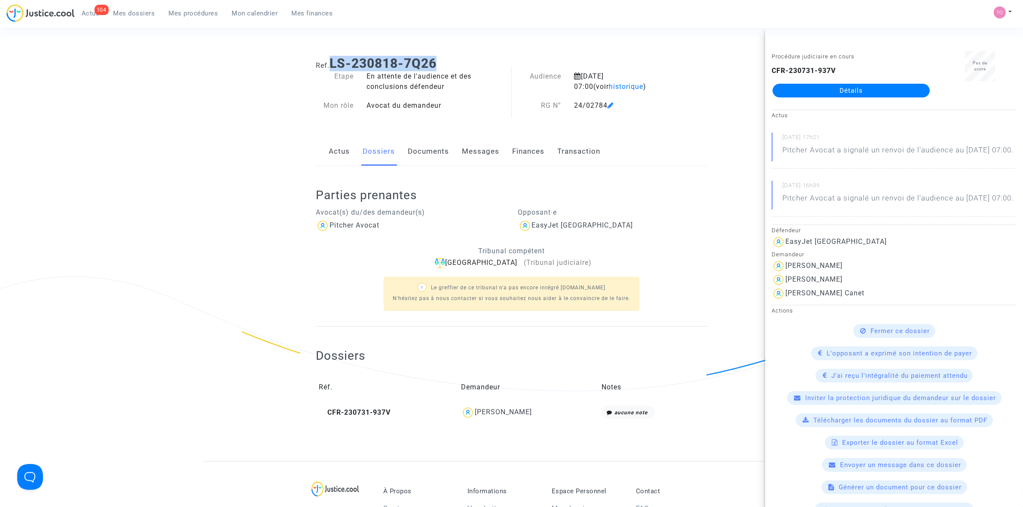
drag, startPoint x: 456, startPoint y: 59, endPoint x: 333, endPoint y: 61, distance: 123.3
click at [333, 61] on h1 "Ref. LS-230818-7Q26" at bounding box center [511, 63] width 391 height 15
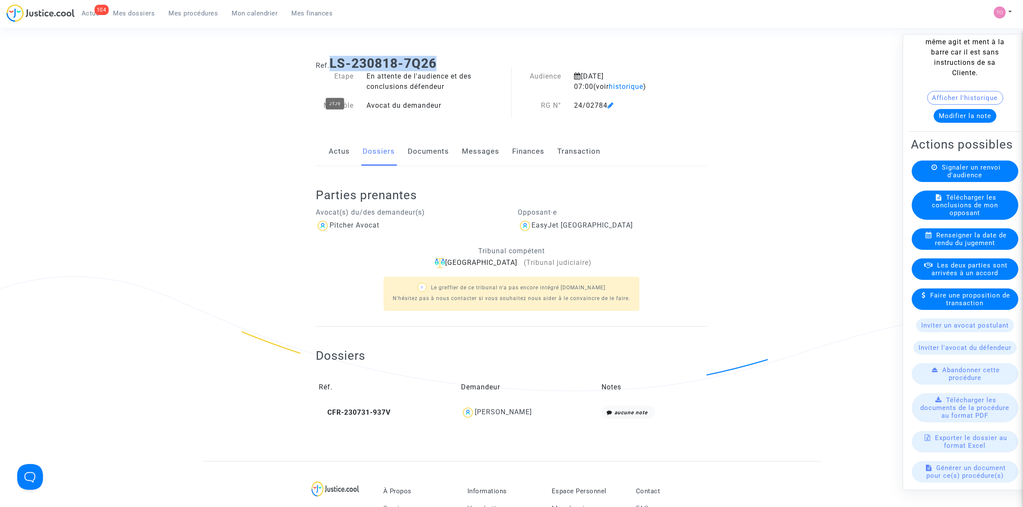
copy b "LS-230818-7Q26"
drag, startPoint x: 543, startPoint y: 414, endPoint x: 489, endPoint y: 419, distance: 54.8
click at [489, 419] on div "Sarah Girod" at bounding box center [528, 413] width 134 height 14
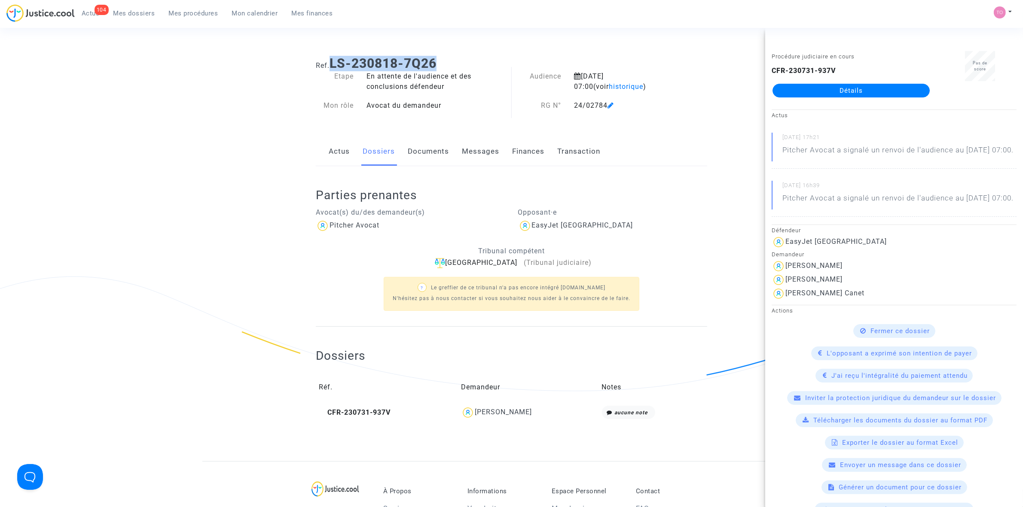
copy div "Sarah Girod"
click at [434, 152] on link "Documents" at bounding box center [428, 151] width 41 height 28
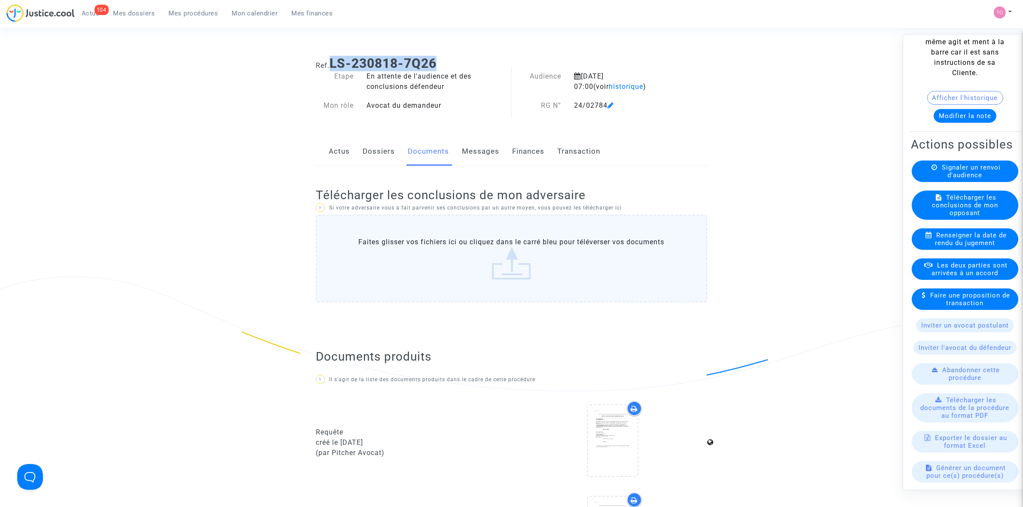
click at [493, 265] on label "Faites glisser vos fichiers ici ou cliquez dans le carré bleu pour téléverser v…" at bounding box center [511, 259] width 391 height 88
click at [0, 0] on input "Faites glisser vos fichiers ici ou cliquez dans le carré bleu pour téléverser v…" at bounding box center [0, 0] width 0 height 0
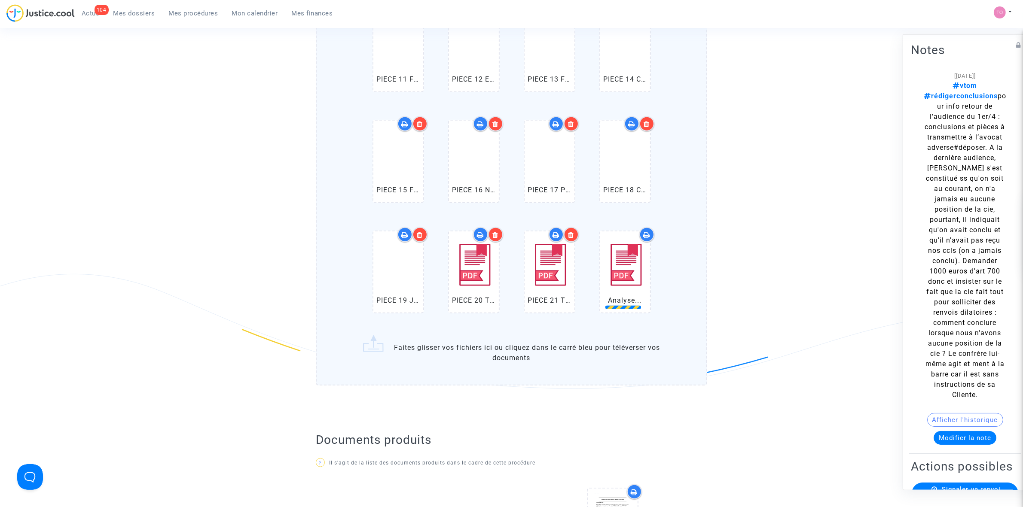
scroll to position [644, 0]
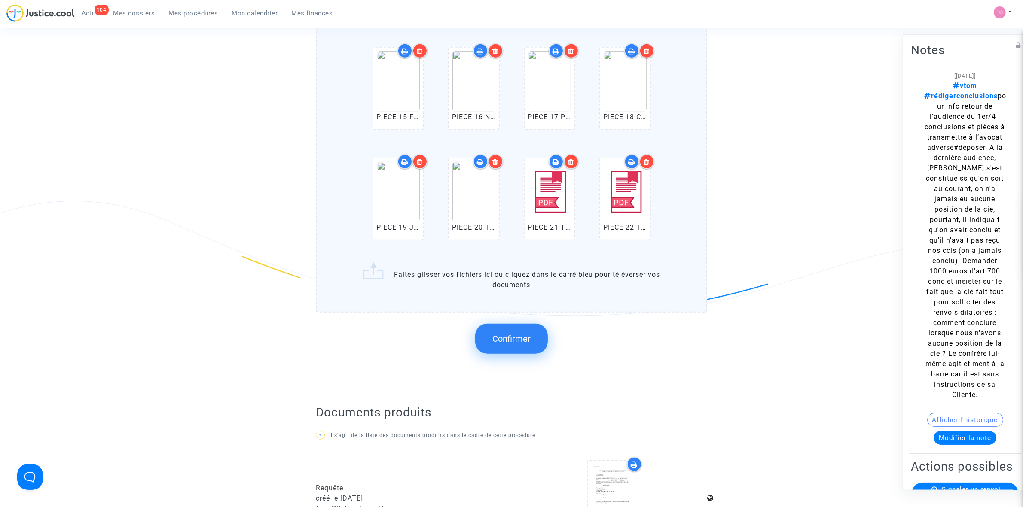
click at [518, 334] on span "Confirmer" at bounding box center [511, 339] width 38 height 10
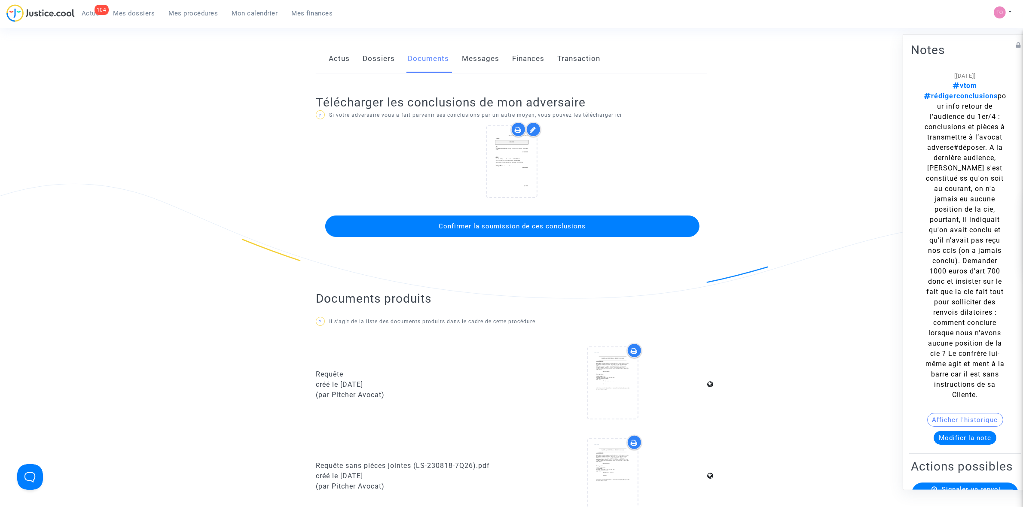
scroll to position [0, 0]
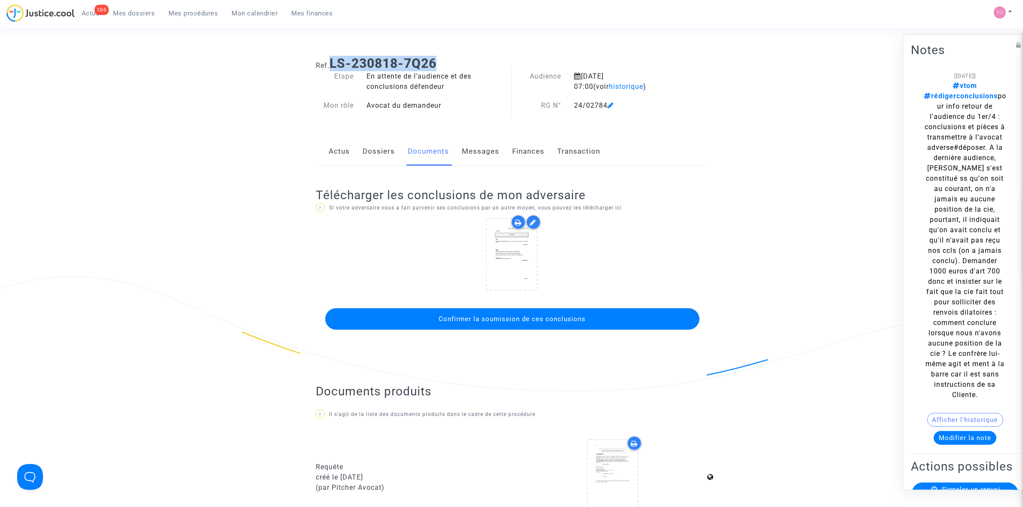
click at [480, 312] on button "Confirmer la soumission de ces conclusions" at bounding box center [512, 318] width 374 height 21
click at [536, 320] on span "Confirmer la soumission de ces conclusions" at bounding box center [519, 321] width 147 height 8
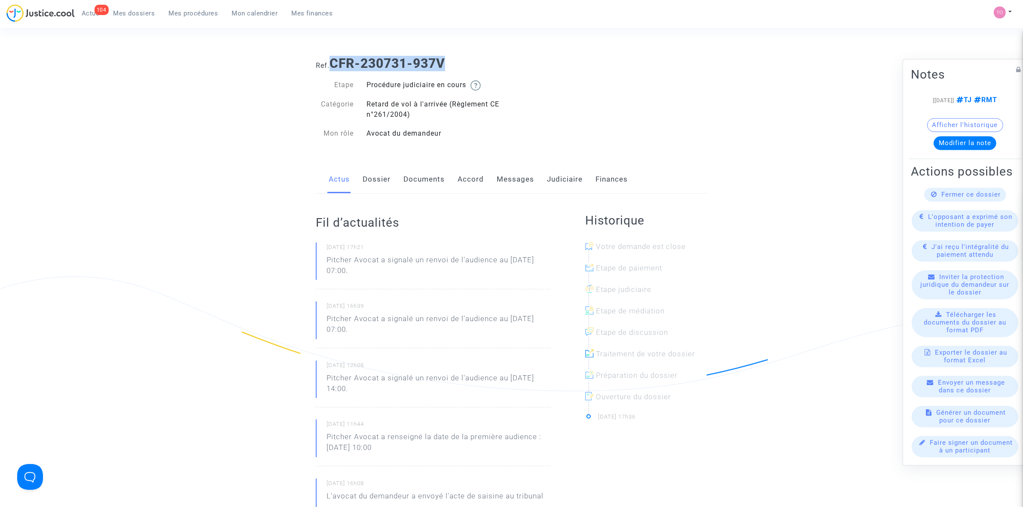
drag, startPoint x: 425, startPoint y: 64, endPoint x: 336, endPoint y: 66, distance: 89.8
click at [336, 66] on h1 "Ref. CFR-230731-937V" at bounding box center [511, 63] width 391 height 15
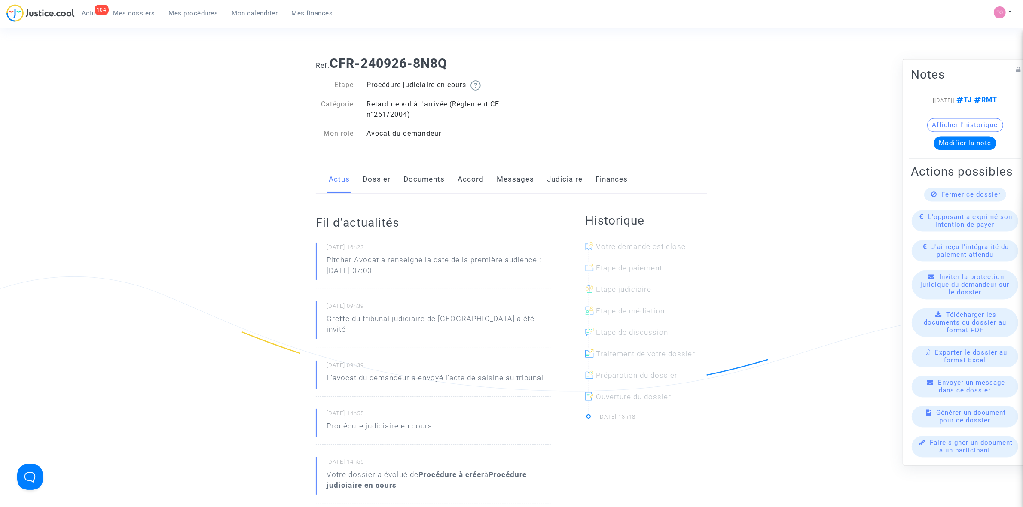
click at [417, 189] on link "Documents" at bounding box center [423, 179] width 41 height 28
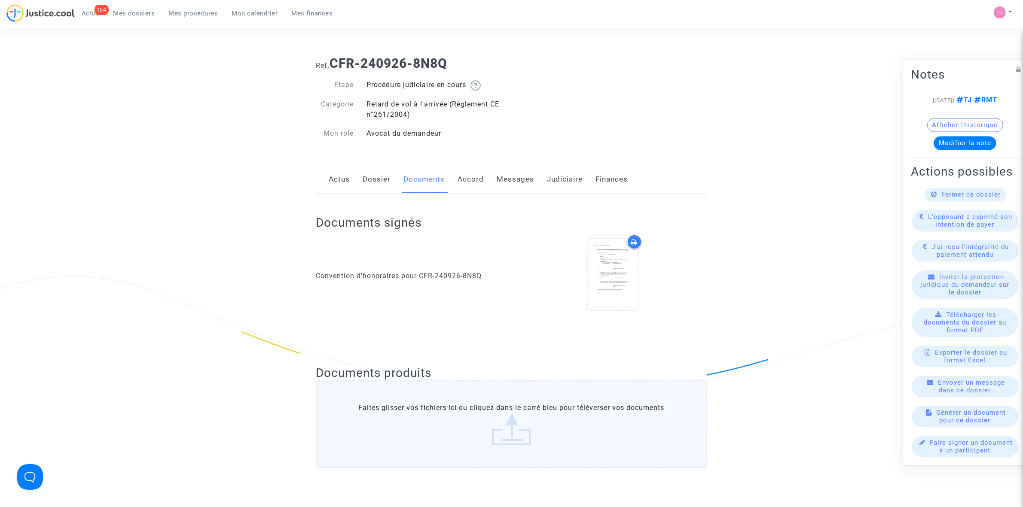
click at [471, 183] on link "Accord" at bounding box center [471, 179] width 26 height 28
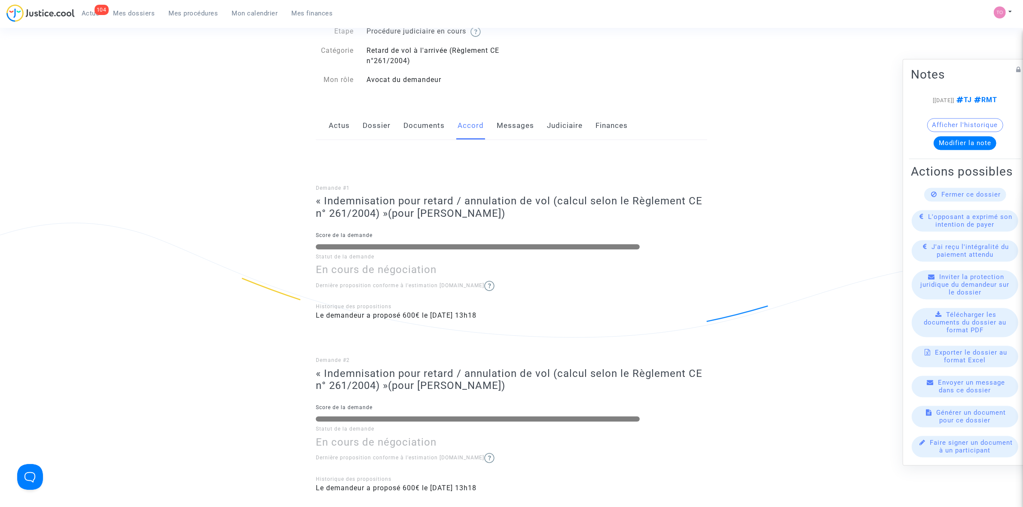
click at [423, 127] on link "Documents" at bounding box center [423, 126] width 41 height 28
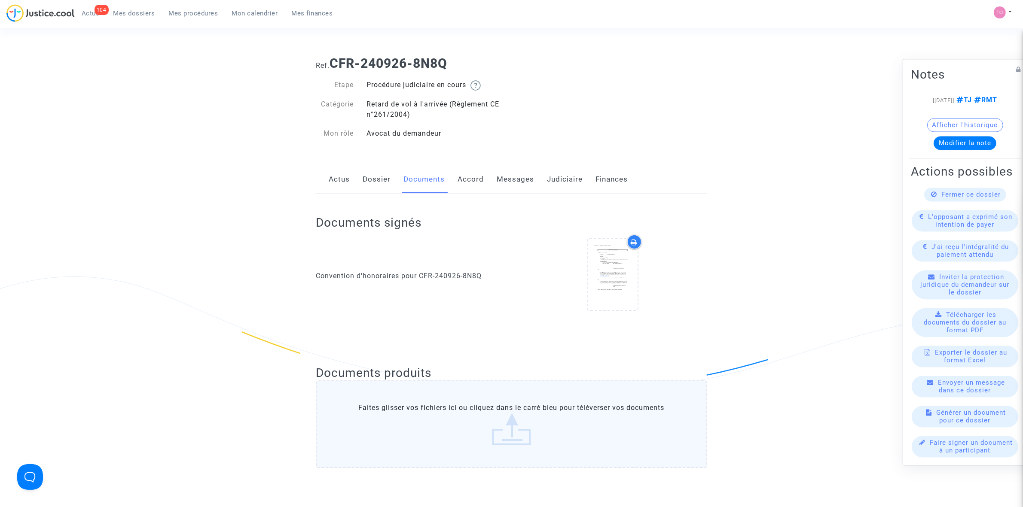
click at [559, 175] on link "Judiciaire" at bounding box center [565, 179] width 36 height 28
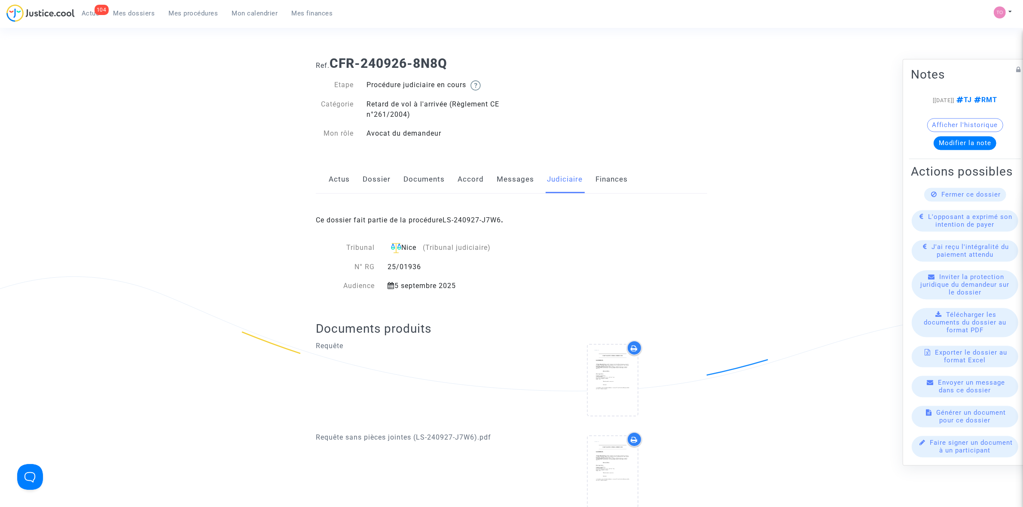
click at [380, 181] on link "Dossier" at bounding box center [377, 179] width 28 height 28
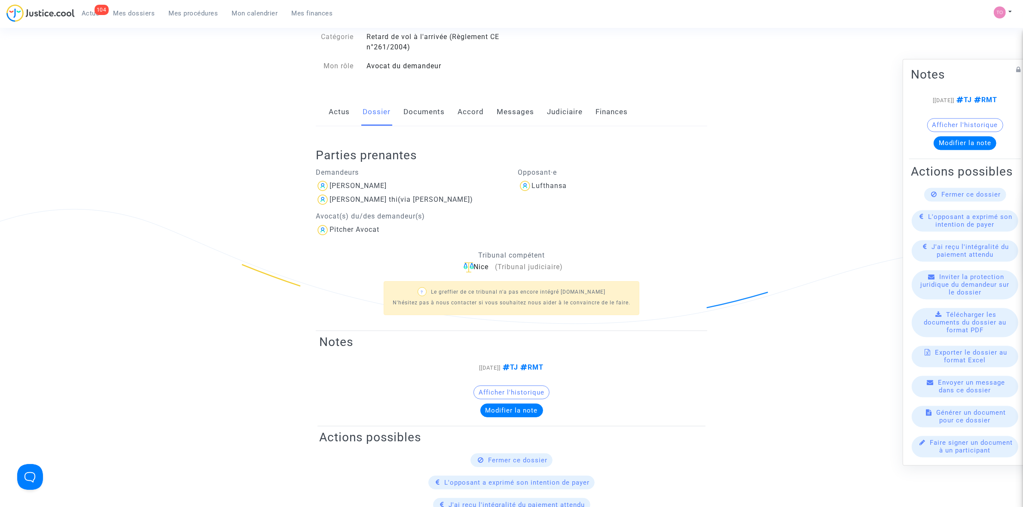
scroll to position [54, 0]
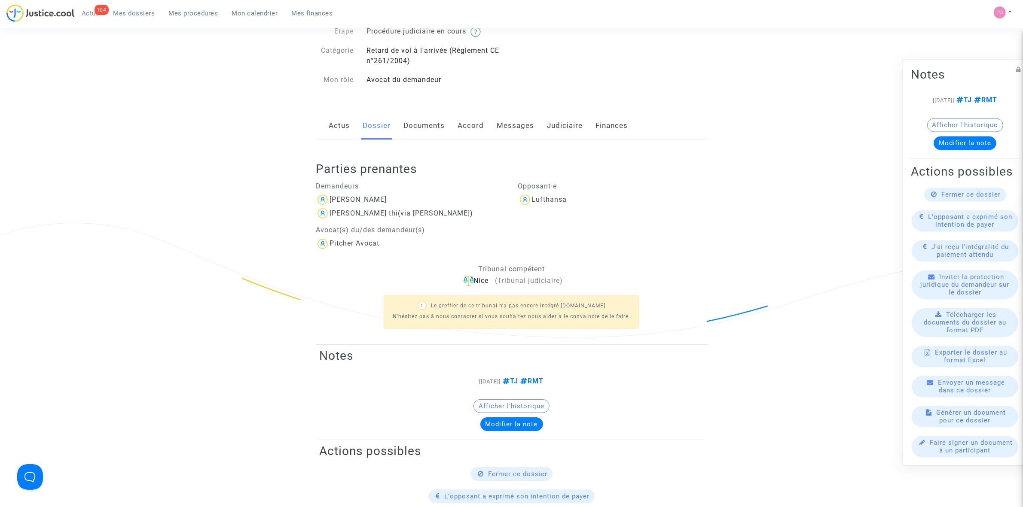
click at [424, 121] on link "Documents" at bounding box center [423, 126] width 41 height 28
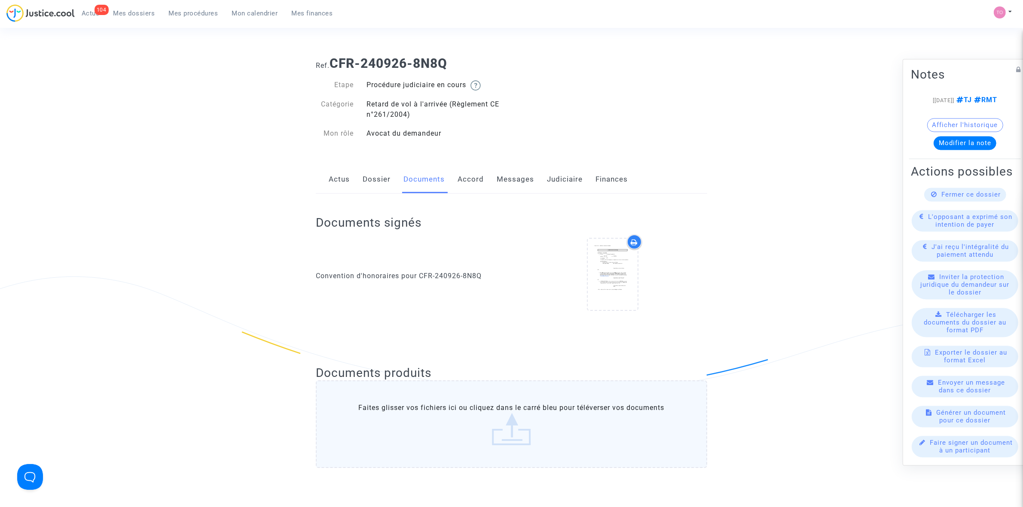
click at [468, 181] on link "Accord" at bounding box center [471, 179] width 26 height 28
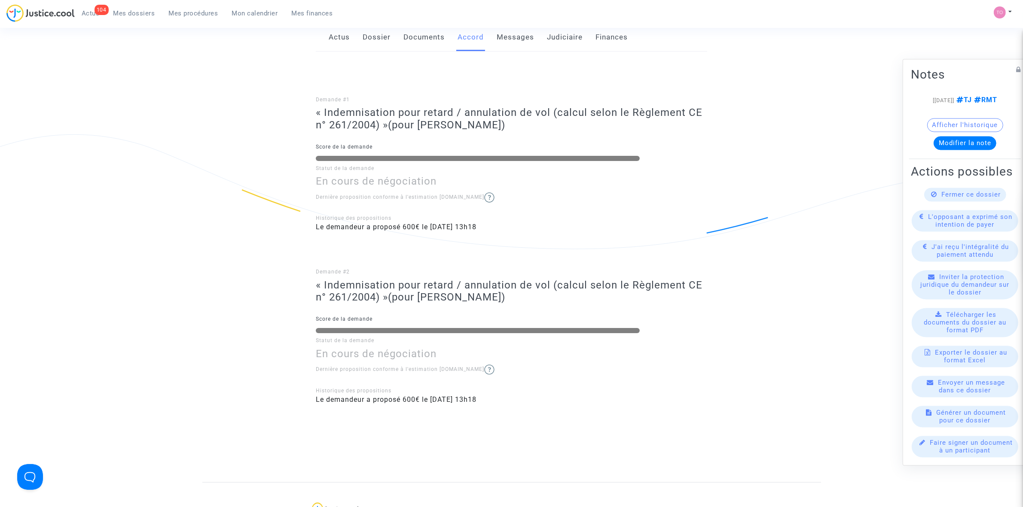
scroll to position [161, 0]
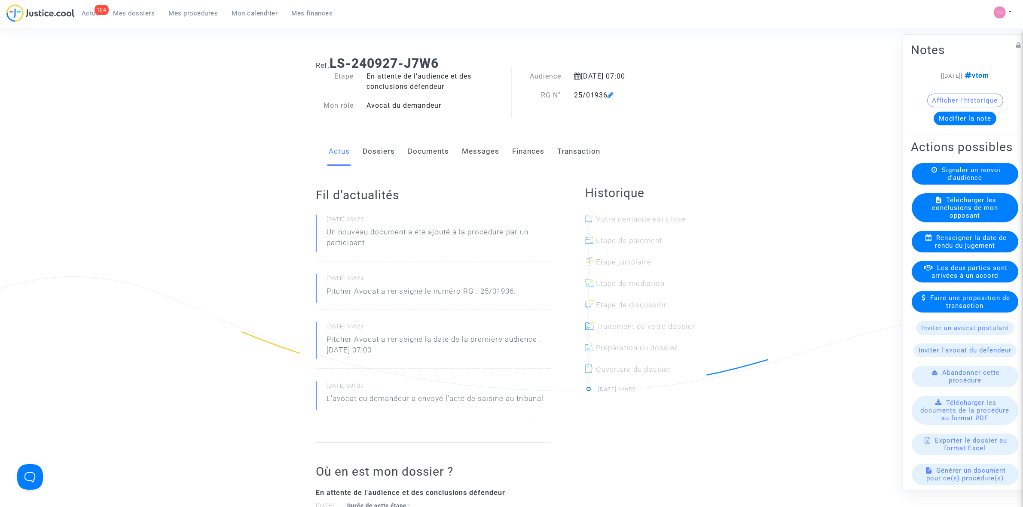
click at [418, 151] on link "Documents" at bounding box center [428, 151] width 41 height 28
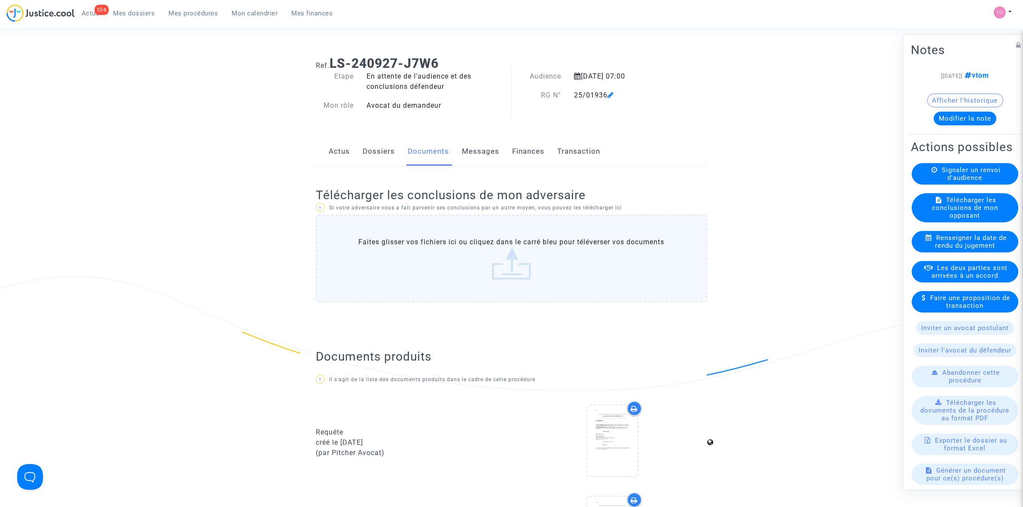
click at [535, 156] on link "Finances" at bounding box center [528, 151] width 32 height 28
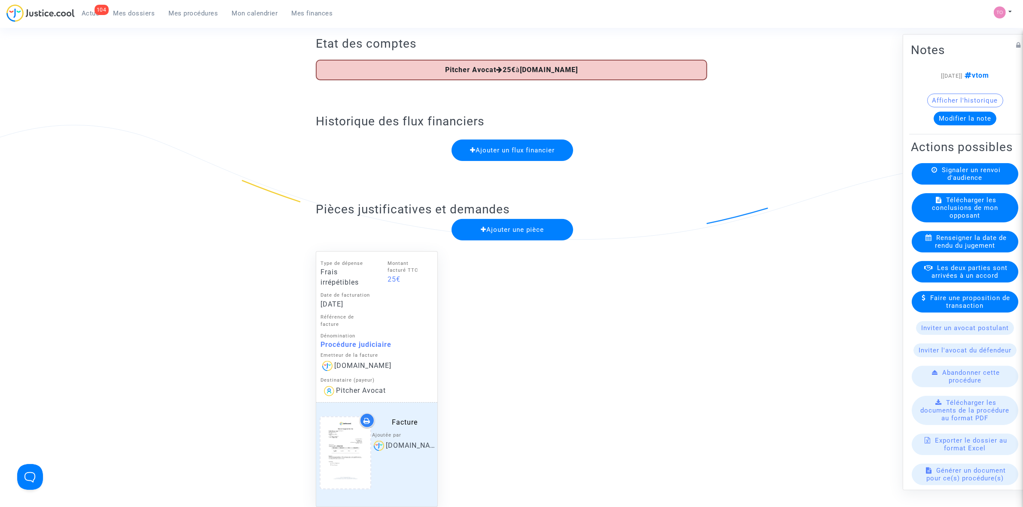
scroll to position [161, 0]
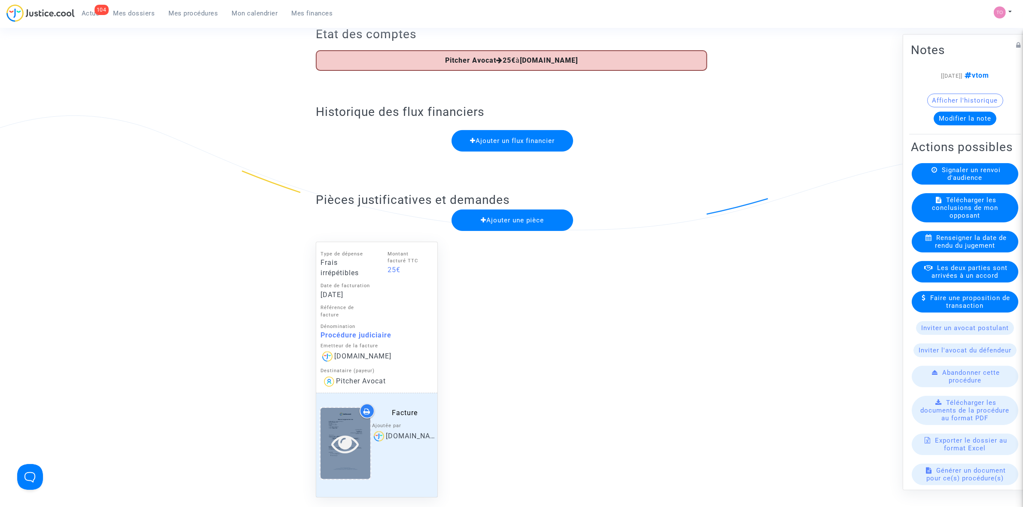
click at [346, 428] on div at bounding box center [345, 443] width 50 height 71
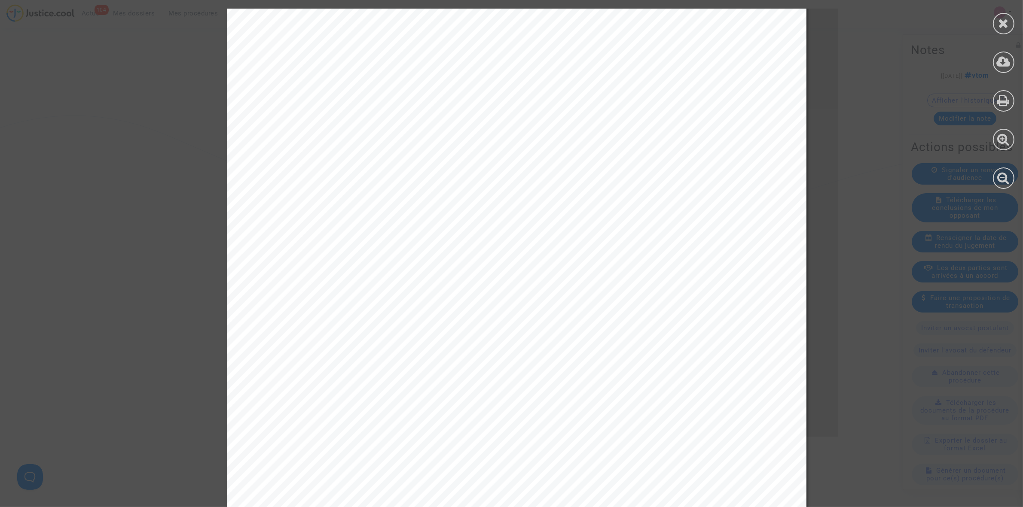
scroll to position [269, 0]
click at [157, 278] on div "[DOMAIN_NAME] est une marque de la société : EUROPE MEDIATION SAS - [STREET_ADD…" at bounding box center [517, 150] width 1034 height 820
click at [1000, 20] on icon at bounding box center [1003, 23] width 11 height 13
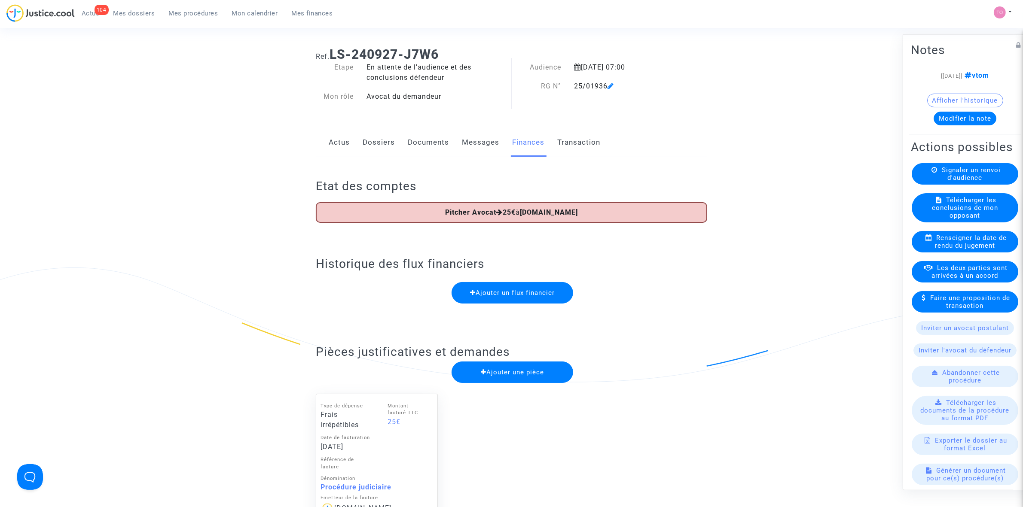
scroll to position [0, 0]
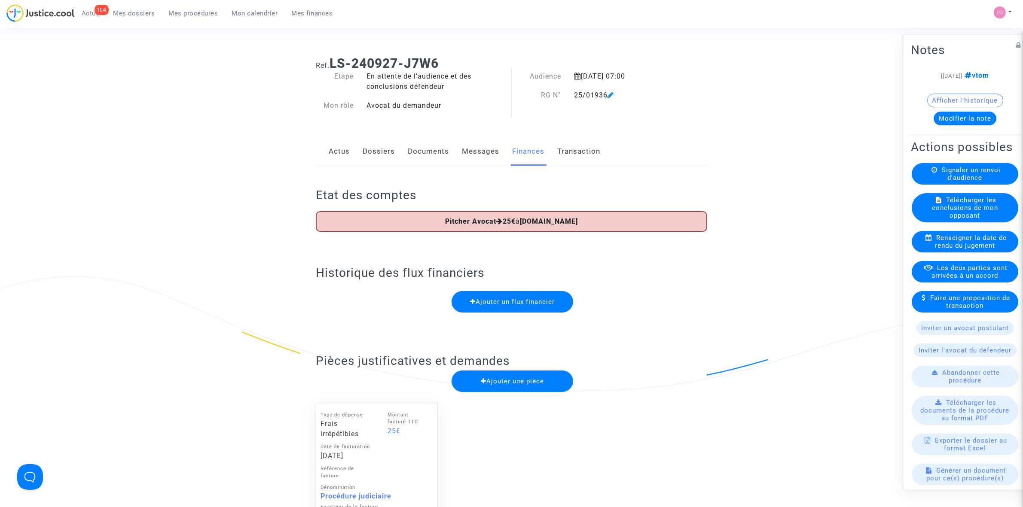
click at [970, 100] on button "Afficher l'historique" at bounding box center [965, 100] width 76 height 14
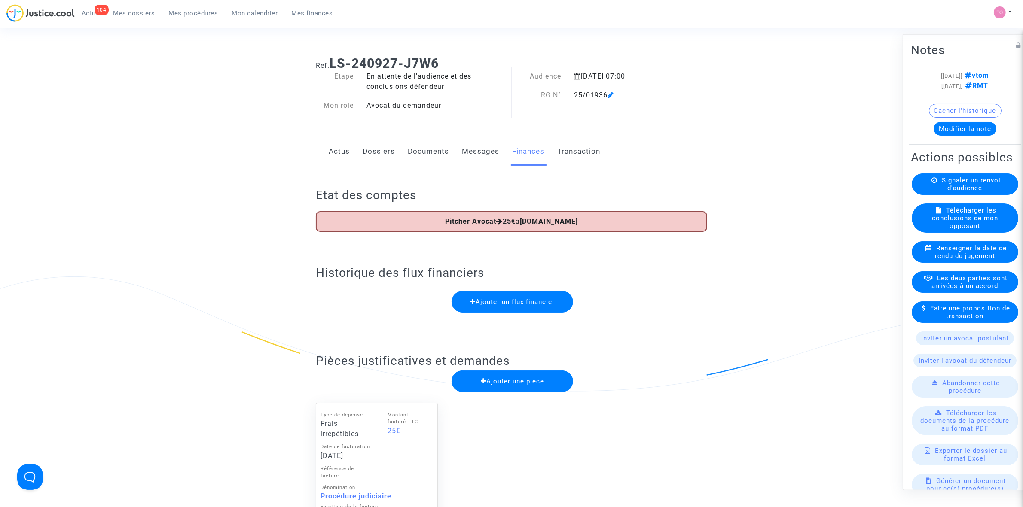
click at [377, 150] on link "Dossiers" at bounding box center [379, 151] width 32 height 28
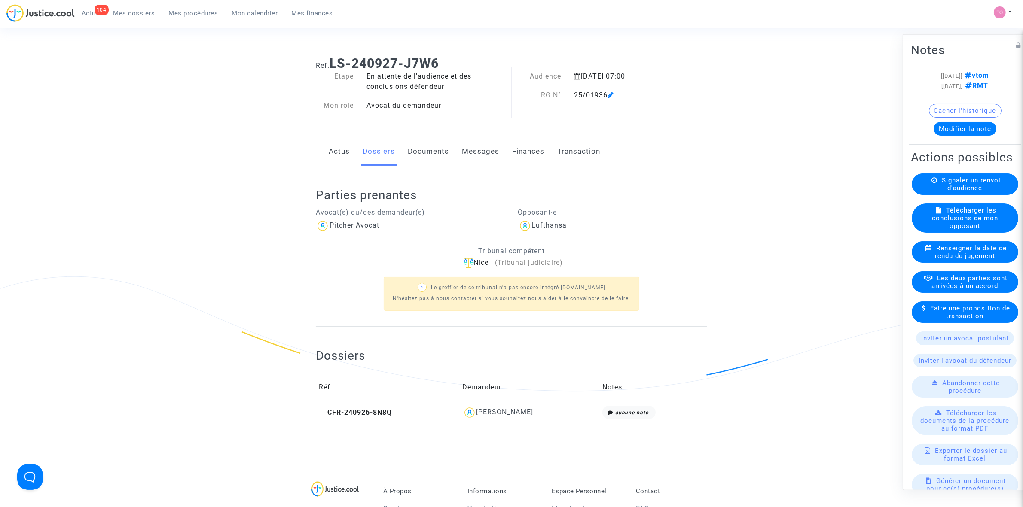
click at [475, 154] on link "Messages" at bounding box center [480, 151] width 37 height 28
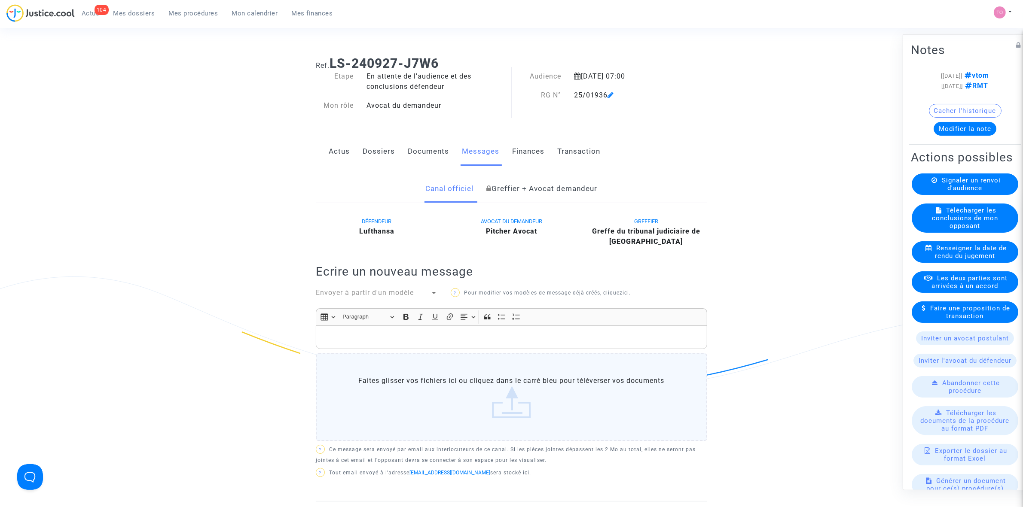
click at [424, 152] on link "Documents" at bounding box center [428, 151] width 41 height 28
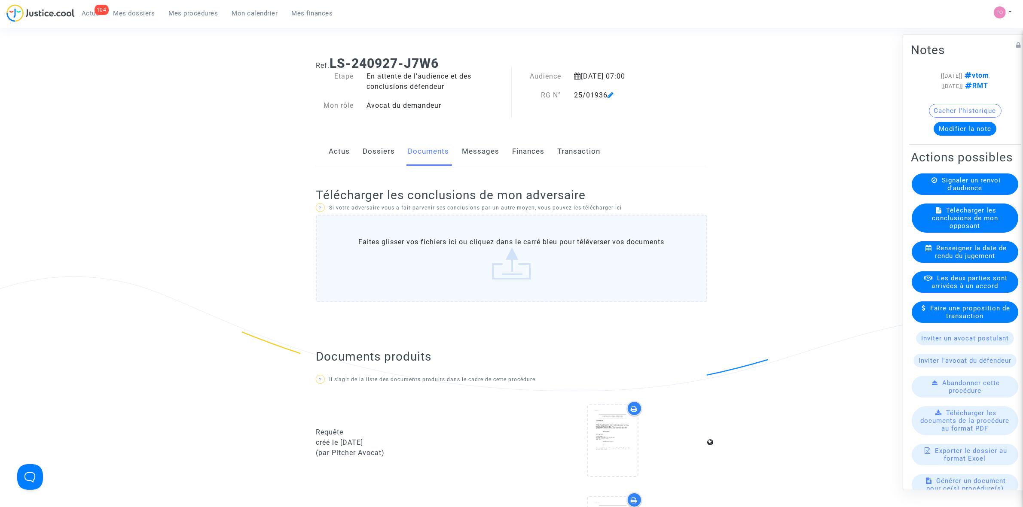
click at [377, 160] on link "Dossiers" at bounding box center [379, 151] width 32 height 28
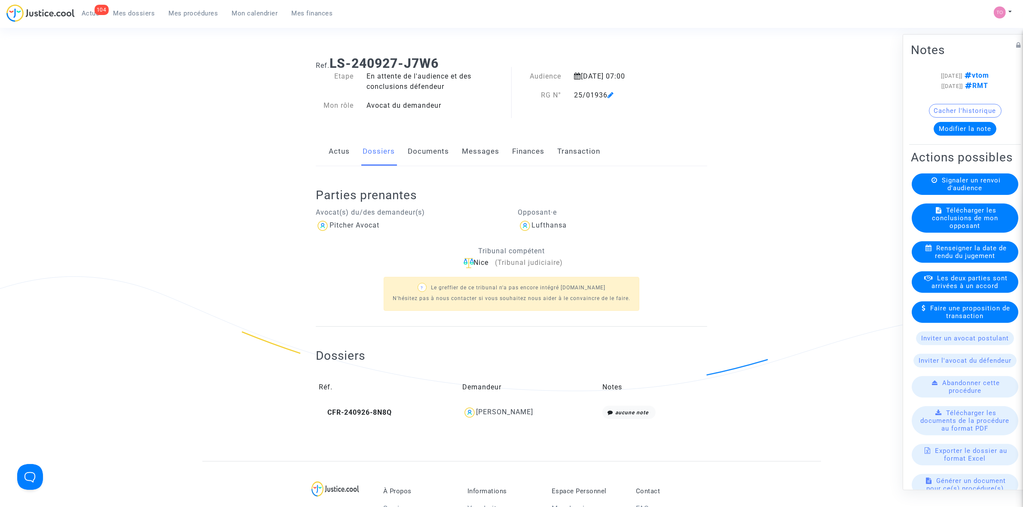
click at [349, 142] on link "Actus" at bounding box center [339, 151] width 21 height 28
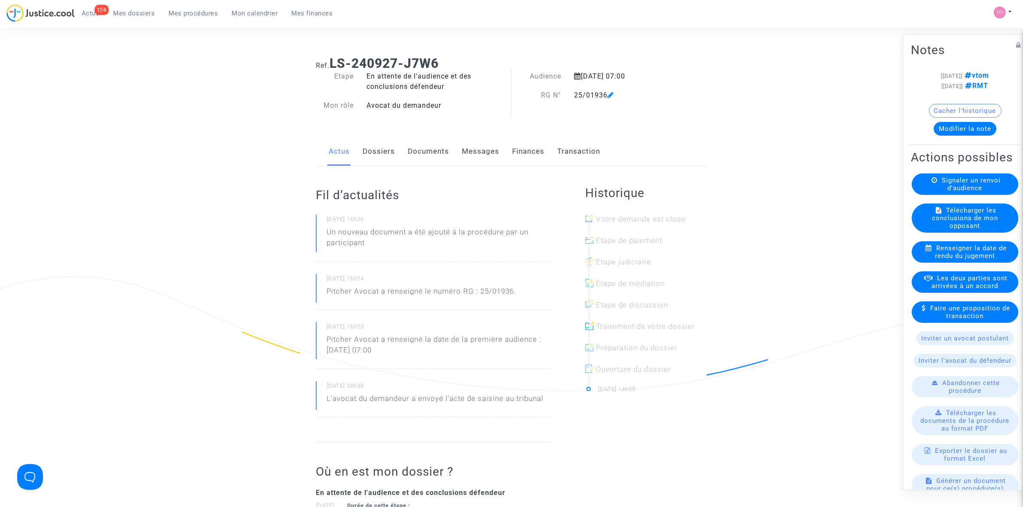
click at [488, 153] on link "Messages" at bounding box center [480, 151] width 37 height 28
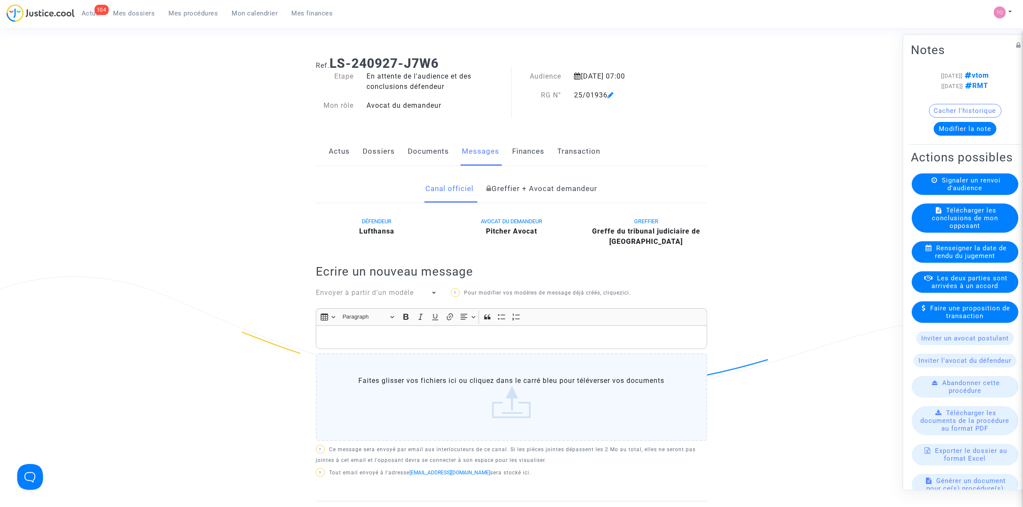
click at [525, 146] on link "Finances" at bounding box center [528, 151] width 32 height 28
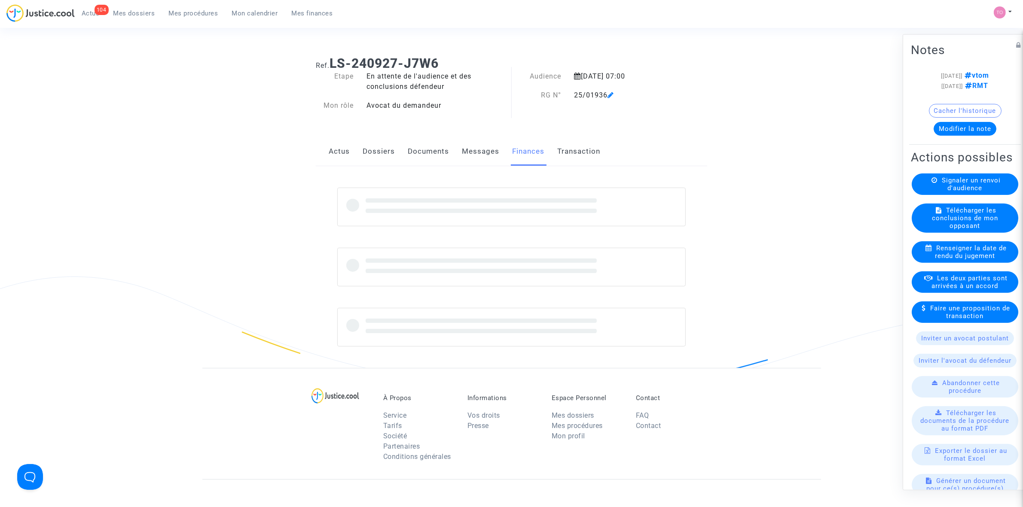
click at [410, 153] on link "Documents" at bounding box center [428, 151] width 41 height 28
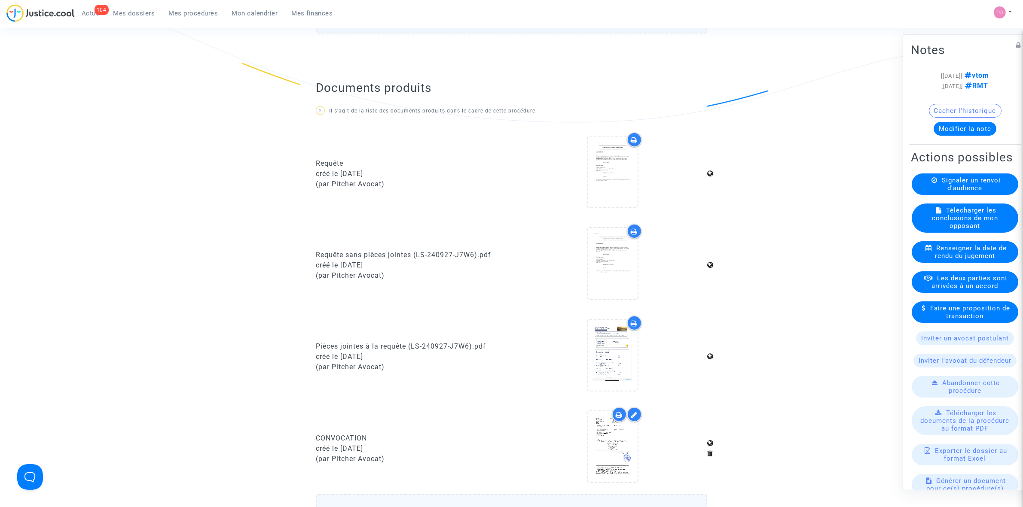
scroll to position [269, 0]
drag, startPoint x: 317, startPoint y: 61, endPoint x: 458, endPoint y: 99, distance: 145.8
click at [458, 99] on div "Documents produits ? Il s'agit de la liste des documents produits dans le cadre…" at bounding box center [511, 333] width 391 height 549
click at [496, 77] on div "Documents produits ? Il s'agit de la liste des documents produits dans le cadre…" at bounding box center [511, 333] width 391 height 549
click at [615, 164] on icon at bounding box center [612, 172] width 28 height 27
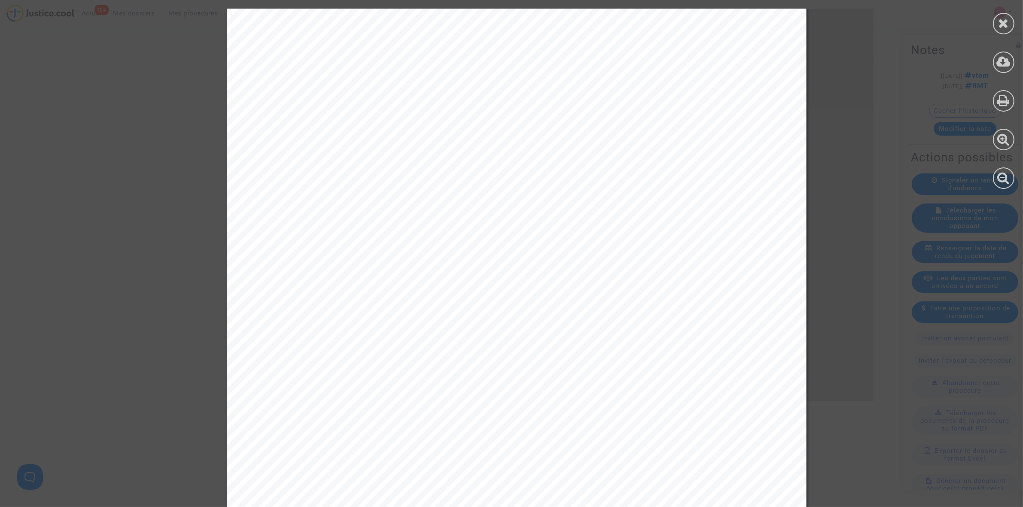
scroll to position [161, 0]
click at [994, 23] on div at bounding box center [1003, 23] width 21 height 21
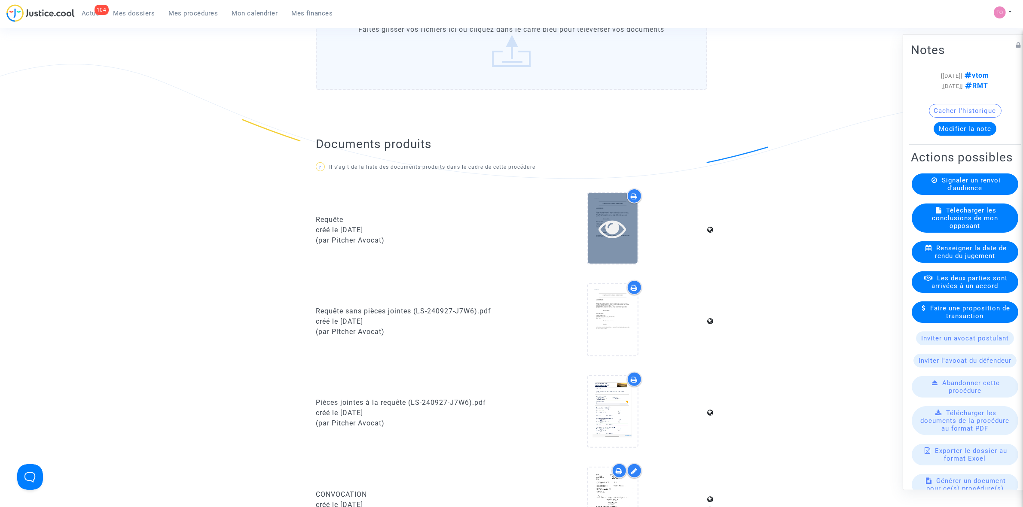
scroll to position [215, 0]
click at [628, 221] on div at bounding box center [613, 226] width 50 height 27
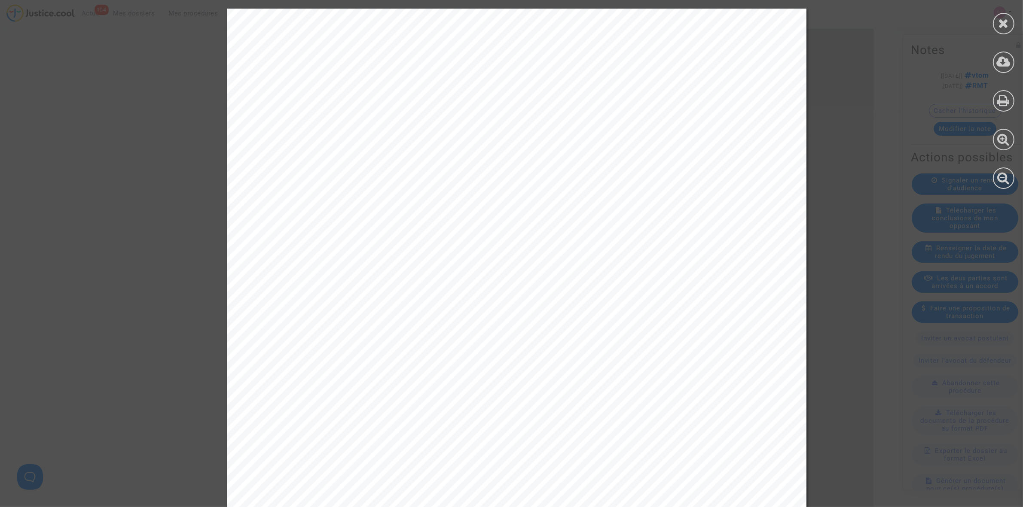
drag, startPoint x: 1005, startPoint y: 22, endPoint x: 999, endPoint y: 22, distance: 6.0
click at [1004, 21] on icon at bounding box center [1003, 23] width 11 height 13
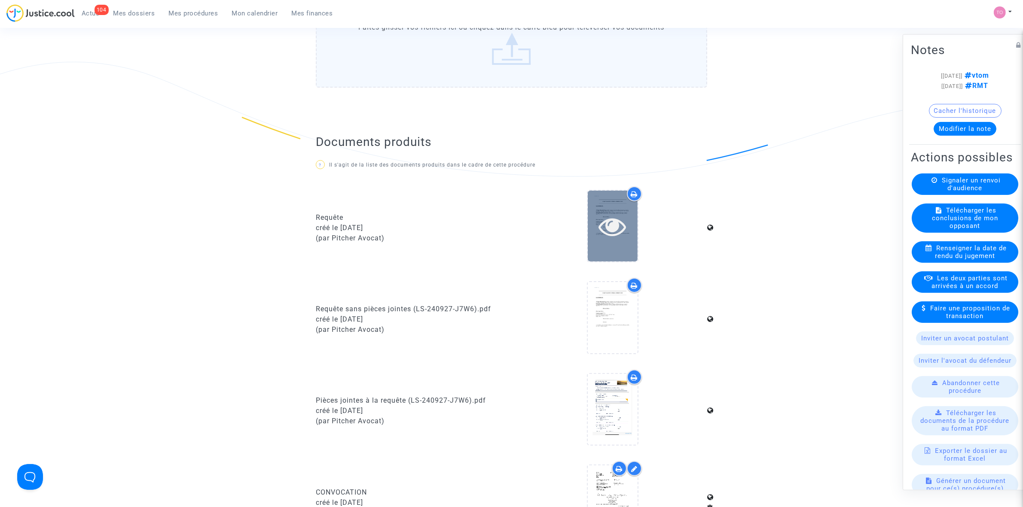
click at [615, 223] on icon at bounding box center [612, 226] width 28 height 27
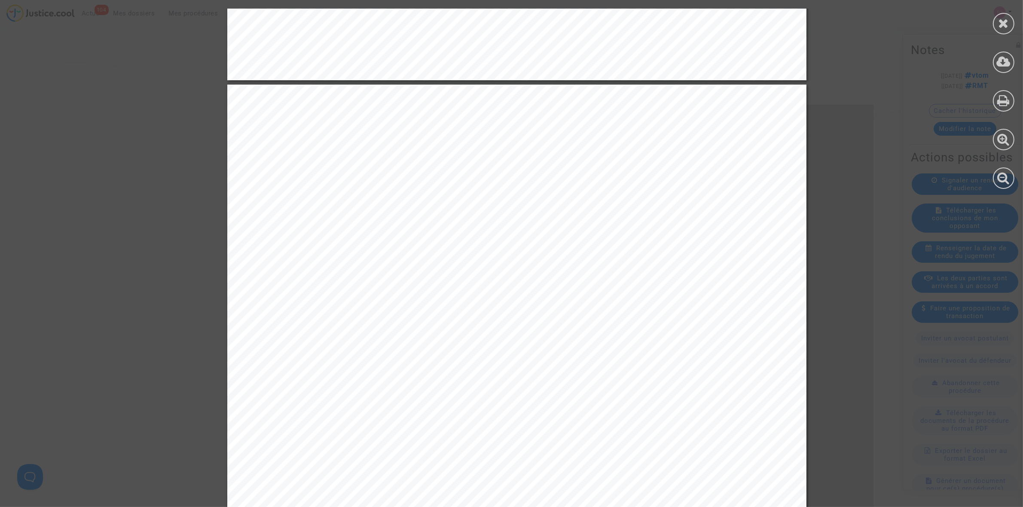
scroll to position [752, 0]
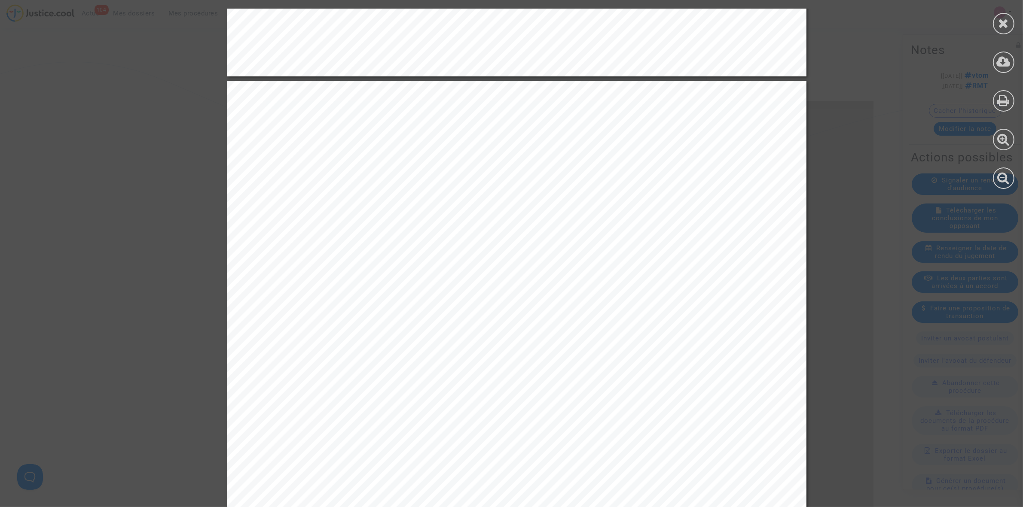
drag, startPoint x: 347, startPoint y: 194, endPoint x: 571, endPoint y: 201, distance: 224.4
click at [571, 201] on span "Les tentatives de résolution amiable du présent litige ont échoué" at bounding box center [454, 199] width 329 height 10
drag, startPoint x: 635, startPoint y: 201, endPoint x: 681, endPoint y: 200, distance: 46.8
click at [681, 200] on span "le Défendeur n’ayant pas donné" at bounding box center [673, 199] width 162 height 10
drag, startPoint x: 385, startPoint y: 212, endPoint x: 662, endPoint y: 211, distance: 276.2
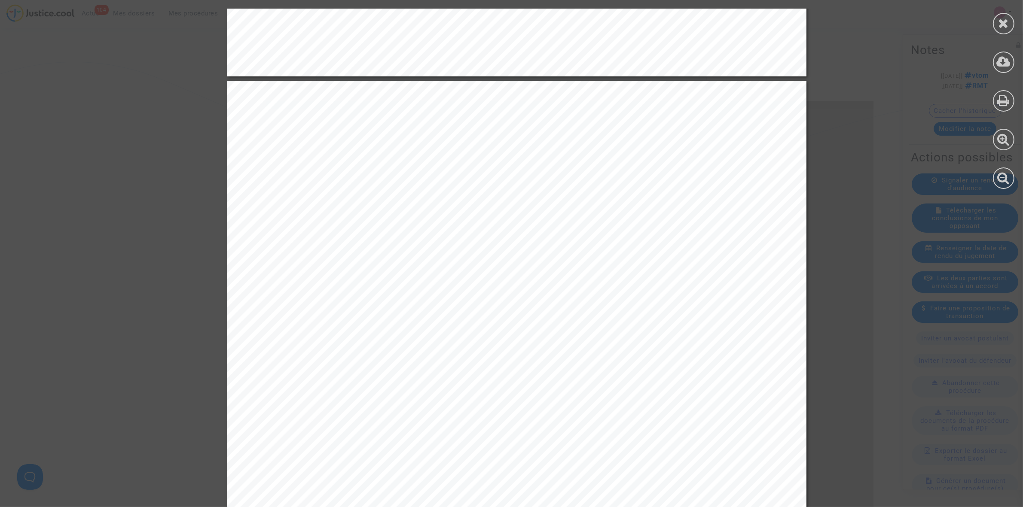
click at [662, 211] on span "une suite favorable à la proposition amiable formulée par la société Claim Assi…" at bounding box center [538, 210] width 496 height 10
drag, startPoint x: 407, startPoint y: 220, endPoint x: 617, endPoint y: 224, distance: 210.5
click at [617, 224] on span "à cet effet par le Demandeur, et le Demandeur ayant engagé une tentative de méd…" at bounding box center [538, 222] width 496 height 10
click at [482, 238] on div "J’ai l’honneur de porter à votre connaissance ce qui suit : Les tentatives de r…" at bounding box center [516, 491] width 579 height 820
drag, startPoint x: 501, startPoint y: 203, endPoint x: 632, endPoint y: 208, distance: 130.3
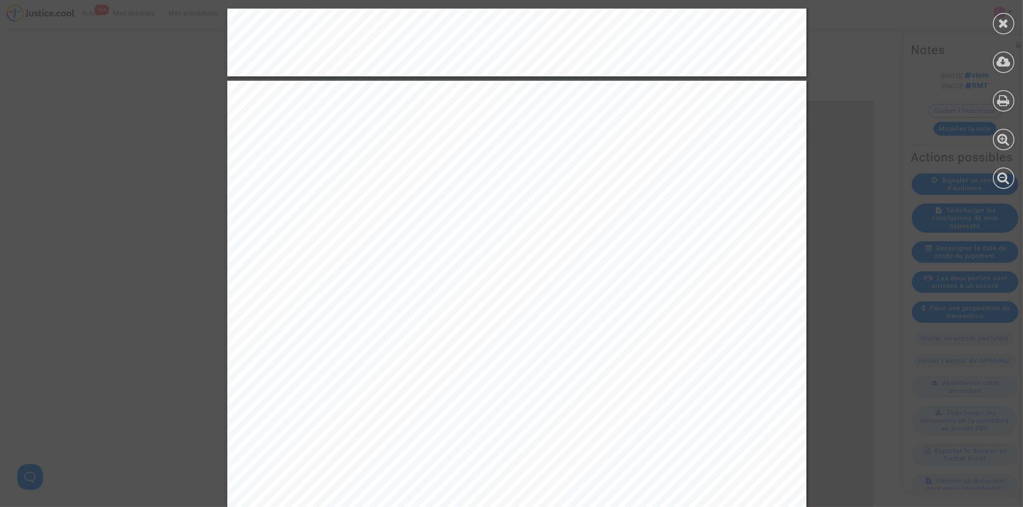
click at [632, 208] on div "J’ai l’honneur de porter à votre connaissance ce qui suit : Les tentatives de r…" at bounding box center [516, 491] width 579 height 820
click at [603, 236] on div "J’ai l’honneur de porter à votre connaissance ce qui suit : Les tentatives de r…" at bounding box center [516, 491] width 579 height 820
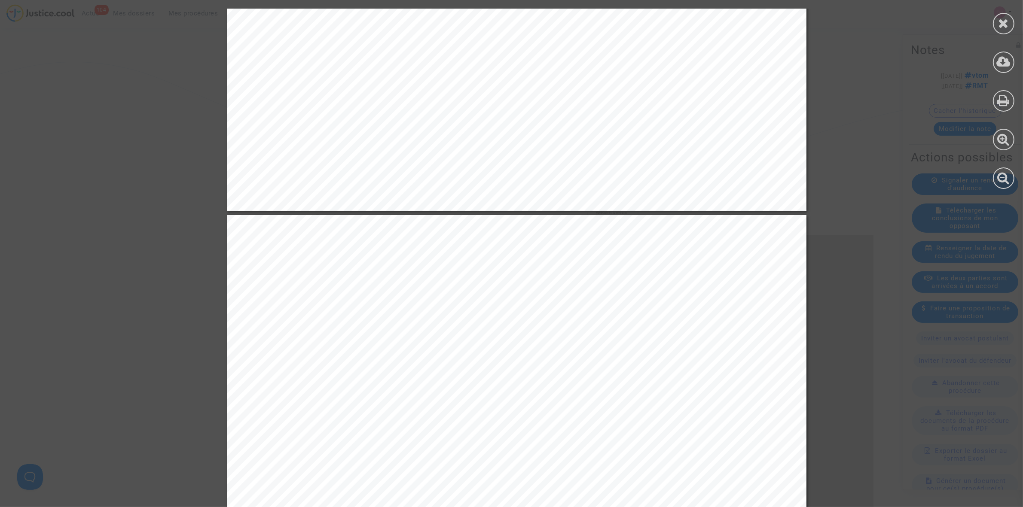
scroll to position [591, 0]
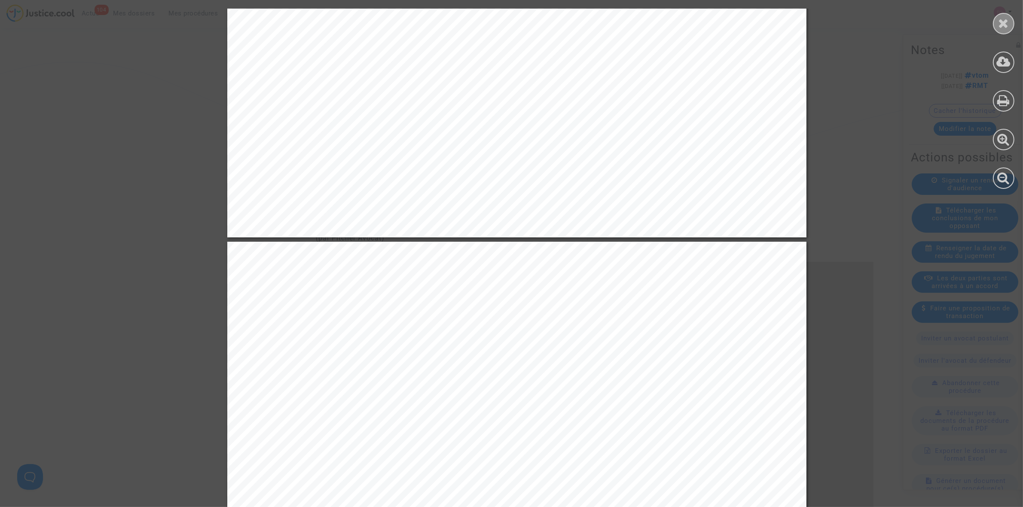
click at [1001, 22] on icon at bounding box center [1003, 23] width 11 height 13
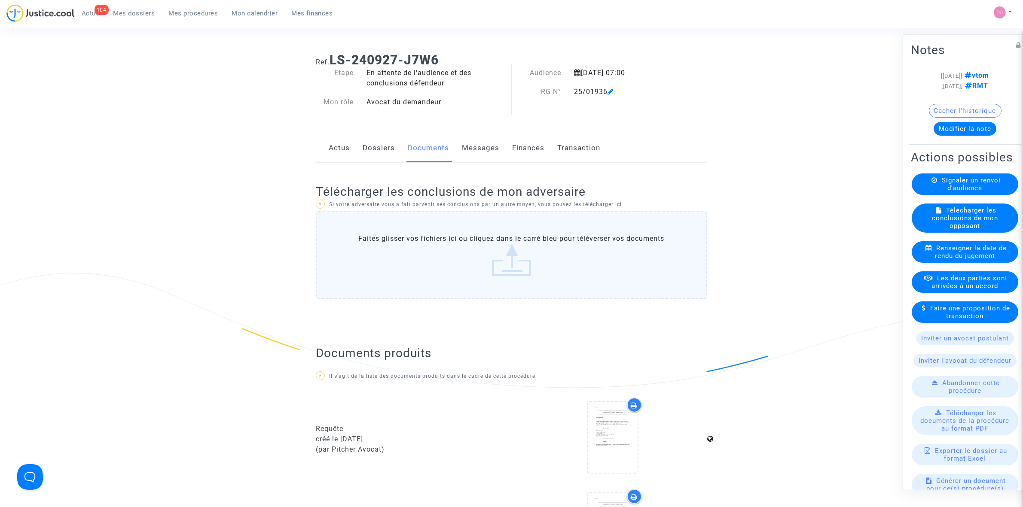
scroll to position [0, 0]
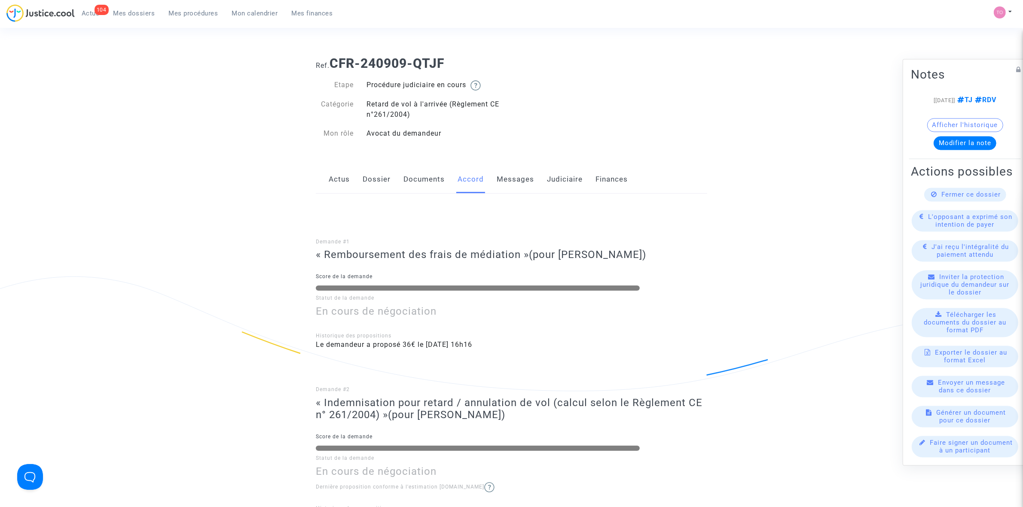
click at [421, 183] on link "Documents" at bounding box center [423, 179] width 41 height 28
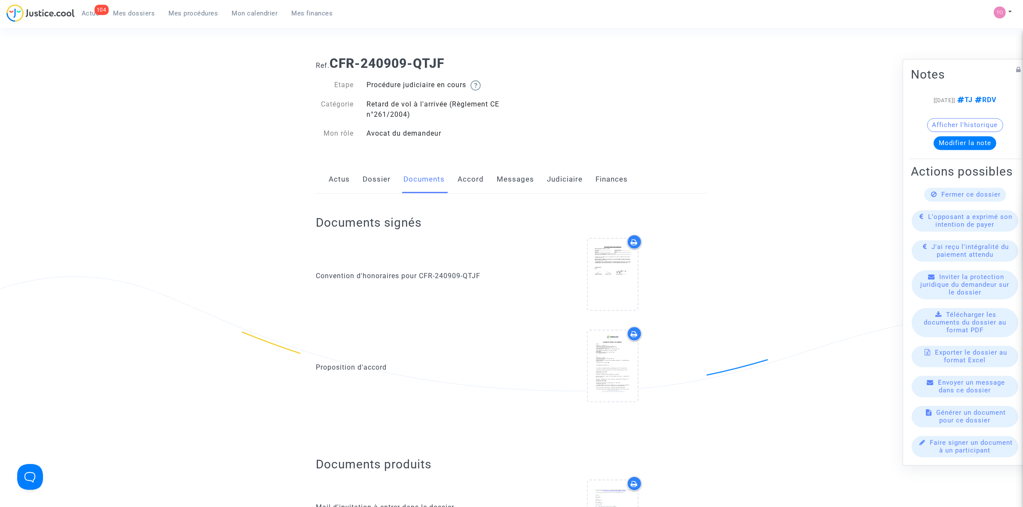
click at [552, 172] on link "Judiciaire" at bounding box center [565, 179] width 36 height 28
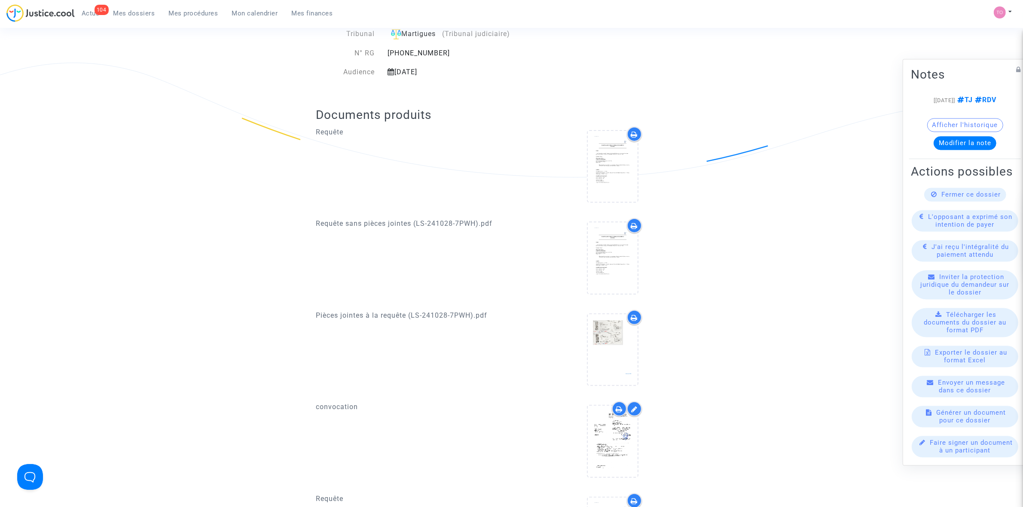
scroll to position [215, 0]
click at [613, 176] on icon at bounding box center [612, 165] width 28 height 27
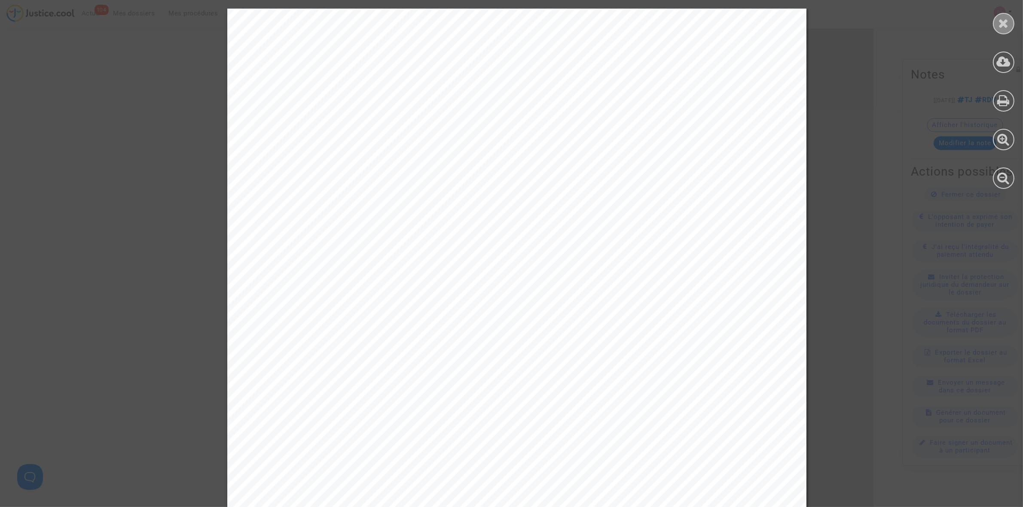
click at [1004, 27] on icon at bounding box center [1003, 23] width 11 height 13
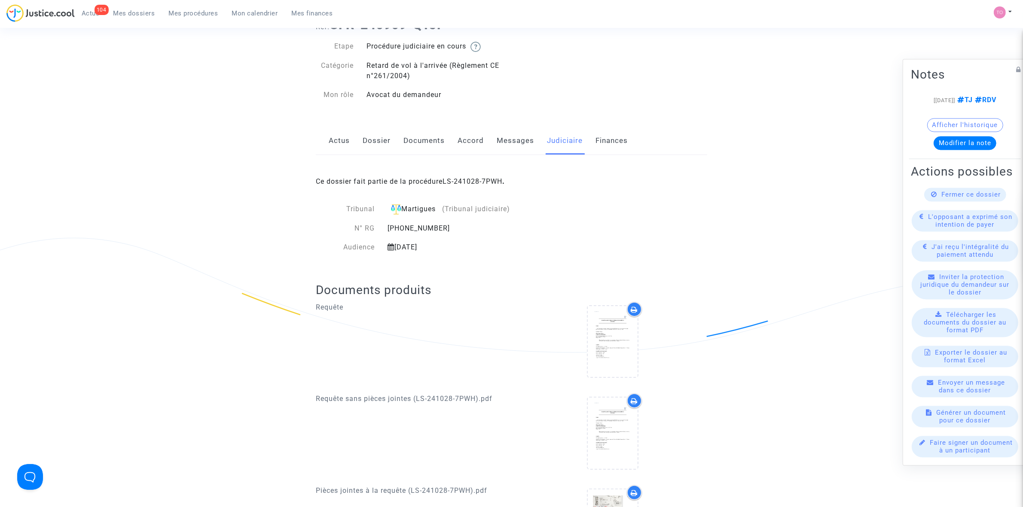
scroll to position [0, 0]
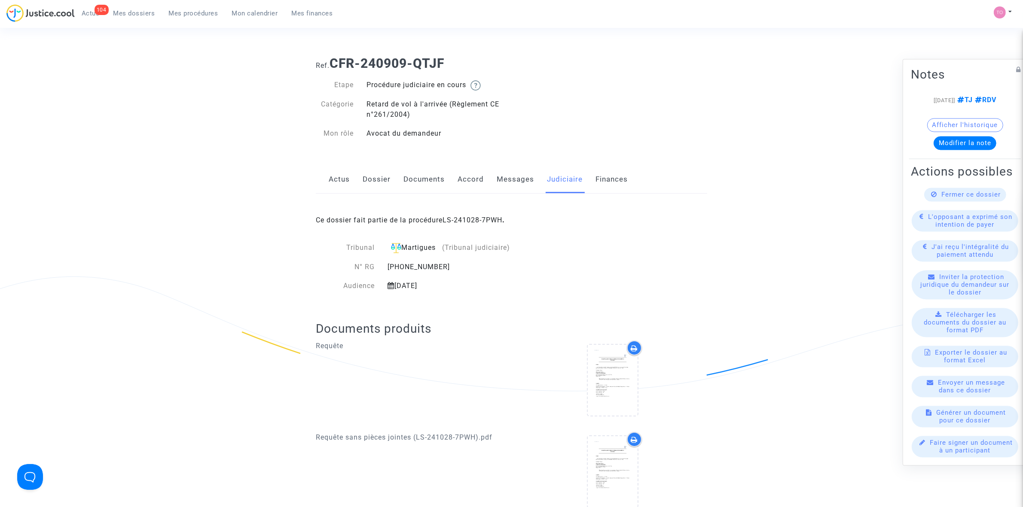
click at [378, 176] on link "Dossier" at bounding box center [377, 179] width 28 height 28
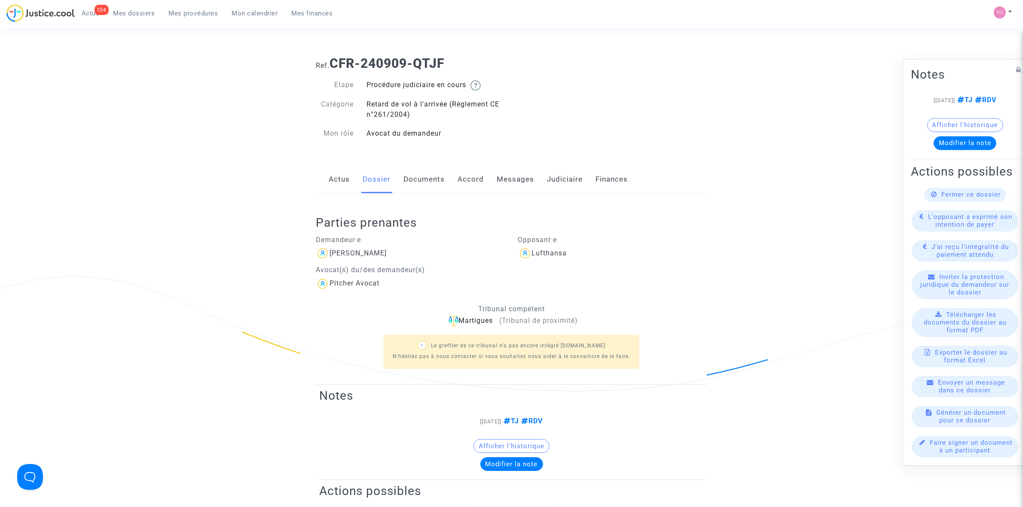
click at [409, 183] on link "Documents" at bounding box center [423, 179] width 41 height 28
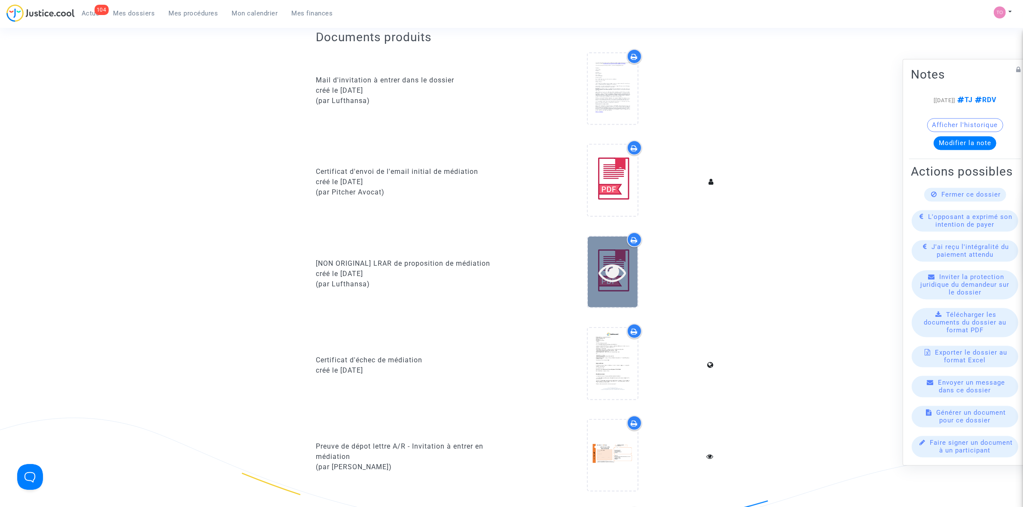
scroll to position [430, 0]
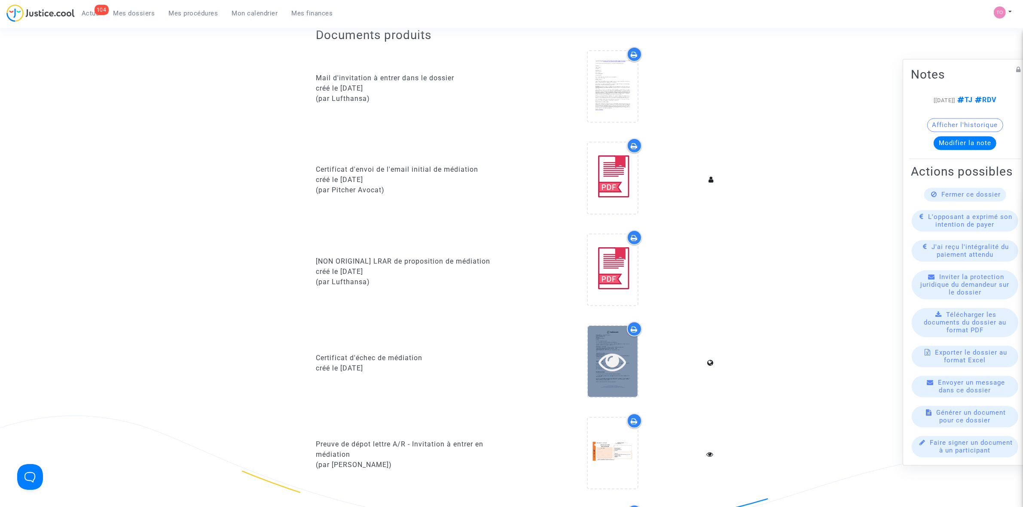
click at [611, 355] on icon at bounding box center [612, 361] width 28 height 27
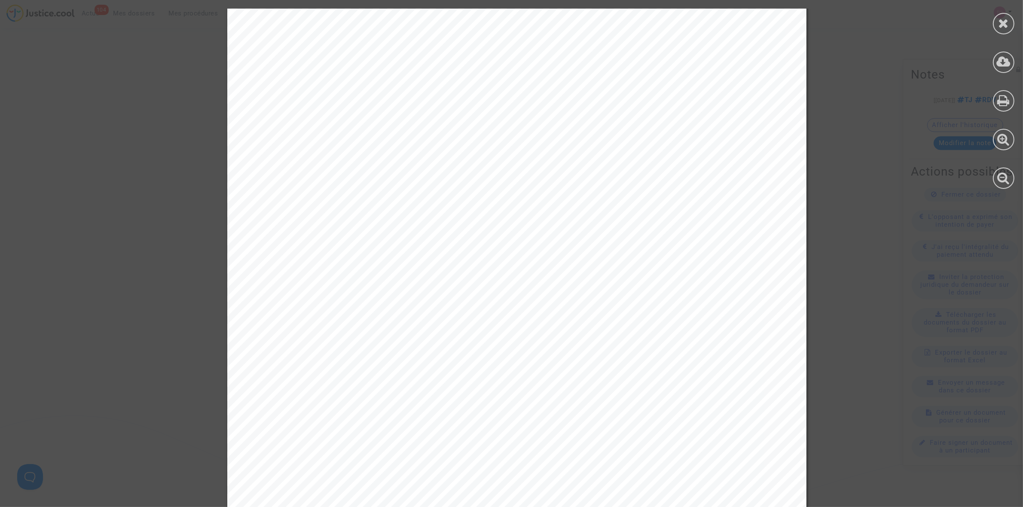
scroll to position [1826, 0]
click at [999, 24] on icon at bounding box center [1003, 23] width 11 height 13
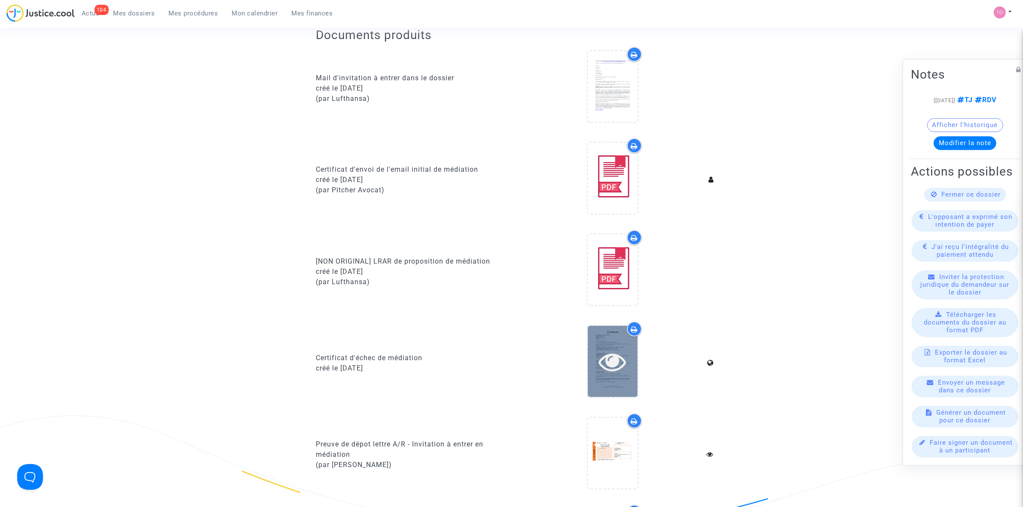
click at [609, 338] on div at bounding box center [613, 361] width 50 height 71
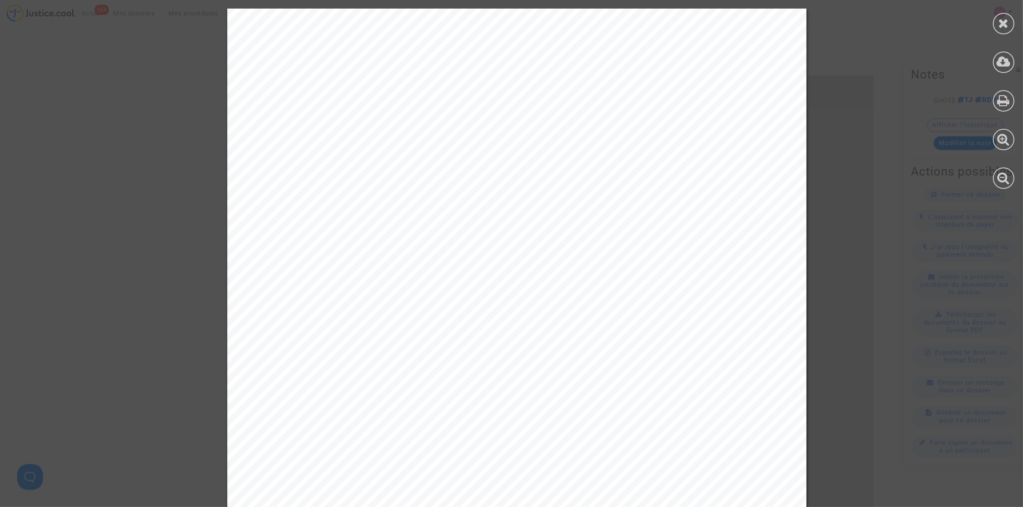
click at [990, 25] on div at bounding box center [1003, 99] width 39 height 198
click at [993, 24] on div at bounding box center [1003, 23] width 21 height 21
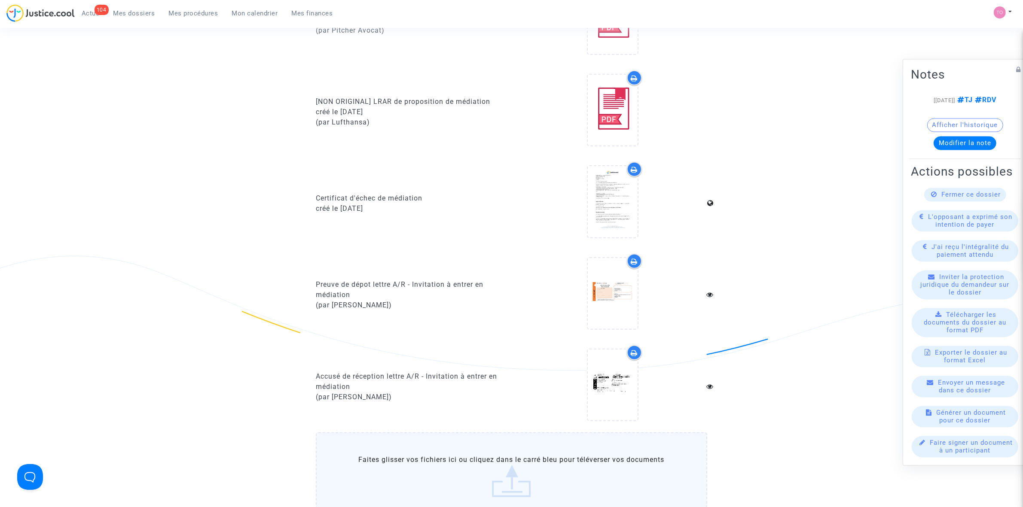
scroll to position [591, 0]
click at [610, 283] on icon at bounding box center [612, 291] width 28 height 27
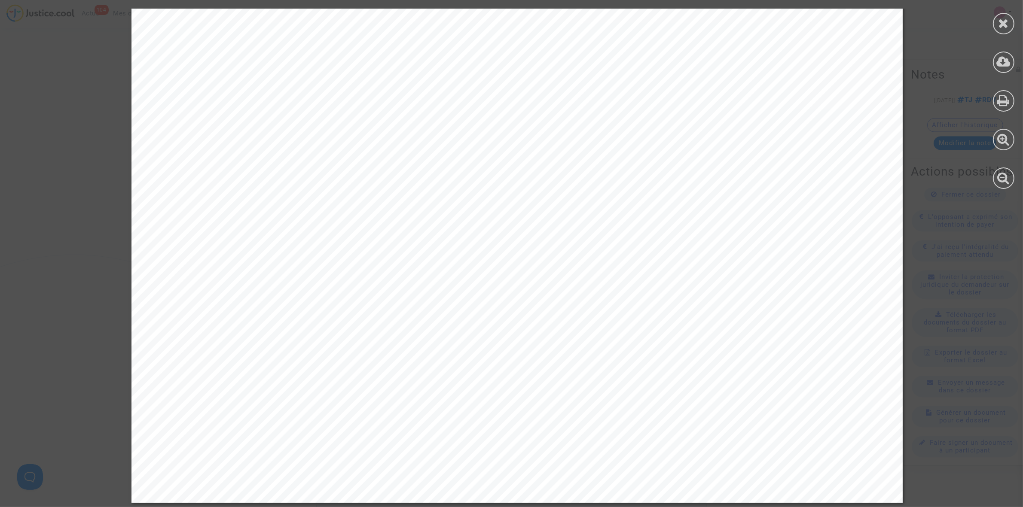
scroll to position [110, 0]
click at [1000, 26] on icon at bounding box center [1003, 23] width 11 height 13
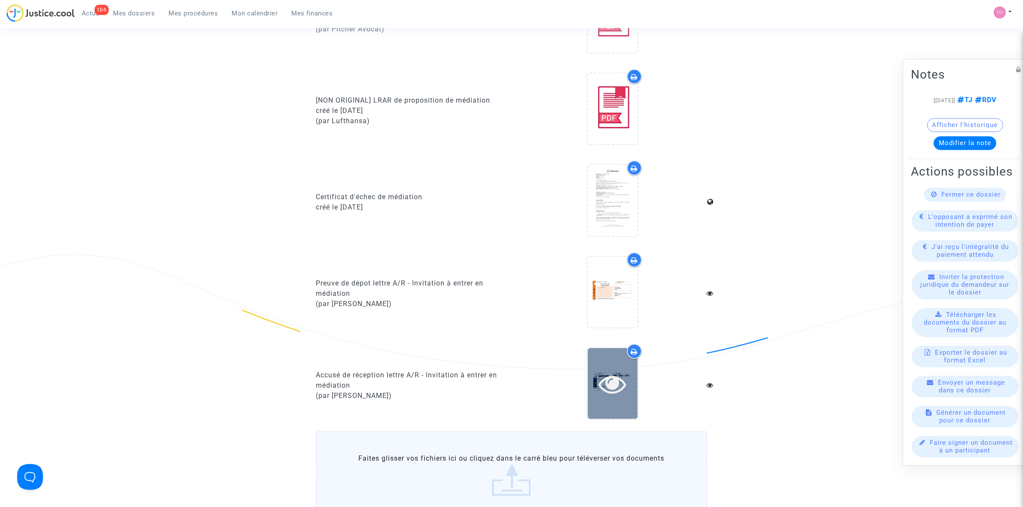
click at [636, 360] on div at bounding box center [613, 383] width 50 height 71
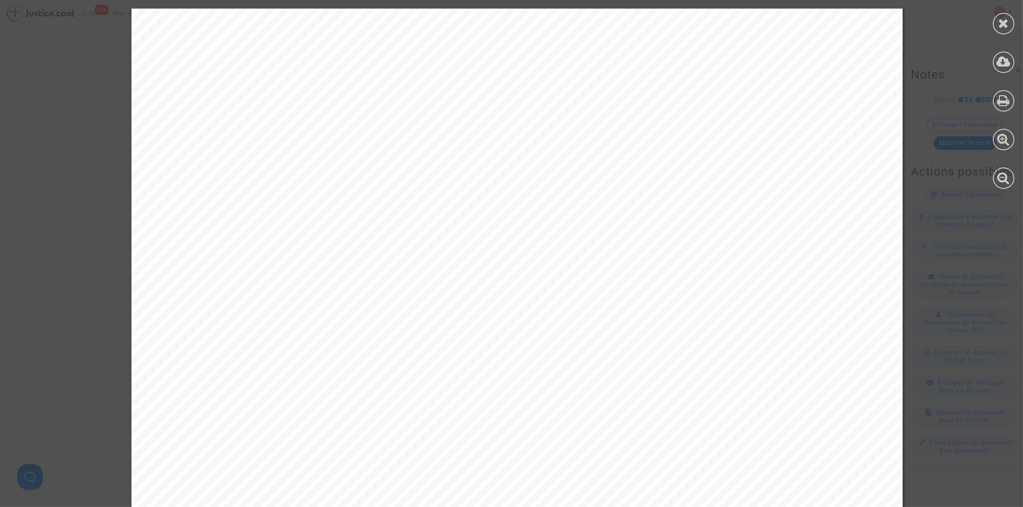
scroll to position [0, 0]
click at [995, 29] on div at bounding box center [1003, 23] width 21 height 21
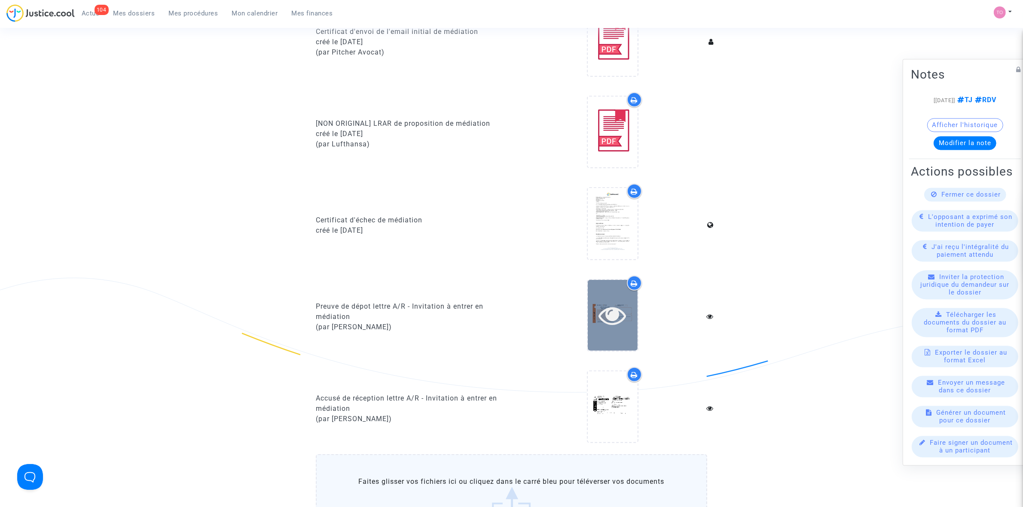
scroll to position [537, 0]
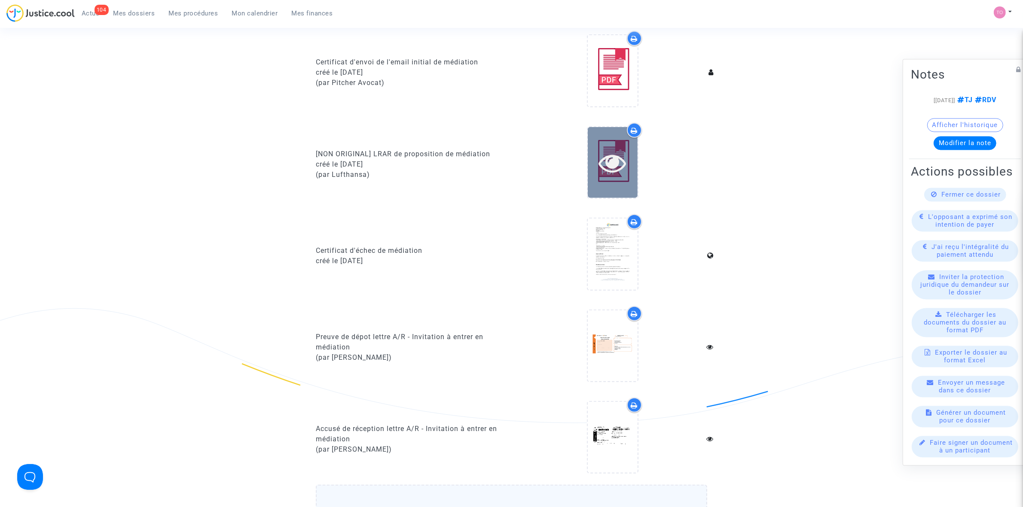
click at [607, 162] on icon at bounding box center [612, 162] width 28 height 27
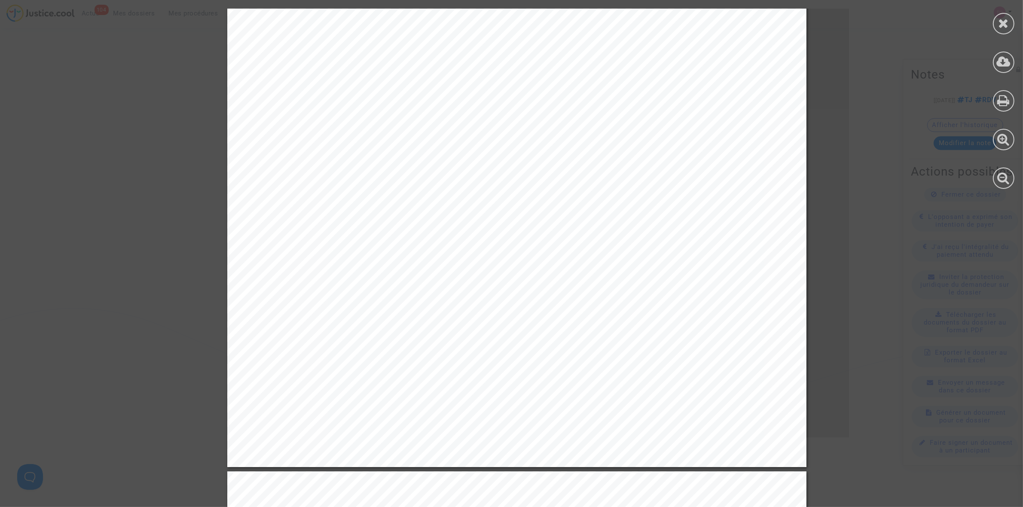
scroll to position [376, 0]
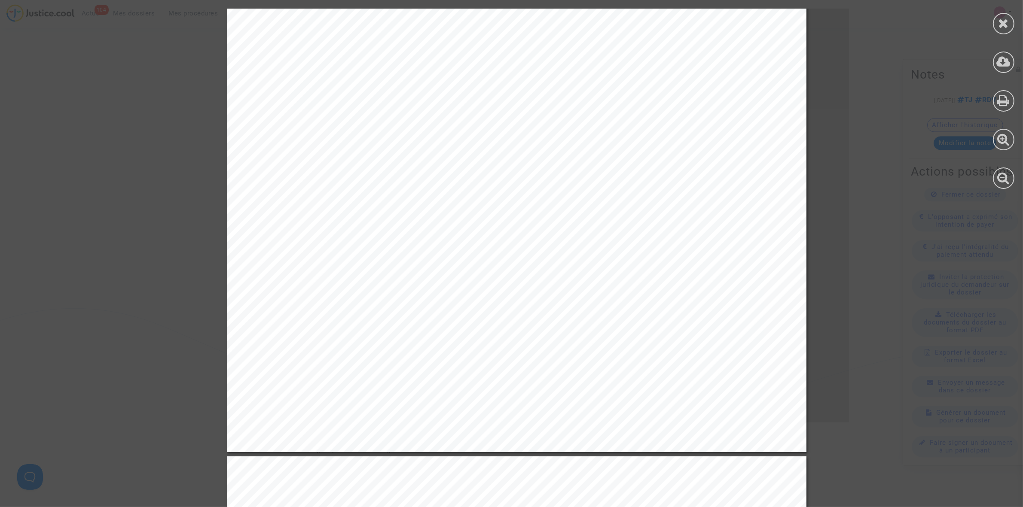
click at [991, 18] on div at bounding box center [1003, 99] width 39 height 198
click at [996, 18] on div at bounding box center [1003, 23] width 21 height 21
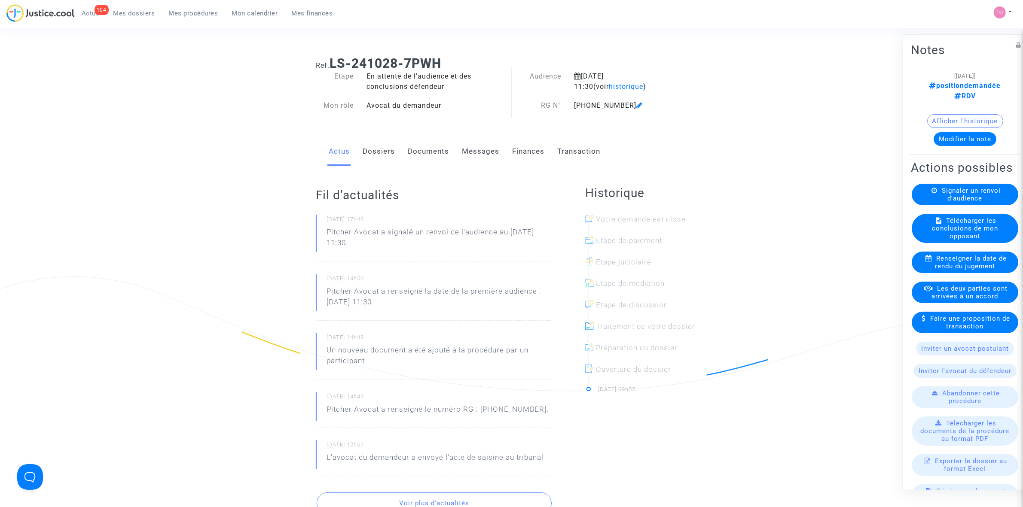
click at [481, 153] on link "Messages" at bounding box center [480, 151] width 37 height 28
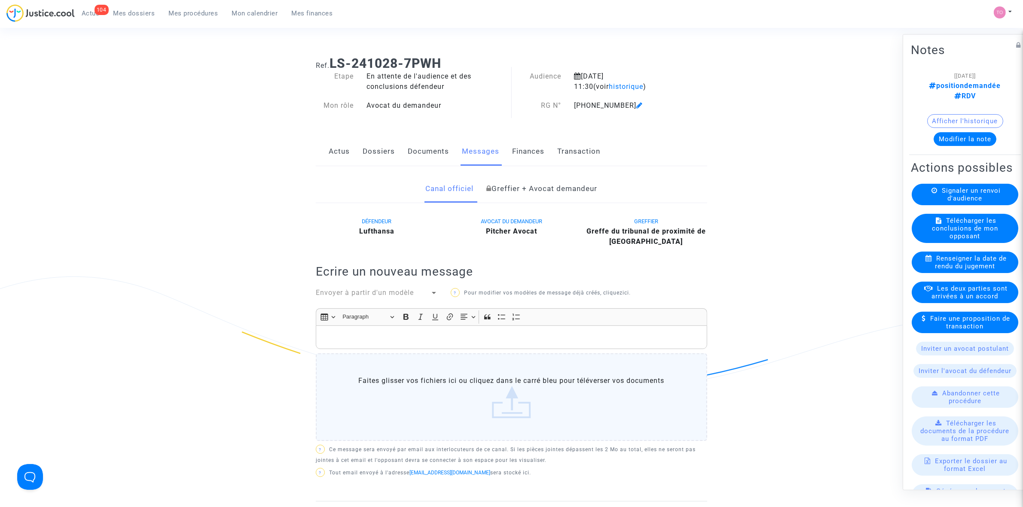
click at [525, 151] on link "Finances" at bounding box center [528, 151] width 32 height 28
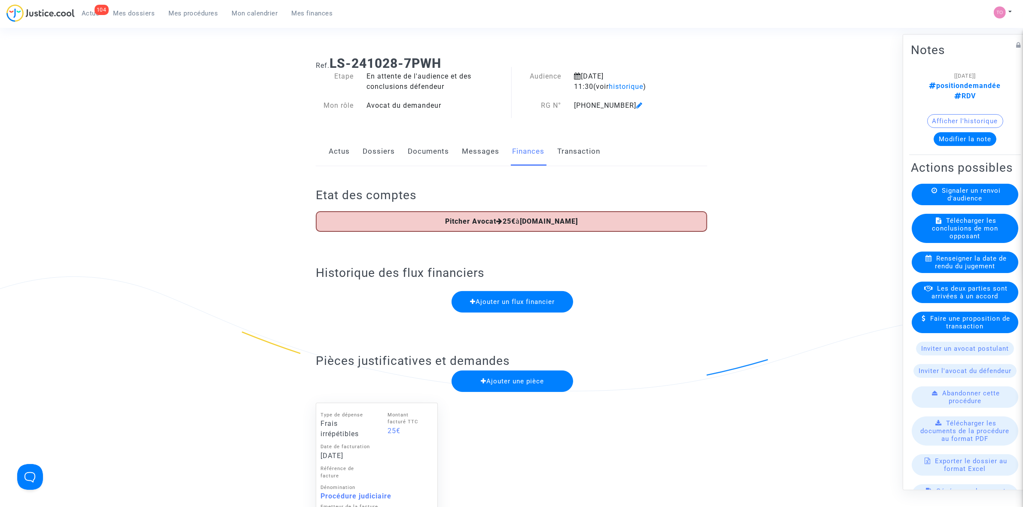
click at [433, 166] on div "Etat des comptes Pitcher Avocat 25€ à [DOMAIN_NAME]" at bounding box center [511, 205] width 391 height 78
click at [432, 156] on link "Documents" at bounding box center [428, 151] width 41 height 28
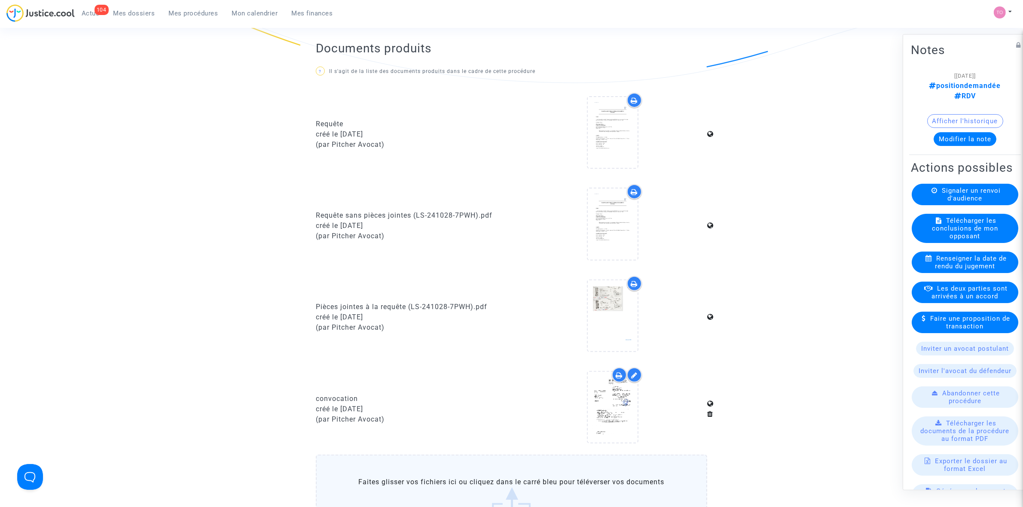
scroll to position [40, 0]
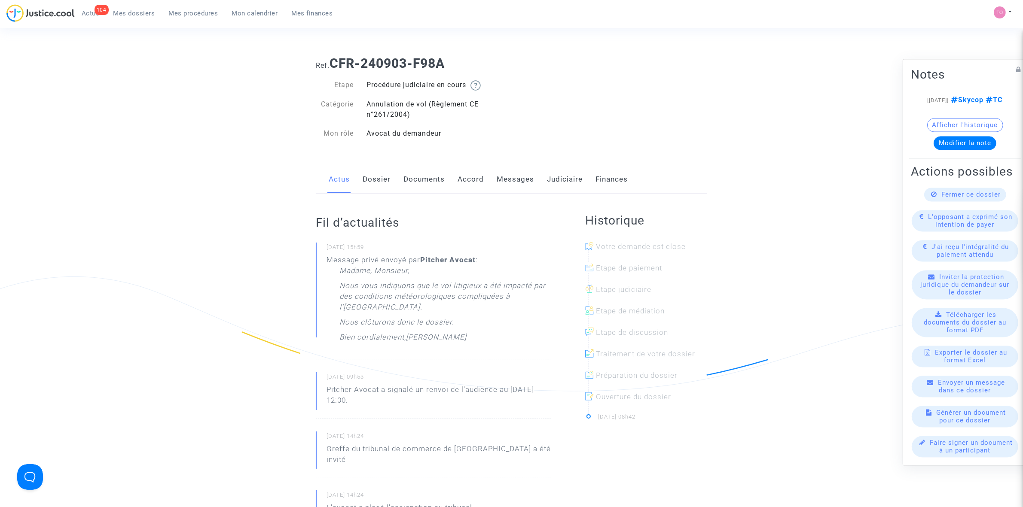
click at [516, 180] on link "Messages" at bounding box center [515, 179] width 37 height 28
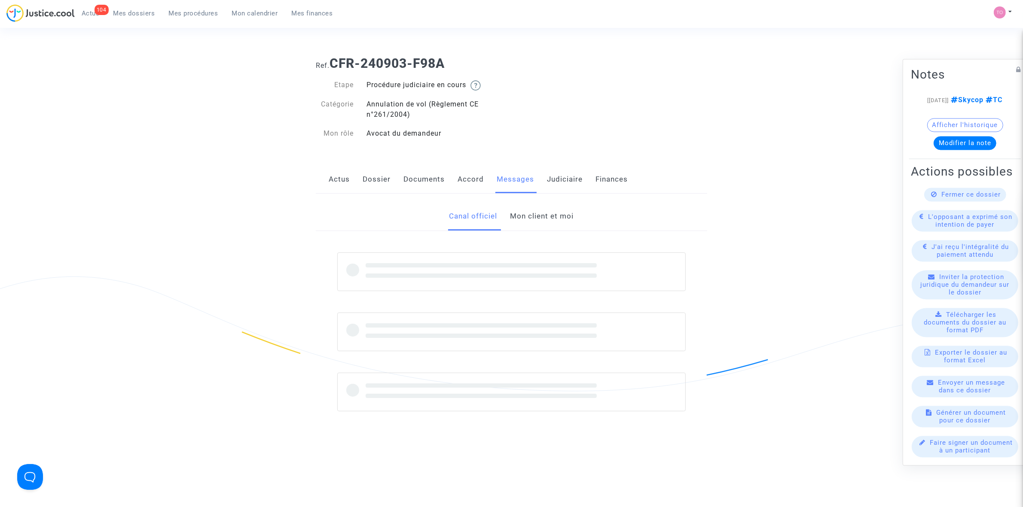
click at [537, 220] on link "Mon client et moi" at bounding box center [542, 216] width 64 height 28
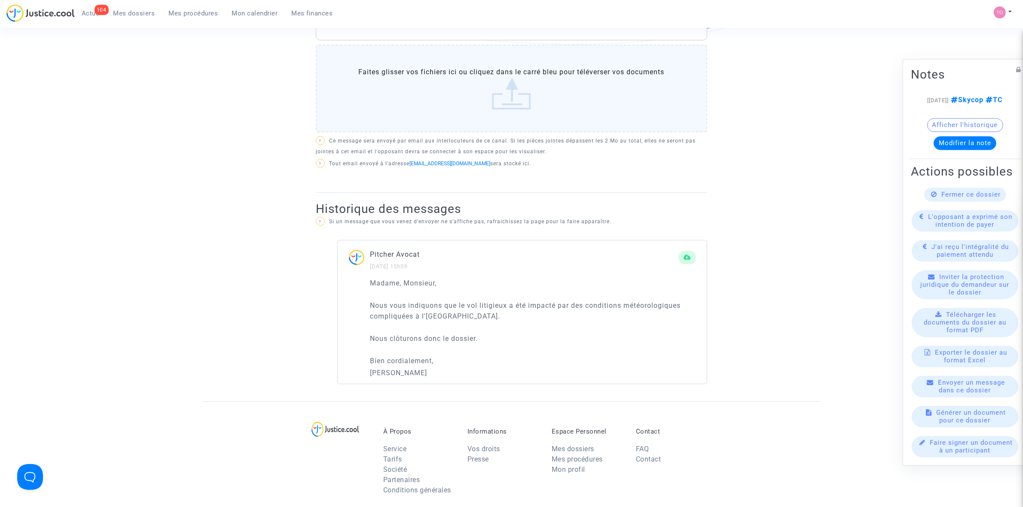
scroll to position [430, 0]
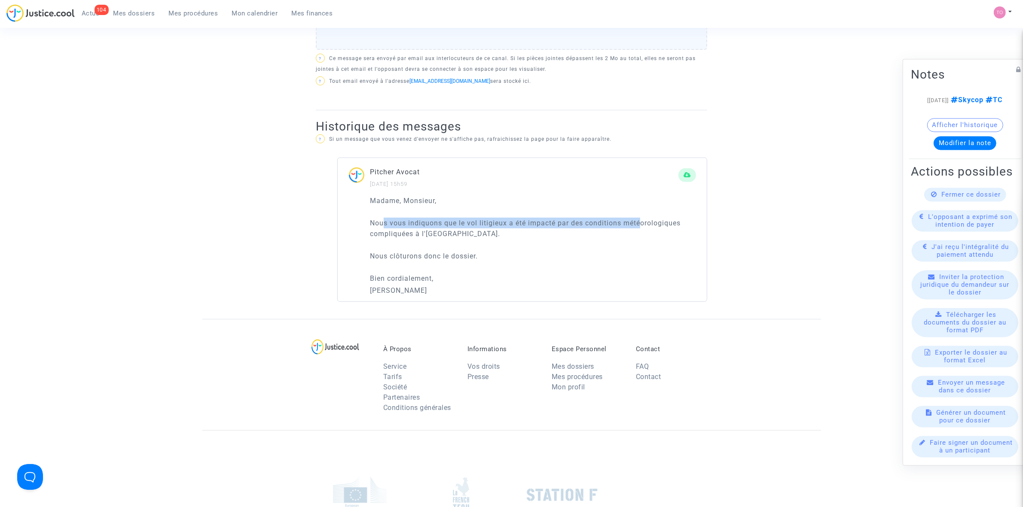
drag, startPoint x: 385, startPoint y: 221, endPoint x: 593, endPoint y: 228, distance: 208.0
click at [641, 220] on p "Nous vous indiquons que le vol litigieux a été impacté par des conditions météo…" at bounding box center [533, 228] width 326 height 21
drag, startPoint x: 413, startPoint y: 234, endPoint x: 475, endPoint y: 233, distance: 62.3
click at [475, 233] on p "Nous vous indiquons que le vol litigieux a été impacté par des conditions météo…" at bounding box center [533, 228] width 326 height 21
drag, startPoint x: 398, startPoint y: 255, endPoint x: 445, endPoint y: 255, distance: 46.8
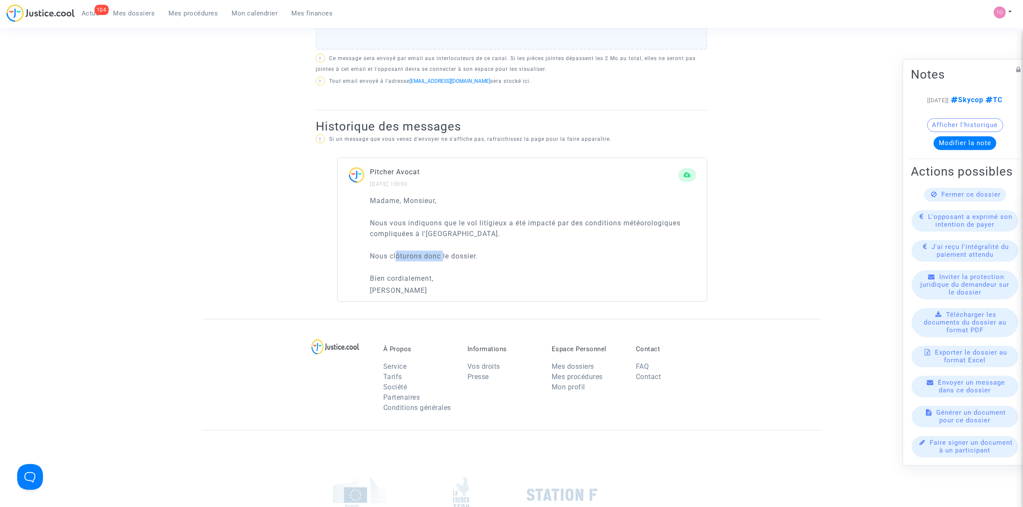
click at [445, 255] on p "Nous clôturons donc le dossier." at bounding box center [533, 256] width 326 height 11
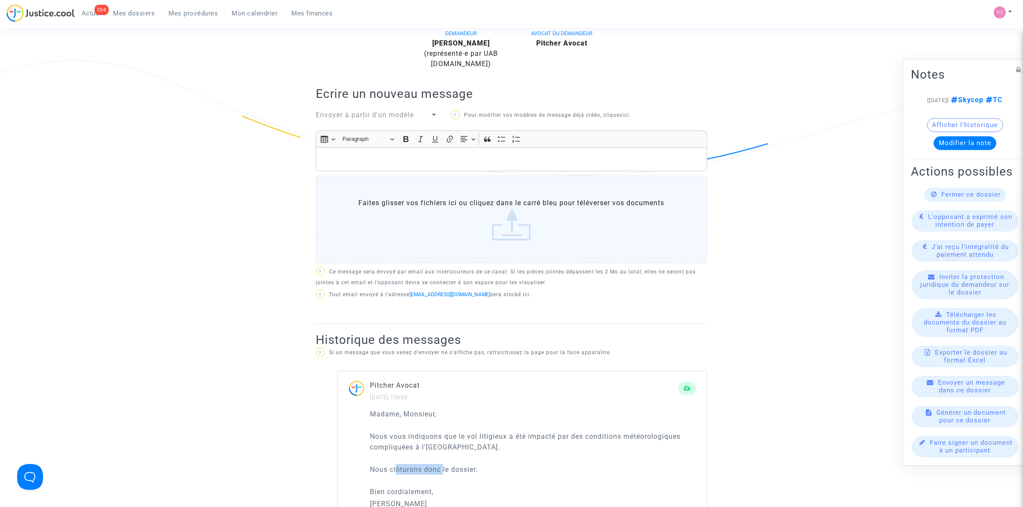
scroll to position [215, 0]
click at [344, 160] on p "Rich Text Editor, main" at bounding box center [511, 161] width 382 height 11
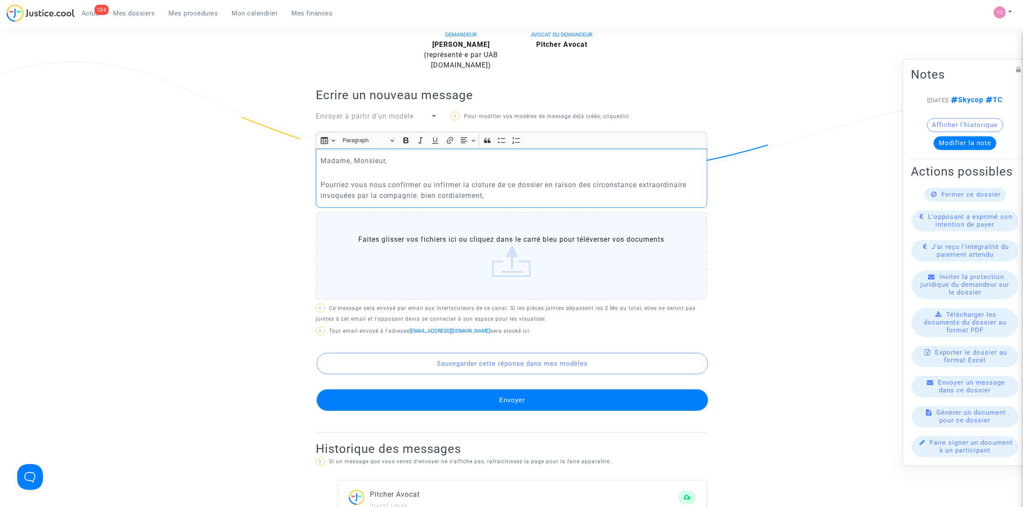
click at [486, 183] on p "Pourriez vous nous confirmer ou infirmer la cloture de ce dossier en raison des…" at bounding box center [511, 190] width 382 height 21
click at [487, 186] on p "Pourriez vous nous confirmer ou infirmer la cloture de ce dossier en raison des…" at bounding box center [511, 190] width 382 height 21
click at [483, 184] on p "Pourriez vous nous confirmer ou infirmer la cloture de ce dossier en raison des…" at bounding box center [511, 190] width 382 height 21
click at [491, 186] on p "Pourriez vous nous confirmer ou infirmer la cloture de ce dossier en raison des…" at bounding box center [511, 190] width 382 height 21
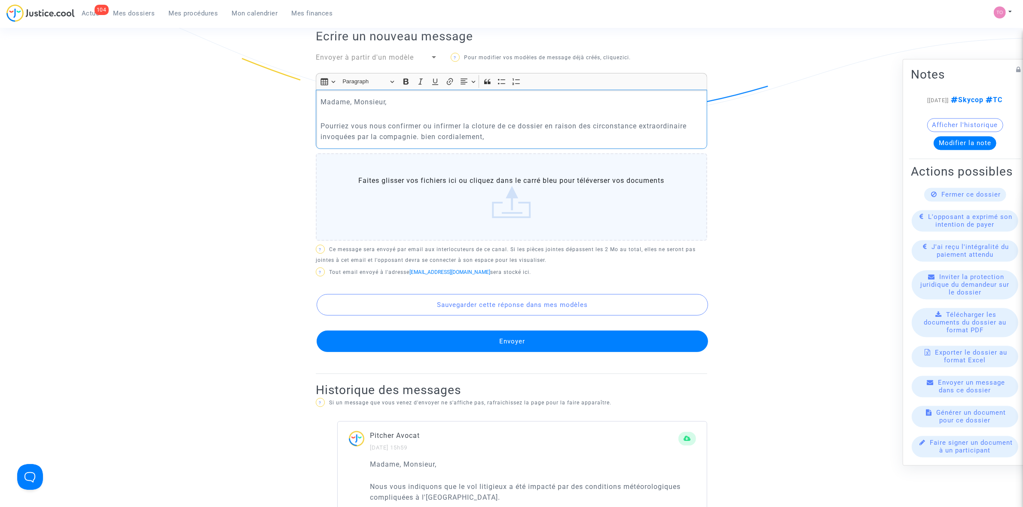
scroll to position [269, 0]
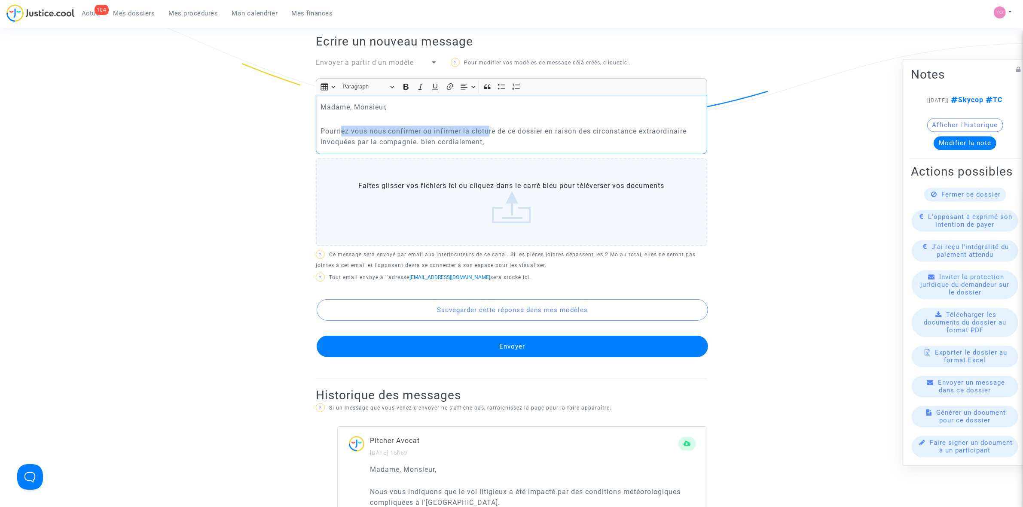
drag, startPoint x: 353, startPoint y: 130, endPoint x: 489, endPoint y: 129, distance: 135.8
click at [489, 129] on p "Pourriez vous nous confirmer ou infirmer la cloture de ce dossier en raison des…" at bounding box center [511, 136] width 382 height 21
click at [345, 129] on p "Pourriez vous nous confirmer ou infirmer la cloture de ce dossier en raison des…" at bounding box center [511, 136] width 382 height 21
click at [348, 129] on p "Pourriez vous nous confirmer ou infirmer la cloture de ce dossier en raison des…" at bounding box center [511, 136] width 382 height 21
drag, startPoint x: 350, startPoint y: 128, endPoint x: 315, endPoint y: 133, distance: 35.6
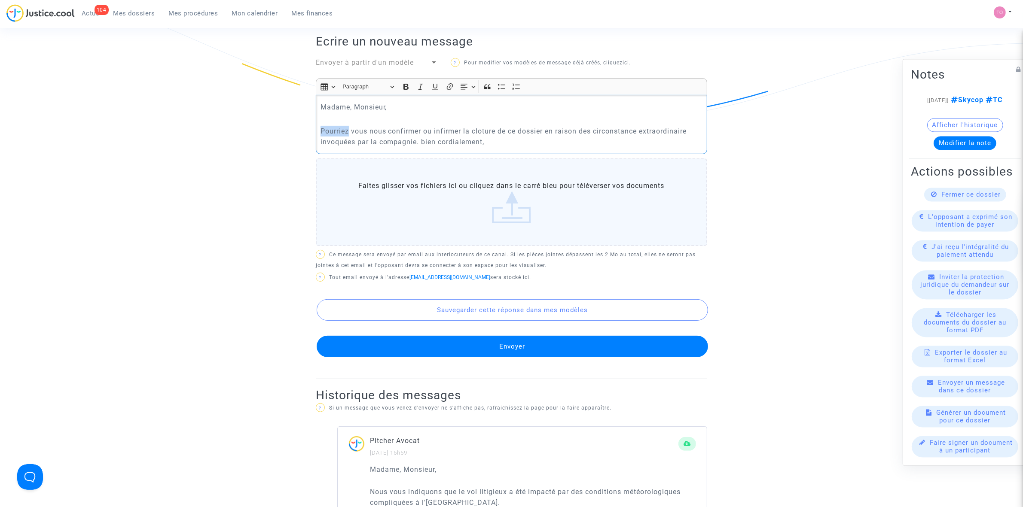
click at [315, 133] on div "Canal officiel Mon client et moi DEMANDEUR Małgorzata Gradkowska (représenté·e …" at bounding box center [511, 257] width 404 height 646
click at [458, 132] on p "Nous vous remercions de bien vouloir vous nous confirmer ou infirmer la cloture…" at bounding box center [511, 136] width 382 height 21
drag, startPoint x: 511, startPoint y: 132, endPoint x: 581, endPoint y: 127, distance: 69.8
click at [581, 127] on p "Nous vous remercions de bien vouloir nous confirmer ou infirmer la cloture de c…" at bounding box center [511, 136] width 382 height 21
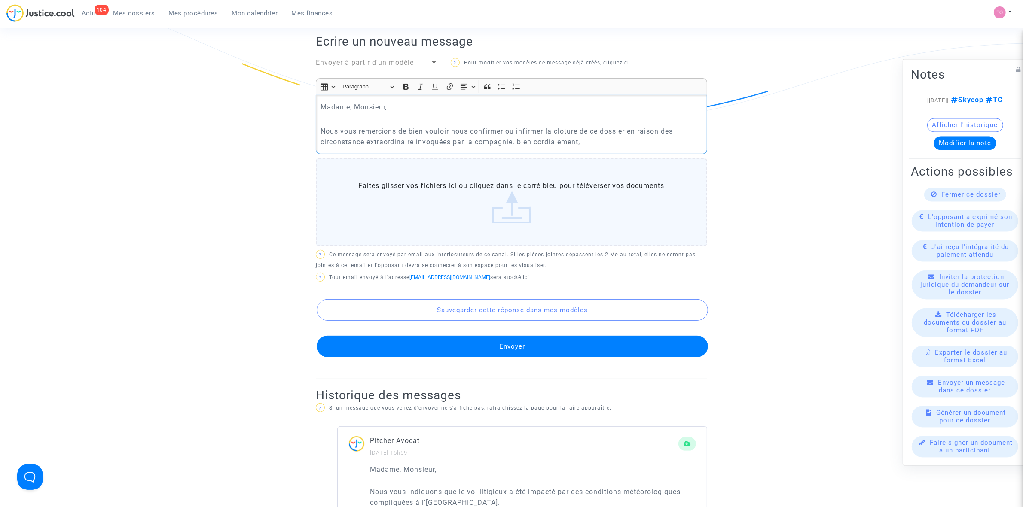
click at [606, 138] on p "Nous vous remercions de bien vouloir nous confirmer ou infirmer la cloture de c…" at bounding box center [511, 136] width 382 height 21
click at [522, 141] on p "Nous vous remercions de bien vouloir nous confirmer ou infirmer la cloture de c…" at bounding box center [511, 136] width 382 height 21
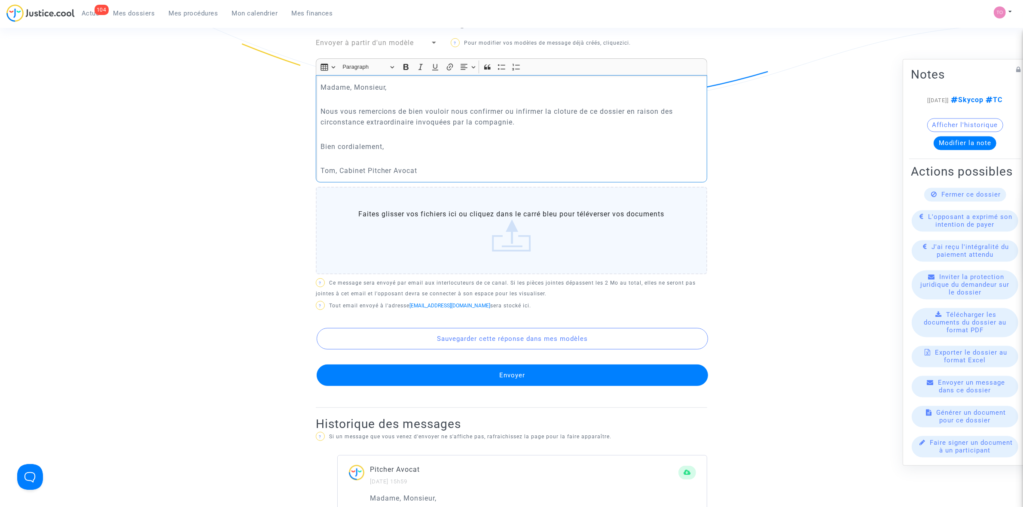
scroll to position [376, 0]
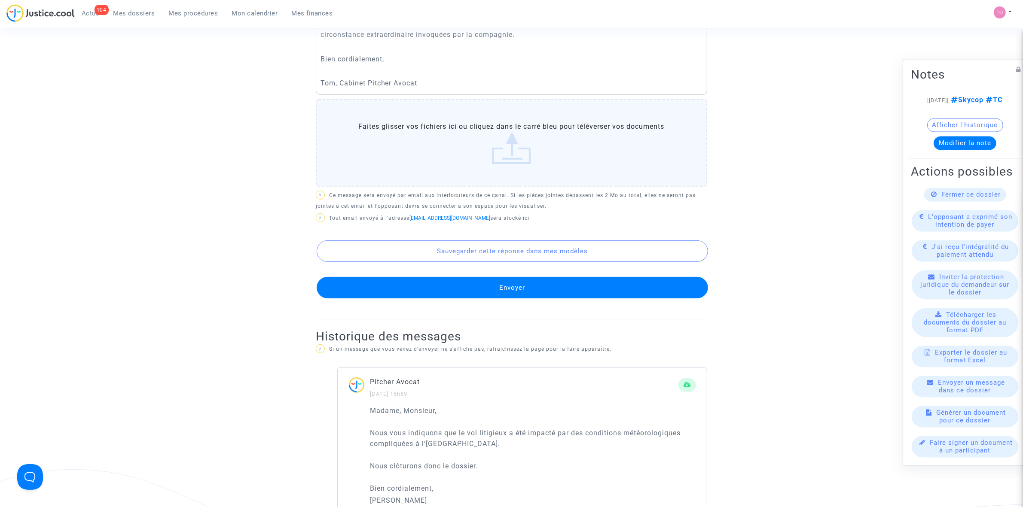
click at [492, 283] on button "Envoyer" at bounding box center [512, 287] width 391 height 21
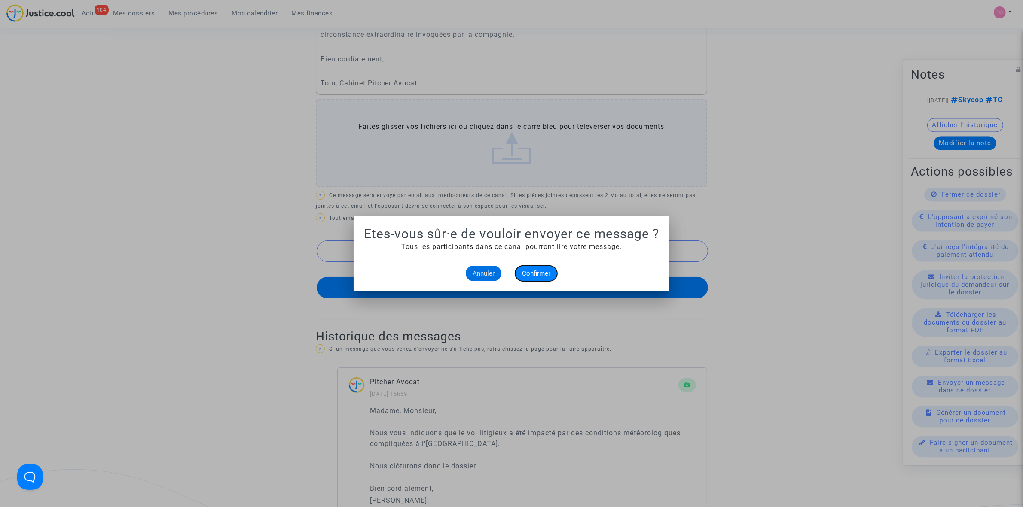
click at [531, 272] on span "Confirmer" at bounding box center [536, 274] width 28 height 8
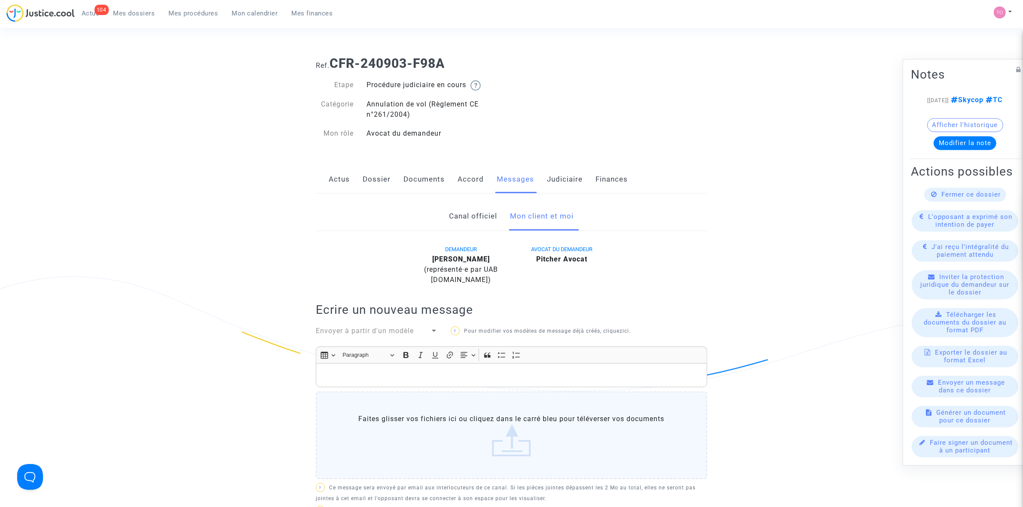
click at [565, 185] on link "Judiciaire" at bounding box center [565, 179] width 36 height 28
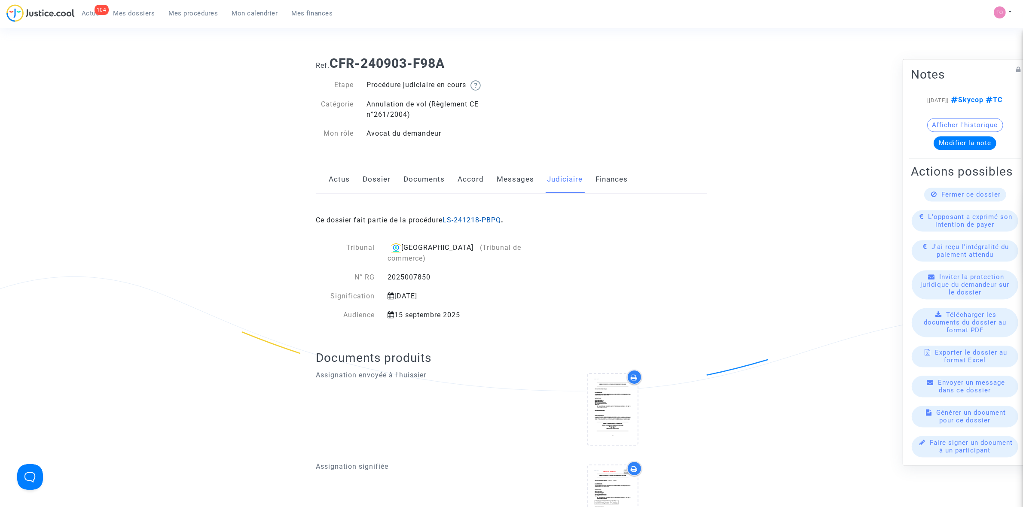
click at [478, 222] on link "LS-241218-PBPQ" at bounding box center [472, 220] width 58 height 8
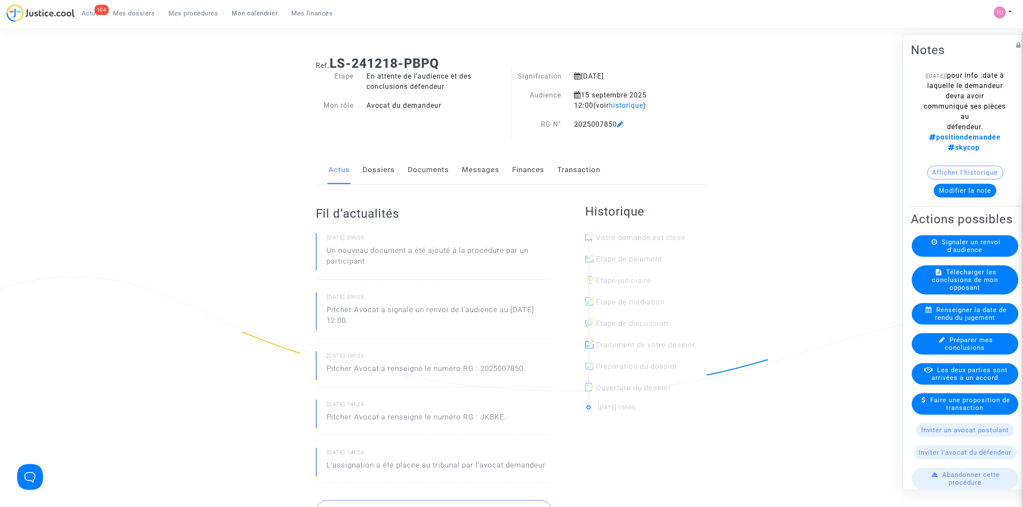
click at [959, 183] on button "Modifier la note" at bounding box center [965, 190] width 63 height 14
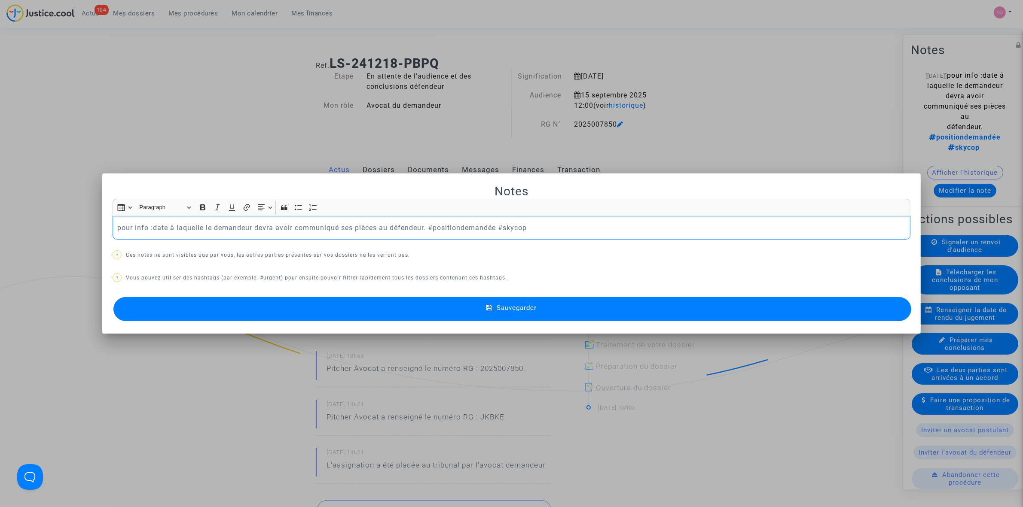
drag, startPoint x: 572, startPoint y: 227, endPoint x: 58, endPoint y: 229, distance: 514.3
click at [58, 229] on div "Notes Rich Text Editor Insert table Insert table Heading Paragraph Paragraph He…" at bounding box center [511, 253] width 1023 height 507
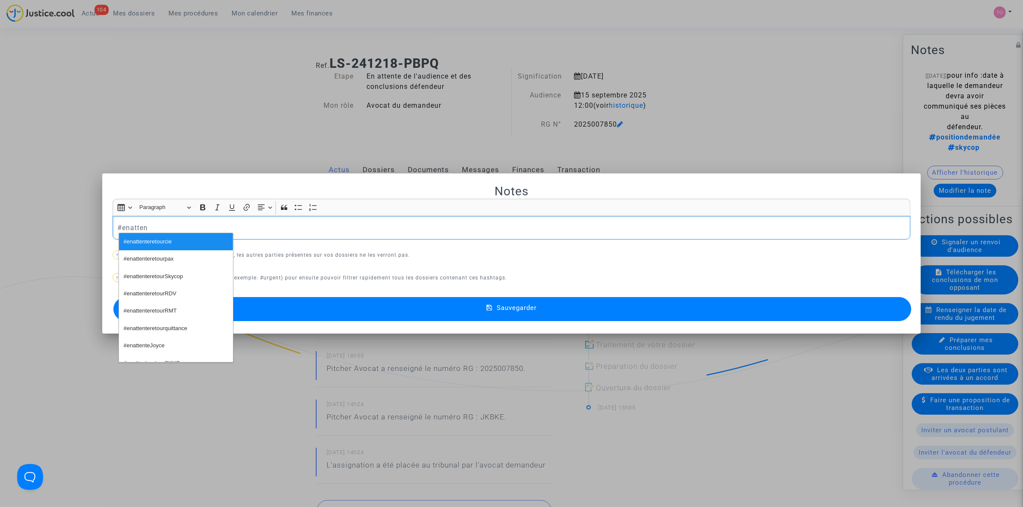
click at [151, 273] on span "#enattenteretourSkycop" at bounding box center [153, 277] width 59 height 12
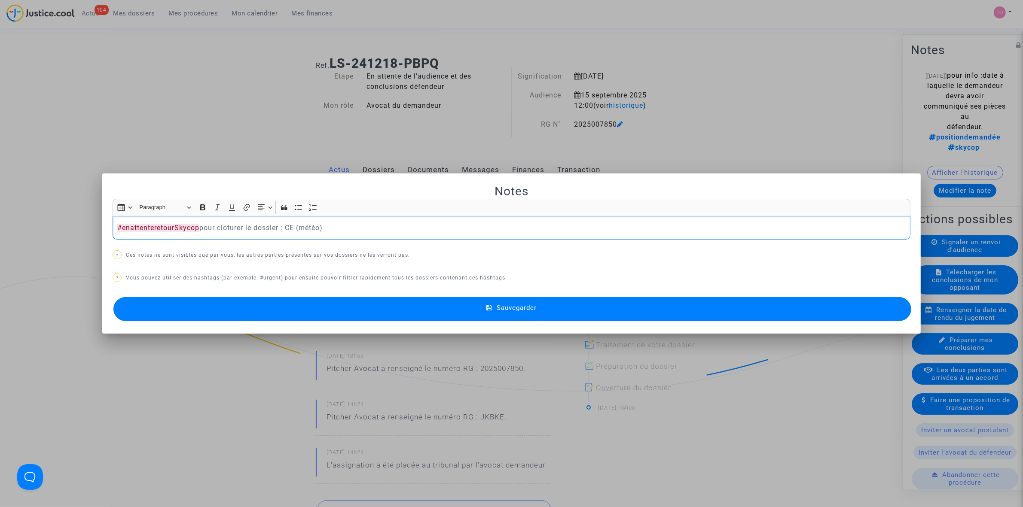
click at [397, 306] on button "Sauvegarder" at bounding box center [512, 309] width 798 height 24
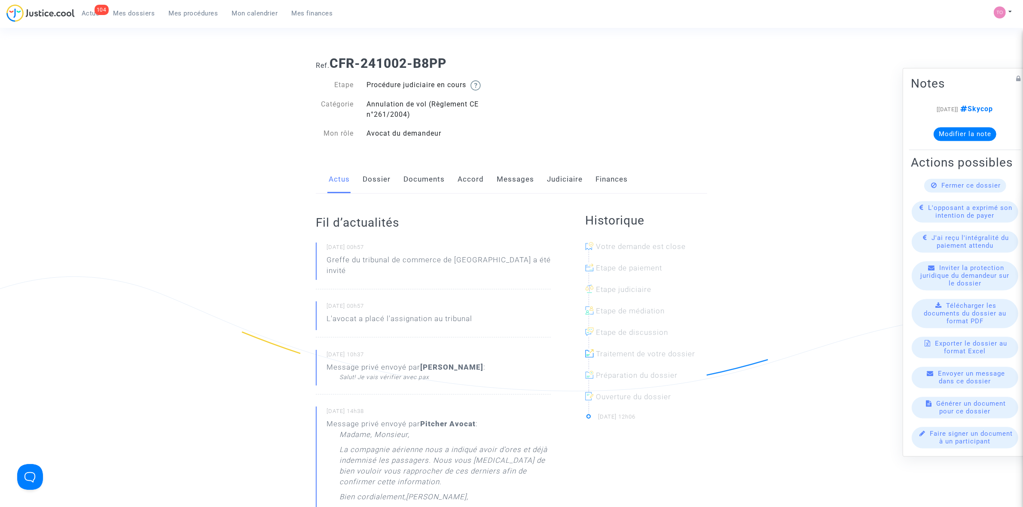
click at [472, 177] on link "Accord" at bounding box center [471, 179] width 26 height 28
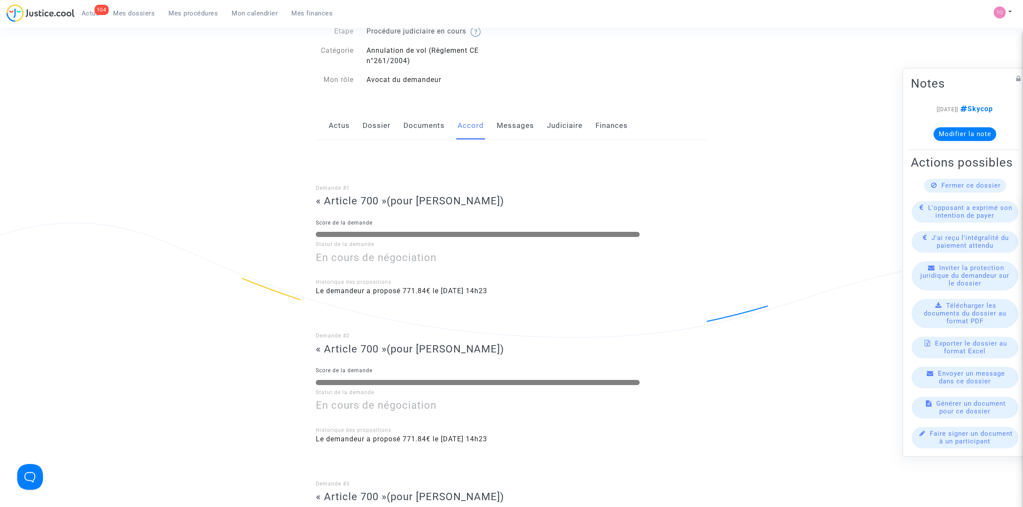
click at [331, 119] on link "Actus" at bounding box center [339, 126] width 21 height 28
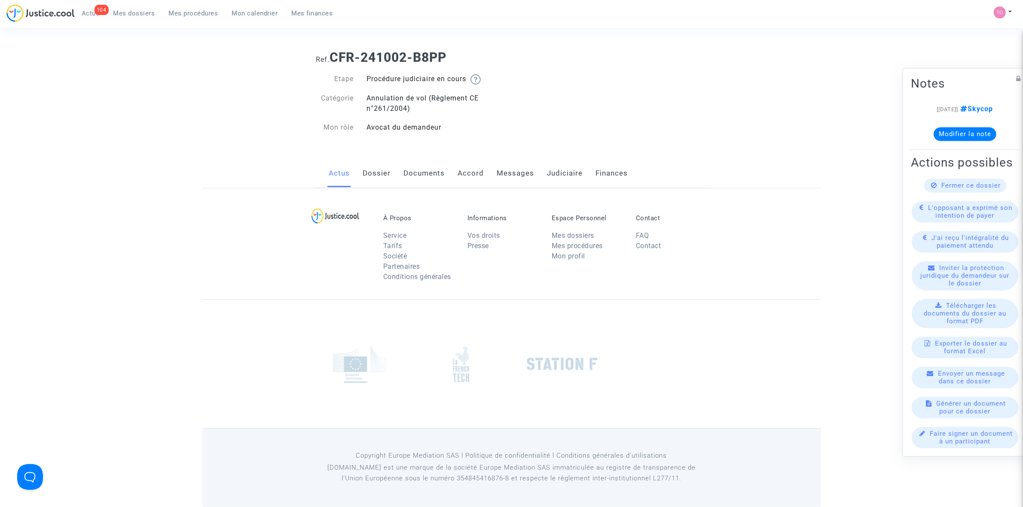
scroll to position [54, 0]
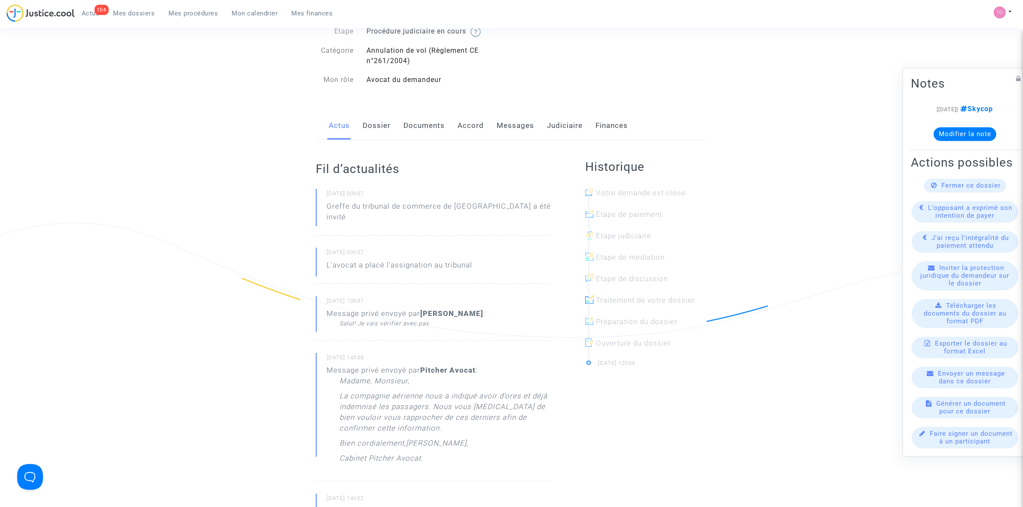
click at [510, 128] on link "Messages" at bounding box center [515, 126] width 37 height 28
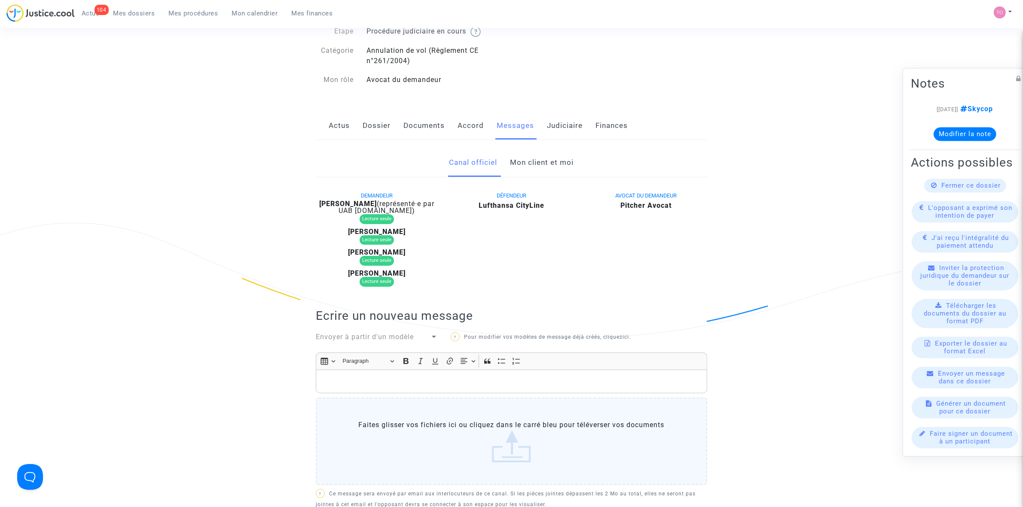
click at [534, 164] on link "Mon client et moi" at bounding box center [542, 163] width 64 height 28
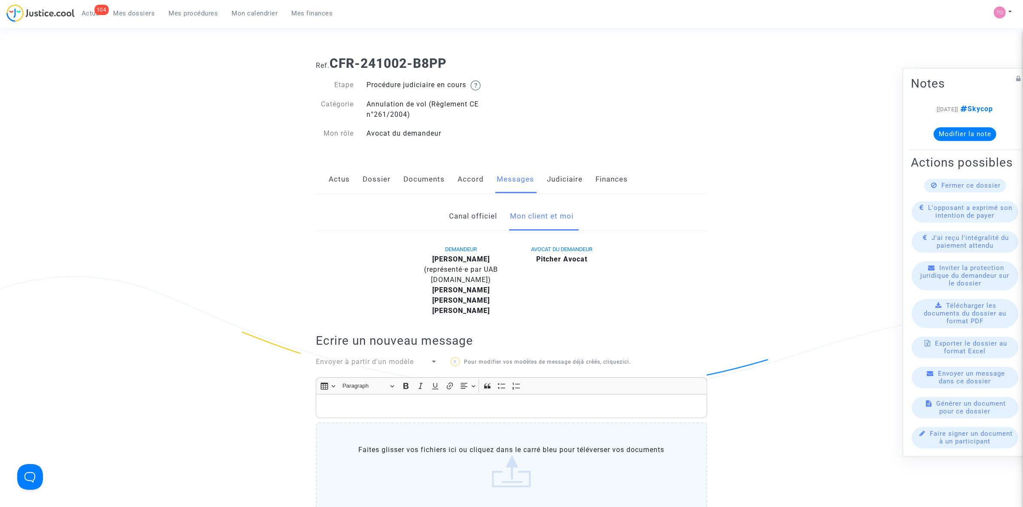
drag, startPoint x: 134, startPoint y: 12, endPoint x: 170, endPoint y: 31, distance: 40.6
click at [134, 12] on span "Mes dossiers" at bounding box center [134, 13] width 42 height 8
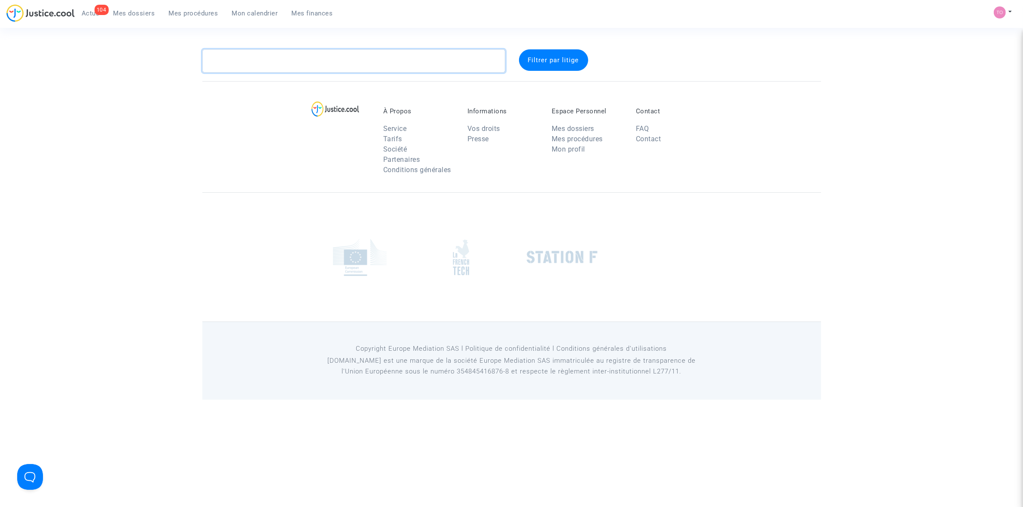
click at [274, 64] on textarea at bounding box center [353, 60] width 303 height 23
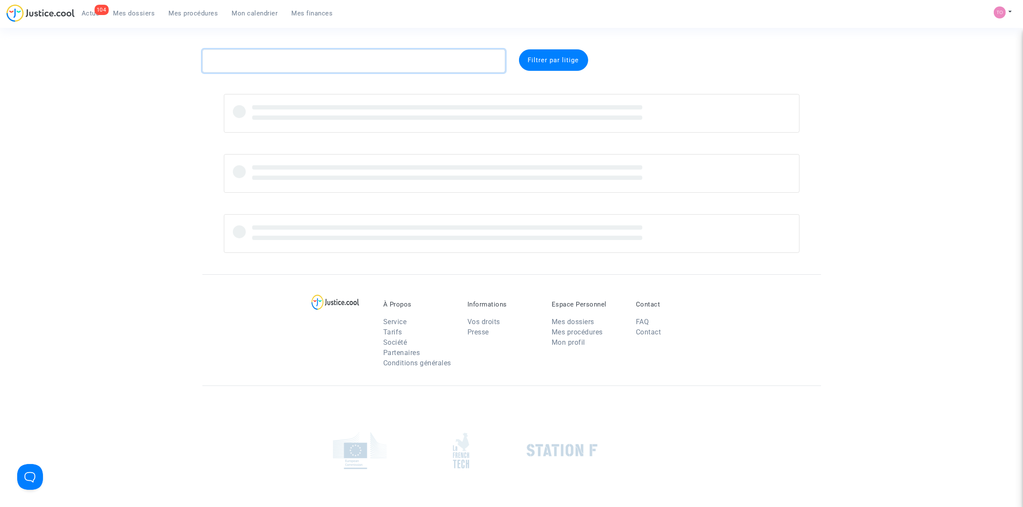
paste textarea "KLINGELSCHMITT"
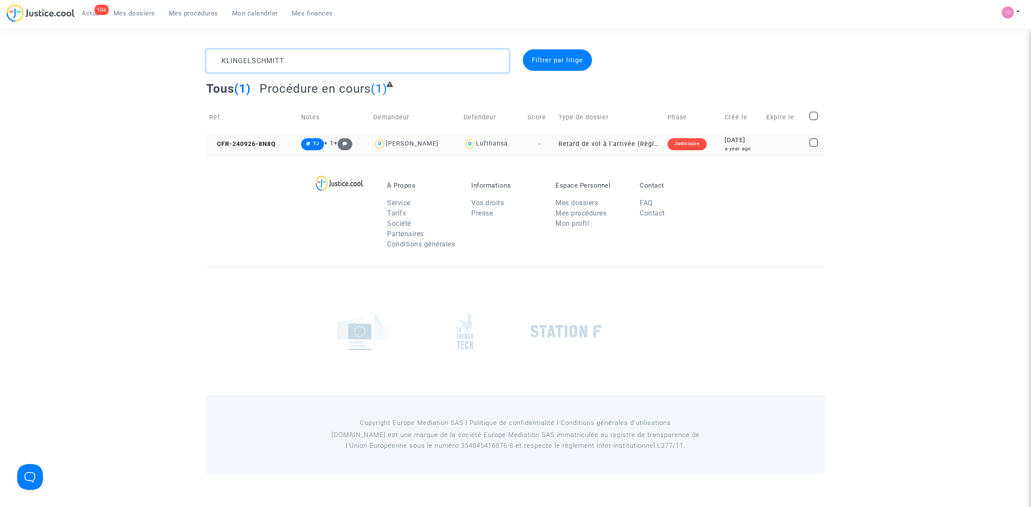
type textarea "KLINGELSCHMITT"
click at [679, 140] on div "Judiciaire" at bounding box center [687, 144] width 39 height 12
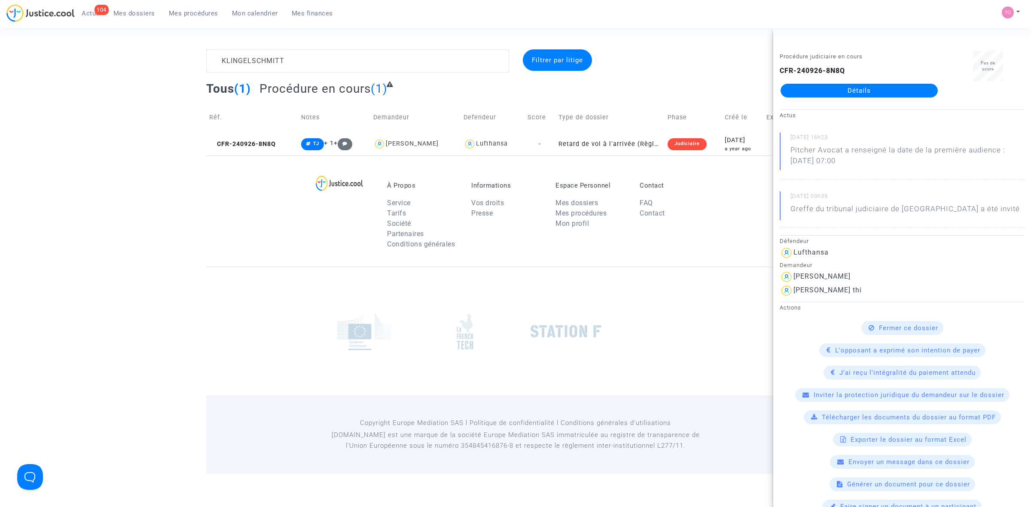
click at [875, 96] on link "Détails" at bounding box center [859, 91] width 157 height 14
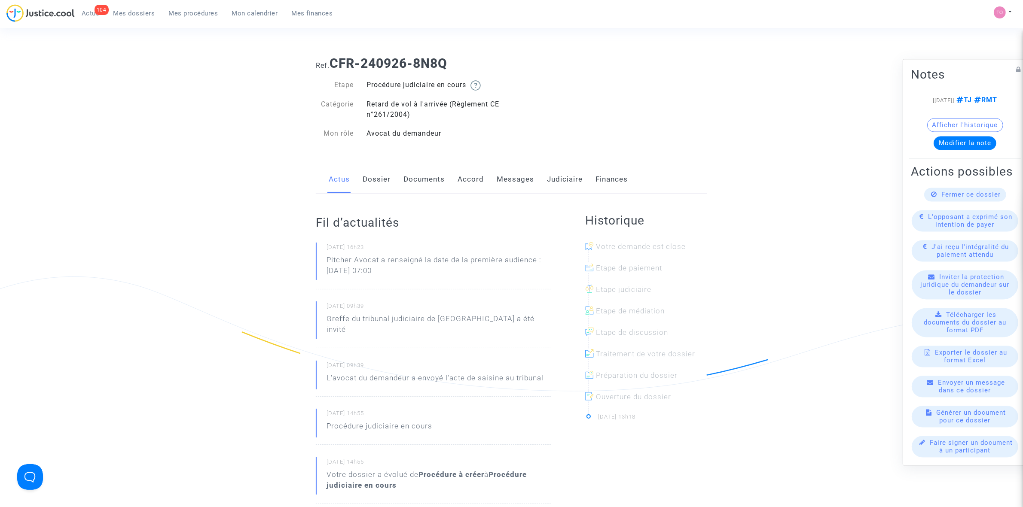
click at [563, 183] on link "Judiciaire" at bounding box center [565, 179] width 36 height 28
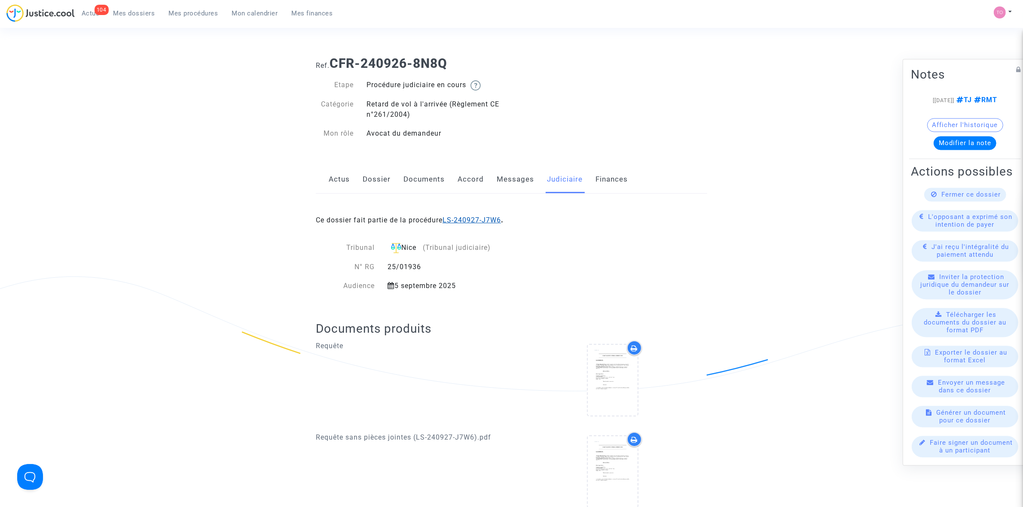
click at [460, 218] on link "LS-240927-J7W6" at bounding box center [472, 220] width 58 height 8
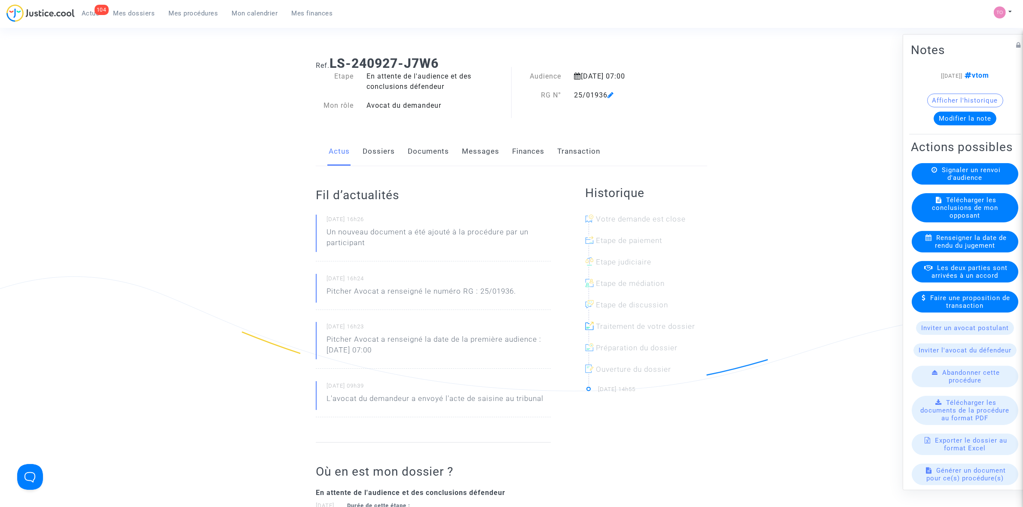
click at [967, 118] on button "Modifier la note" at bounding box center [965, 118] width 63 height 14
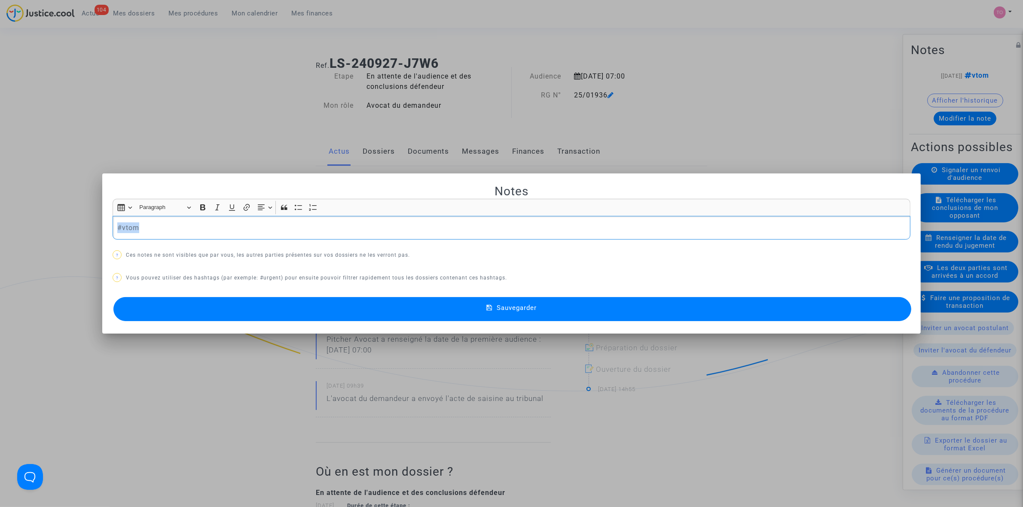
drag, startPoint x: 186, startPoint y: 232, endPoint x: 74, endPoint y: 229, distance: 111.8
click at [74, 229] on div "Notes Rich Text Editor Insert table Insert table Heading Paragraph Paragraph He…" at bounding box center [511, 253] width 1023 height 507
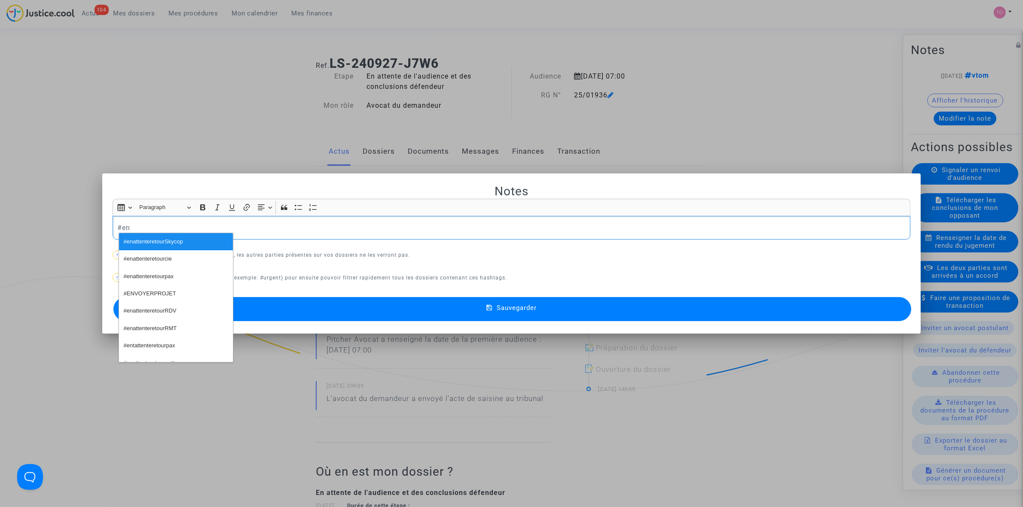
click at [174, 260] on button "#enattenteretourcie" at bounding box center [176, 258] width 114 height 17
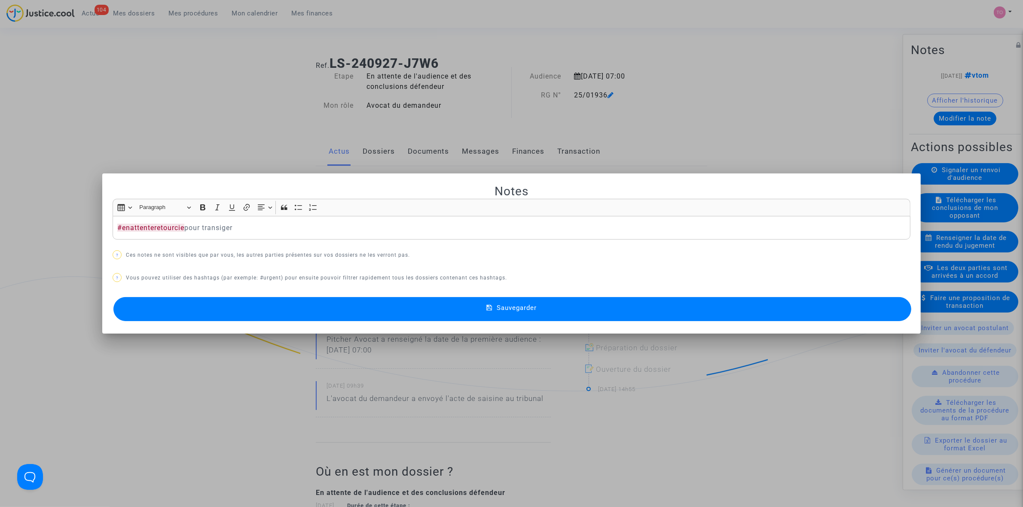
click at [323, 311] on button "Sauvegarder" at bounding box center [512, 309] width 798 height 24
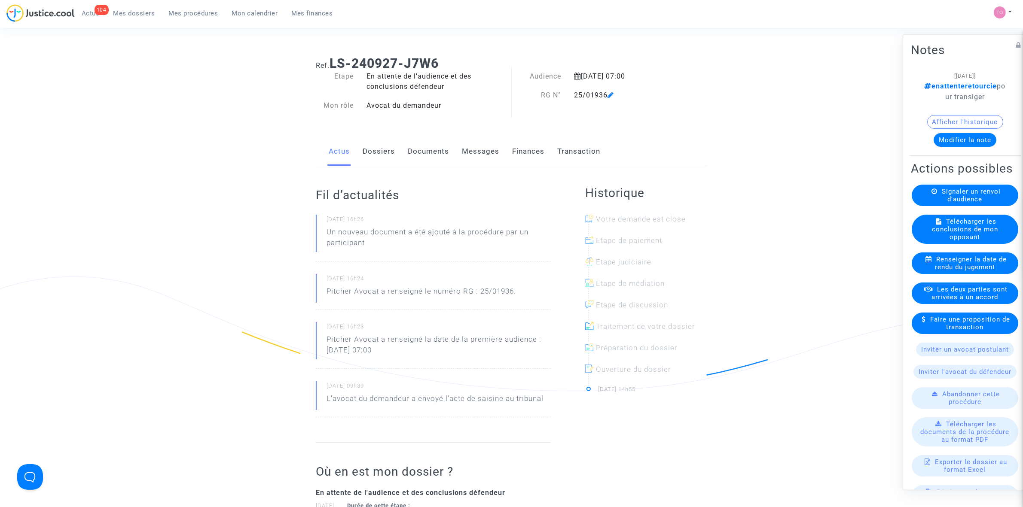
click at [131, 11] on span "Mes dossiers" at bounding box center [134, 13] width 42 height 8
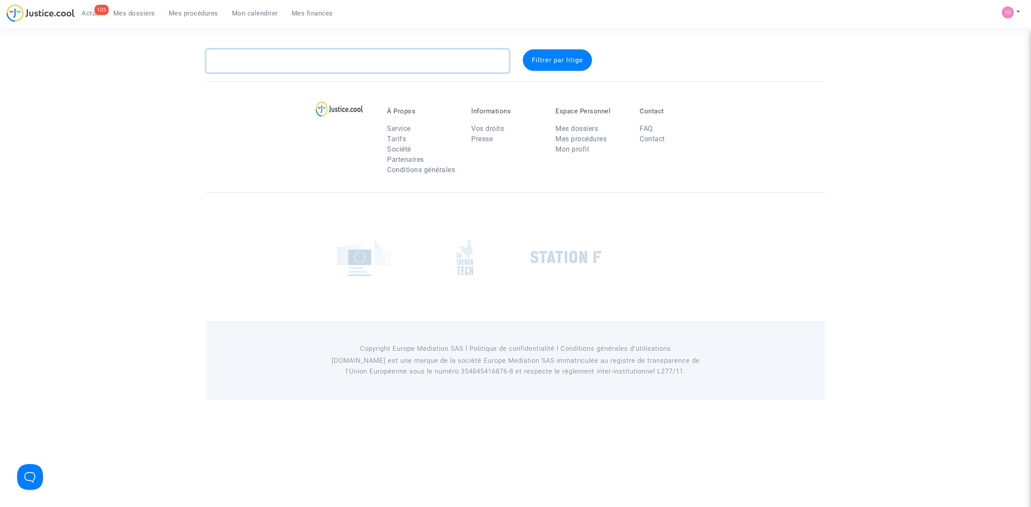
click at [227, 59] on textarea at bounding box center [357, 60] width 303 height 23
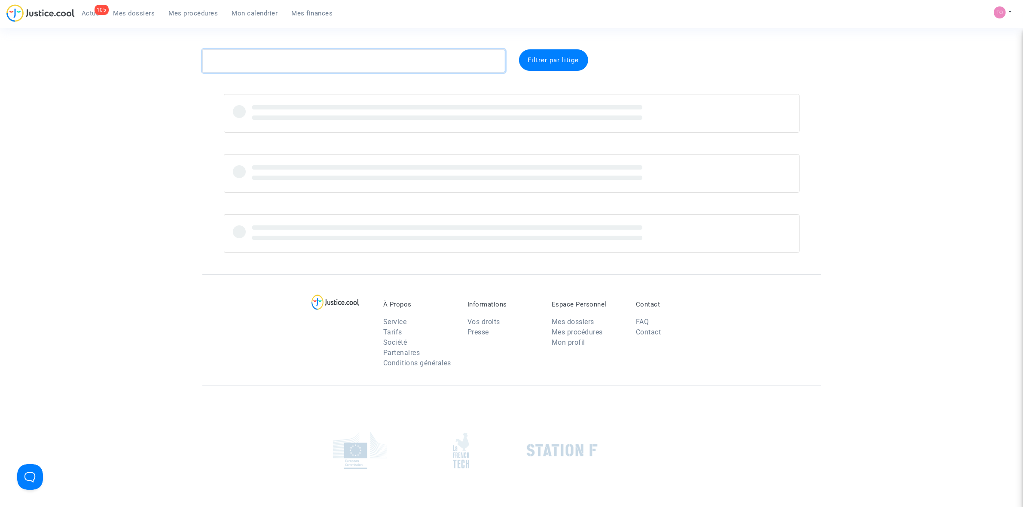
paste textarea "[PERSON_NAME]"
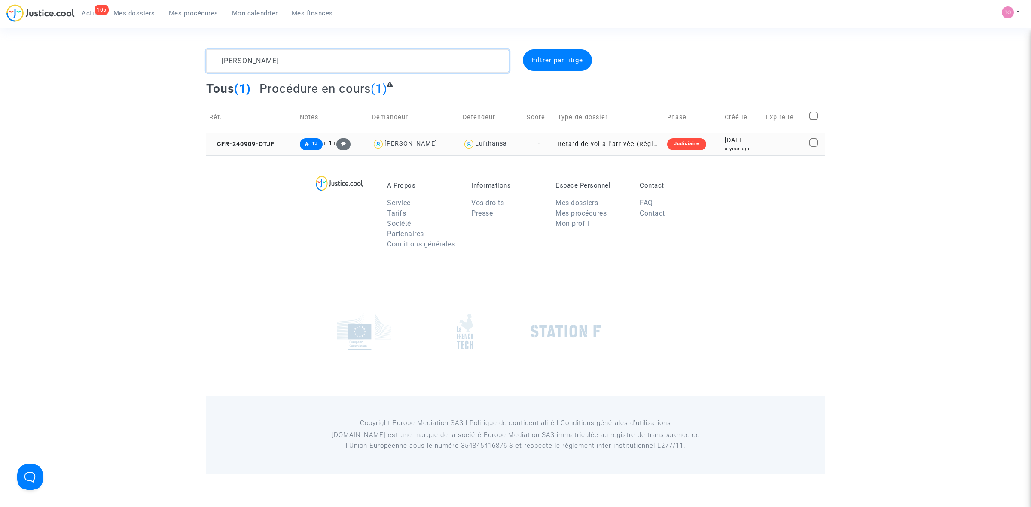
type textarea "[PERSON_NAME]"
drag, startPoint x: 718, startPoint y: 142, endPoint x: 724, endPoint y: 142, distance: 6.0
click at [725, 141] on div "[DATE]" at bounding box center [743, 140] width 36 height 9
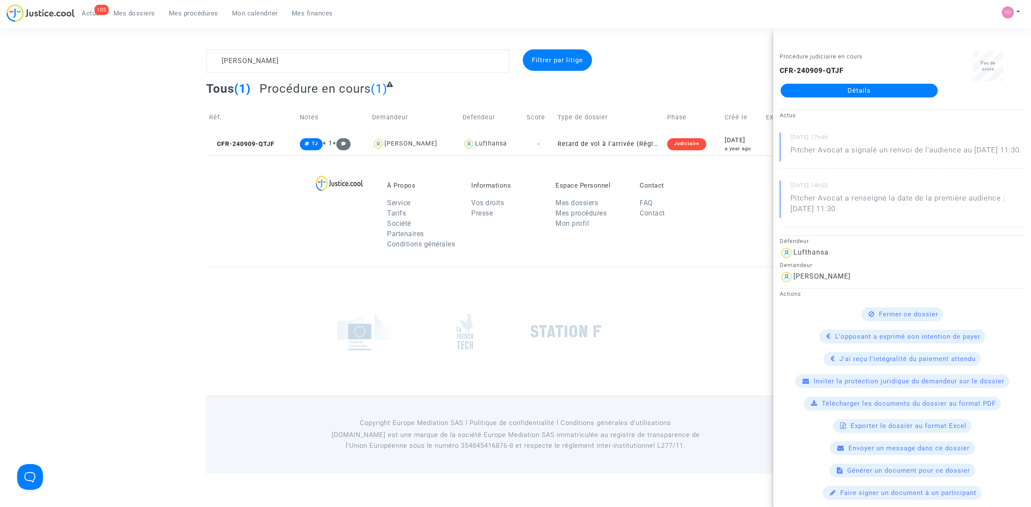
click at [828, 89] on link "Détails" at bounding box center [859, 91] width 157 height 14
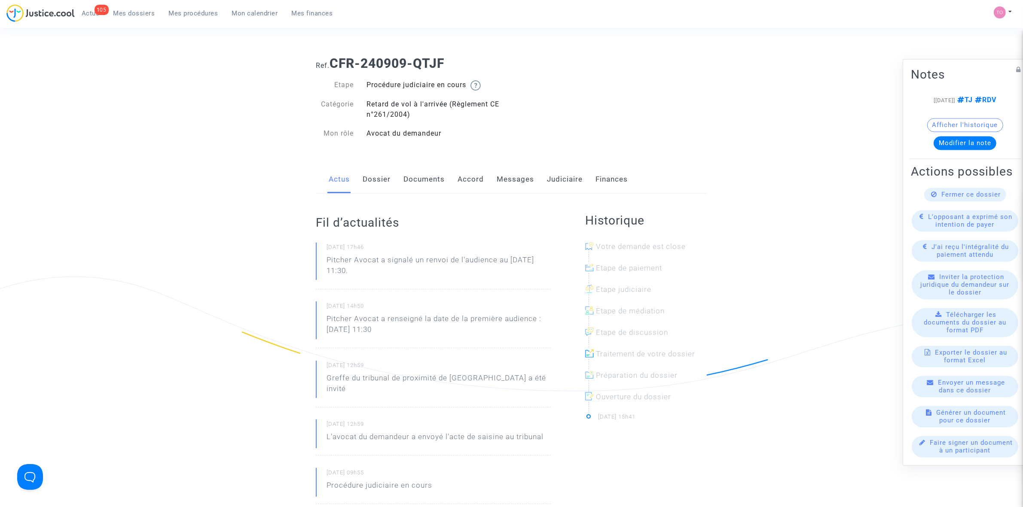
click at [566, 176] on link "Judiciaire" at bounding box center [565, 179] width 36 height 28
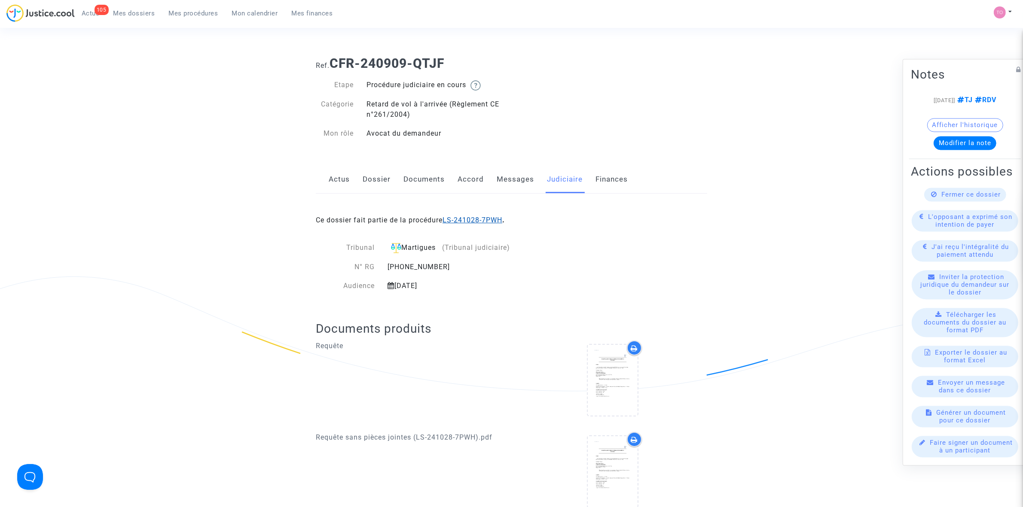
click at [475, 220] on link "LS-241028-7PWH" at bounding box center [473, 220] width 60 height 8
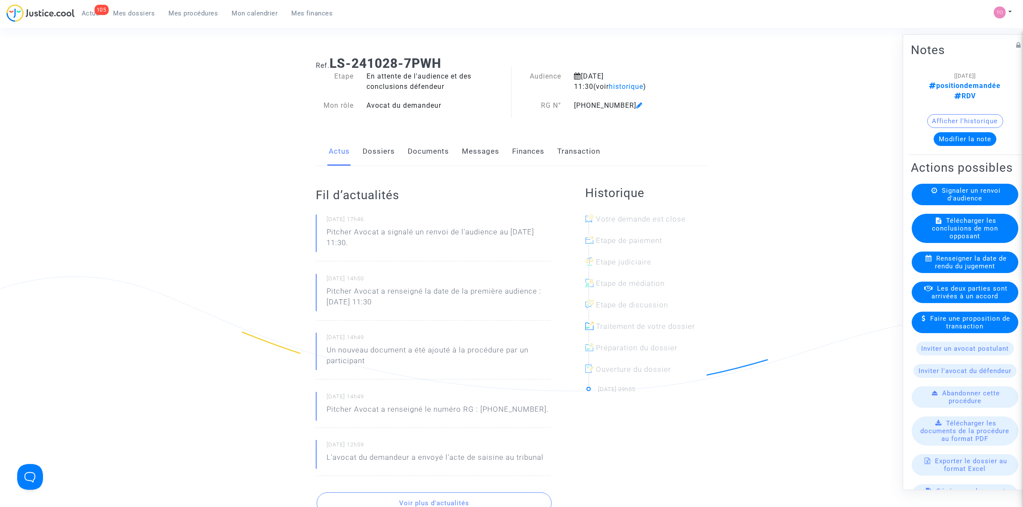
click at [963, 132] on button "Modifier la note" at bounding box center [965, 139] width 63 height 14
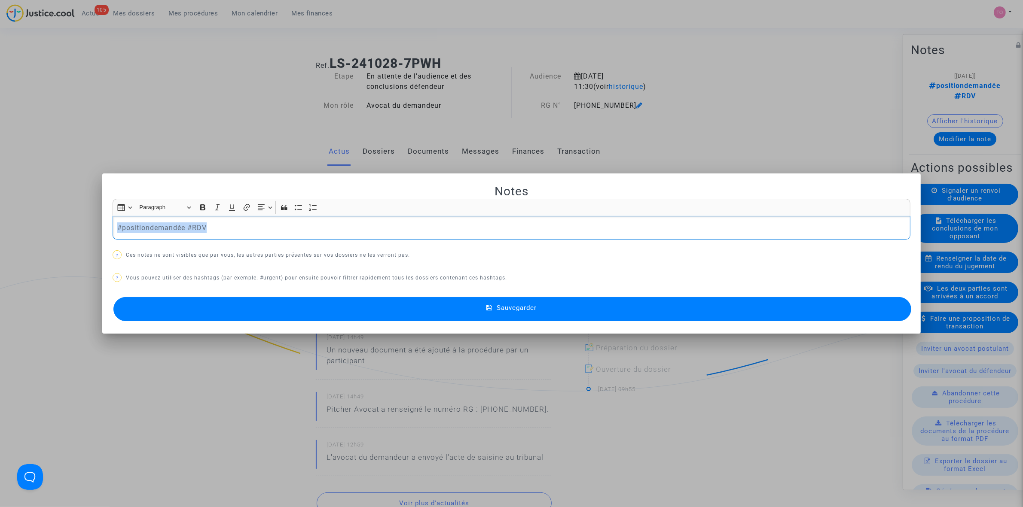
drag, startPoint x: 229, startPoint y: 224, endPoint x: 0, endPoint y: 220, distance: 228.6
click at [0, 220] on div "Notes Rich Text Editor Insert table Insert table Heading Paragraph Paragraph He…" at bounding box center [511, 253] width 1023 height 507
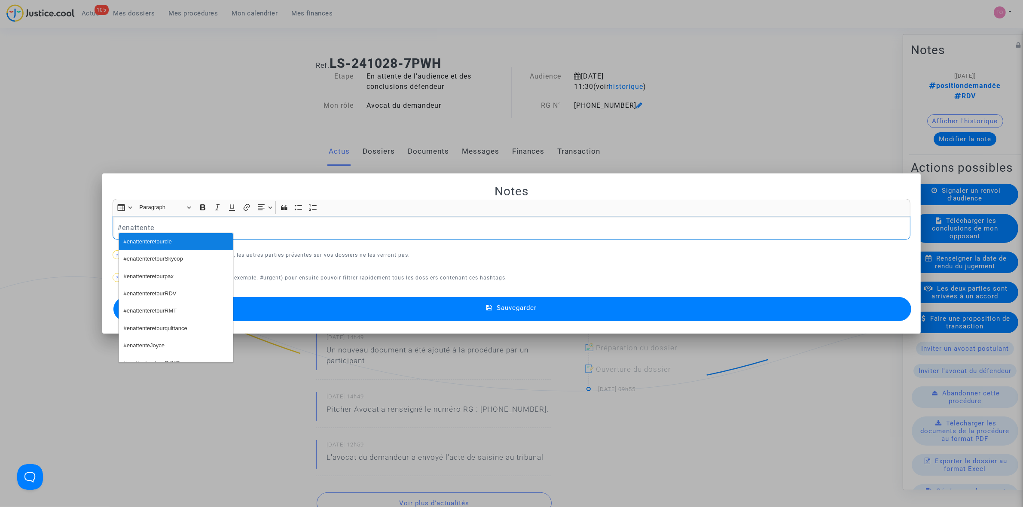
click at [162, 241] on span "#enattenteretourcie" at bounding box center [148, 242] width 48 height 12
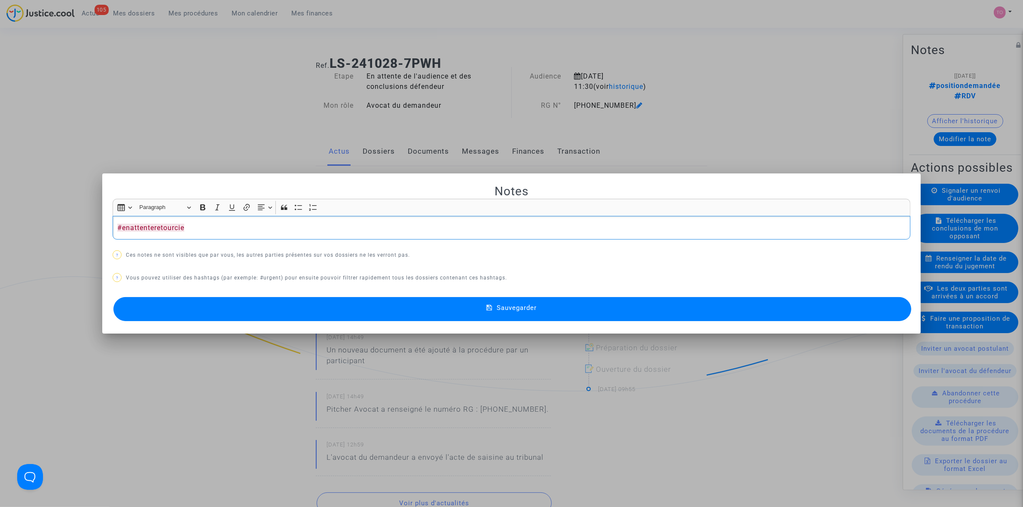
click at [374, 305] on button "Sauvegarder" at bounding box center [512, 309] width 798 height 24
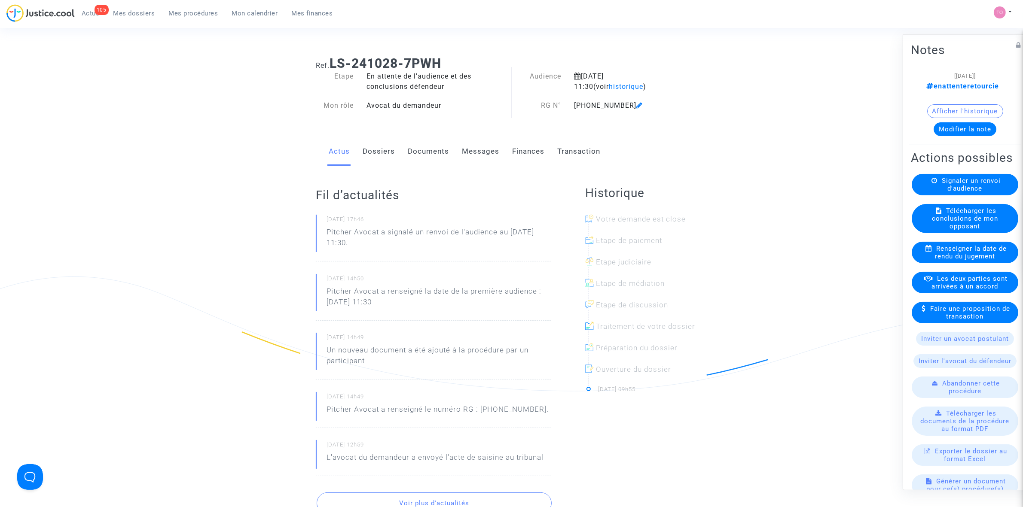
click at [141, 14] on span "Mes dossiers" at bounding box center [134, 13] width 42 height 8
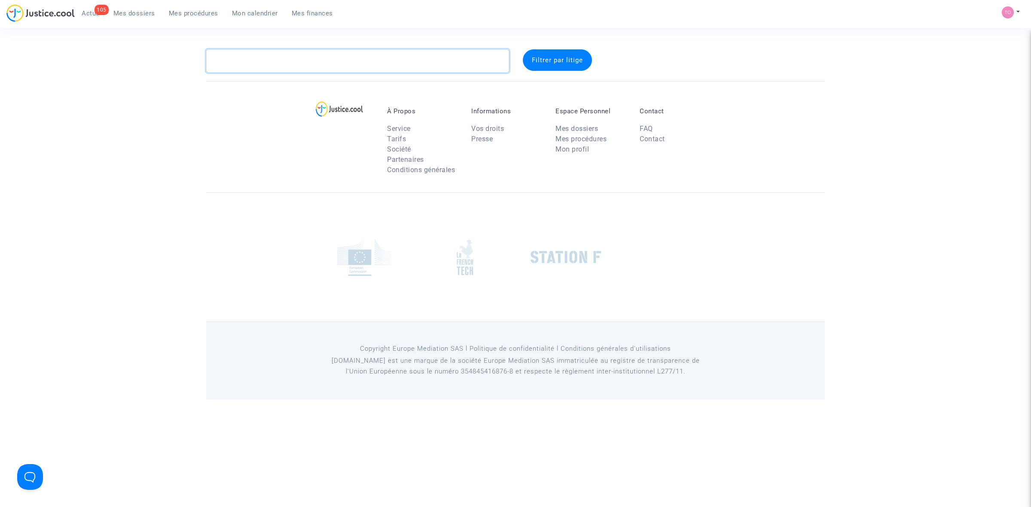
click at [279, 67] on textarea at bounding box center [357, 60] width 303 height 23
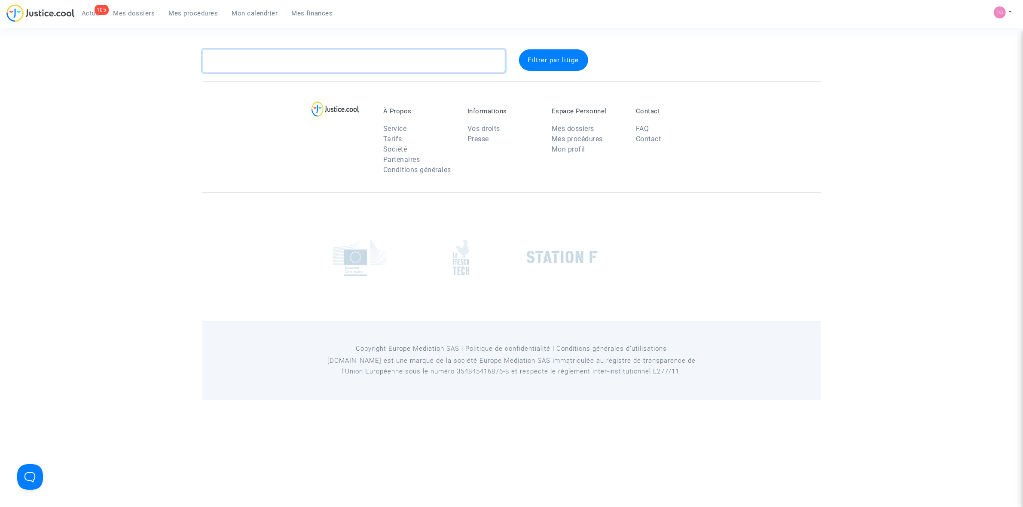
paste textarea "MOUADDEN"
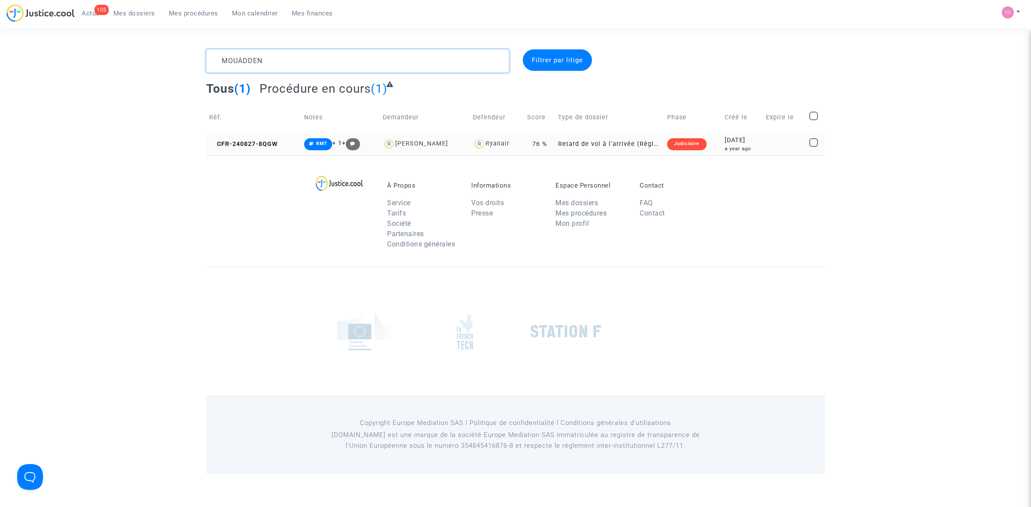
type textarea "MOUADDEN"
drag, startPoint x: 748, startPoint y: 133, endPoint x: 742, endPoint y: 142, distance: 10.2
click at [748, 133] on td "[DATE] a year ago" at bounding box center [742, 144] width 41 height 23
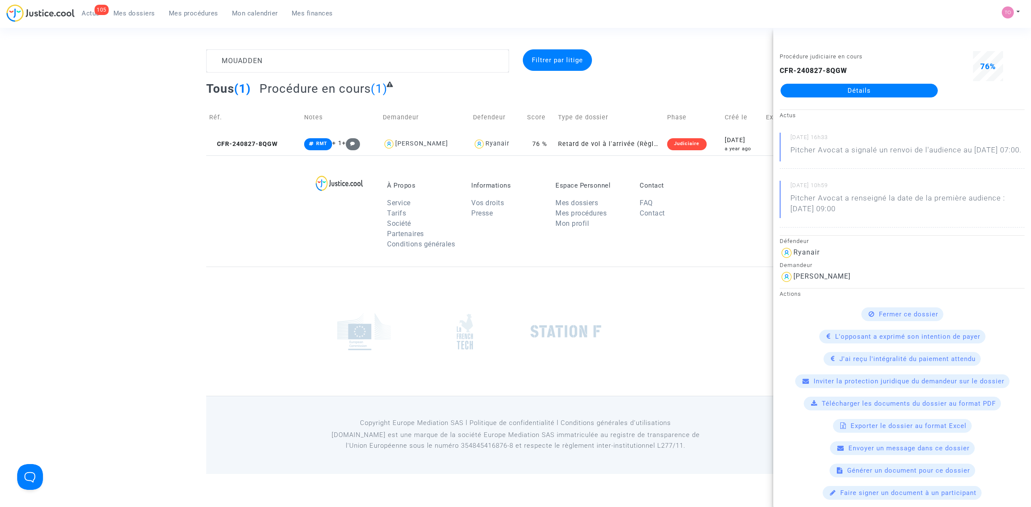
click at [843, 85] on link "Détails" at bounding box center [859, 91] width 157 height 14
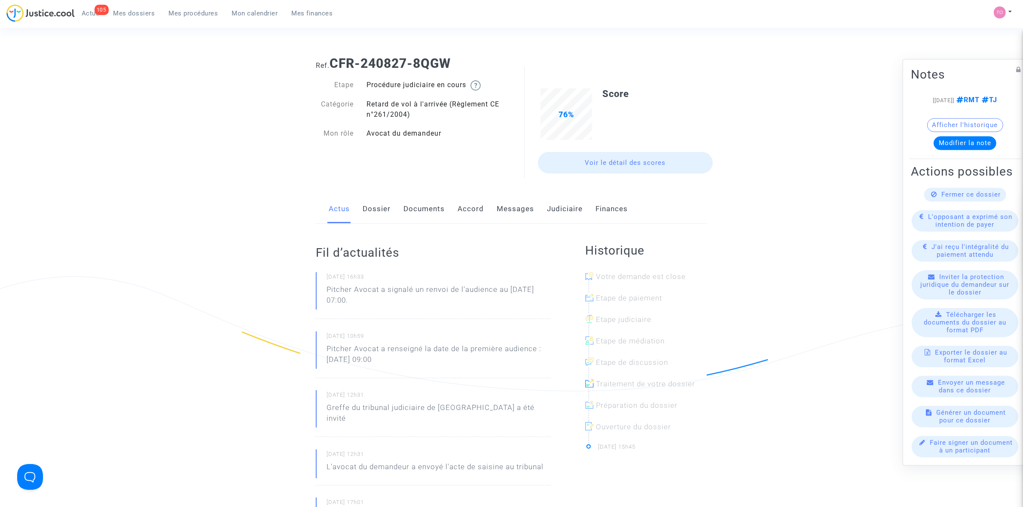
click at [469, 211] on link "Accord" at bounding box center [471, 209] width 26 height 28
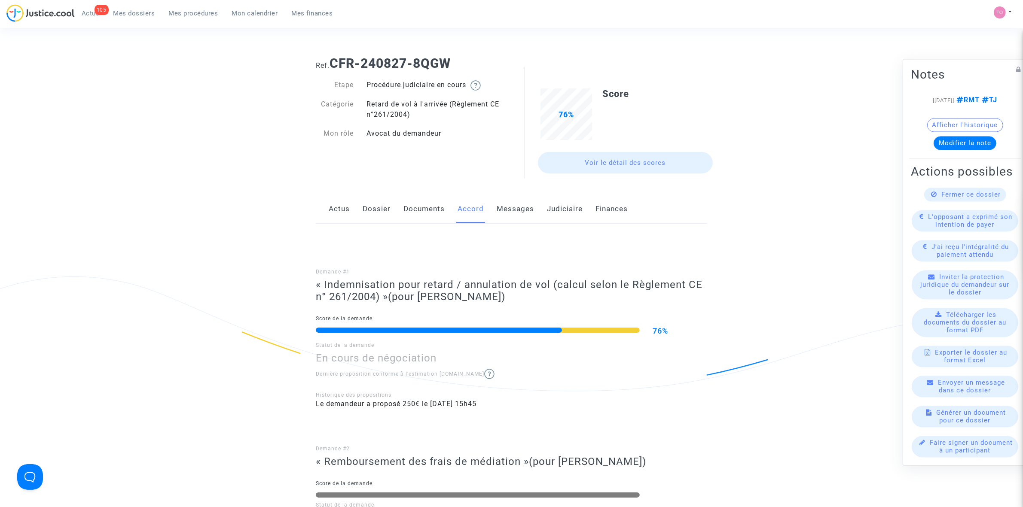
click at [519, 211] on link "Messages" at bounding box center [515, 209] width 37 height 28
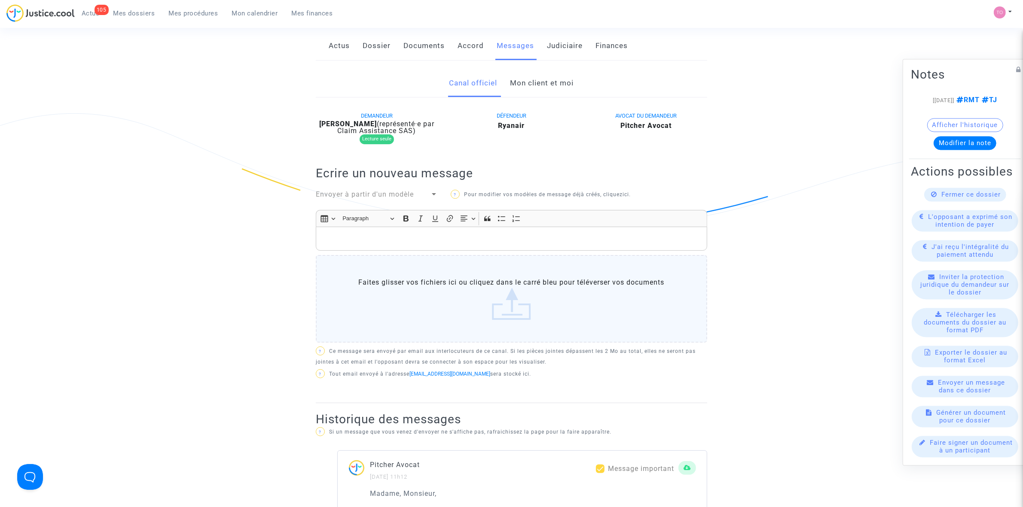
scroll to position [161, 0]
click at [529, 86] on link "Mon client et moi" at bounding box center [542, 85] width 64 height 28
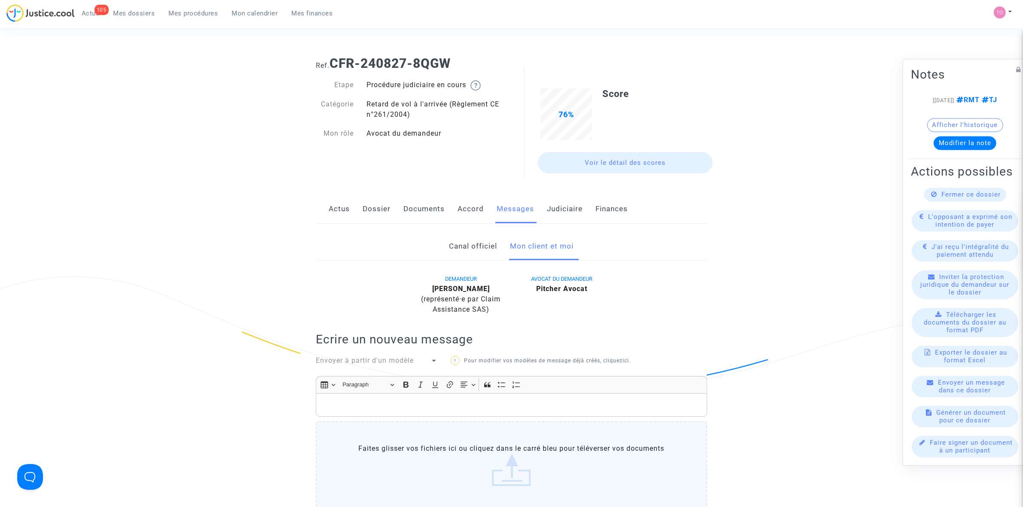
click at [348, 212] on link "Actus" at bounding box center [339, 209] width 21 height 28
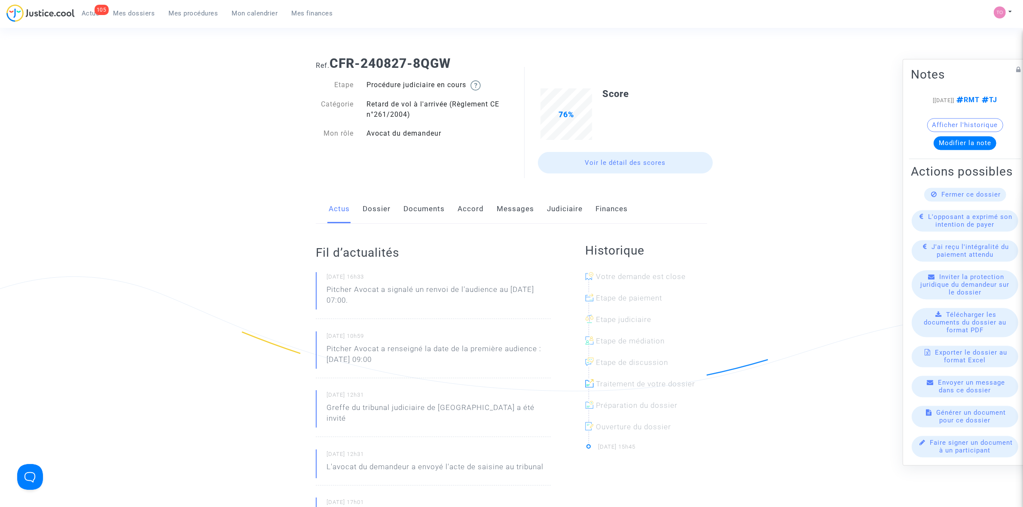
click at [373, 205] on link "Dossier" at bounding box center [377, 209] width 28 height 28
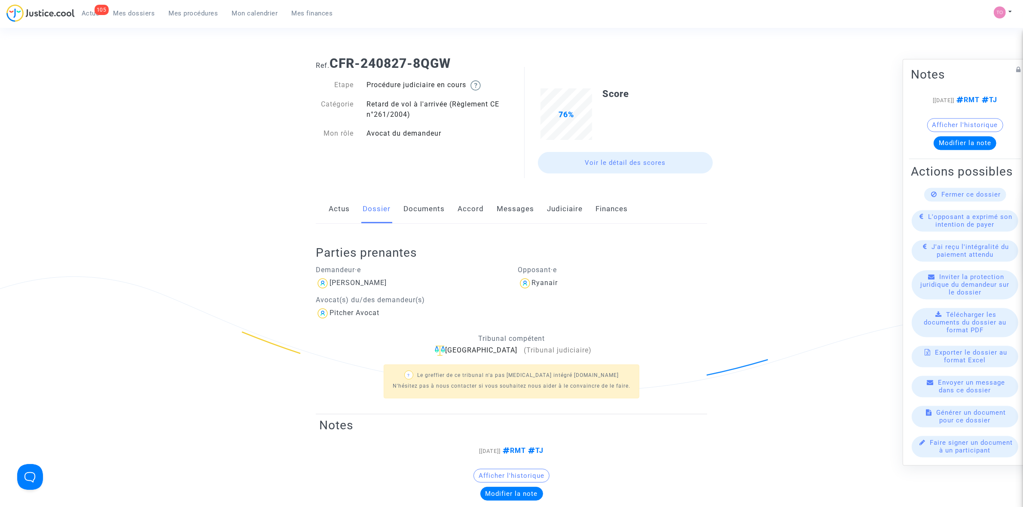
click at [556, 209] on link "Judiciaire" at bounding box center [565, 209] width 36 height 28
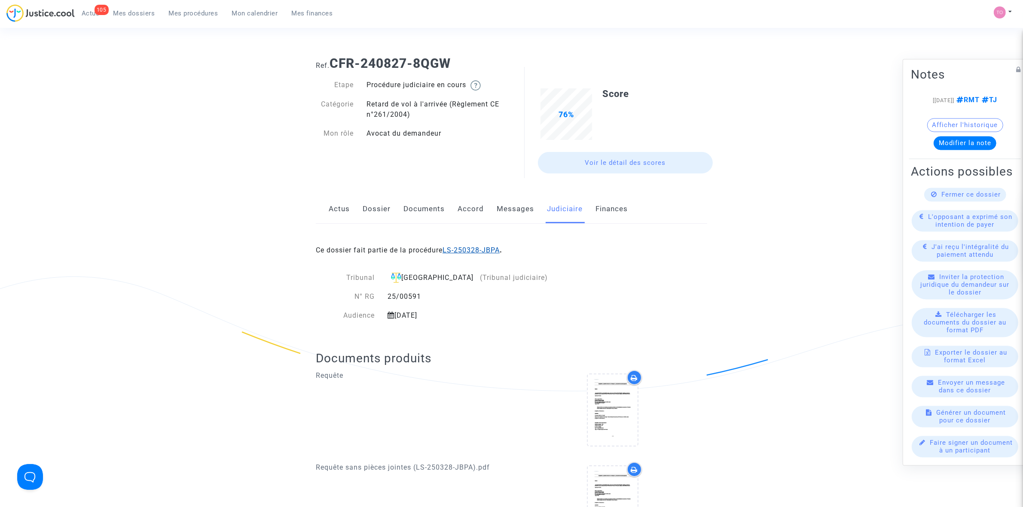
click at [479, 246] on link "LS-250328-JBPA" at bounding box center [471, 250] width 57 height 8
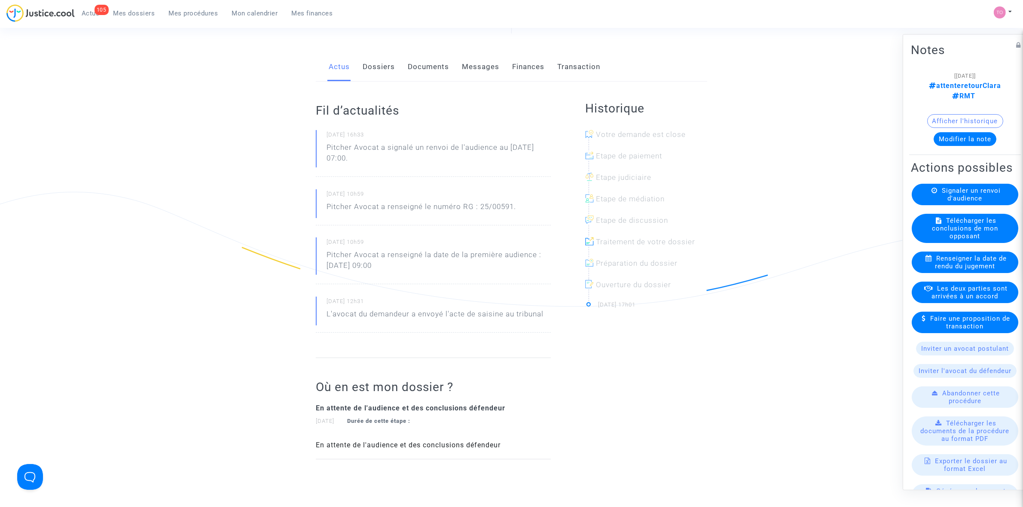
scroll to position [161, 0]
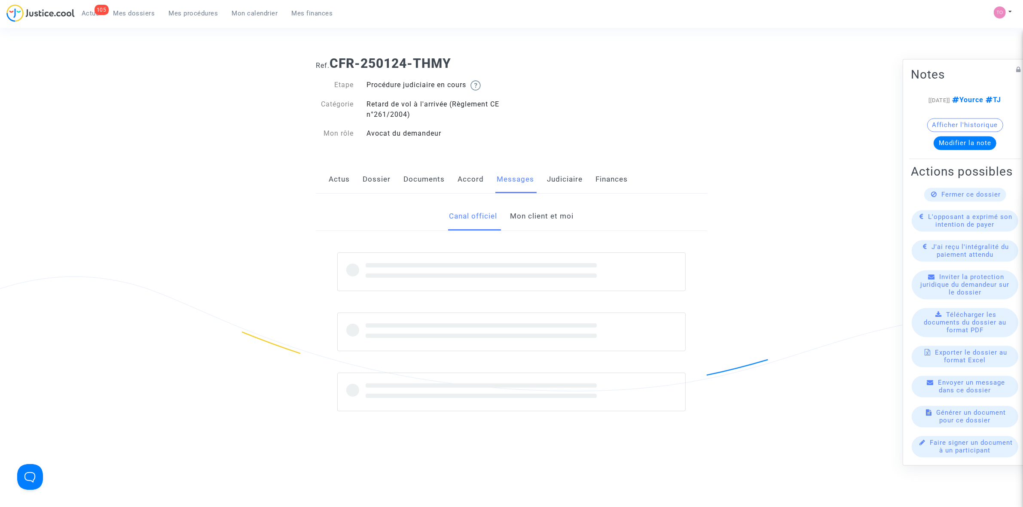
click at [538, 217] on link "Mon client et moi" at bounding box center [542, 216] width 64 height 28
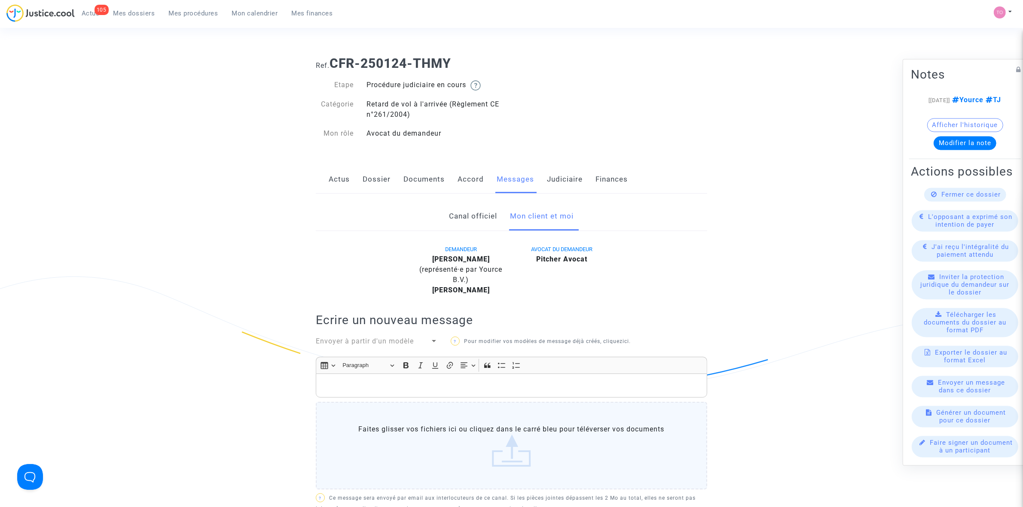
click at [562, 179] on link "Judiciaire" at bounding box center [565, 179] width 36 height 28
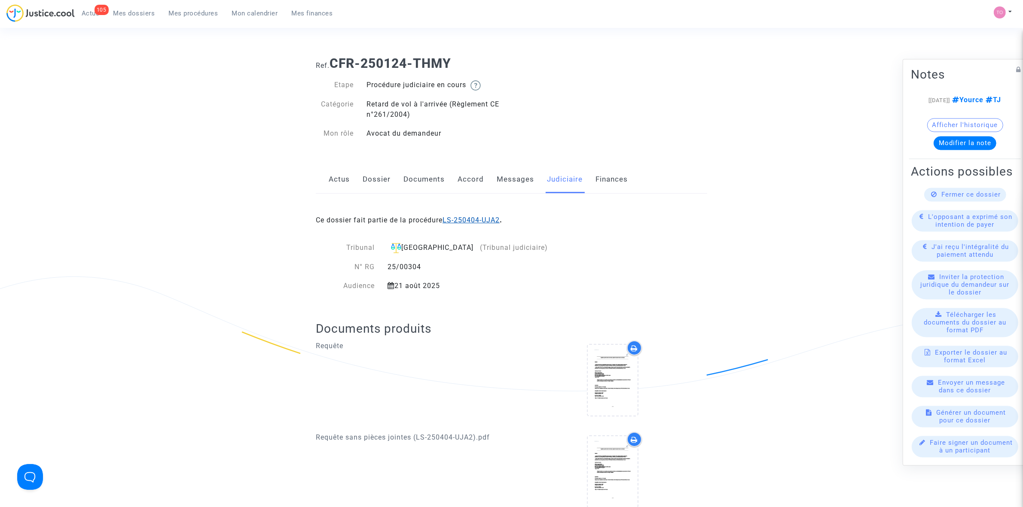
click at [469, 218] on link "LS-250404-UJA2" at bounding box center [471, 220] width 57 height 8
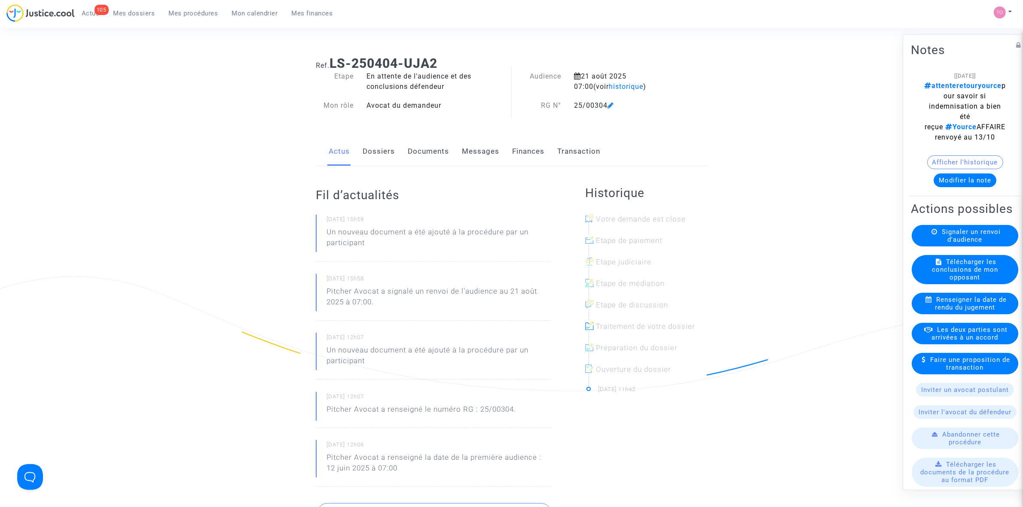
click at [383, 151] on link "Dossiers" at bounding box center [379, 151] width 32 height 28
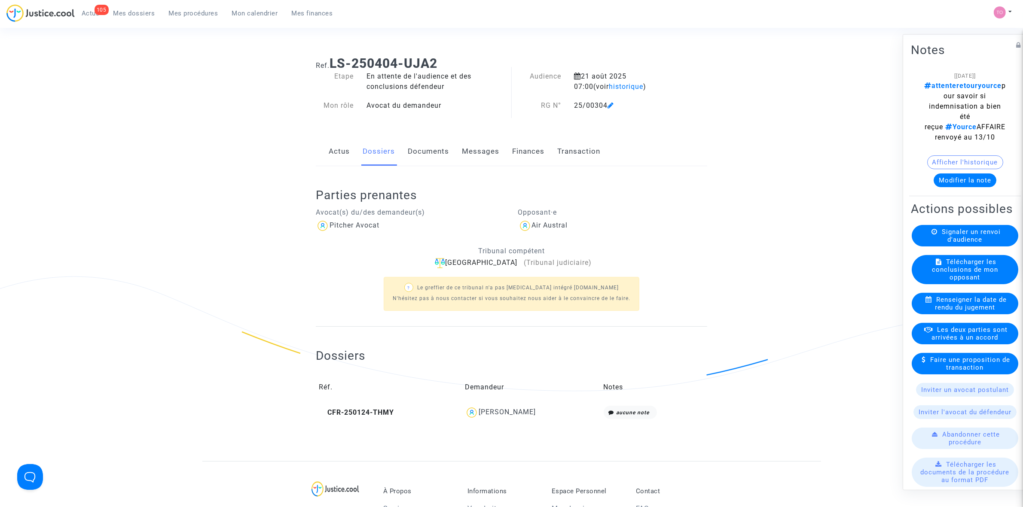
click at [132, 14] on span "Mes dossiers" at bounding box center [134, 13] width 42 height 8
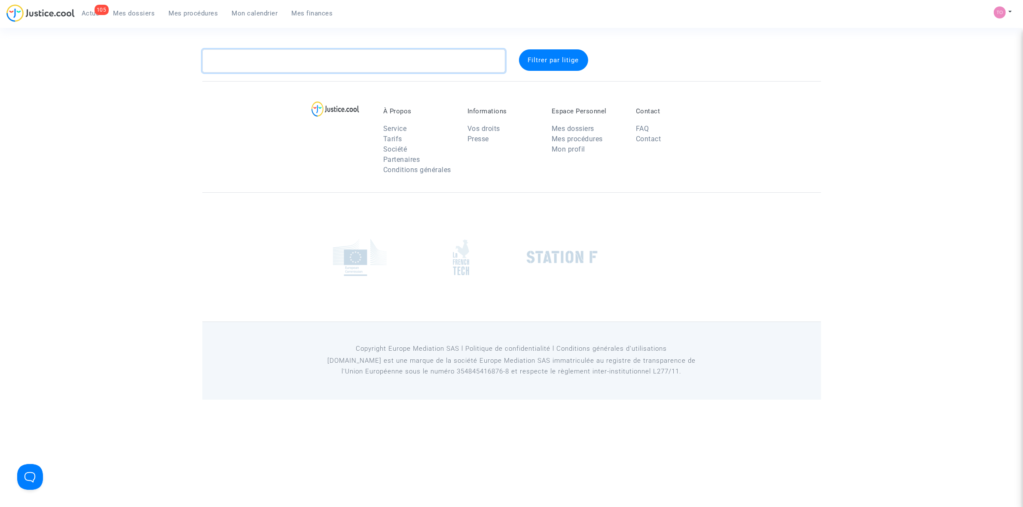
click at [304, 67] on textarea at bounding box center [353, 60] width 303 height 23
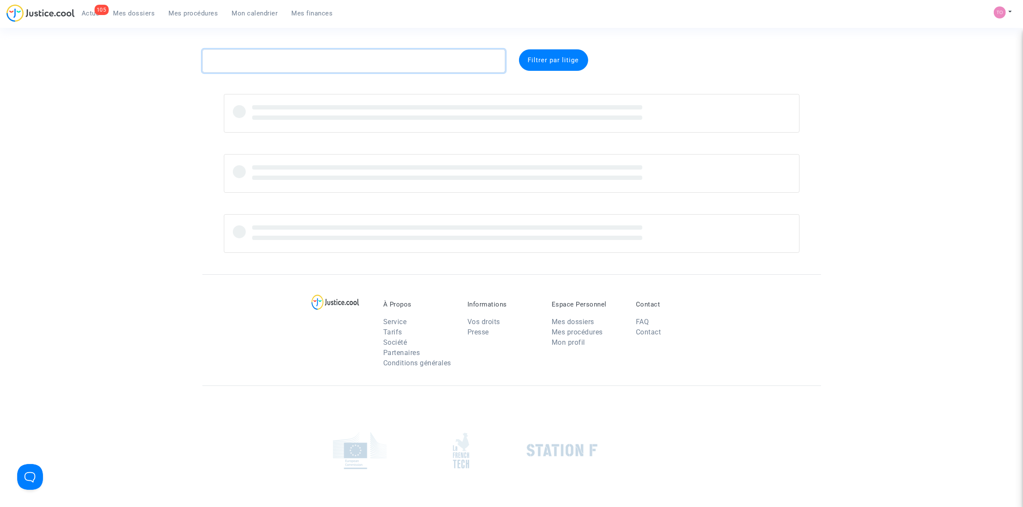
paste textarea "NEDELEC"
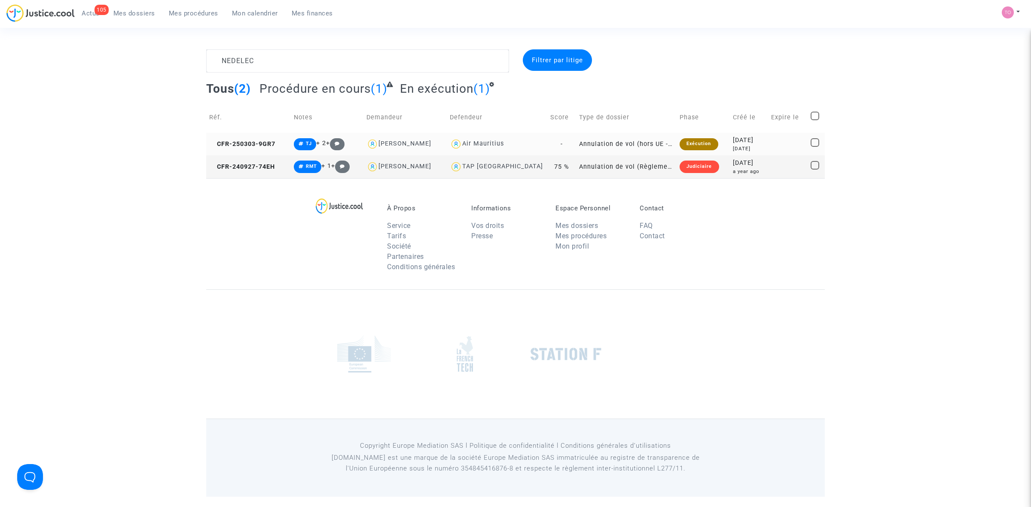
click at [497, 143] on div "Air Mauritius" at bounding box center [483, 143] width 42 height 7
type textarea "NEDELEC @"Air Mauritius""
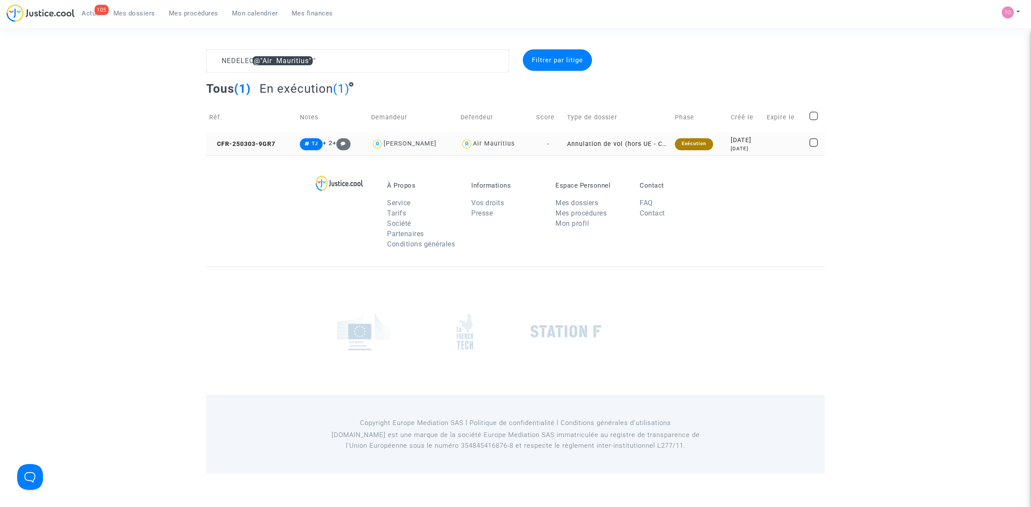
click at [731, 148] on div "[DATE]" at bounding box center [746, 148] width 30 height 7
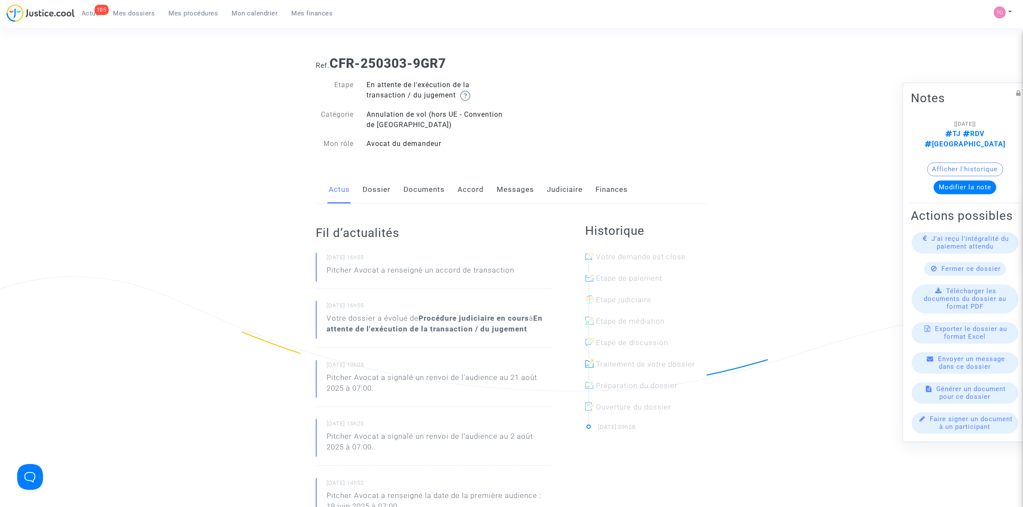
click at [561, 186] on link "Judiciaire" at bounding box center [565, 190] width 36 height 28
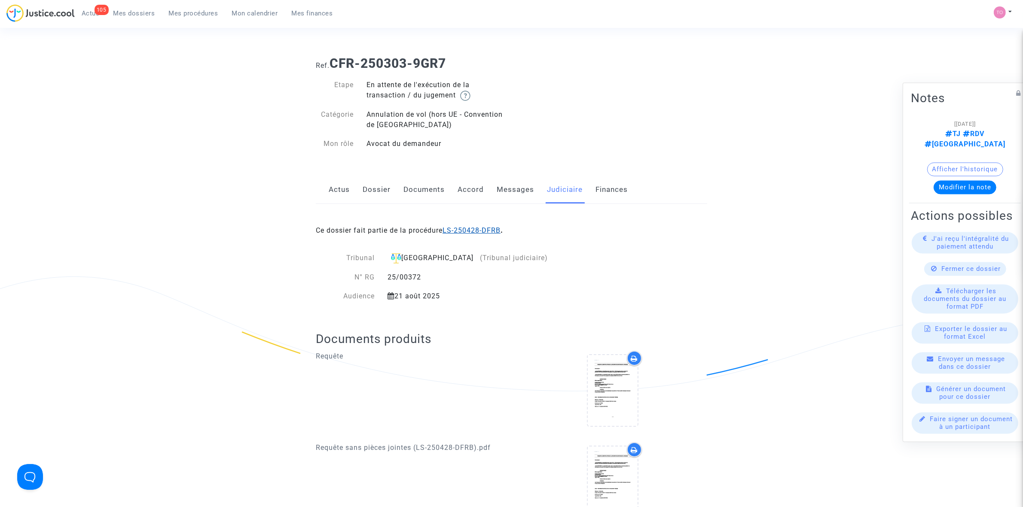
click at [490, 230] on link "LS-250428-DFRB" at bounding box center [472, 230] width 58 height 8
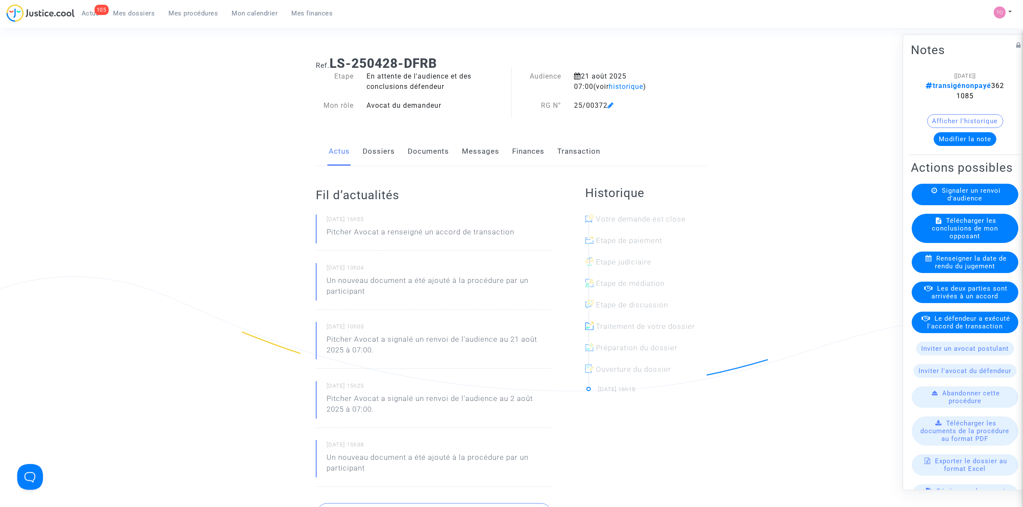
click at [937, 119] on button "Afficher l'historique" at bounding box center [965, 121] width 76 height 14
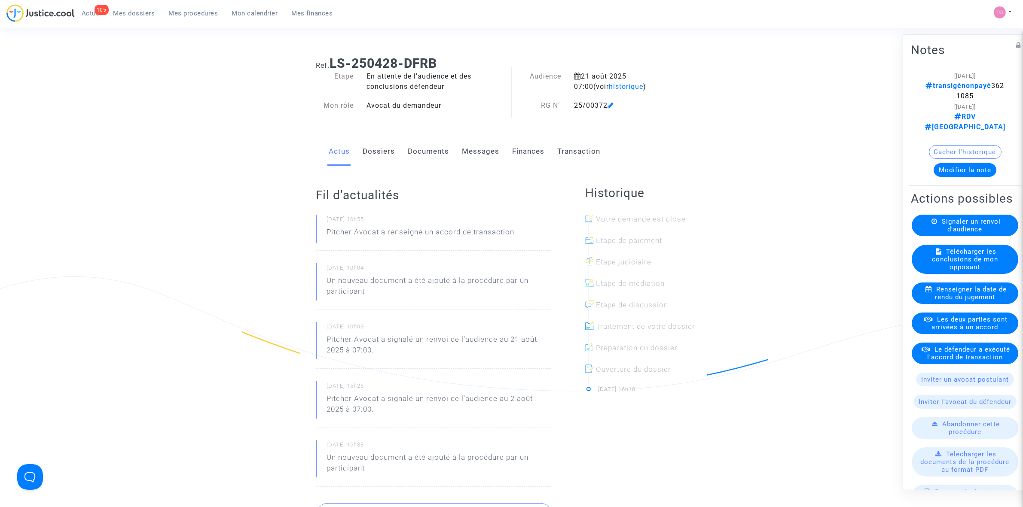
click at [836, 151] on div "Ref. LS-250428-DFRB Etape En attente de l'audience et des conclusions défendeur…" at bounding box center [511, 376] width 1023 height 655
click at [488, 151] on link "Messages" at bounding box center [480, 151] width 37 height 28
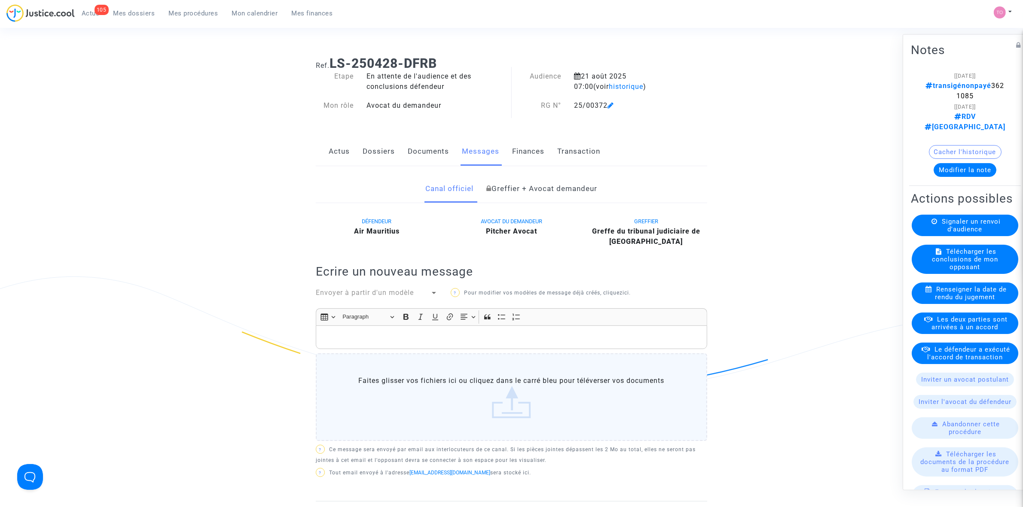
click at [369, 153] on link "Dossiers" at bounding box center [379, 151] width 32 height 28
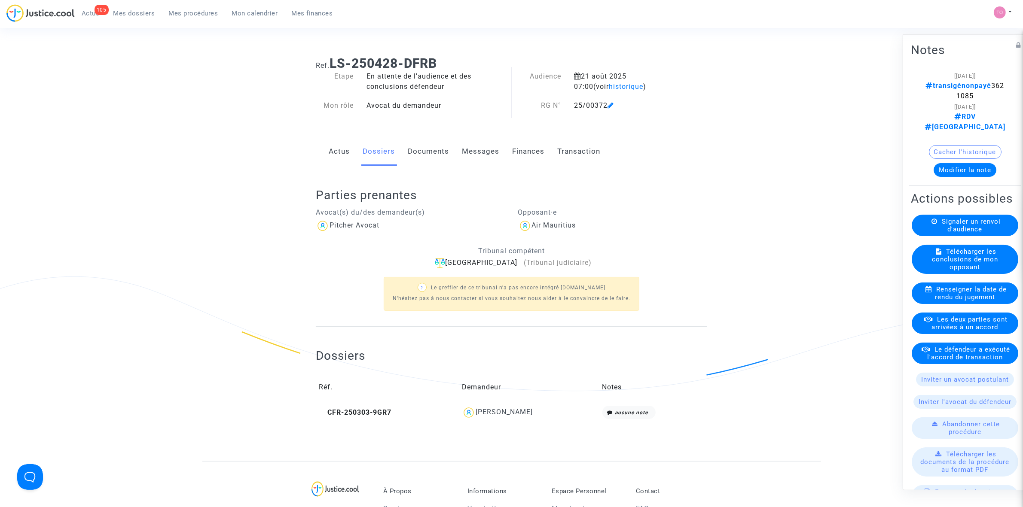
click at [522, 419] on div "[PERSON_NAME]" at bounding box center [529, 413] width 134 height 14
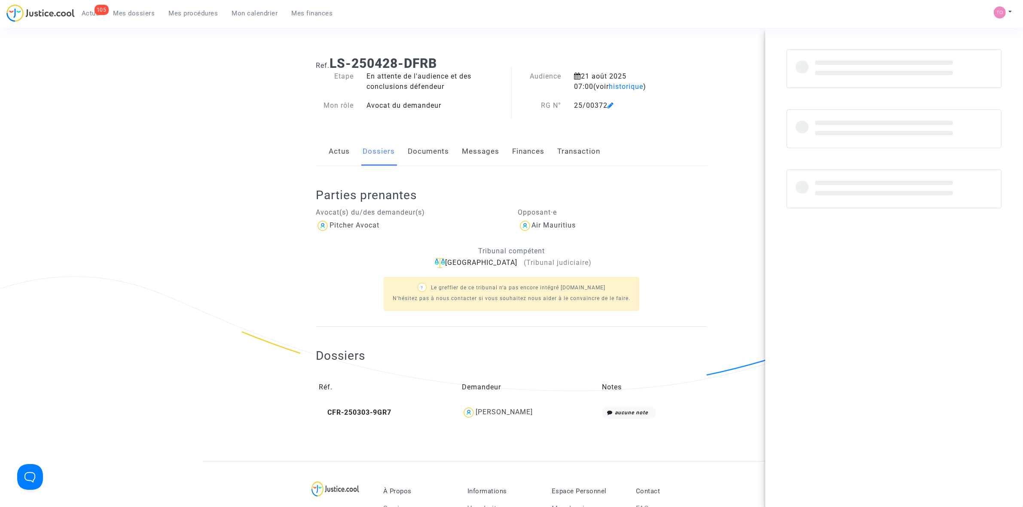
click at [522, 410] on div "[PERSON_NAME]" at bounding box center [504, 412] width 57 height 8
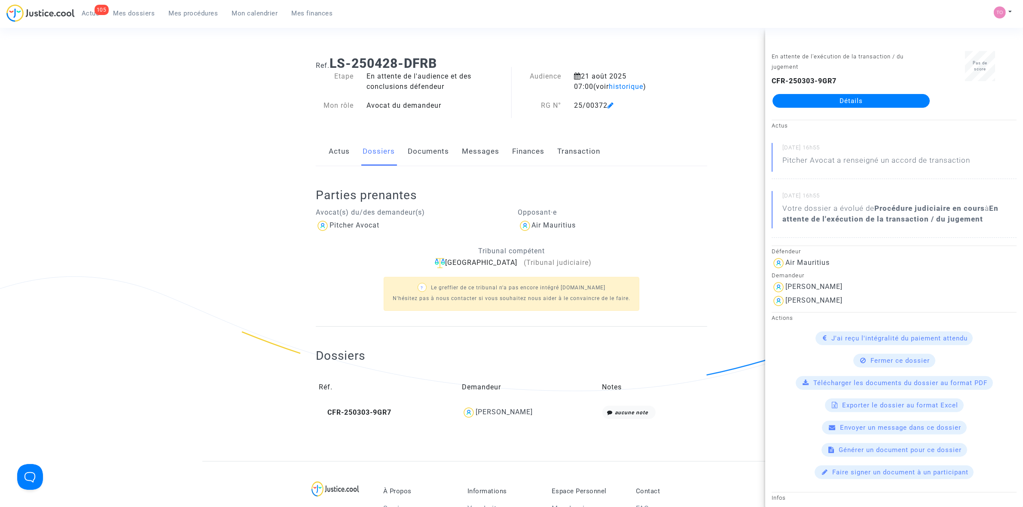
click at [522, 410] on div "[PERSON_NAME]" at bounding box center [504, 412] width 57 height 8
click at [826, 94] on link "Détails" at bounding box center [850, 101] width 157 height 14
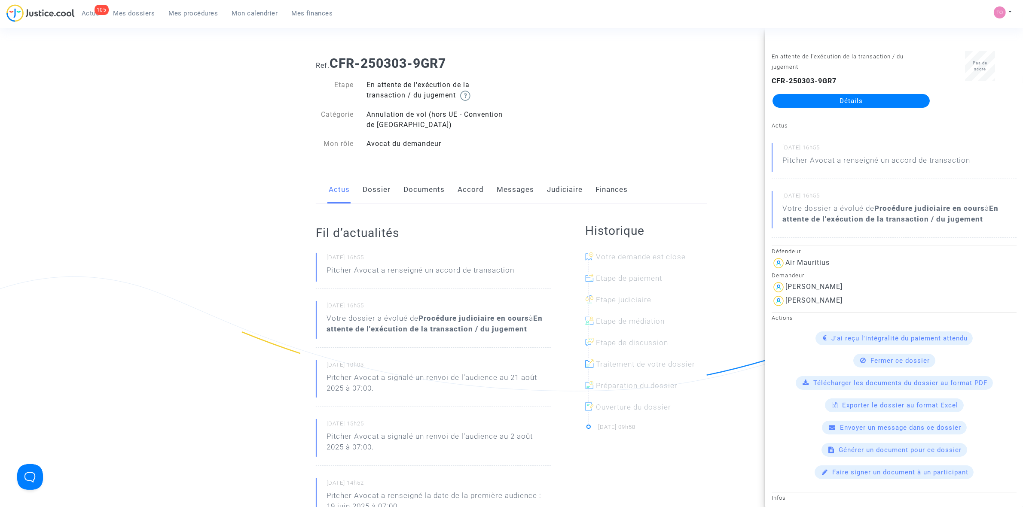
click at [521, 189] on link "Messages" at bounding box center [515, 190] width 37 height 28
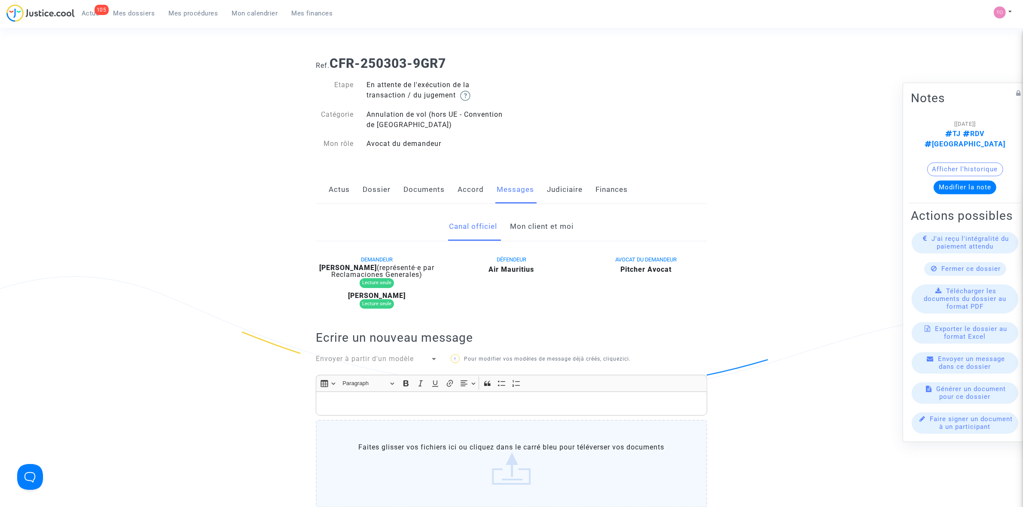
click at [540, 223] on link "Mon client et moi" at bounding box center [542, 227] width 64 height 28
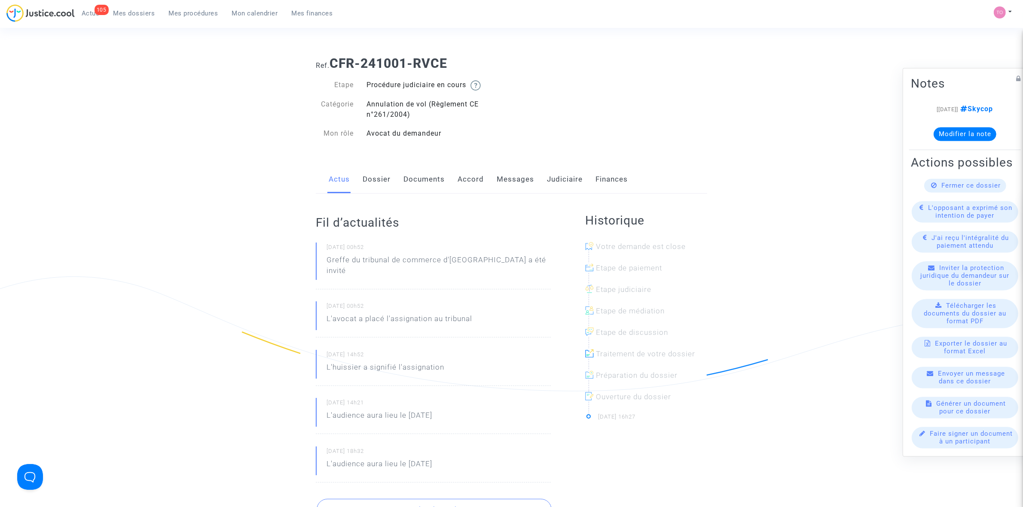
click at [559, 177] on link "Judiciaire" at bounding box center [565, 179] width 36 height 28
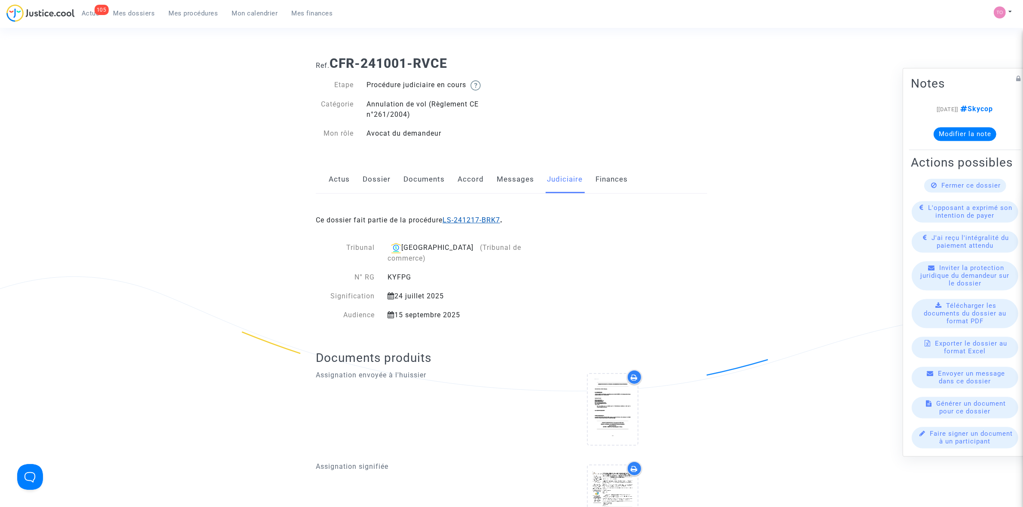
click at [478, 220] on link "LS-241217-BRK7" at bounding box center [472, 220] width 58 height 8
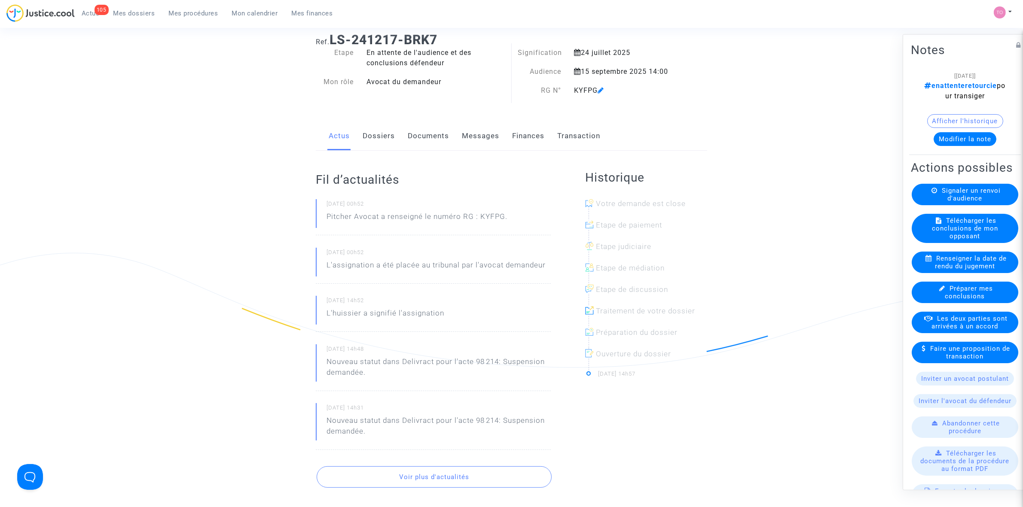
scroll to position [54, 0]
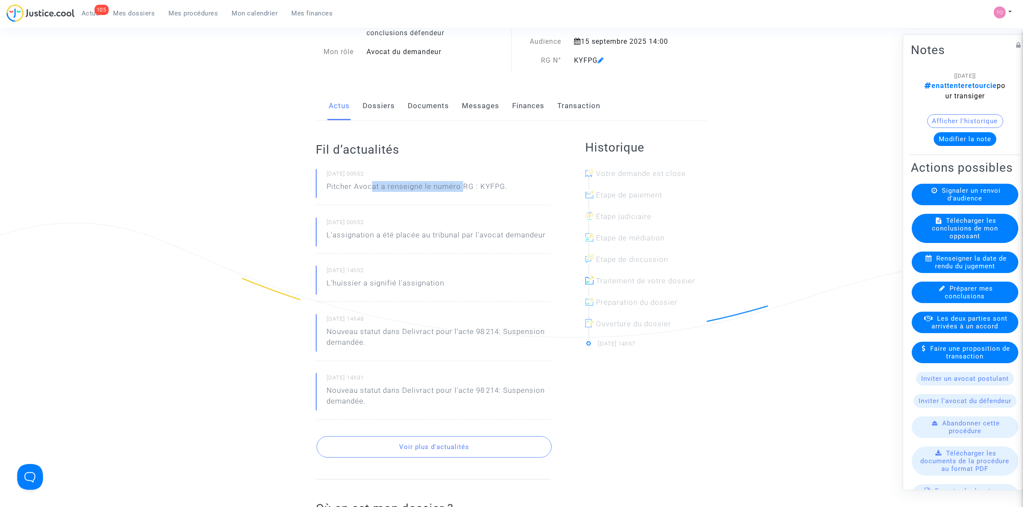
drag, startPoint x: 372, startPoint y: 189, endPoint x: 471, endPoint y: 184, distance: 99.8
click at [467, 183] on p "Pitcher Avocat a renseigné le numéro RG : KYFPG." at bounding box center [417, 188] width 181 height 15
drag, startPoint x: 487, startPoint y: 185, endPoint x: 519, endPoint y: 185, distance: 32.2
click at [519, 185] on div "[DATE] 00h52 Pitcher Avocat a renseigné le numéro RG : KYFPG." at bounding box center [433, 187] width 235 height 36
click at [527, 162] on div "Fil d’actualités [DATE] 00h52 Pitcher Avocat a renseigné le numéro RG : KYFPG. …" at bounding box center [433, 301] width 235 height 360
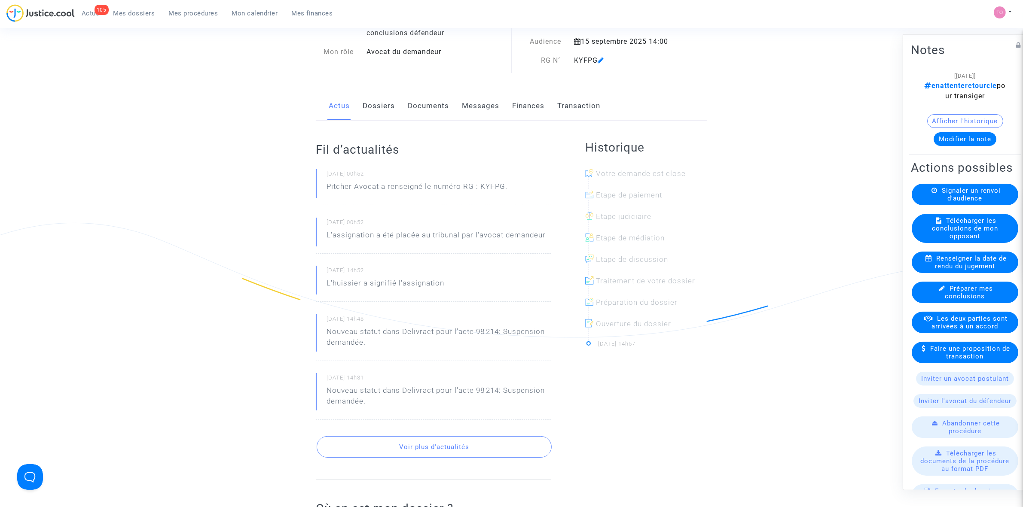
click at [949, 119] on button "Afficher l'historique" at bounding box center [965, 121] width 76 height 14
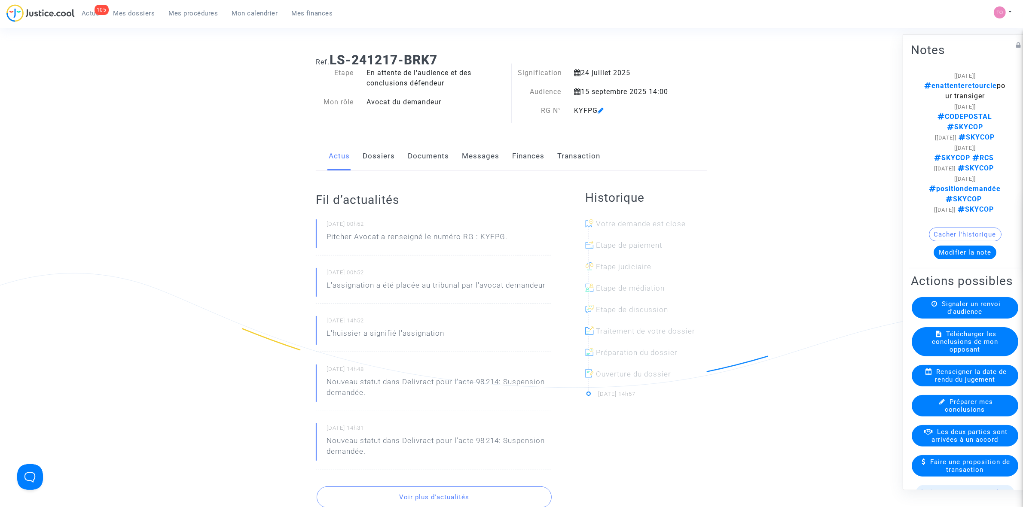
scroll to position [0, 0]
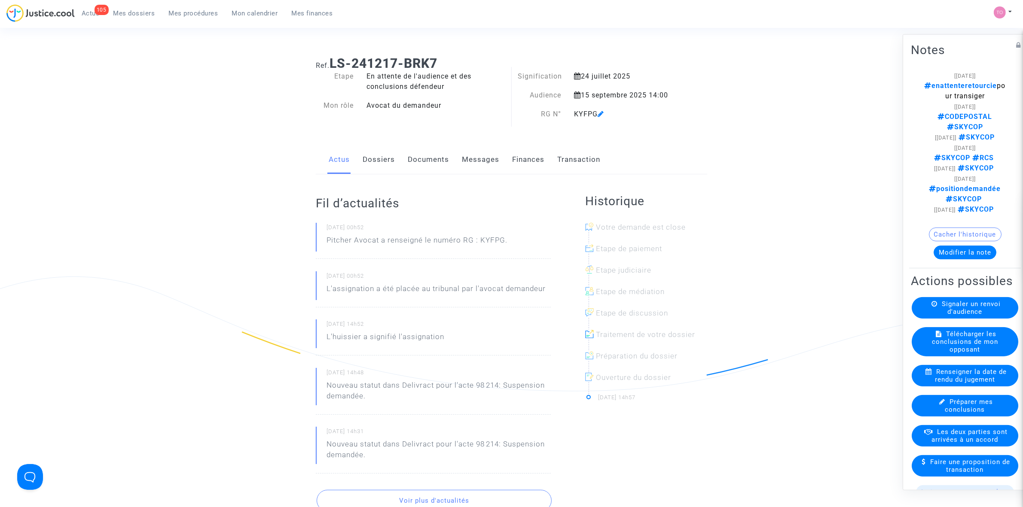
click at [958, 259] on button "Modifier la note" at bounding box center [965, 252] width 63 height 14
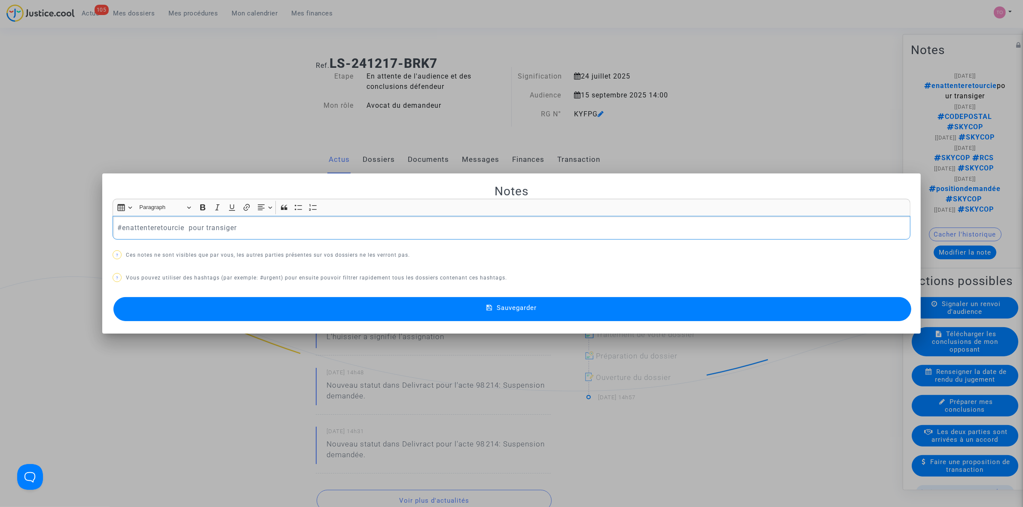
drag, startPoint x: 236, startPoint y: 228, endPoint x: 74, endPoint y: 207, distance: 163.8
click at [74, 207] on div "Notes Rich Text Editor Insert table Insert table Heading Paragraph Paragraph He…" at bounding box center [511, 253] width 1023 height 507
click at [174, 225] on p "Cie demande le nnuémro RG" at bounding box center [511, 228] width 789 height 11
click at [224, 231] on p "Cie demande le nuémro RG" at bounding box center [511, 228] width 789 height 11
click at [422, 311] on button "Sauvegarder" at bounding box center [512, 309] width 798 height 24
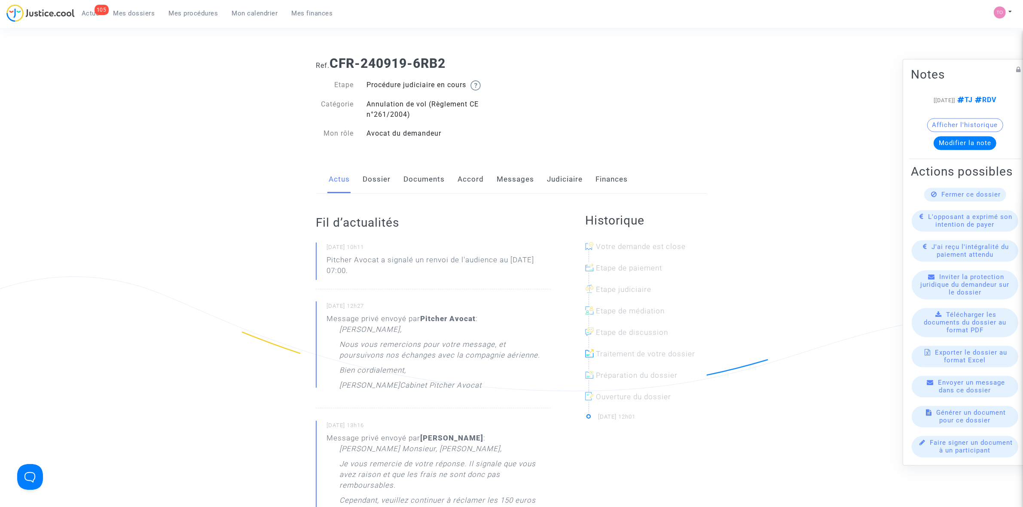
click at [498, 181] on link "Messages" at bounding box center [515, 179] width 37 height 28
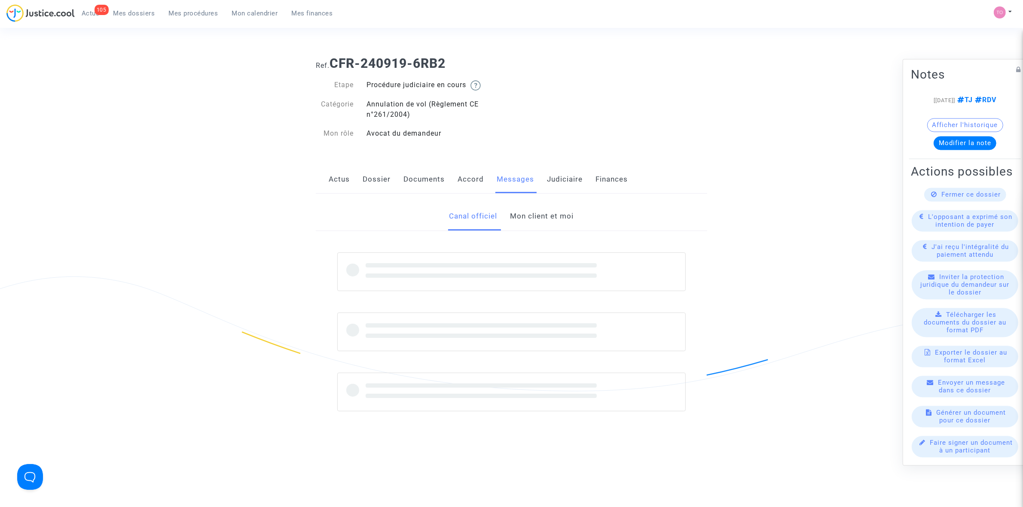
click at [546, 217] on link "Mon client et moi" at bounding box center [542, 216] width 64 height 28
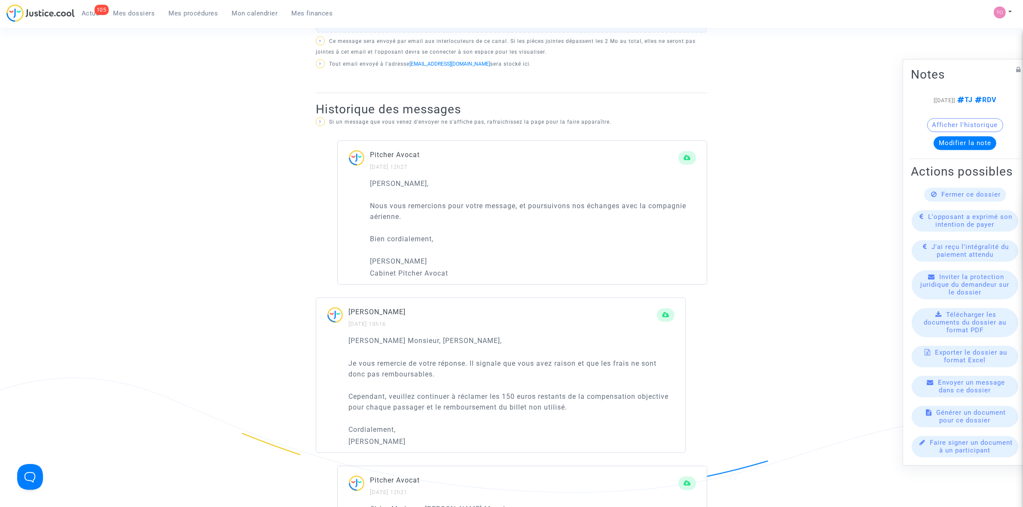
scroll to position [483, 0]
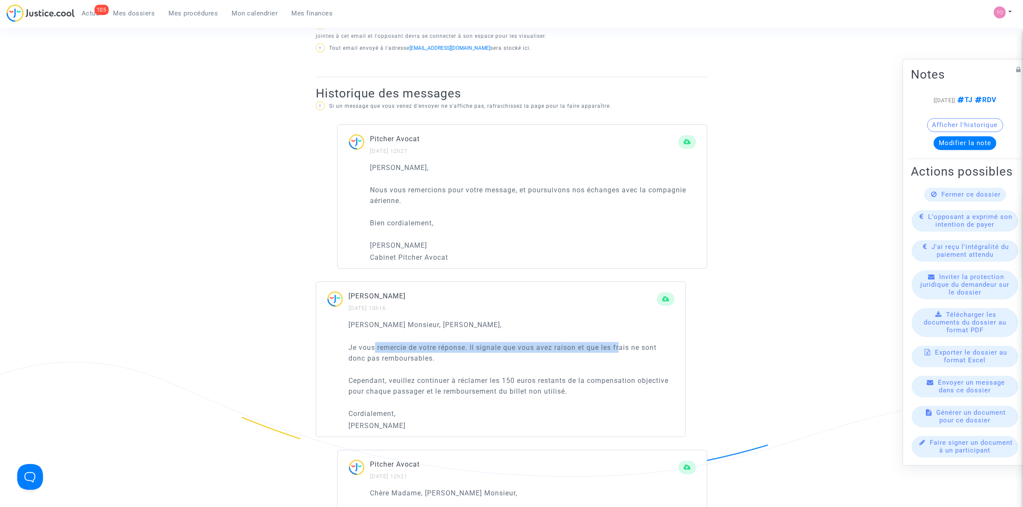
drag, startPoint x: 375, startPoint y: 346, endPoint x: 623, endPoint y: 347, distance: 248.3
click at [623, 347] on p "Je vous remercie de votre réponse. Il signale que vous avez raison et que les f…" at bounding box center [511, 352] width 326 height 21
drag, startPoint x: 363, startPoint y: 357, endPoint x: 396, endPoint y: 355, distance: 32.7
click at [396, 355] on p "Je vous remercie de votre réponse. Il signale que vous avez raison et que les f…" at bounding box center [511, 352] width 326 height 21
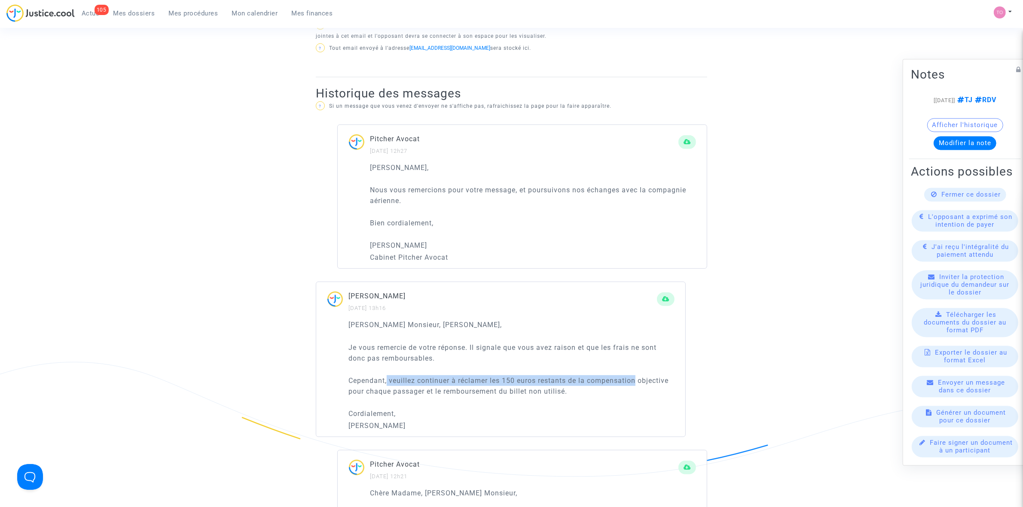
drag, startPoint x: 394, startPoint y: 383, endPoint x: 637, endPoint y: 379, distance: 243.2
click at [637, 379] on p "Cependant, veuillez continuer à réclamer les 150 euros restants de la compensat…" at bounding box center [511, 385] width 326 height 21
drag, startPoint x: 395, startPoint y: 391, endPoint x: 519, endPoint y: 394, distance: 123.3
click at [519, 394] on p "Cependant, veuillez continuer à réclamer les 150 euros restants de la compensat…" at bounding box center [511, 385] width 326 height 21
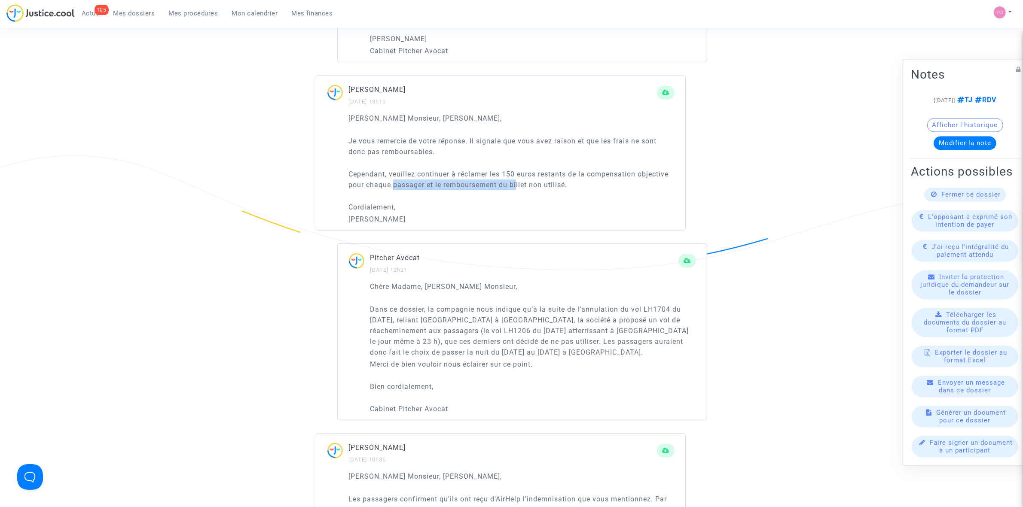
scroll to position [698, 0]
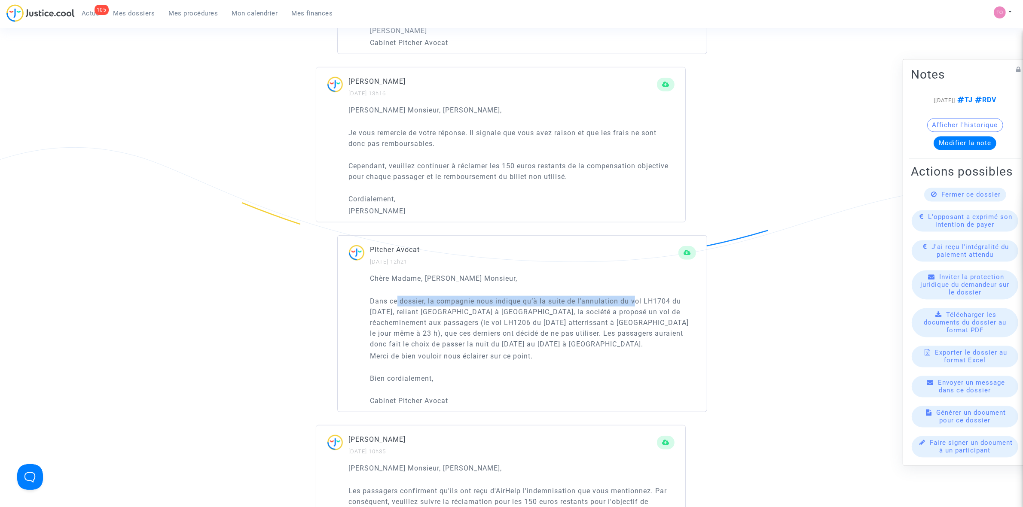
drag, startPoint x: 409, startPoint y: 296, endPoint x: 635, endPoint y: 303, distance: 225.6
click at [635, 303] on p "Dans ce dossier, la compagnie nous indique qu’à la suite de l’annulation du vol…" at bounding box center [533, 323] width 326 height 54
drag, startPoint x: 423, startPoint y: 315, endPoint x: 465, endPoint y: 312, distance: 42.2
click at [456, 312] on p "Dans ce dossier, la compagnie nous indique qu’à la suite de l’annulation du vol…" at bounding box center [533, 323] width 326 height 54
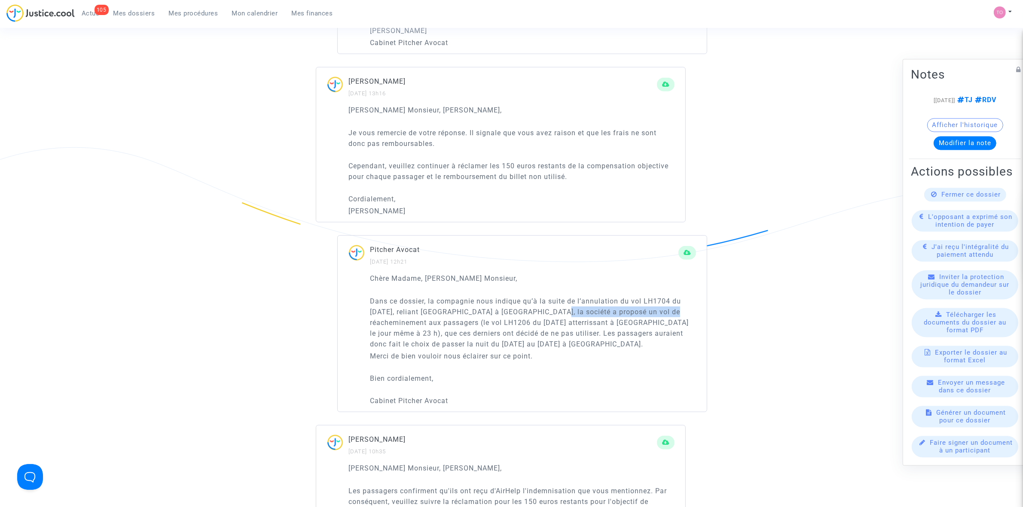
drag, startPoint x: 534, startPoint y: 314, endPoint x: 652, endPoint y: 312, distance: 118.6
click at [652, 312] on p "Dans ce dossier, la compagnie nous indique qu’à la suite de l’annulation du vol…" at bounding box center [533, 323] width 326 height 54
drag, startPoint x: 407, startPoint y: 323, endPoint x: 660, endPoint y: 319, distance: 253.5
click at [660, 319] on p "Dans ce dossier, la compagnie nous indique qu’à la suite de l’annulation du vol…" at bounding box center [533, 323] width 326 height 54
drag, startPoint x: 401, startPoint y: 333, endPoint x: 654, endPoint y: 336, distance: 253.5
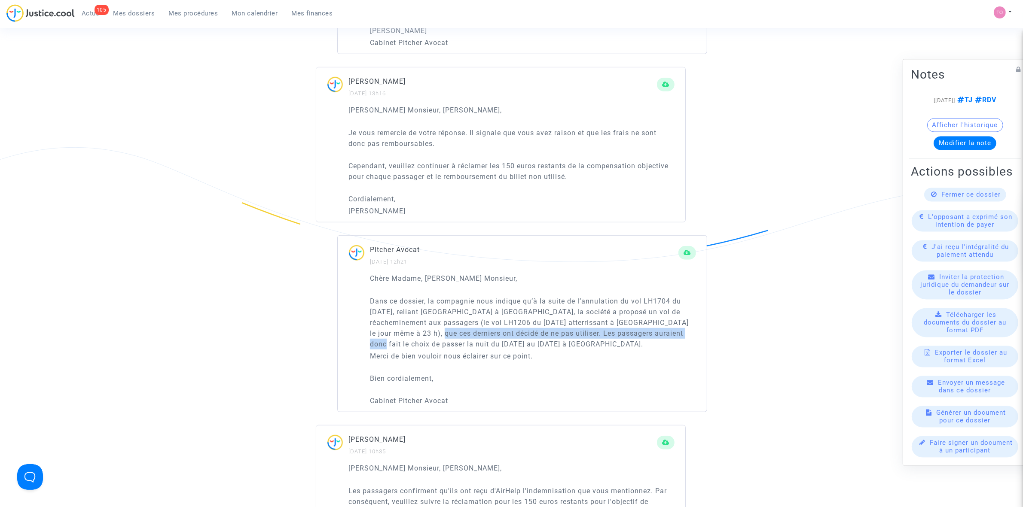
click at [654, 336] on p "Dans ce dossier, la compagnie nous indique qu’à la suite de l’annulation du vol…" at bounding box center [533, 323] width 326 height 54
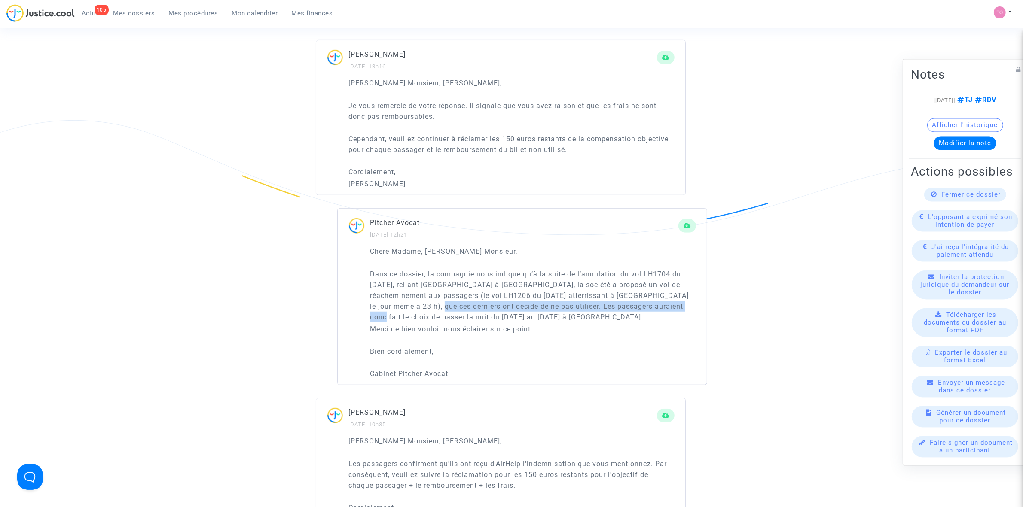
scroll to position [752, 0]
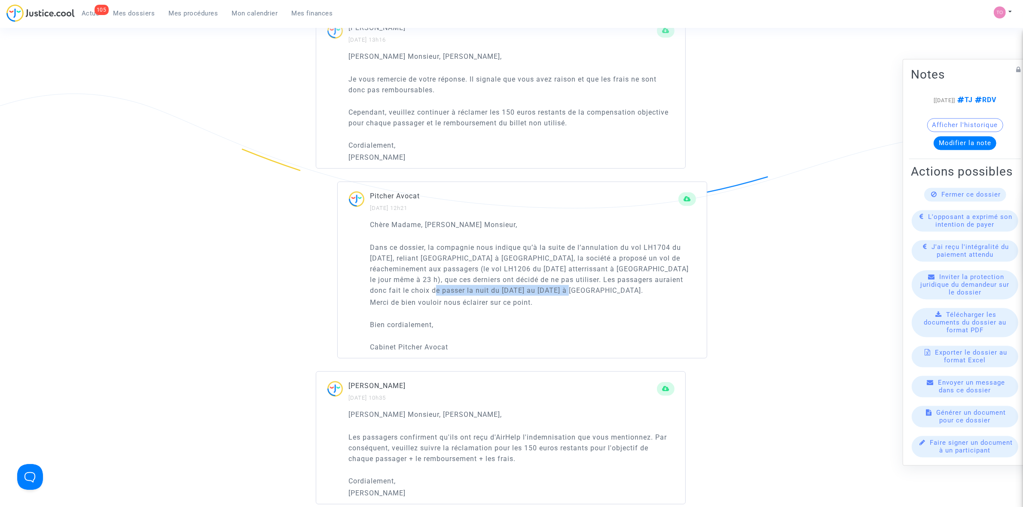
drag, startPoint x: 385, startPoint y: 289, endPoint x: 513, endPoint y: 290, distance: 128.0
click at [513, 290] on p "Dans ce dossier, la compagnie nous indique qu’à la suite de l’annulation du vol…" at bounding box center [533, 269] width 326 height 54
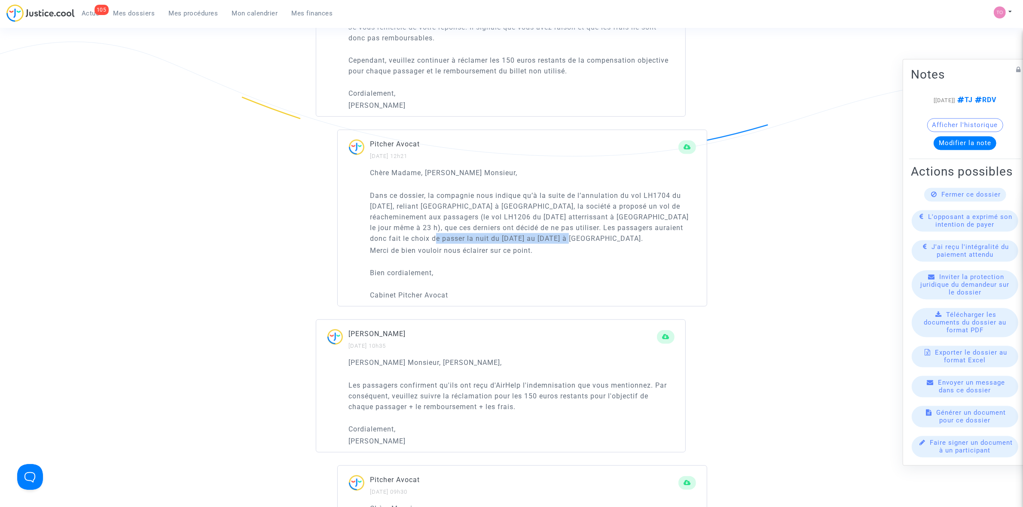
scroll to position [806, 0]
drag, startPoint x: 409, startPoint y: 378, endPoint x: 566, endPoint y: 377, distance: 157.7
click at [566, 377] on div "[PERSON_NAME] Monsieur, Madame, Les passagers confirment qu'ils ont reçu d'AirH…" at bounding box center [511, 400] width 326 height 89
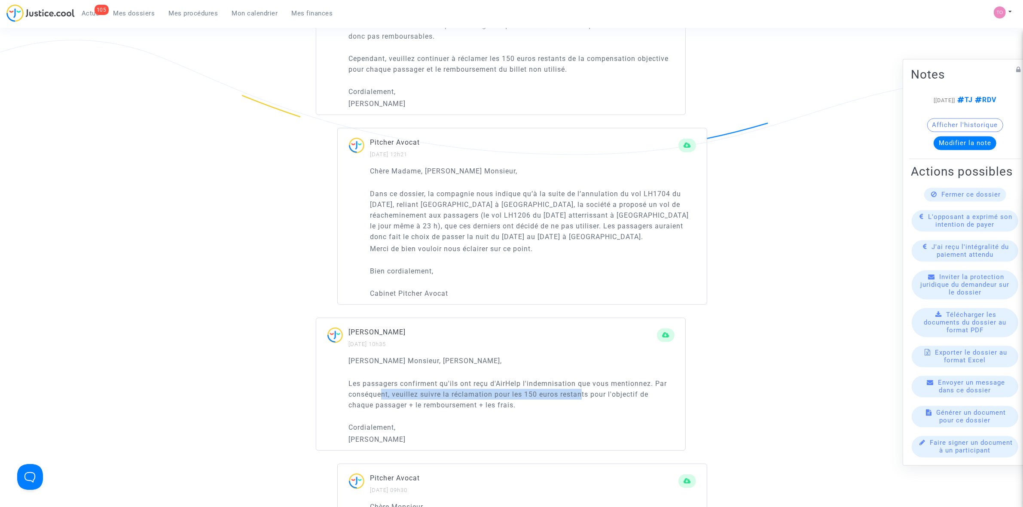
drag, startPoint x: 384, startPoint y: 394, endPoint x: 584, endPoint y: 392, distance: 200.6
click at [584, 392] on p "Les passagers confirment qu'ils ont reçu d'AirHelp l'indemnisation que vous men…" at bounding box center [511, 394] width 326 height 32
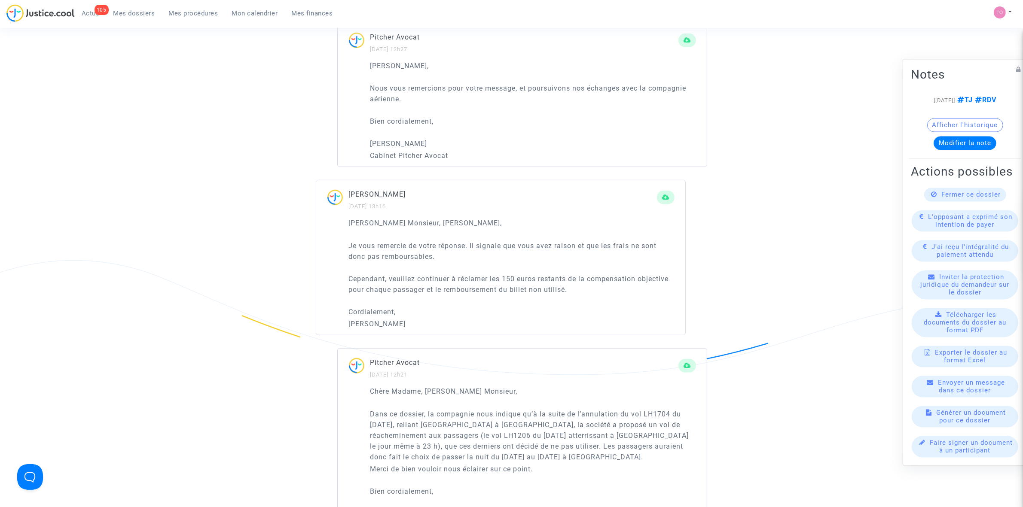
scroll to position [537, 0]
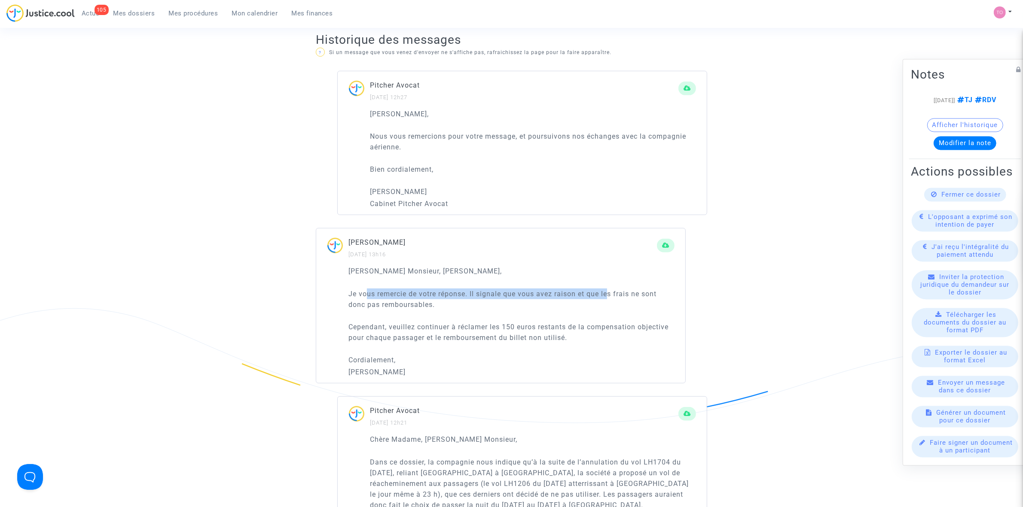
drag, startPoint x: 369, startPoint y: 298, endPoint x: 610, endPoint y: 291, distance: 242.0
click at [610, 291] on p "Je vous remercie de votre réponse. Il signale que vous avez raison et que les f…" at bounding box center [511, 299] width 326 height 21
drag, startPoint x: 371, startPoint y: 304, endPoint x: 400, endPoint y: 302, distance: 29.3
click at [400, 302] on p "Je vous remercie de votre réponse. Il signale que vous avez raison et que les f…" at bounding box center [511, 299] width 326 height 21
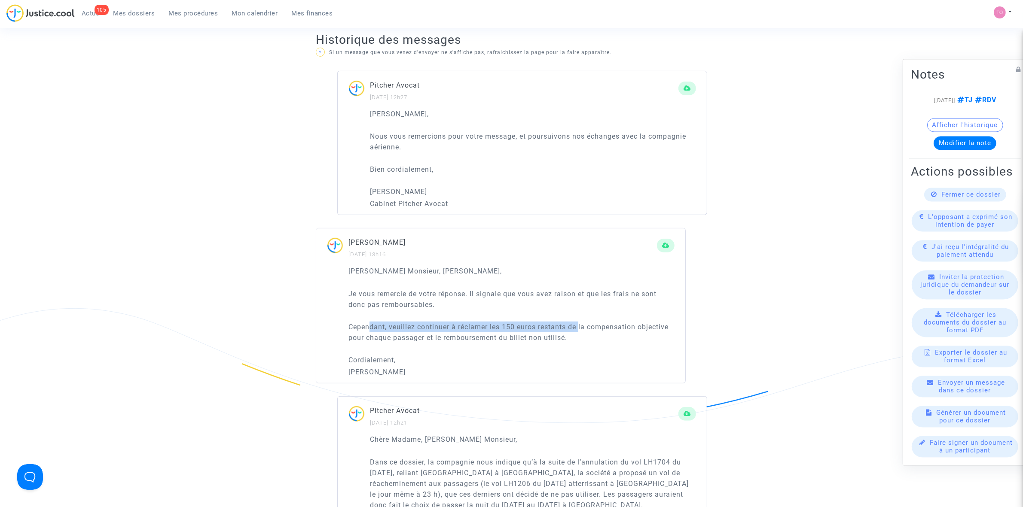
drag, startPoint x: 372, startPoint y: 327, endPoint x: 582, endPoint y: 327, distance: 210.1
click at [582, 327] on p "Cependant, veuillez continuer à réclamer les 150 euros restants de la compensat…" at bounding box center [511, 332] width 326 height 21
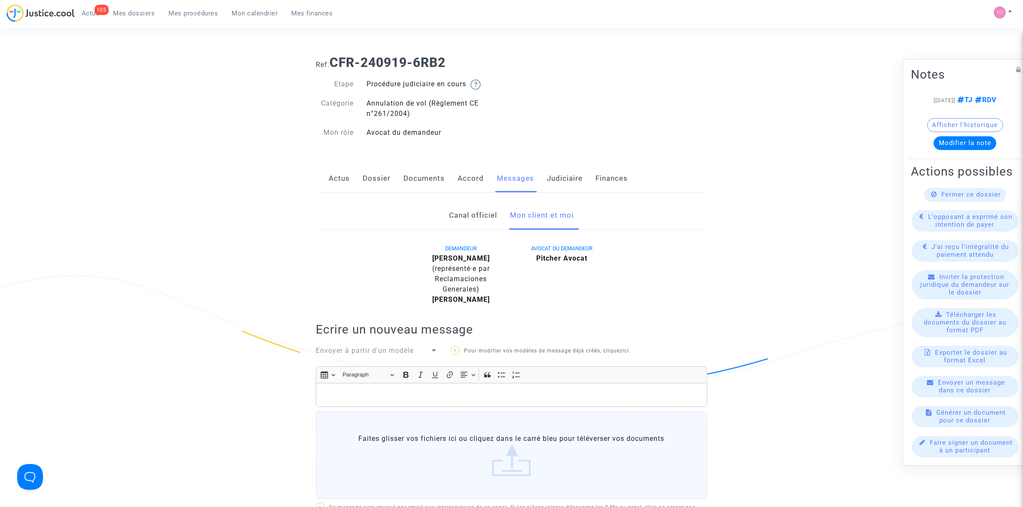
scroll to position [0, 0]
drag, startPoint x: 427, startPoint y: 61, endPoint x: 330, endPoint y: 61, distance: 98.0
click at [330, 61] on h1 "Ref. CFR-240919-6RB2" at bounding box center [511, 63] width 391 height 15
click at [452, 59] on h1 "Ref. CFR-240919-6RB2" at bounding box center [511, 63] width 391 height 15
drag, startPoint x: 467, startPoint y: 61, endPoint x: 334, endPoint y: 66, distance: 132.4
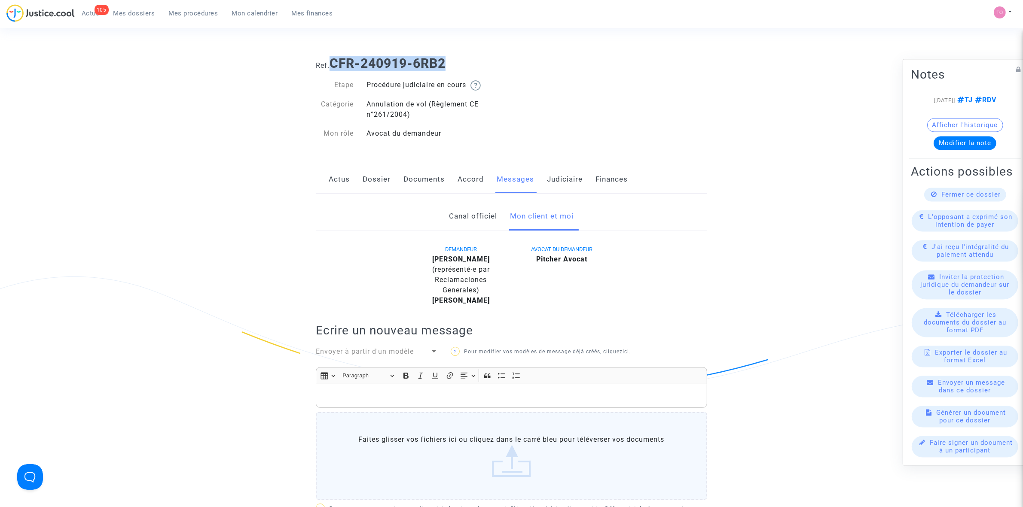
click at [334, 66] on h1 "Ref. CFR-240919-6RB2" at bounding box center [511, 63] width 391 height 15
copy b "CFR-240919-6RB2"
click at [389, 188] on link "Dossier" at bounding box center [377, 179] width 28 height 28
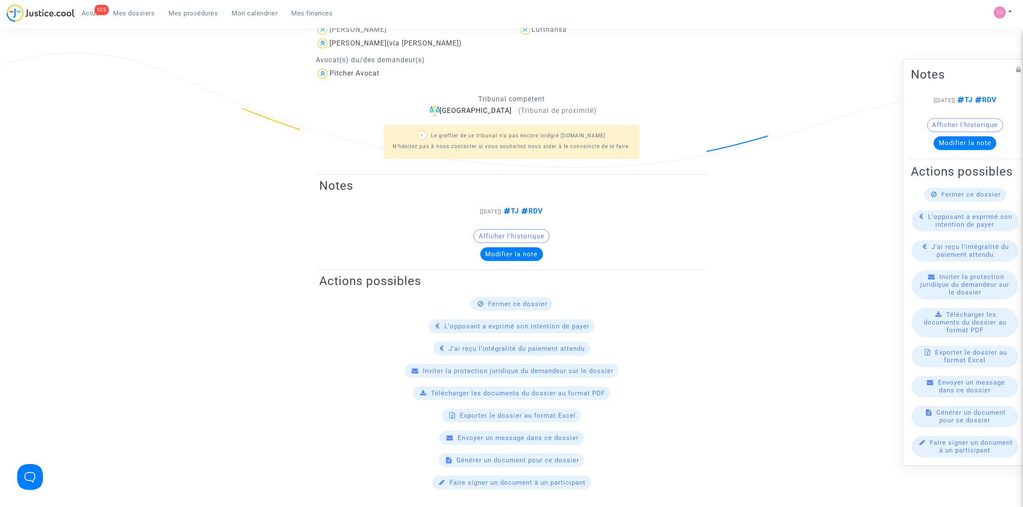
scroll to position [43, 0]
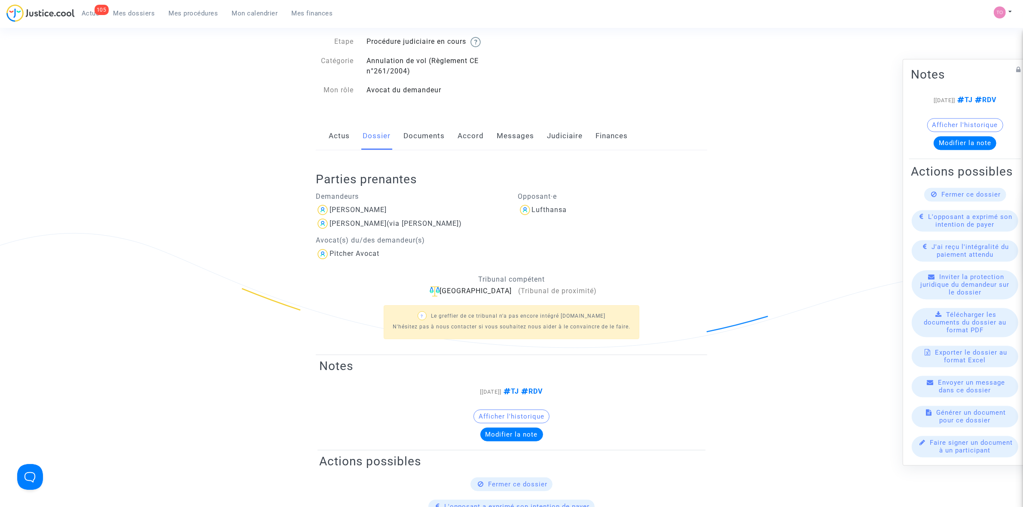
click at [437, 125] on link "Documents" at bounding box center [423, 136] width 41 height 28
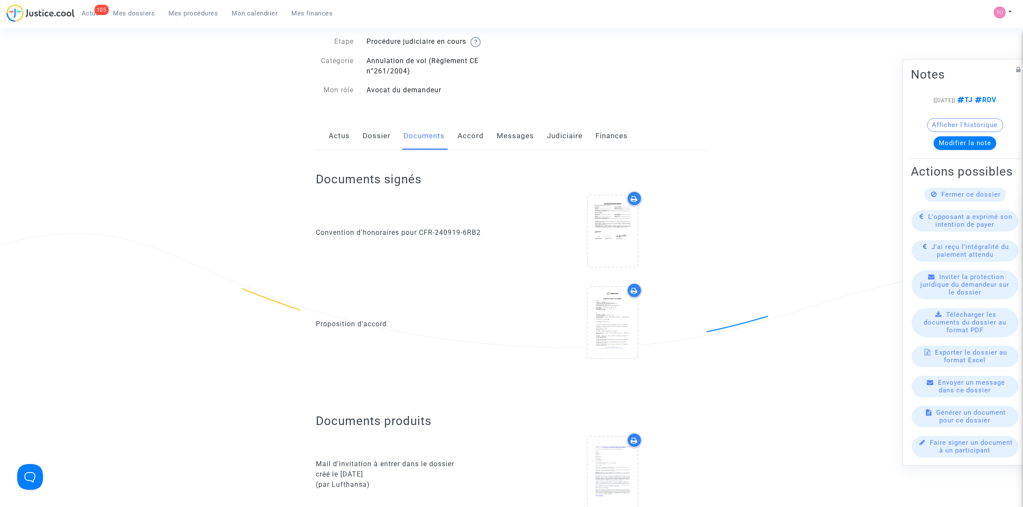
click at [363, 142] on link "Dossier" at bounding box center [377, 136] width 28 height 28
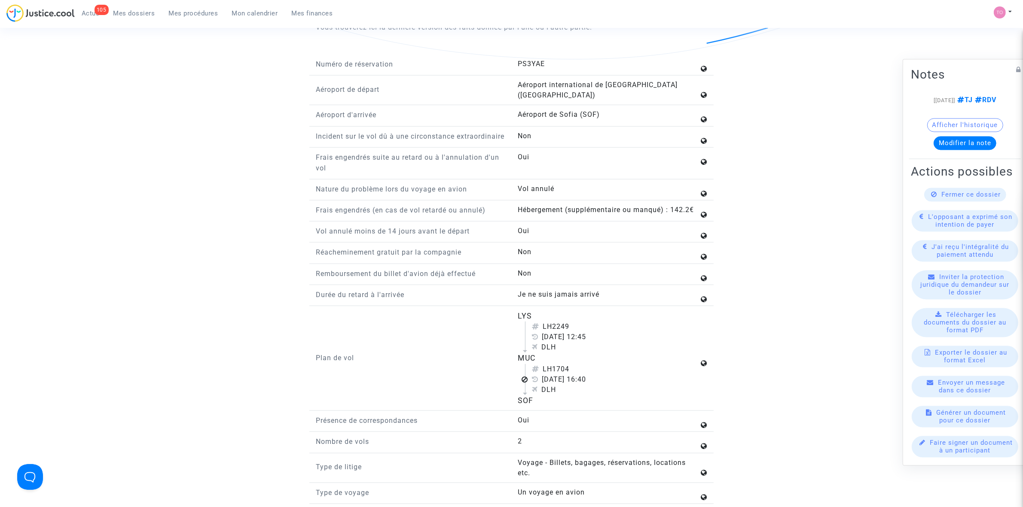
scroll to position [903, 0]
drag, startPoint x: 519, startPoint y: 362, endPoint x: 545, endPoint y: 363, distance: 26.2
click at [545, 362] on div "MUC" at bounding box center [608, 356] width 181 height 11
copy div "MUC"
drag, startPoint x: 516, startPoint y: 319, endPoint x: 531, endPoint y: 317, distance: 15.7
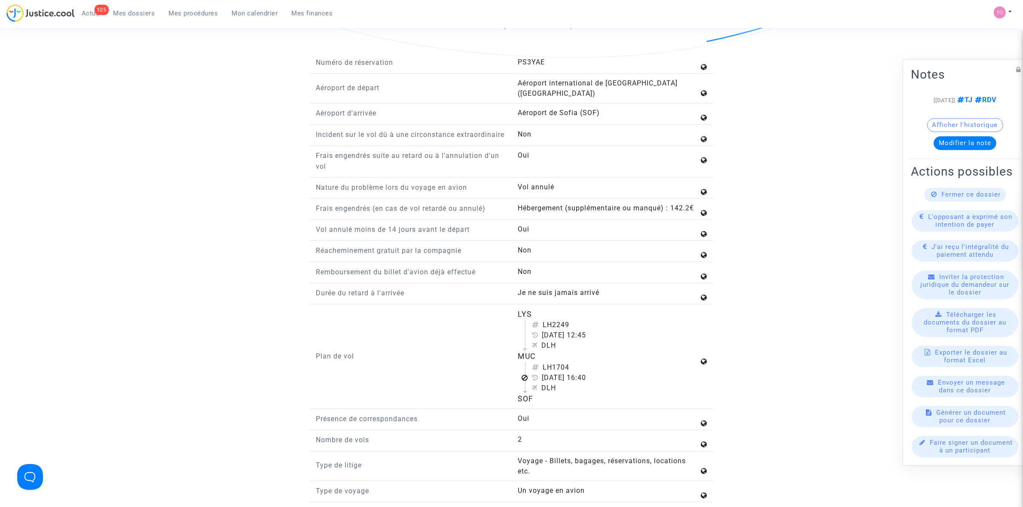
click at [531, 317] on div "LYS LH2249 13 juillet 2024 12:45 DLH MUC LH1704 13 juillet 2024 16:40 DLH SOF" at bounding box center [613, 357] width 202 height 96
drag, startPoint x: 516, startPoint y: 362, endPoint x: 533, endPoint y: 362, distance: 17.6
click at [533, 362] on div "LYS LH2249 13 juillet 2024 12:45 DLH MUC LH1704 13 juillet 2024 16:40 DLH SOF" at bounding box center [613, 357] width 202 height 96
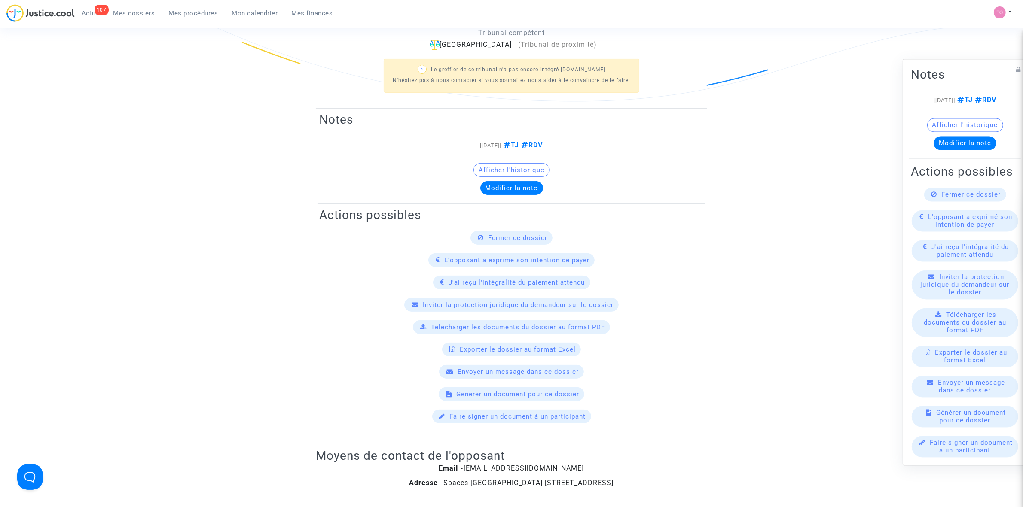
scroll to position [97, 0]
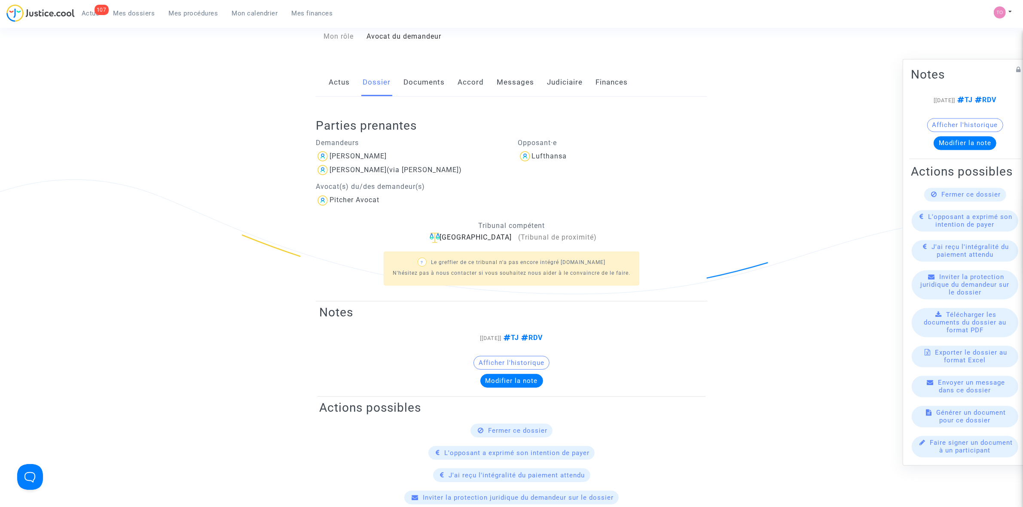
click at [515, 82] on link "Messages" at bounding box center [515, 82] width 37 height 28
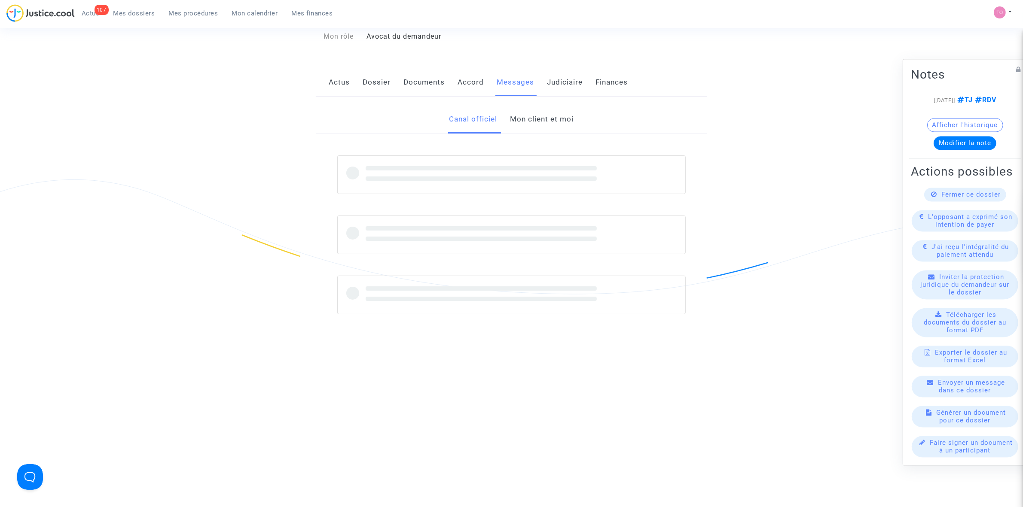
click at [542, 125] on link "Mon client et moi" at bounding box center [542, 119] width 64 height 28
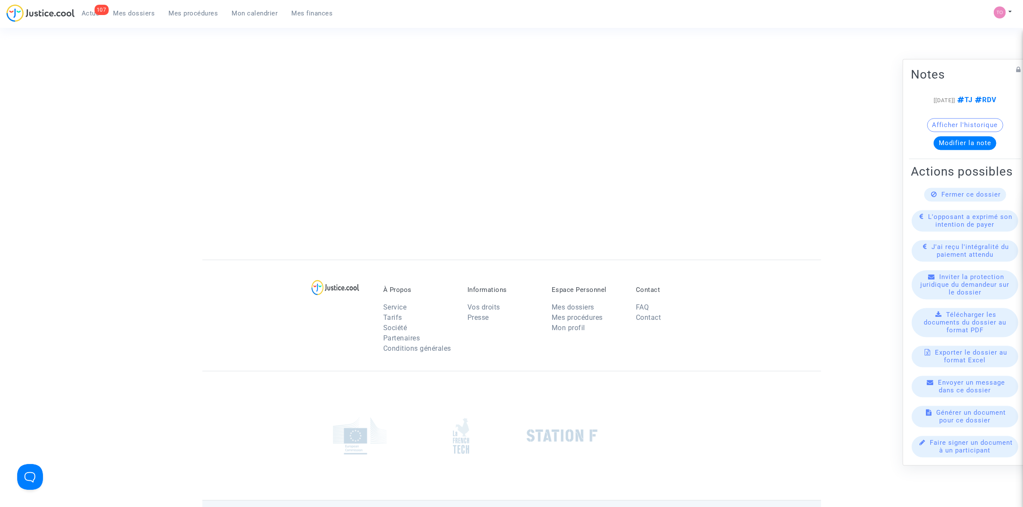
scroll to position [473, 0]
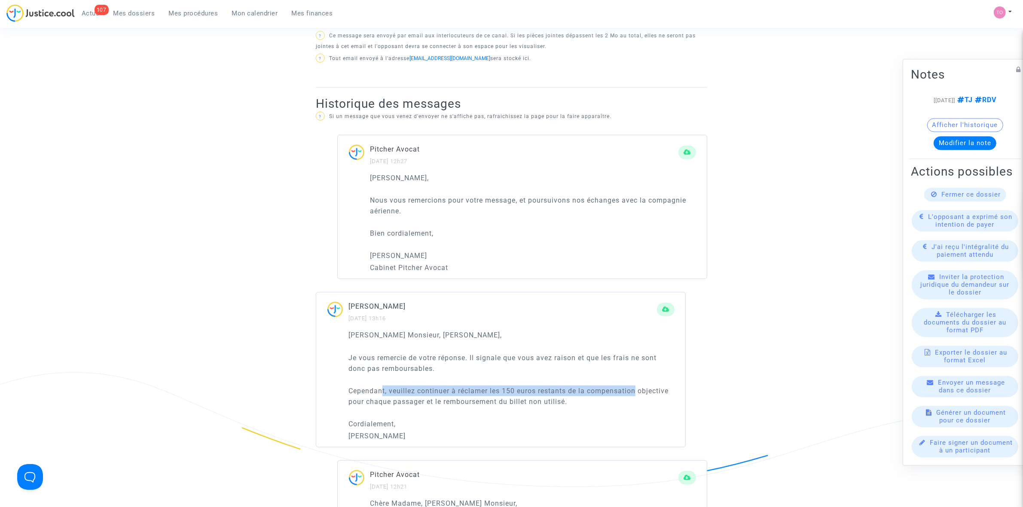
drag, startPoint x: 384, startPoint y: 389, endPoint x: 624, endPoint y: 390, distance: 240.6
click at [637, 386] on p "Cependant, veuillez continuer à réclamer les 150 euros restants de la compensat…" at bounding box center [511, 396] width 326 height 21
drag, startPoint x: 388, startPoint y: 398, endPoint x: 526, endPoint y: 399, distance: 138.3
click at [526, 399] on p "Cependant, veuillez continuer à réclamer les 150 euros restants de la compensat…" at bounding box center [511, 396] width 326 height 21
click at [552, 387] on p "Cependant, veuillez continuer à réclamer les 150 euros restants de la compensat…" at bounding box center [511, 396] width 326 height 21
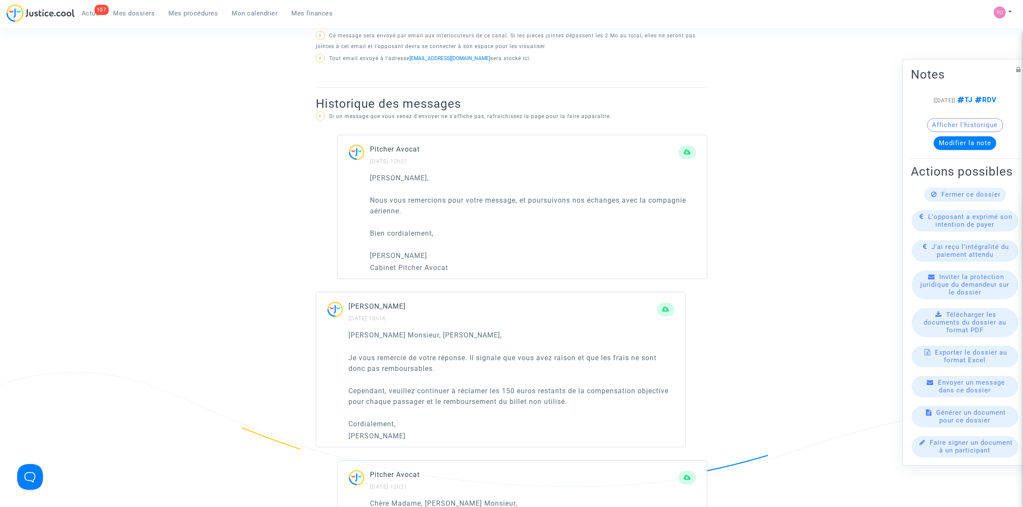
click at [131, 15] on span "Mes dossiers" at bounding box center [134, 13] width 42 height 8
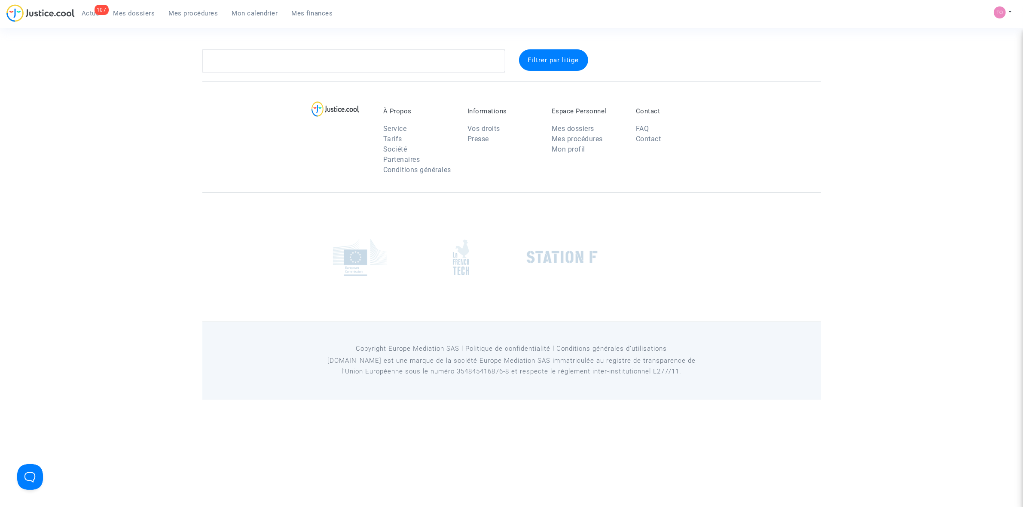
click at [262, 45] on section "Filtrer par litige À Propos Service Tarifs Société Partenaires Conditions génér…" at bounding box center [511, 200] width 1023 height 400
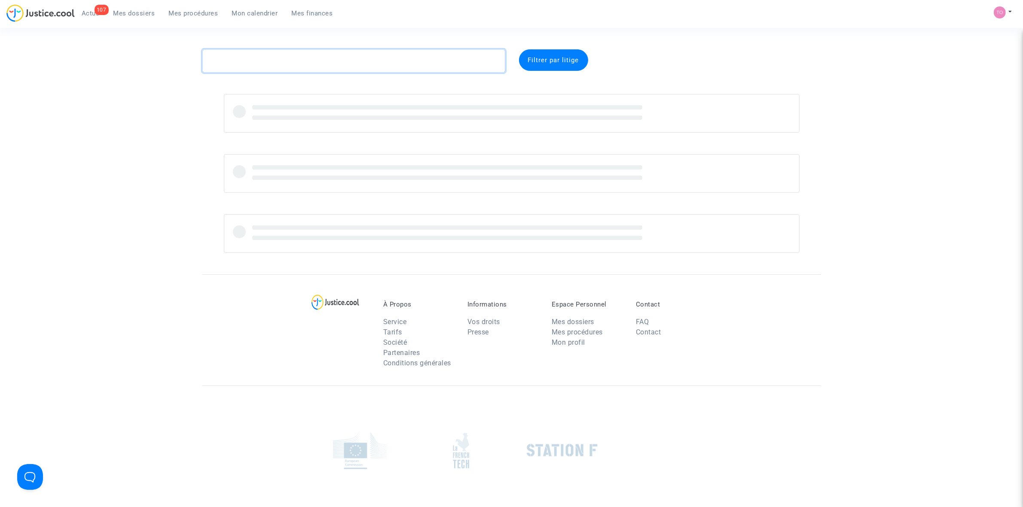
click at [252, 60] on textarea at bounding box center [353, 60] width 303 height 23
paste textarea "MICKOLO"
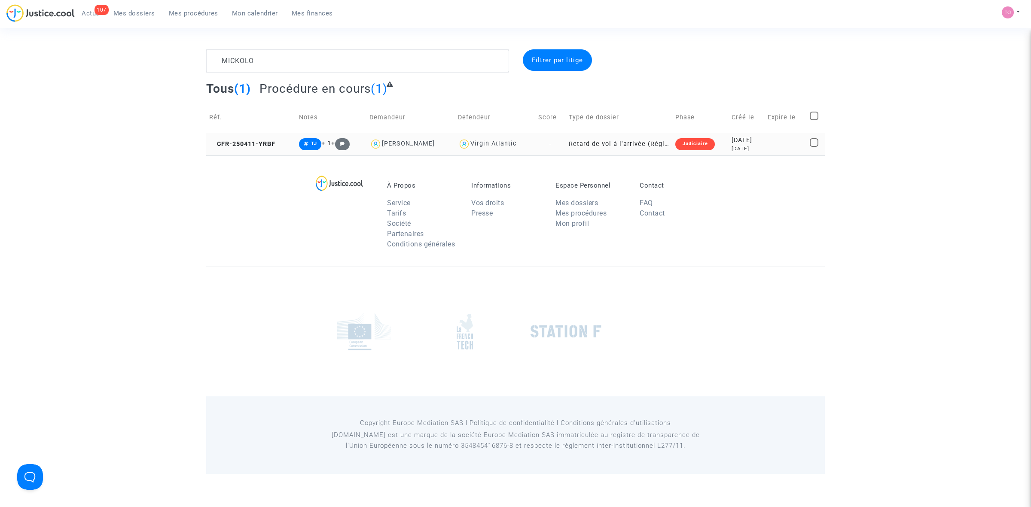
click at [732, 146] on div "4 months ago" at bounding box center [747, 148] width 30 height 7
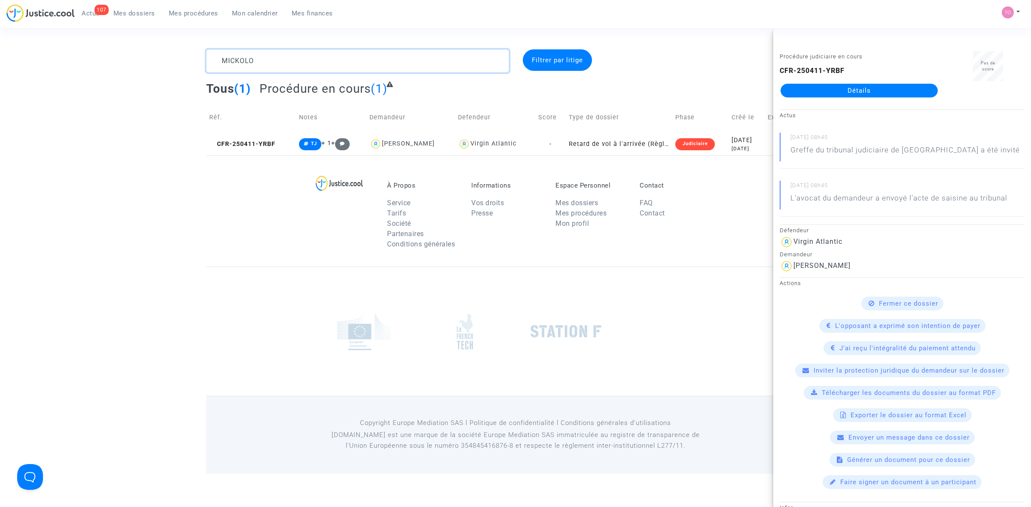
drag, startPoint x: 209, startPoint y: 55, endPoint x: 175, endPoint y: 55, distance: 34.4
click at [175, 55] on div "MICKOLO Filtrer par litige Tous (1) Procédure en cours (1) Réf. Notes Demandeur…" at bounding box center [515, 102] width 1031 height 106
paste textarea "CFR-250130-EG4M"
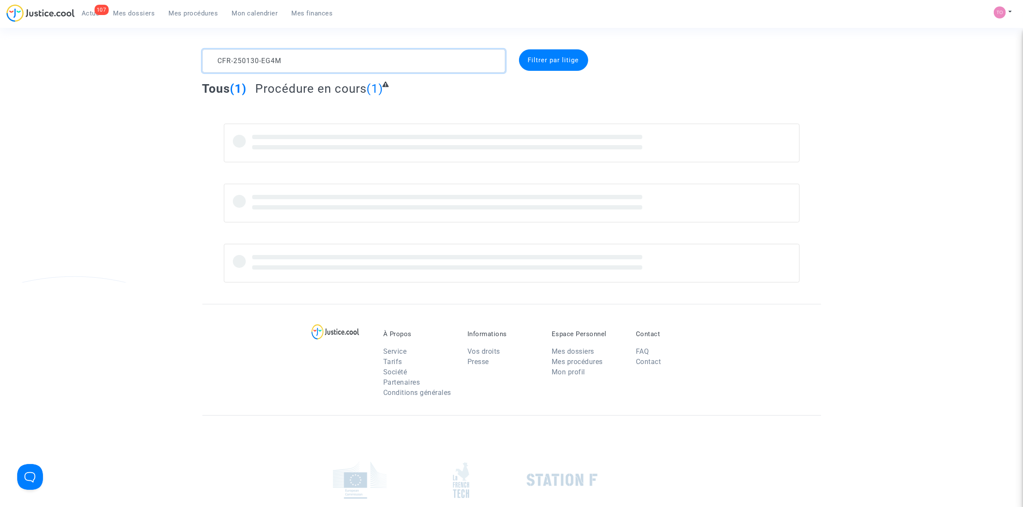
type textarea "CFR-250130-EG4M"
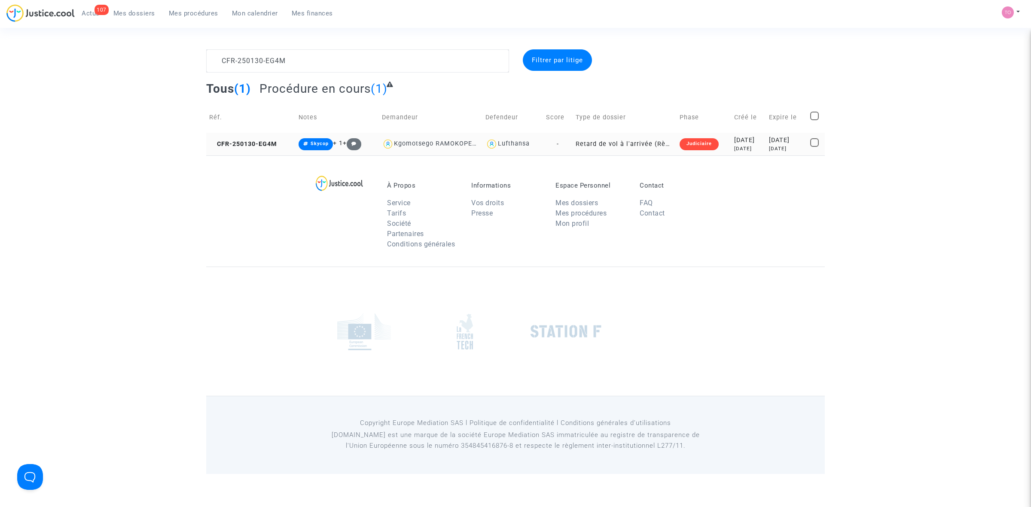
click at [701, 148] on div "Judiciaire" at bounding box center [699, 144] width 39 height 12
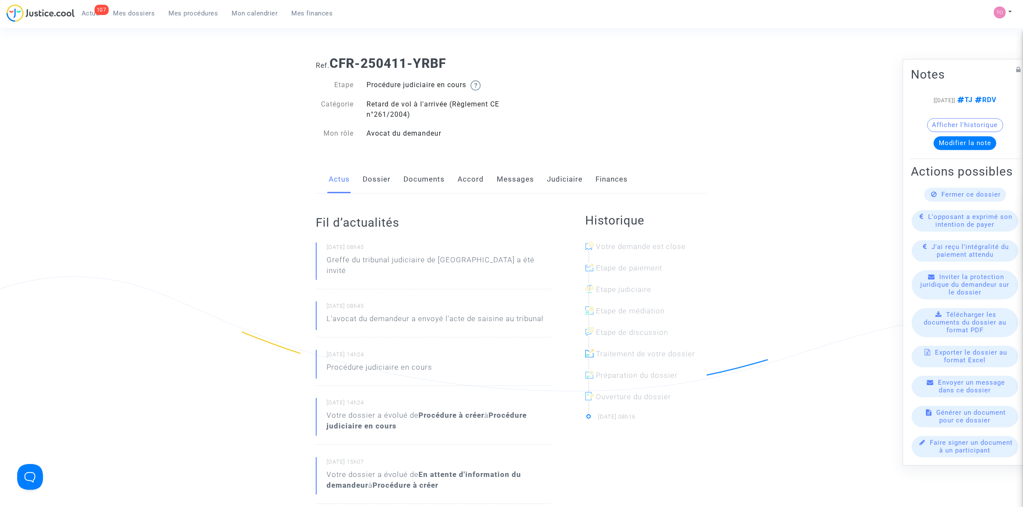
click at [376, 179] on link "Dossier" at bounding box center [377, 179] width 28 height 28
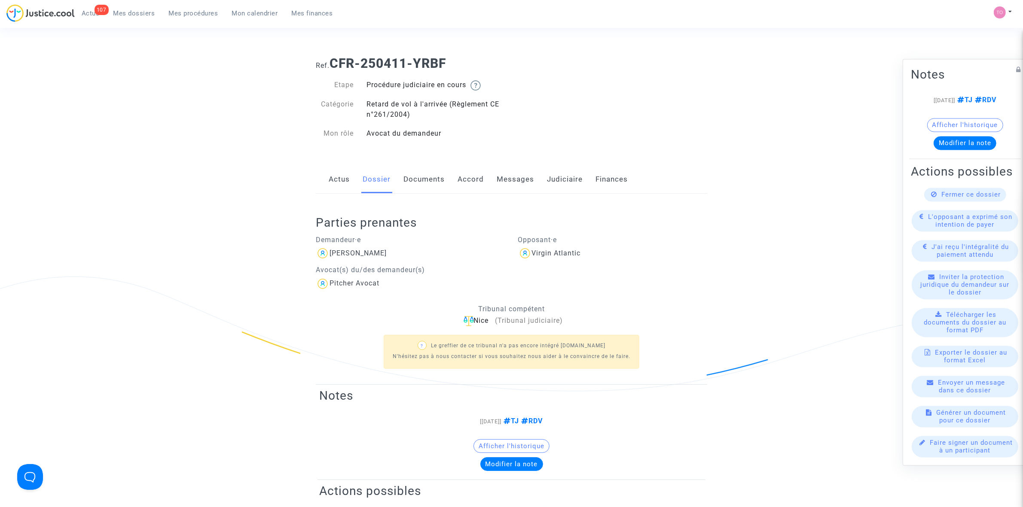
click at [416, 179] on link "Documents" at bounding box center [423, 179] width 41 height 28
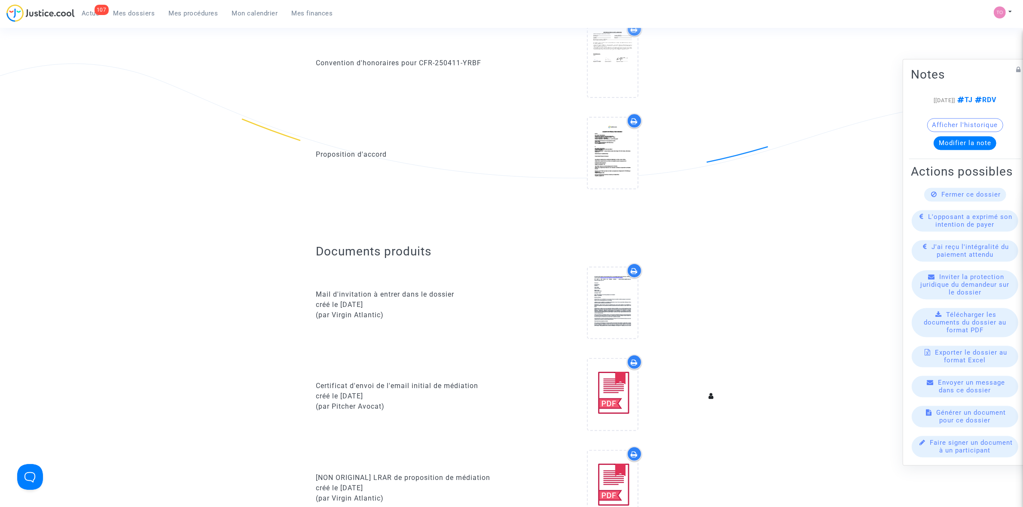
scroll to position [215, 0]
click at [601, 145] on icon at bounding box center [612, 150] width 28 height 27
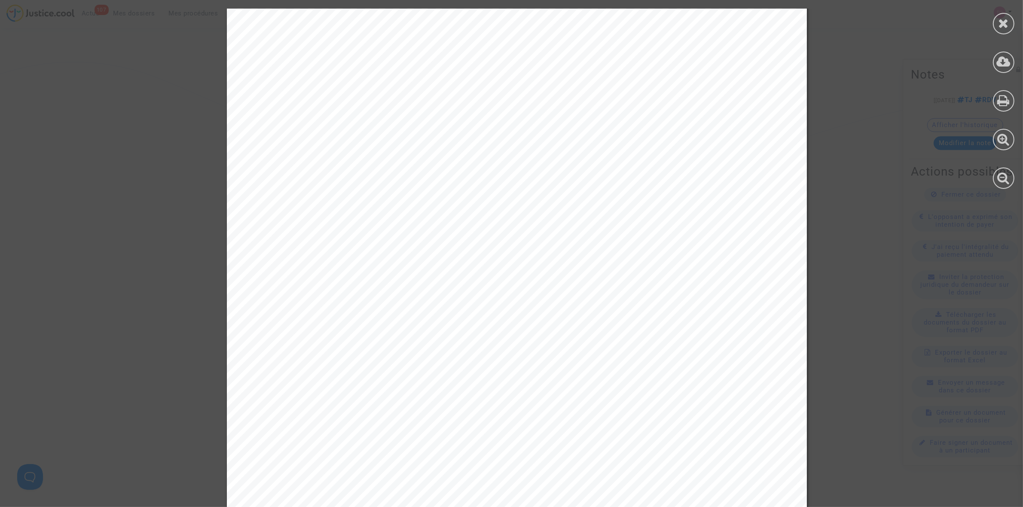
scroll to position [1826, 0]
click at [999, 22] on icon at bounding box center [1003, 23] width 11 height 13
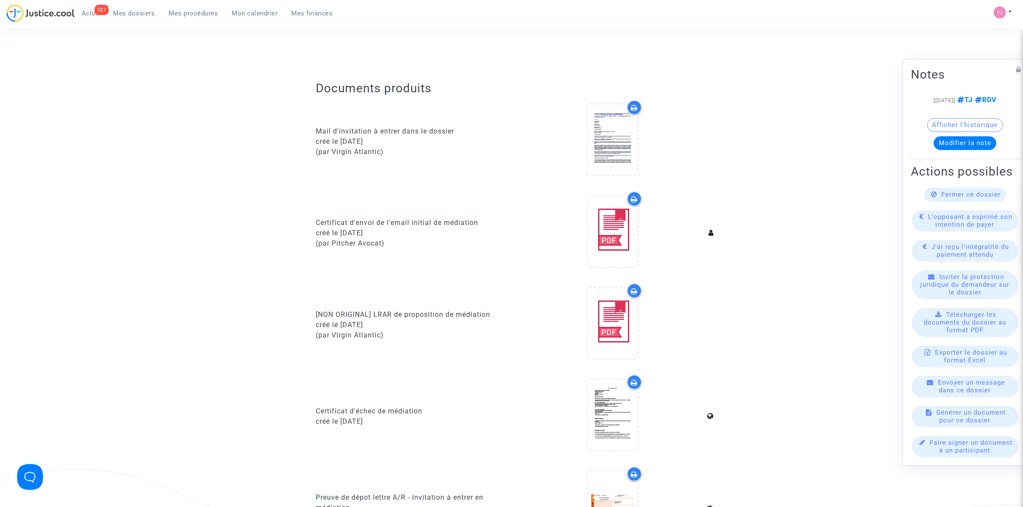
scroll to position [376, 0]
click at [606, 136] on icon at bounding box center [612, 140] width 28 height 27
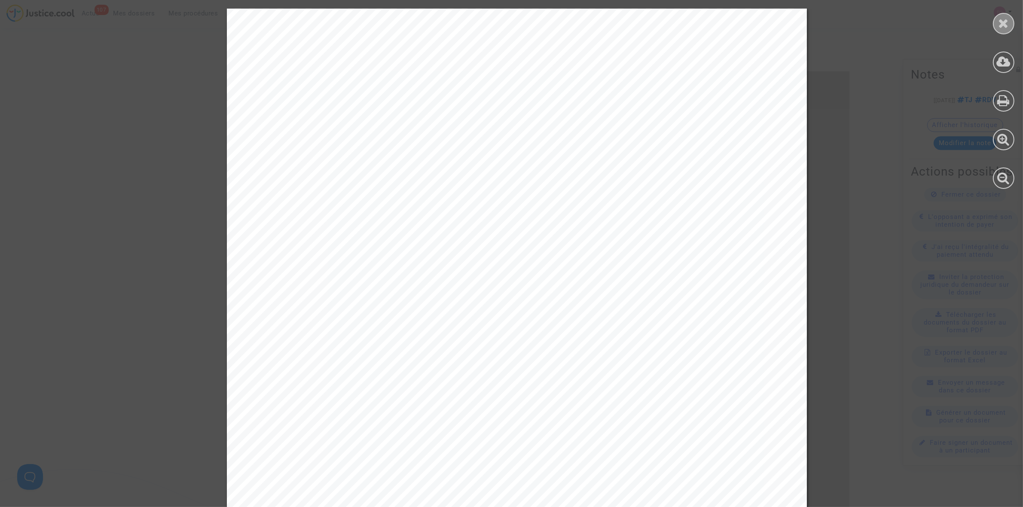
click at [1007, 25] on icon at bounding box center [1003, 23] width 11 height 13
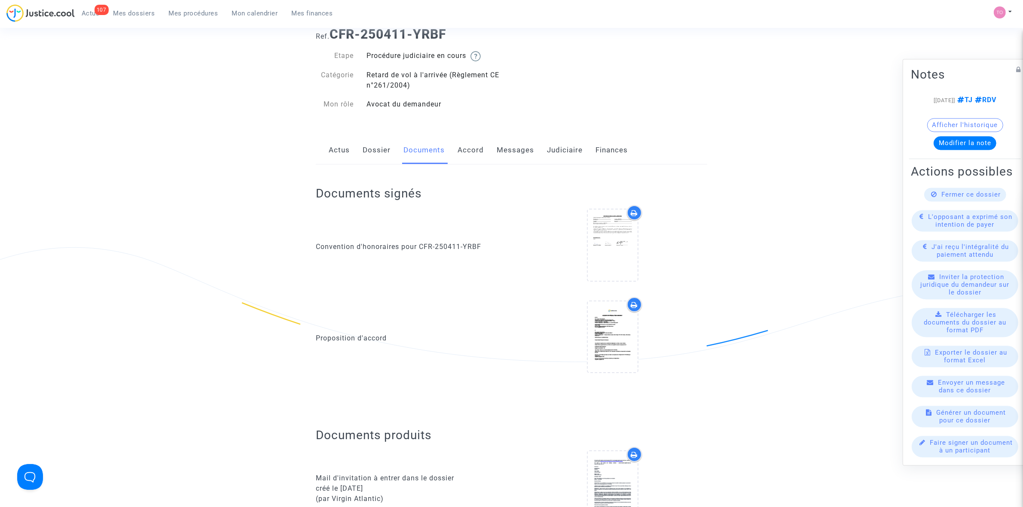
scroll to position [0, 0]
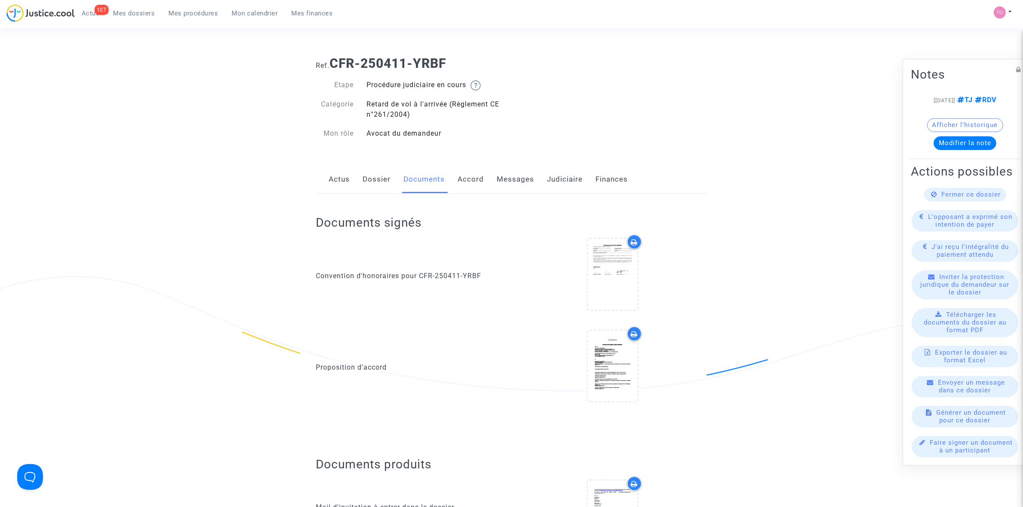
click at [562, 175] on link "Judiciaire" at bounding box center [565, 179] width 36 height 28
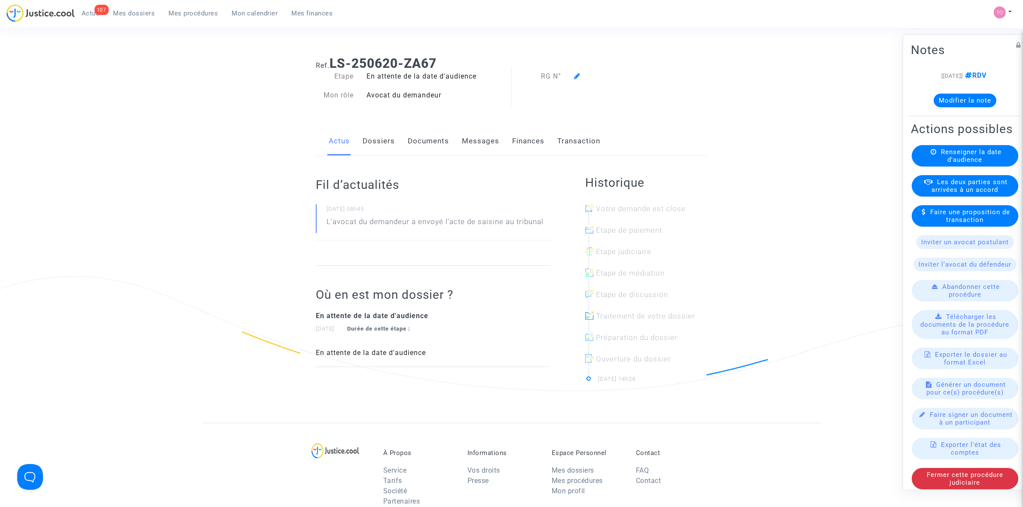
click at [415, 143] on link "Documents" at bounding box center [428, 141] width 41 height 28
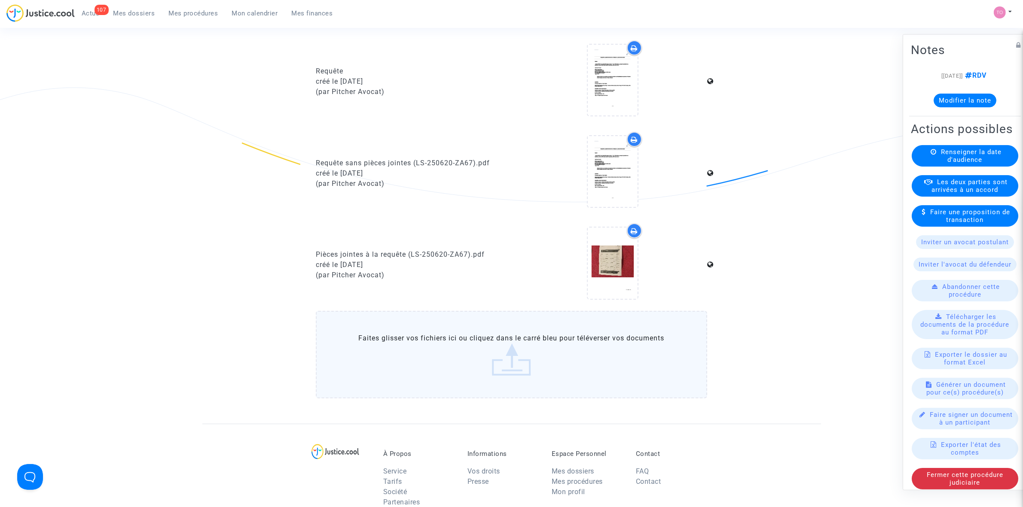
scroll to position [215, 0]
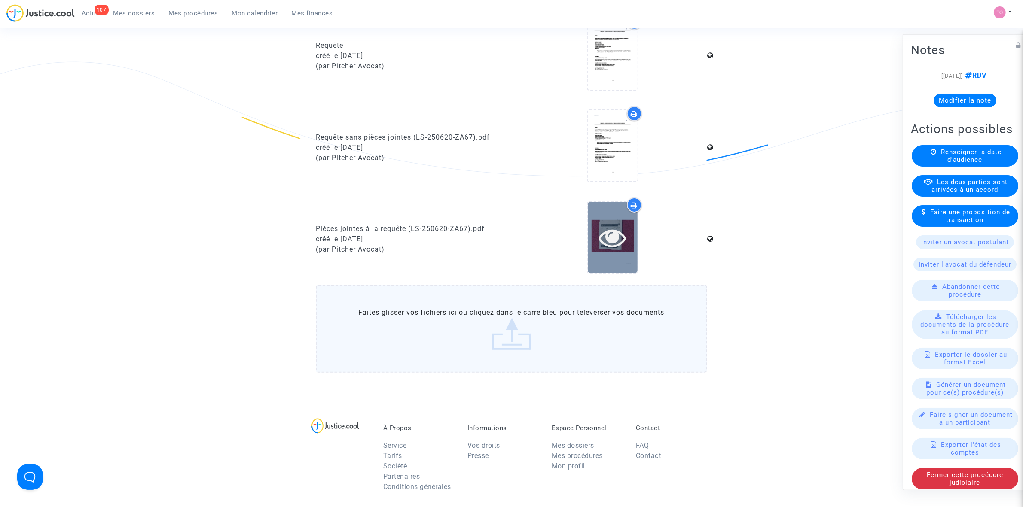
click at [609, 242] on icon at bounding box center [612, 237] width 28 height 27
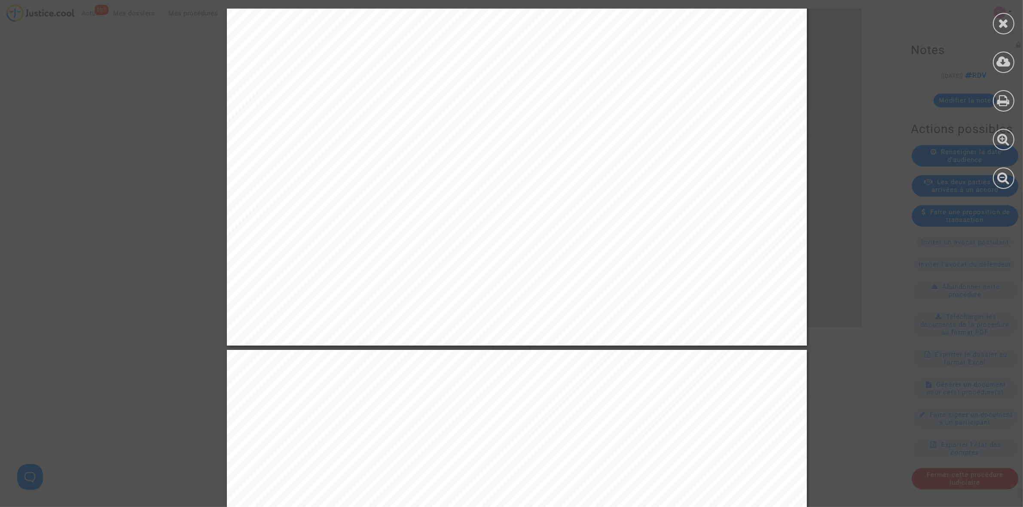
scroll to position [3759, 0]
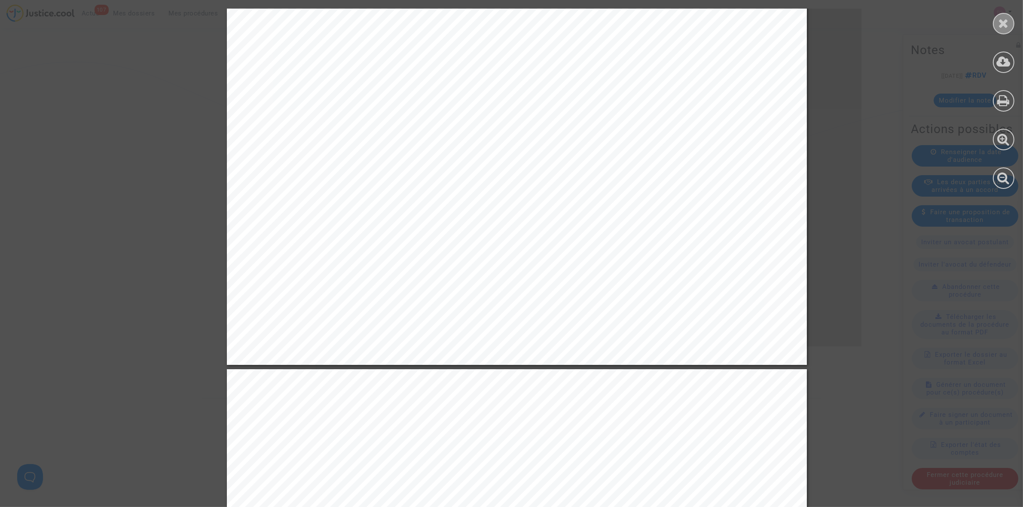
drag, startPoint x: 1018, startPoint y: 16, endPoint x: 1014, endPoint y: 20, distance: 5.8
click at [1018, 16] on div at bounding box center [1003, 99] width 39 height 198
click at [1014, 20] on div at bounding box center [1003, 23] width 21 height 21
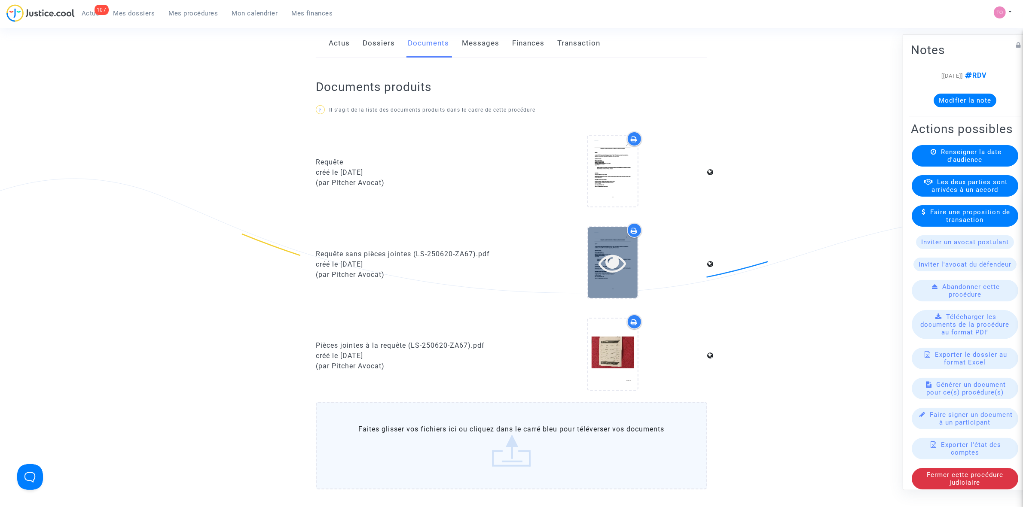
scroll to position [107, 0]
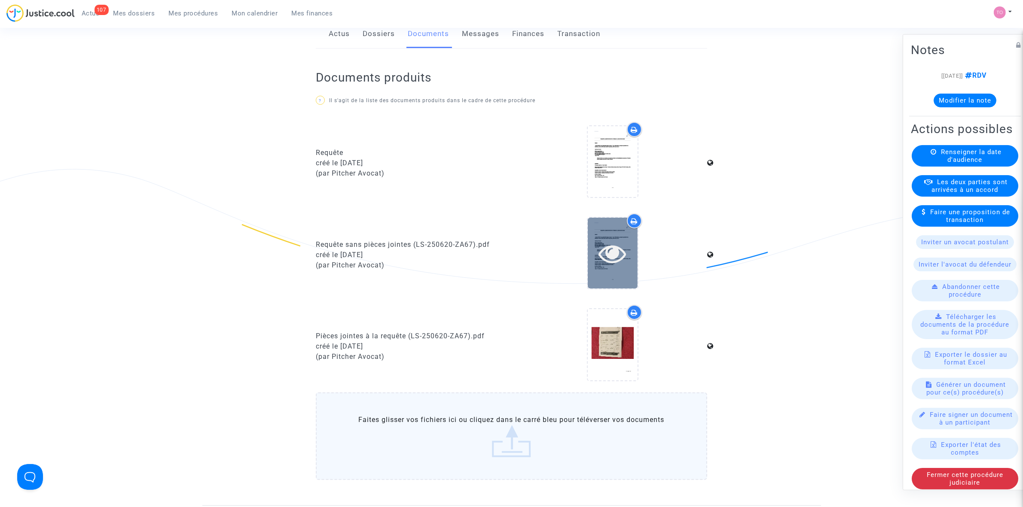
click at [619, 245] on icon at bounding box center [612, 253] width 28 height 27
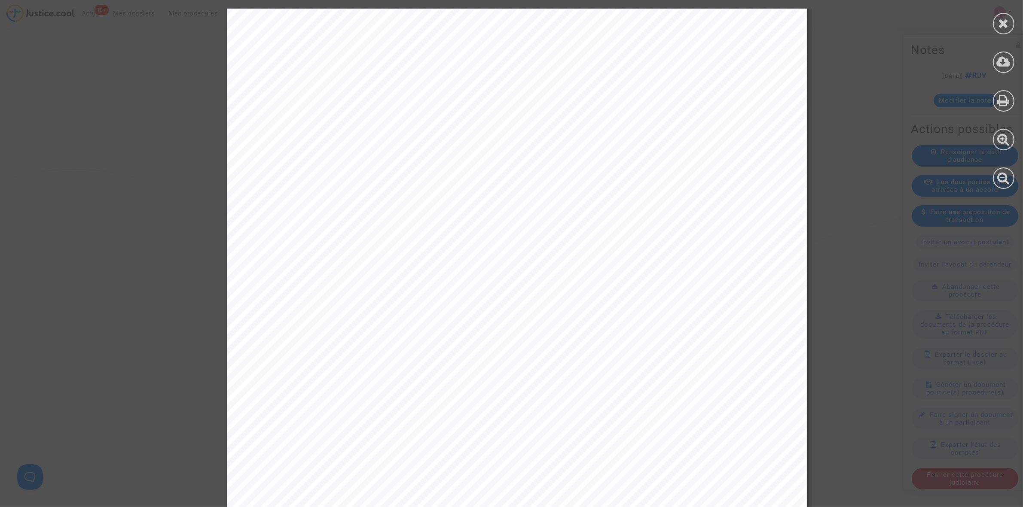
scroll to position [1235, 0]
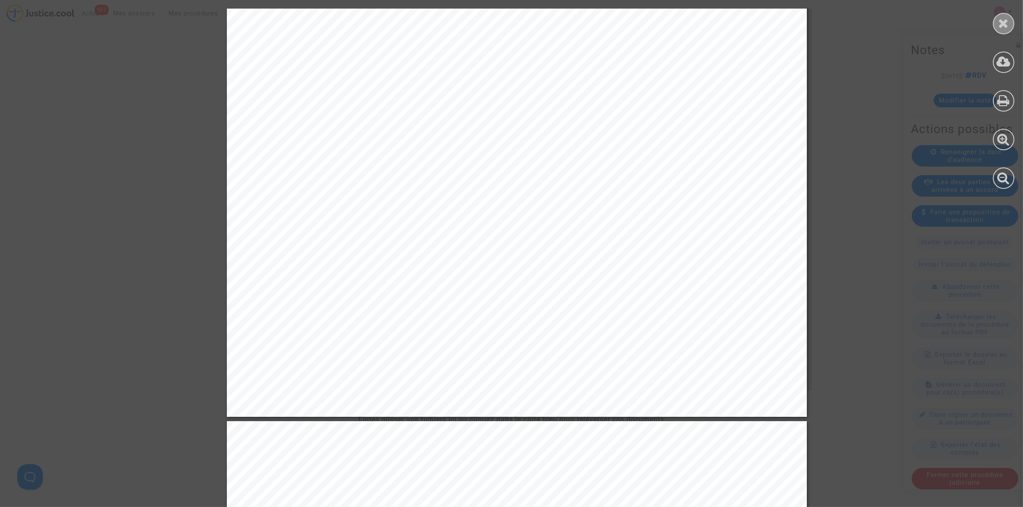
click at [995, 28] on div at bounding box center [1003, 23] width 21 height 21
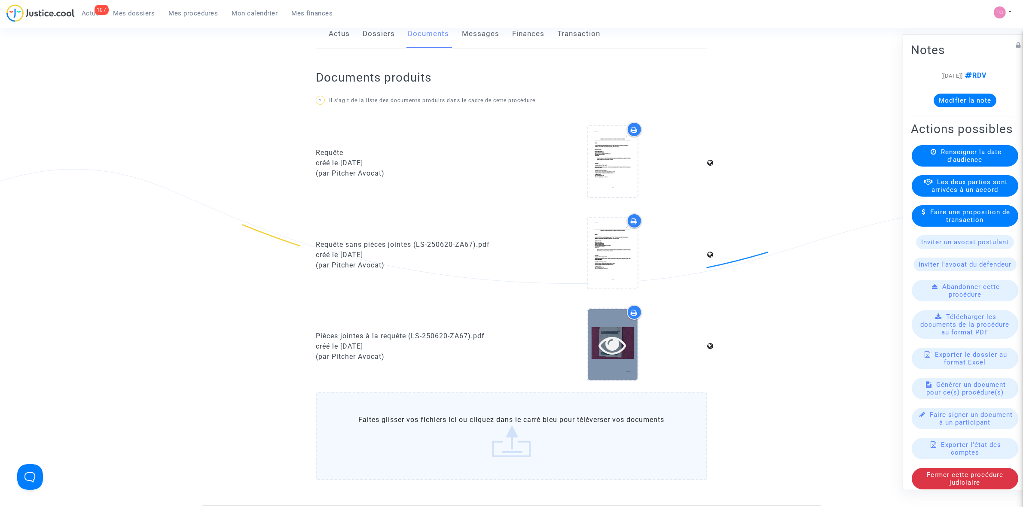
click at [594, 331] on div at bounding box center [613, 344] width 50 height 27
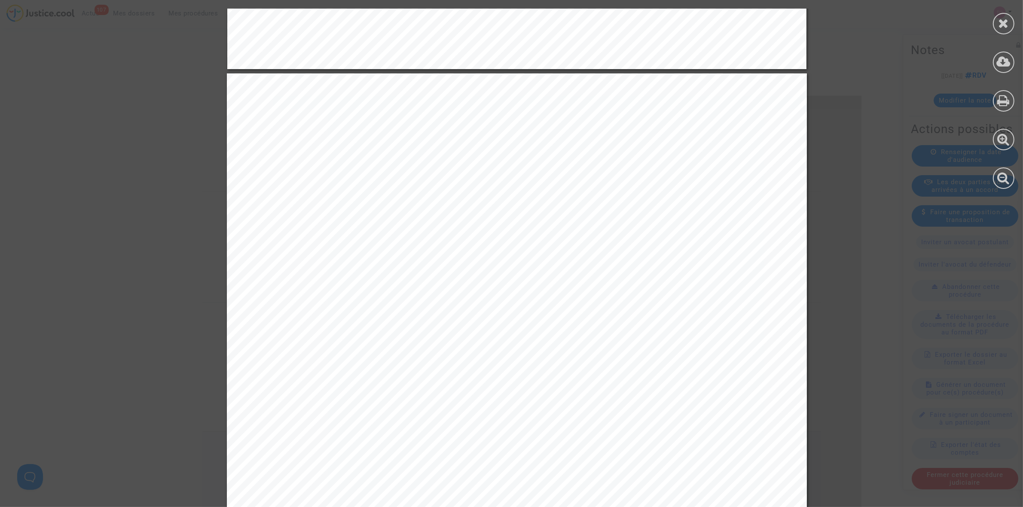
scroll to position [3222, 0]
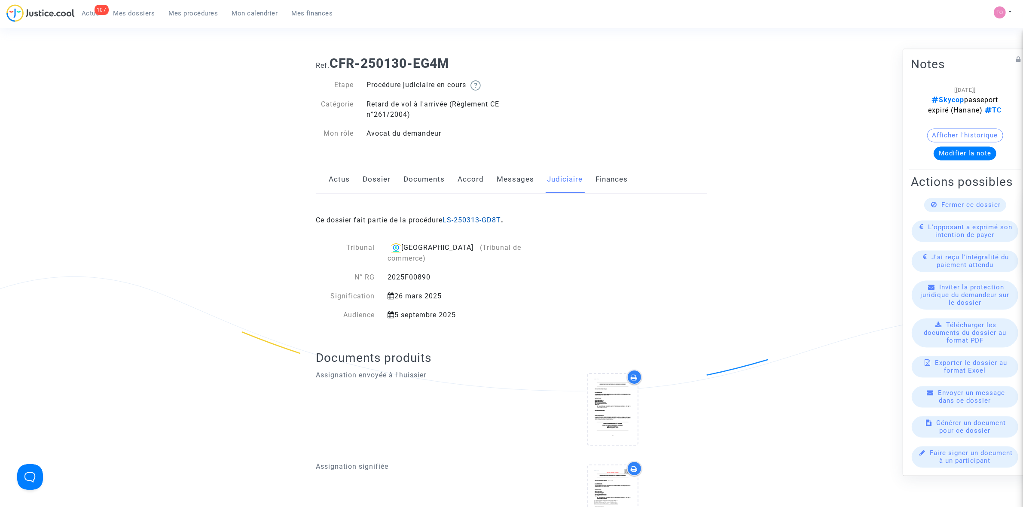
click at [470, 220] on link "LS-250313-GD8T" at bounding box center [472, 220] width 58 height 8
